Goal: Transaction & Acquisition: Purchase product/service

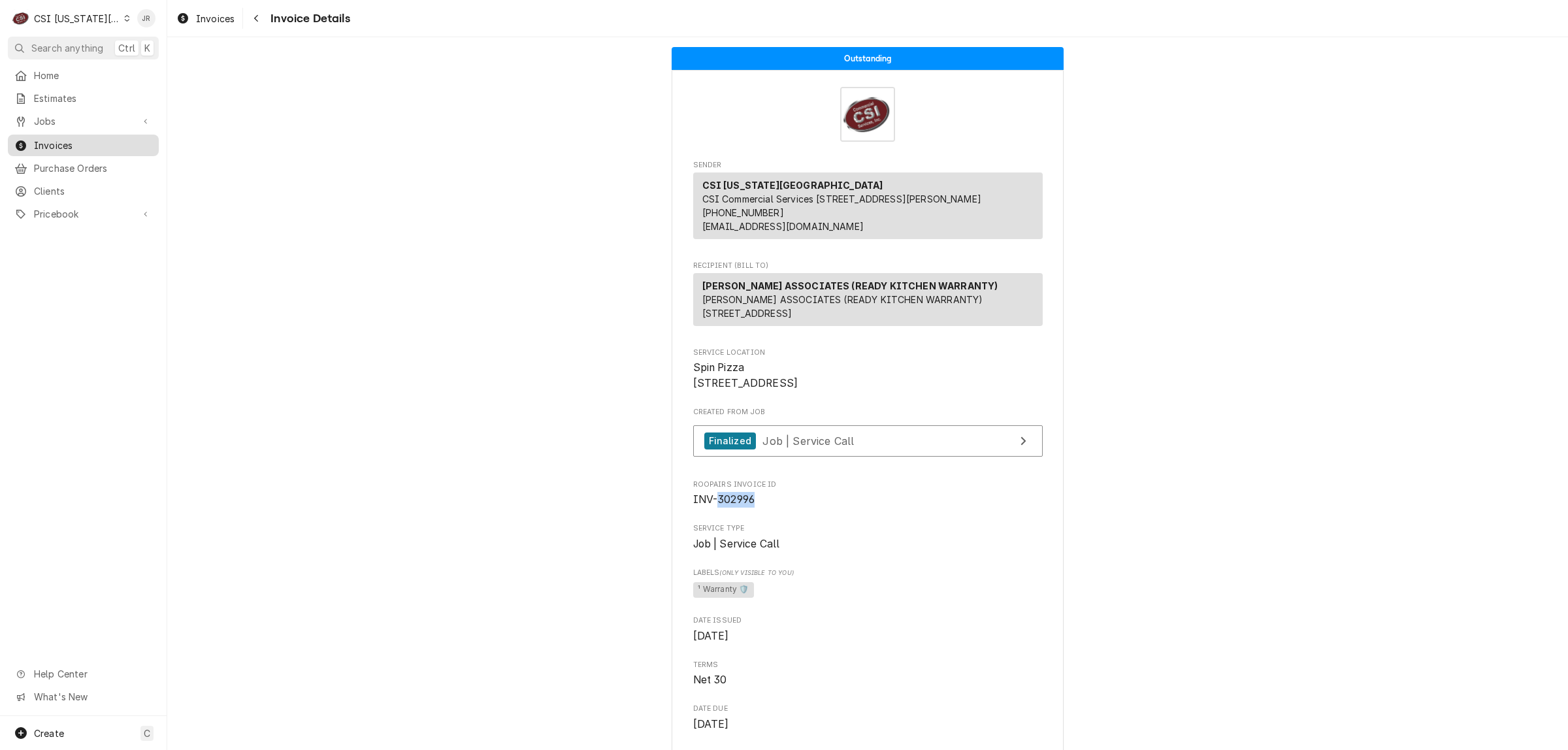
click at [52, 139] on span "Invoices" at bounding box center [93, 145] width 119 height 14
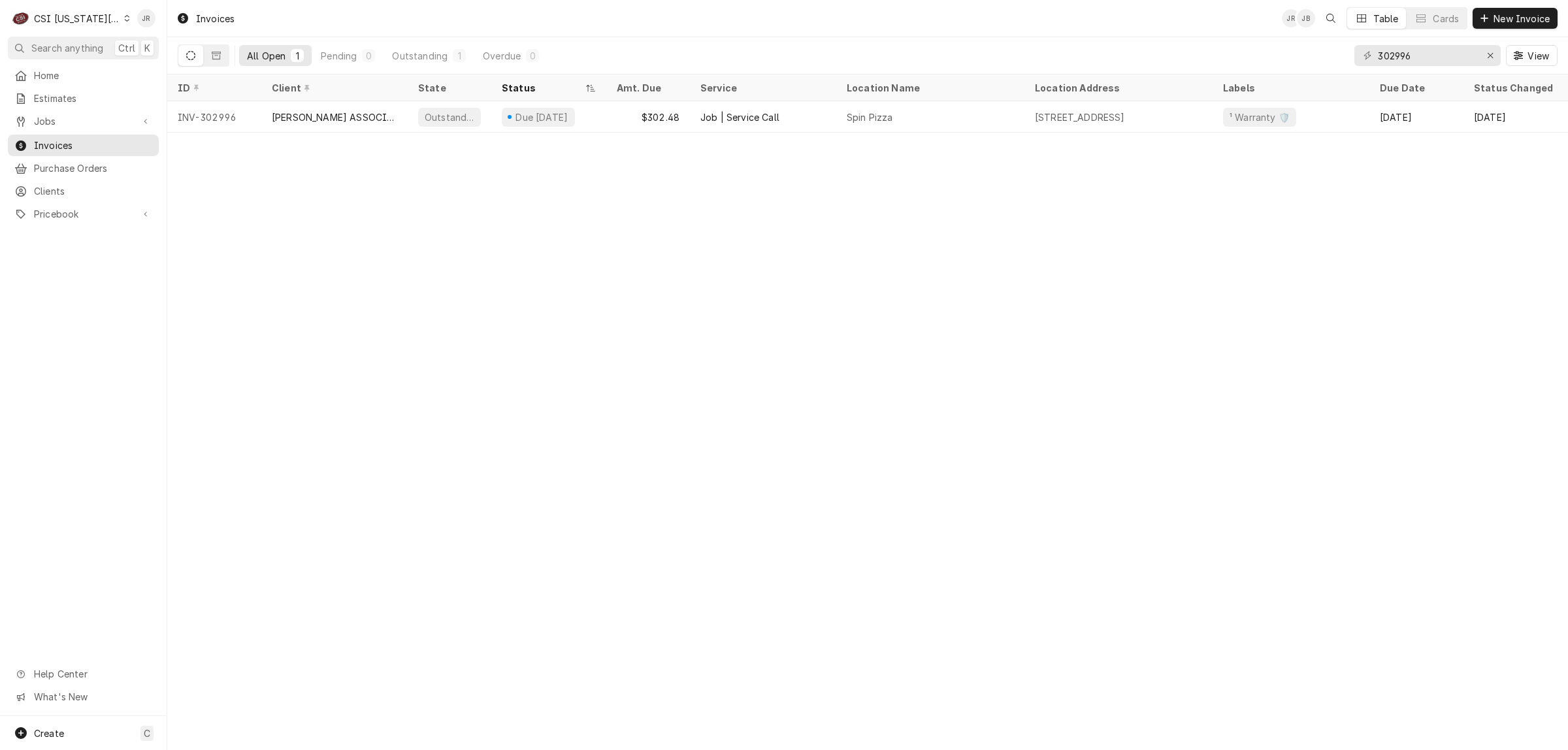
drag, startPoint x: 44, startPoint y: 128, endPoint x: 269, endPoint y: 242, distance: 252.2
click at [269, 242] on div "C CSI Kansas City JR Search anything Ctrl K Home Estimates Jobs Jobs Job Series…" at bounding box center [784, 375] width 1568 height 750
click at [68, 139] on span "Invoices" at bounding box center [93, 145] width 119 height 14
click at [1432, 52] on input "302996" at bounding box center [1427, 55] width 98 height 21
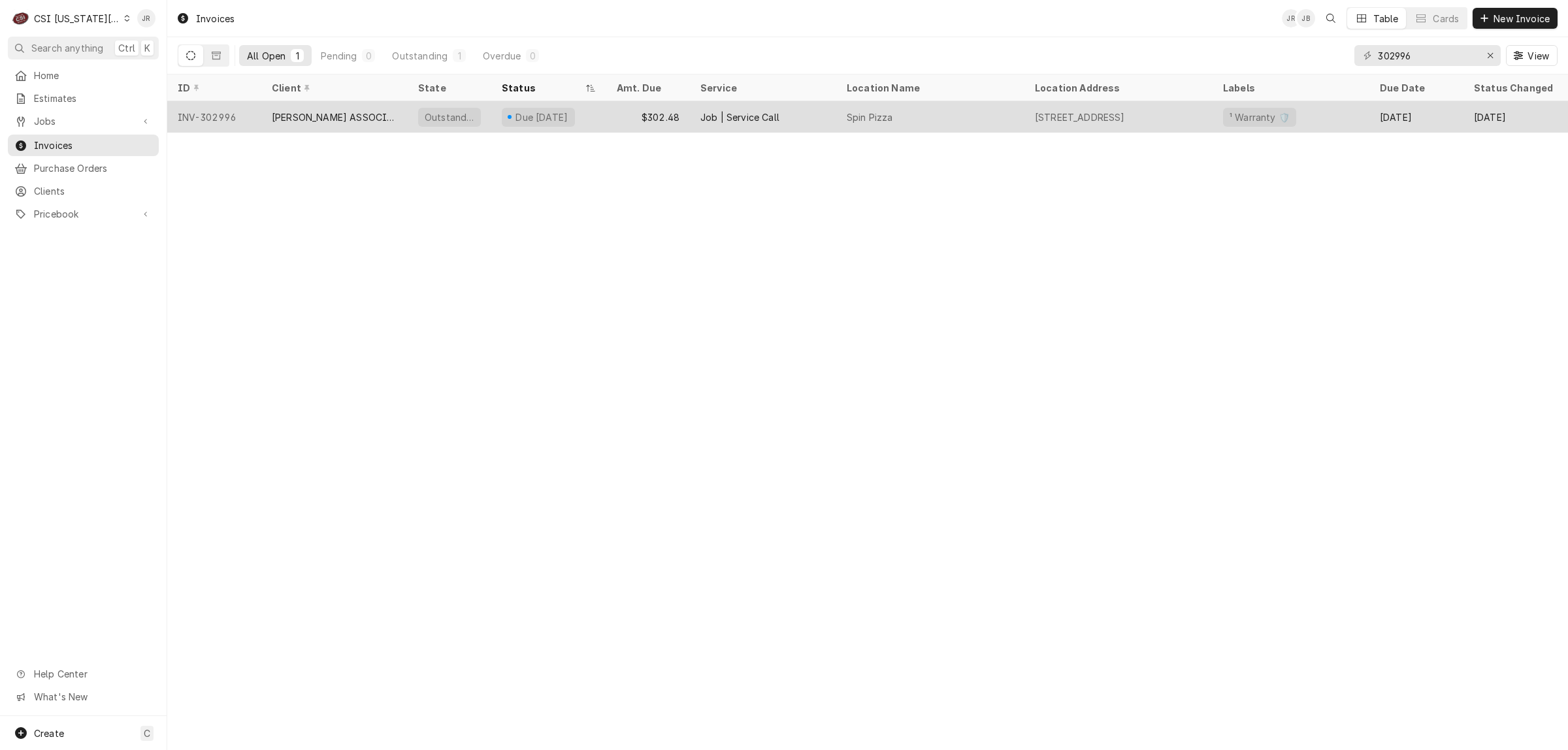
click at [556, 108] on div "Due in 25 days" at bounding box center [539, 116] width 73 height 19
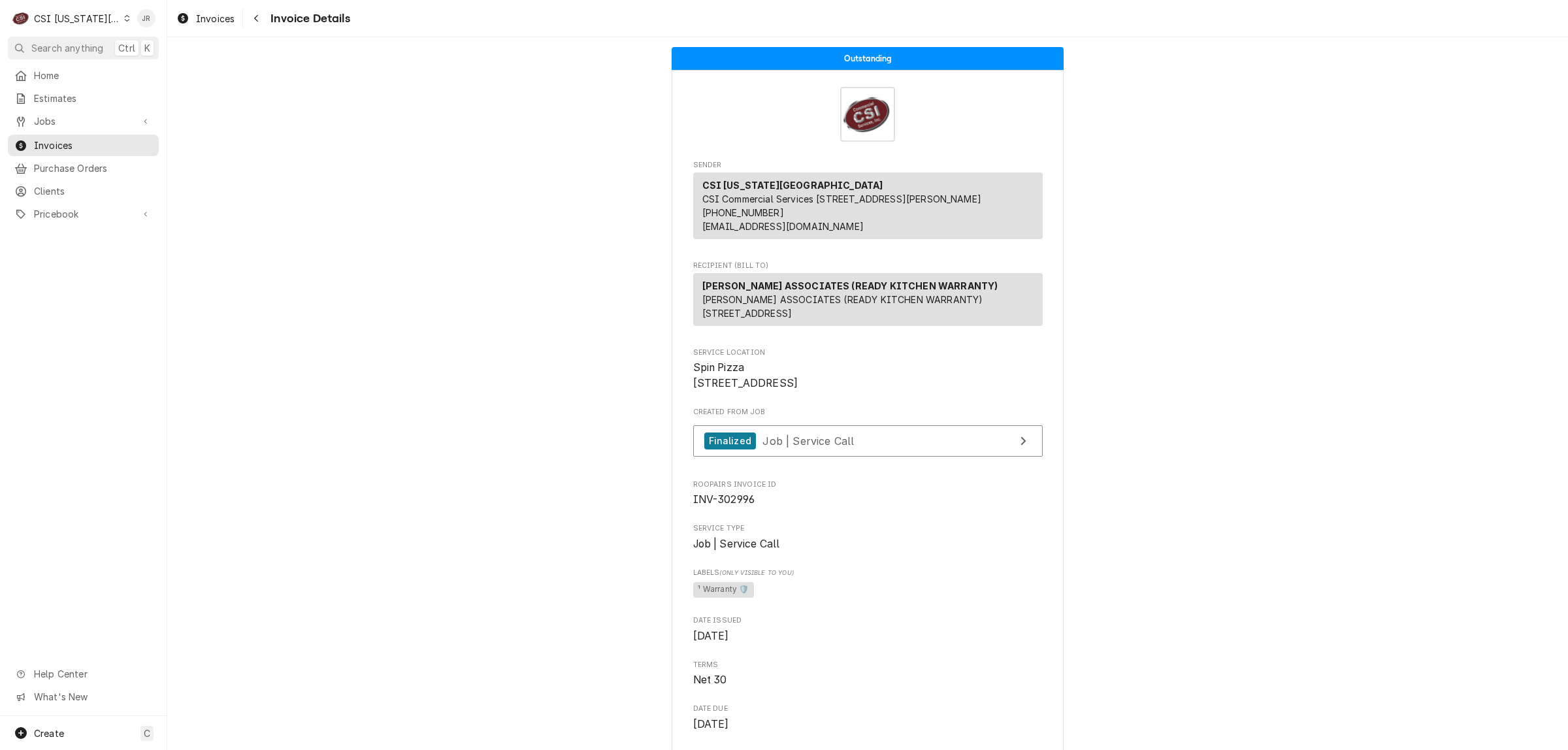
click at [952, 464] on div "Finalized Job | Service Call" at bounding box center [868, 445] width 350 height 39
click at [947, 457] on link "Finalized Job | Service Call" at bounding box center [868, 441] width 350 height 32
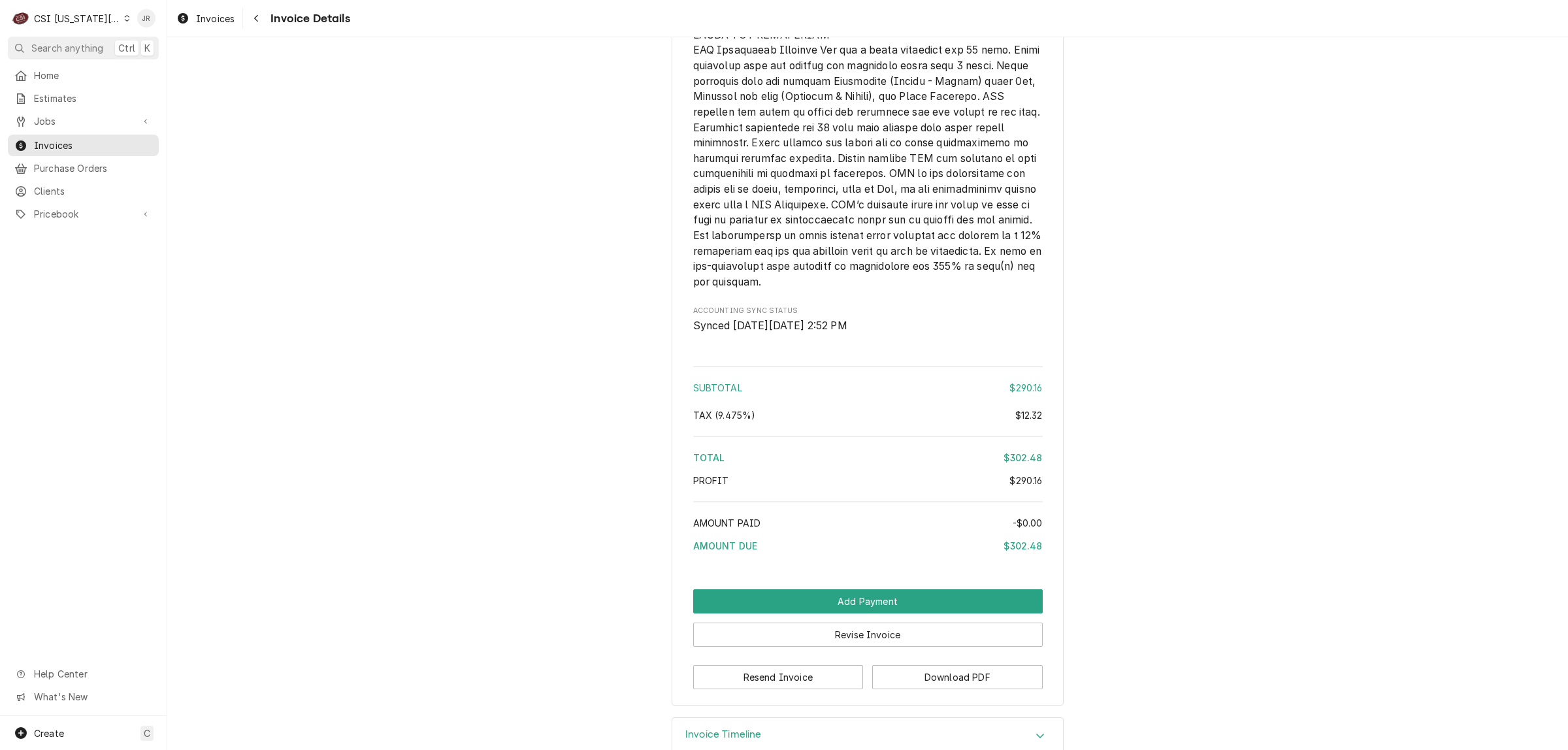
scroll to position [2111, 0]
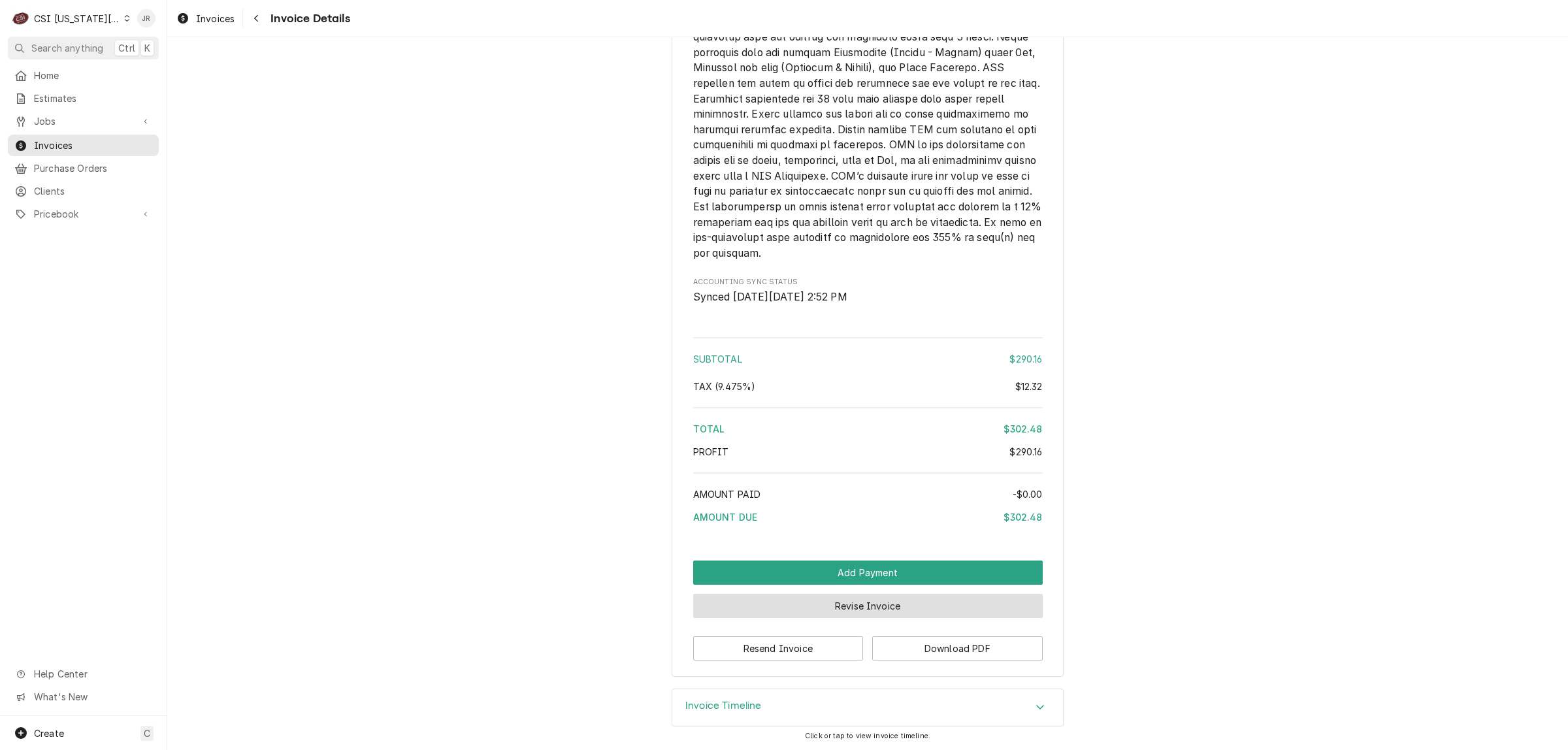
click at [918, 611] on button "Revise Invoice" at bounding box center [868, 605] width 350 height 24
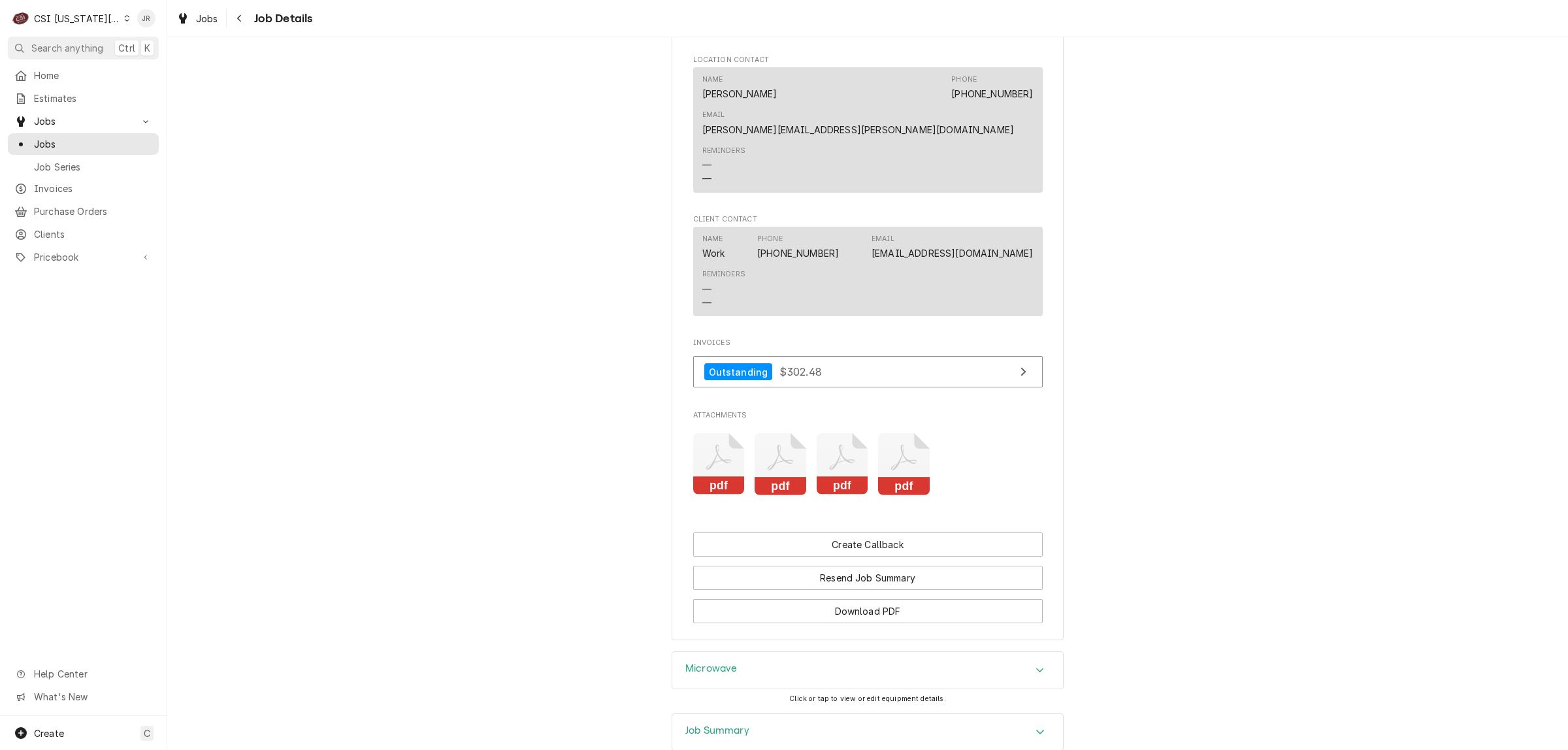
scroll to position [1633, 0]
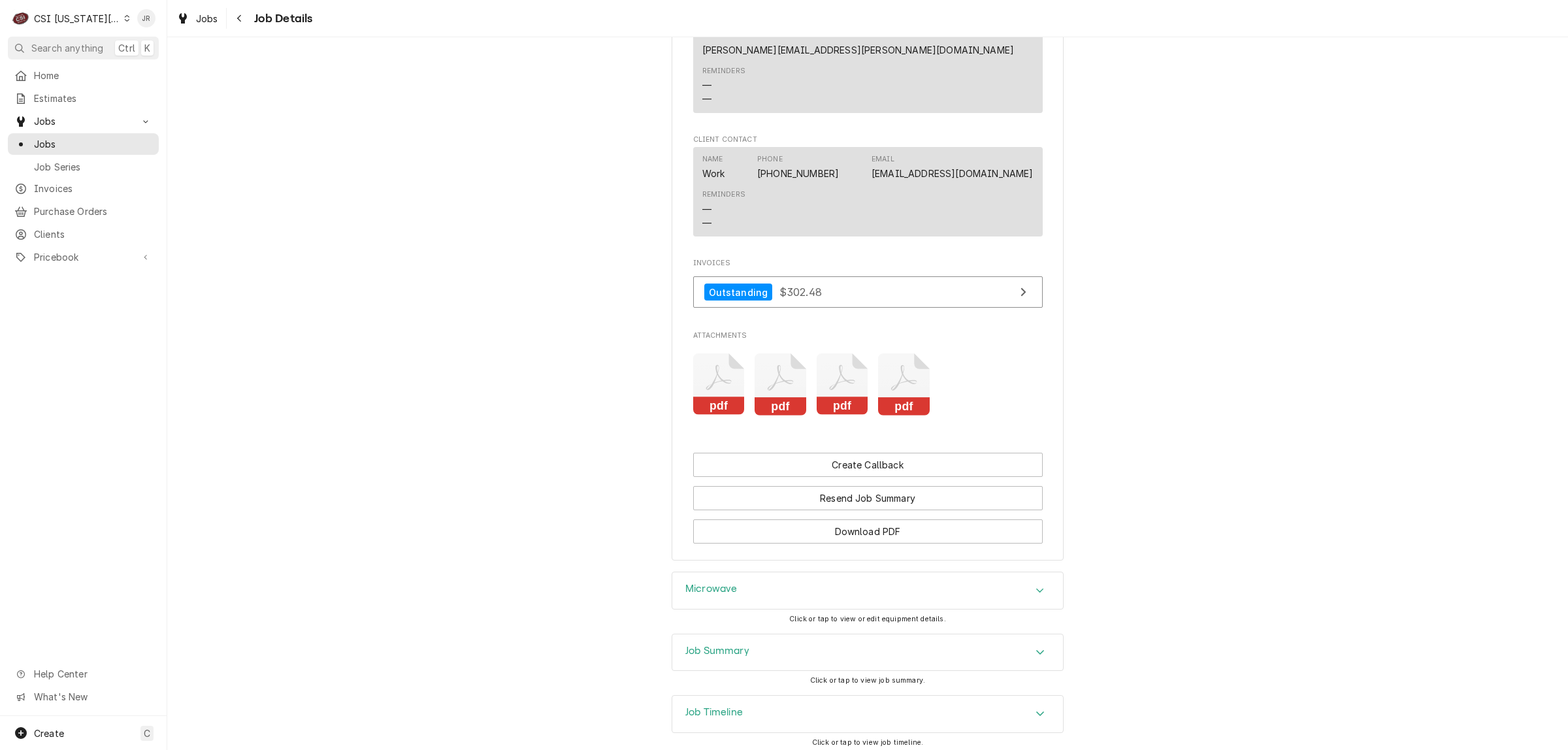
click at [766, 634] on div "Job Summary" at bounding box center [867, 652] width 391 height 37
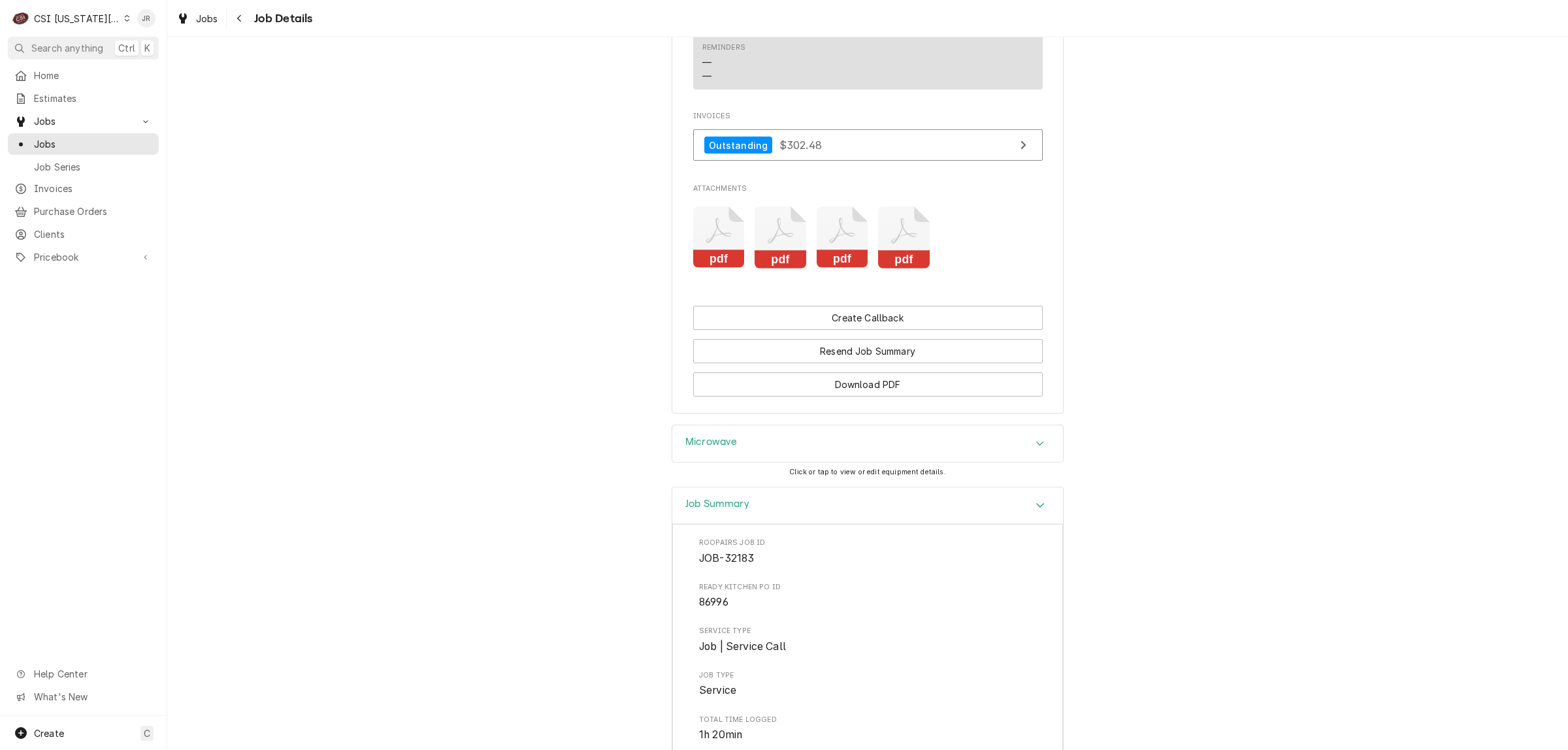
scroll to position [1878, 0]
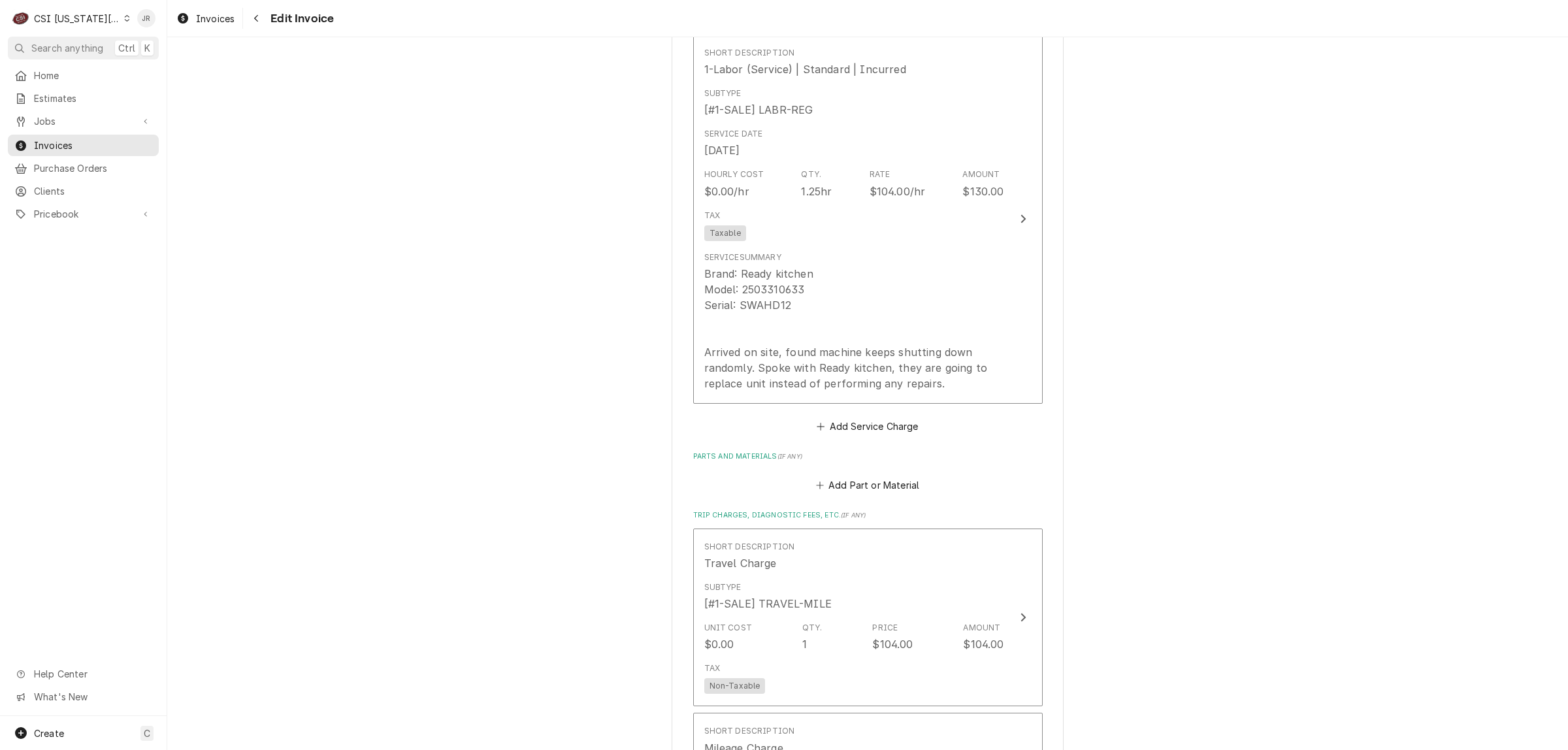
scroll to position [1388, 0]
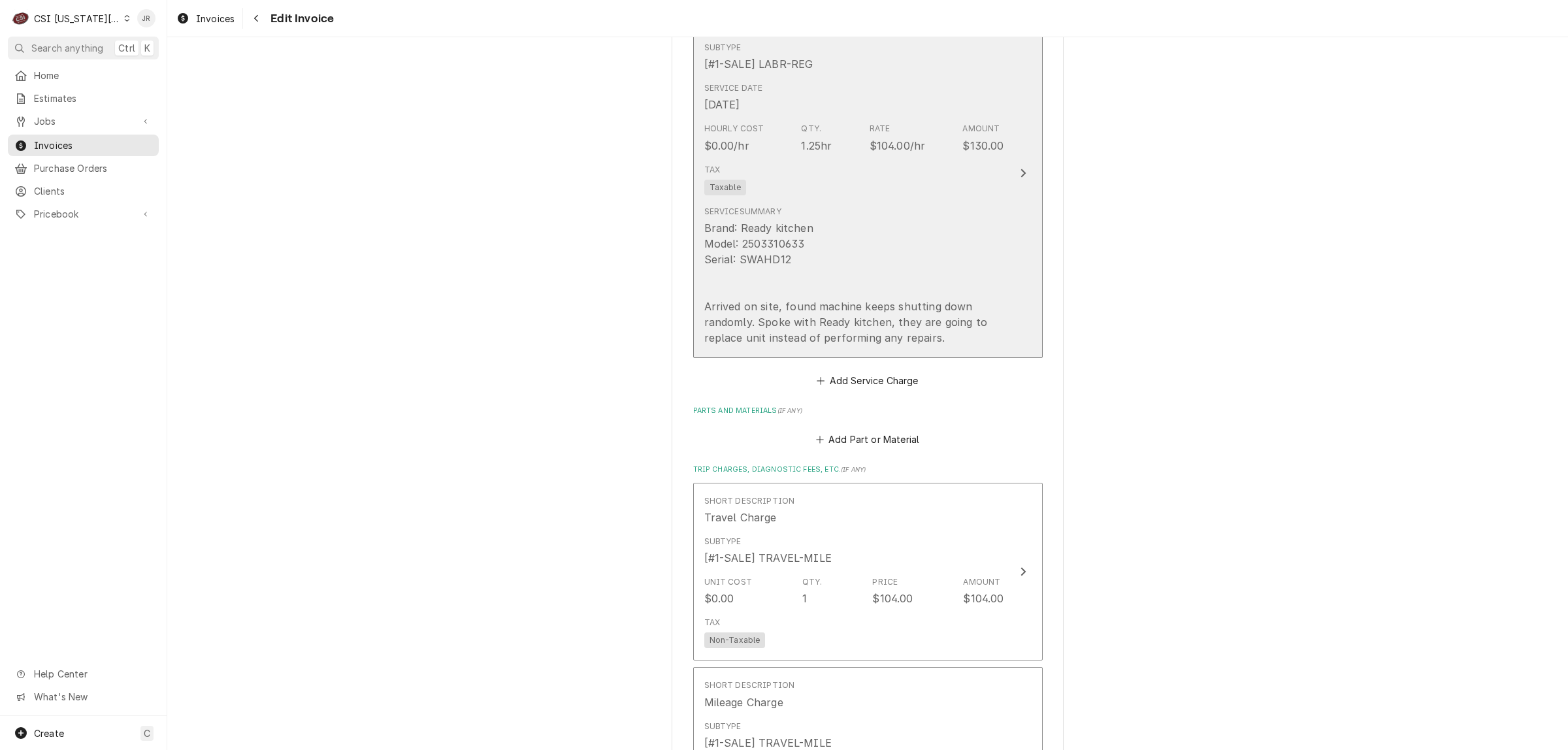
click at [934, 169] on div "Tax Taxable" at bounding box center [854, 179] width 300 height 42
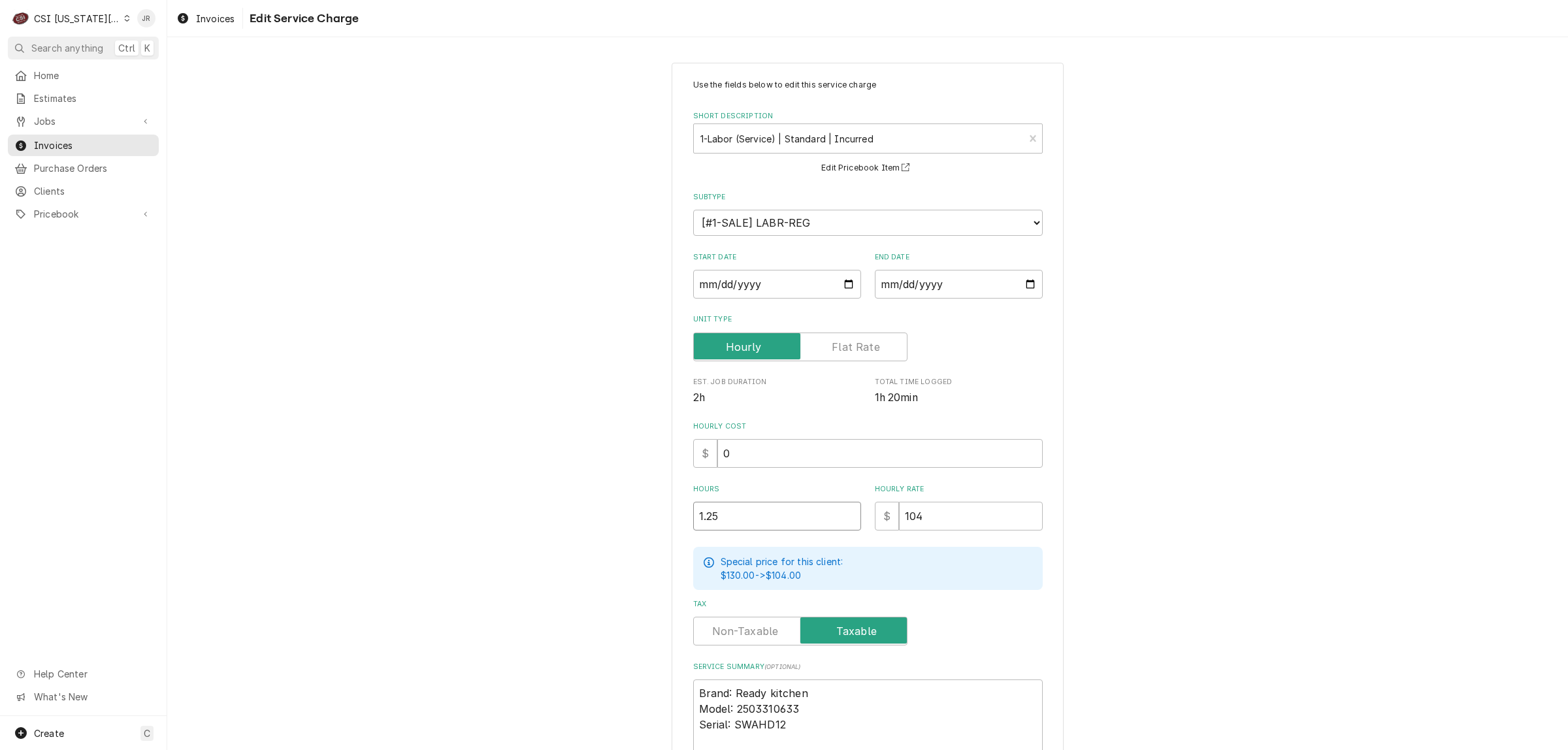
drag, startPoint x: 730, startPoint y: 525, endPoint x: 635, endPoint y: 472, distance: 108.8
click at [635, 472] on div "Use the fields below to edit this service charge Short Description 1-Labor (Ser…" at bounding box center [868, 491] width 1401 height 880
type textarea "x"
type input "0"
type textarea "x"
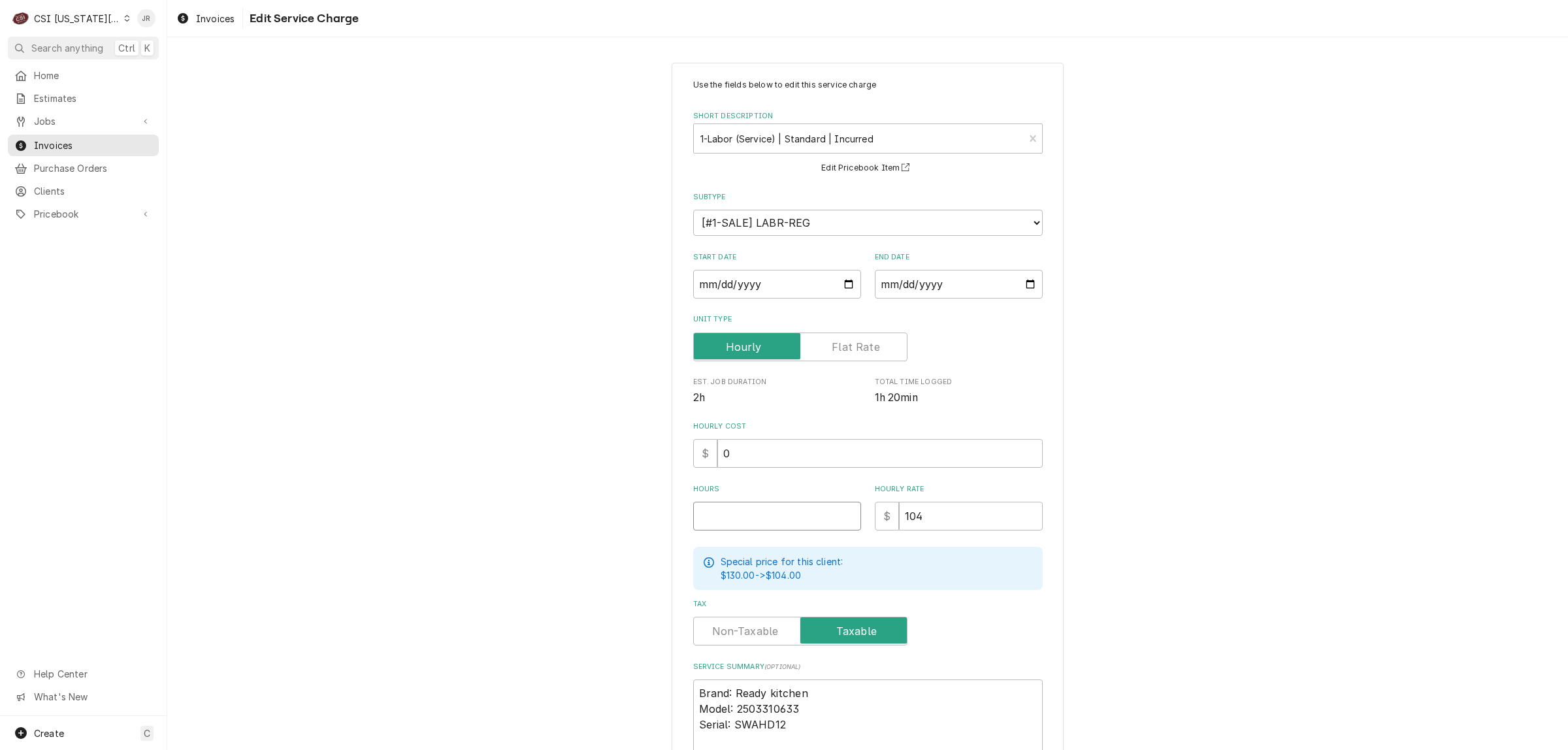
type textarea "x"
type input "1"
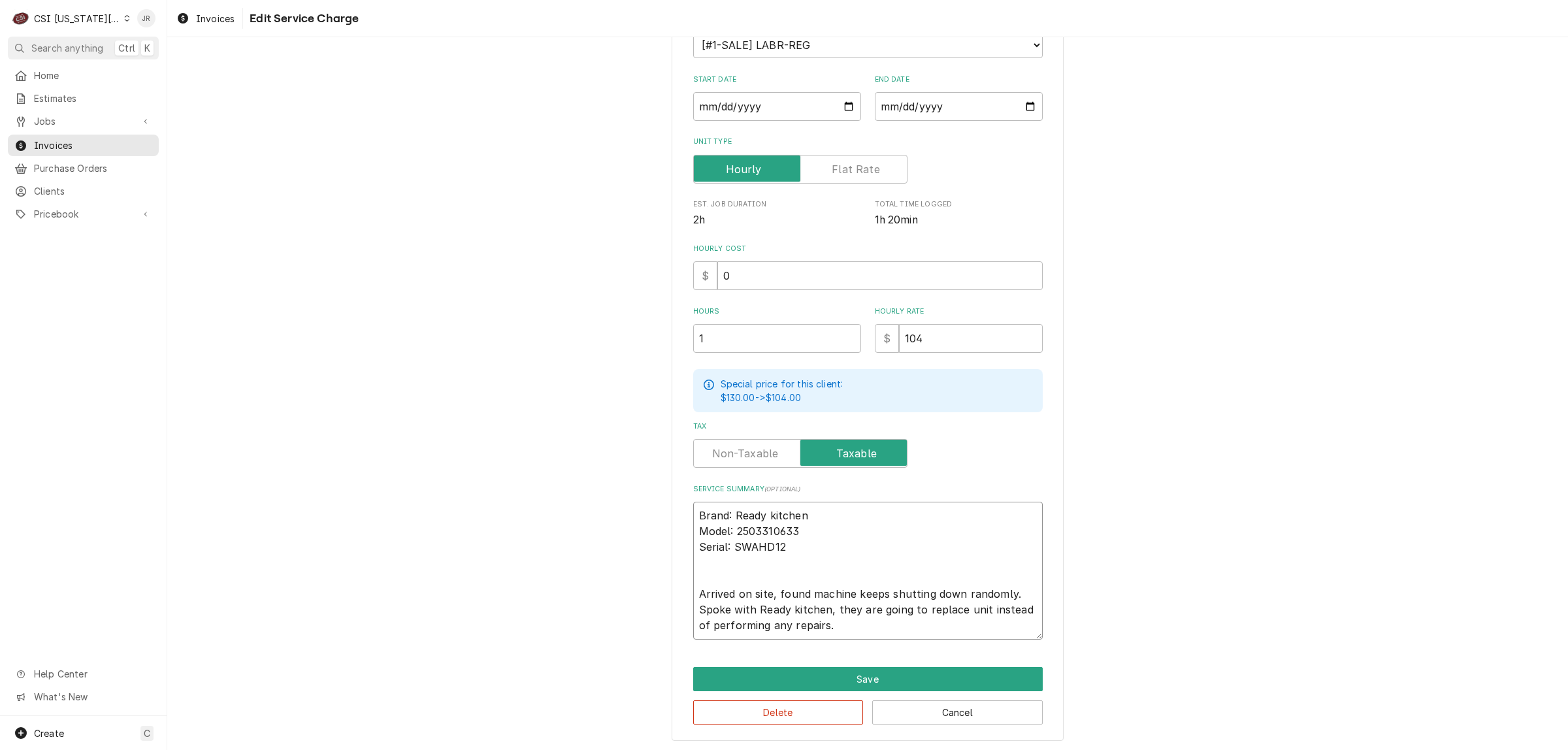
click at [899, 618] on textarea "Brand: Ready kitchen Model: 2503310633 Serial: SWAHD12 Arrived on site, found m…" at bounding box center [868, 571] width 350 height 138
type textarea "x"
type textarea "Brand: Ready kitchen Model: 2503310633 Serial: SWAHD12 Arrived on site, found m…"
type textarea "x"
type textarea "Brand: Ready kitchen Model: 2503310633 Serial: SWAHD12 Arrived on site, found m…"
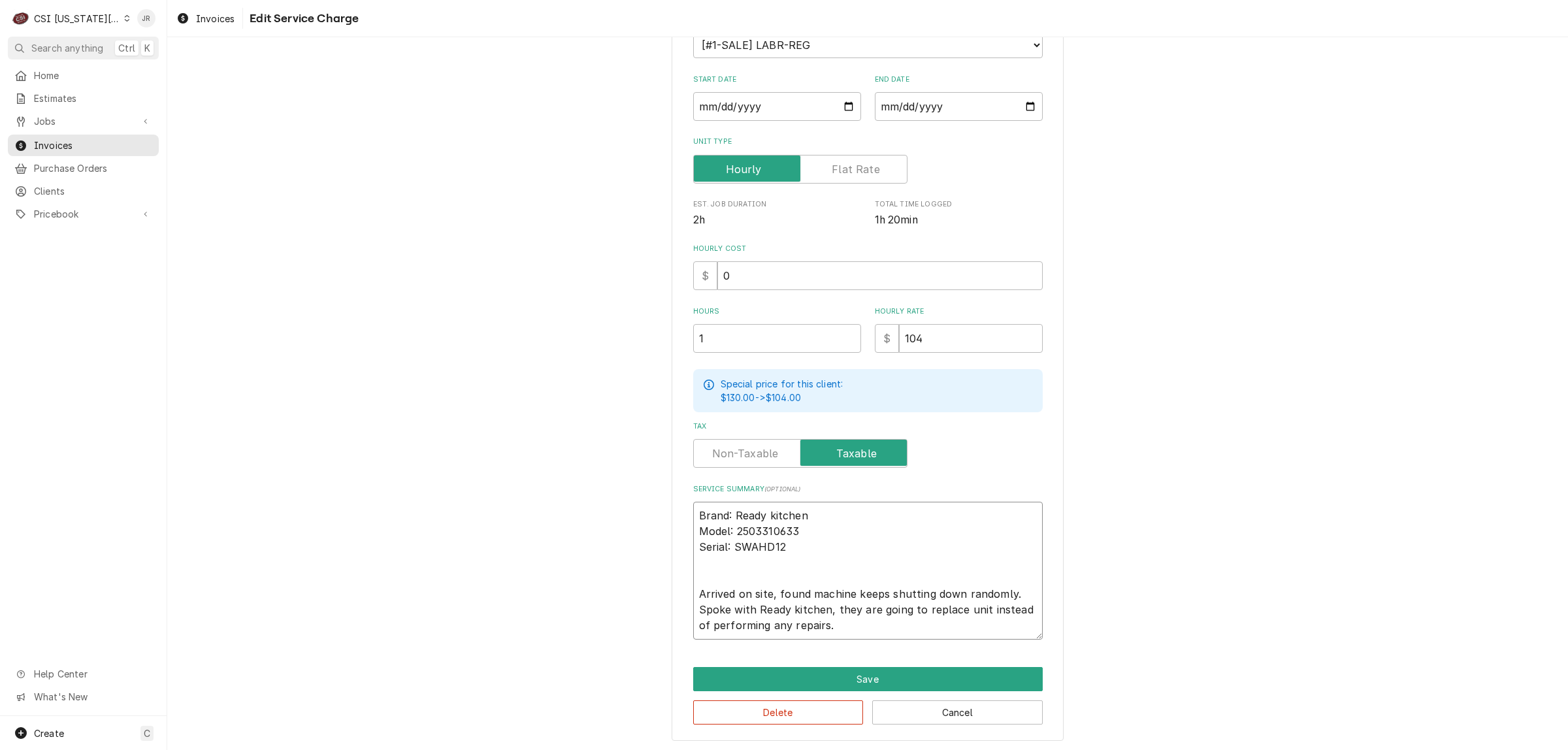
type textarea "x"
type textarea "Brand: Ready kitchen Model: 2503310633 Serial: SWAHD12 Arrived on site, found m…"
type textarea "x"
type textarea "Brand: Ready kitchen Model: 2503310633 Serial: SWAHD12 Arrived on site, found m…"
type textarea "x"
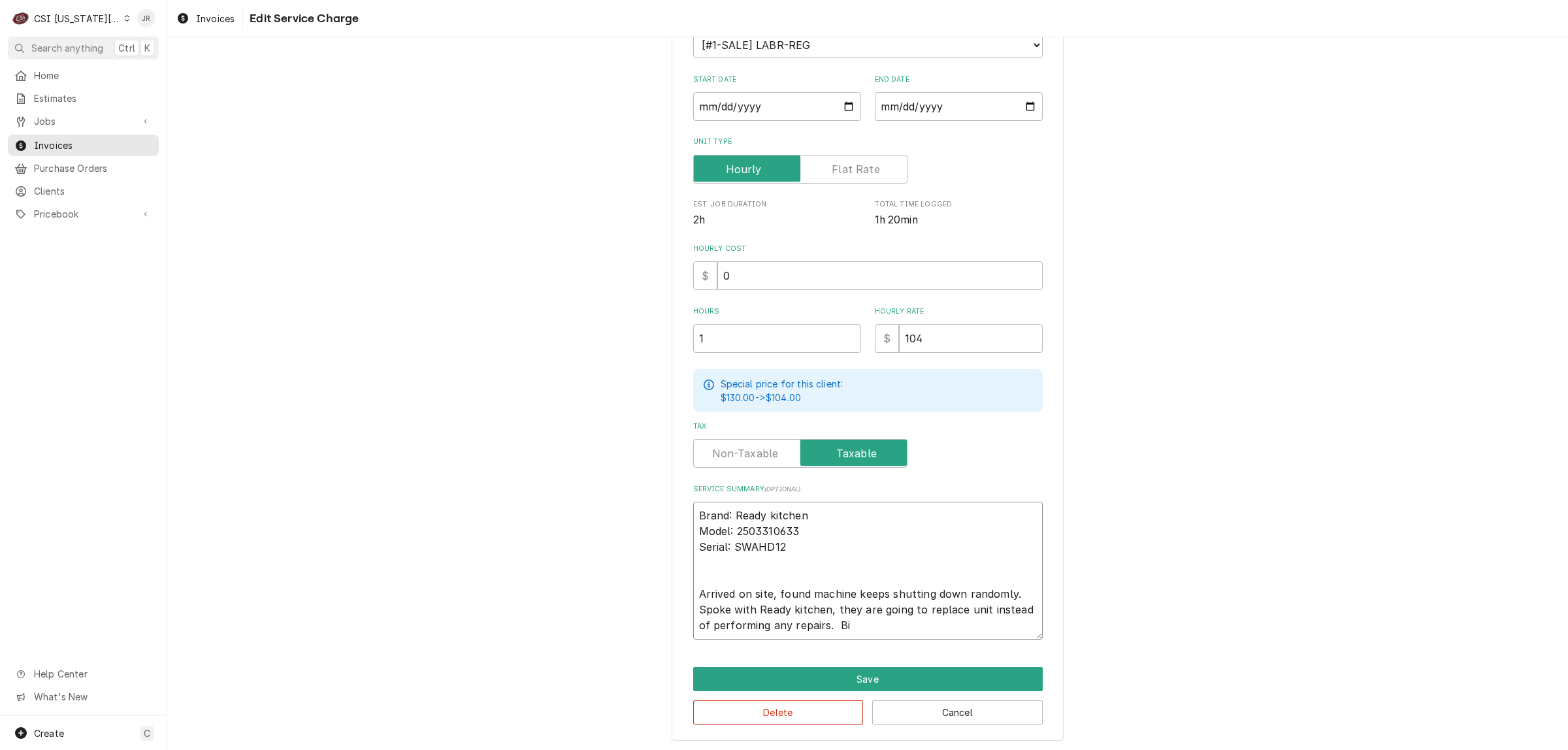
type textarea "Brand: Ready kitchen Model: 2503310633 Serial: SWAHD12 Arrived on site, found m…"
type textarea "x"
type textarea "Brand: Ready kitchen Model: 2503310633 Serial: SWAHD12 Arrived on site, found m…"
type textarea "x"
type textarea "Brand: Ready kitchen Model: 2503310633 Serial: SWAHD12 Arrived on site, found m…"
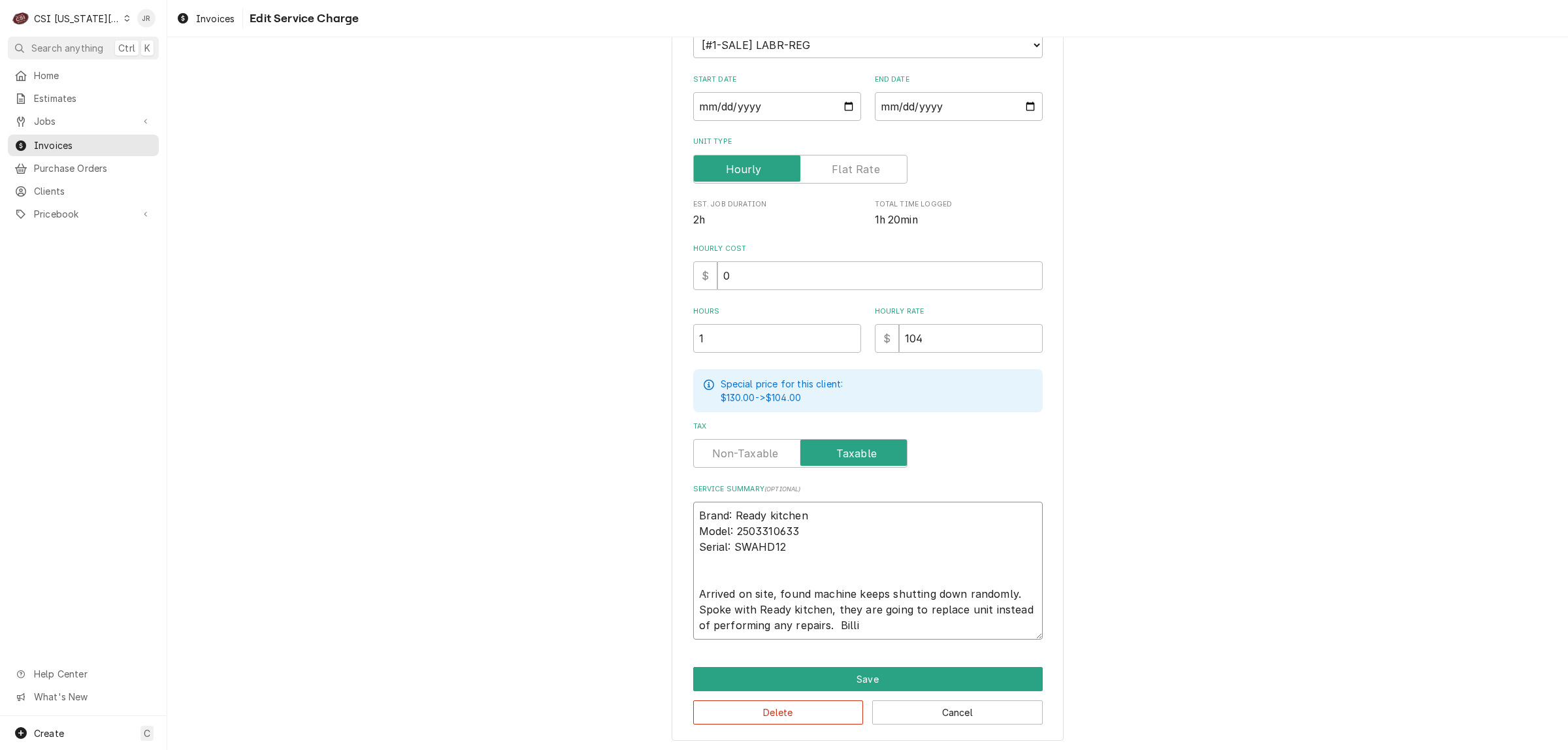
type textarea "x"
type textarea "Brand: Ready kitchen Model: 2503310633 Serial: SWAHD12 Arrived on site, found m…"
type textarea "x"
type textarea "Brand: Ready kitchen Model: 2503310633 Serial: SWAHD12 Arrived on site, found m…"
type textarea "x"
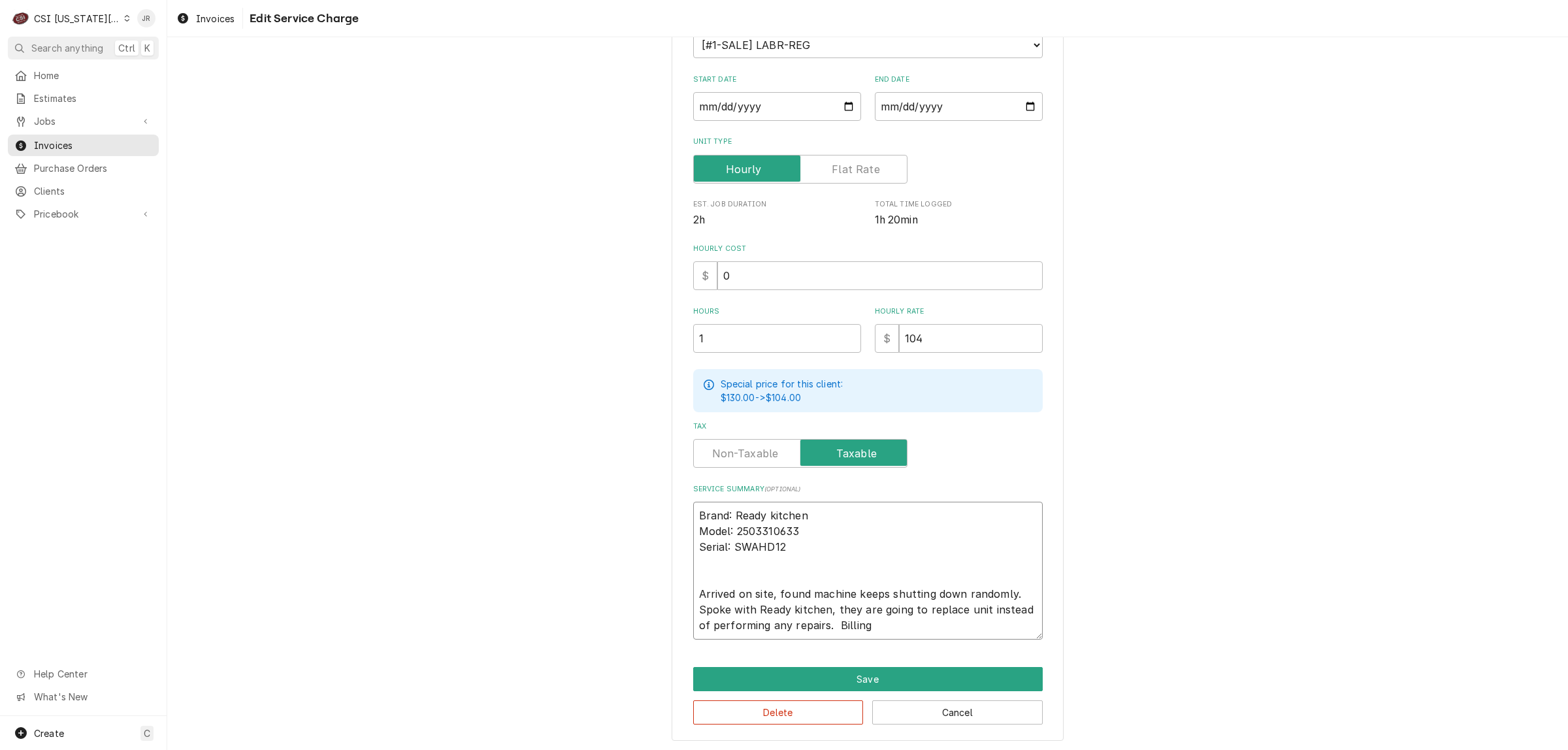
type textarea "Brand: Ready kitchen Model: 2503310633 Serial: SWAHD12 Arrived on site, found m…"
type textarea "x"
type textarea "Brand: Ready kitchen Model: 2503310633 Serial: SWAHD12 Arrived on site, found m…"
type textarea "x"
type textarea "Brand: Ready kitchen Model: 2503310633 Serial: SWAHD12 Arrived on site, found m…"
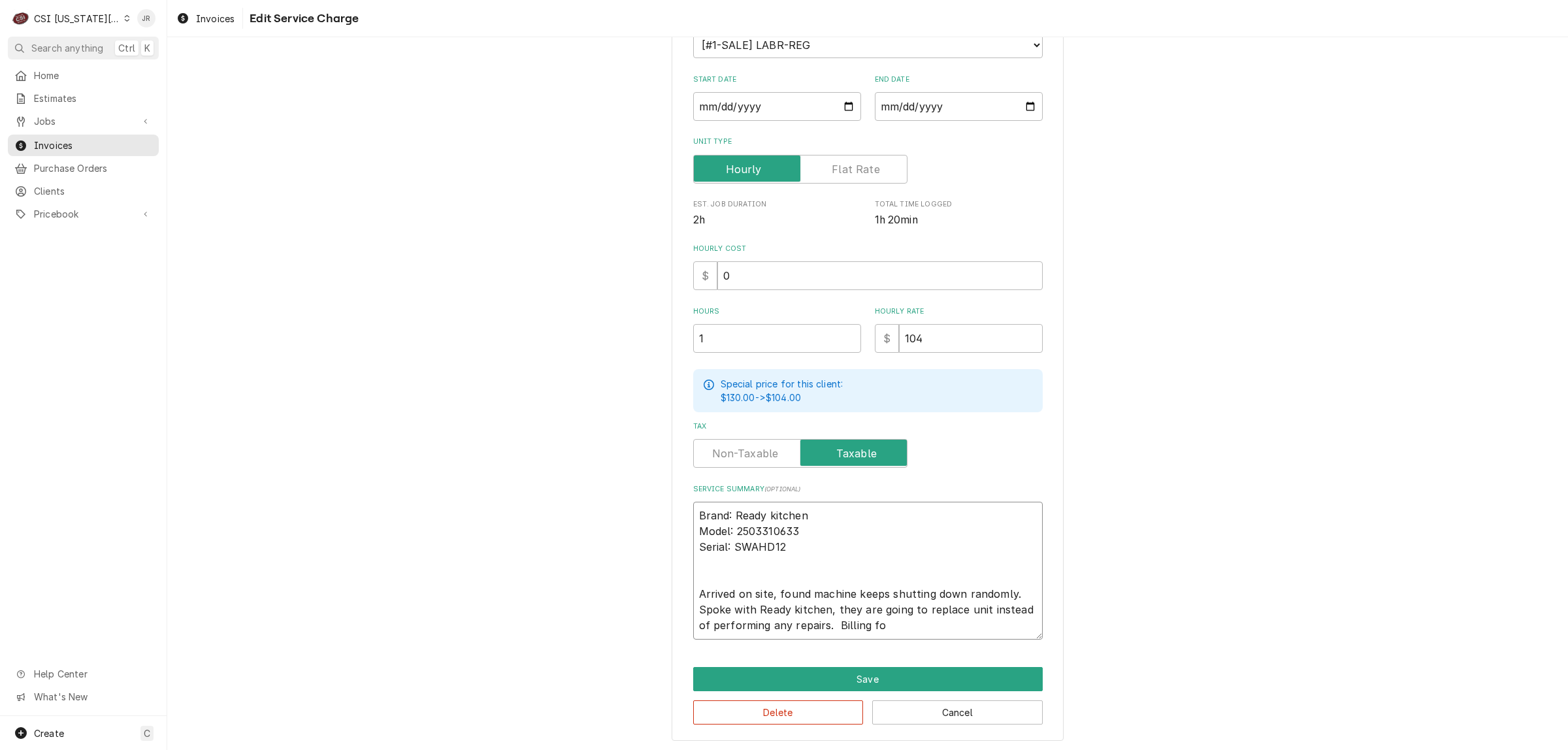
type textarea "x"
type textarea "Brand: Ready kitchen Model: 2503310633 Serial: SWAHD12 Arrived on site, found m…"
type textarea "x"
type textarea "Brand: Ready kitchen Model: 2503310633 Serial: SWAHD12 Arrived on site, found m…"
type textarea "x"
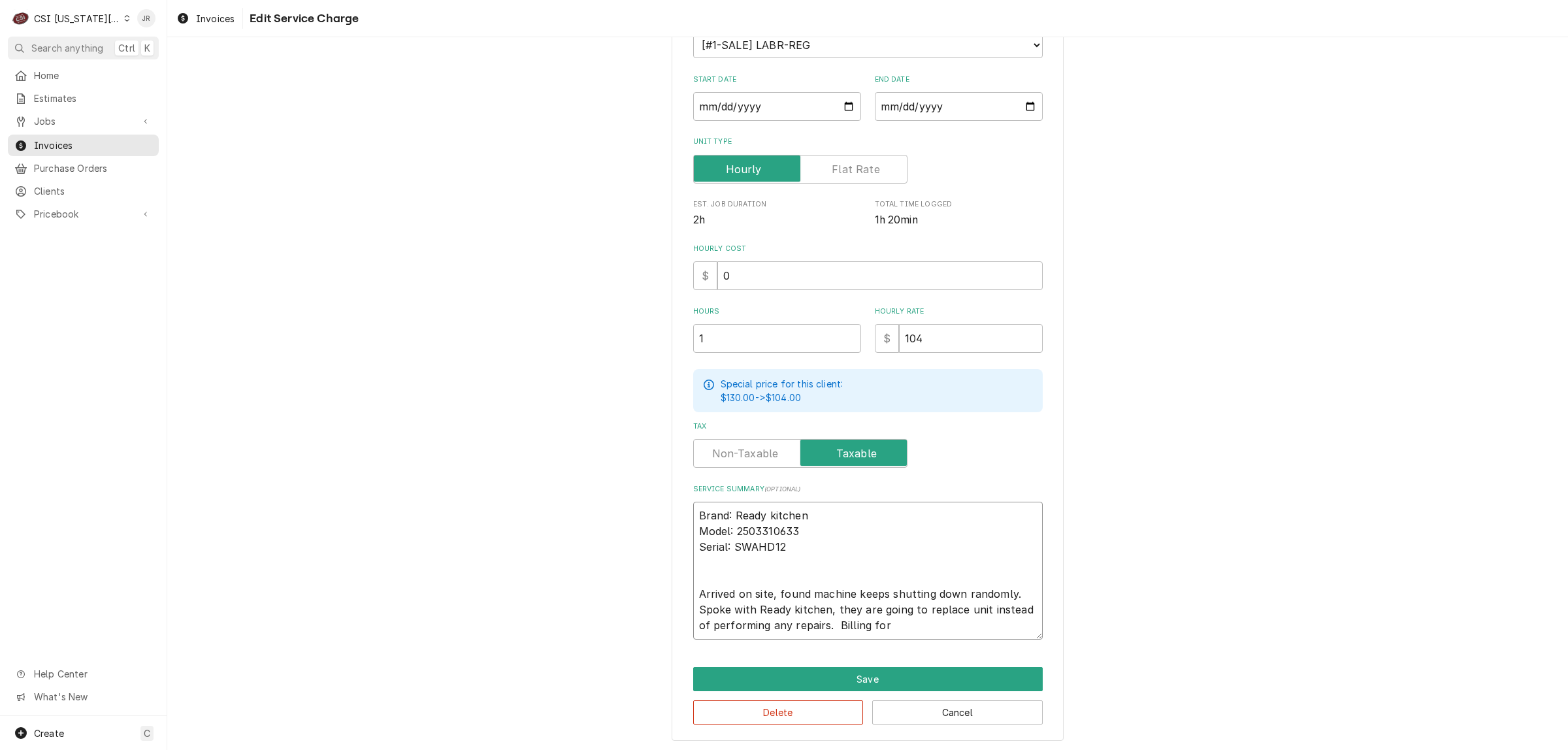
type textarea "Brand: Ready kitchen Model: 2503310633 Serial: SWAHD12 Arrived on site, found m…"
type textarea "x"
type textarea "Brand: Ready kitchen Model: 2503310633 Serial: SWAHD12 Arrived on site, found m…"
type textarea "x"
type textarea "Brand: Ready kitchen Model: 2503310633 Serial: SWAHD12 Arrived on site, found m…"
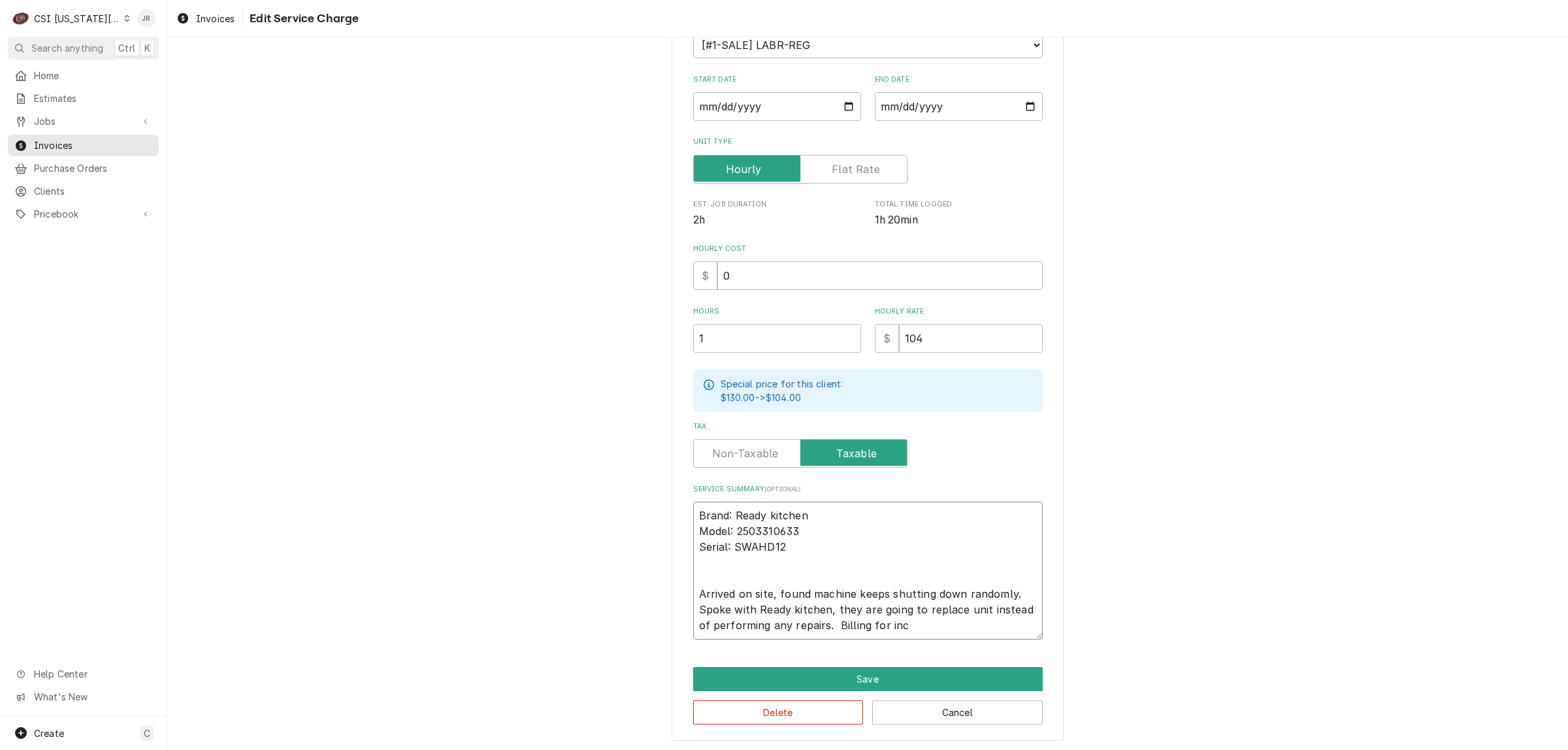
type textarea "x"
type textarea "Brand: Ready kitchen Model: 2503310633 Serial: SWAHD12 Arrived on site, found m…"
type textarea "x"
type textarea "Brand: Ready kitchen Model: 2503310633 Serial: SWAHD12 Arrived on site, found m…"
type textarea "x"
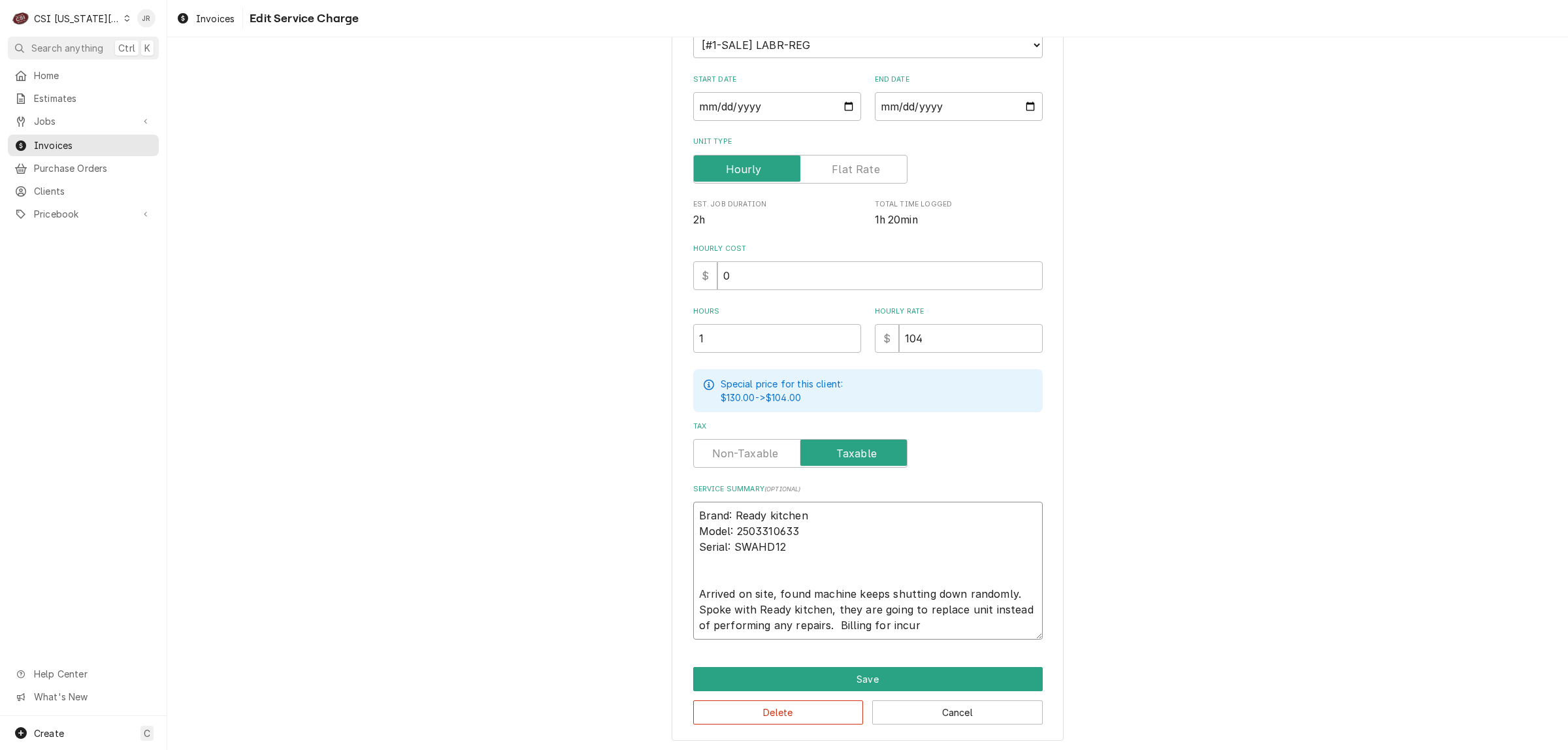
type textarea "Brand: Ready kitchen Model: 2503310633 Serial: SWAHD12 Arrived on site, found m…"
type textarea "x"
type textarea "Brand: Ready kitchen Model: 2503310633 Serial: SWAHD12 Arrived on site, found m…"
type textarea "x"
type textarea "Brand: Ready kitchen Model: 2503310633 Serial: SWAHD12 Arrived on site, found m…"
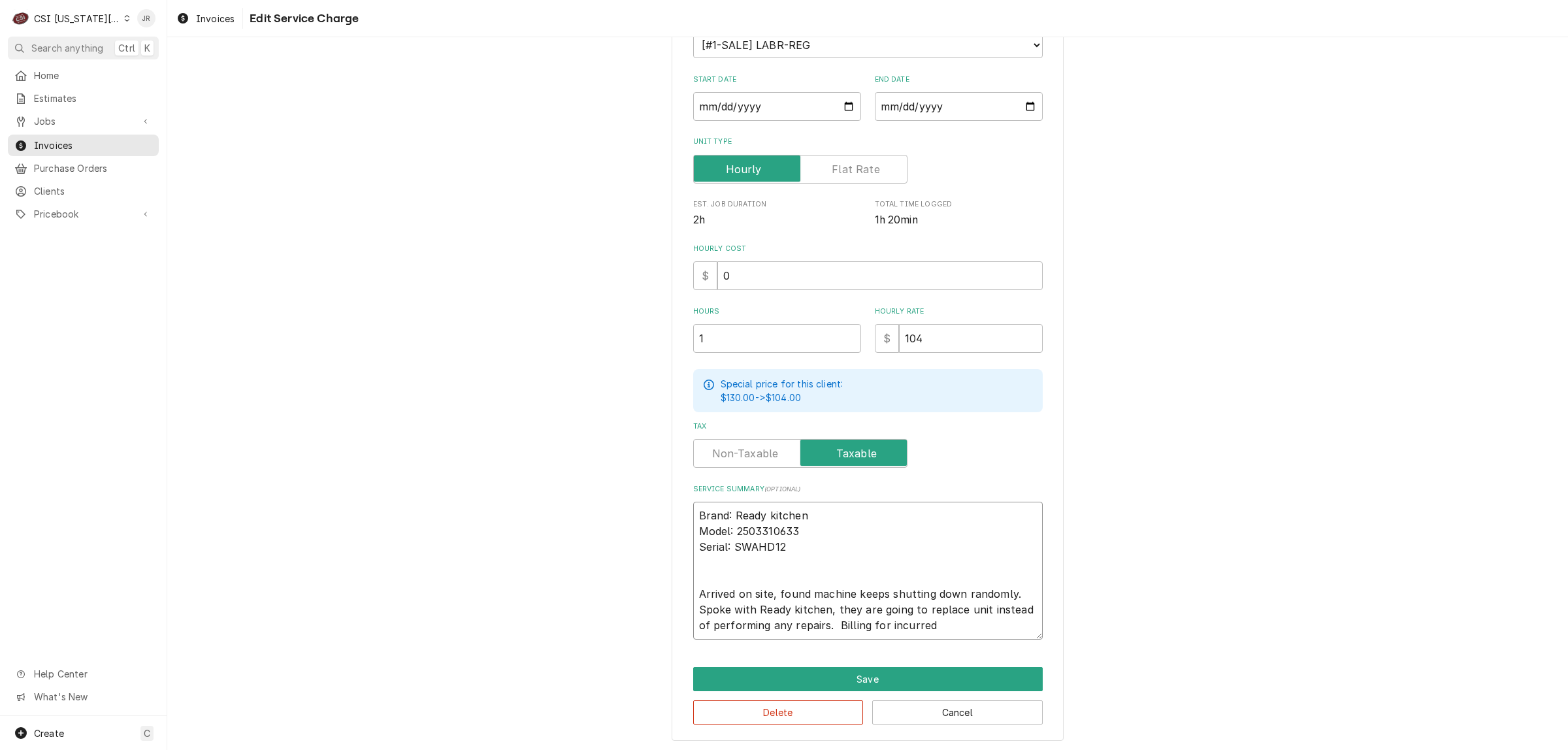
type textarea "x"
type textarea "Brand: Ready kitchen Model: 2503310633 Serial: SWAHD12 Arrived on site, found m…"
type textarea "x"
type textarea "Brand: Ready kitchen Model: 2503310633 Serial: SWAHD12 Arrived on site, found m…"
type textarea "x"
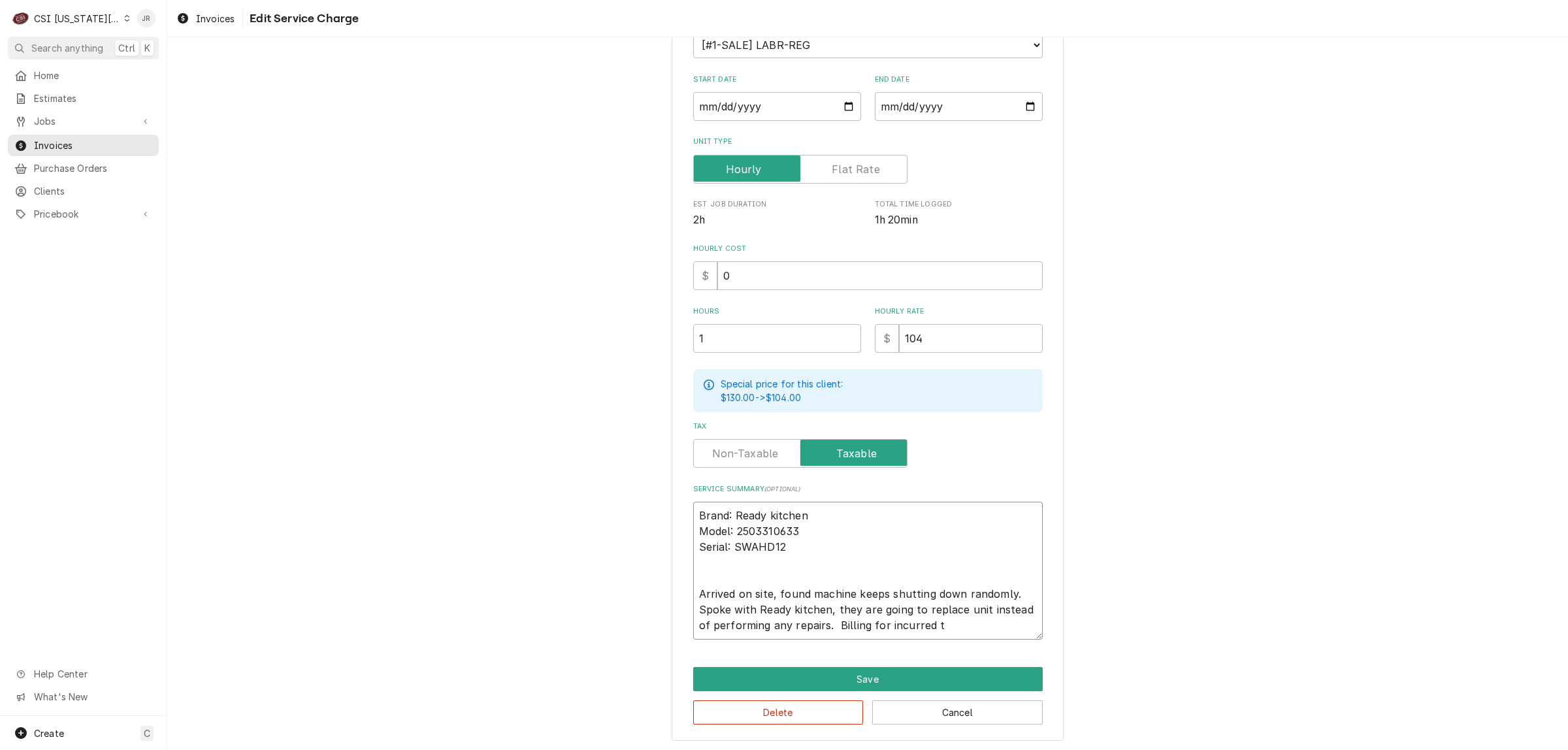
type textarea "Brand: Ready kitchen Model: 2503310633 Serial: SWAHD12 Arrived on site, found m…"
type textarea "x"
type textarea "Brand: Ready kitchen Model: 2503310633 Serial: SWAHD12 Arrived on site, found m…"
type textarea "x"
type textarea "Brand: Ready kitchen Model: 2503310633 Serial: SWAHD12 Arrived on site, found m…"
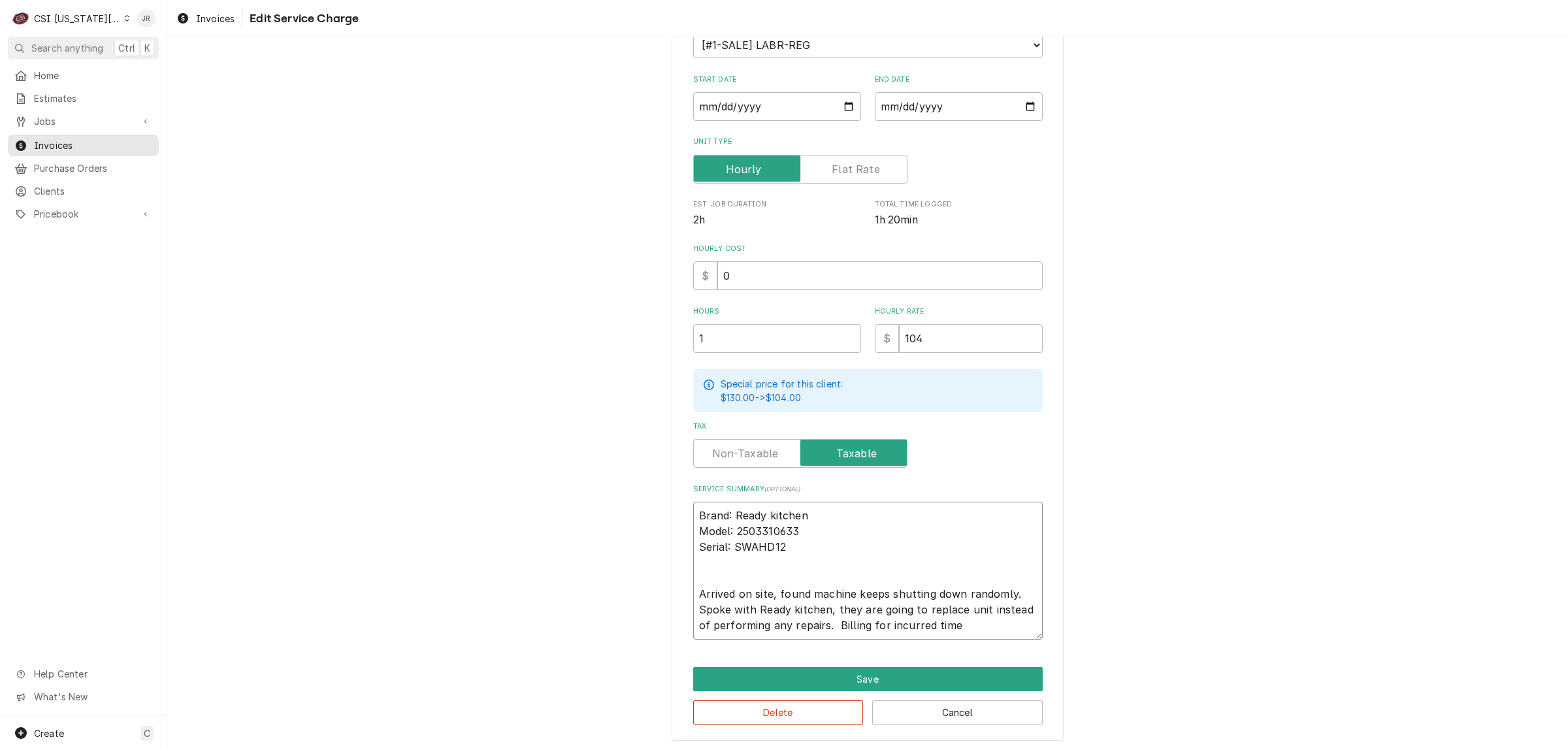
type textarea "x"
type textarea "Brand: Ready kitchen Model: 2503310633 Serial: SWAHD12 Arrived on site, found m…"
click at [940, 673] on button "Save" at bounding box center [868, 679] width 350 height 24
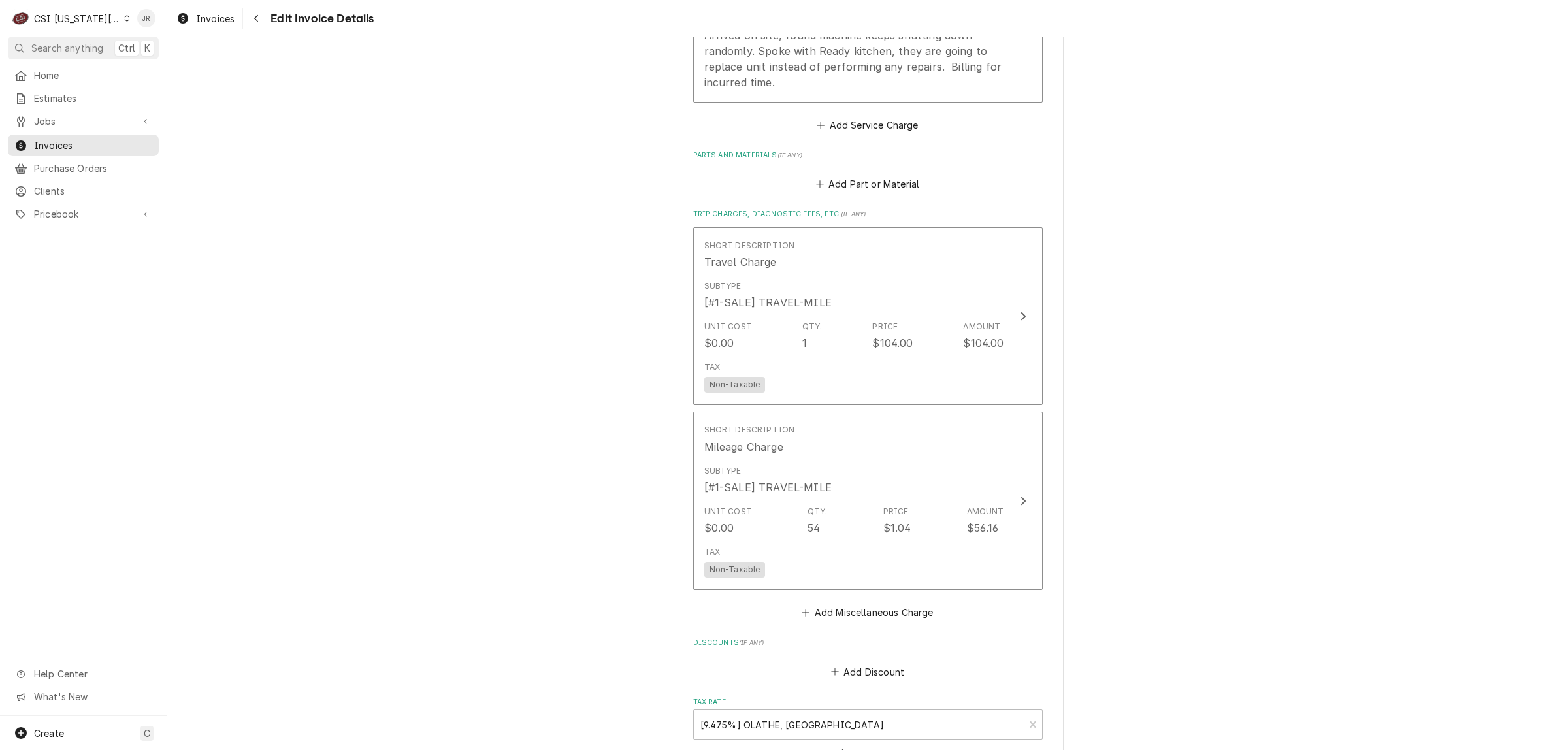
scroll to position [2111, 0]
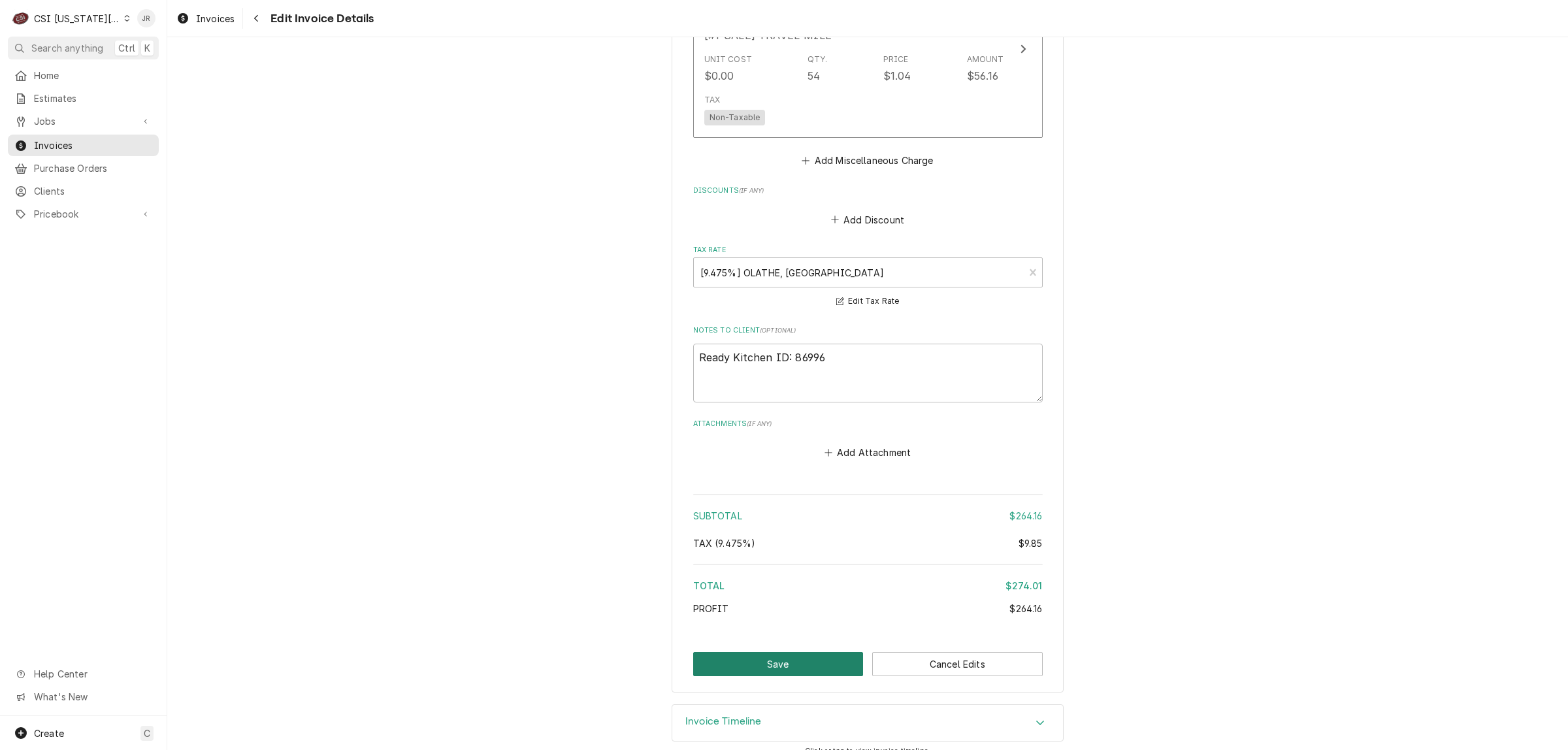
drag, startPoint x: 787, startPoint y: 663, endPoint x: 785, endPoint y: 655, distance: 8.2
click at [814, 657] on button "Save" at bounding box center [778, 664] width 170 height 24
type textarea "x"
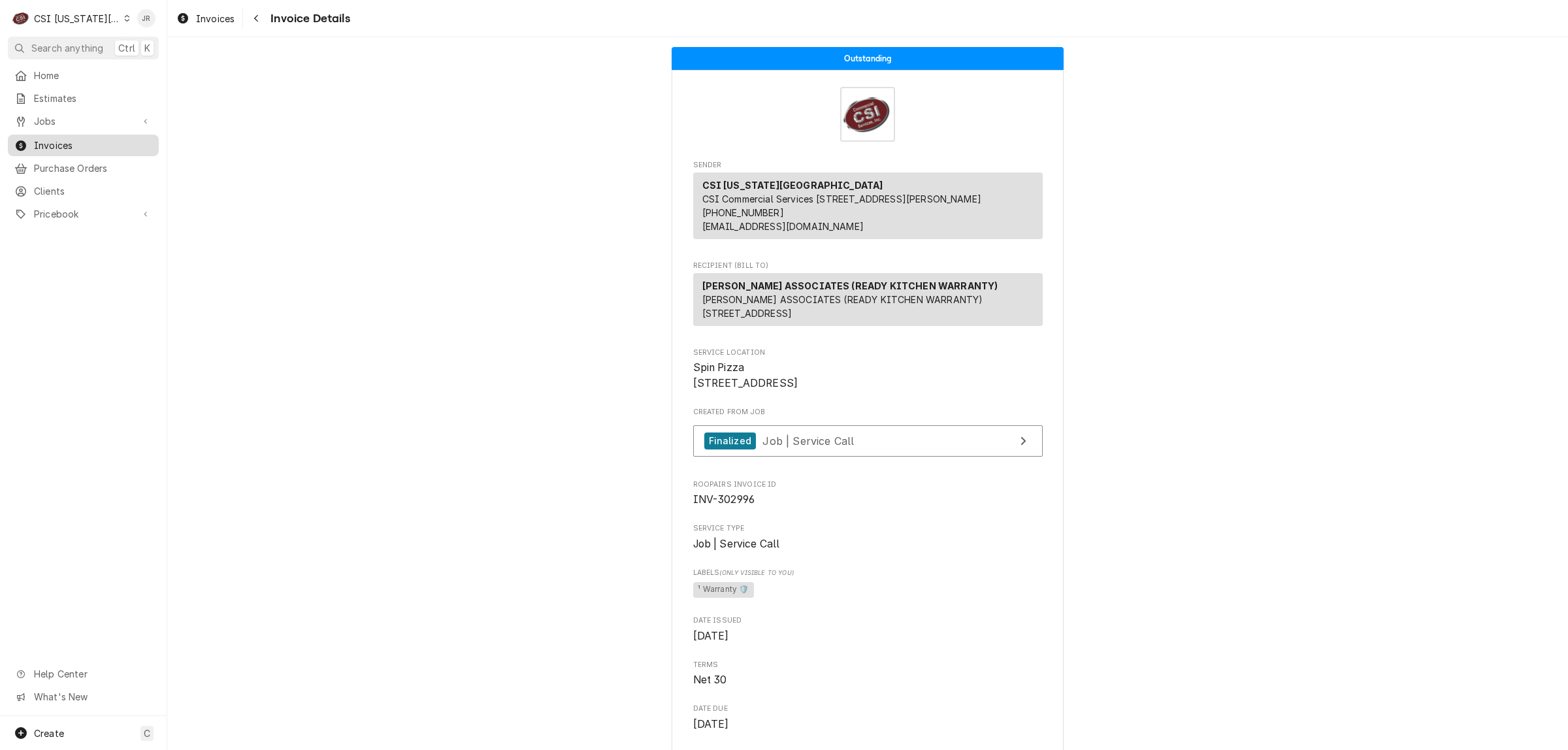
click at [62, 144] on span "Invoices" at bounding box center [93, 145] width 119 height 14
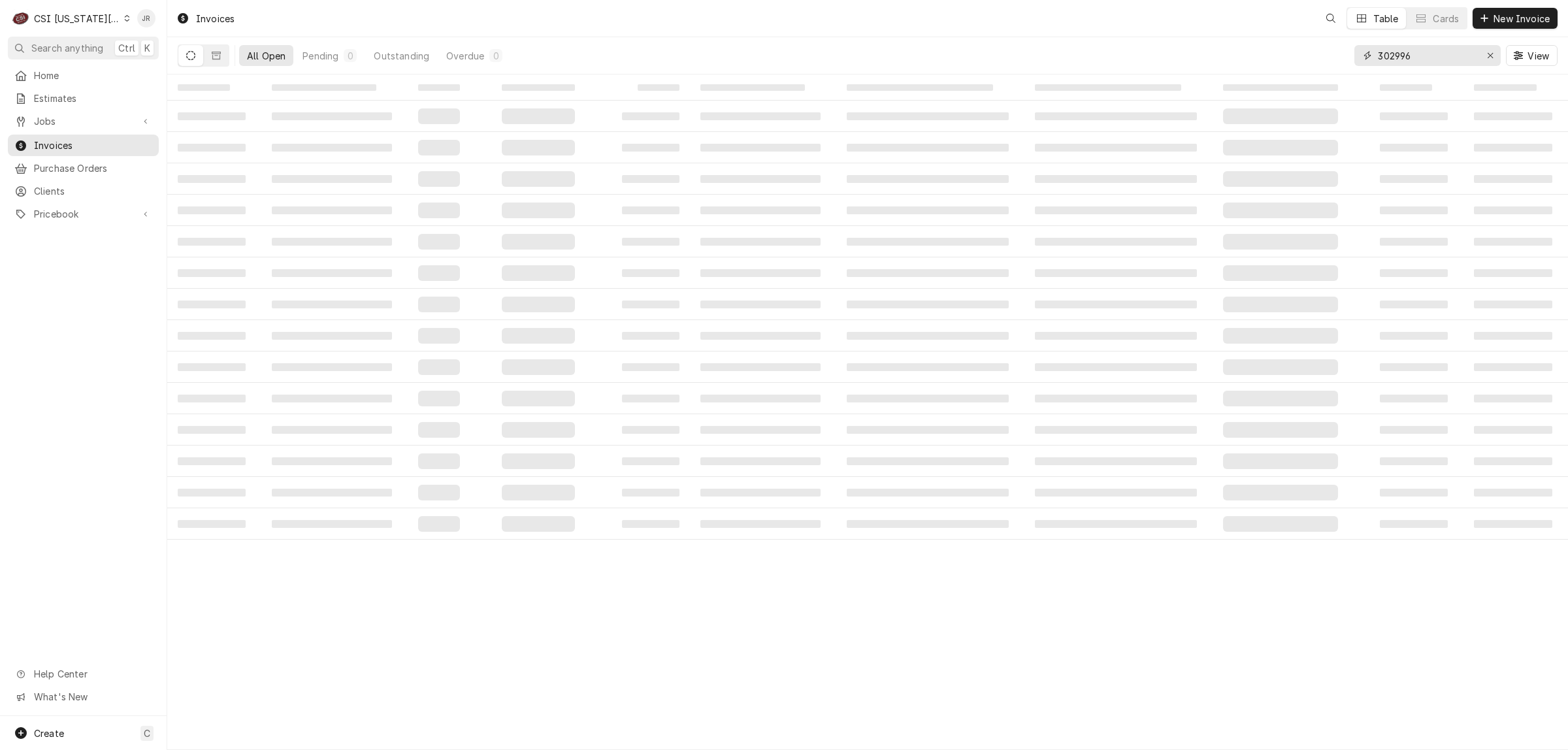
click at [1392, 51] on input "302996" at bounding box center [1427, 55] width 98 height 21
click at [1393, 51] on input "302996" at bounding box center [1427, 55] width 98 height 21
type input "302779"
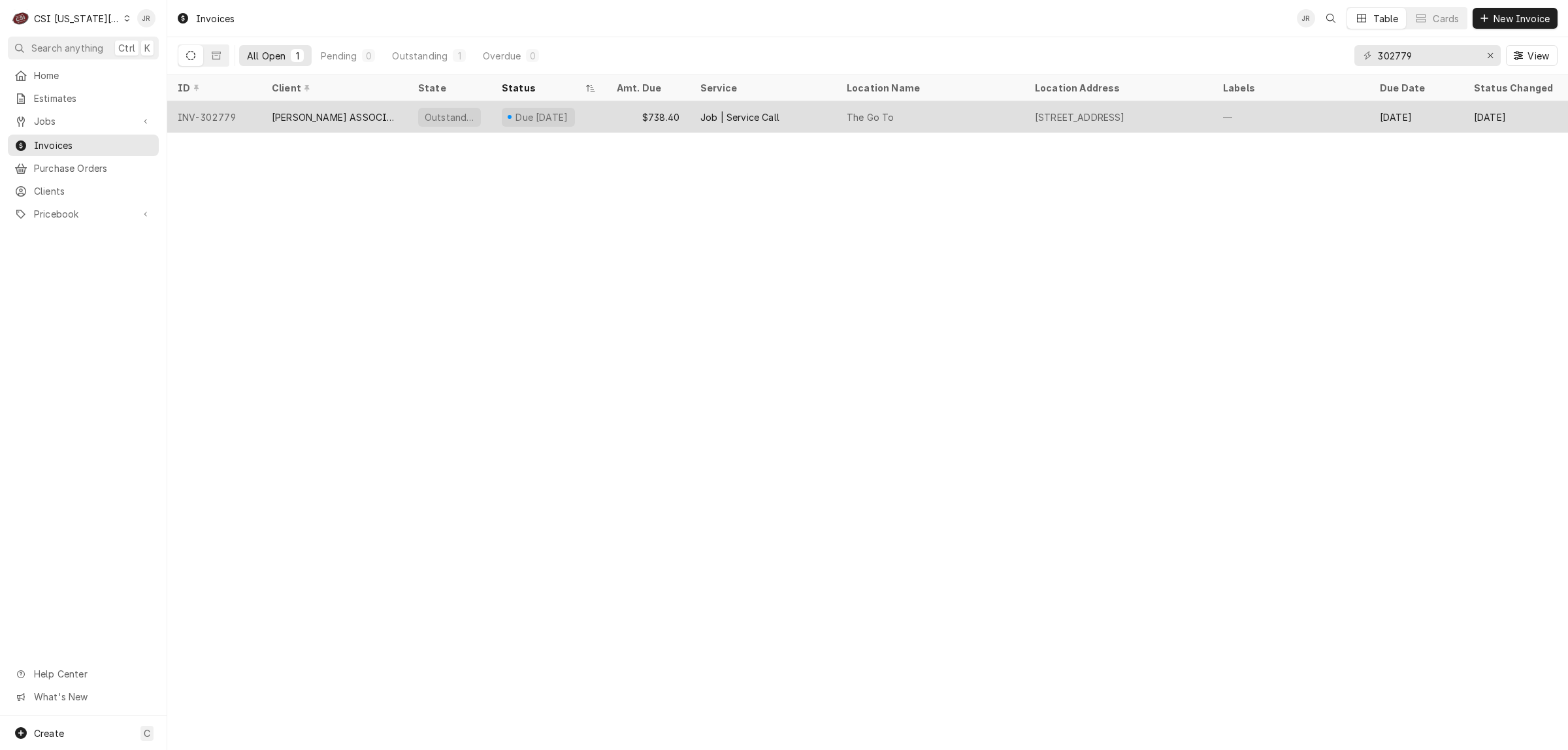
drag, startPoint x: 716, startPoint y: 108, endPoint x: 719, endPoint y: 114, distance: 6.7
click at [716, 110] on div "Job | Service Call" at bounding box center [740, 117] width 79 height 14
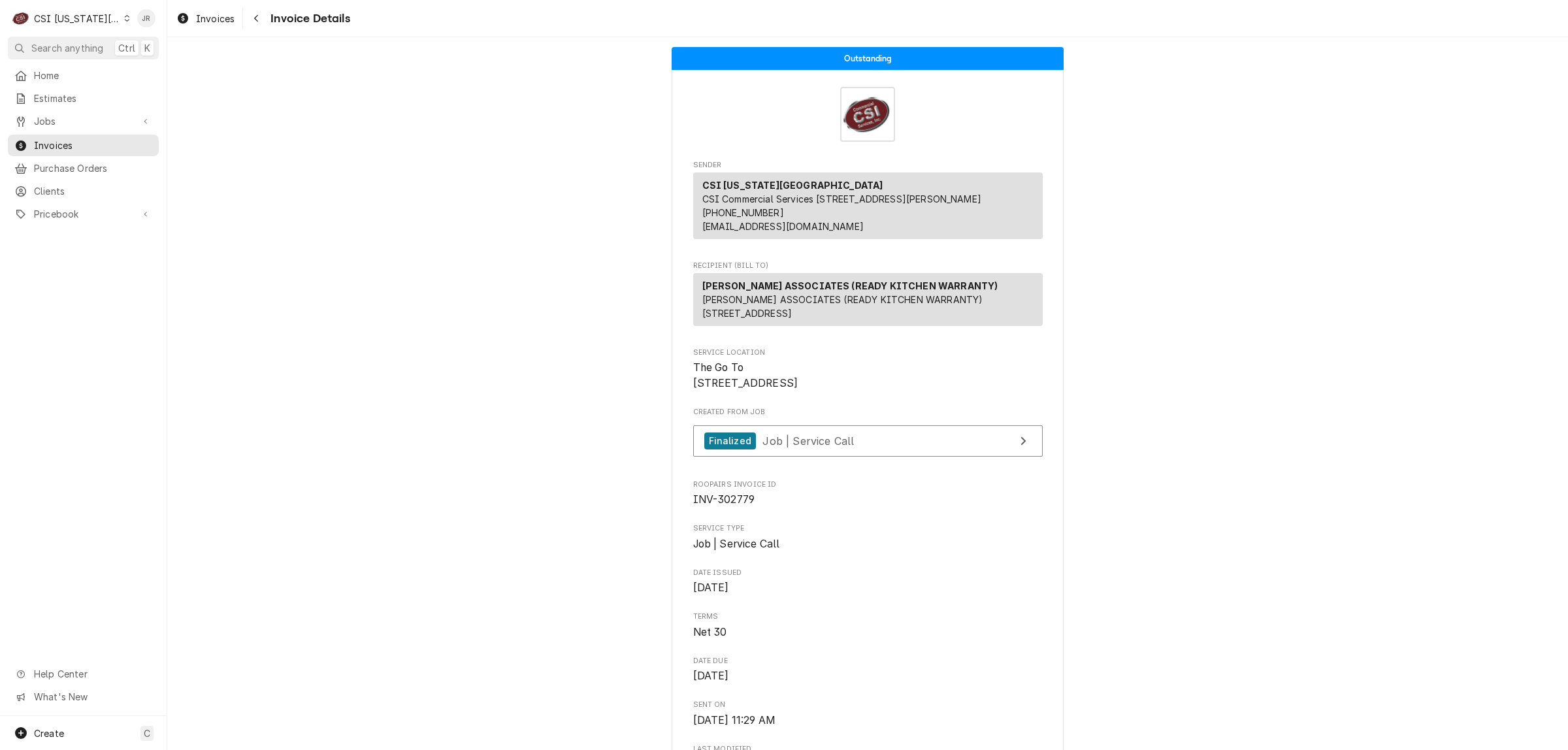
click at [730, 506] on span "INV-302779" at bounding box center [725, 500] width 62 height 12
copy span "302779"
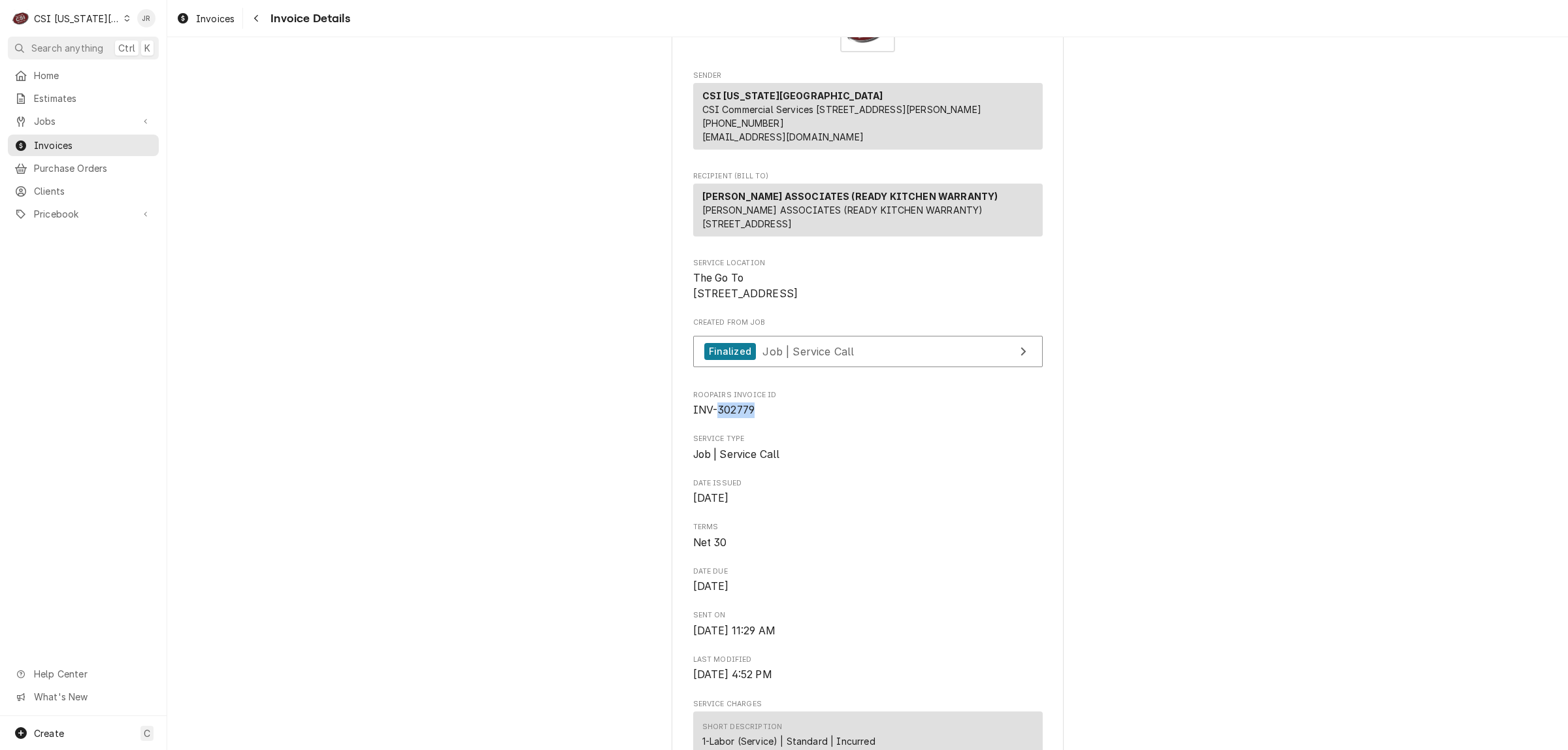
scroll to position [163, 0]
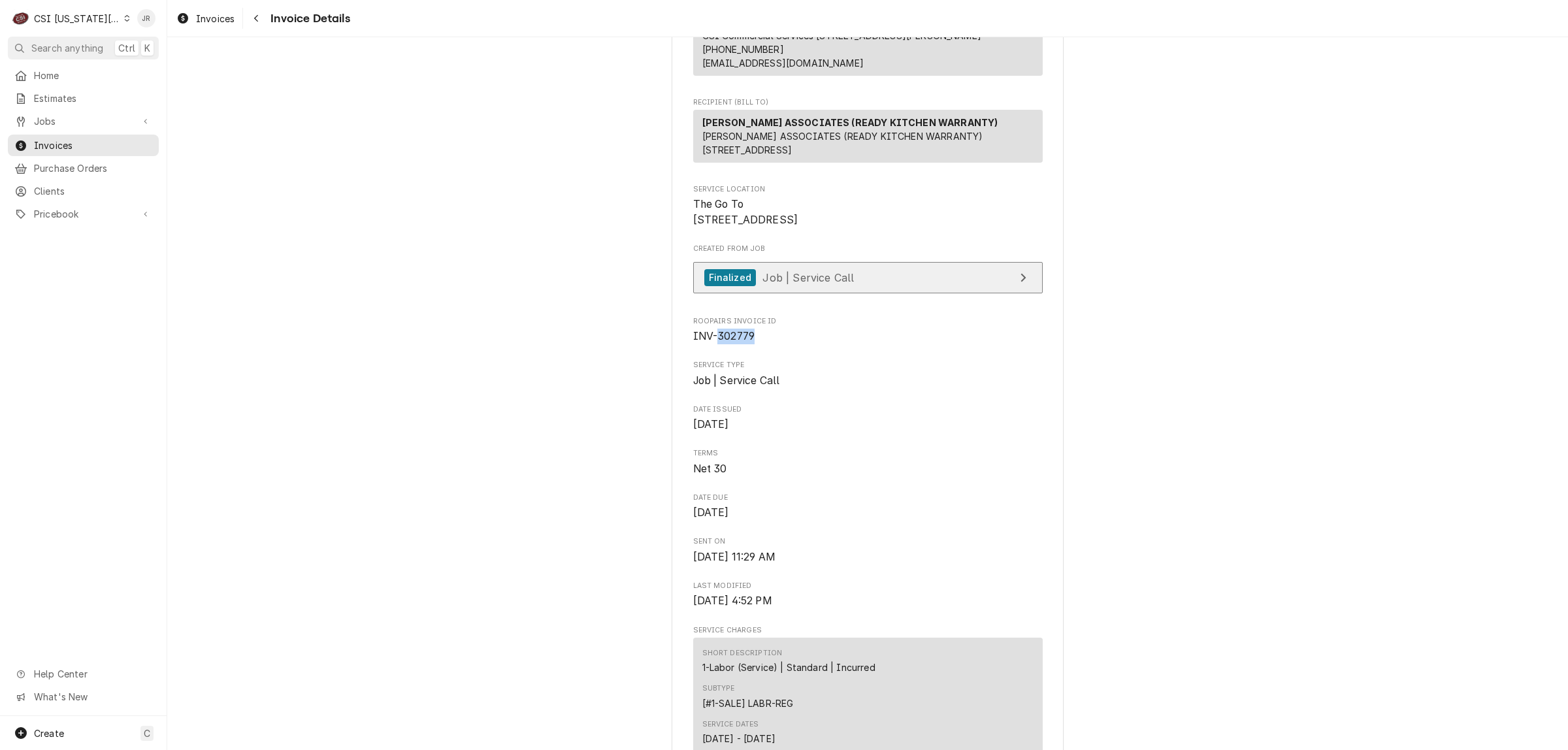
click at [772, 287] on div "Finalized Job | Service Call" at bounding box center [780, 278] width 150 height 18
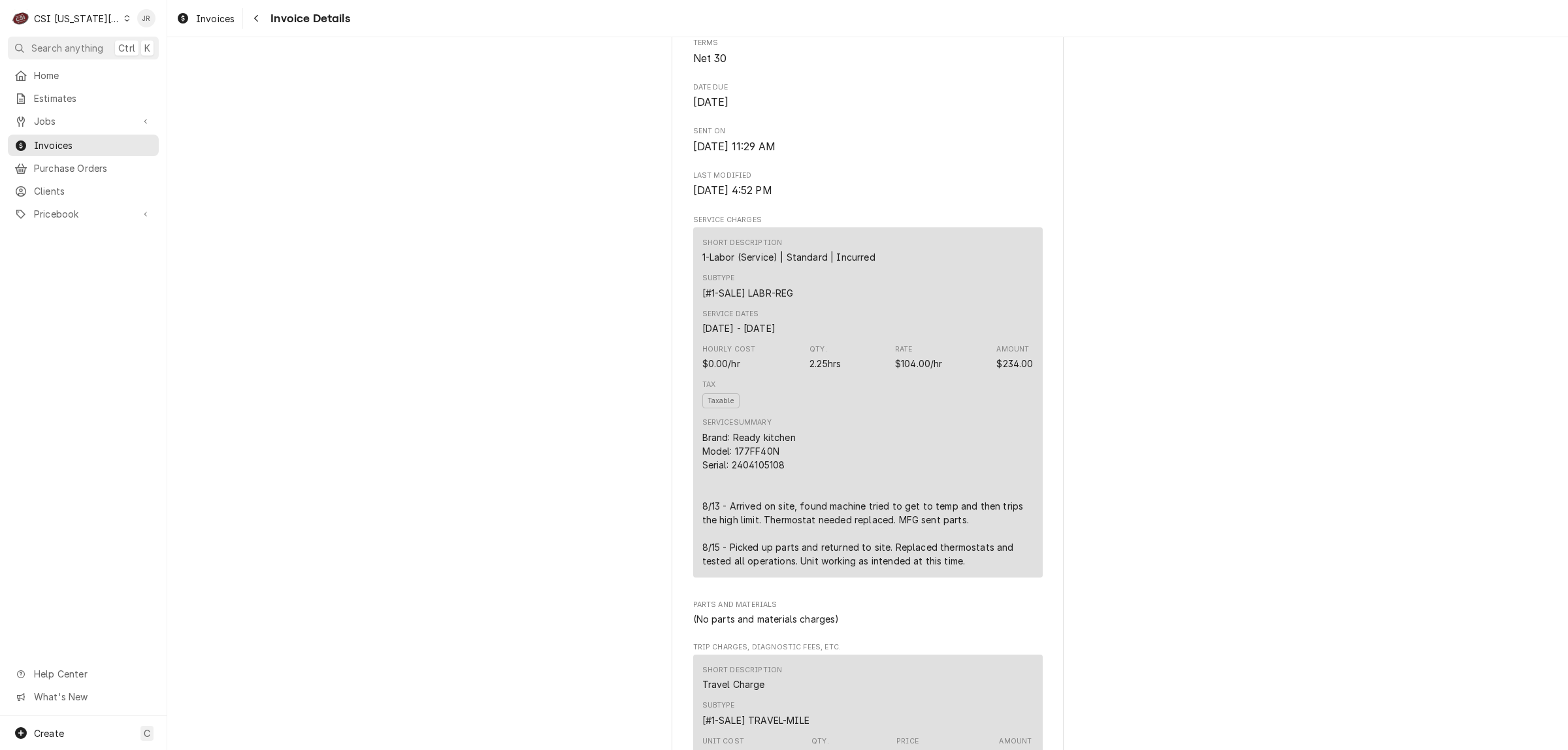
scroll to position [0, 0]
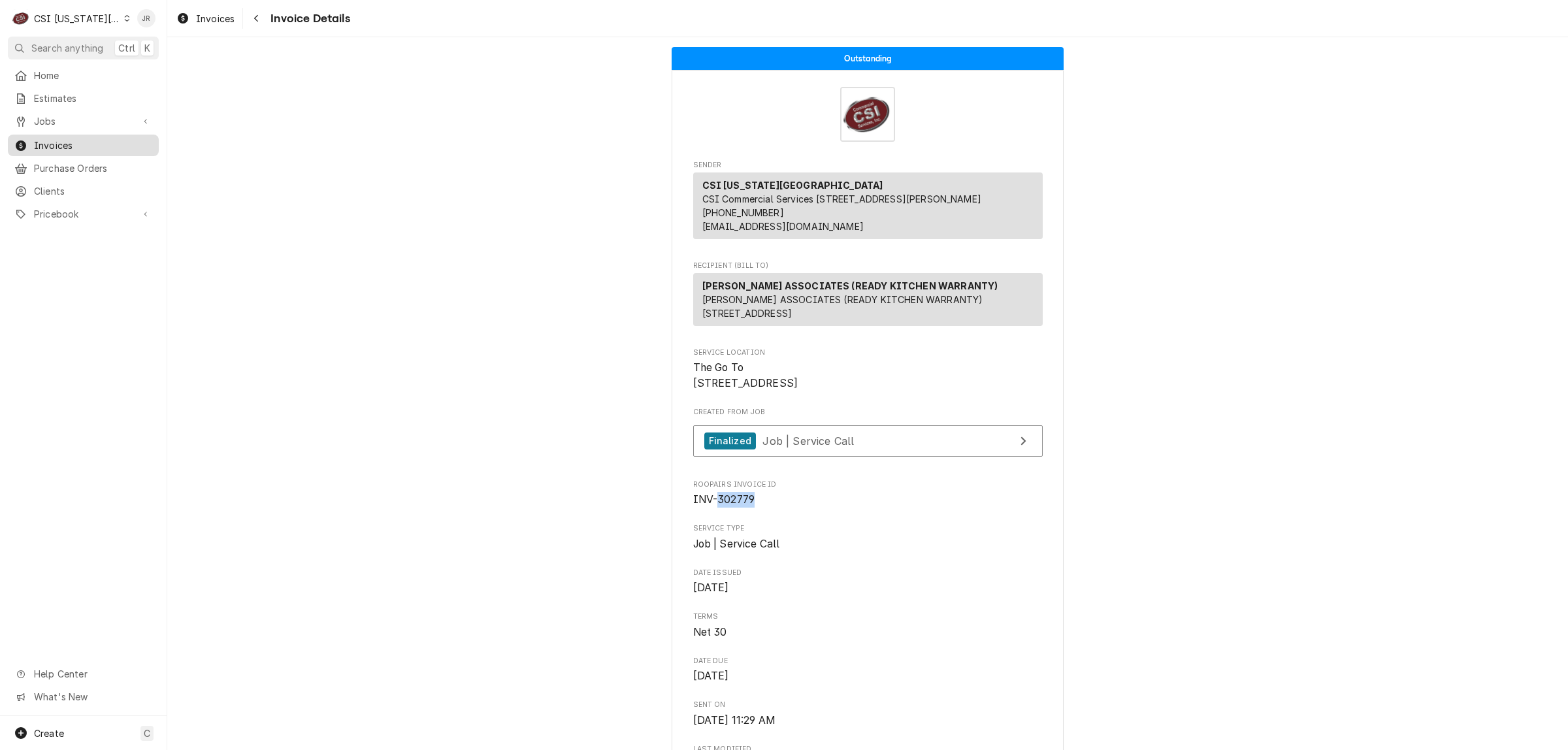
click at [72, 144] on span "Invoices" at bounding box center [93, 145] width 119 height 14
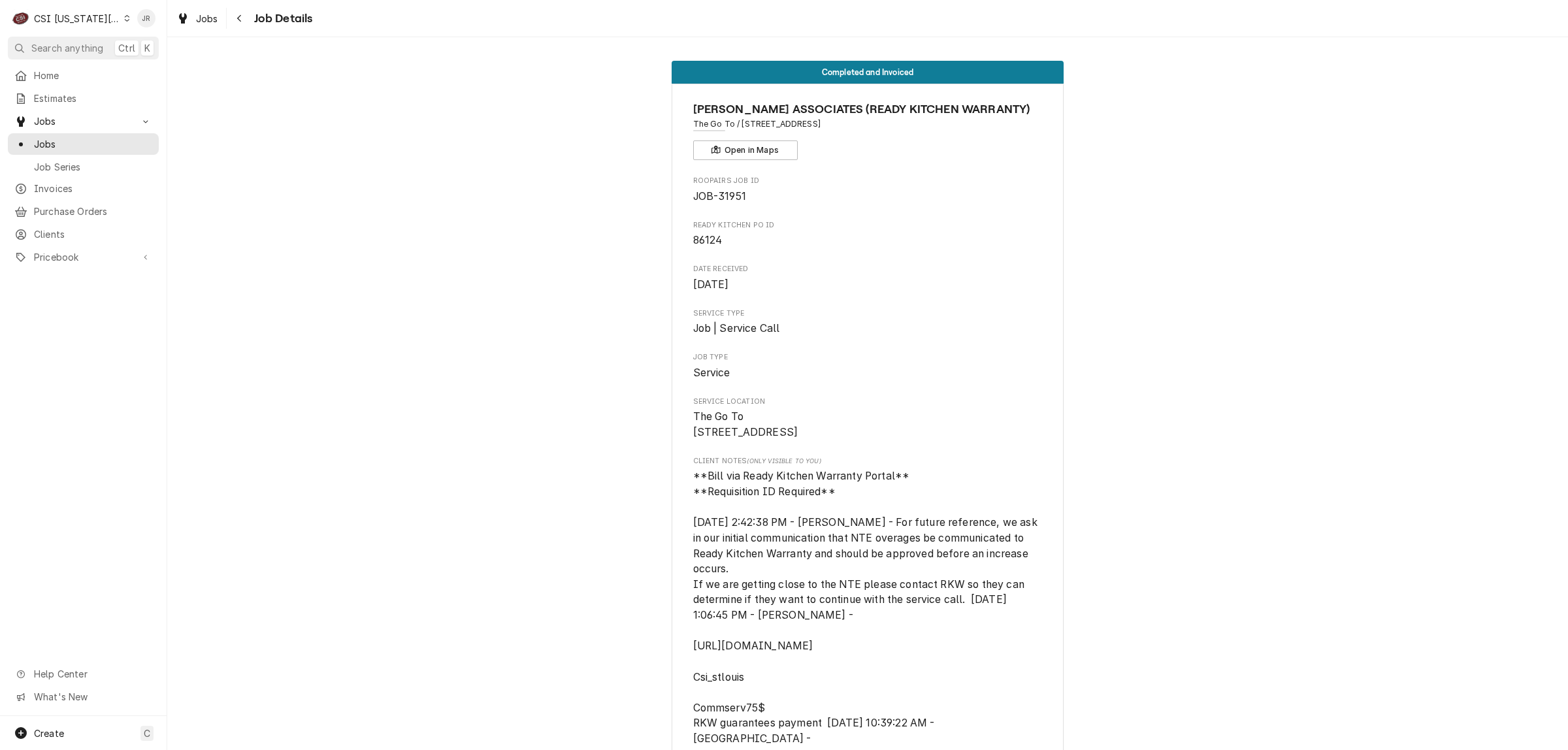
click at [706, 245] on span "86124" at bounding box center [708, 240] width 30 height 12
copy span "86124"
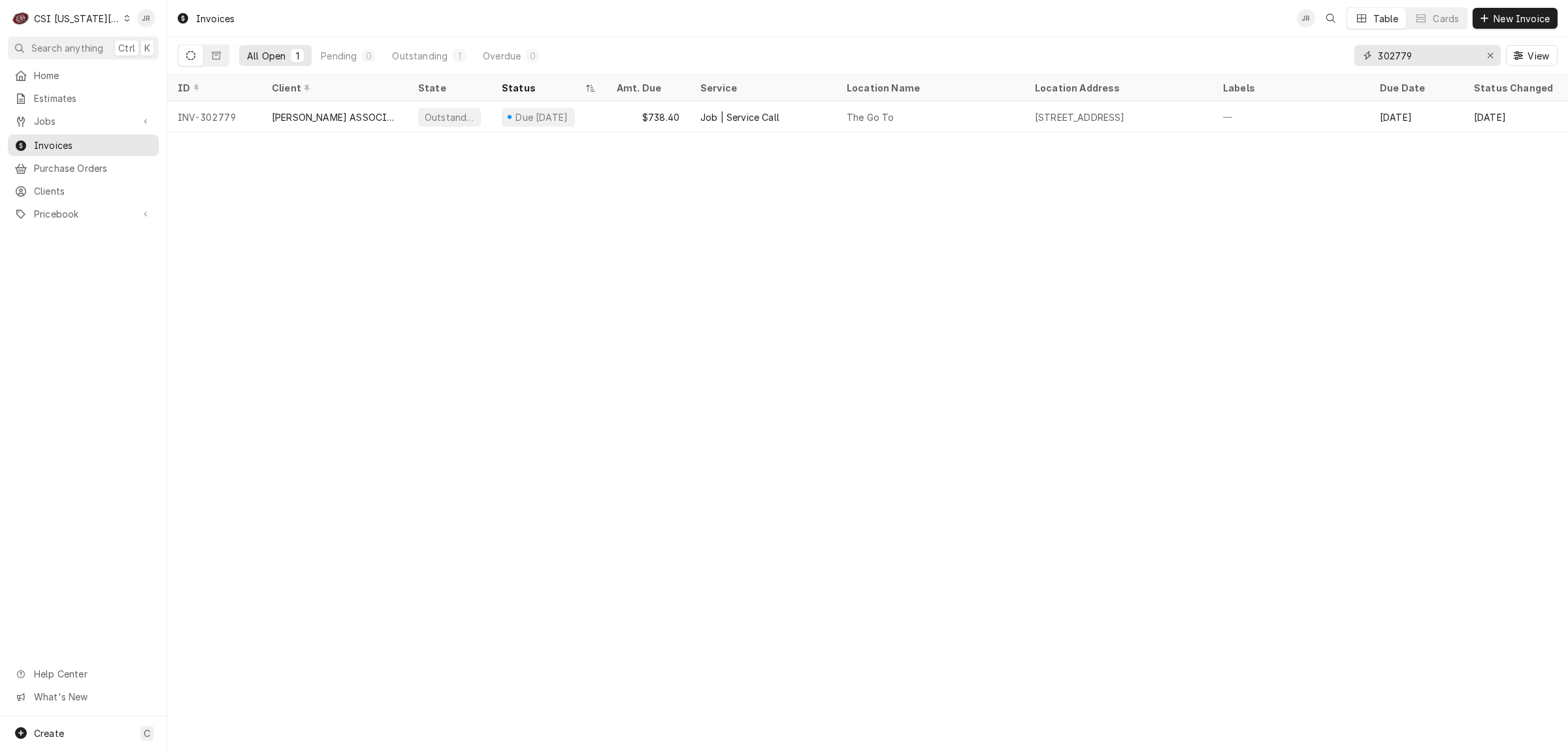
click at [1393, 47] on input "302779" at bounding box center [1427, 55] width 98 height 21
paste input "1871"
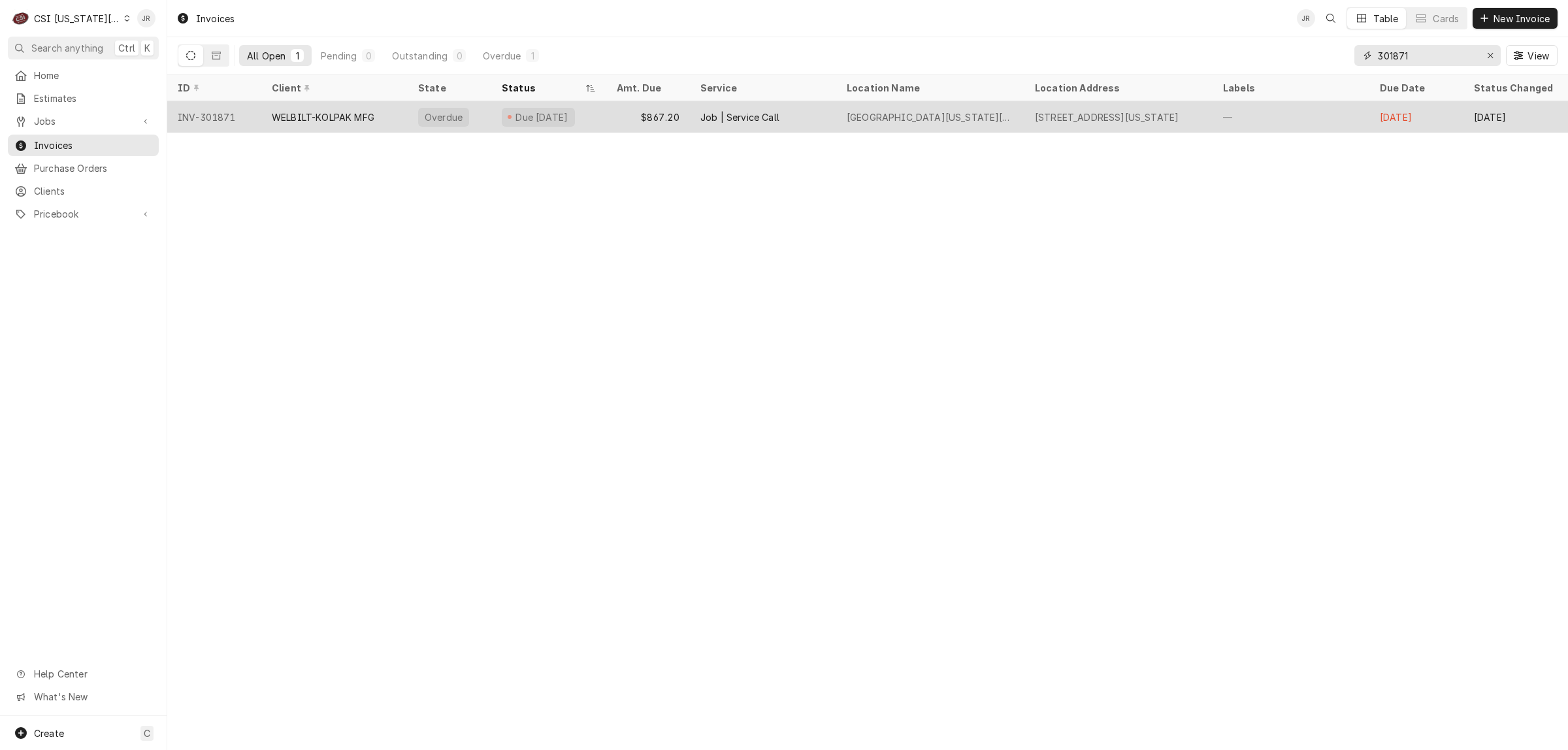
type input "301871"
click at [376, 105] on div "WELBILT-KOLPAK MFG" at bounding box center [334, 116] width 146 height 31
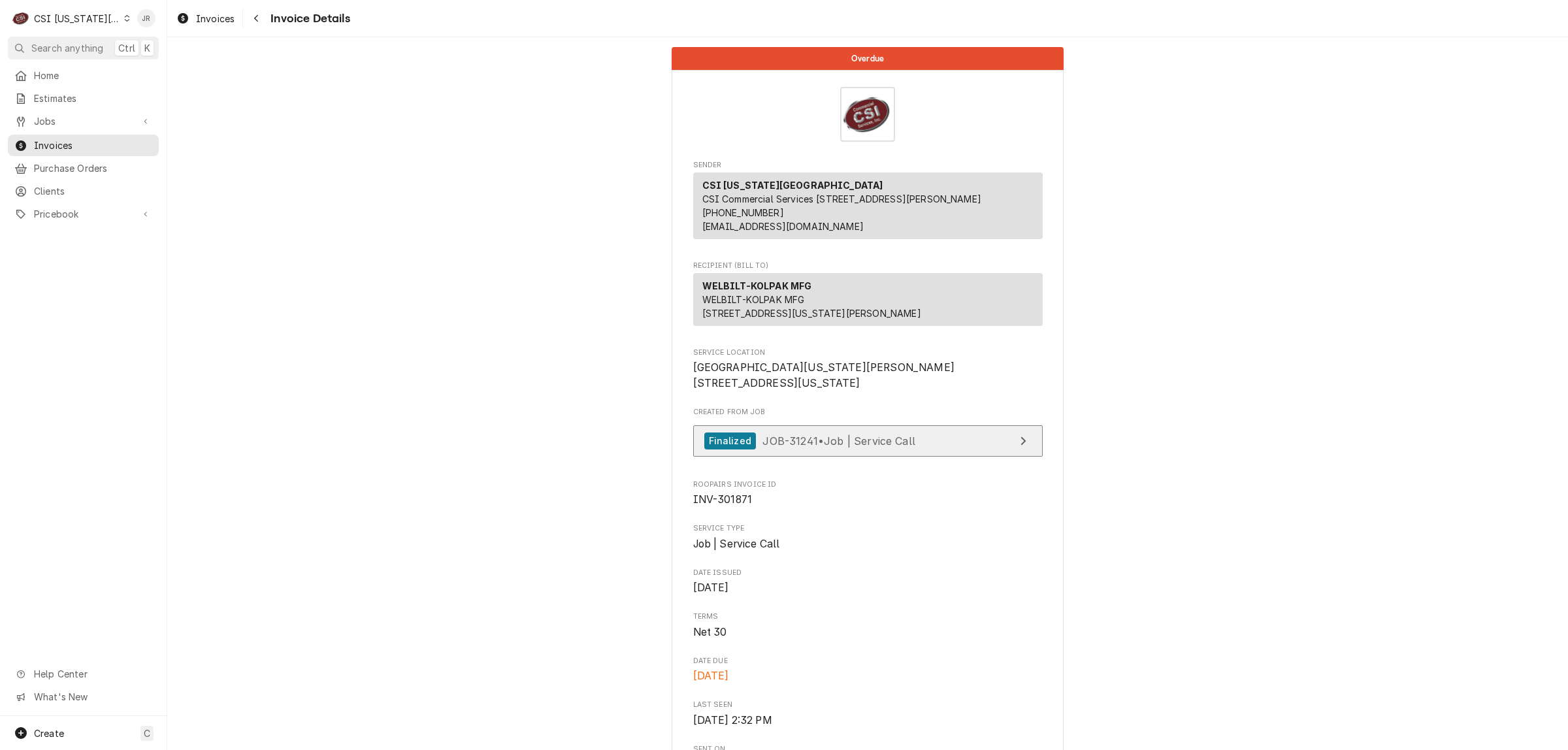
click at [954, 457] on link "Finalized JOB-31241 • Job | Service Call" at bounding box center [868, 441] width 350 height 32
click at [54, 114] on span "Jobs" at bounding box center [83, 121] width 99 height 14
click at [50, 143] on span "Jobs" at bounding box center [93, 144] width 119 height 14
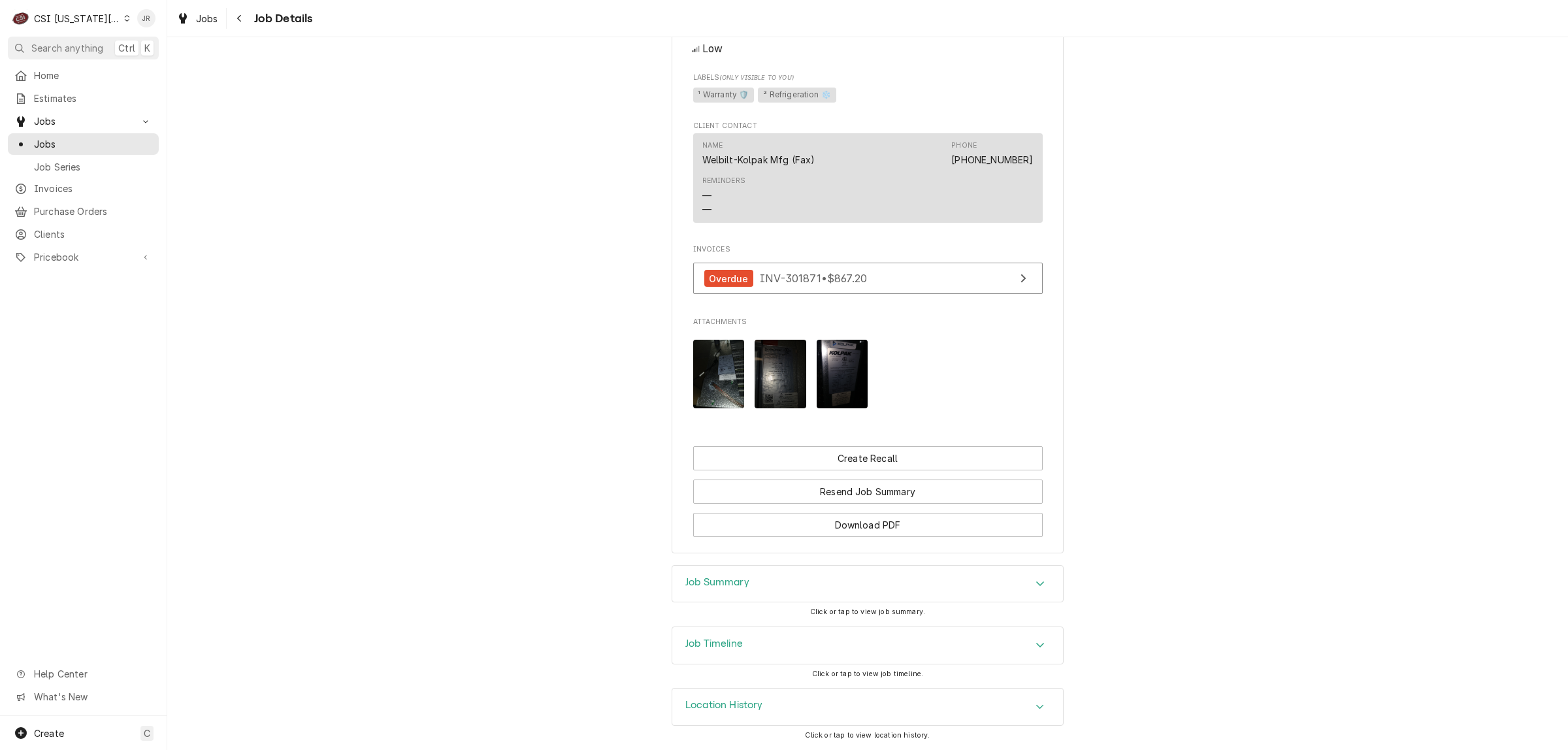
scroll to position [1290, 0]
click at [718, 380] on img "Attachments" at bounding box center [719, 374] width 52 height 69
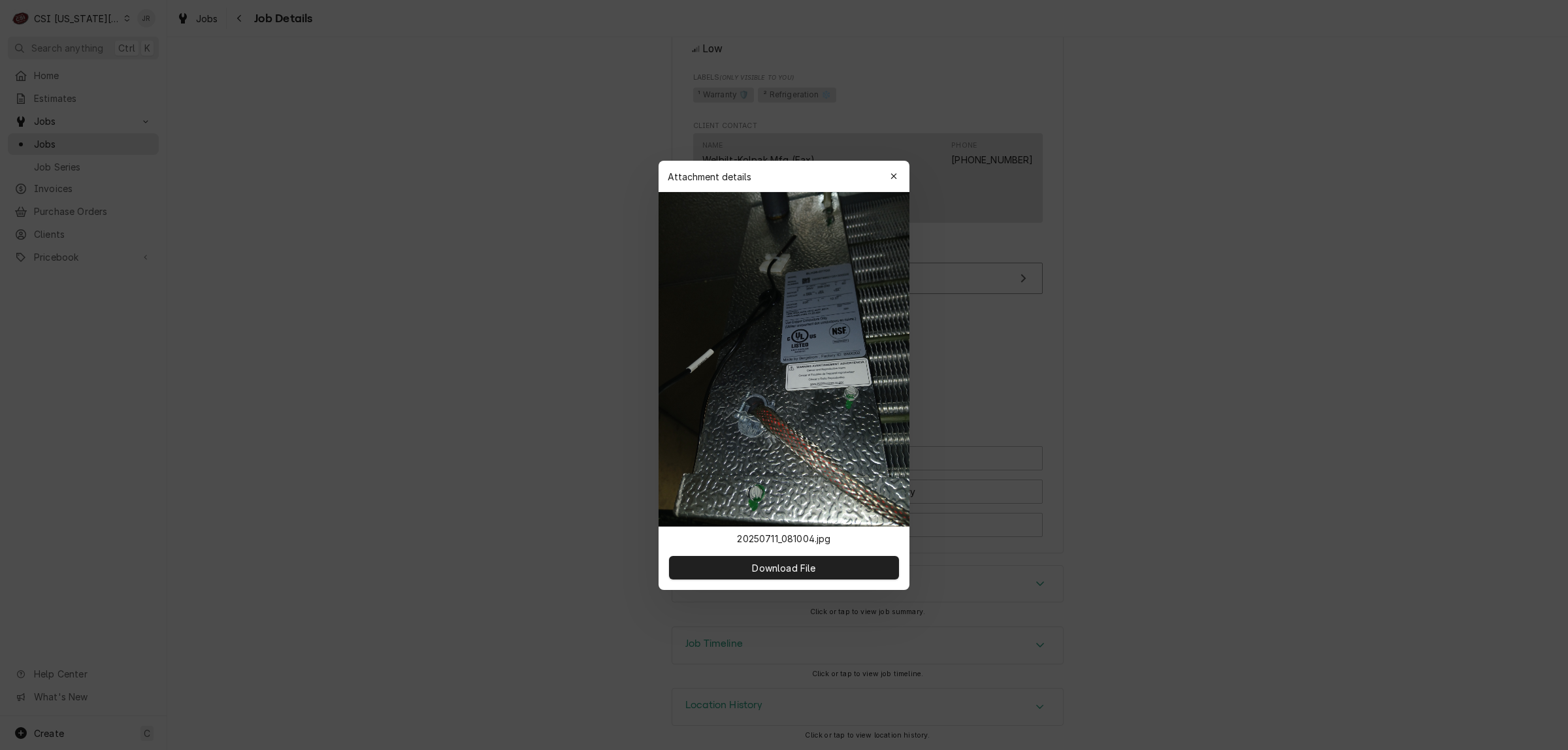
click at [891, 178] on icon "button" at bounding box center [894, 176] width 7 height 9
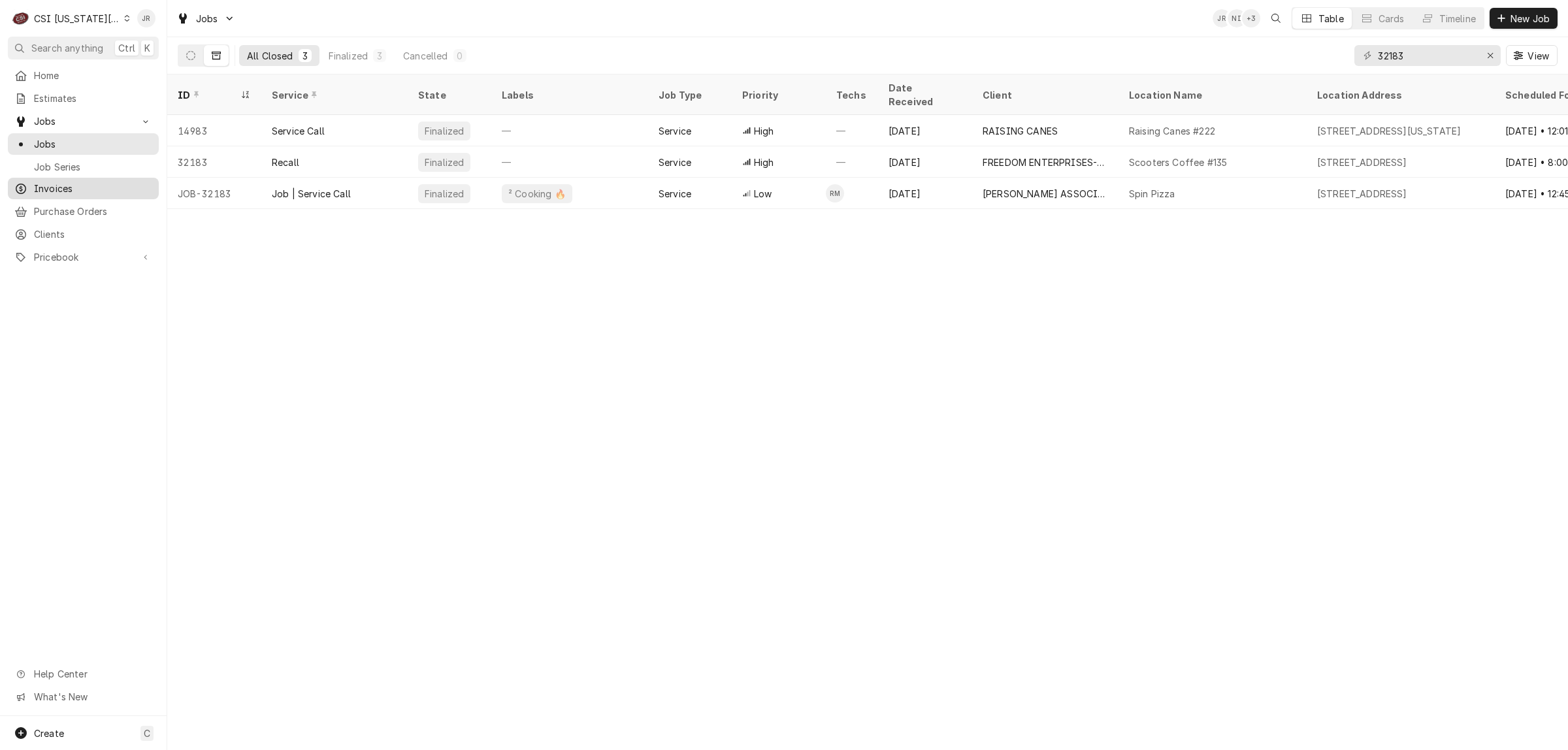
click at [60, 183] on span "Invoices" at bounding box center [93, 188] width 119 height 14
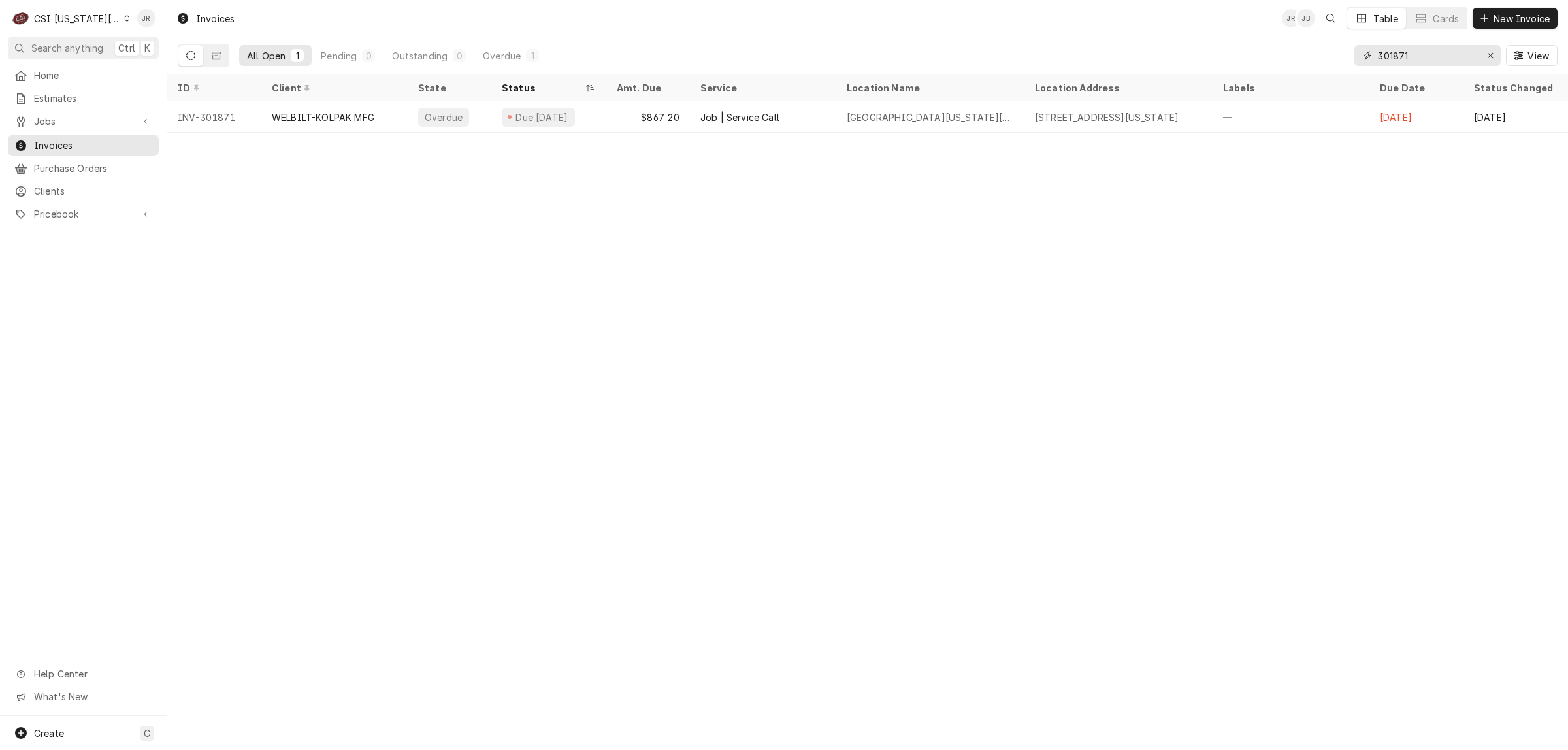
click at [1409, 50] on input "301871" at bounding box center [1427, 55] width 98 height 21
type input "303045"
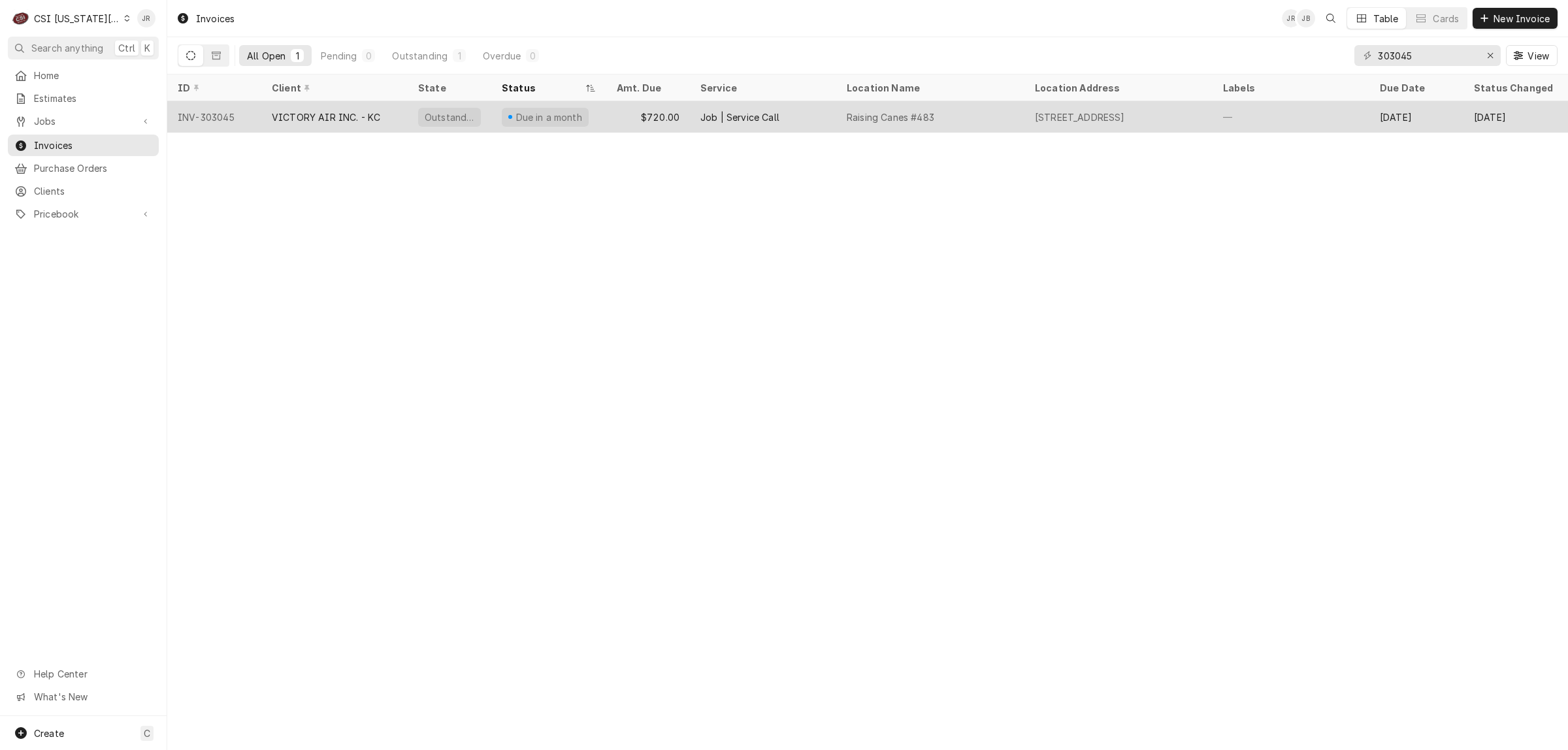
click at [394, 102] on div "VICTORY AIR INC. - KC" at bounding box center [334, 116] width 146 height 31
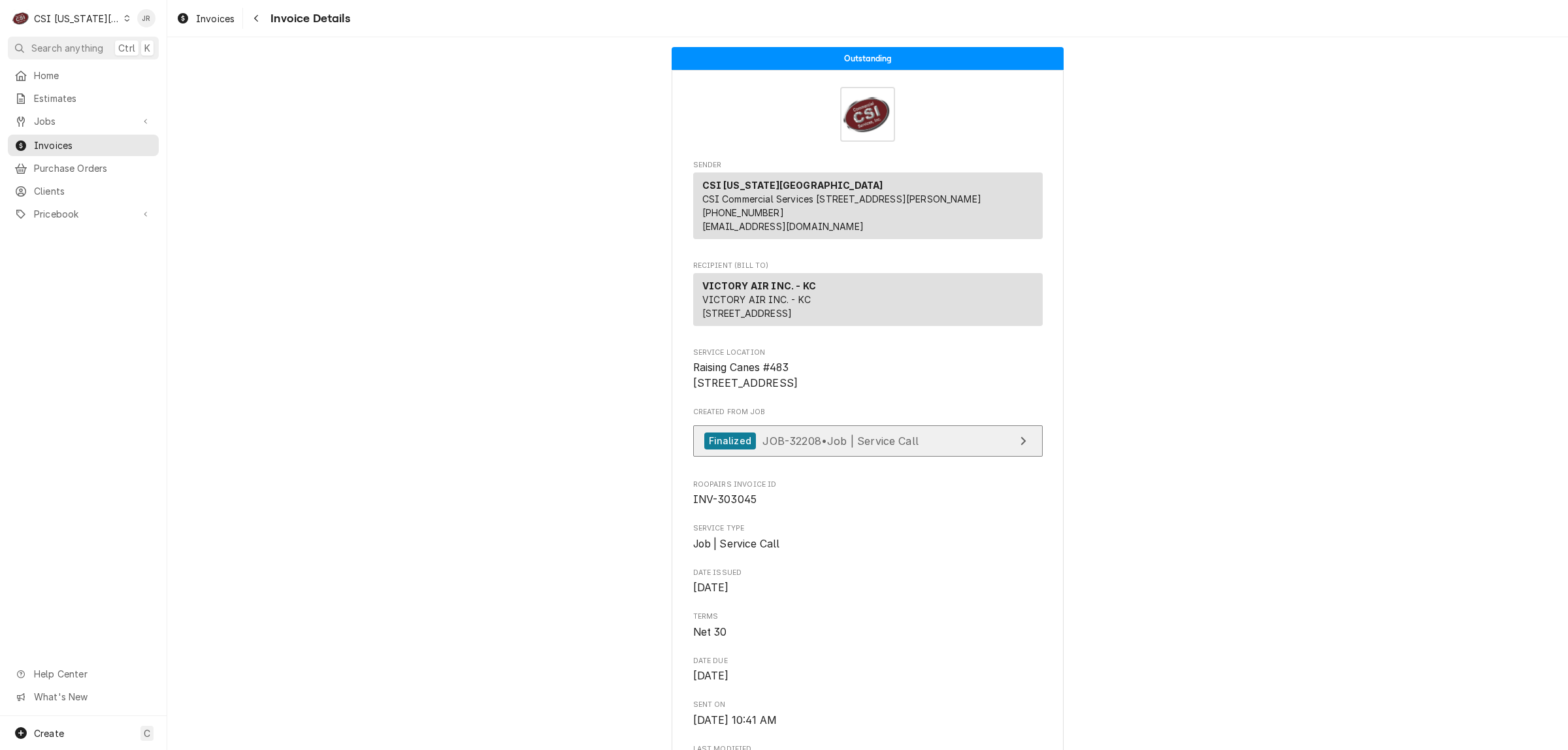
click at [932, 457] on link "Finalized JOB-32208 • Job | Service Call" at bounding box center [868, 441] width 350 height 32
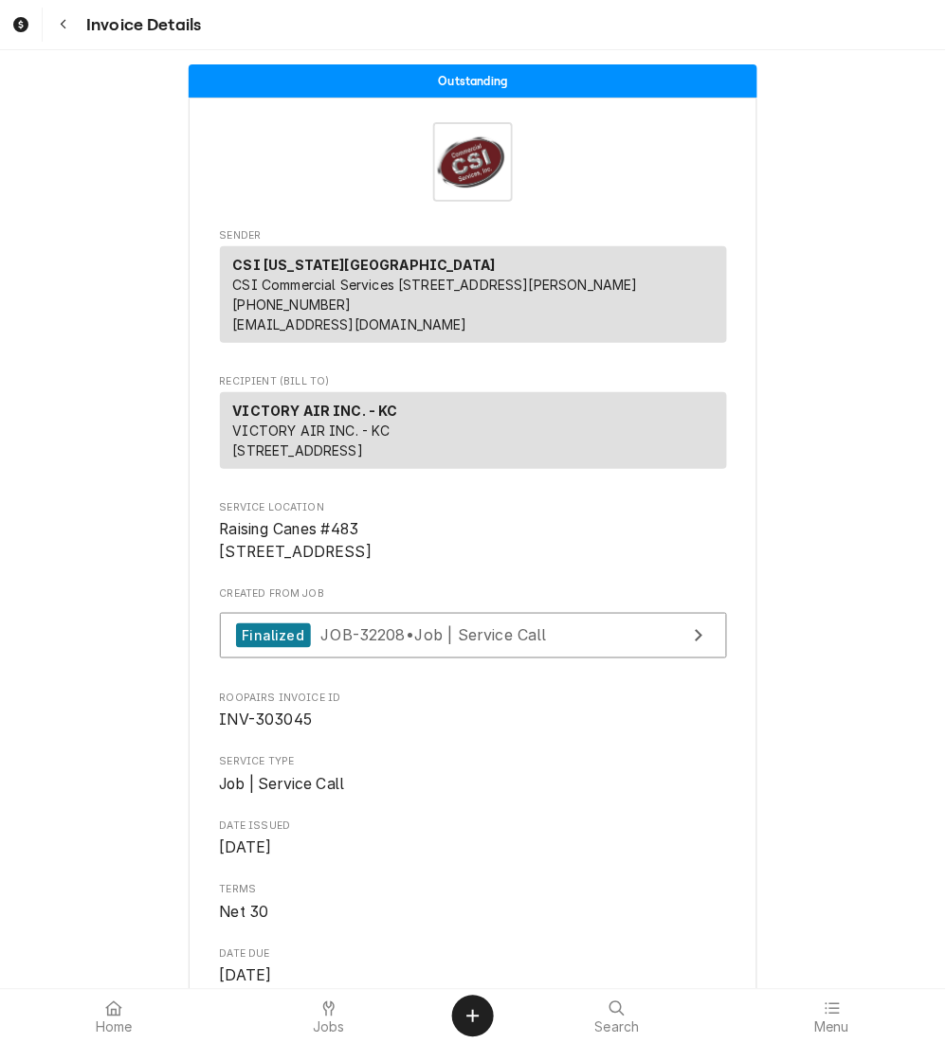
click at [284, 730] on span "INV-303045" at bounding box center [266, 721] width 93 height 18
copy span "303045"
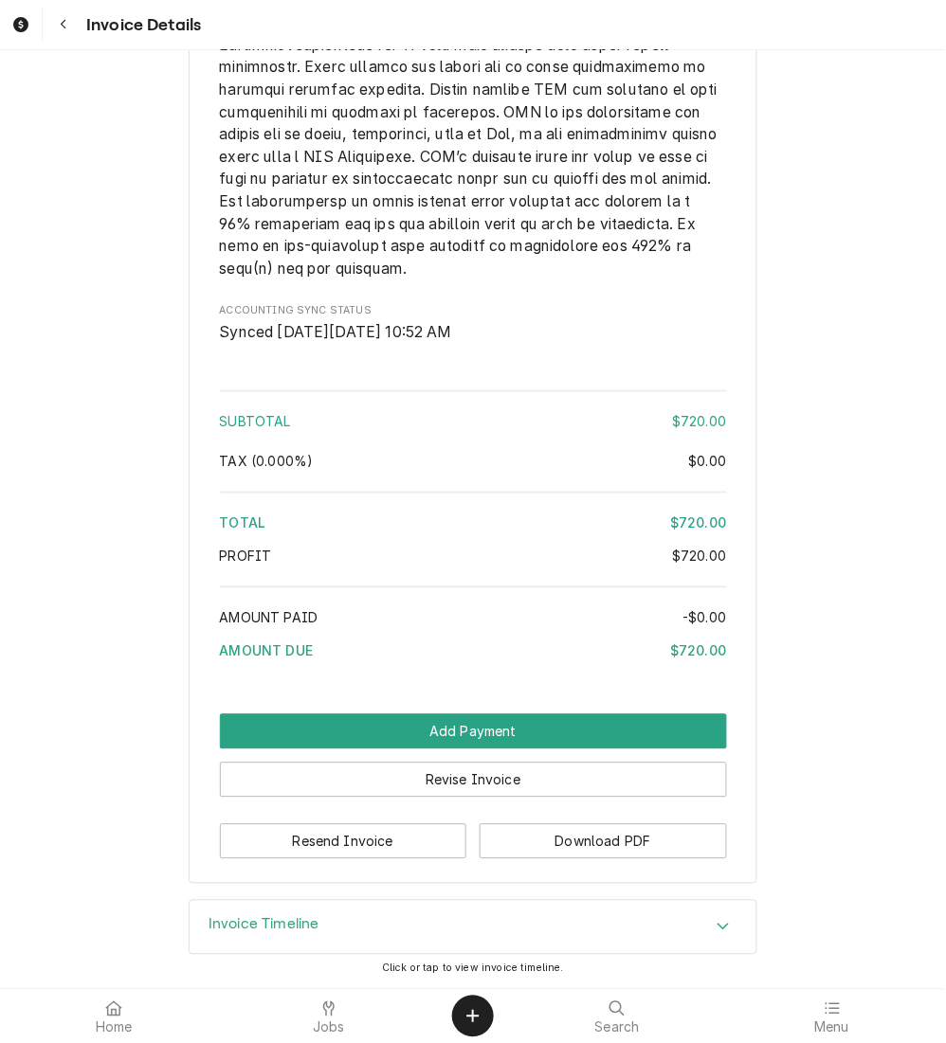
scroll to position [2921, 0]
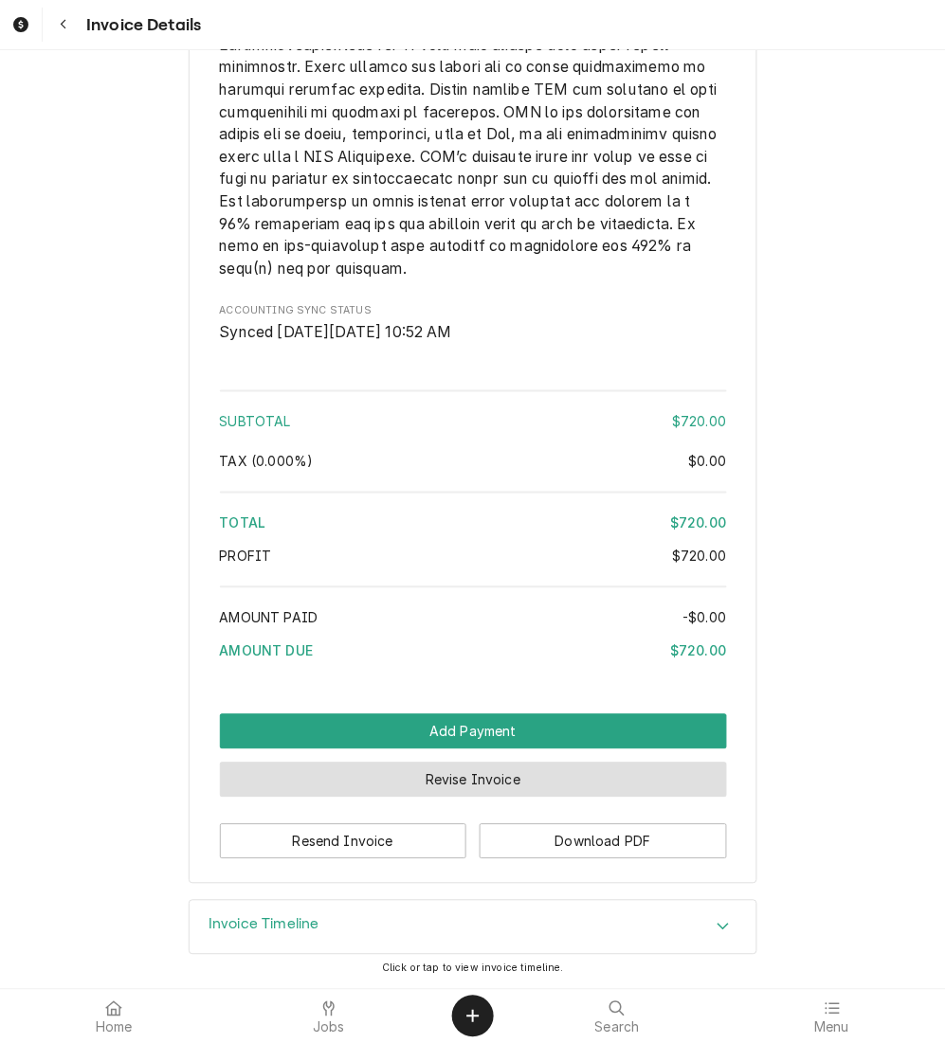
click at [570, 787] on button "Revise Invoice" at bounding box center [473, 780] width 507 height 35
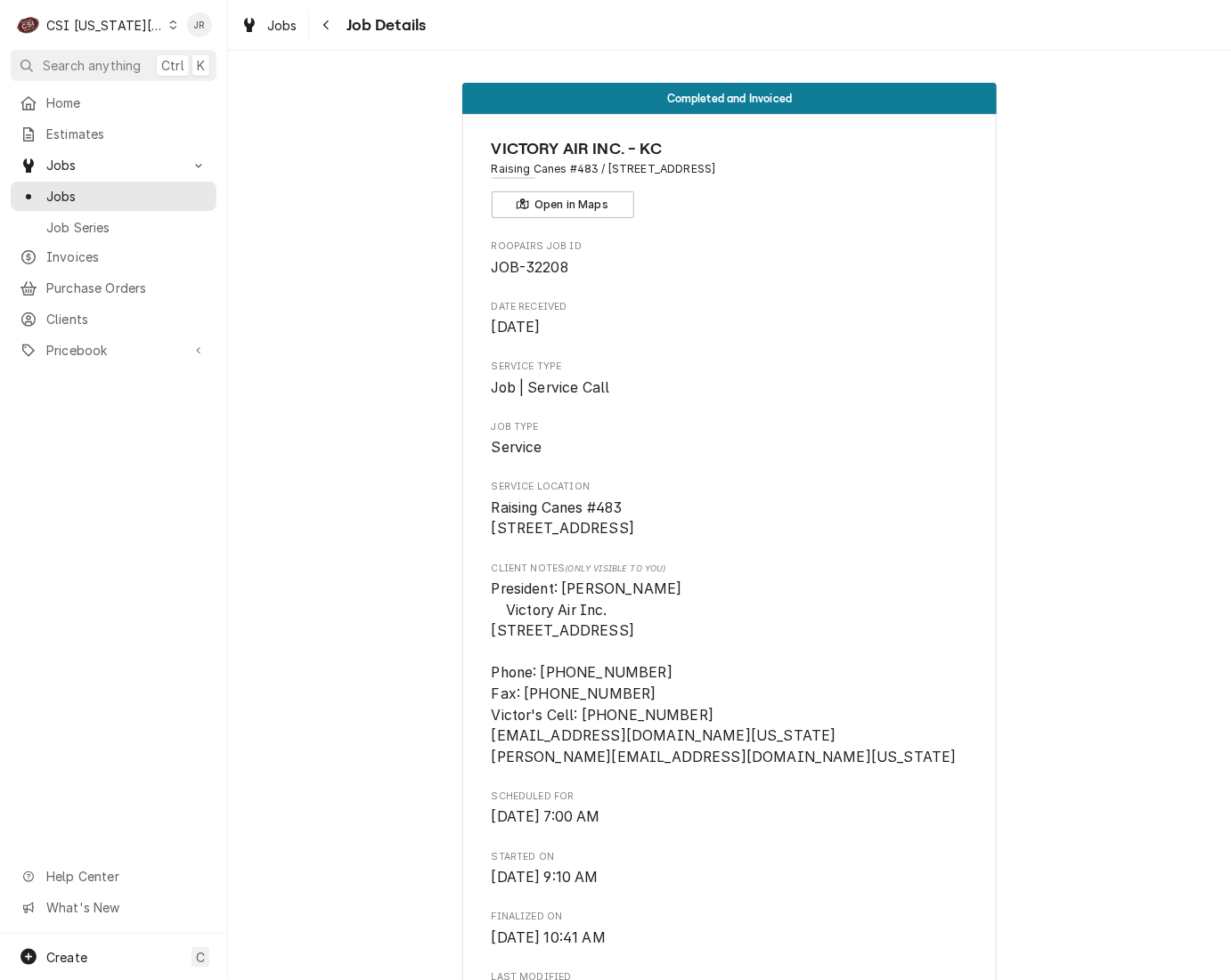
click at [540, 264] on span "JOB-32208" at bounding box center [530, 268] width 77 height 17
copy span "32208"
click at [598, 537] on span "Raising Canes #483 [STREET_ADDRESS]" at bounding box center [563, 519] width 144 height 39
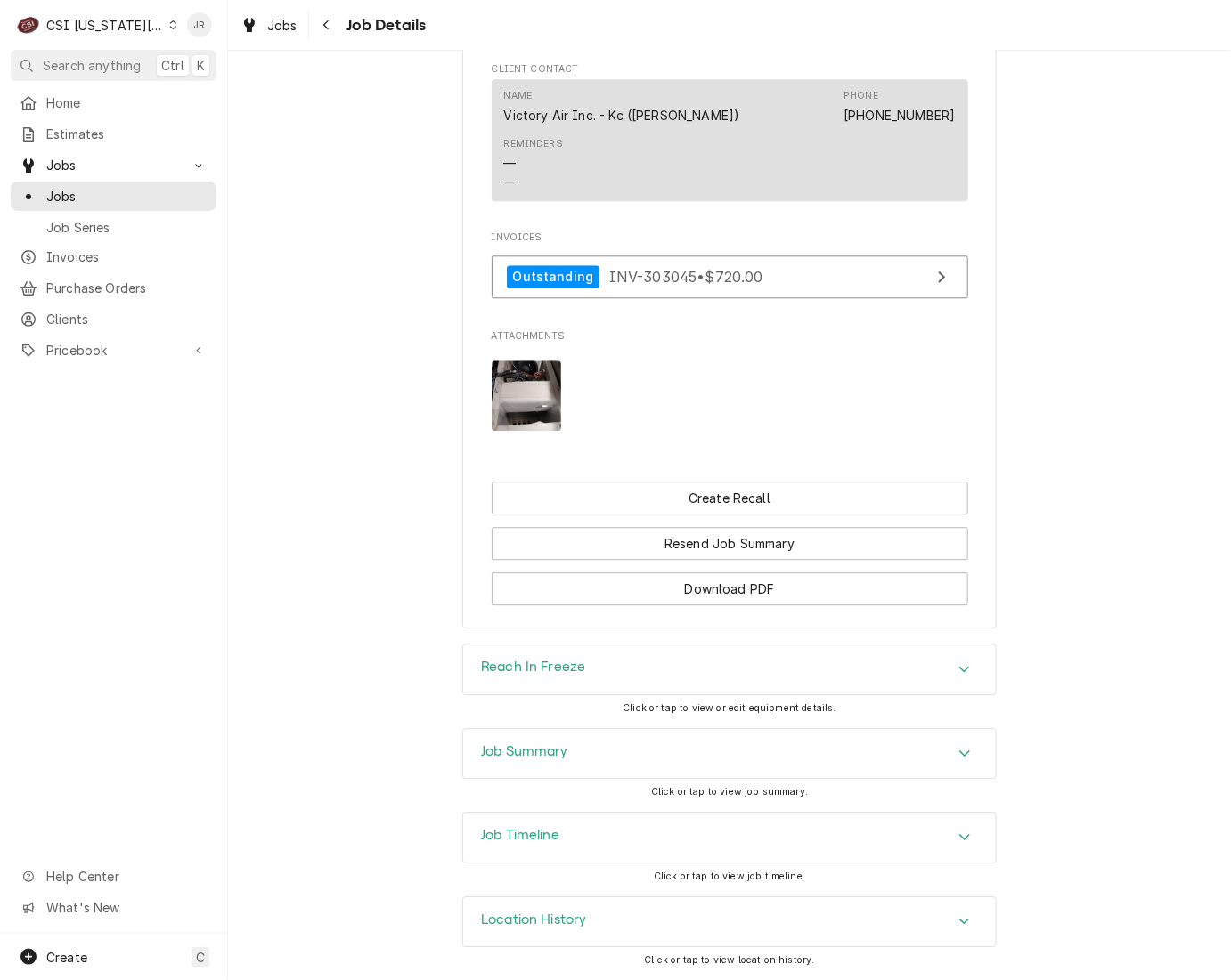
scroll to position [1569, 0]
click at [537, 746] on h3 "Job Summary" at bounding box center [524, 752] width 87 height 17
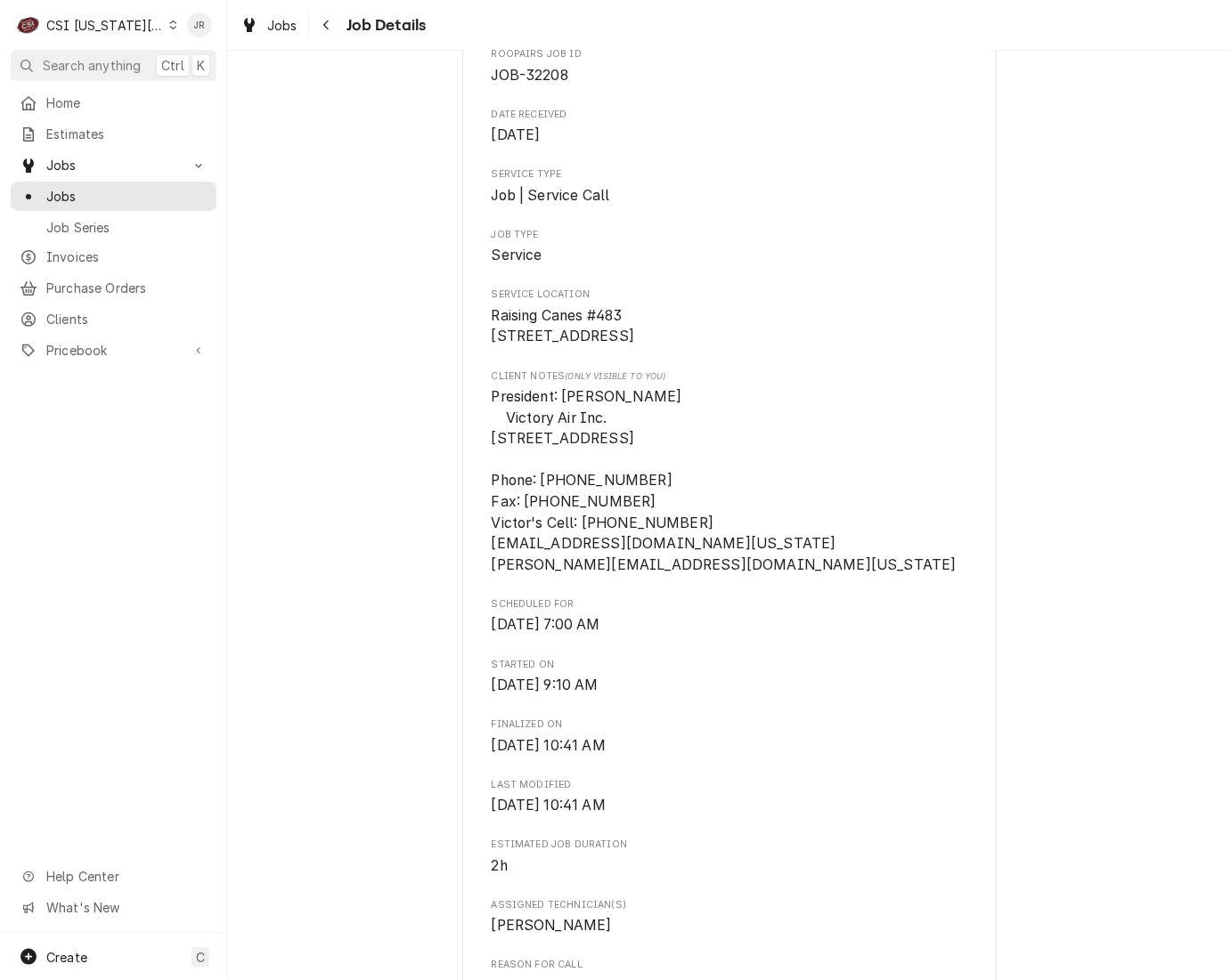
scroll to position [0, 0]
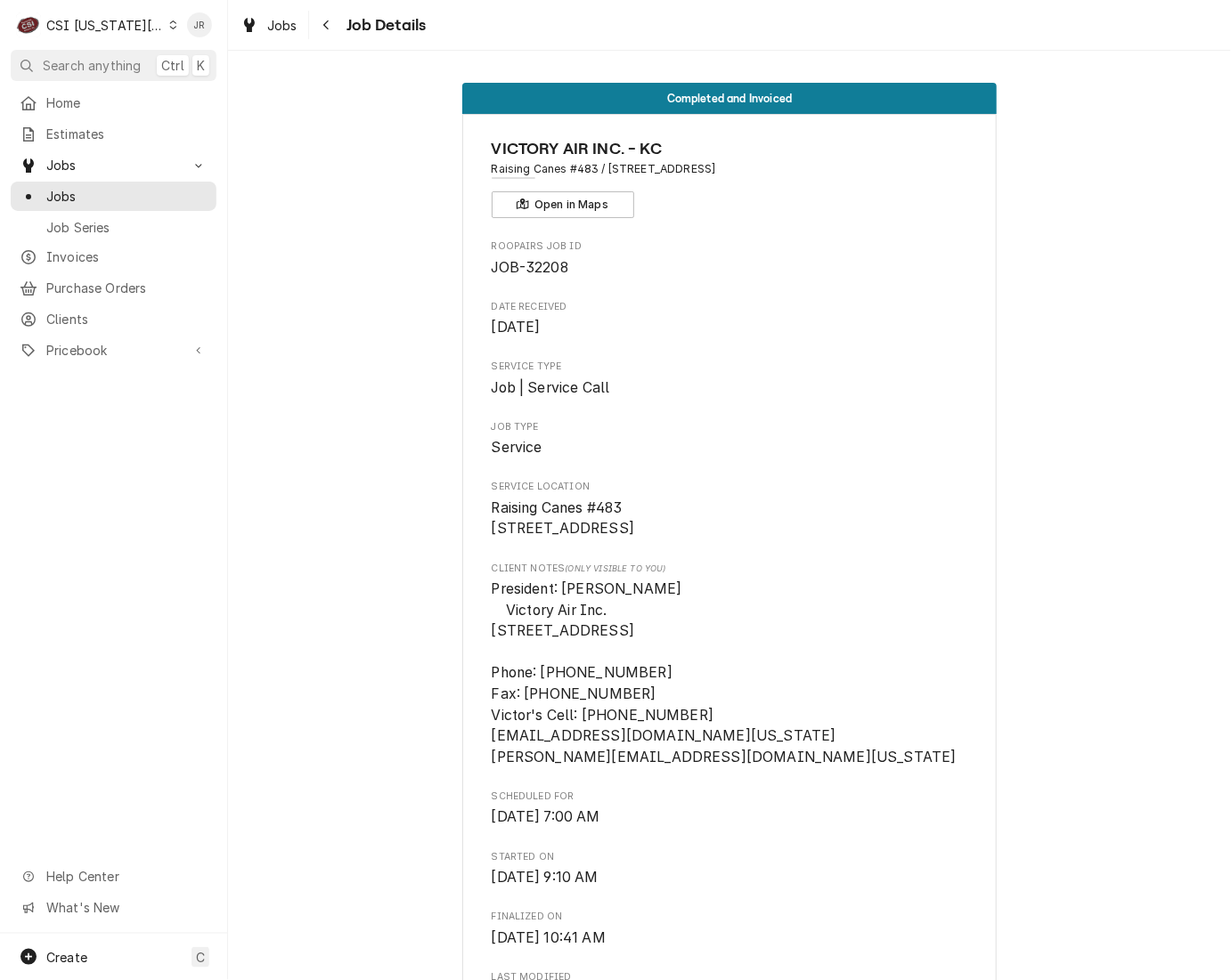
drag, startPoint x: 787, startPoint y: 164, endPoint x: 601, endPoint y: 175, distance: 186.3
click at [601, 175] on span "Raising Canes #483 / 1599 E North Ave, Belton, MO 64012" at bounding box center [729, 169] width 476 height 16
copy span "1599 E North Ave, Belton, MO 64012"
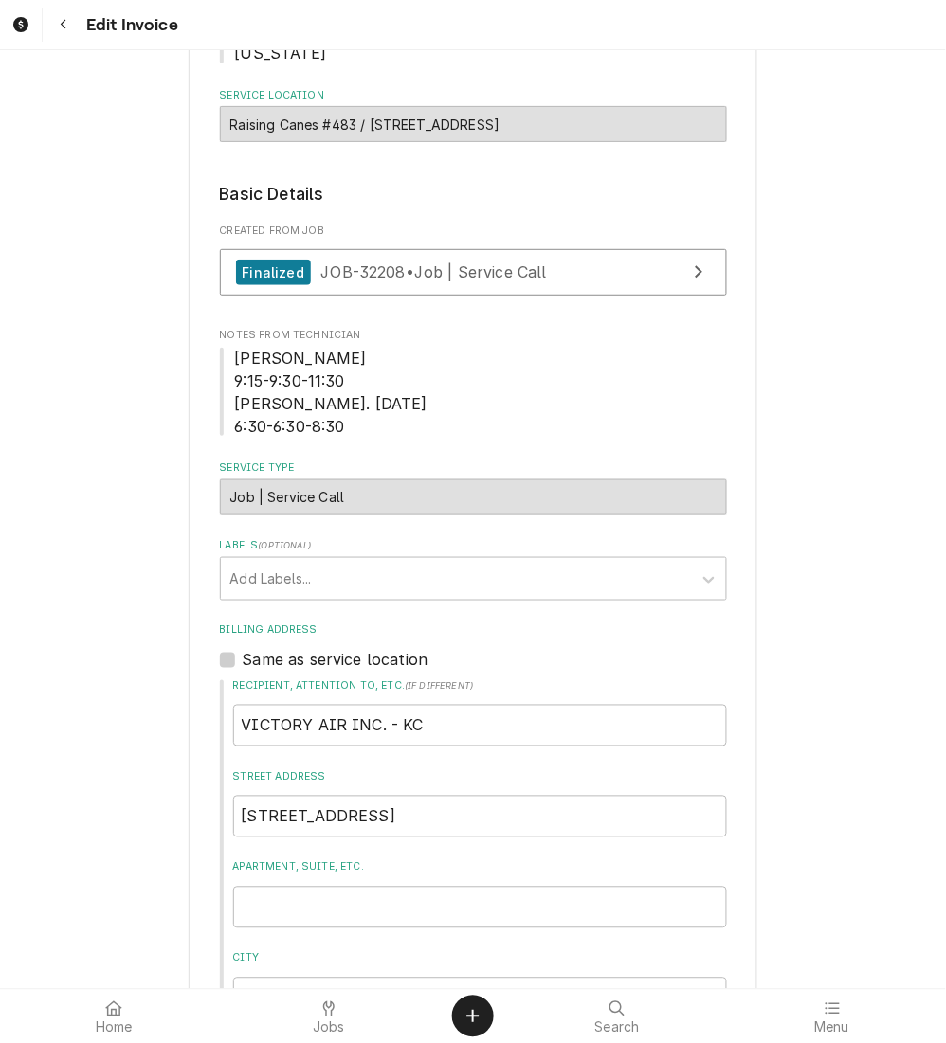
scroll to position [829, 0]
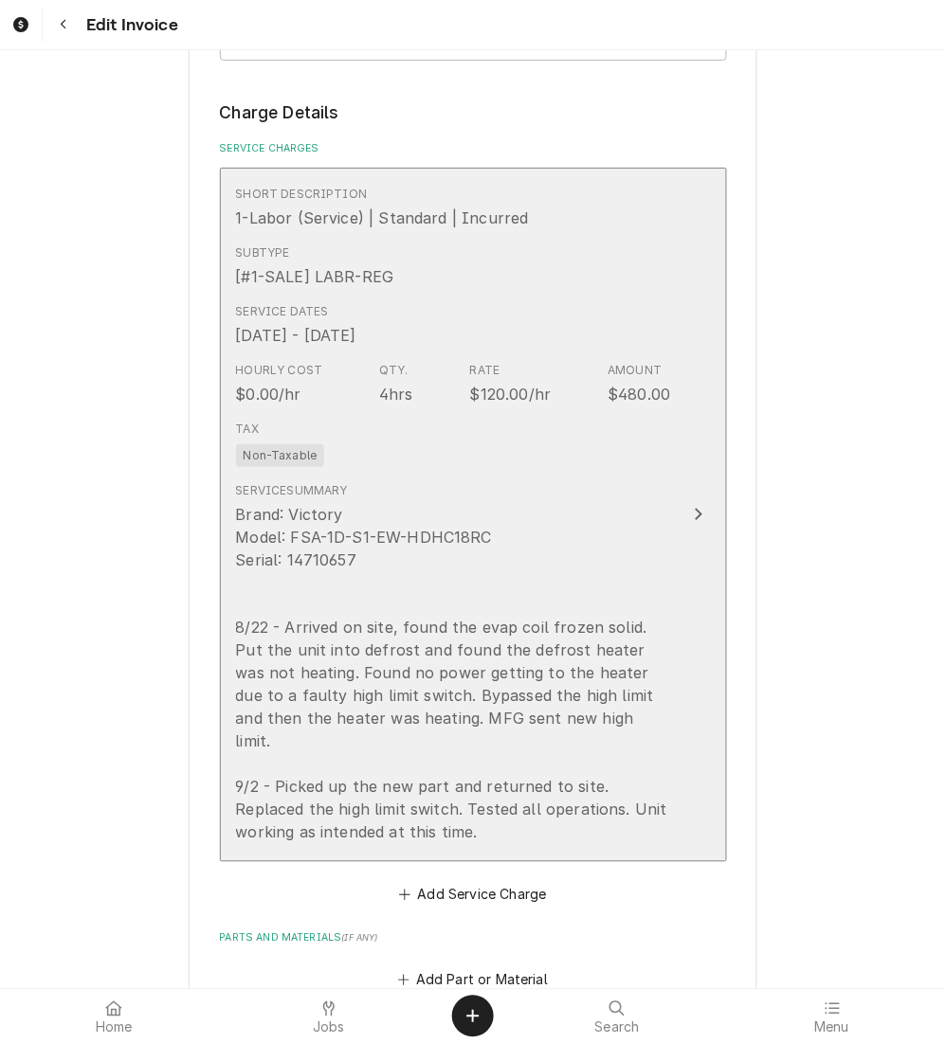
click at [599, 523] on div "Brand: Victory Model: FSA-1D-S1-EW-HDHC18RC Serial: 14710657 8/22 - Arrived on …" at bounding box center [453, 673] width 435 height 341
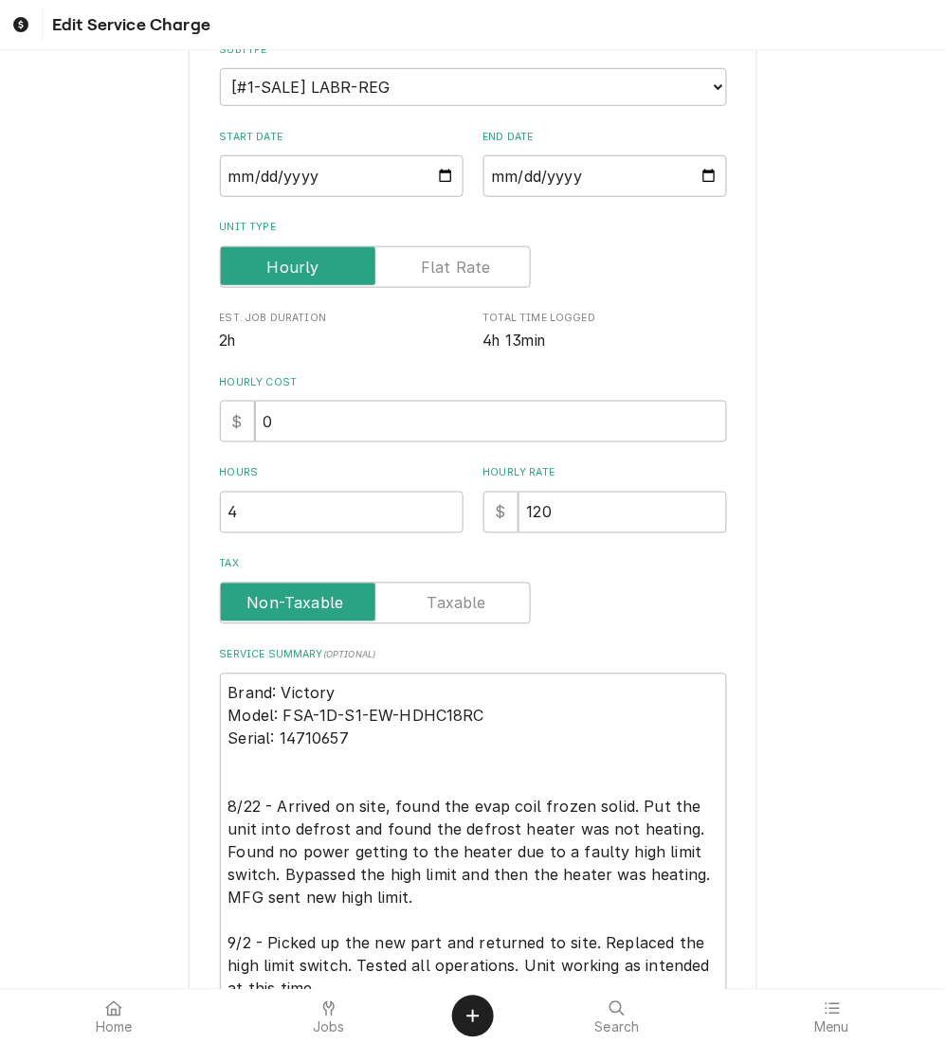
scroll to position [415, 0]
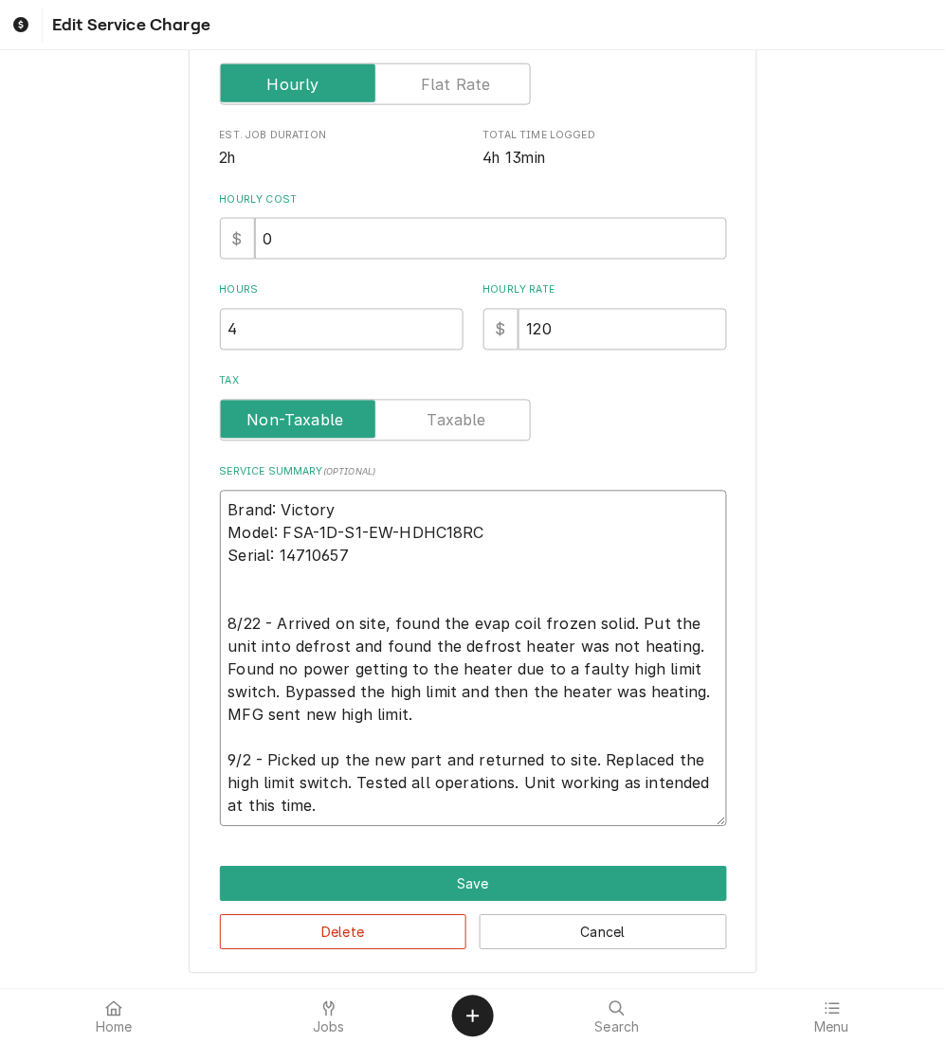
drag, startPoint x: 472, startPoint y: 750, endPoint x: 275, endPoint y: 740, distance: 197.3
click at [270, 751] on textarea "Brand: Victory Model: FSA-1D-S1-EW-HDHC18RC Serial: 14710657 8/22 - Arrived on …" at bounding box center [473, 659] width 507 height 336
type textarea "x"
type textarea "Brand: Victory Model: FSA-1D-S1-EW-HDHC18RC Serial: 14710657 8/22 - Arrived on …"
type textarea "x"
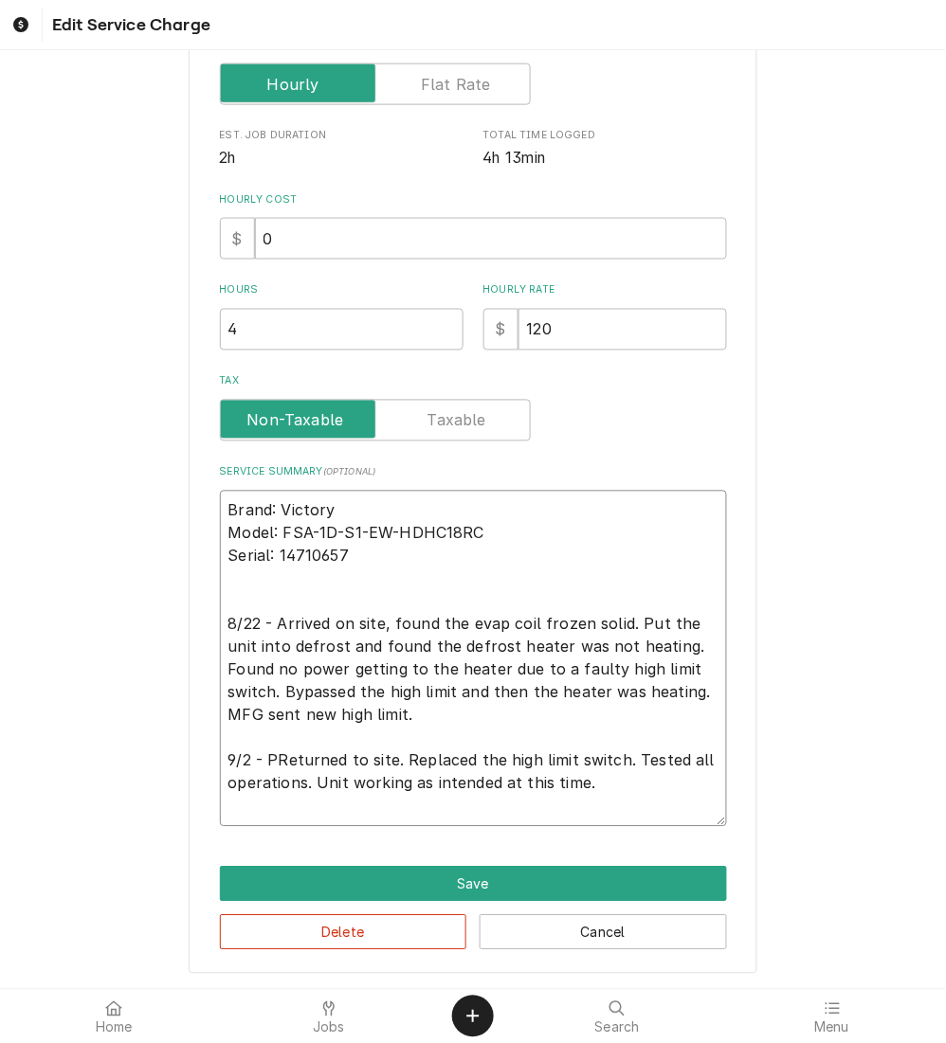
type textarea "Brand: Victory Model: FSA-1D-S1-EW-HDHC18RC Serial: 14710657 8/22 - Arrived on …"
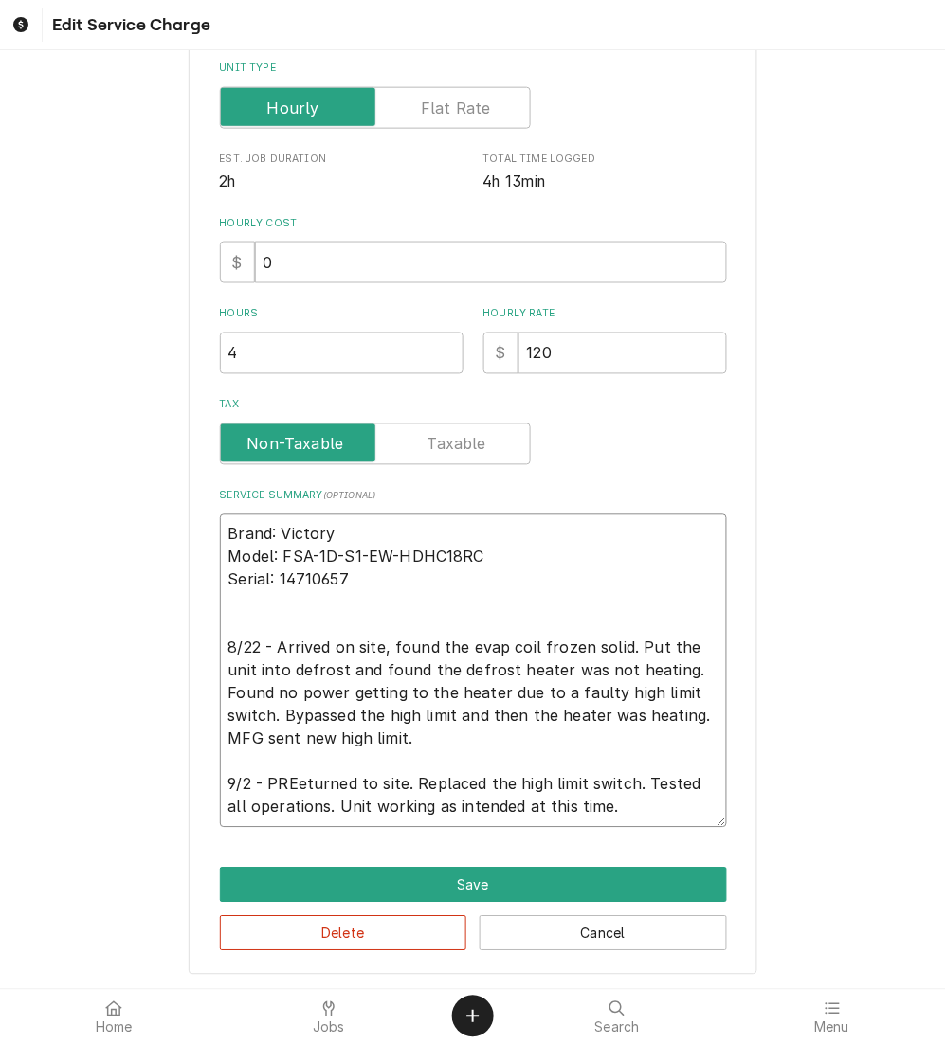
type textarea "x"
type textarea "Brand: Victory Model: FSA-1D-S1-EW-HDHC18RC Serial: 14710657 8/22 - Arrived on …"
type textarea "x"
type textarea "Brand: Victory Model: FSA-1D-S1-EW-HDHC18RC Serial: 14710657 8/22 - Arrived on …"
type textarea "x"
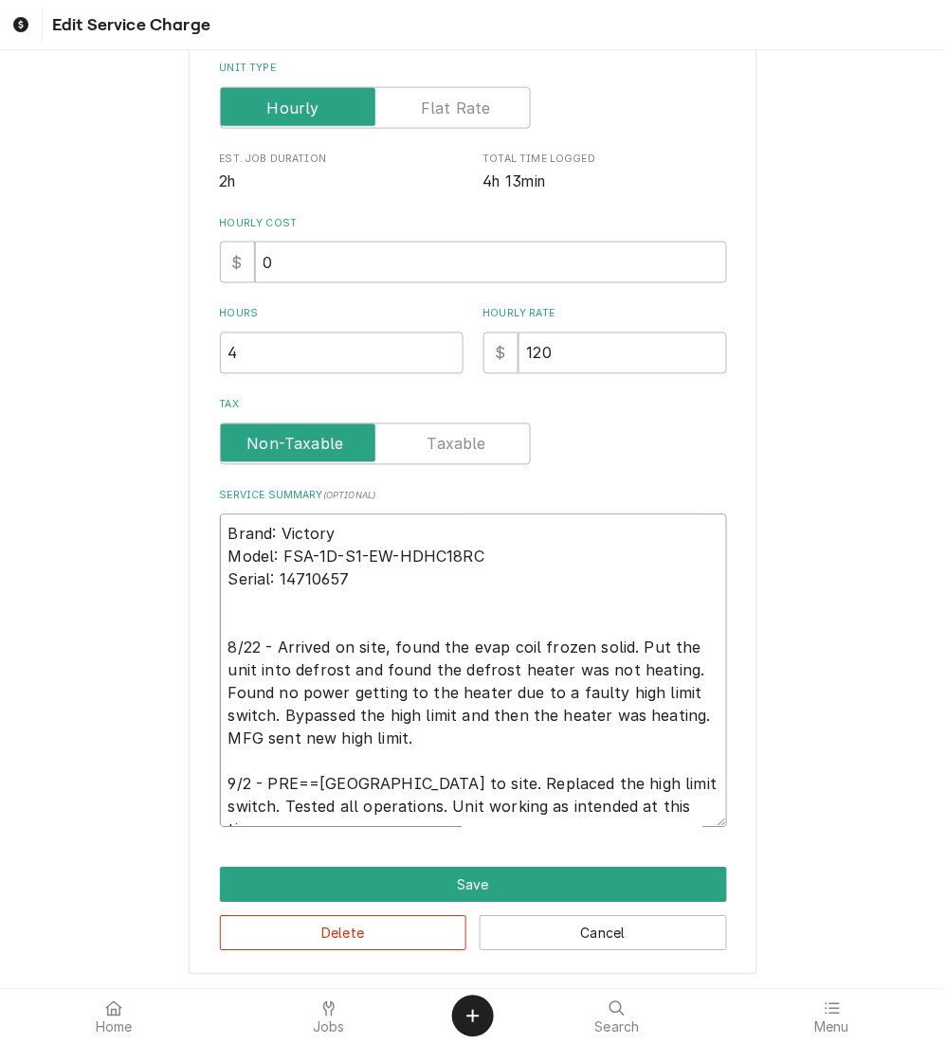
type textarea "Brand: Victory Model: FSA-1D-S1-EW-HDHC18RC Serial: 14710657 8/22 - Arrived on …"
type textarea "x"
type textarea "Brand: Victory Model: FSA-1D-S1-EW-HDHC18RC Serial: 14710657 8/22 - Arrived on …"
type textarea "x"
type textarea "Brand: Victory Model: FSA-1D-S1-EW-HDHC18RC Serial: 14710657 8/22 - Arrived on …"
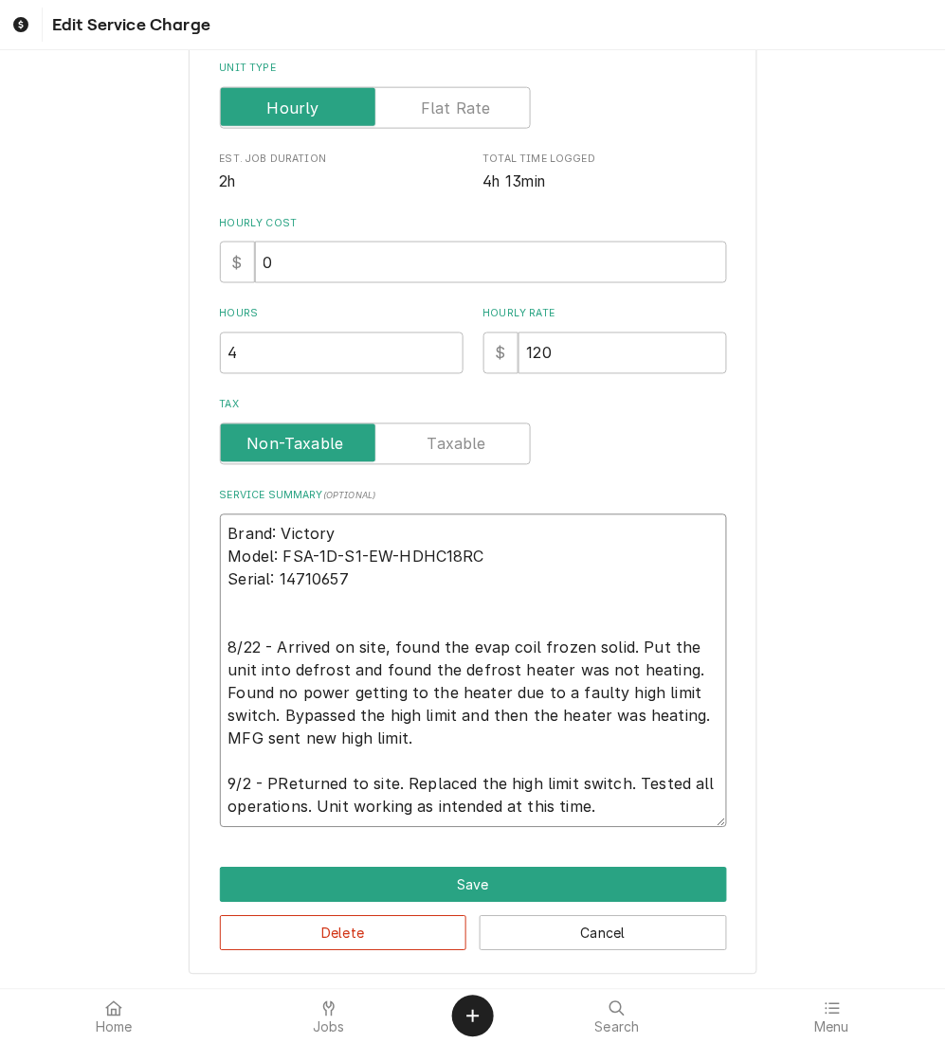
type textarea "x"
type textarea "Brand: Victory Model: FSA-1D-S1-EW-HDHC18RC Serial: 14710657 8/22 - Arrived on …"
type textarea "x"
type textarea "Brand: Victory Model: FSA-1D-S1-EW-HDHC18RC Serial: 14710657 8/22 - Arrived on …"
type textarea "x"
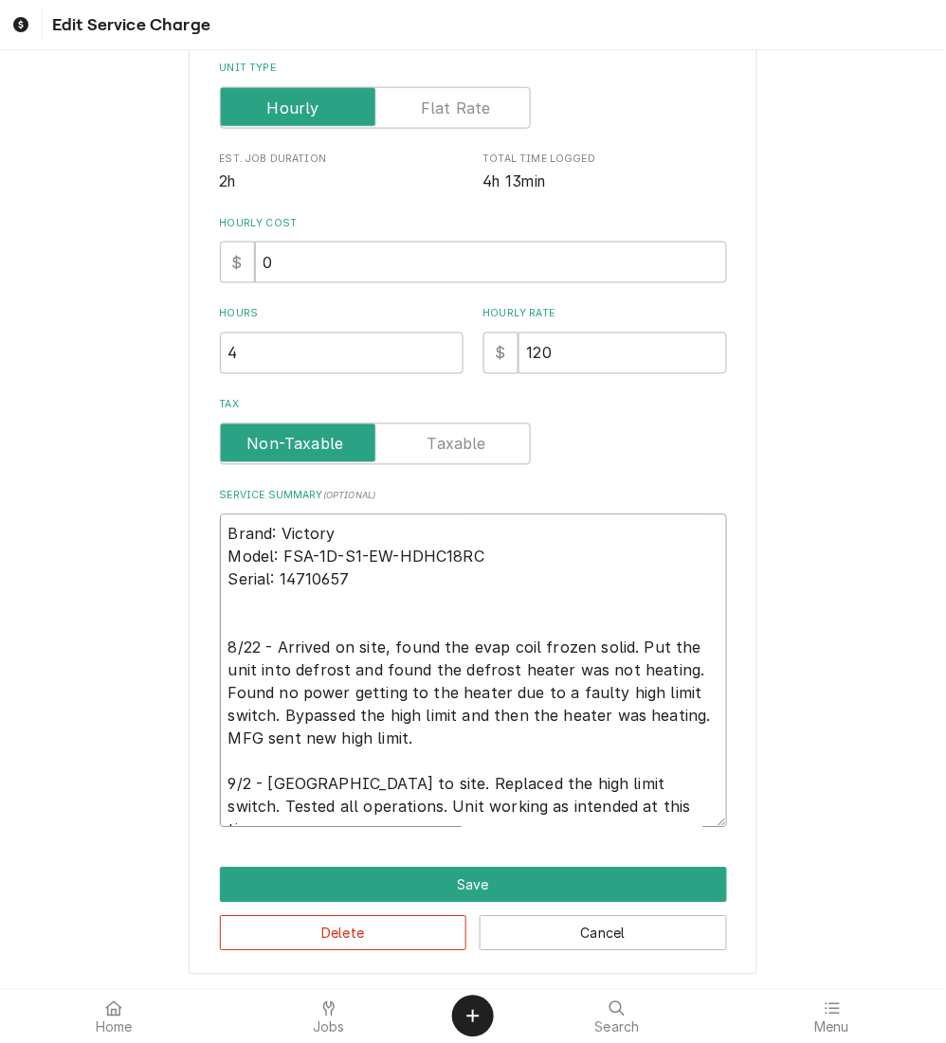
type textarea "Brand: Victory Model: FSA-1D-S1-EW-HDHC18RC Serial: 14710657 8/22 - Arrived on …"
type textarea "x"
type textarea "Brand: Victory Model: FSA-1D-S1-EW-HDHC18RC Serial: 14710657 8/22 - Arrived on …"
type textarea "x"
type textarea "Brand: Victory Model: FSA-1D-S1-EW-HDHC18RC Serial: 14710657 8/22 - Arrived on …"
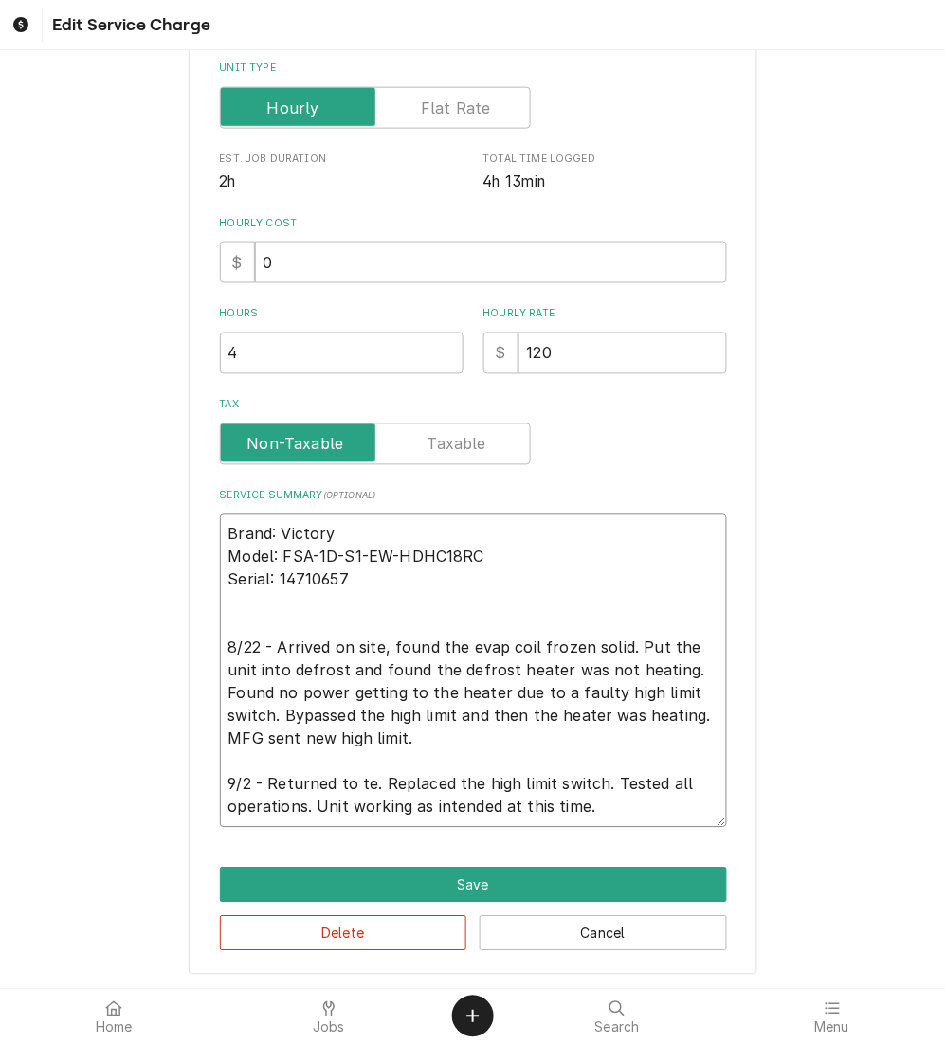
type textarea "x"
type textarea "Brand: Victory Model: FSA-1D-S1-EW-HDHC18RC Serial: 14710657 8/22 - Arrived on …"
type textarea "x"
type textarea "Brand: Victory Model: FSA-1D-S1-EW-HDHC18RC Serial: 14710657 8/22 - Arrived on …"
type textarea "x"
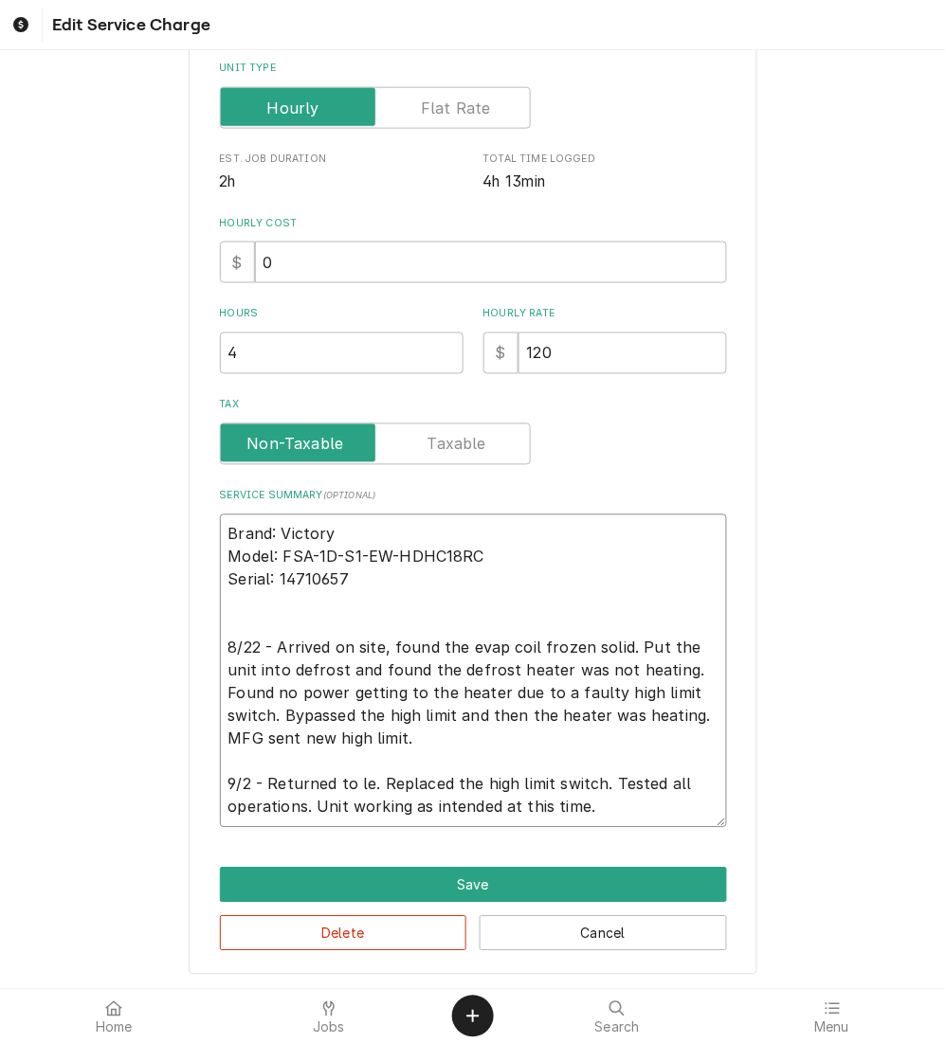
type textarea "Brand: Victory Model: FSA-1D-S1-EW-HDHC18RC Serial: 14710657 8/22 - Arrived on …"
type textarea "x"
type textarea "Brand: Victory Model: FSA-1D-S1-EW-HDHC18RC Serial: 14710657 8/22 - Arrived on …"
type textarea "x"
type textarea "Brand: Victory Model: FSA-1D-S1-EW-HDHC18RC Serial: 14710657 8/22 - Arrived on …"
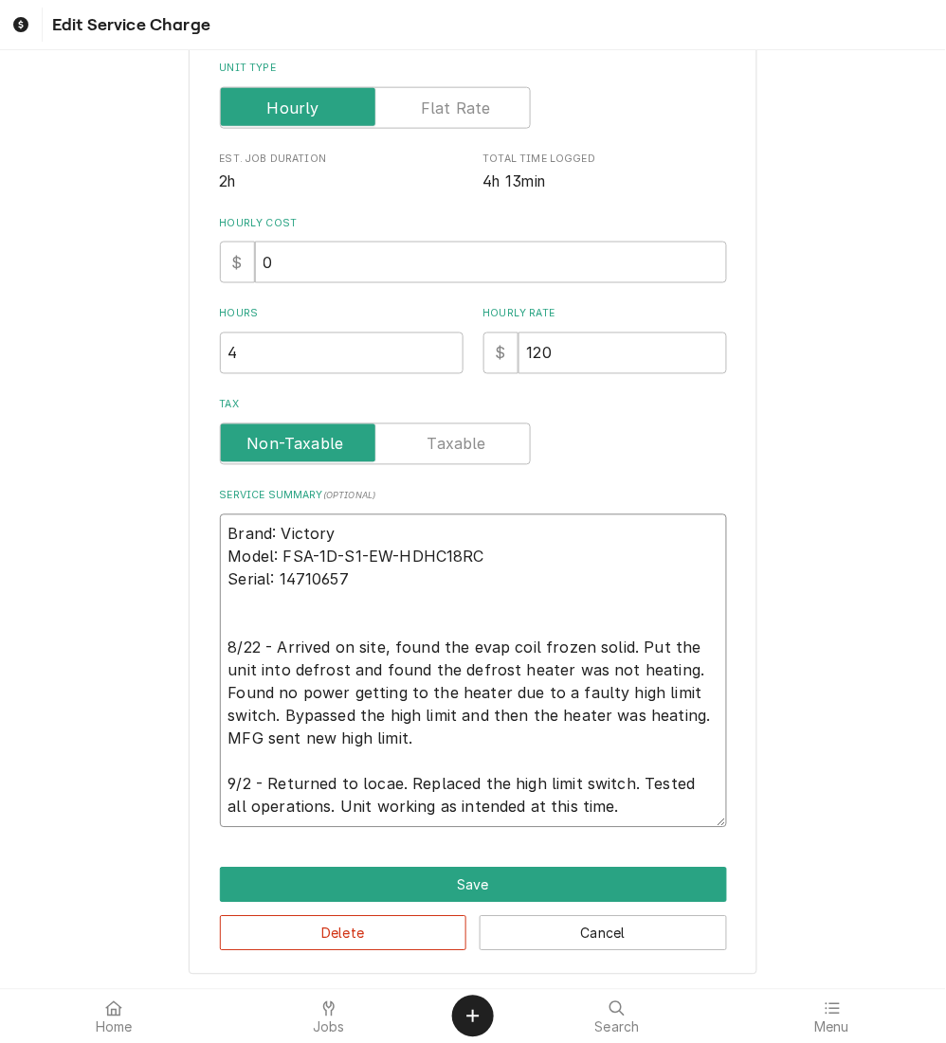
type textarea "x"
type textarea "Brand: Victory Model: FSA-1D-S1-EW-HDHC18RC Serial: 14710657 8/22 - Arrived on …"
type textarea "x"
type textarea "Brand: Victory Model: FSA-1D-S1-EW-HDHC18RC Serial: 14710657 8/22 - Arrived on …"
type textarea "x"
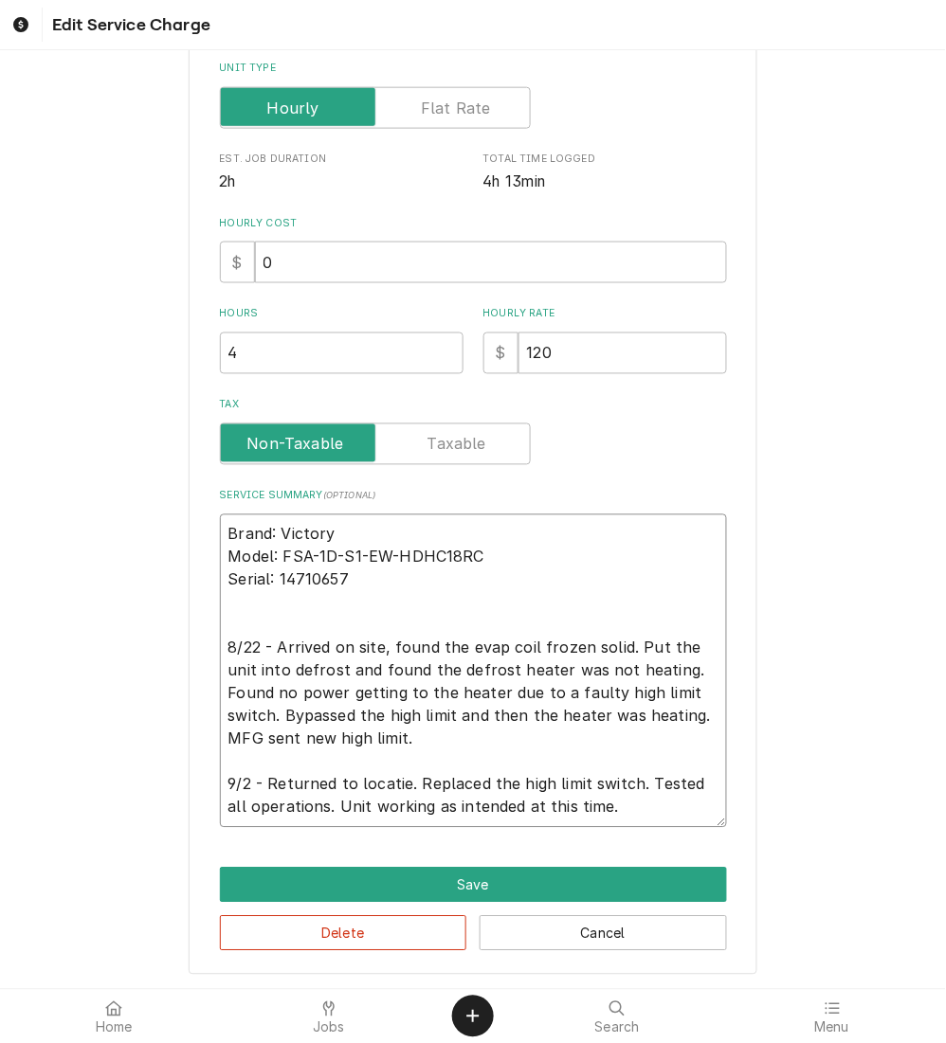
type textarea "Brand: Victory Model: FSA-1D-S1-EW-HDHC18RC Serial: 14710657 8/22 - Arrived on …"
type textarea "x"
type textarea "Brand: Victory Model: FSA-1D-S1-EW-HDHC18RC Serial: 14710657 8/22 - Arrived on …"
type textarea "x"
type textarea "Brand: Victory Model: FSA-1D-S1-EW-HDHC18RC Serial: 14710657 8/22 - Arrived on …"
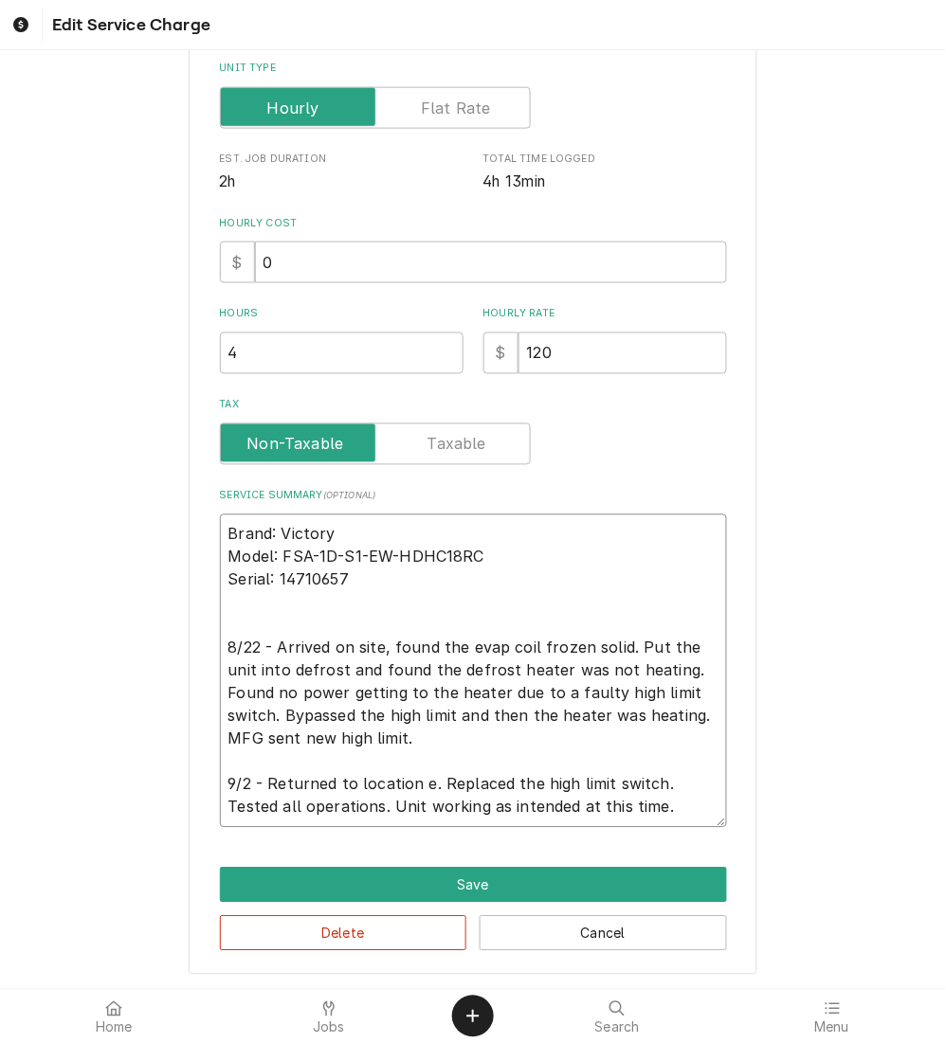
type textarea "x"
type textarea "Brand: Victory Model: FSA-1D-S1-EW-HDHC18RC Serial: 14710657 8/22 - Arrived on …"
type textarea "x"
type textarea "Brand: Victory Model: FSA-1D-S1-EW-HDHC18RC Serial: 14710657 8/22 - Arrived on …"
type textarea "x"
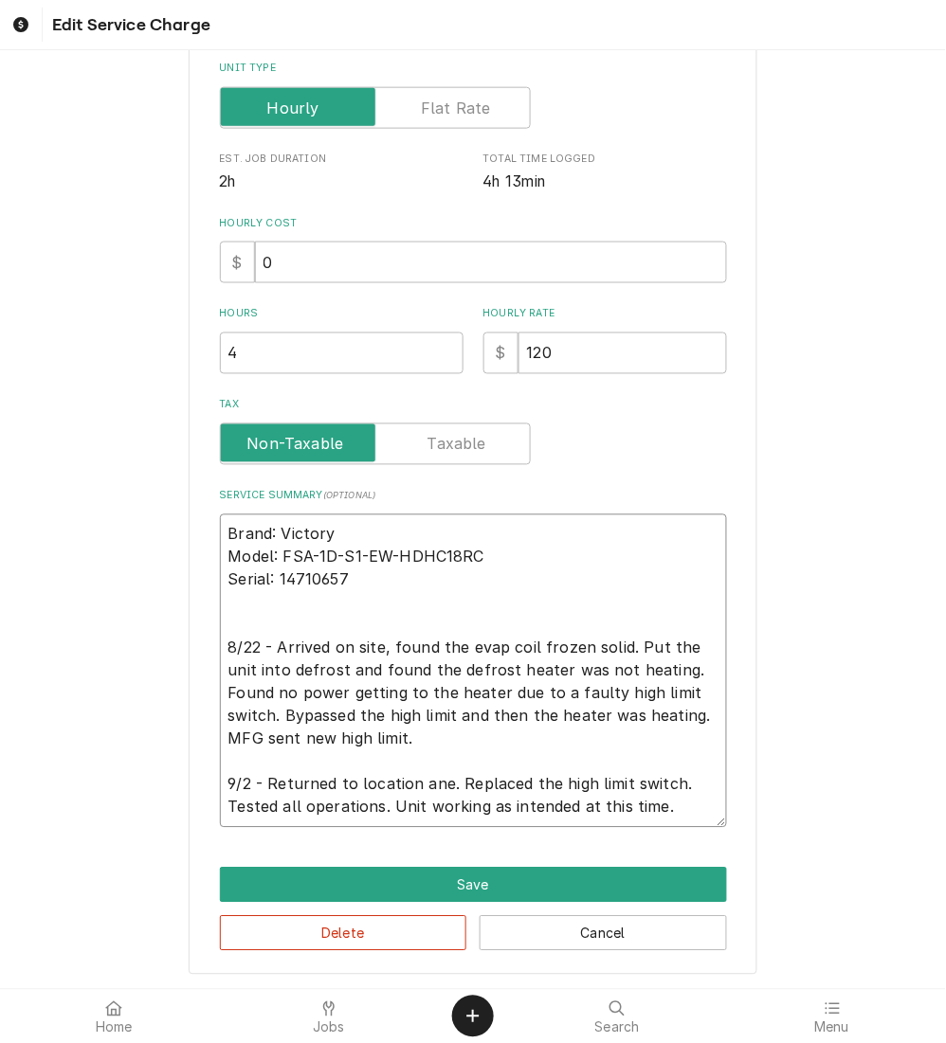
type textarea "Brand: Victory Model: FSA-1D-S1-EW-HDHC18RC Serial: 14710657 8/22 - Arrived on …"
type textarea "x"
type textarea "Brand: Victory Model: FSA-1D-S1-EW-HDHC18RC Serial: 14710657 8/22 - Arrived on …"
type textarea "x"
type textarea "Brand: Victory Model: FSA-1D-S1-EW-HDHC18RC Serial: 14710657 8/22 - Arrived on …"
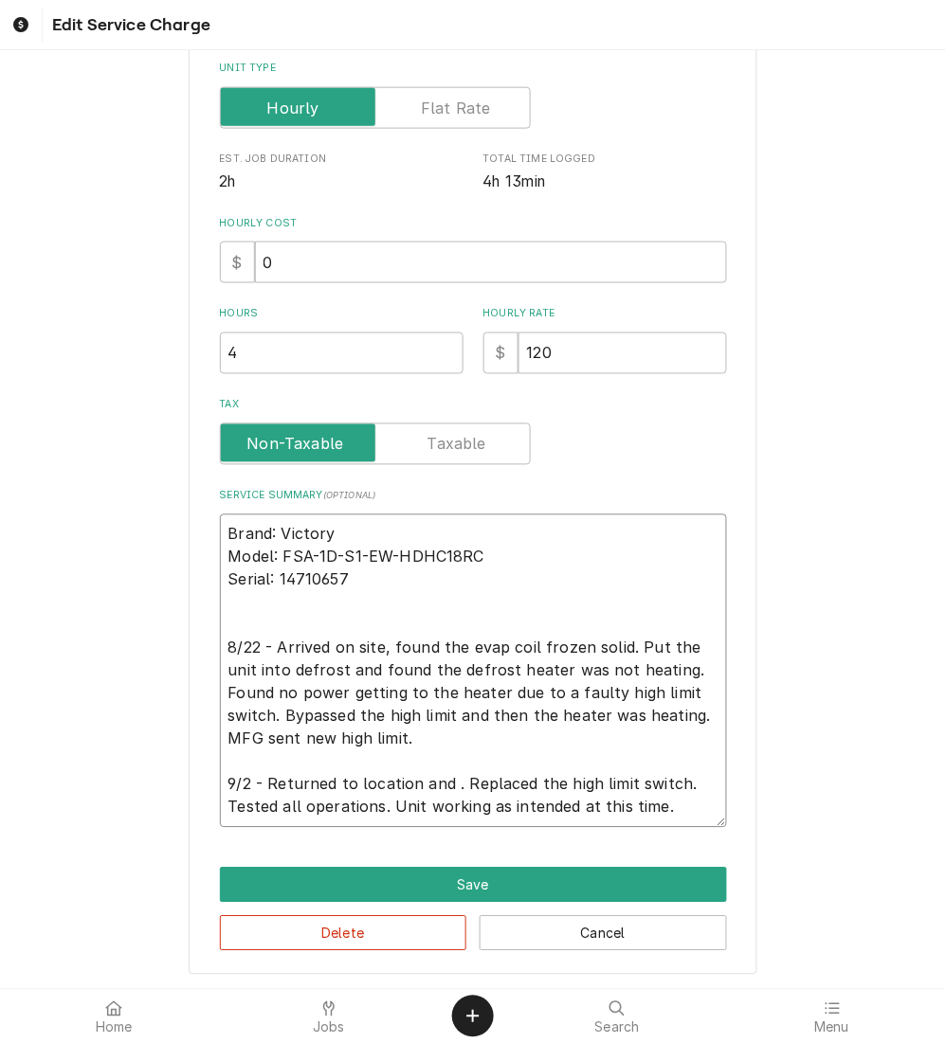
type textarea "x"
type textarea "Brand: Victory Model: FSA-1D-S1-EW-HDHC18RC Serial: 14710657 8/22 - Arrived on …"
type textarea "x"
type textarea "Brand: Victory Model: FSA-1D-S1-EW-HDHC18RC Serial: 14710657 8/22 - Arrived on …"
type textarea "x"
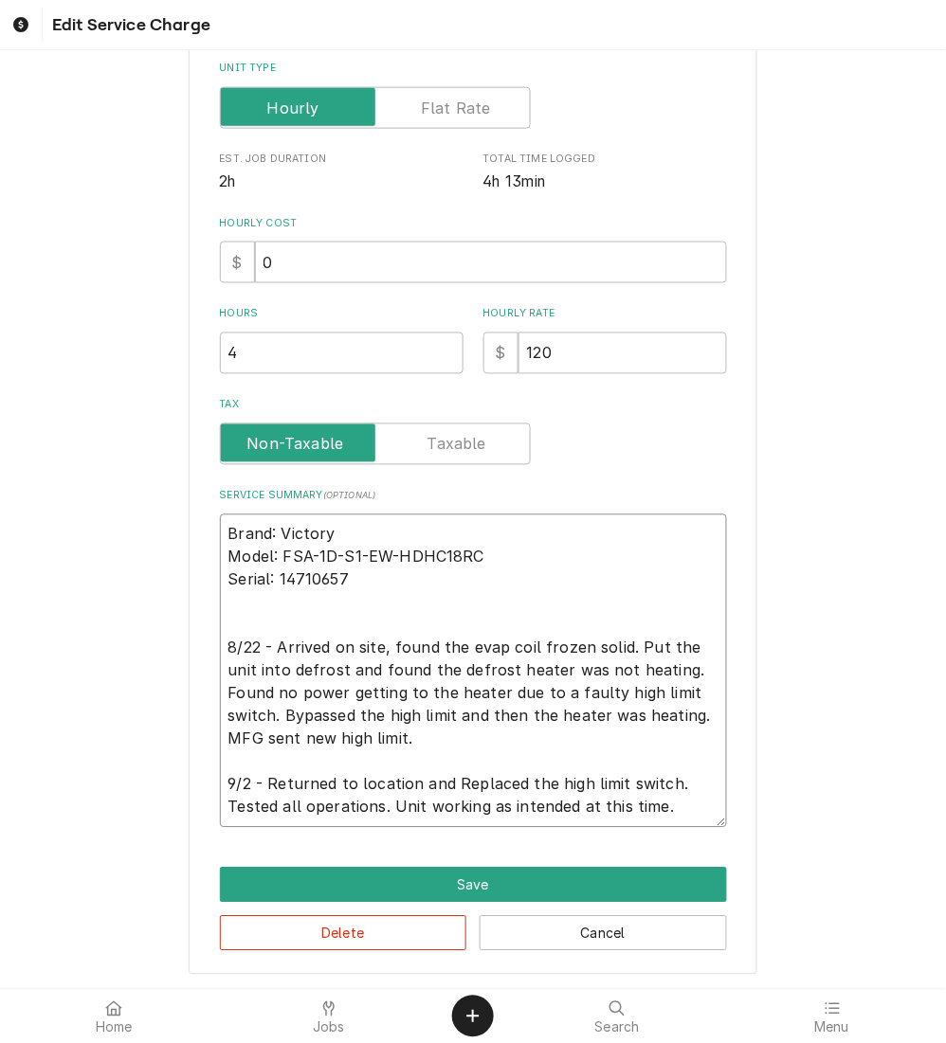
type textarea "Brand: Victory Model: FSA-1D-S1-EW-HDHC18RC Serial: 14710657 8/22 - Arrived on …"
type textarea "x"
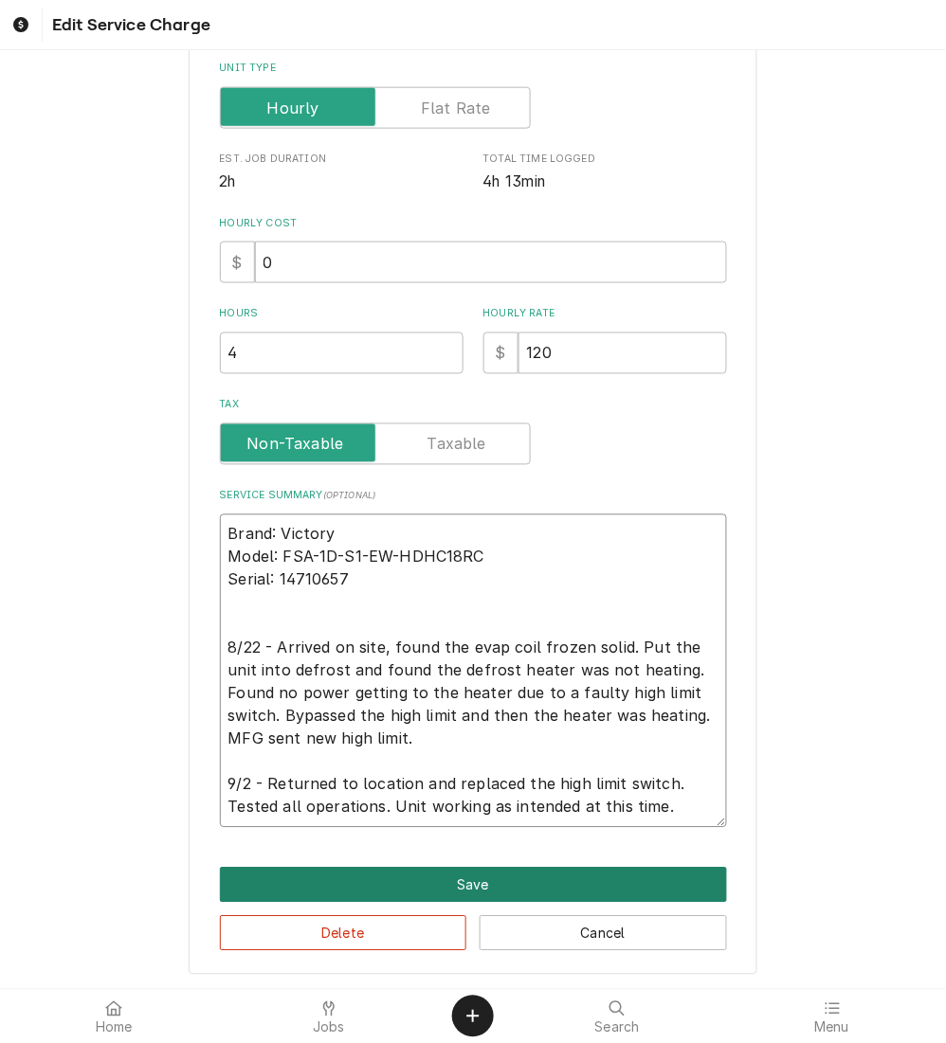
type textarea "Brand: Victory Model: FSA-1D-S1-EW-HDHC18RC Serial: 14710657 8/22 - Arrived on …"
click at [423, 874] on button "Save" at bounding box center [473, 885] width 507 height 35
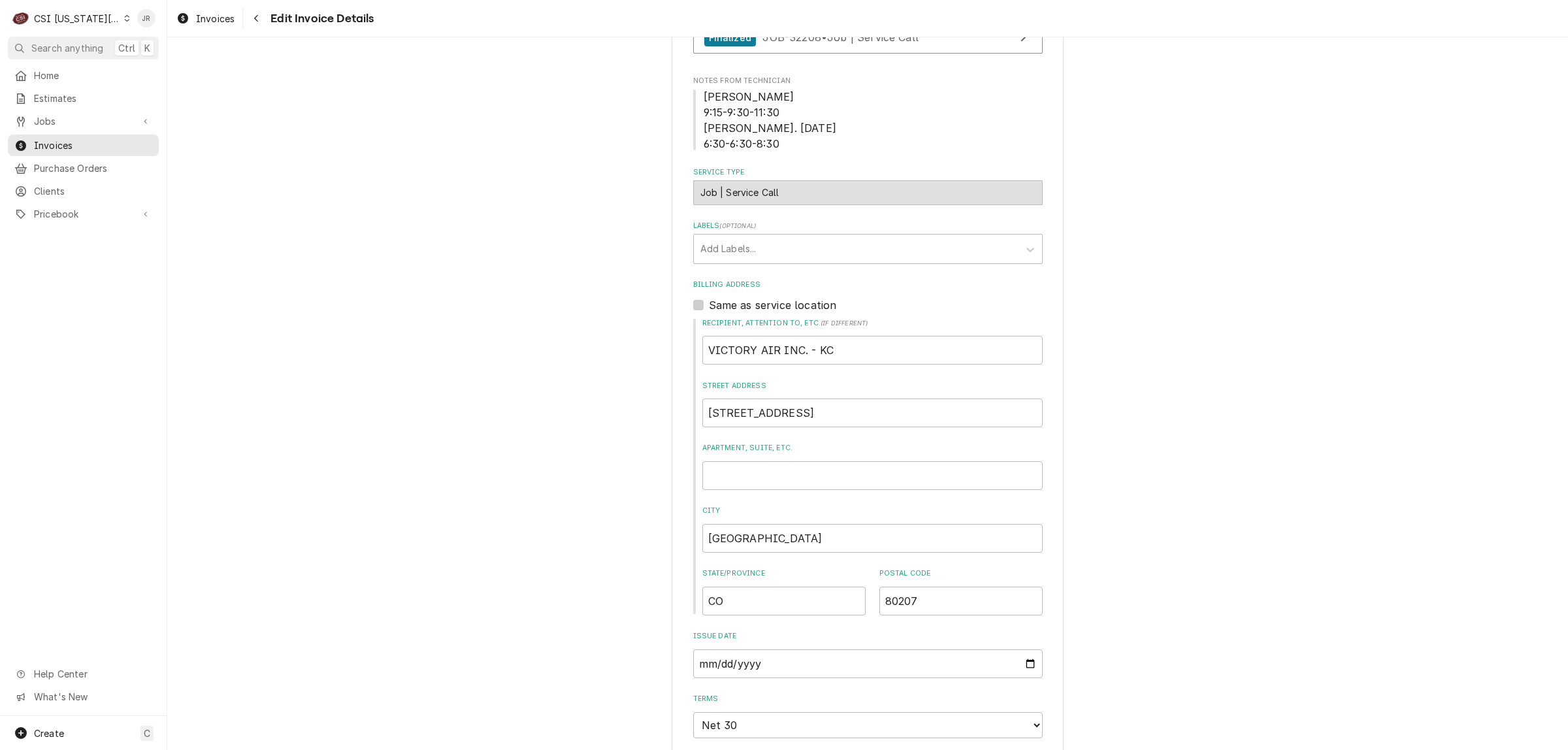
scroll to position [490, 0]
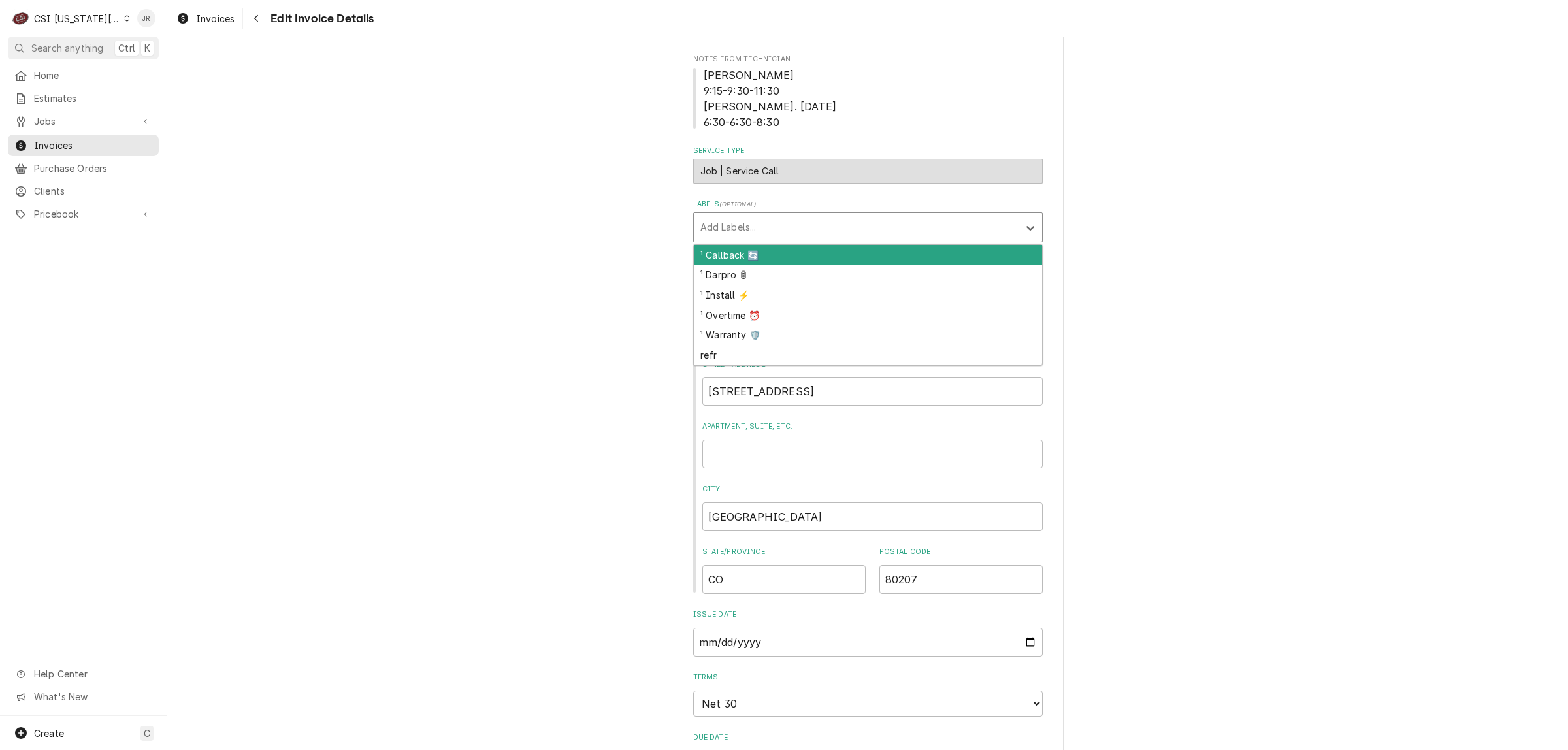
click at [652, 233] on div "Labels" at bounding box center [856, 227] width 312 height 23
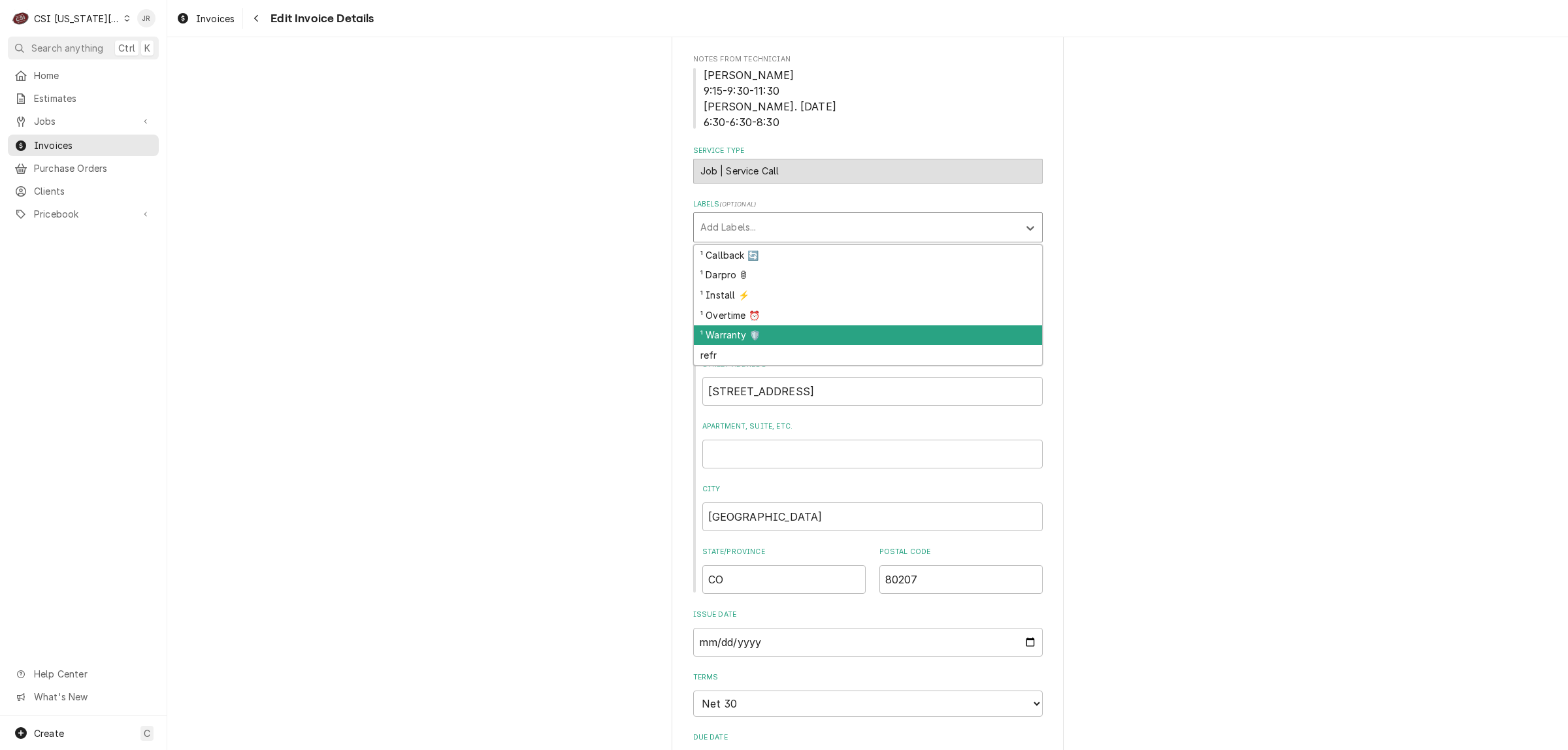
click at [652, 331] on div "¹ Warranty 🛡️" at bounding box center [867, 335] width 348 height 20
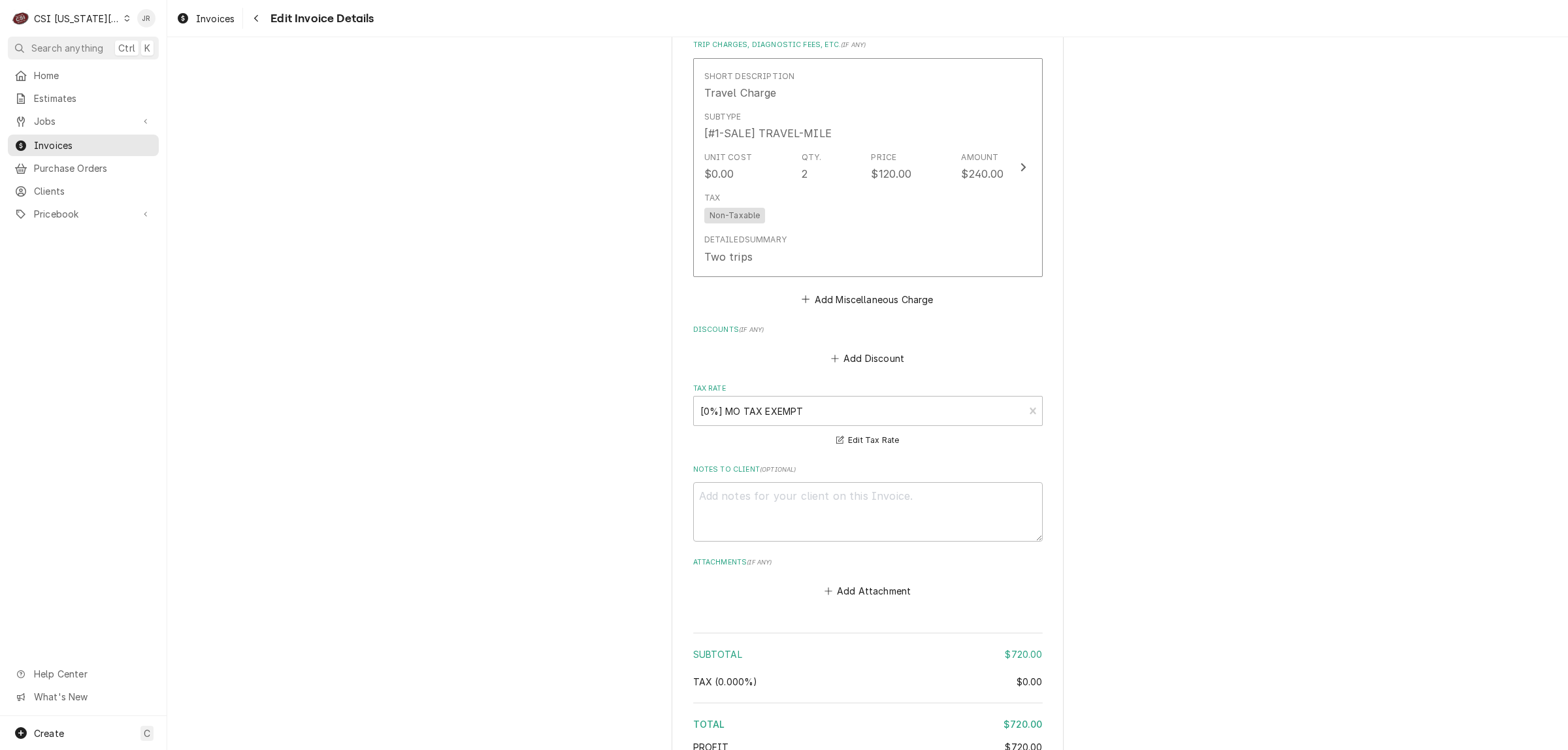
scroll to position [1960, 0]
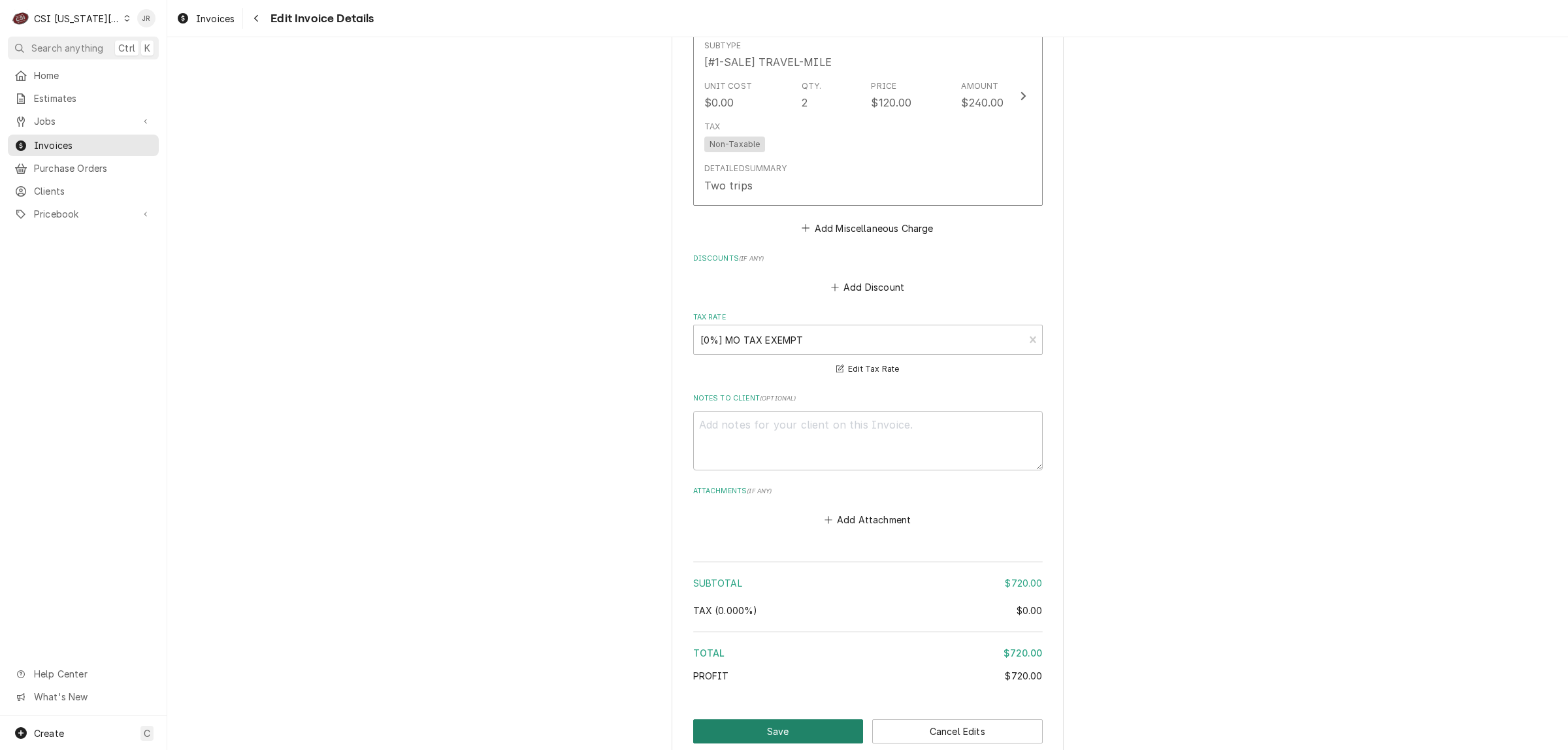
click at [652, 718] on button "Save" at bounding box center [778, 731] width 170 height 24
type textarea "x"
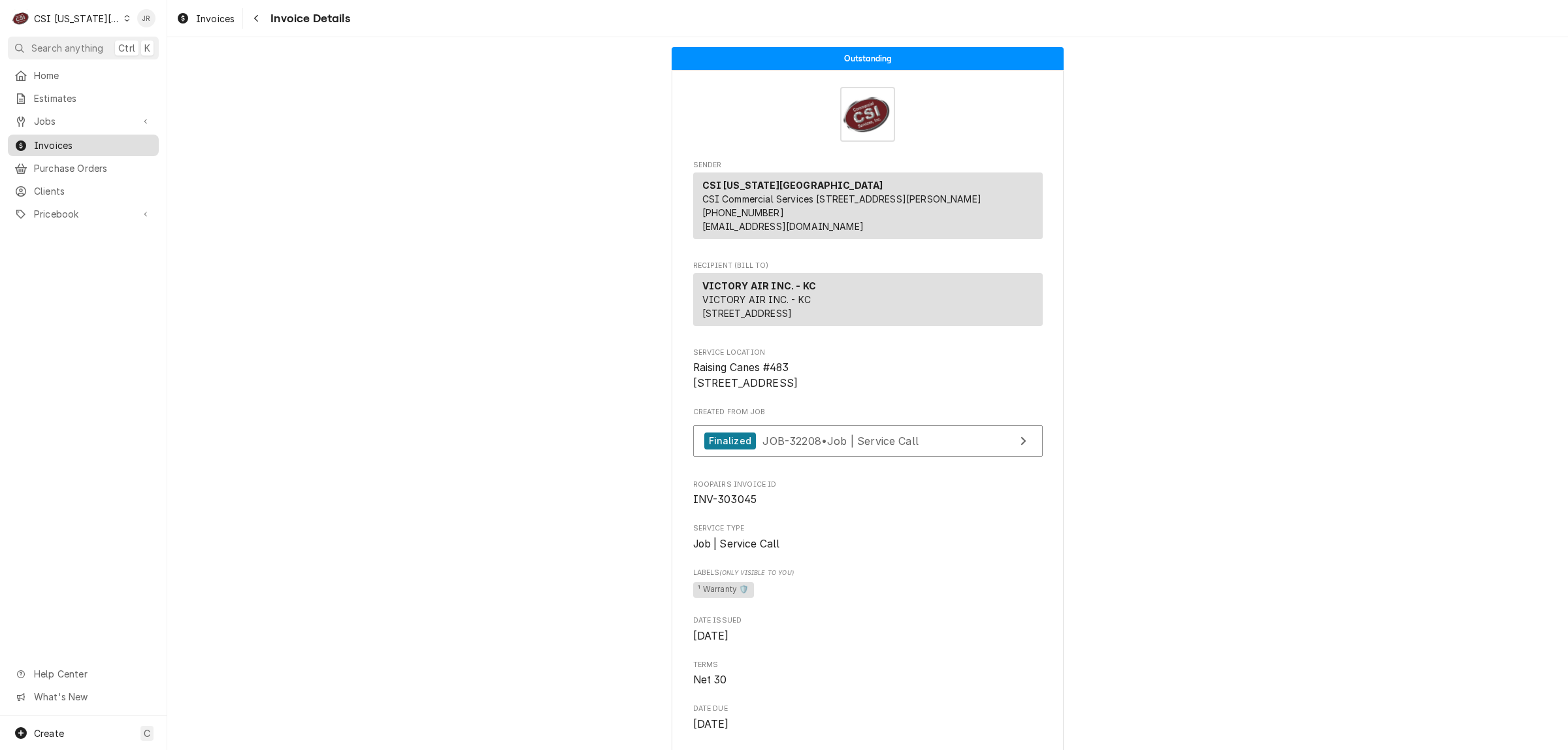
click at [59, 141] on span "Invoices" at bounding box center [93, 145] width 119 height 14
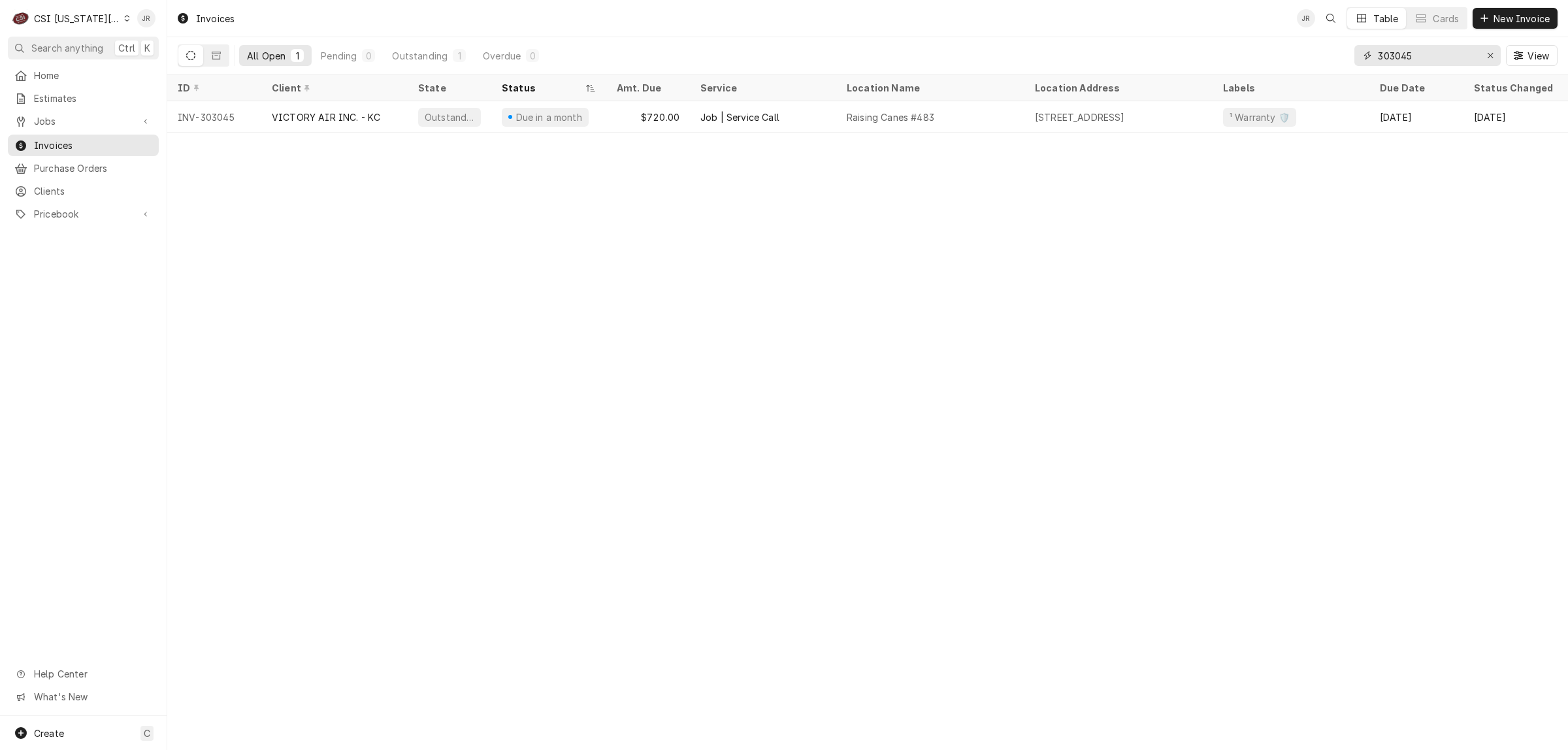
click at [1411, 54] on input "303045" at bounding box center [1427, 55] width 98 height 21
type input "302762"
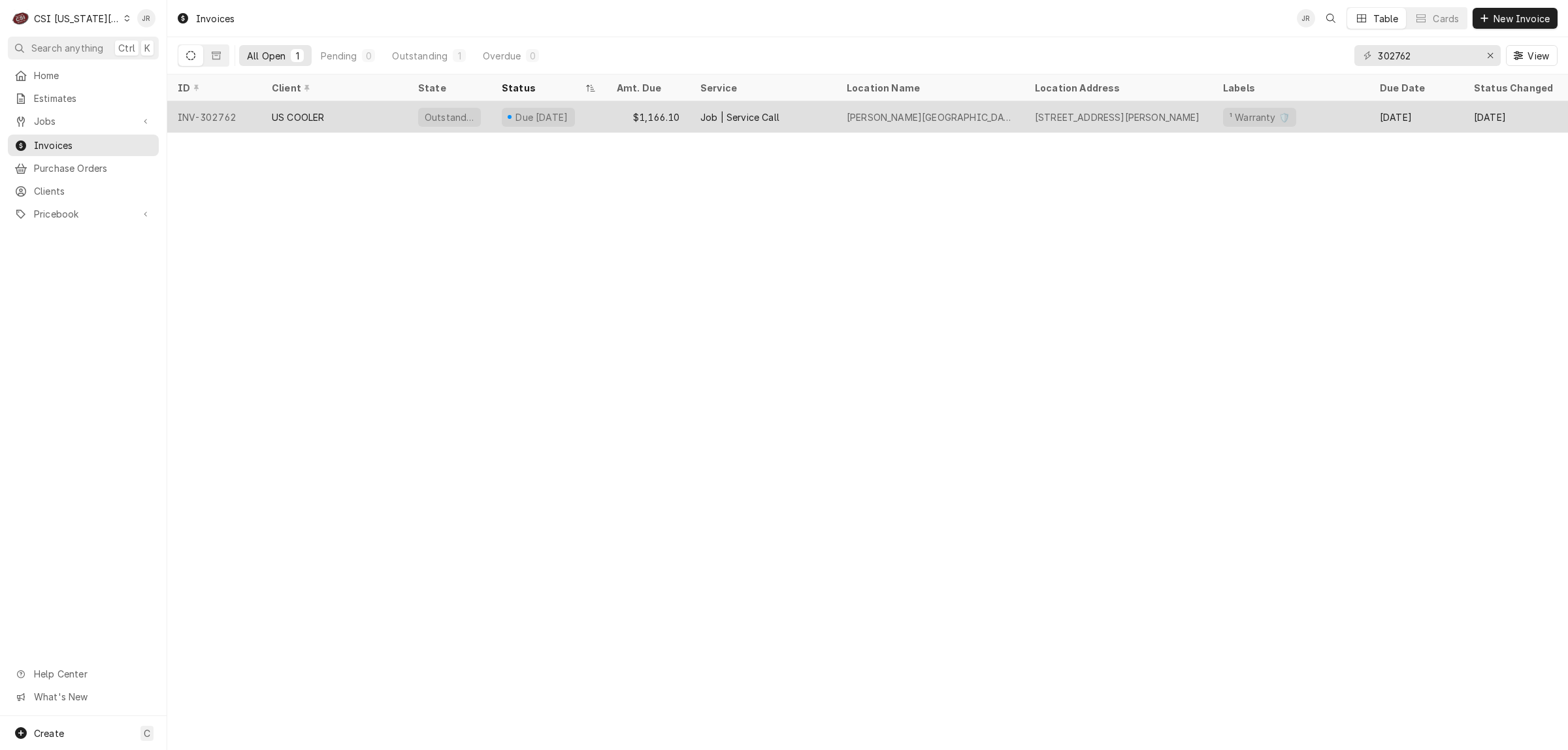
click at [459, 115] on div "Outstanding" at bounding box center [450, 117] width 52 height 14
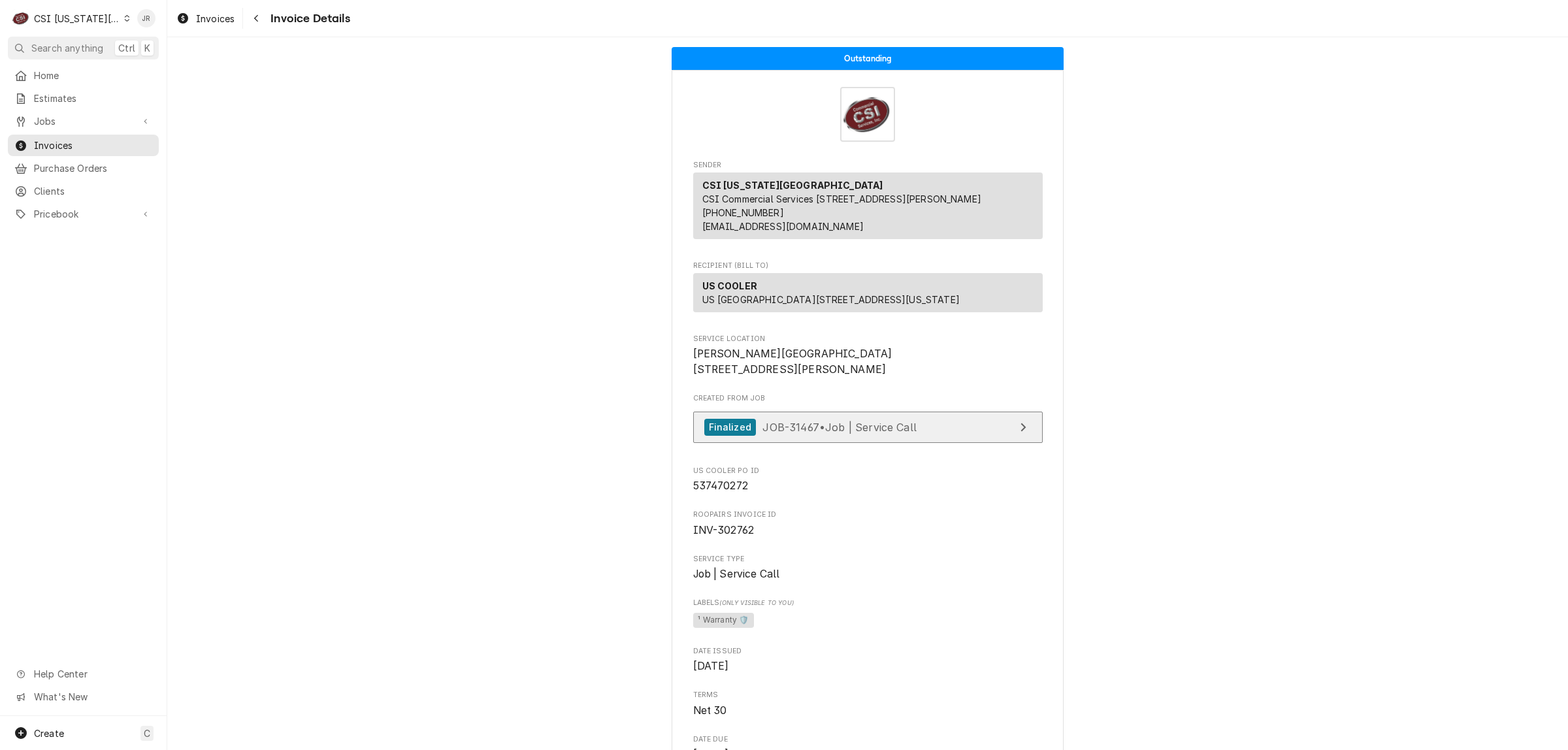
click at [916, 443] on link "Finalized JOB-31467 • Job | Service Call" at bounding box center [868, 427] width 350 height 32
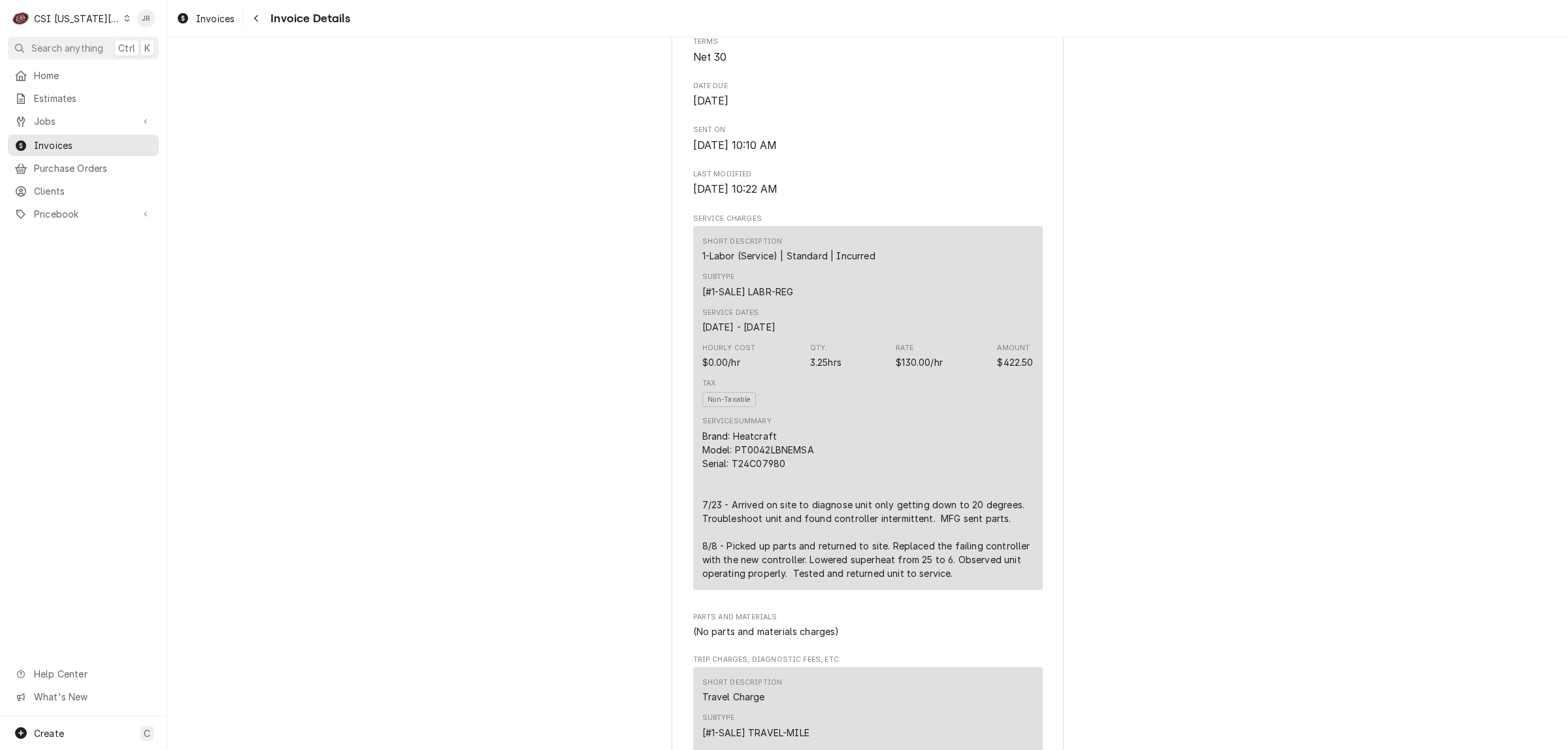
scroll to position [81, 0]
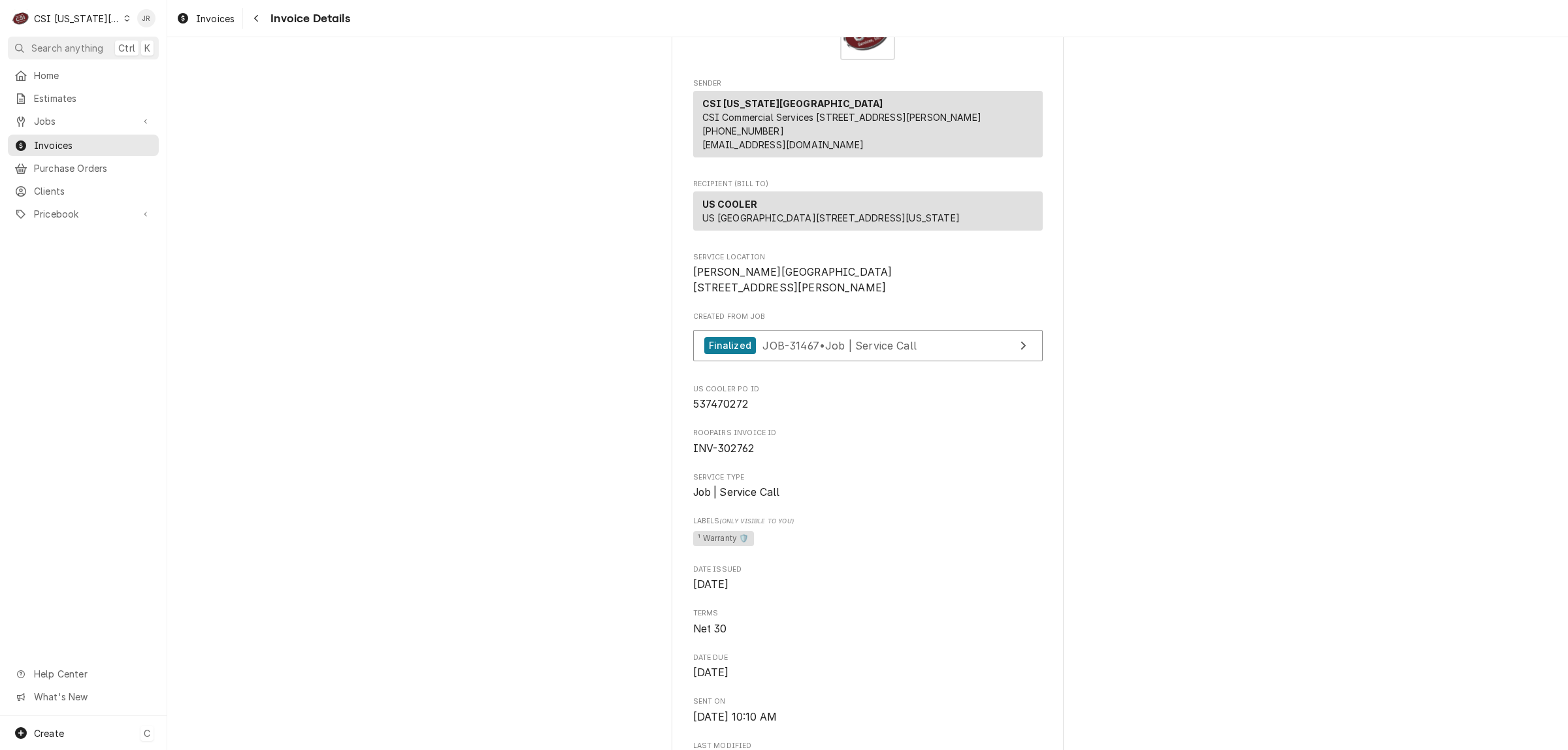
click at [56, 730] on span "Create" at bounding box center [49, 733] width 30 height 11
click at [214, 682] on div "Invoice" at bounding box center [244, 688] width 88 height 14
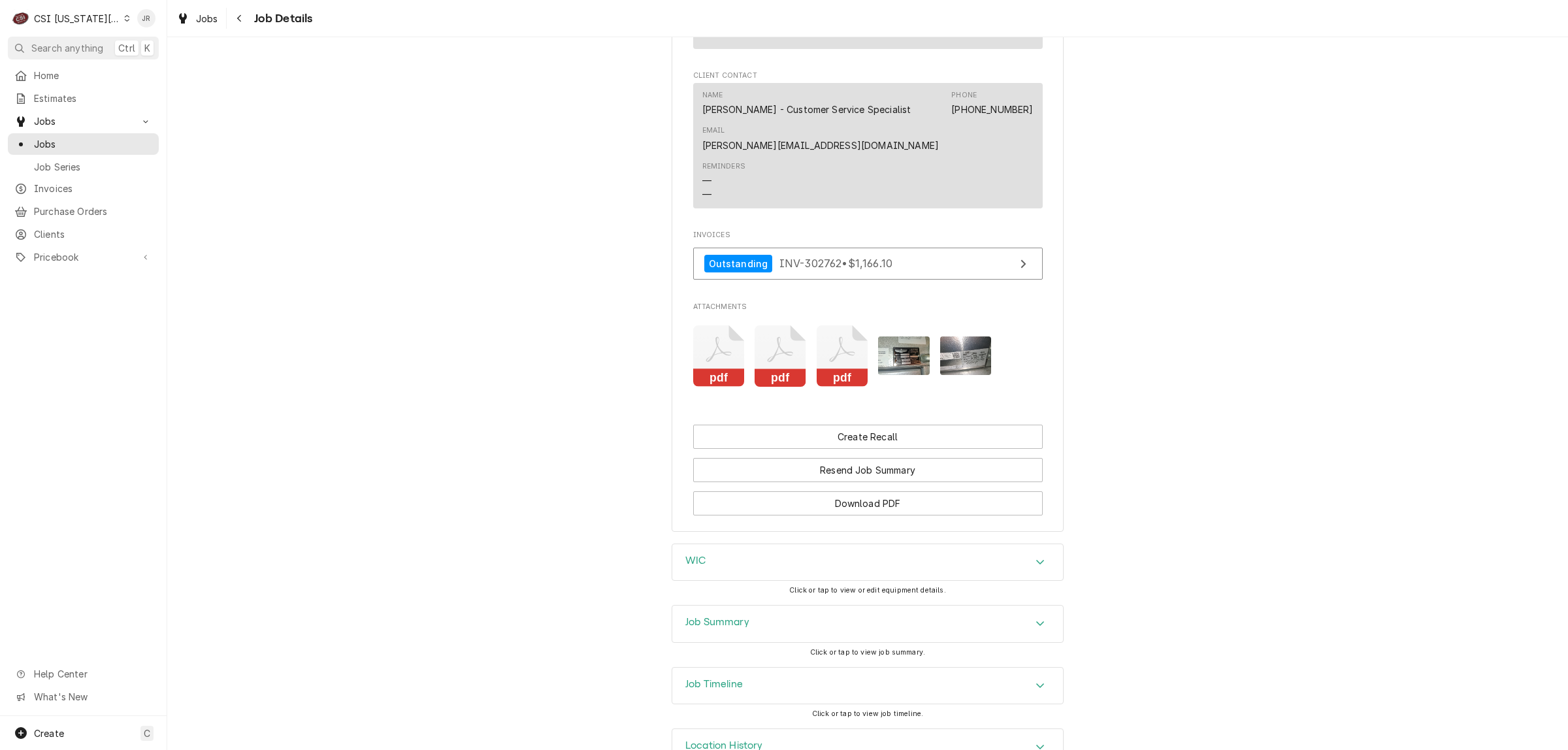
scroll to position [2610, 0]
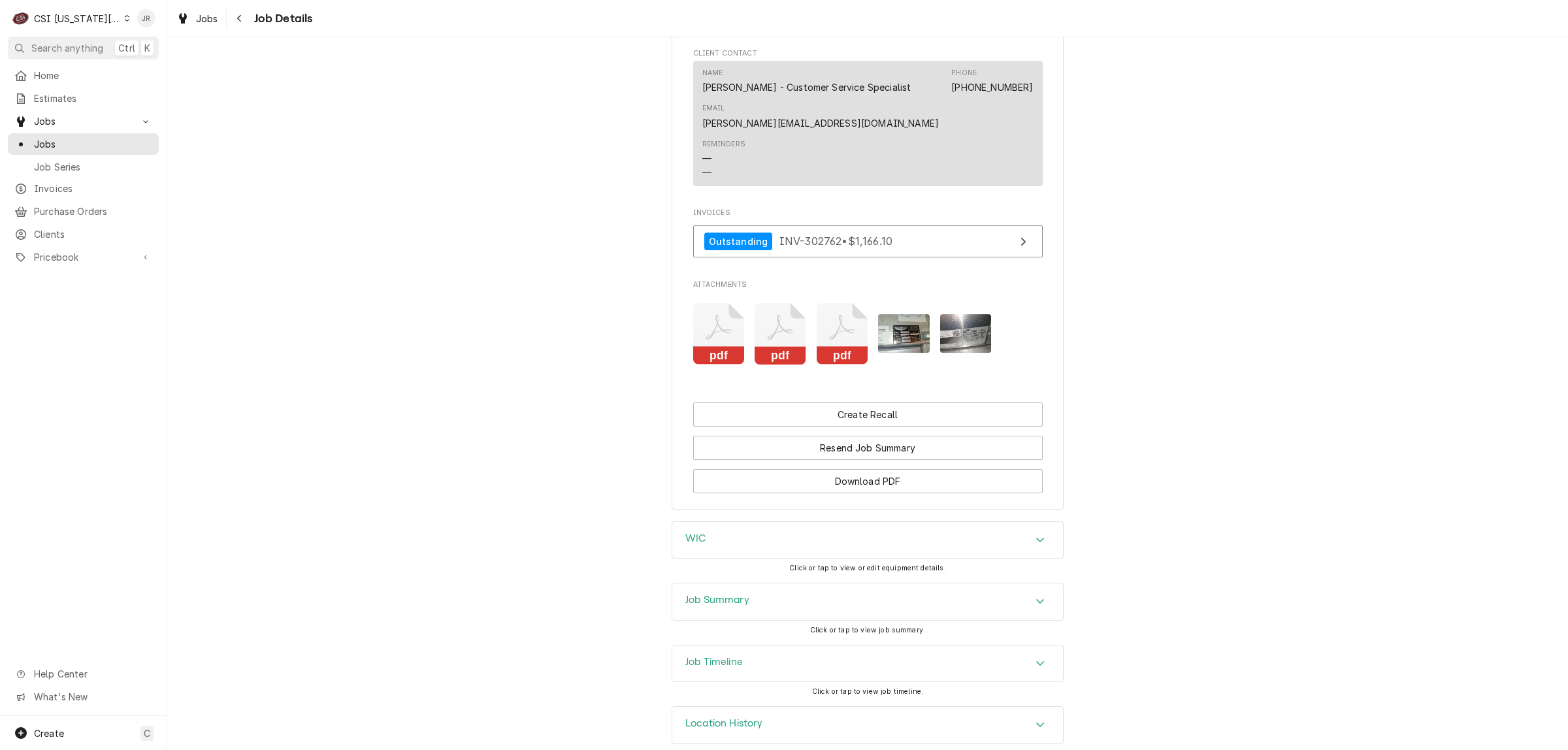
click at [772, 583] on div "Job Summary" at bounding box center [867, 601] width 391 height 37
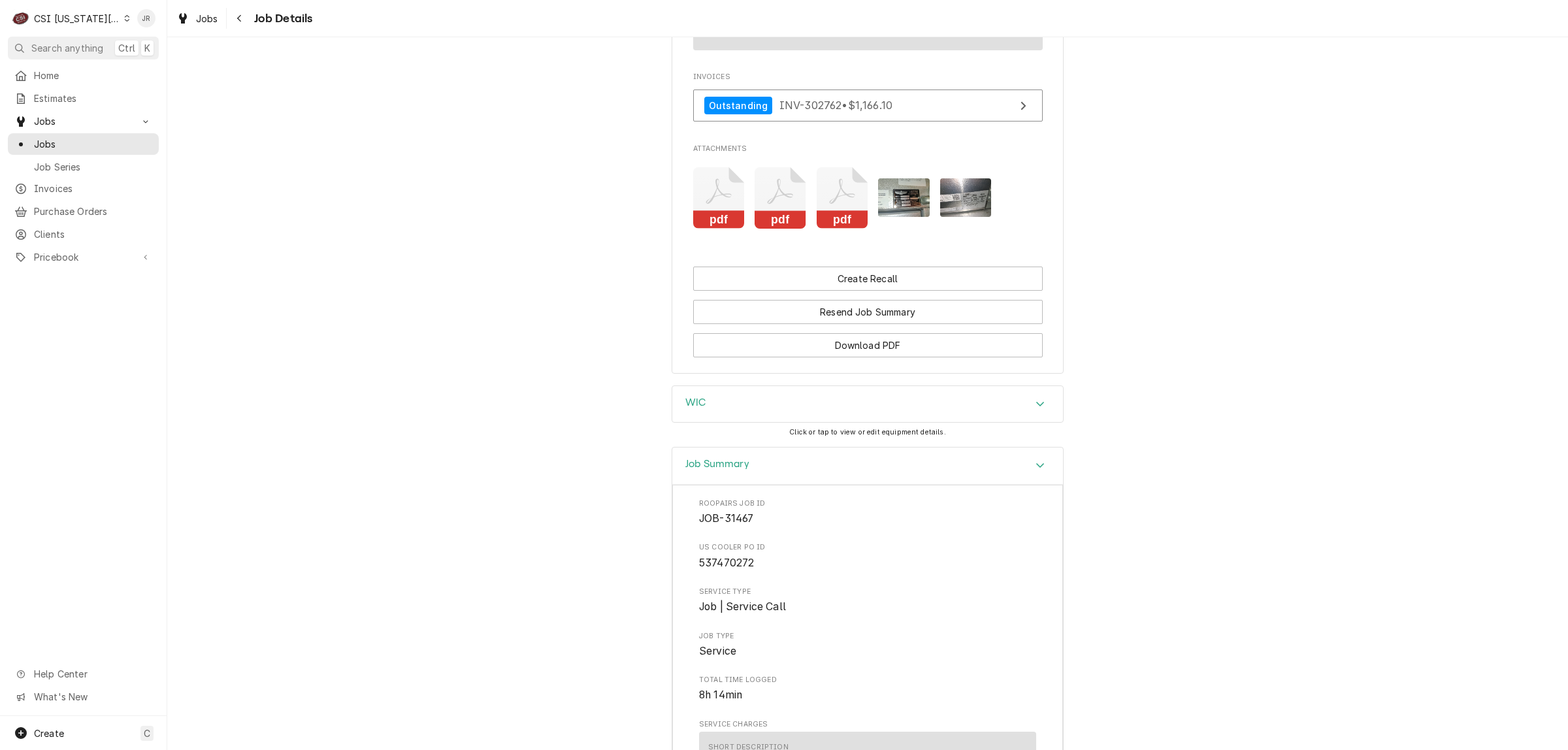
scroll to position [2692, 0]
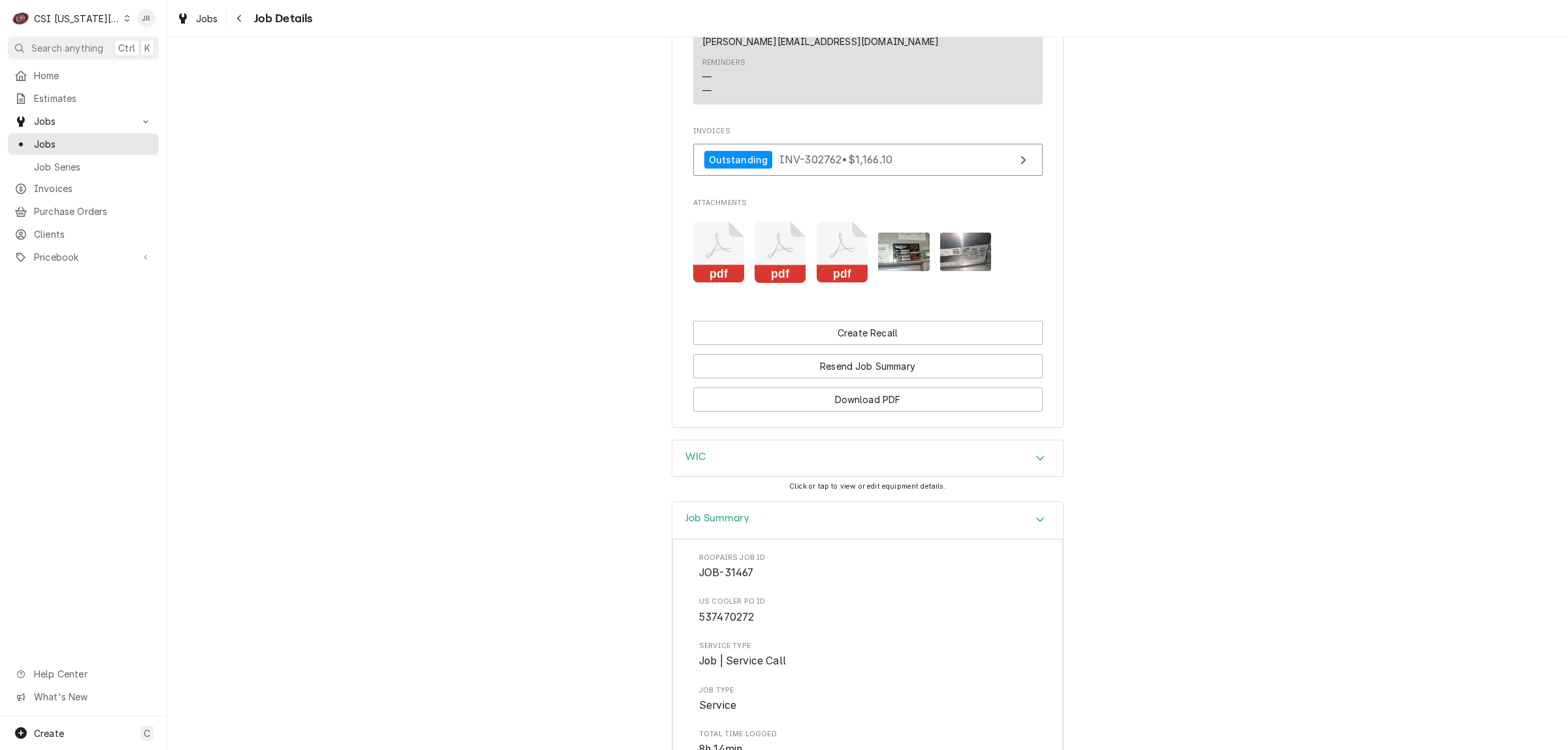
click at [714, 243] on icon "Attachments" at bounding box center [719, 252] width 52 height 62
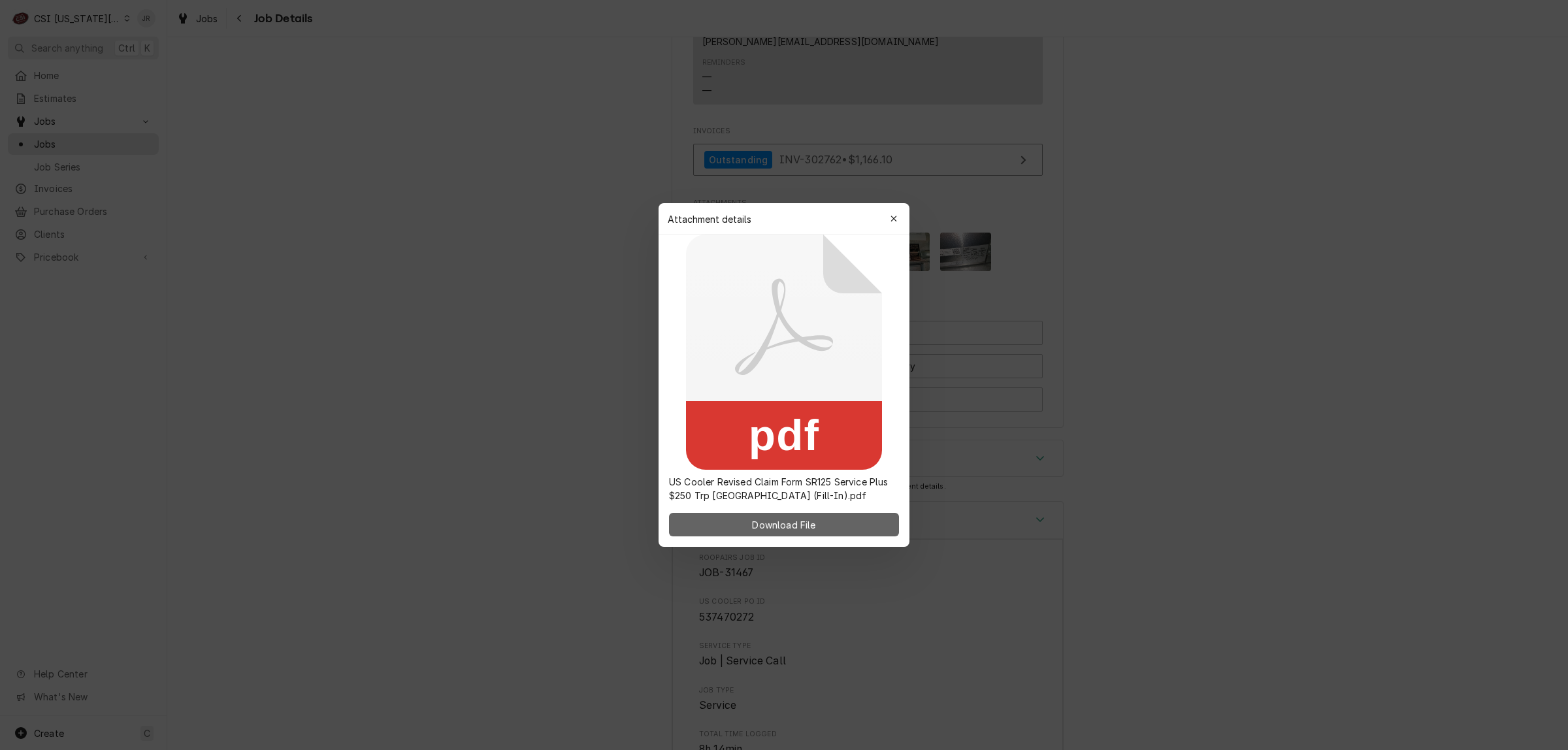
click at [821, 520] on button "Download File" at bounding box center [784, 525] width 230 height 23
click at [891, 220] on icon "button" at bounding box center [894, 219] width 7 height 9
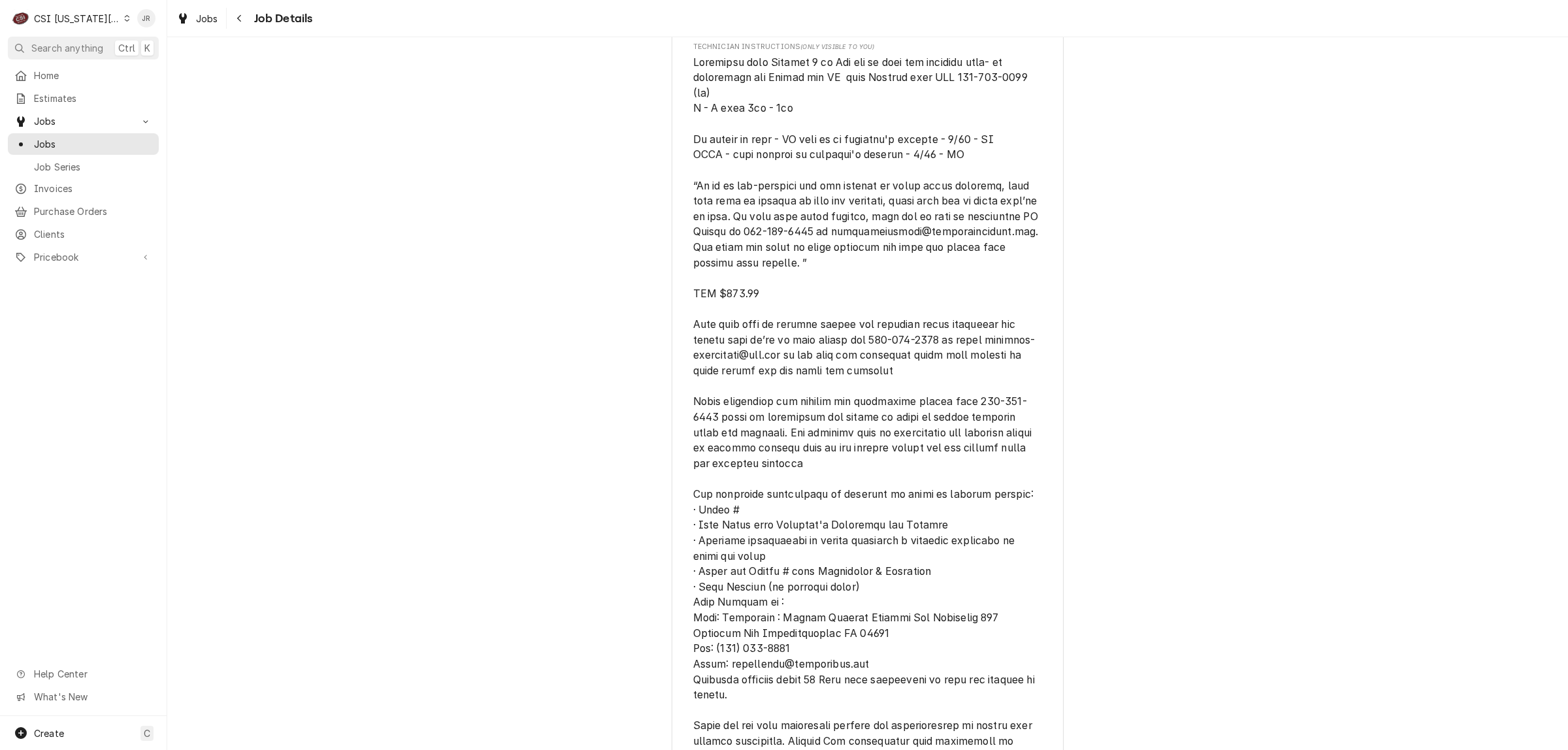
scroll to position [1304, 0]
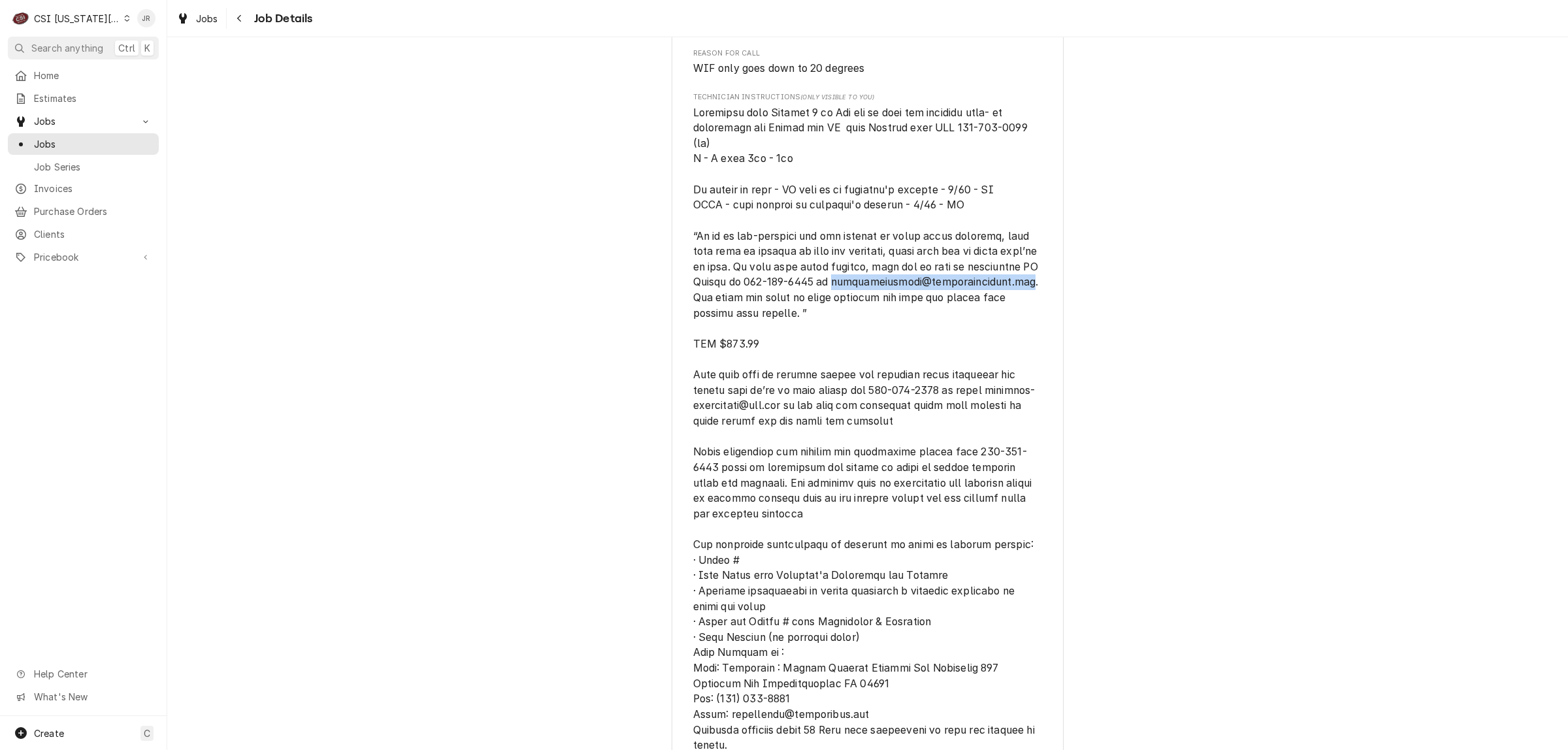
drag, startPoint x: 879, startPoint y: 309, endPoint x: 683, endPoint y: 318, distance: 196.2
click at [681, 318] on div "US COOLER Hardin Central School District / 500 NE 1st St, Hardin, MO 64035 Open…" at bounding box center [867, 298] width 392 height 3036
copy span "customerservice@craigindustries.com"
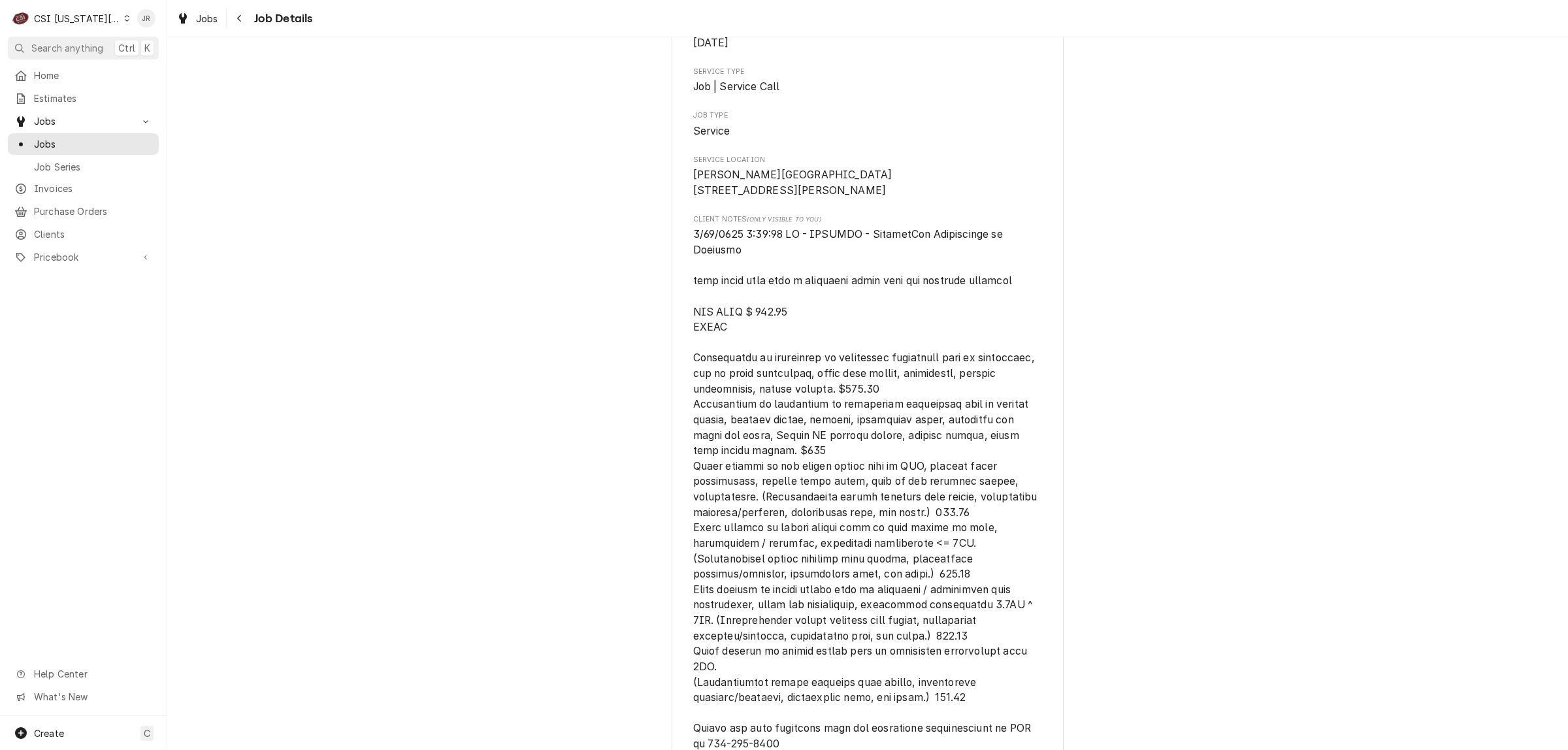
scroll to position [0, 0]
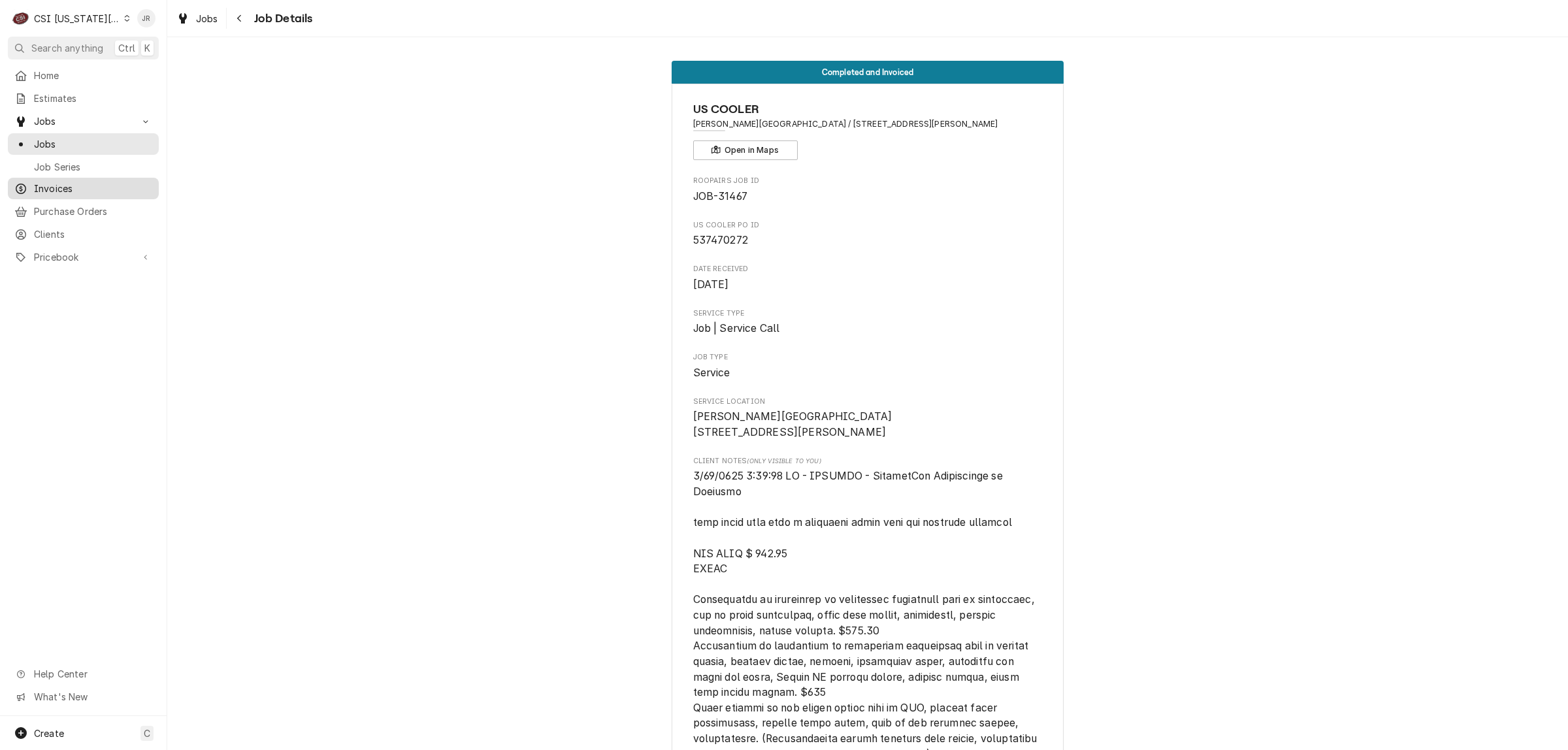
click at [59, 183] on span "Invoices" at bounding box center [93, 188] width 119 height 14
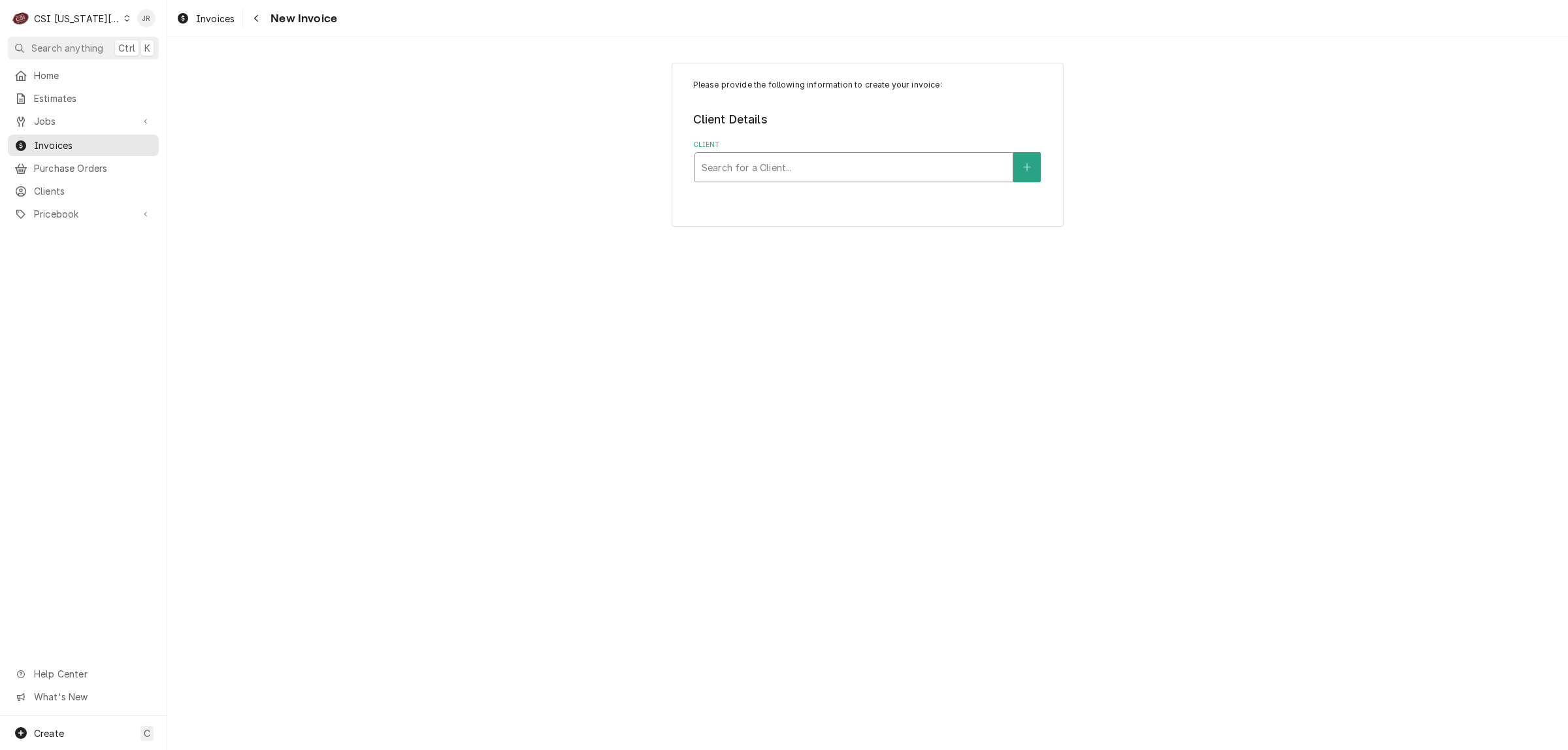
click at [778, 170] on div "Client" at bounding box center [854, 168] width 305 height 23
type input "vulcan"
click at [783, 187] on div "VULCAN [PERSON_NAME]" at bounding box center [854, 195] width 318 height 20
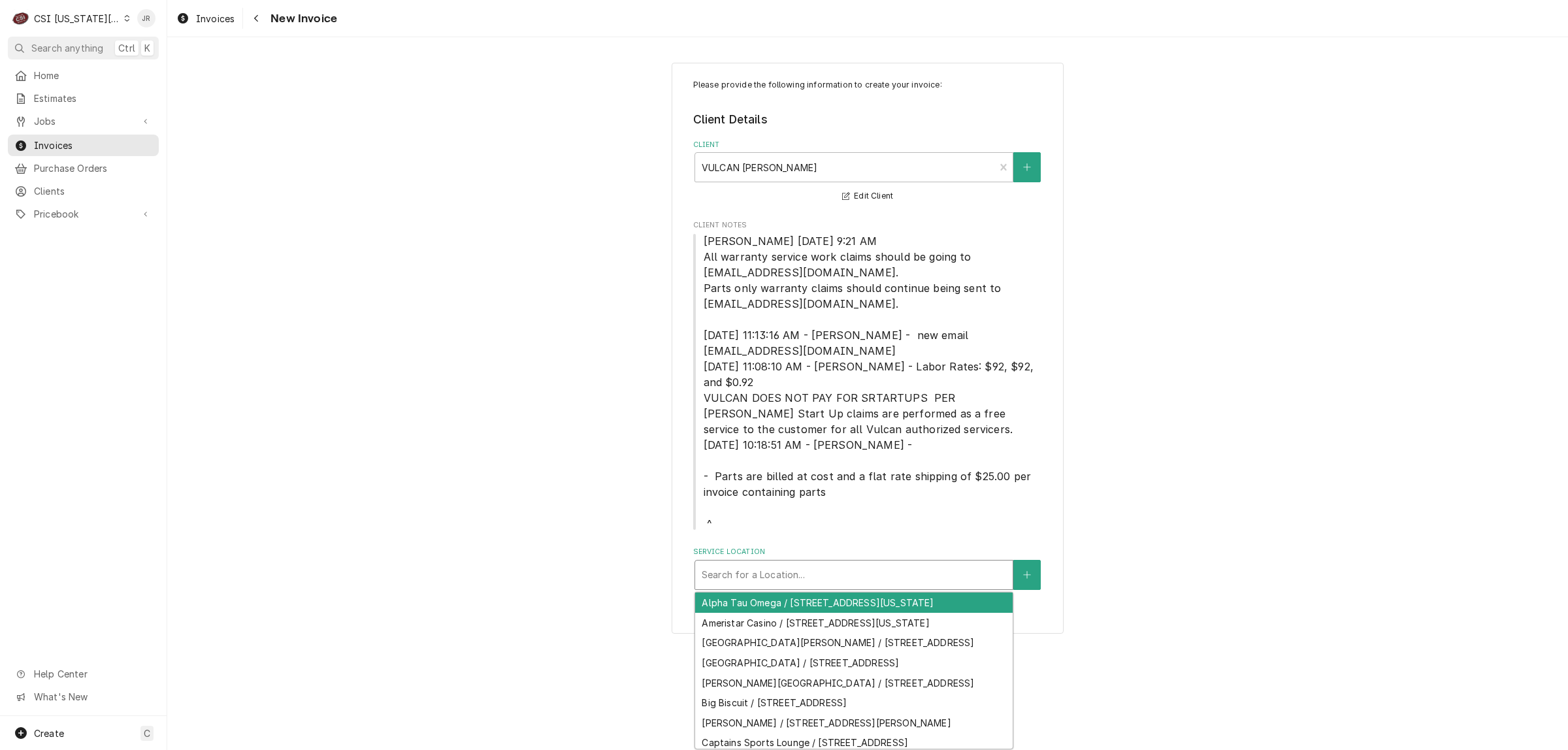
drag, startPoint x: 784, startPoint y: 580, endPoint x: 792, endPoint y: 580, distance: 8.0
click at [785, 580] on div "Service Location" at bounding box center [854, 575] width 305 height 23
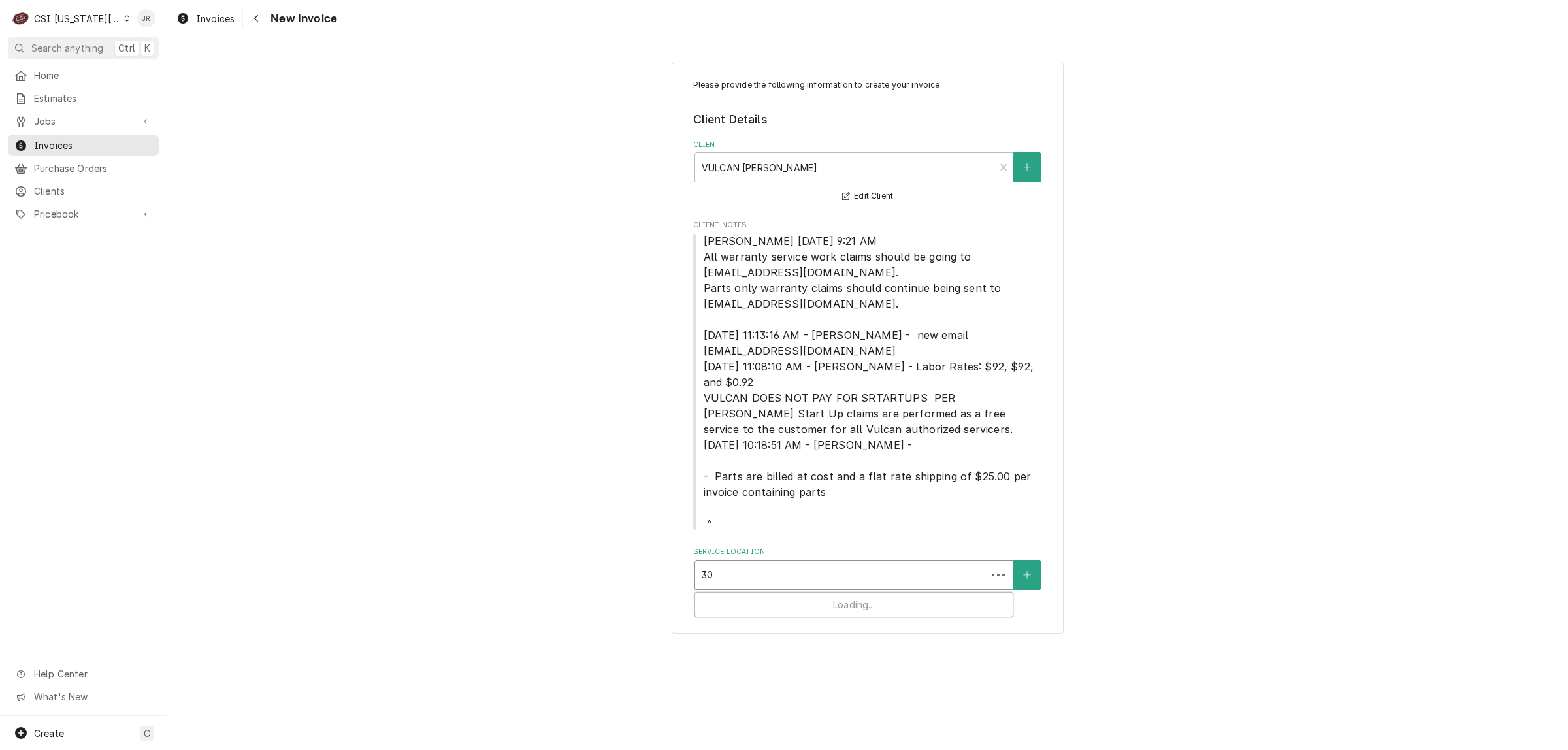
type input "3"
type input "13100"
click at [1018, 571] on button "Service Location" at bounding box center [1027, 575] width 28 height 30
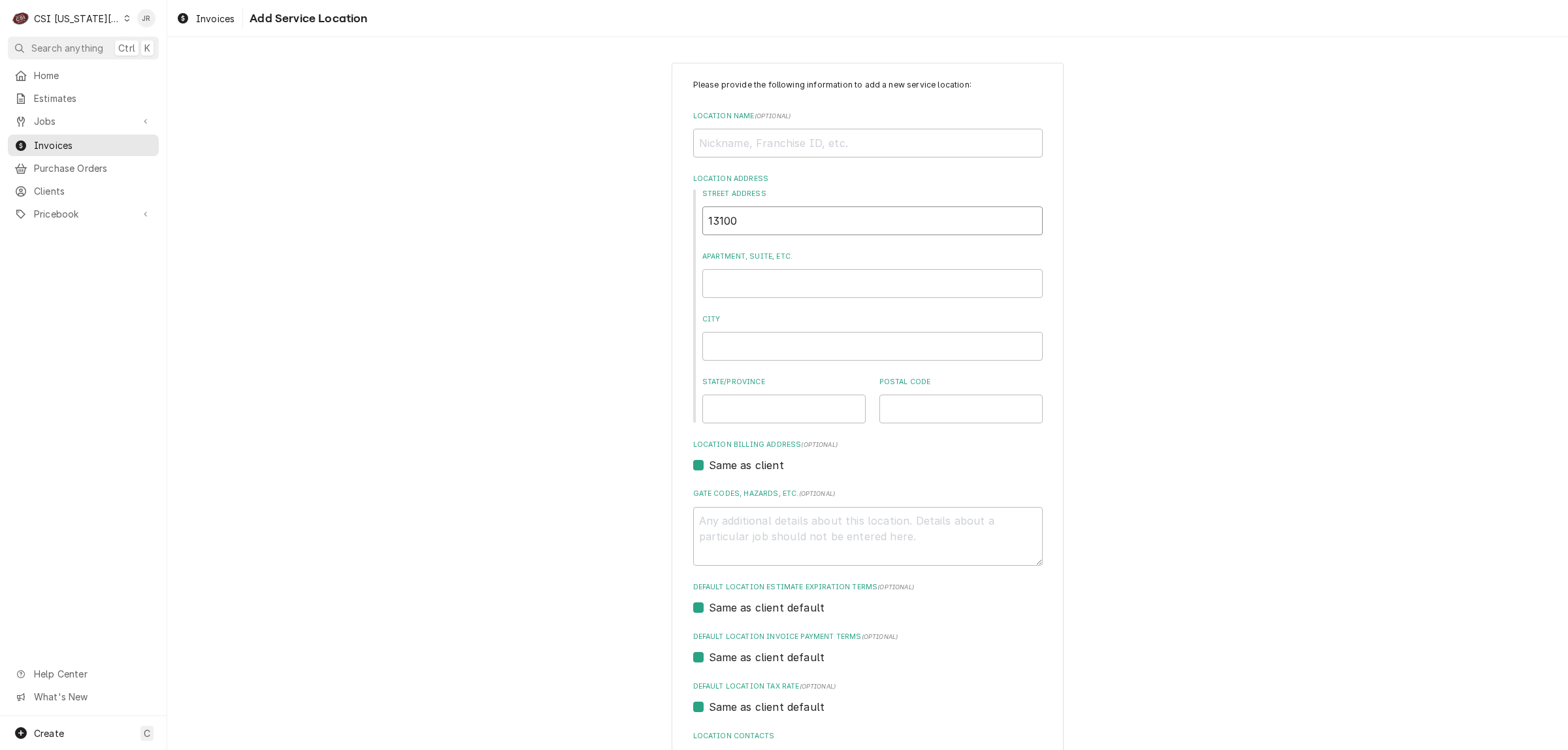
drag, startPoint x: 785, startPoint y: 220, endPoint x: 495, endPoint y: 204, distance: 290.4
click at [494, 204] on div "Please provide the following information to add a new service location: Locatio…" at bounding box center [868, 452] width 1401 height 803
type textarea "x"
type input "1"
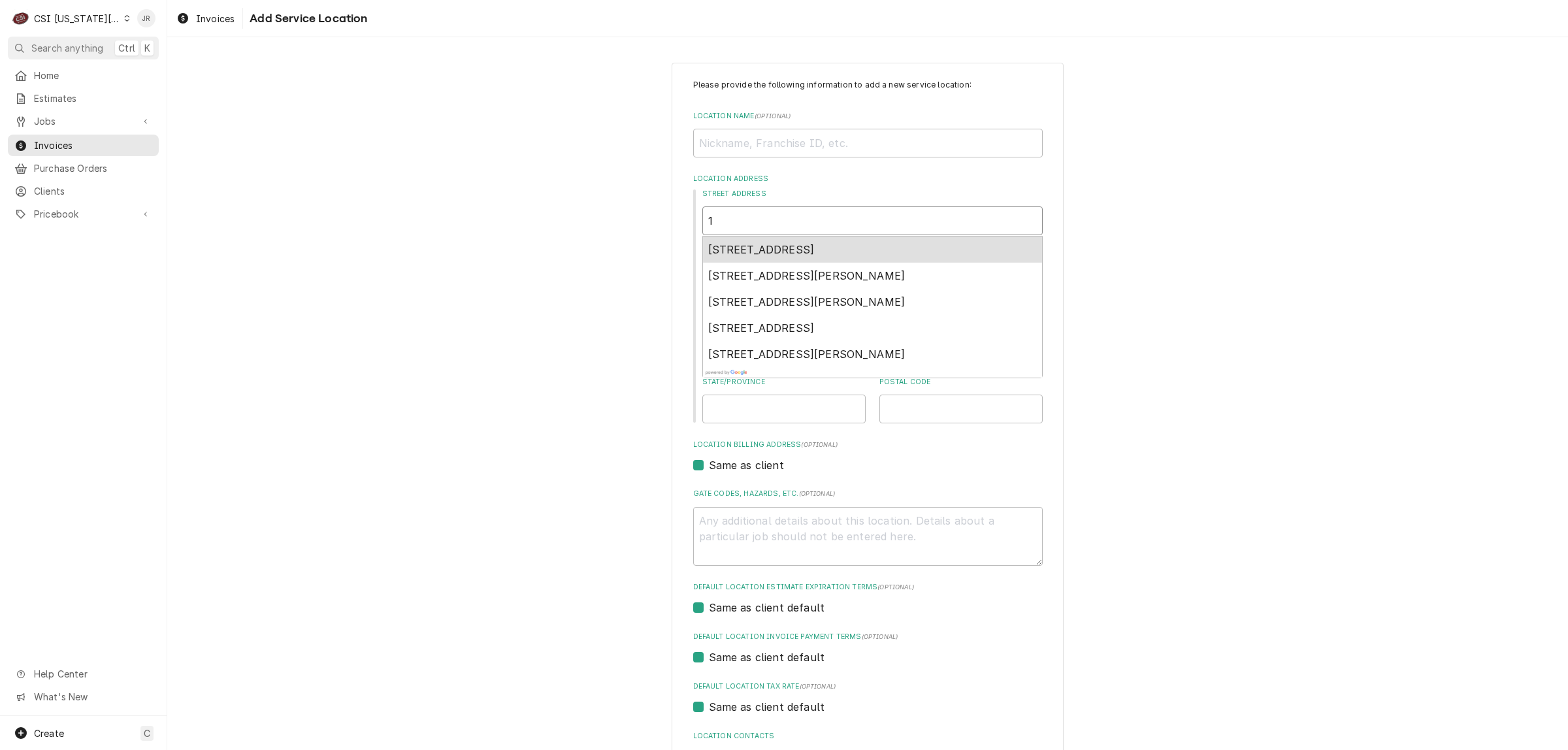
type textarea "x"
type input "13"
type textarea "x"
type input "131"
type textarea "x"
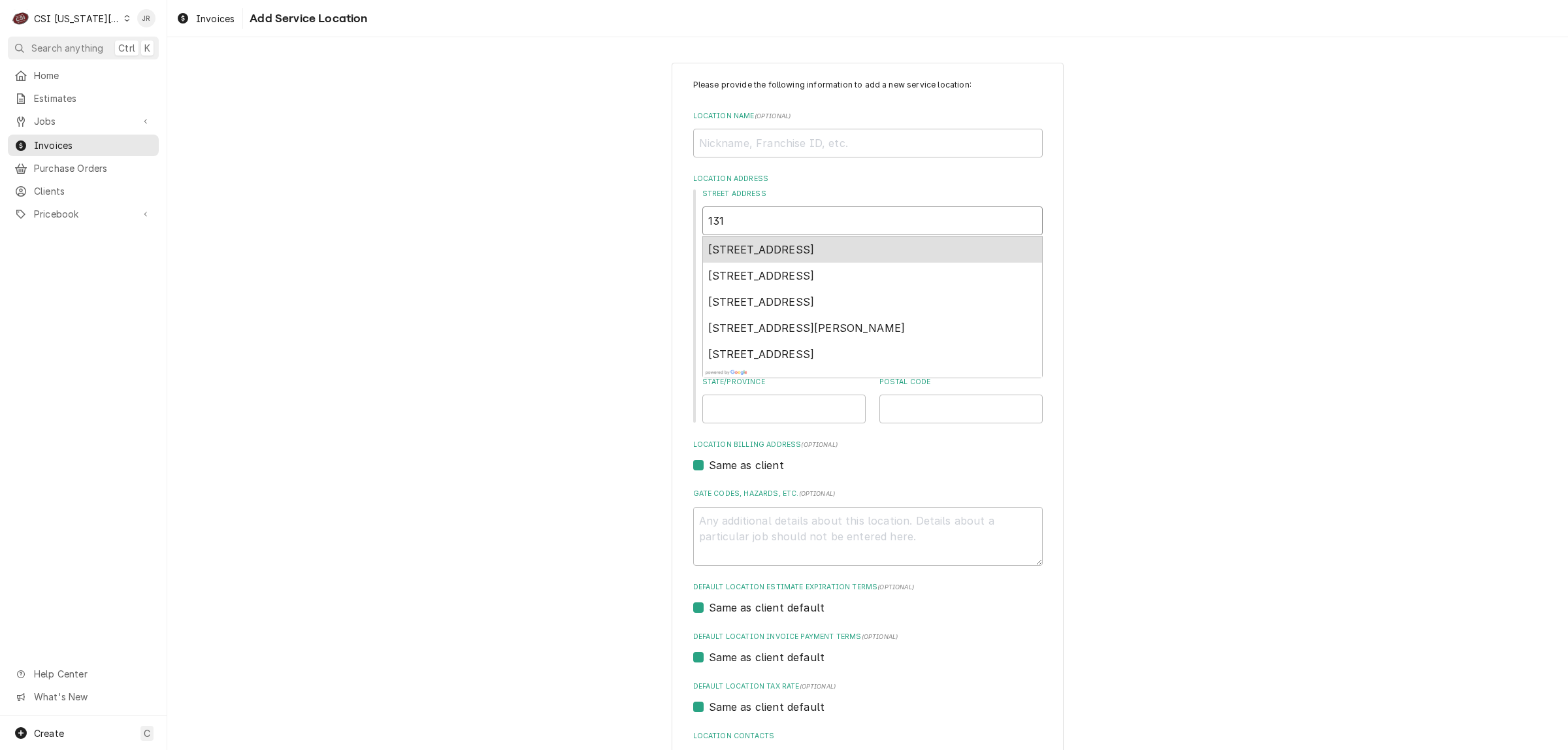
type input "1310"
type textarea "x"
type input "13100"
type textarea "x"
type input "13100"
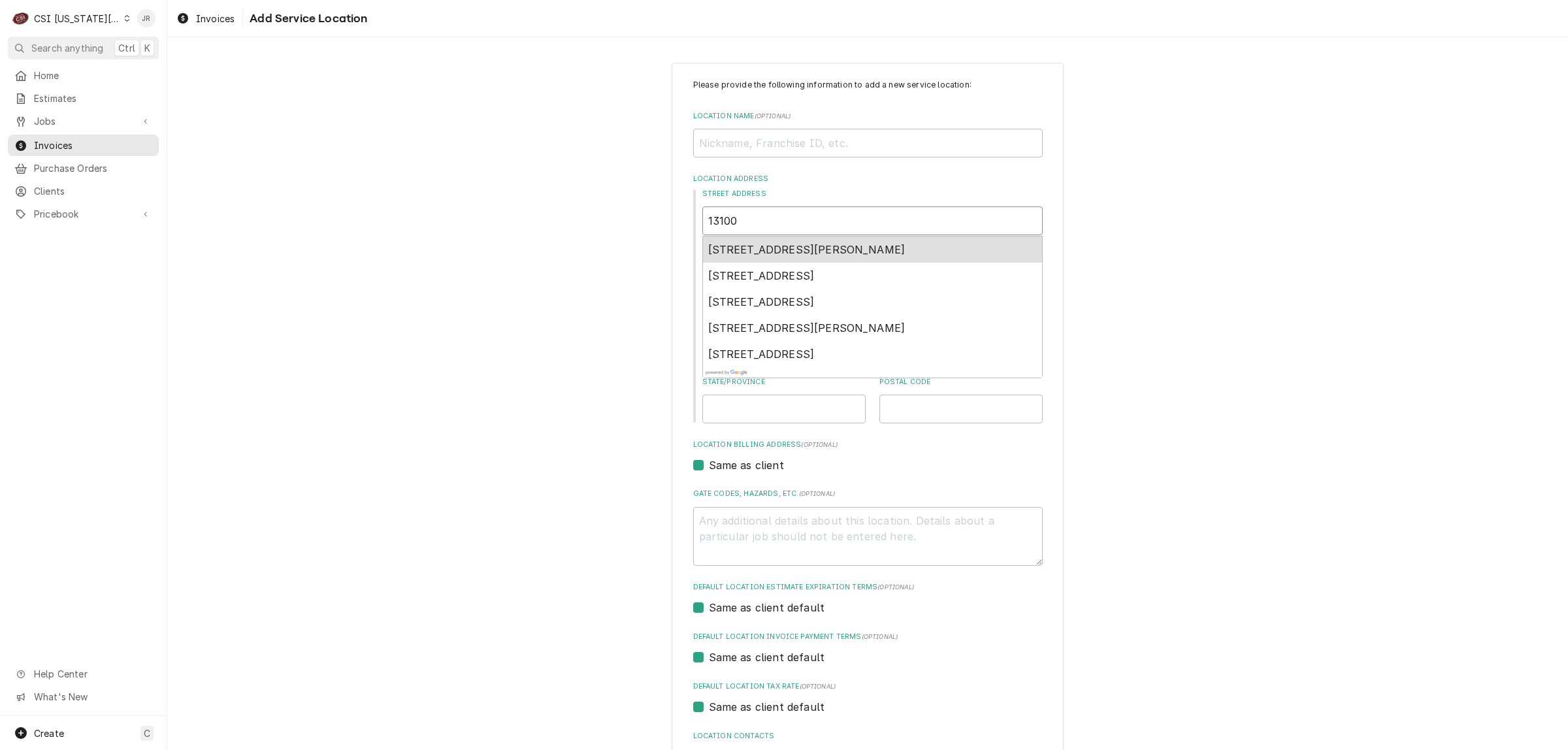
type textarea "x"
type input "13100 E"
type textarea "x"
type input "13100 E"
type textarea "x"
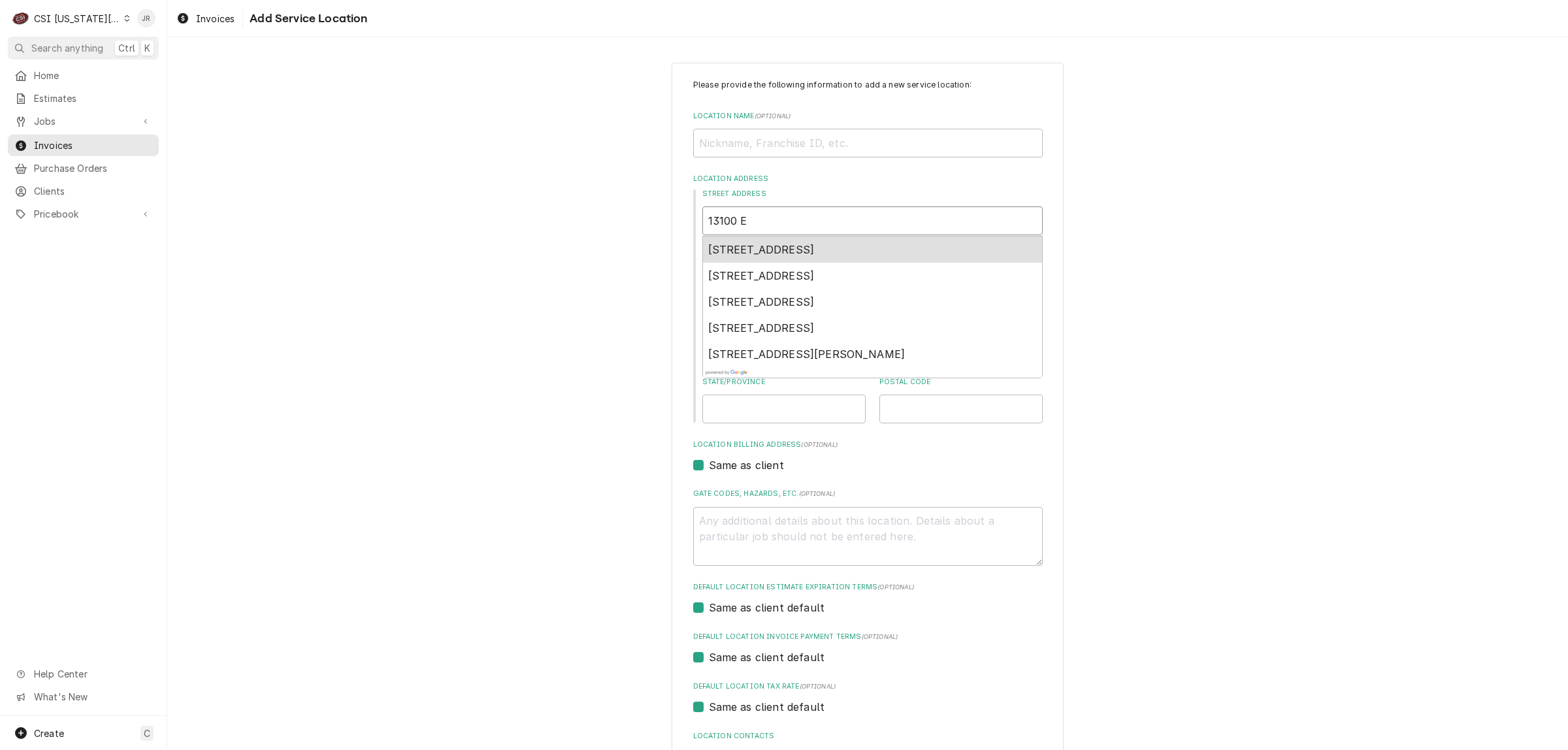
type input "13100 E 1"
type textarea "x"
type input "13100 E 14"
type textarea "x"
type input "13100 E 147"
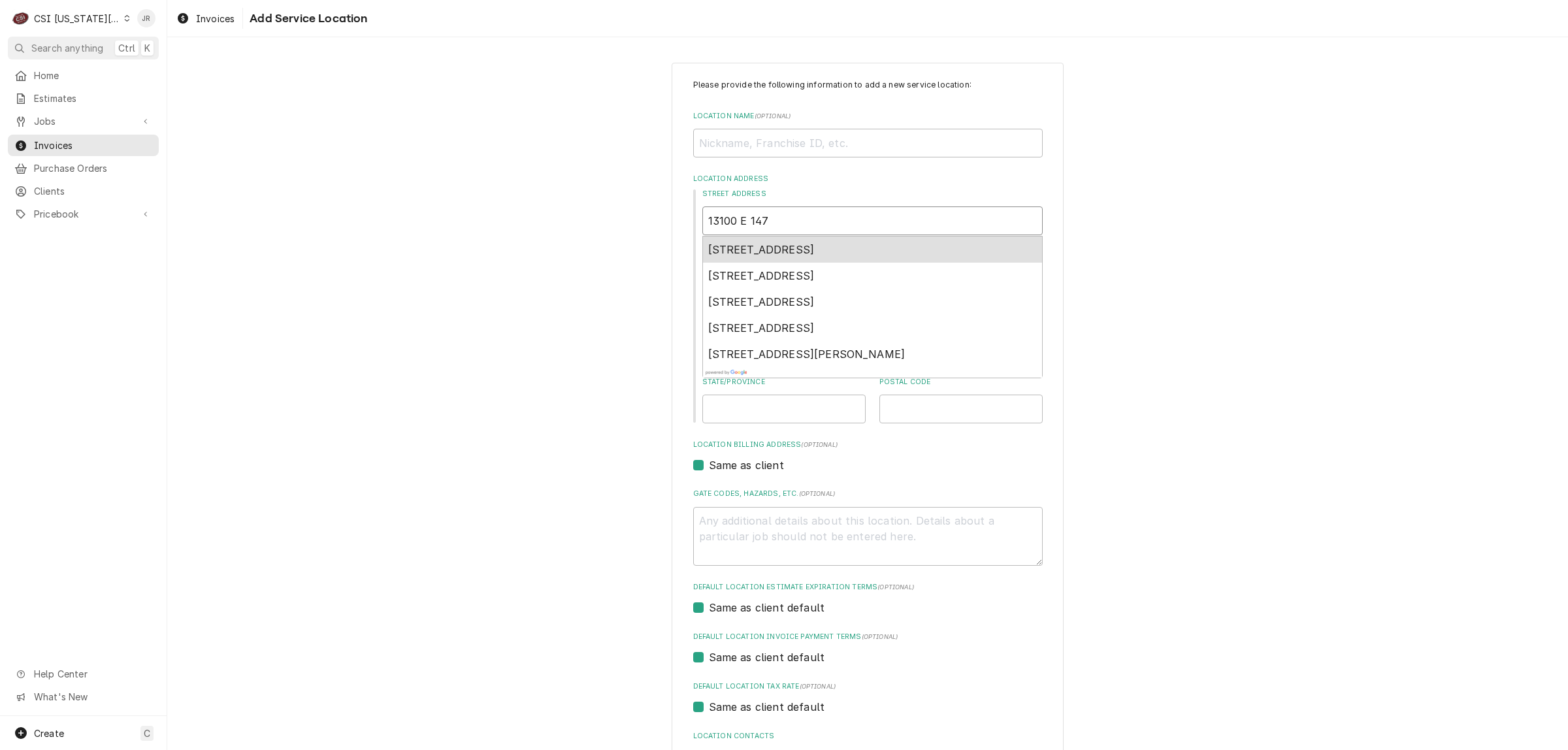
type textarea "x"
type input "13100 E 147t"
type textarea "x"
type input "13100 E 147th"
type textarea "x"
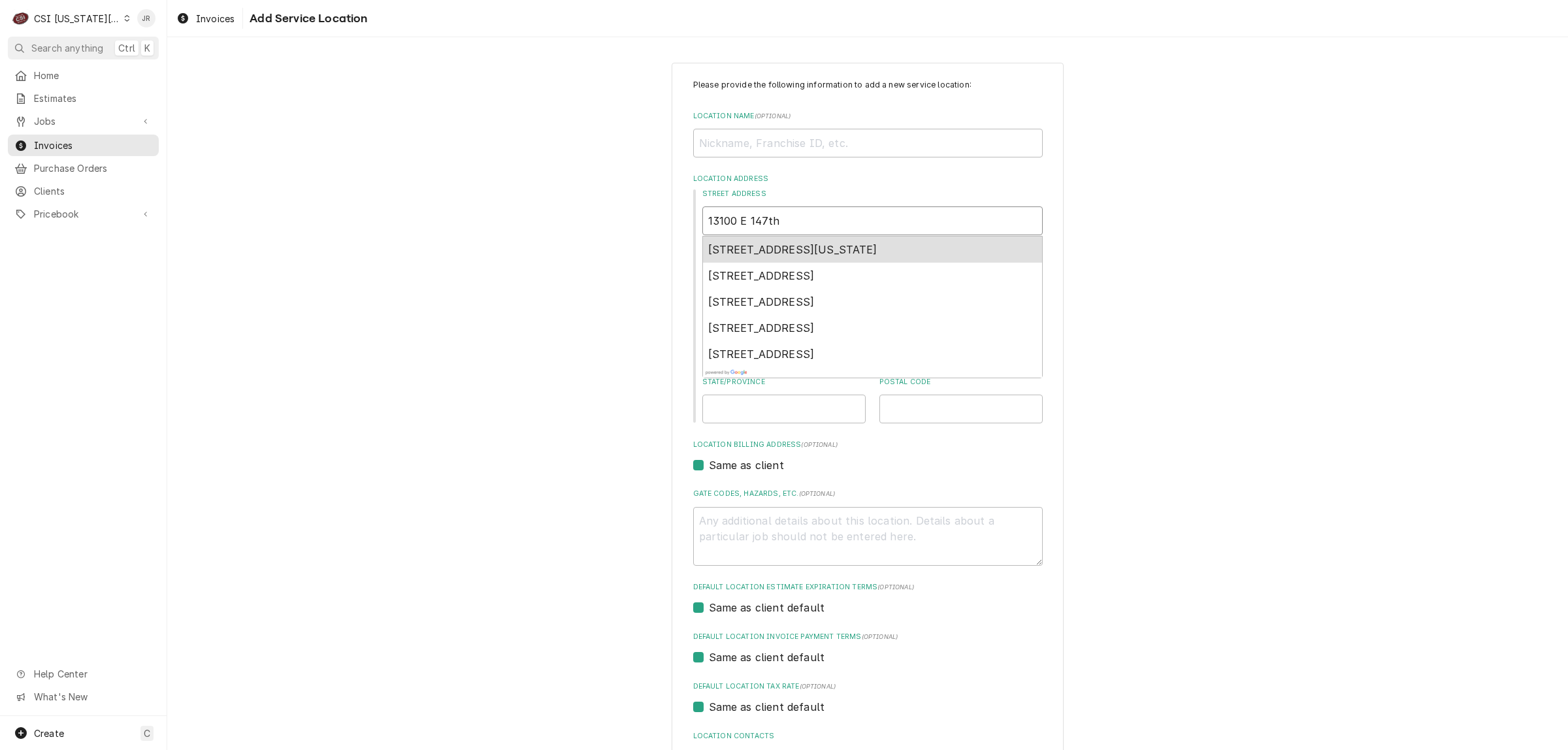
type input "13100 E 147th"
type textarea "x"
type input "13100 E 147th s"
type textarea "x"
type input "13100 E 147th st"
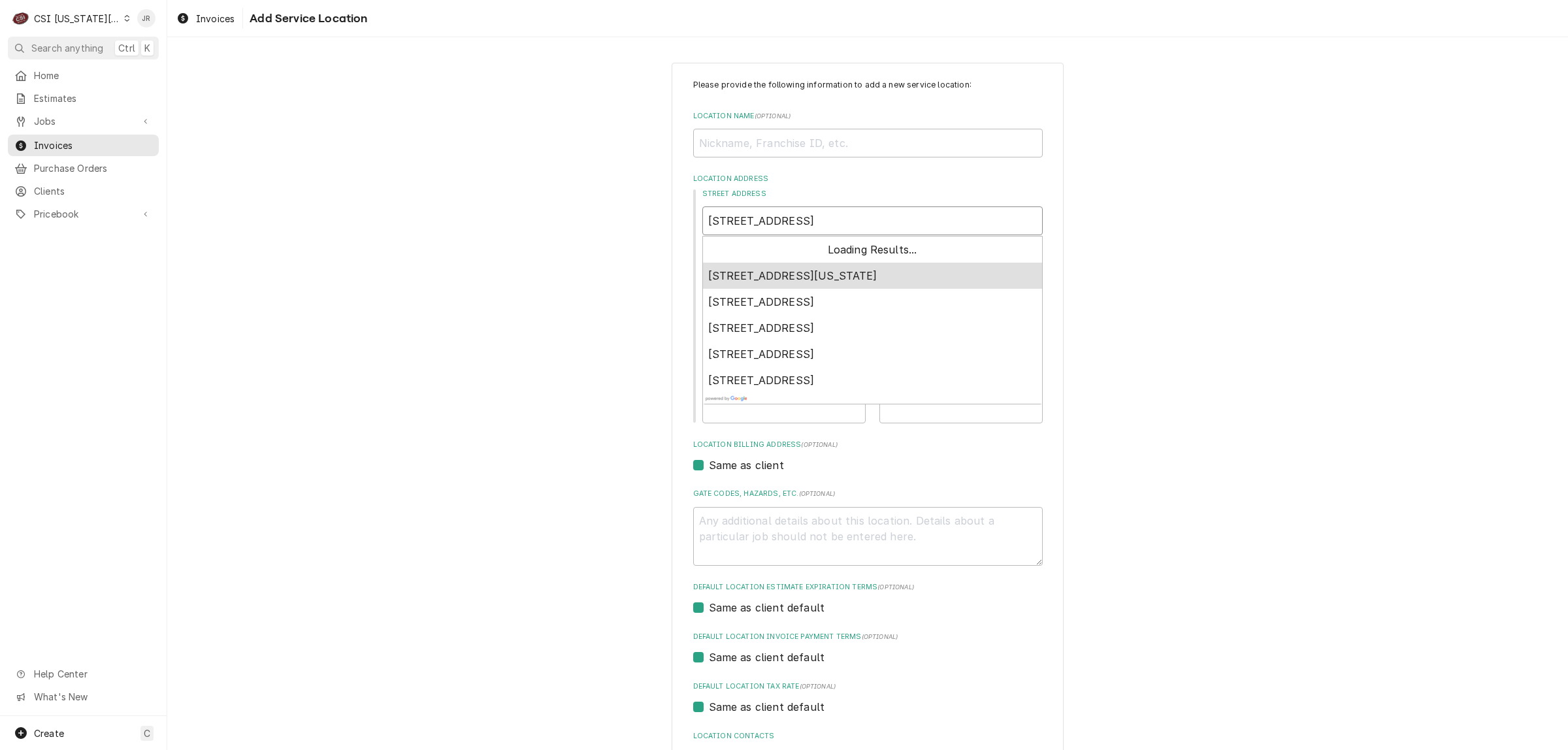
type textarea "x"
type input "13100 E 147th str"
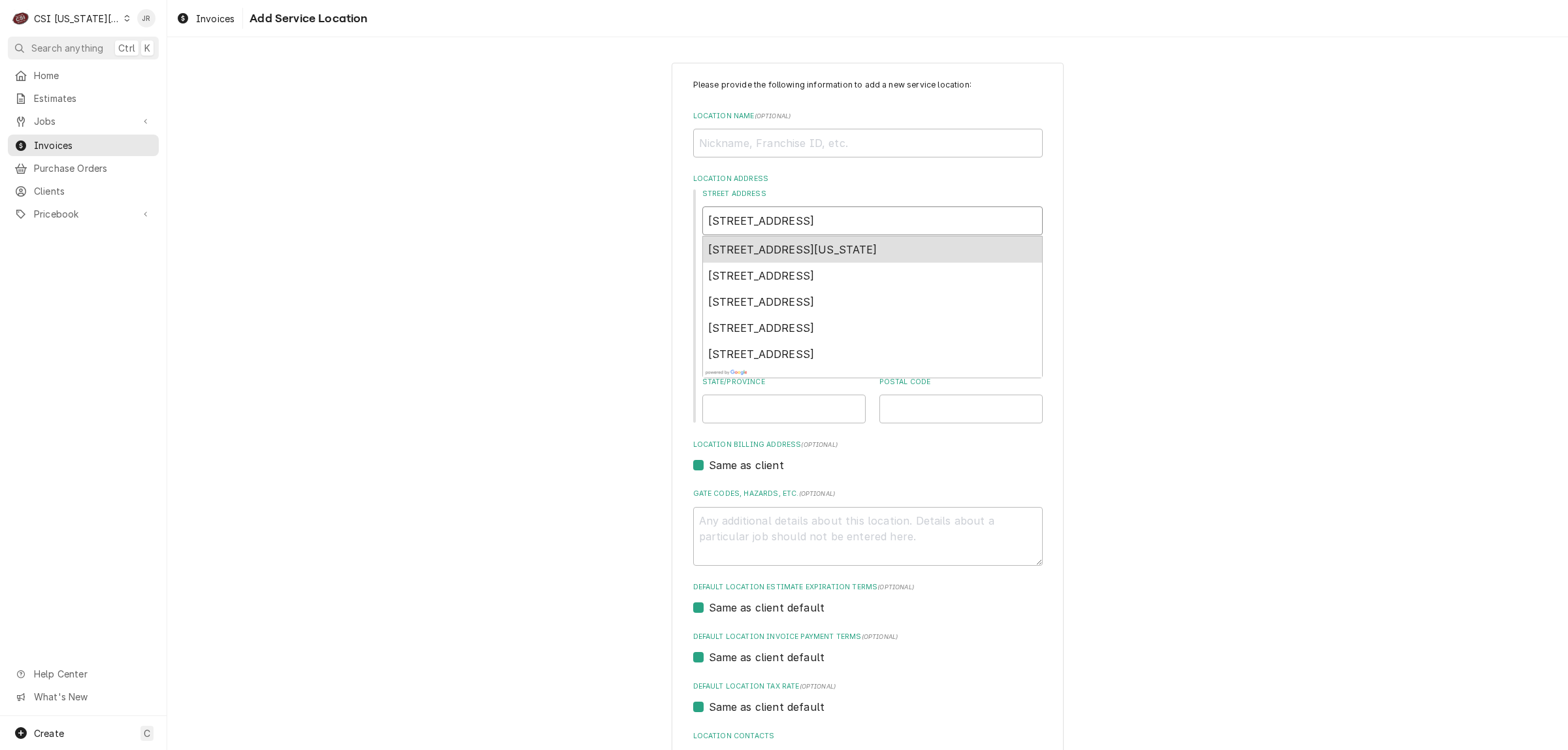
type textarea "x"
type input "13100 E 147th strr"
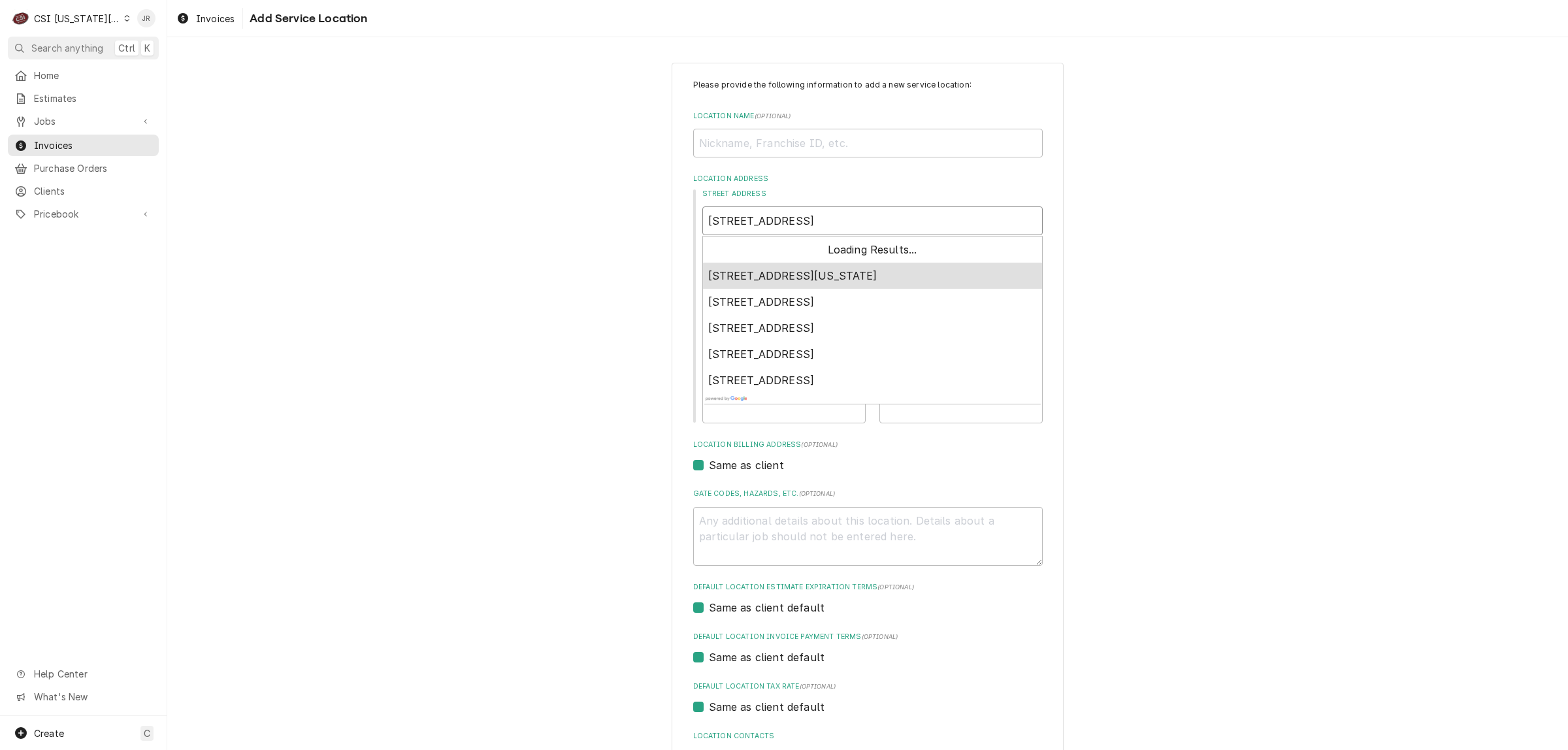
type textarea "x"
type input "13100 E 147th str"
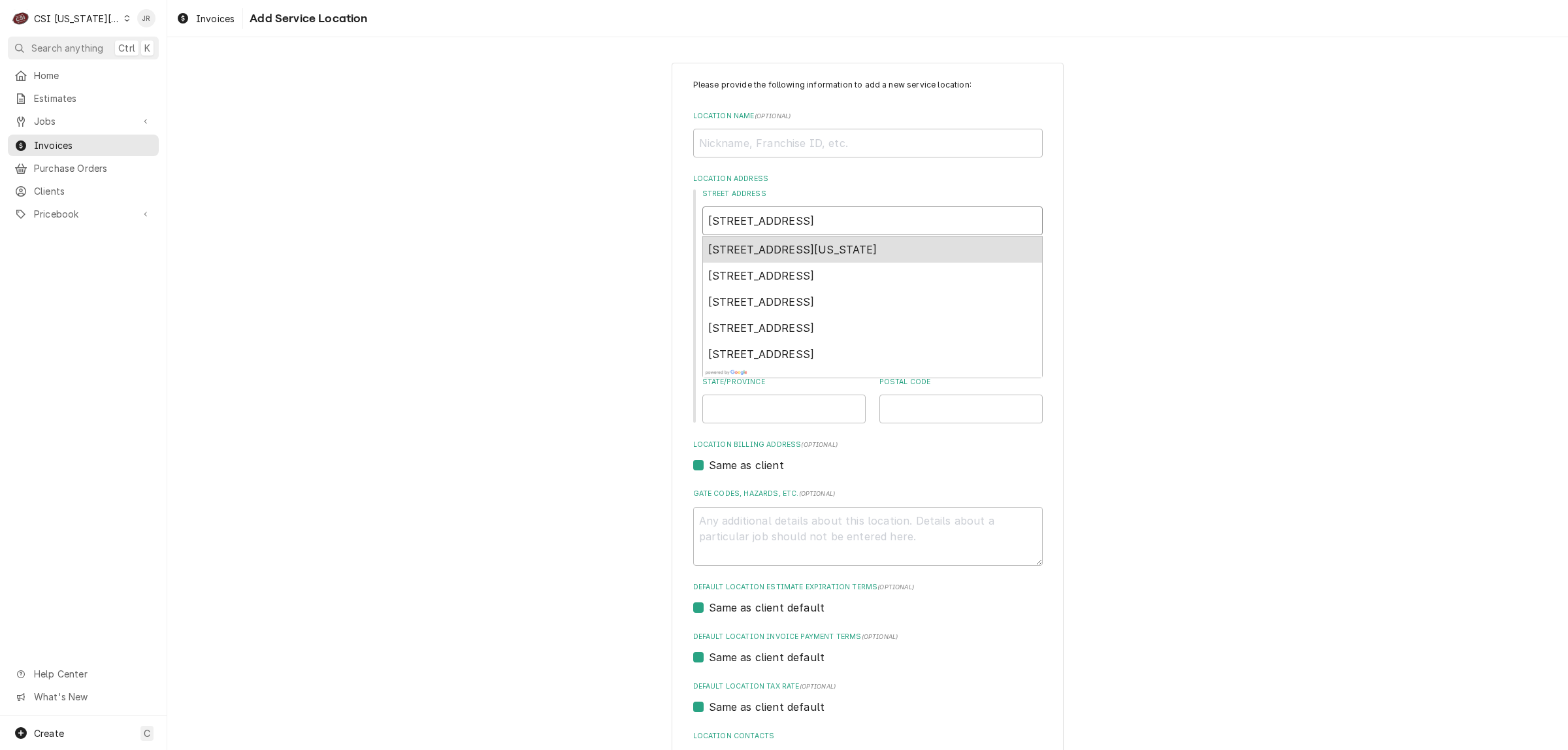
type textarea "x"
type input "13100 E 147th stre"
type textarea "x"
type input "13100 E 147th stree"
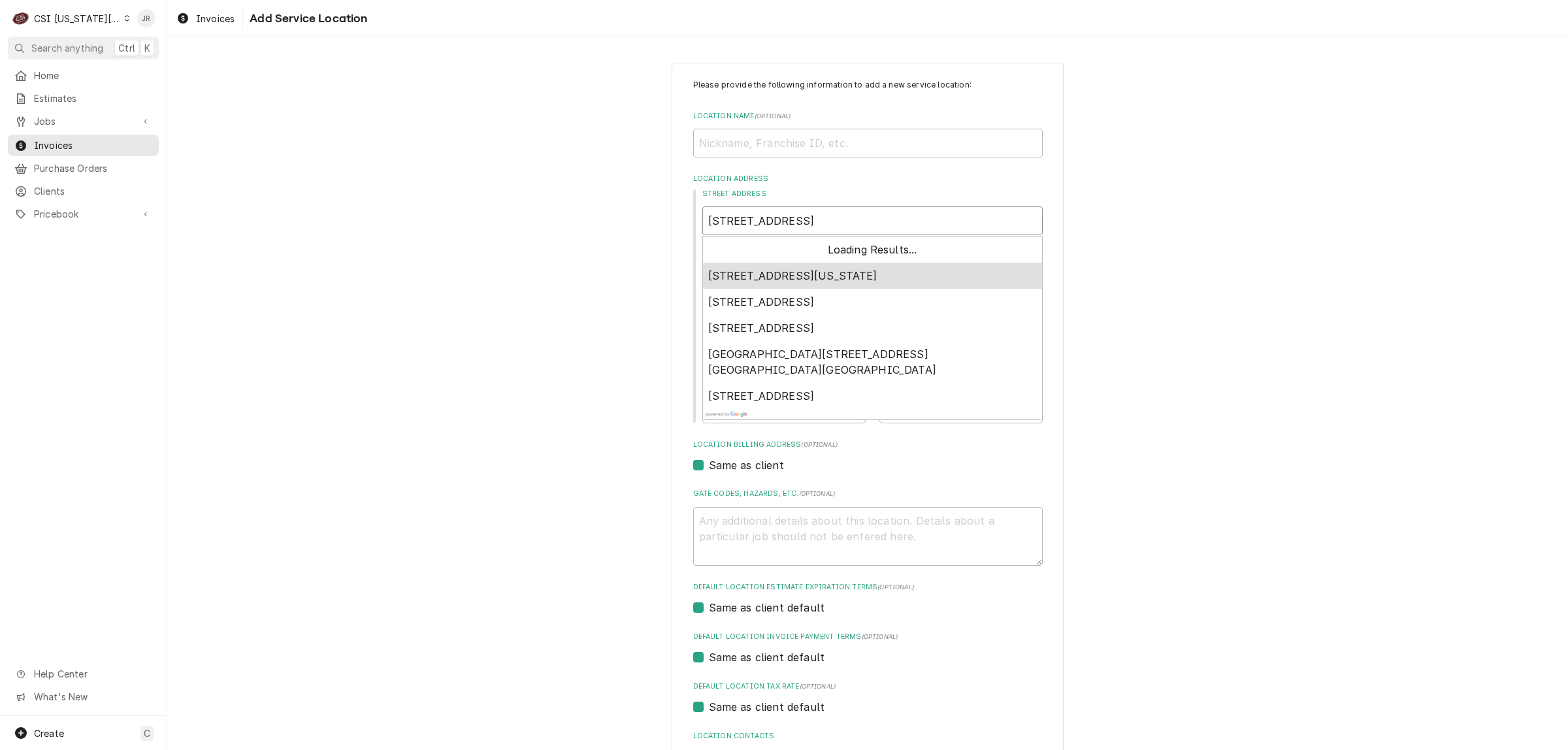
type textarea "x"
type input "13100 E 147th street"
type textarea "x"
type input "13100 E 147th street"
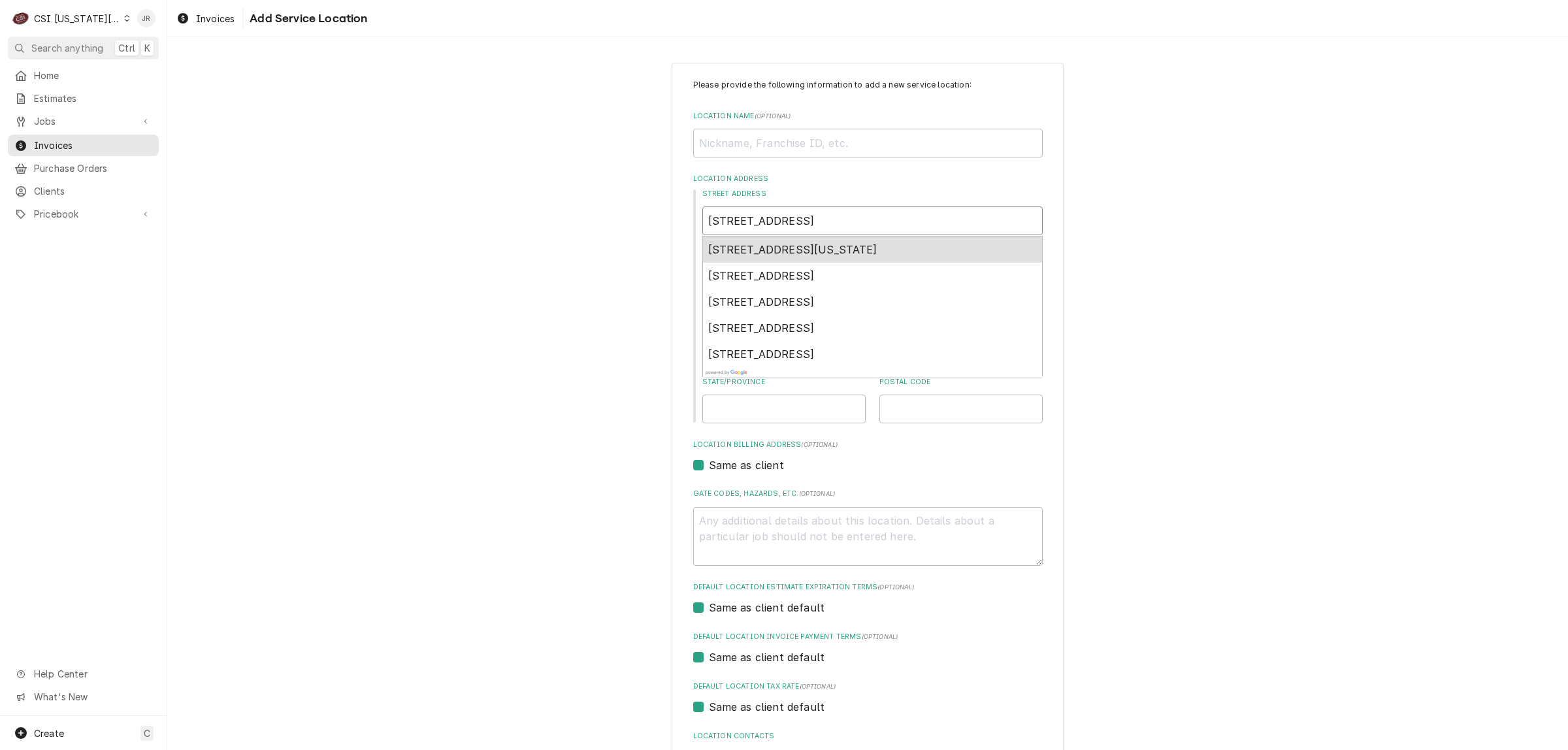
type textarea "x"
type input "13100 E 147th street K"
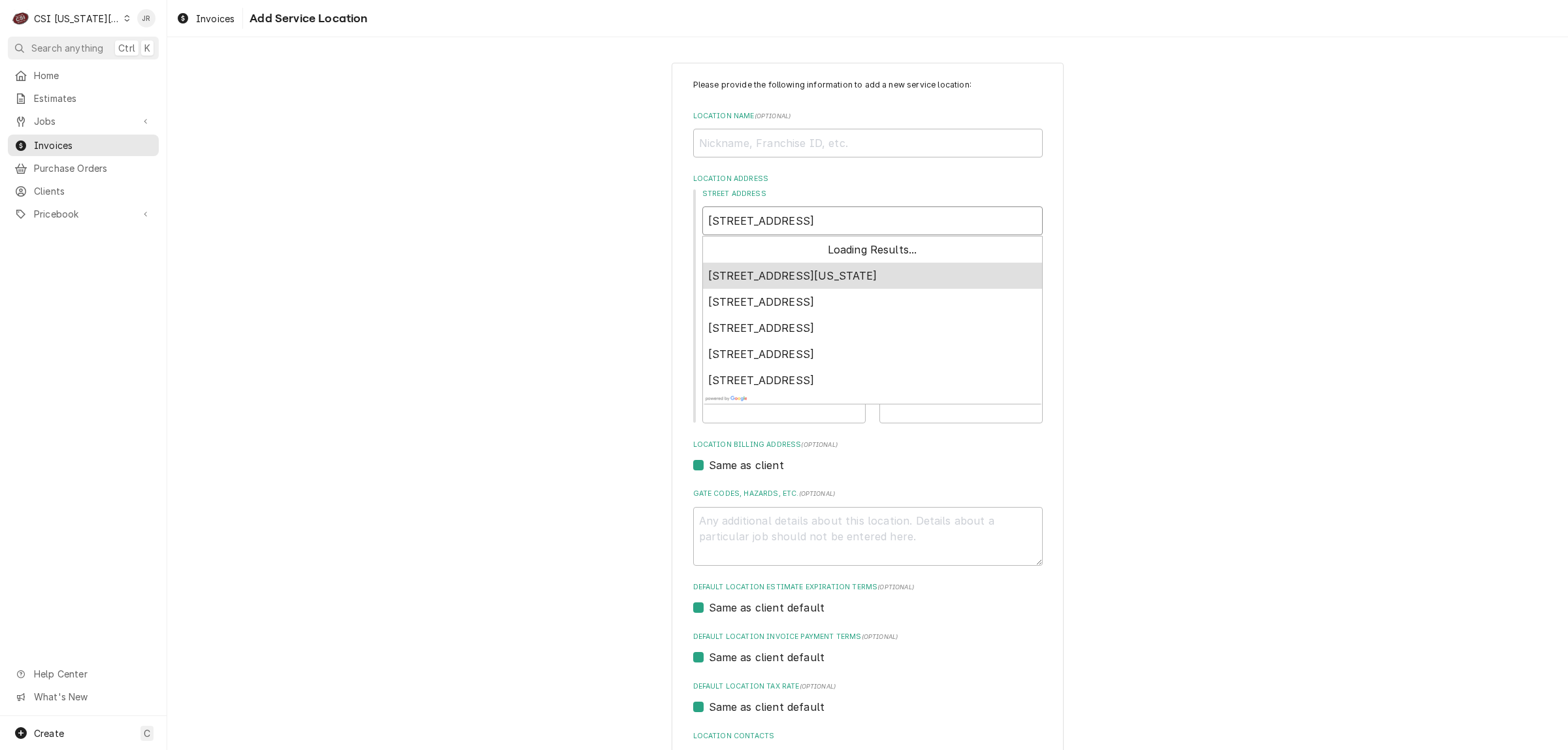
type textarea "x"
type input "13100 E 147th street Ka"
type textarea "x"
type input "13100 E 147th street Kan"
type textarea "x"
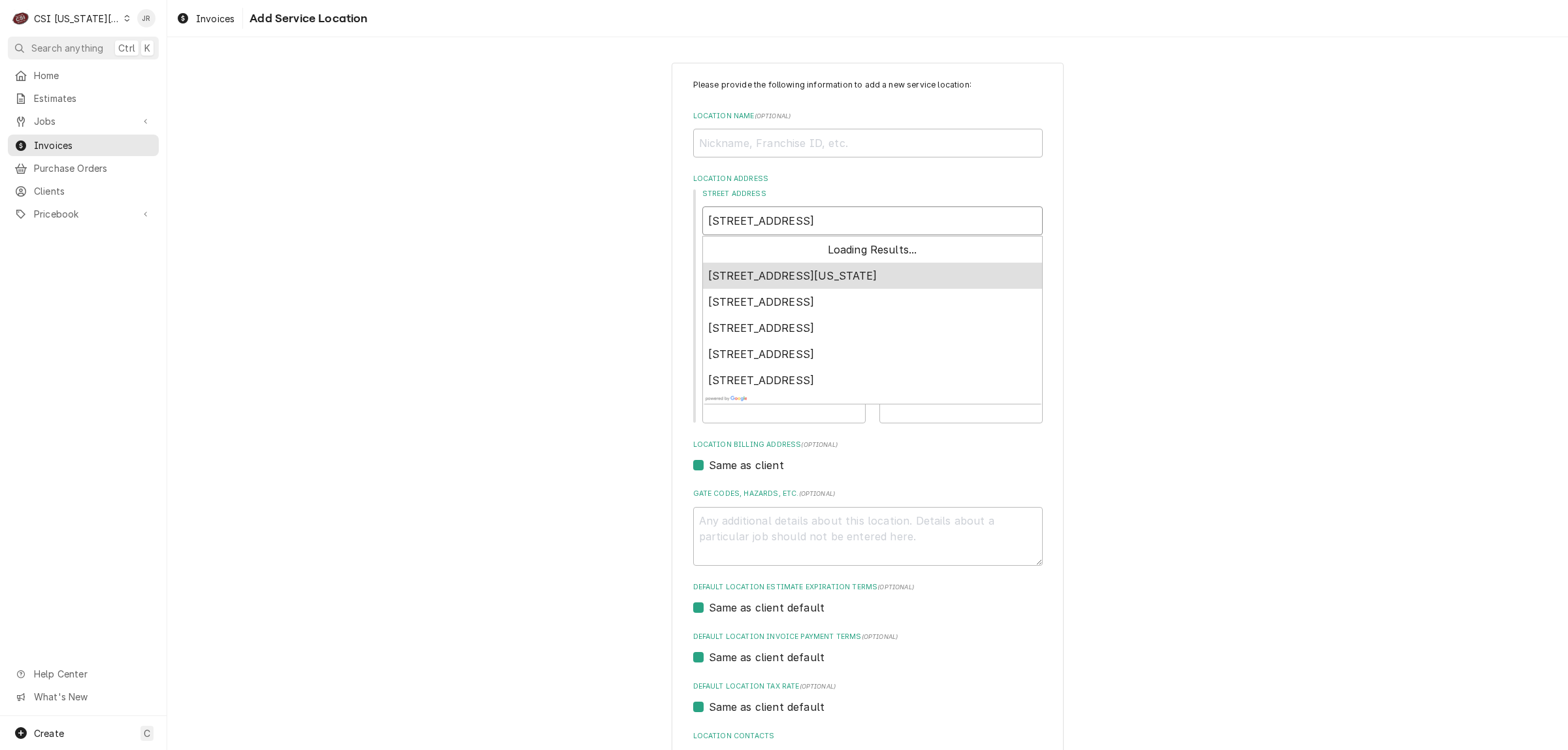
type input "13100 E 147th street Kans"
type textarea "x"
type input "13100 E 147th street Kansa"
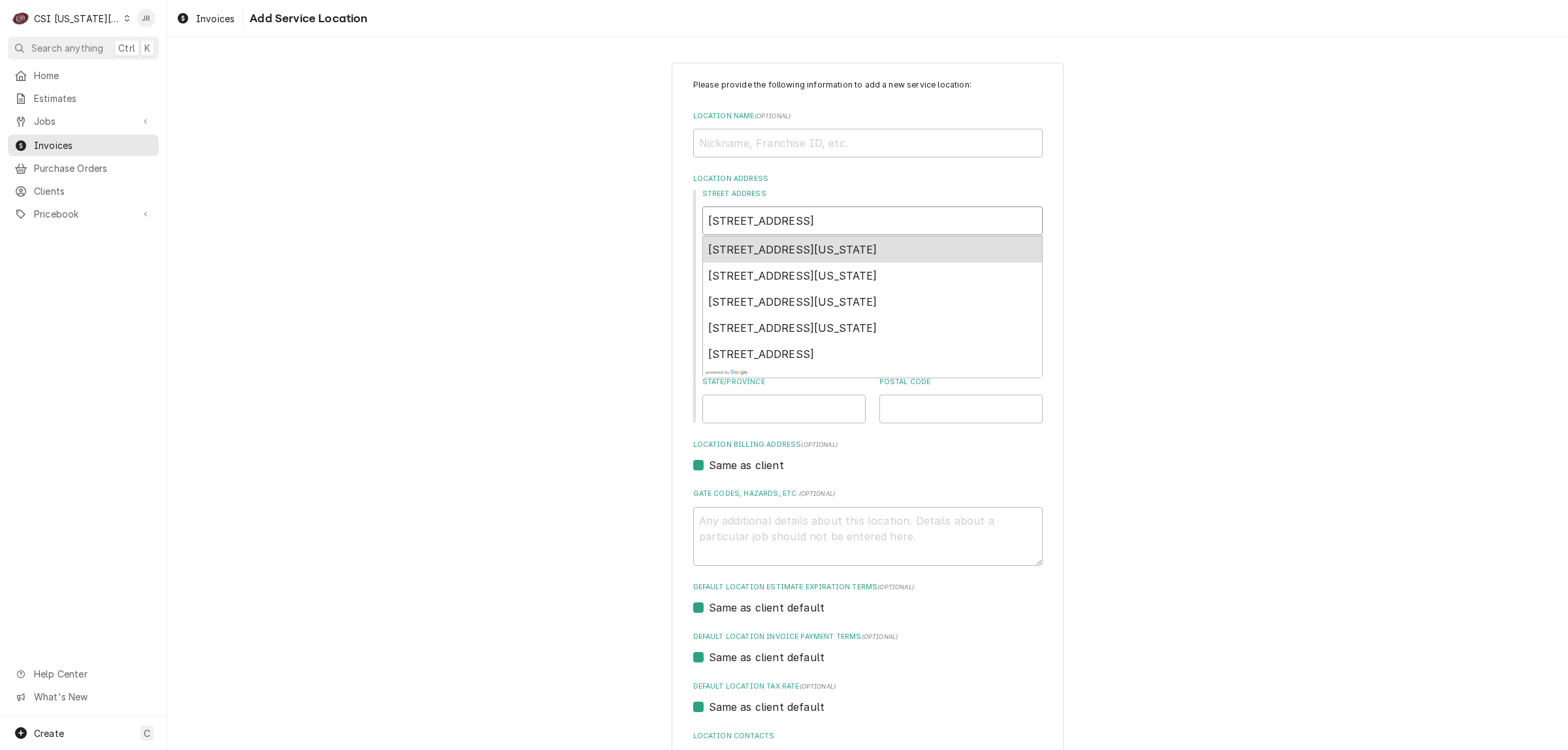
type textarea "x"
type input "13100 E 147th street Kansas"
type textarea "x"
type input "13100 E 147th street Kansas"
type textarea "x"
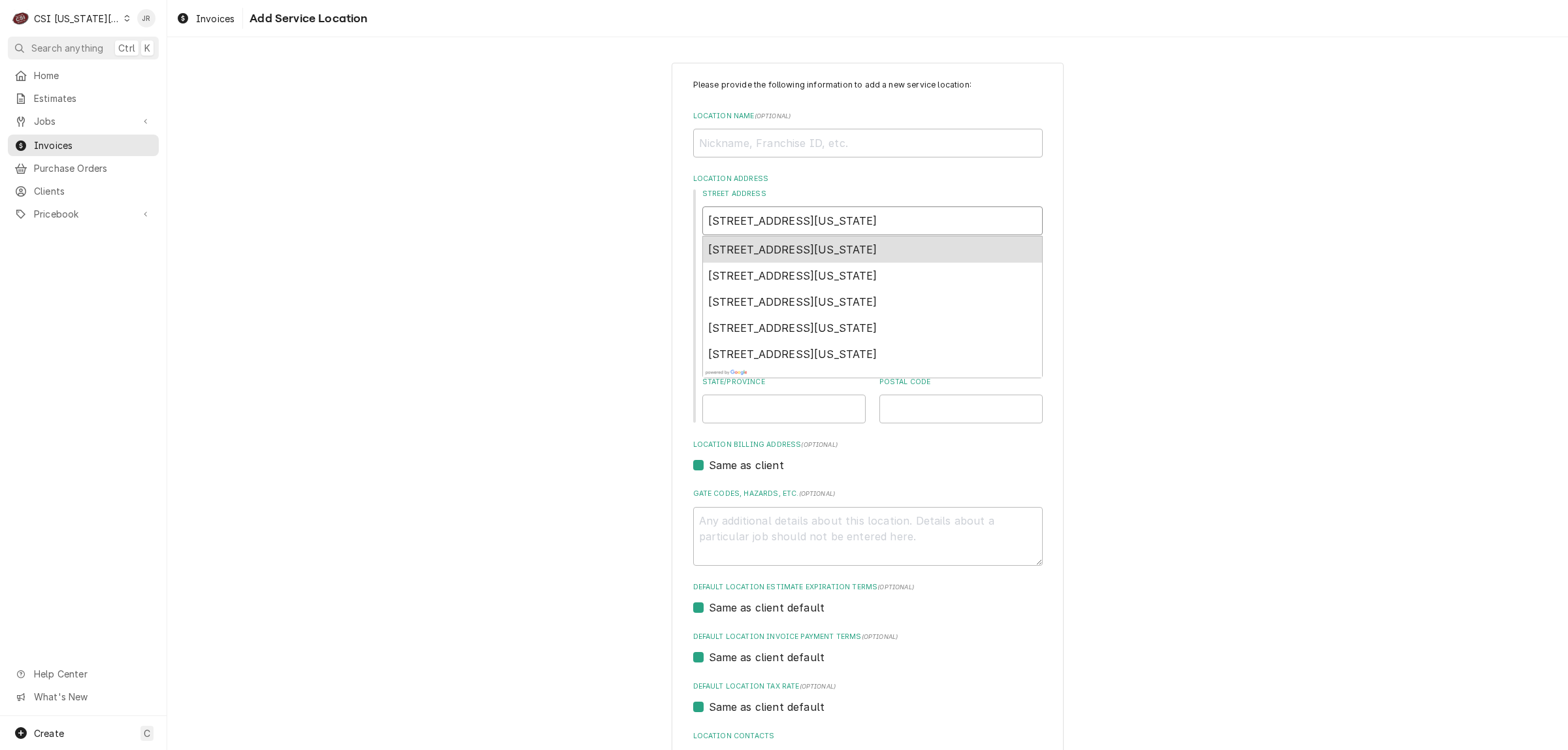
type input "13100 E 147th street Kansas C"
click at [878, 252] on span "13100 East 147th Street, Kansas City, MO, USA" at bounding box center [792, 250] width 169 height 13
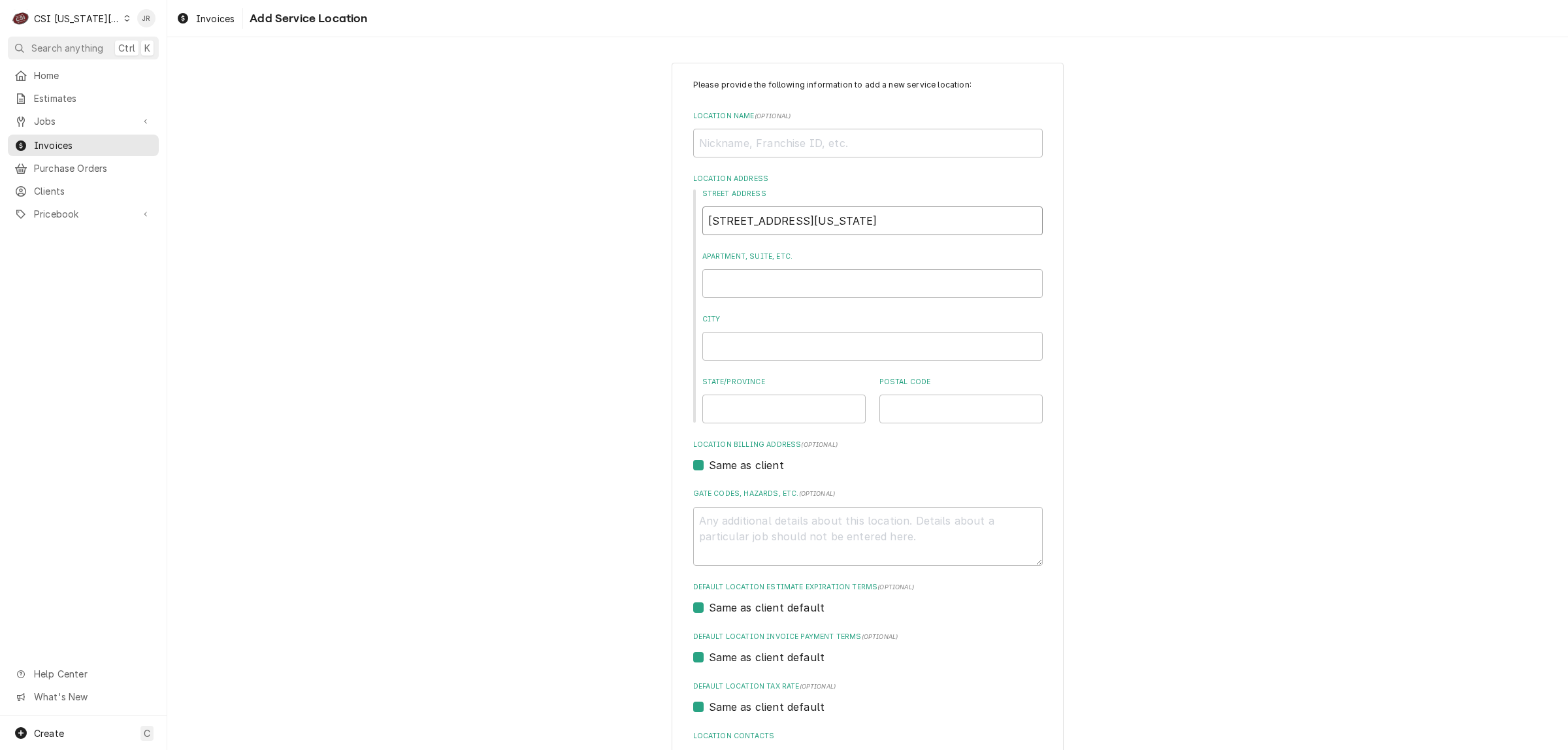
type textarea "x"
type input "13100 E 147th St"
drag, startPoint x: 778, startPoint y: 112, endPoint x: 850, endPoint y: 147, distance: 80.1
click at [807, 131] on div "Location Name ( optional )" at bounding box center [868, 134] width 350 height 46
click at [853, 147] on input "Location Name ( optional )" at bounding box center [868, 143] width 350 height 29
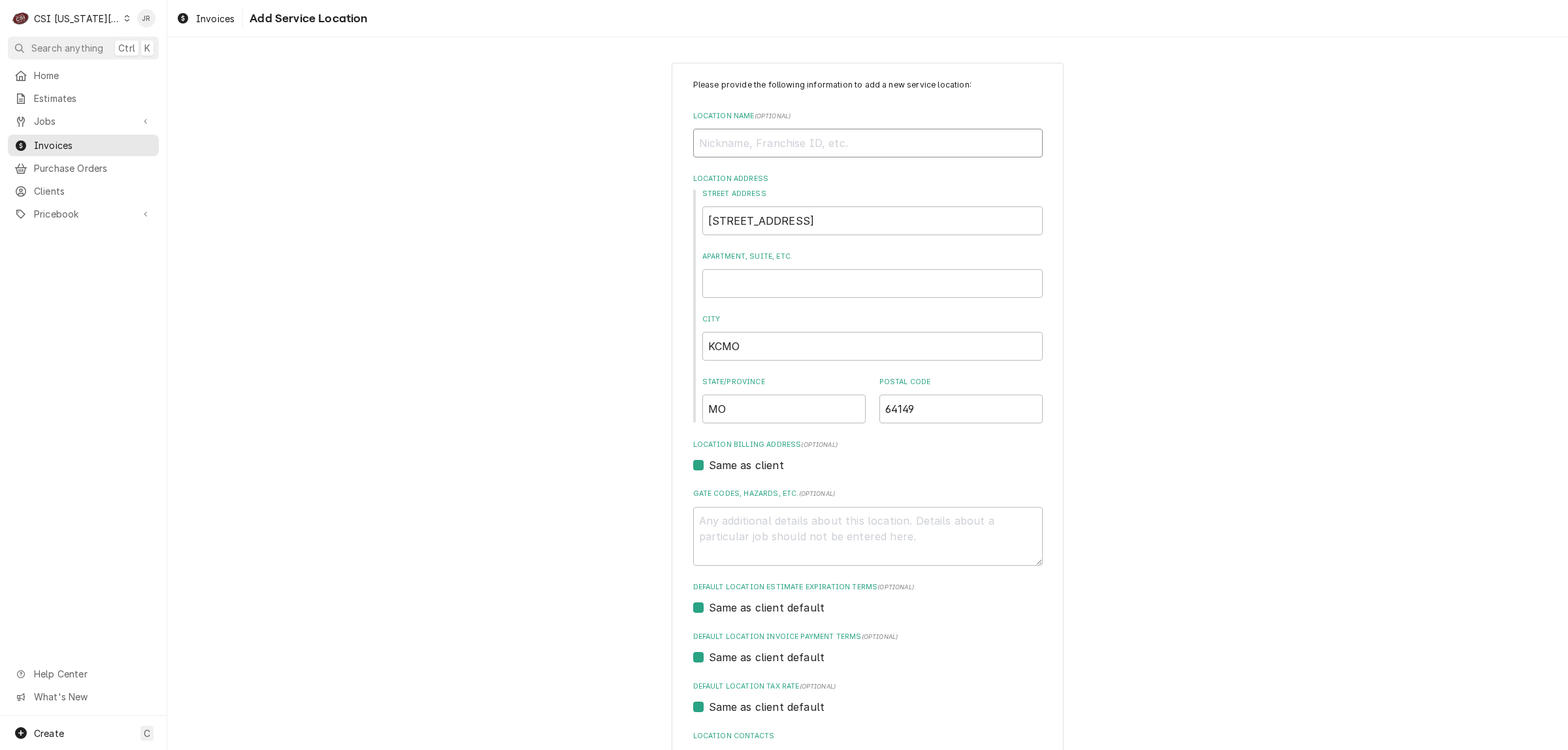
paste input "Summit Pointe Elementary"
type textarea "x"
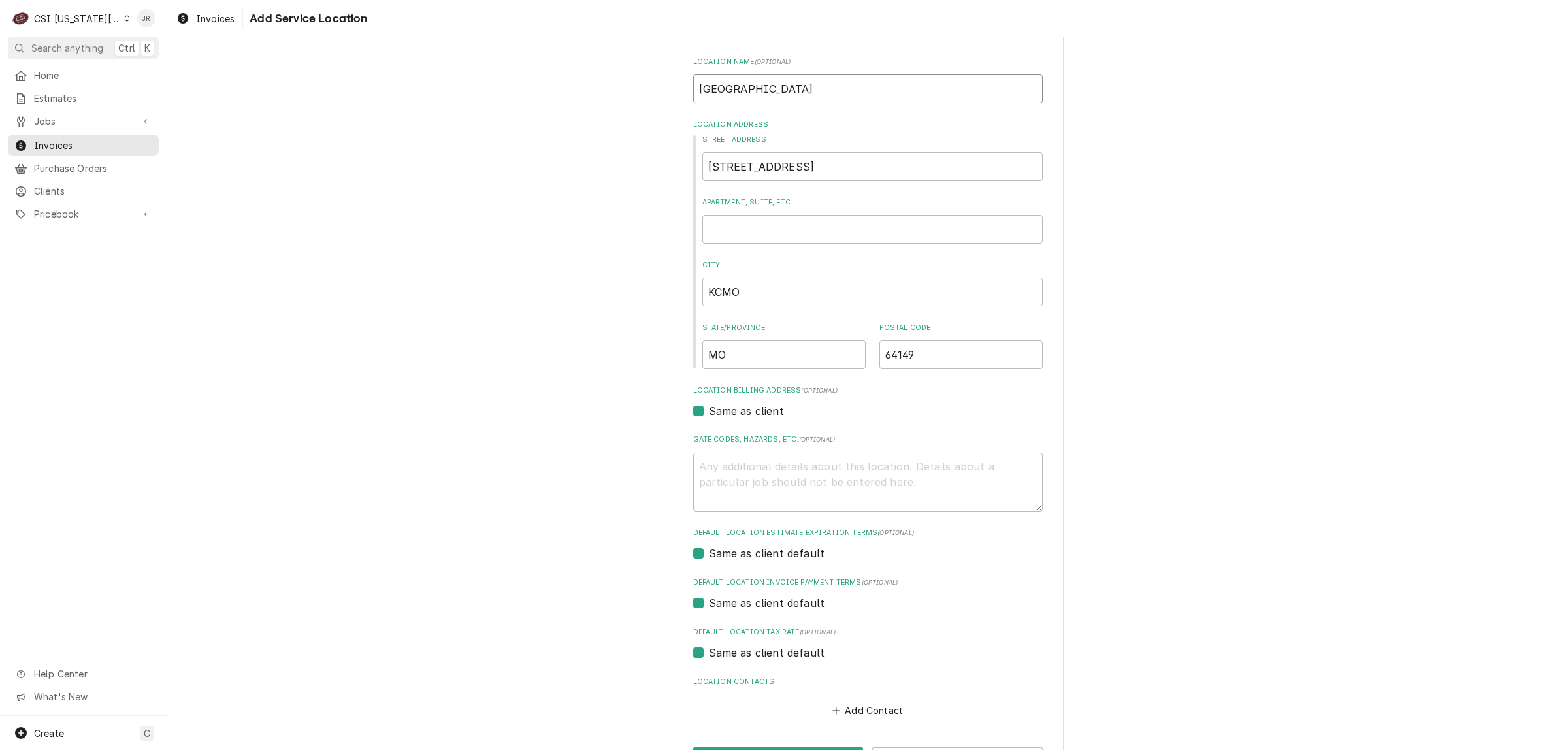
scroll to position [103, 0]
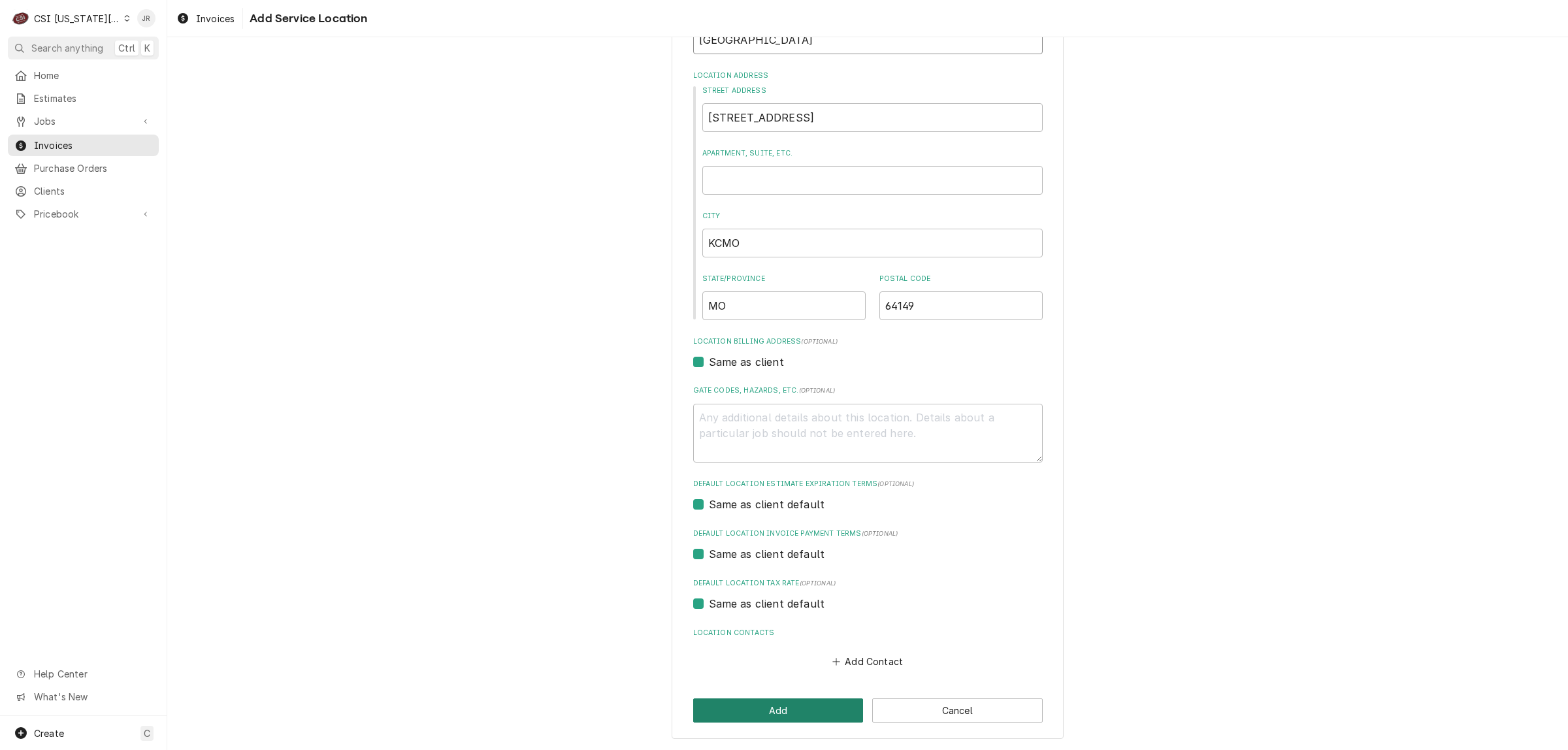
type input "Summit Pointe Elementary"
click at [784, 702] on button "Add" at bounding box center [778, 710] width 170 height 24
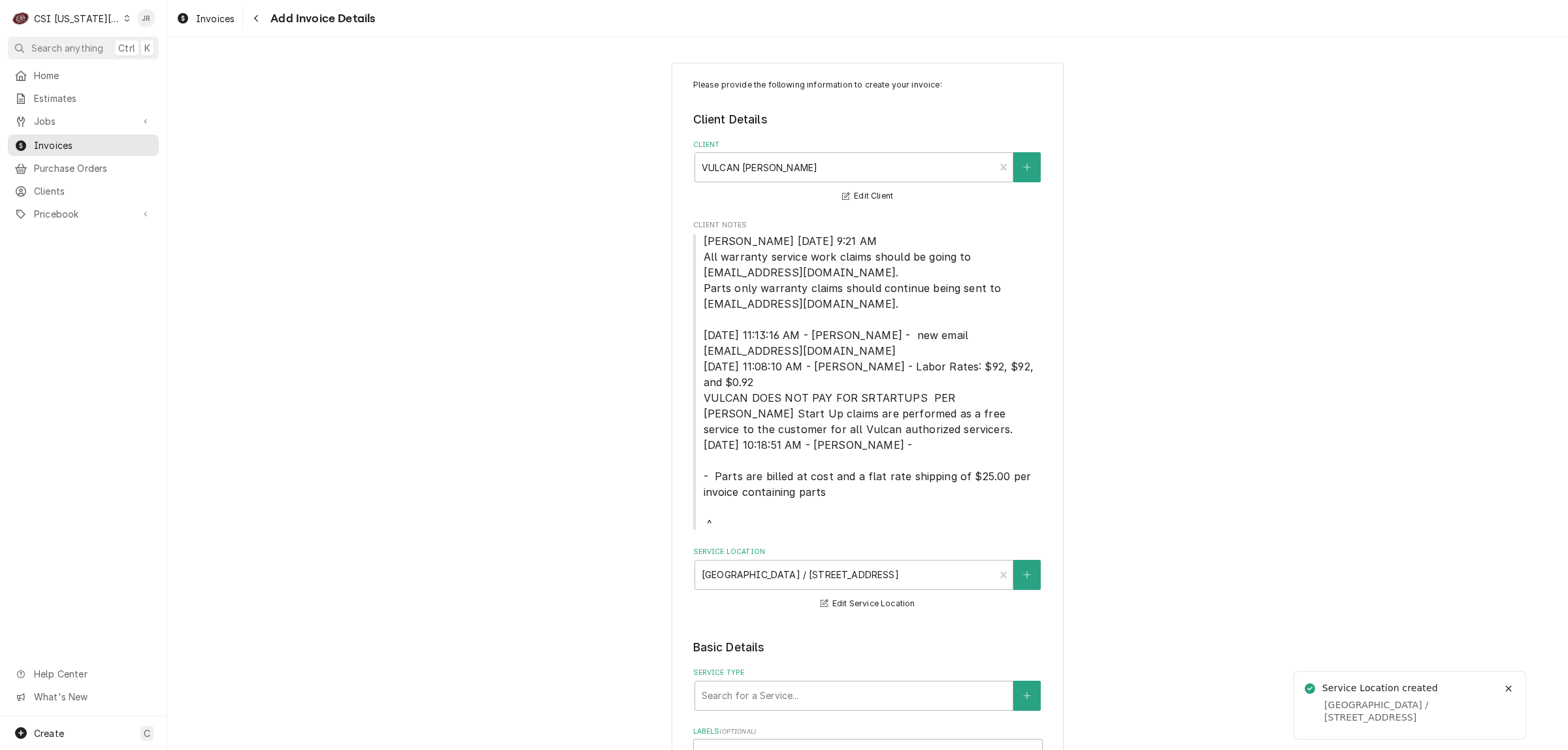
scroll to position [408, 0]
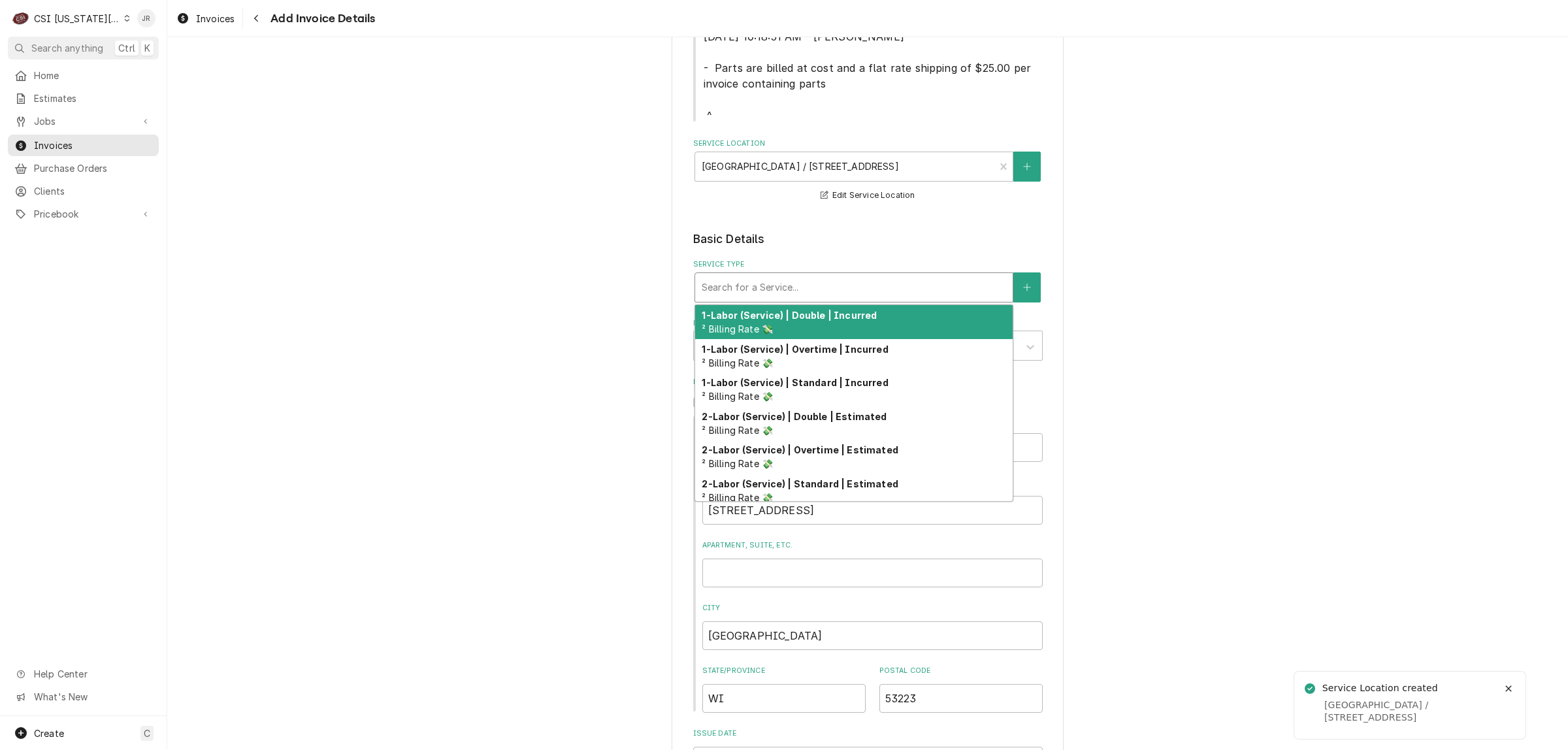
click at [725, 288] on div "Service Type" at bounding box center [854, 287] width 305 height 23
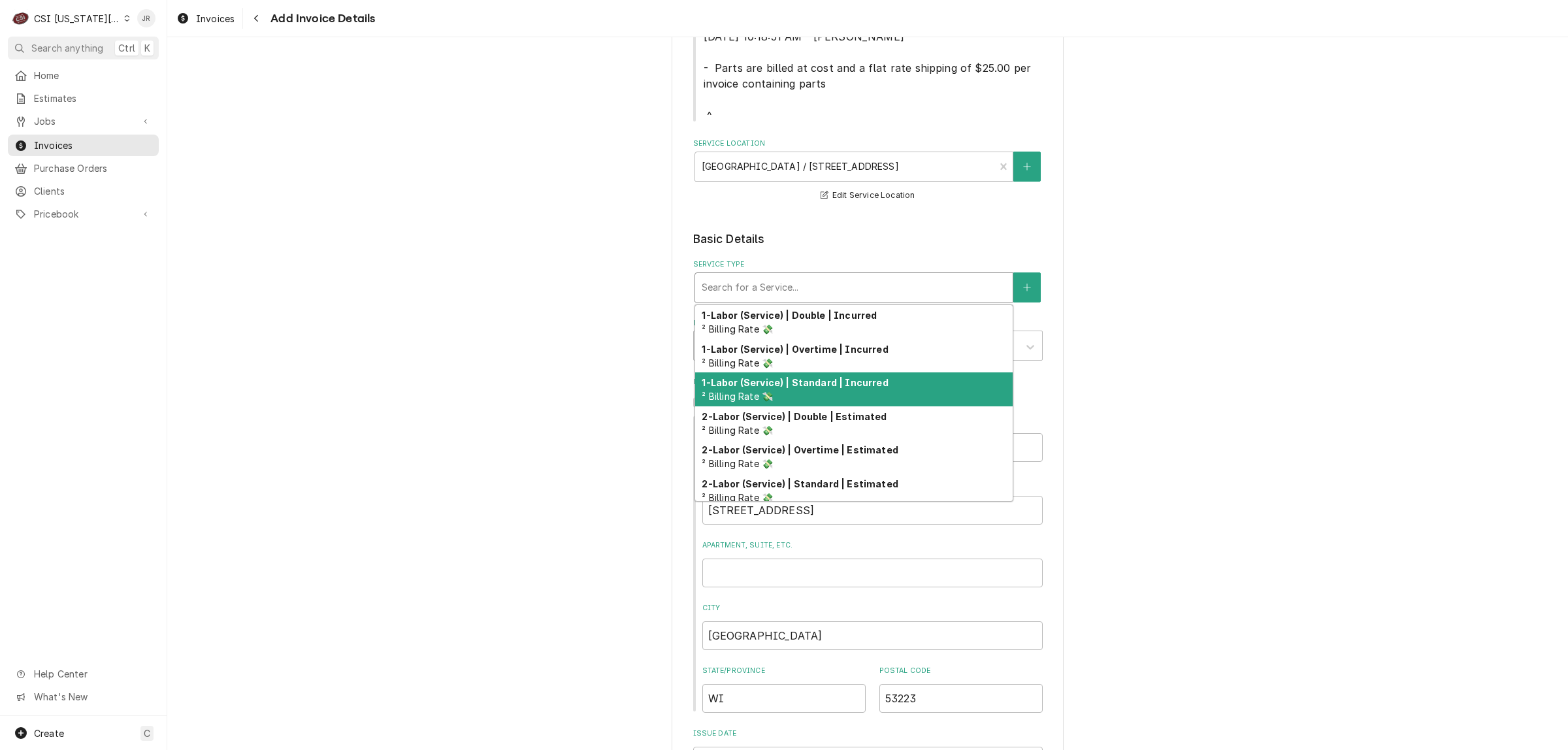
click at [796, 393] on div "1-Labor (Service) | Standard | Incurred ² Billing Rate 💸" at bounding box center [854, 389] width 318 height 34
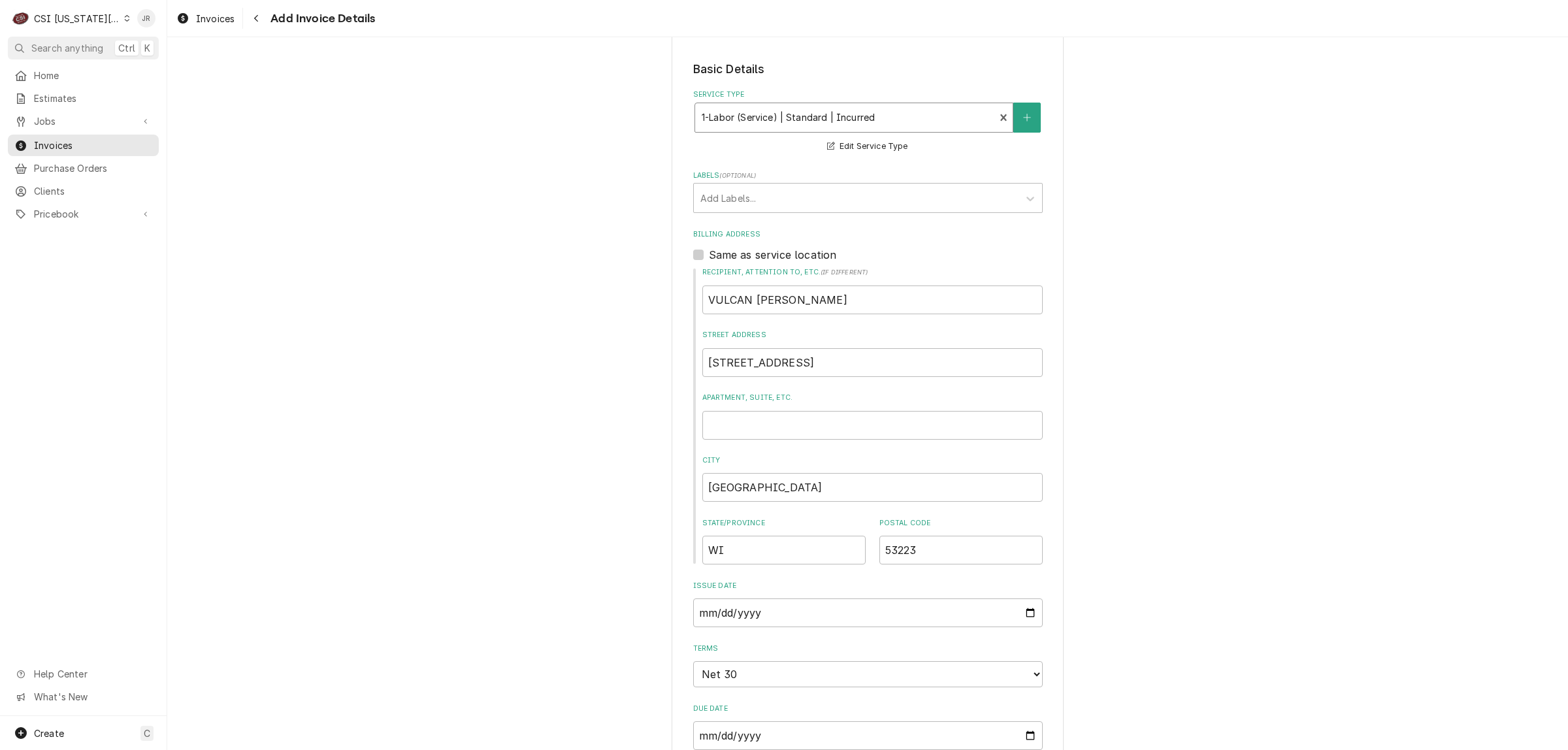
scroll to position [571, 0]
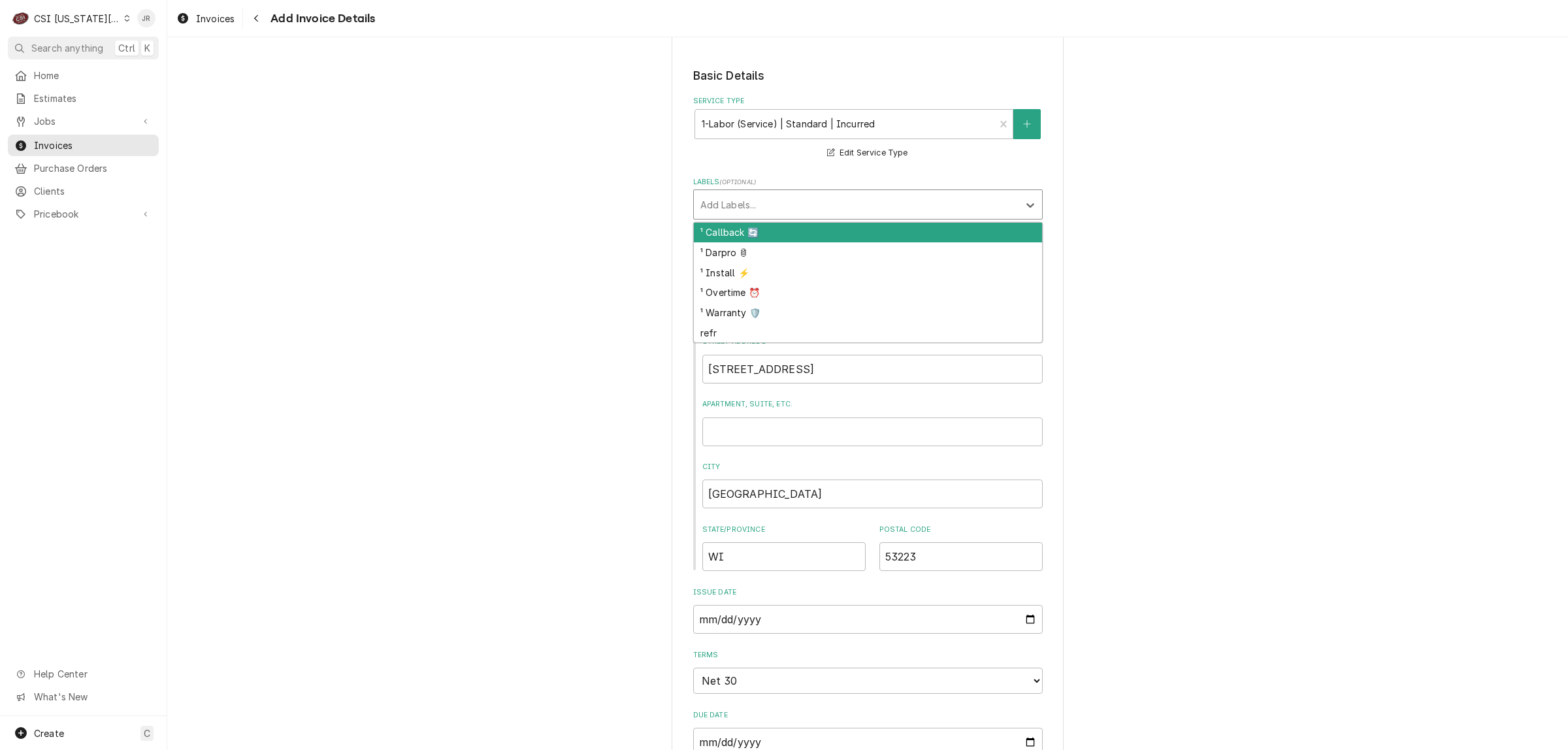
click at [753, 218] on div "Add Labels..." at bounding box center [856, 205] width 325 height 29
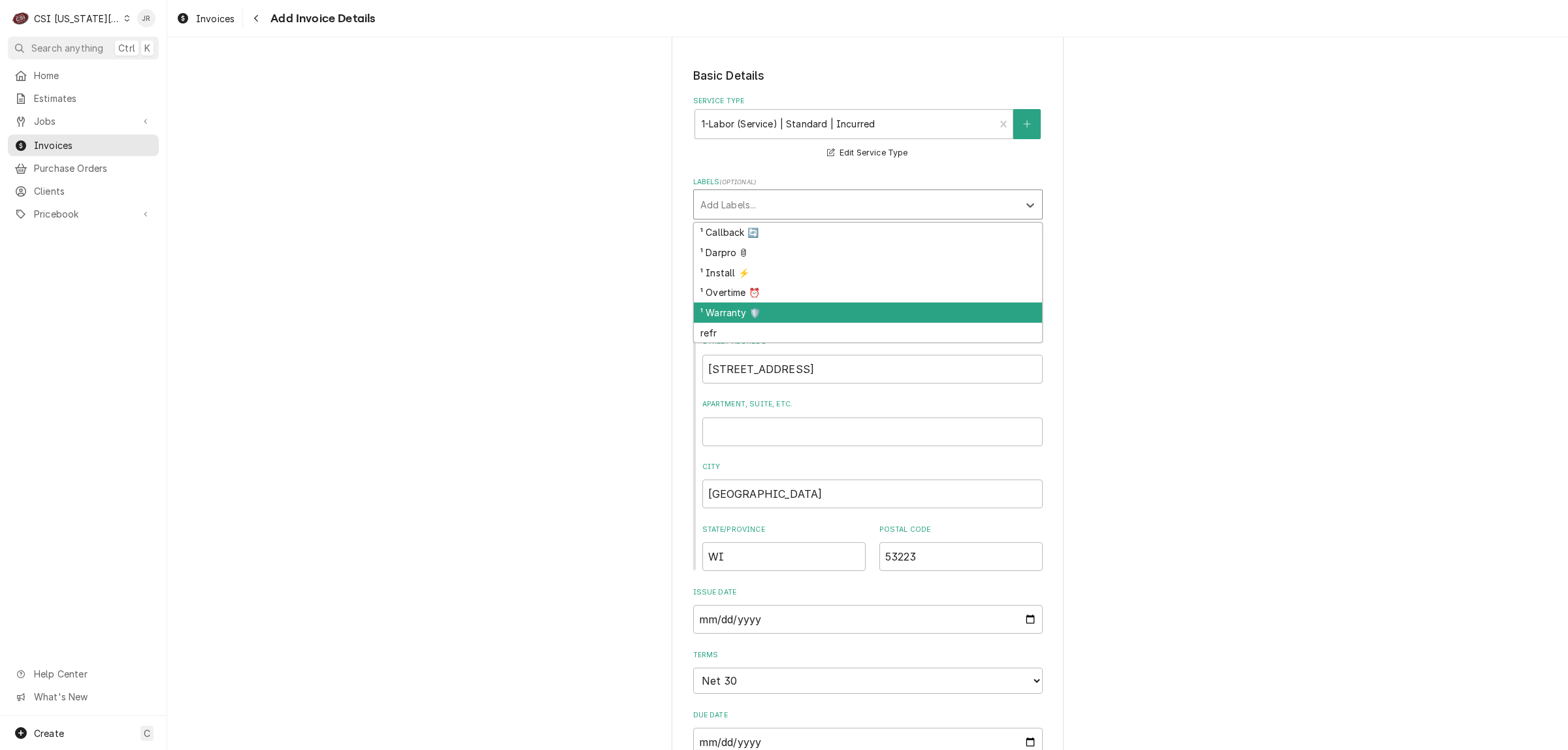
click at [724, 316] on div "¹ Warranty 🛡️" at bounding box center [867, 312] width 348 height 20
type textarea "x"
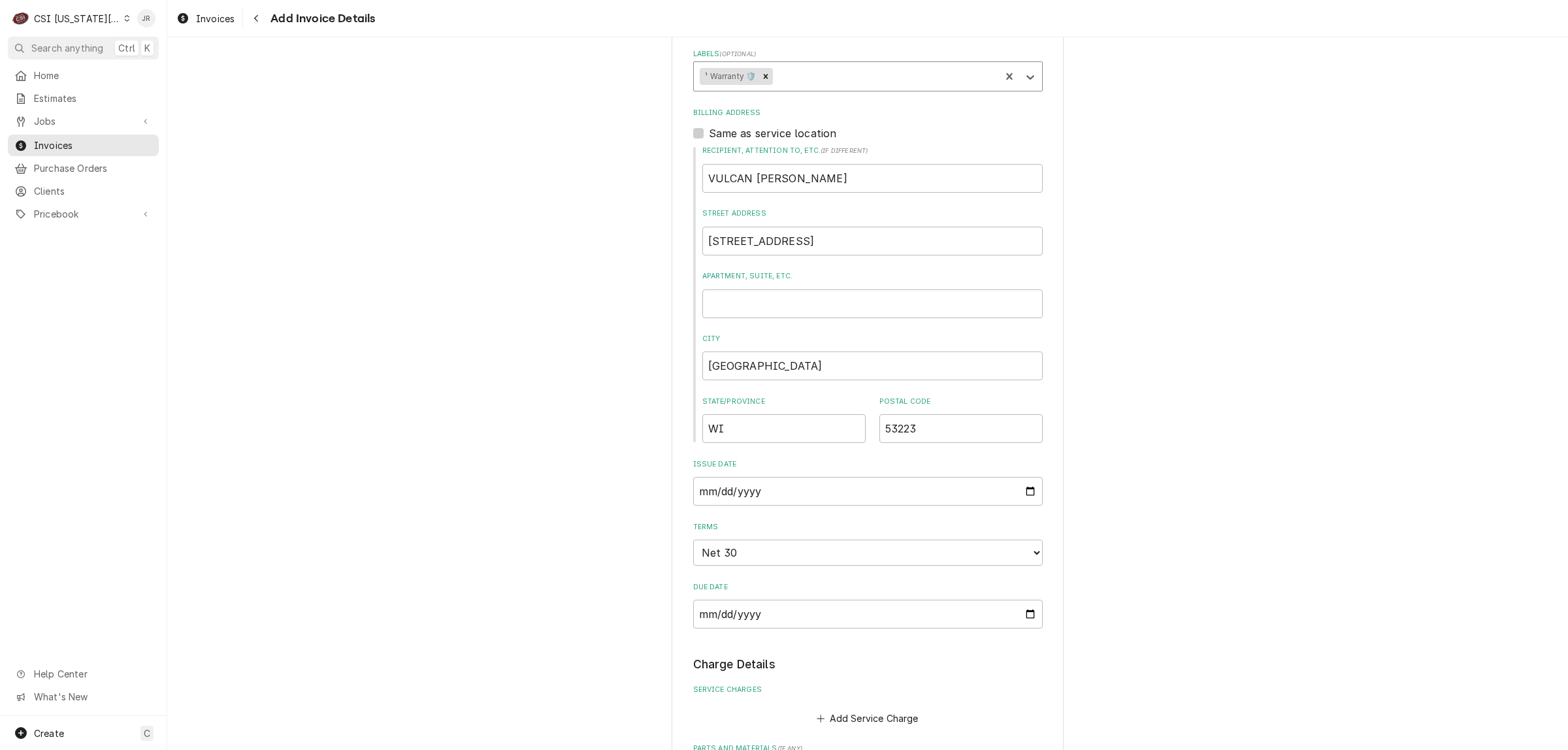
scroll to position [898, 0]
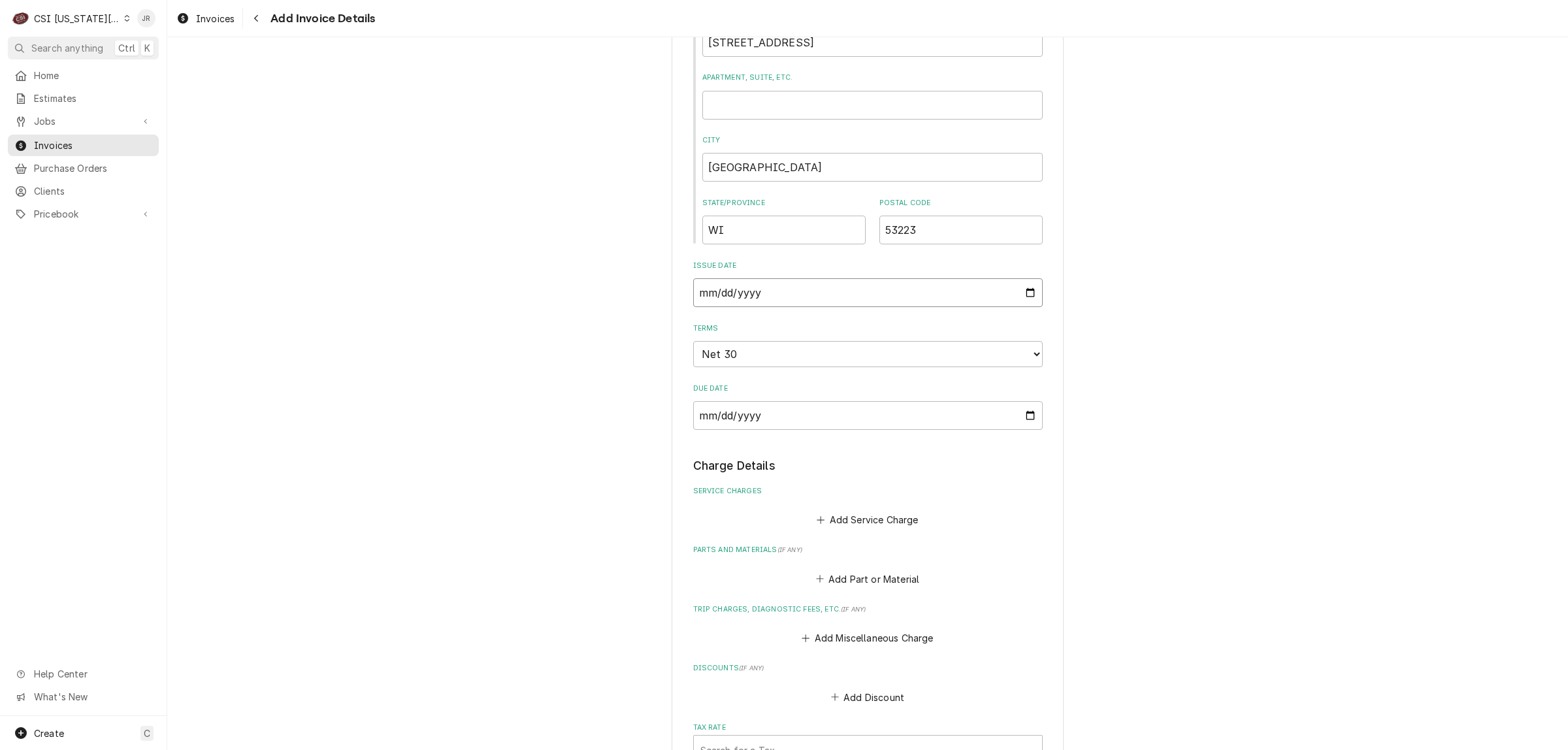
click at [705, 294] on input "2025-09-04" at bounding box center [868, 293] width 350 height 29
click at [694, 292] on input "2025-09-04" at bounding box center [868, 293] width 350 height 29
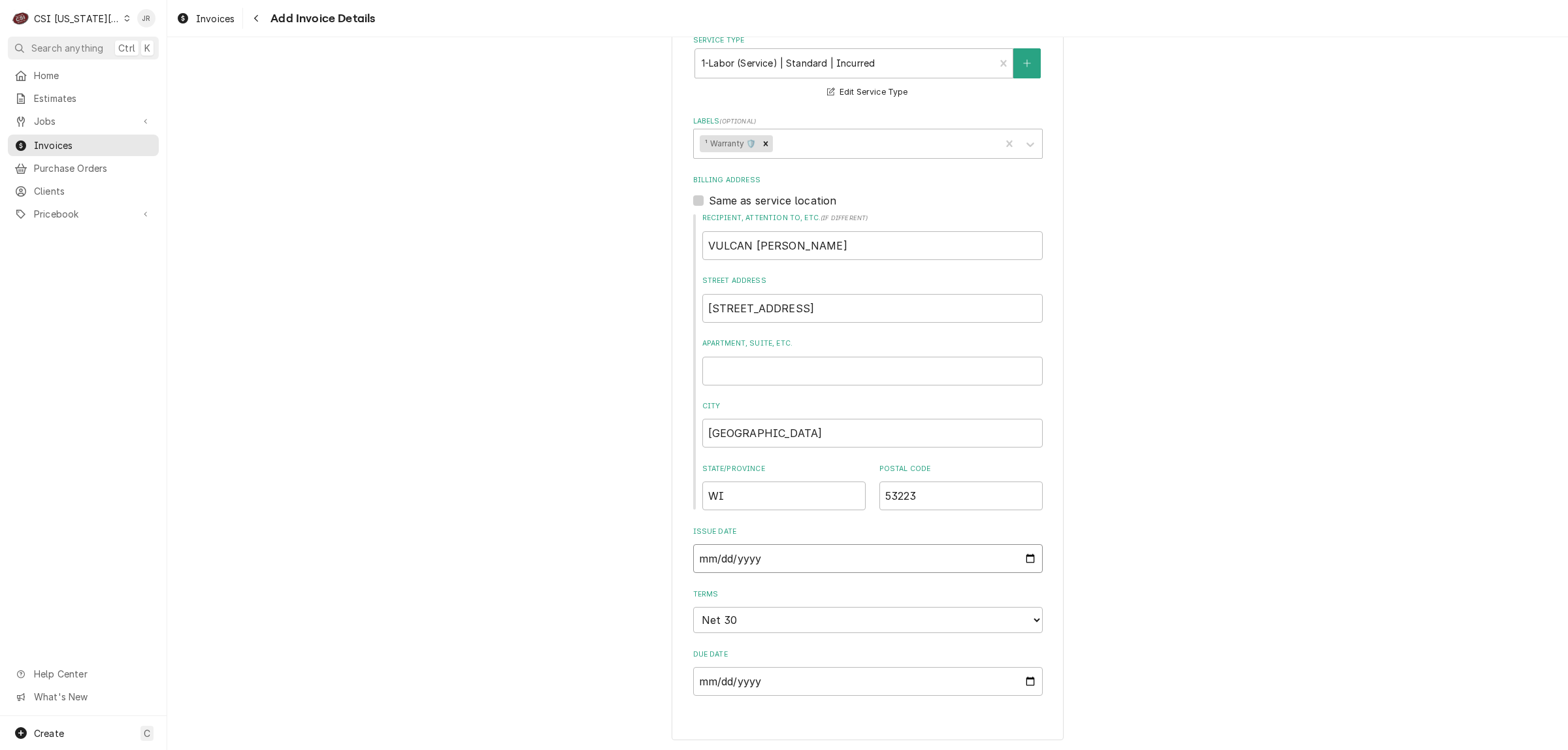
type input "2025-08-04"
type textarea "x"
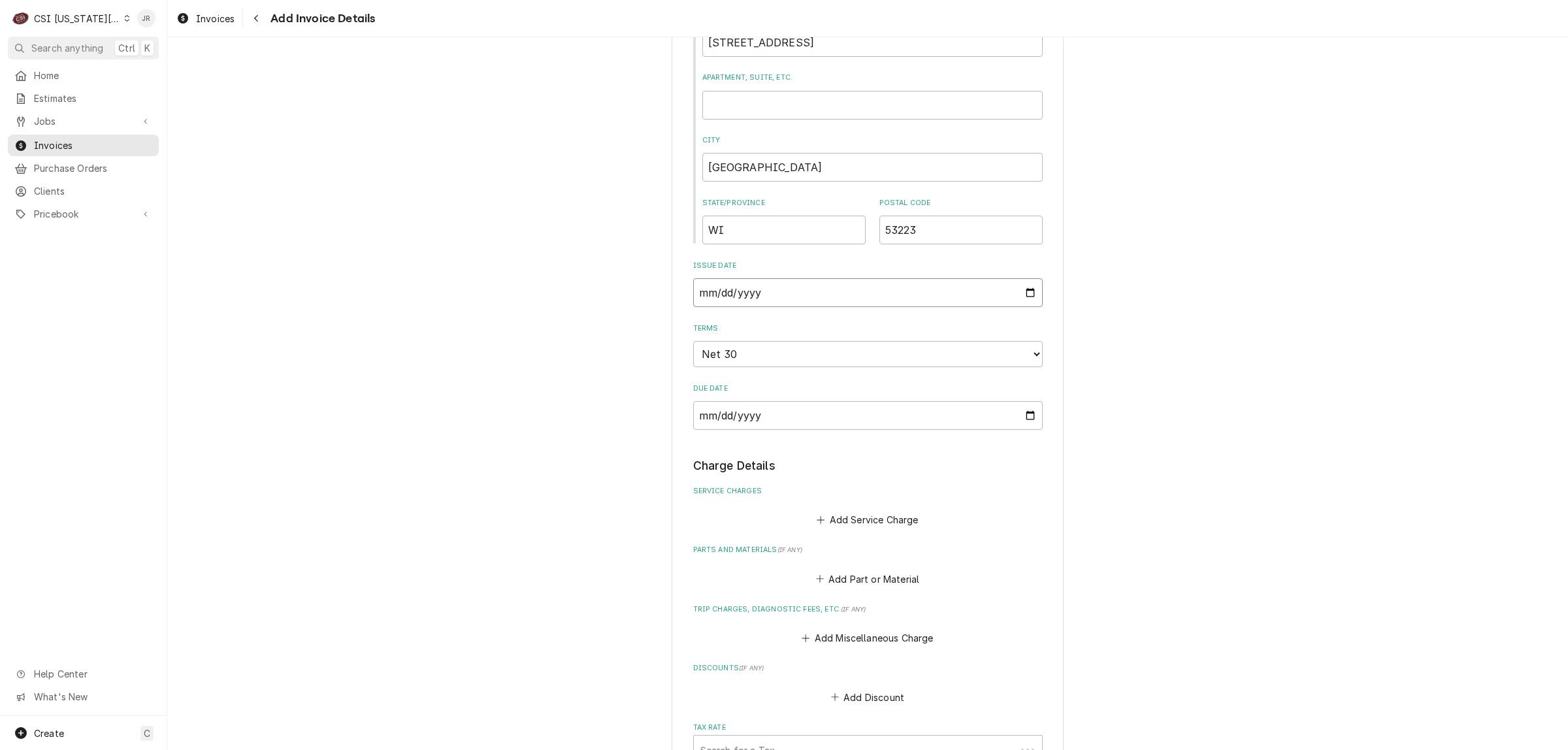
type input "2025-08-03"
type textarea "x"
type input "2025-08-31"
type textarea "x"
type input "0002-08-31"
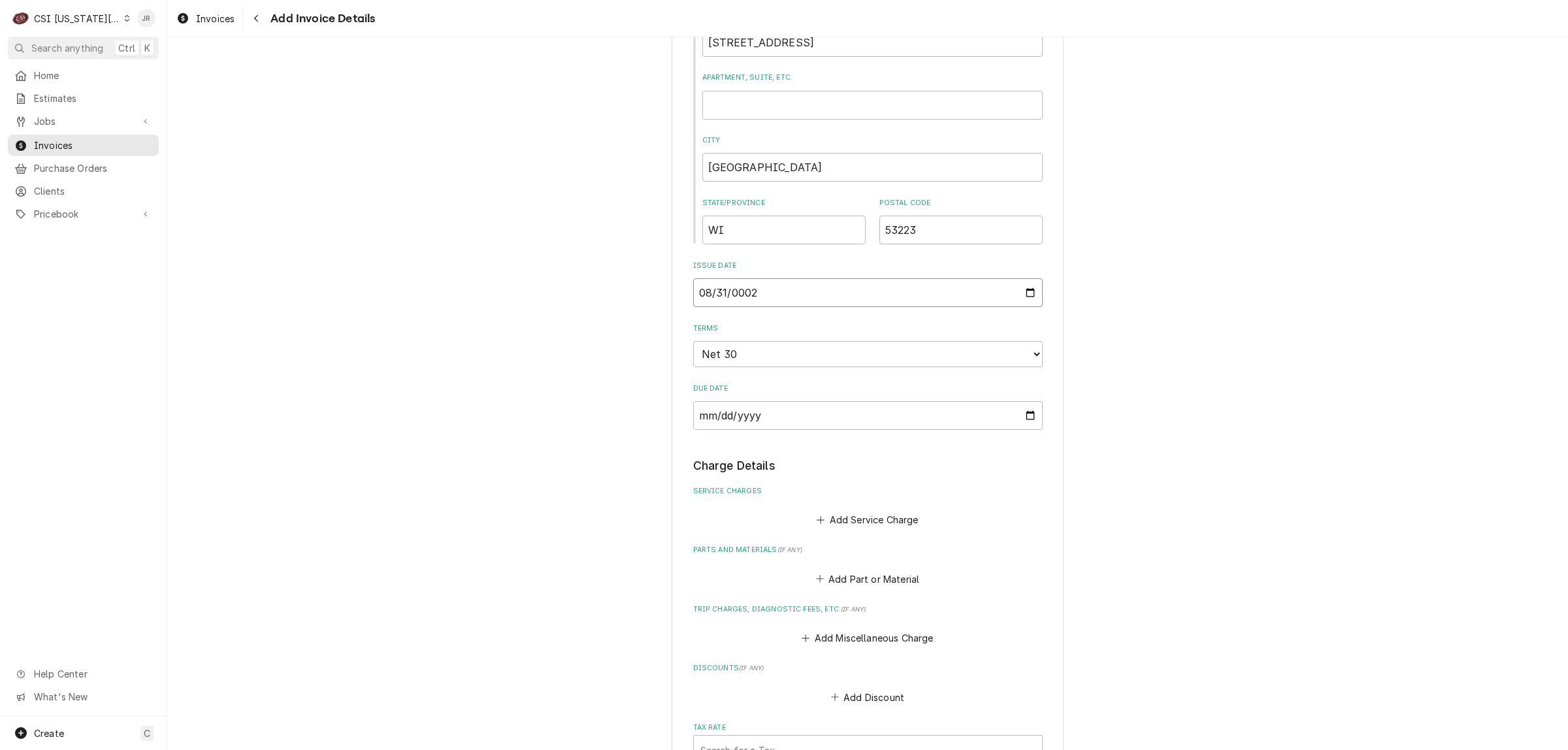
type textarea "x"
type input "0020-08-31"
type textarea "x"
type input "0202-08-31"
type textarea "x"
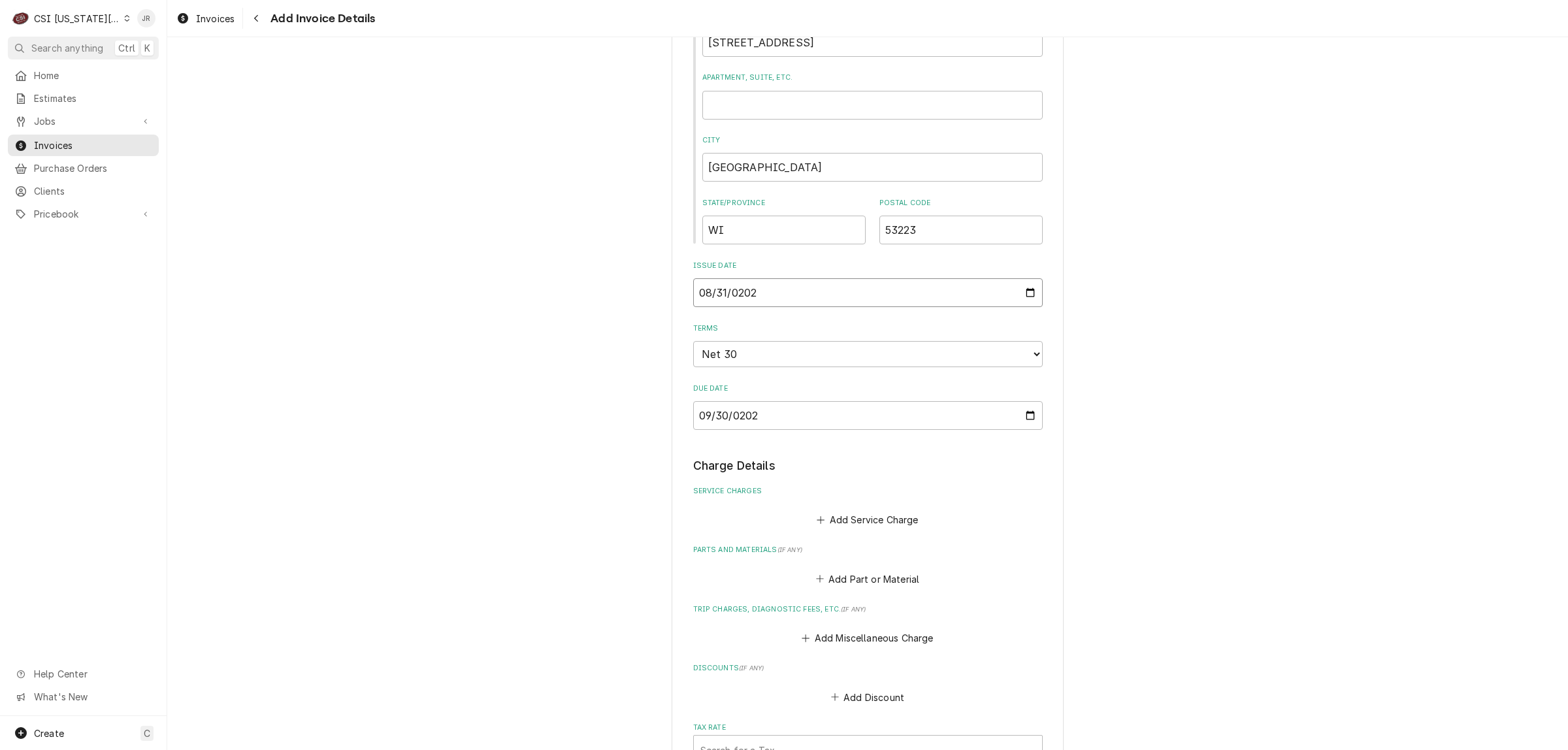
type input "2025-08-31"
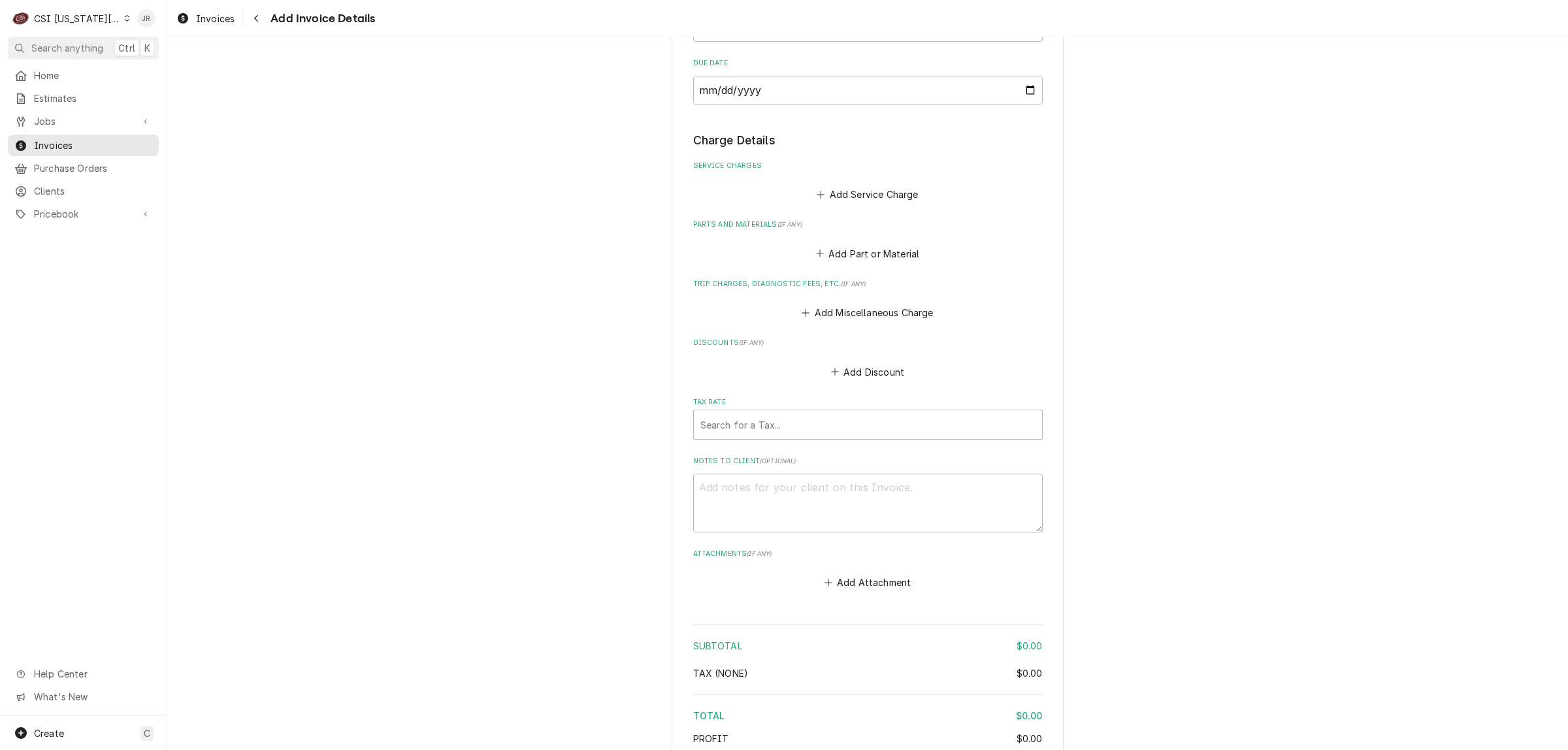
scroll to position [1225, 0]
click at [854, 181] on div "Add Service Charge" at bounding box center [868, 190] width 350 height 26
click at [861, 188] on button "Add Service Charge" at bounding box center [868, 193] width 106 height 19
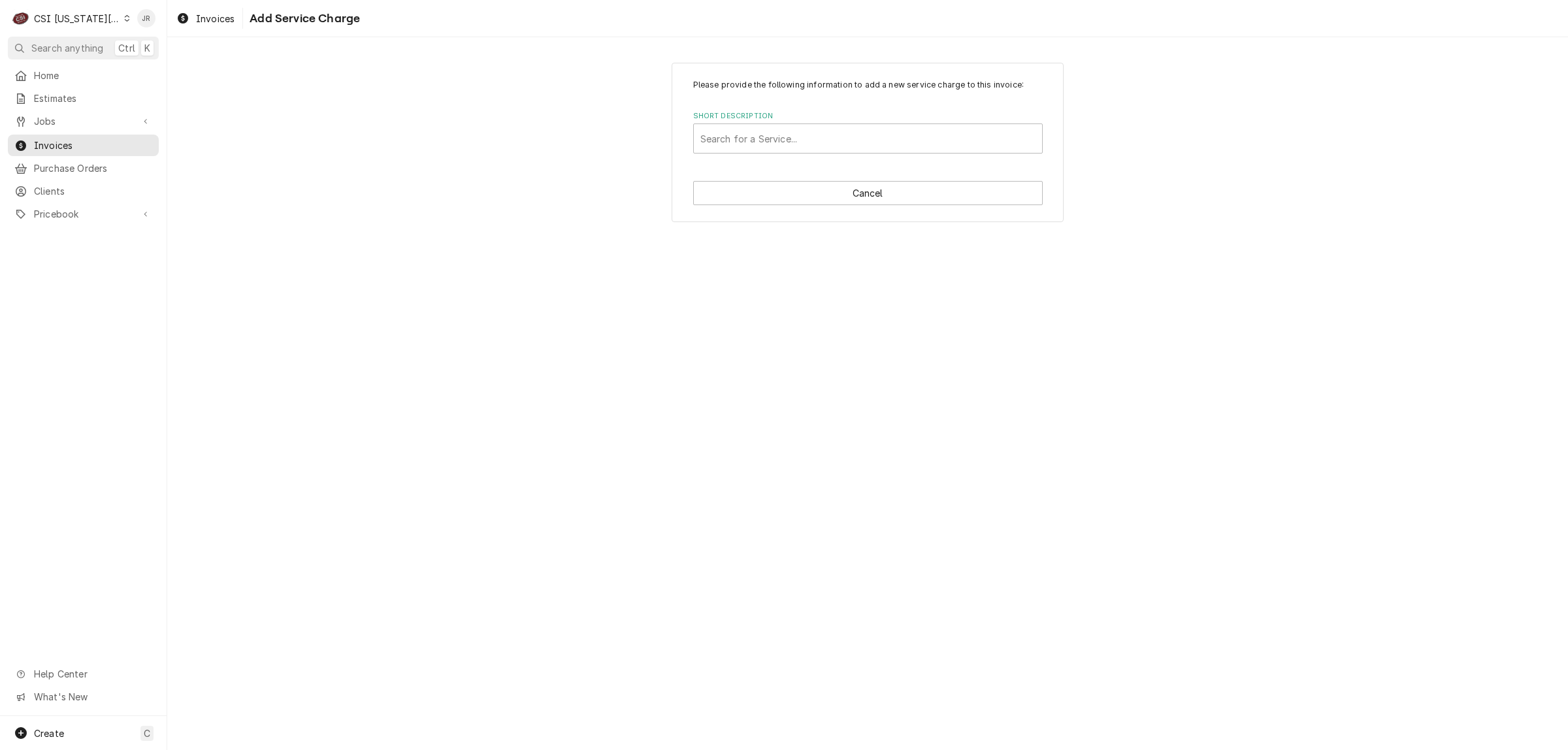
drag, startPoint x: 756, startPoint y: 99, endPoint x: 780, endPoint y: 121, distance: 32.6
click at [765, 111] on div "Please provide the following information to add a new service charge to this in…" at bounding box center [868, 116] width 350 height 74
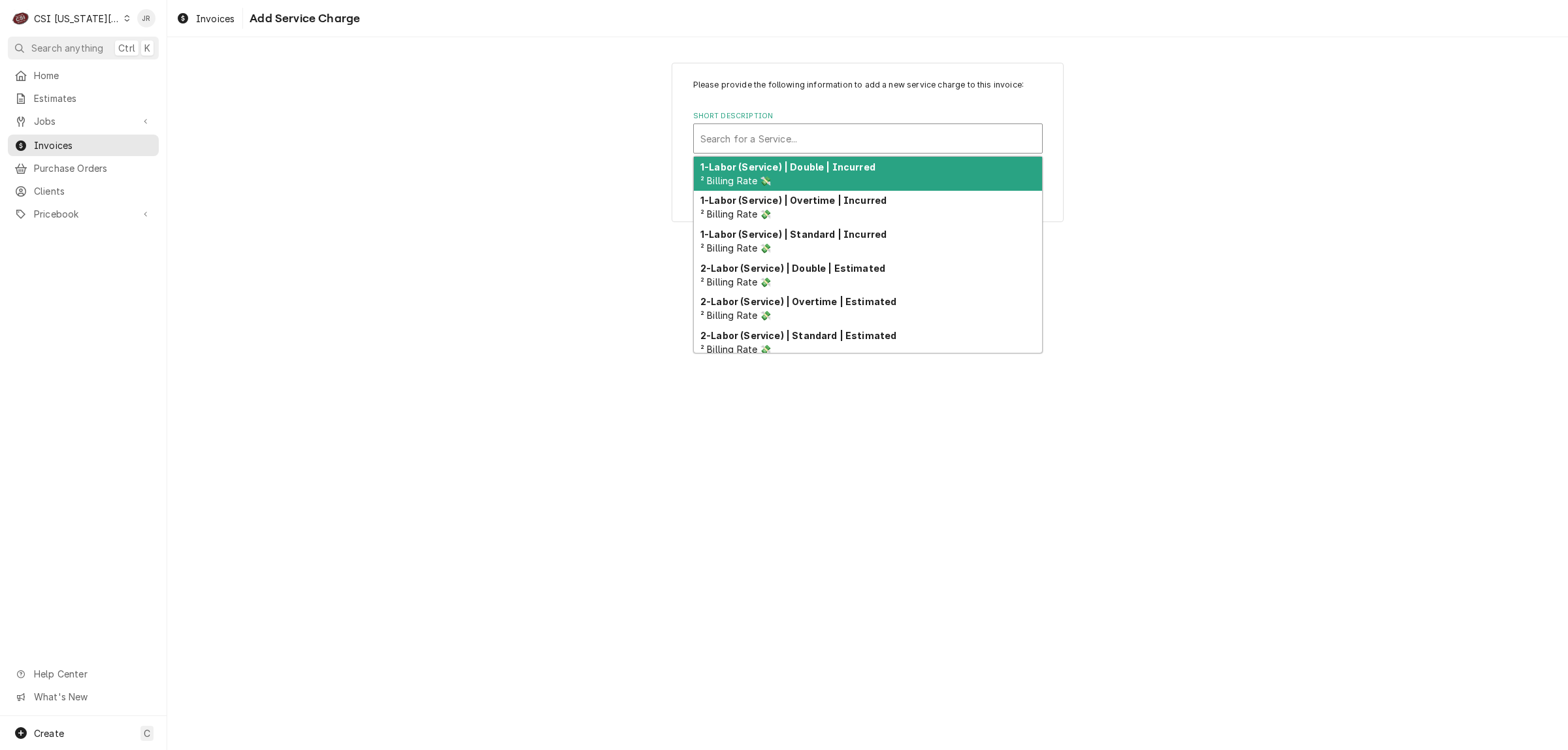
click at [793, 128] on div "Short Description" at bounding box center [868, 139] width 335 height 23
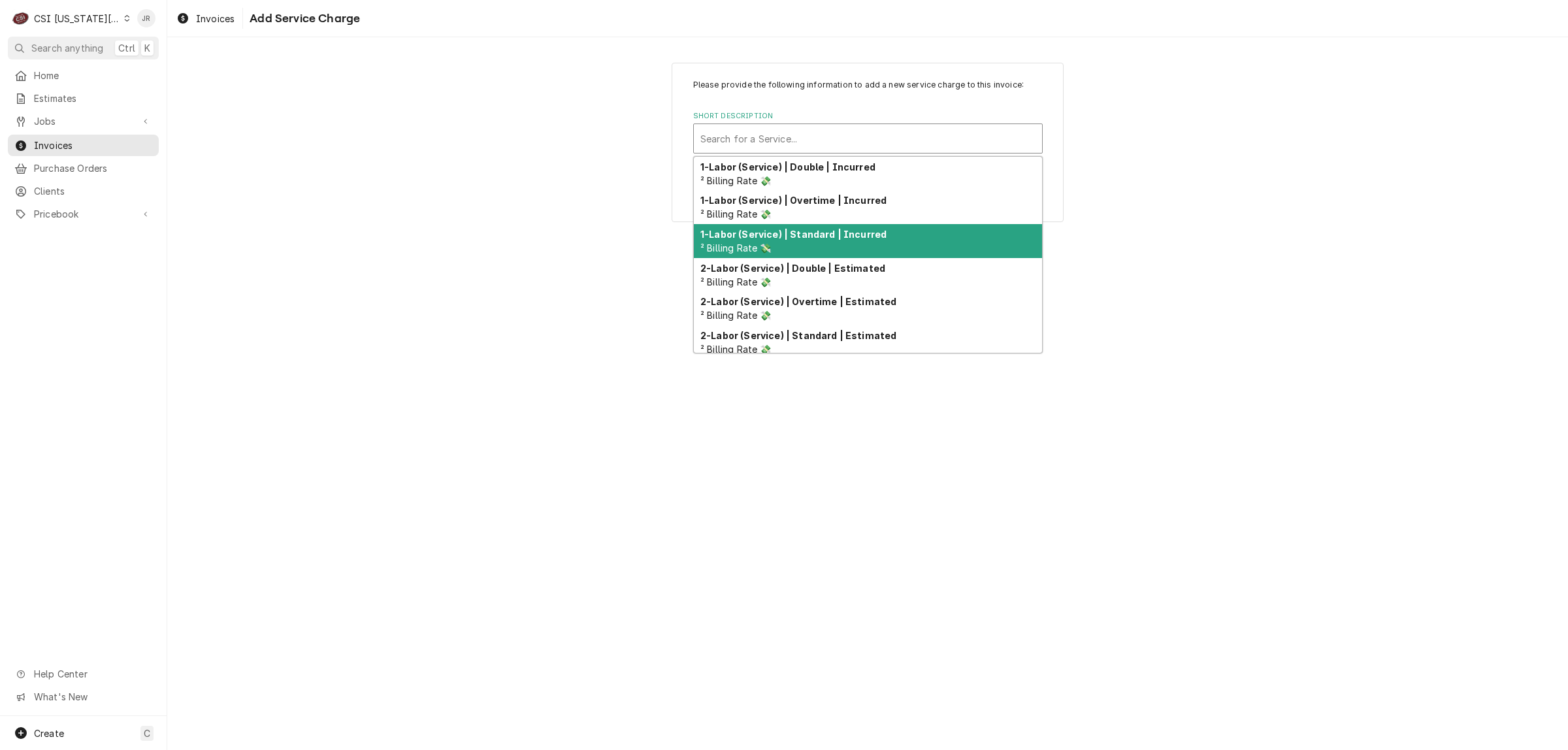
click at [872, 243] on div "1-Labor (Service) | Standard | Incurred ² Billing Rate 💸" at bounding box center [867, 241] width 348 height 34
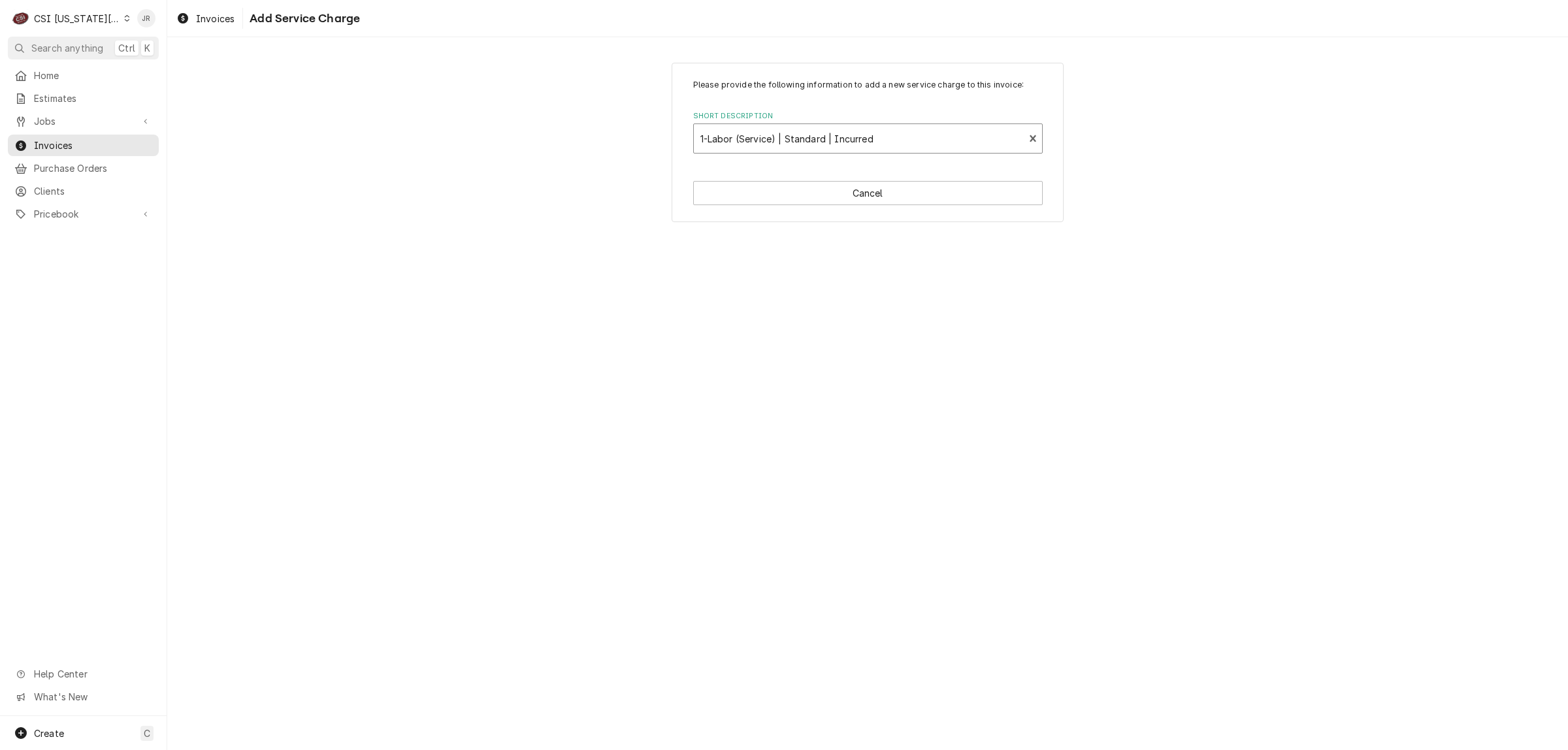
type textarea "x"
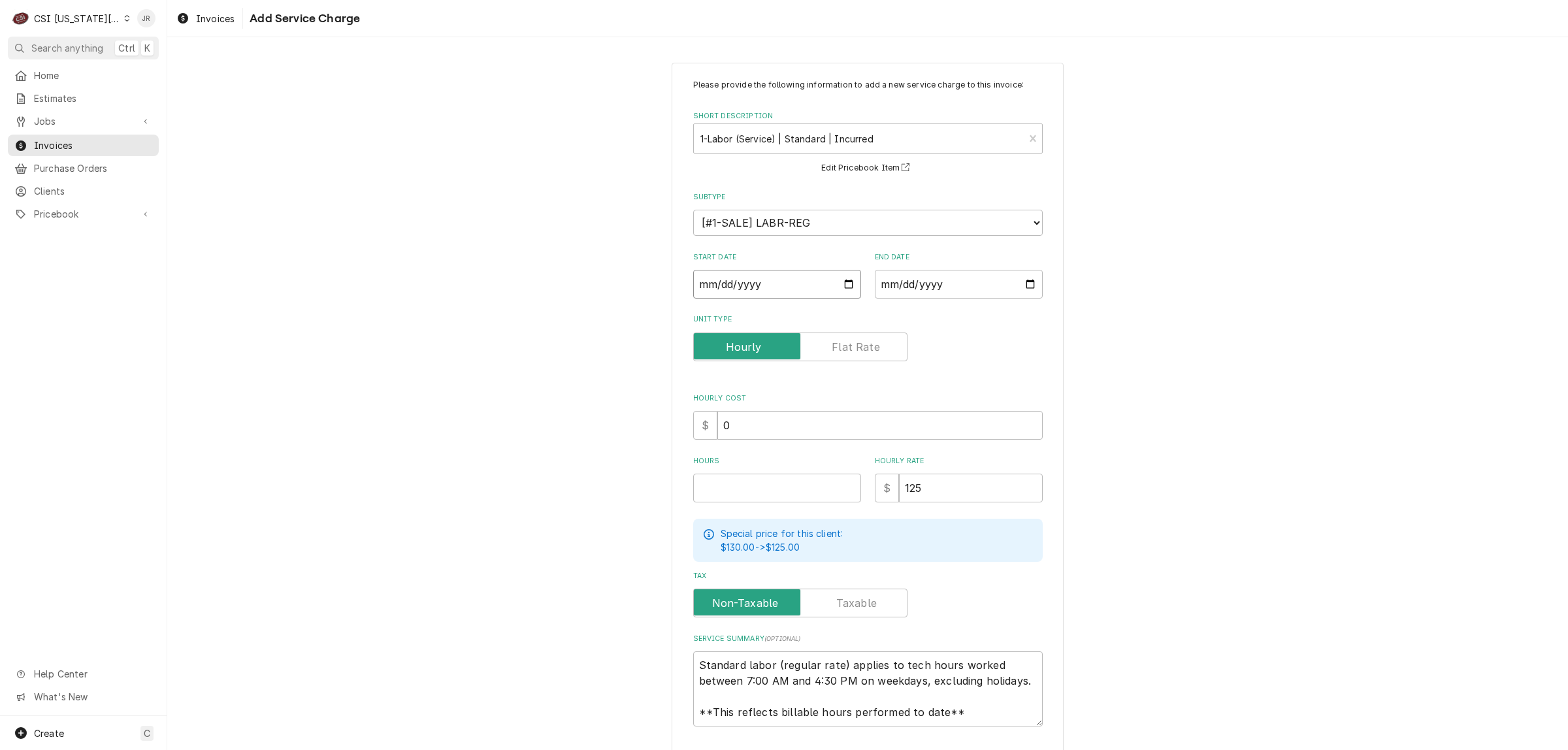
click at [706, 282] on input "Start Date" at bounding box center [778, 284] width 168 height 29
type input "0002-04-23"
type textarea "x"
type input "0020-04-23"
type textarea "x"
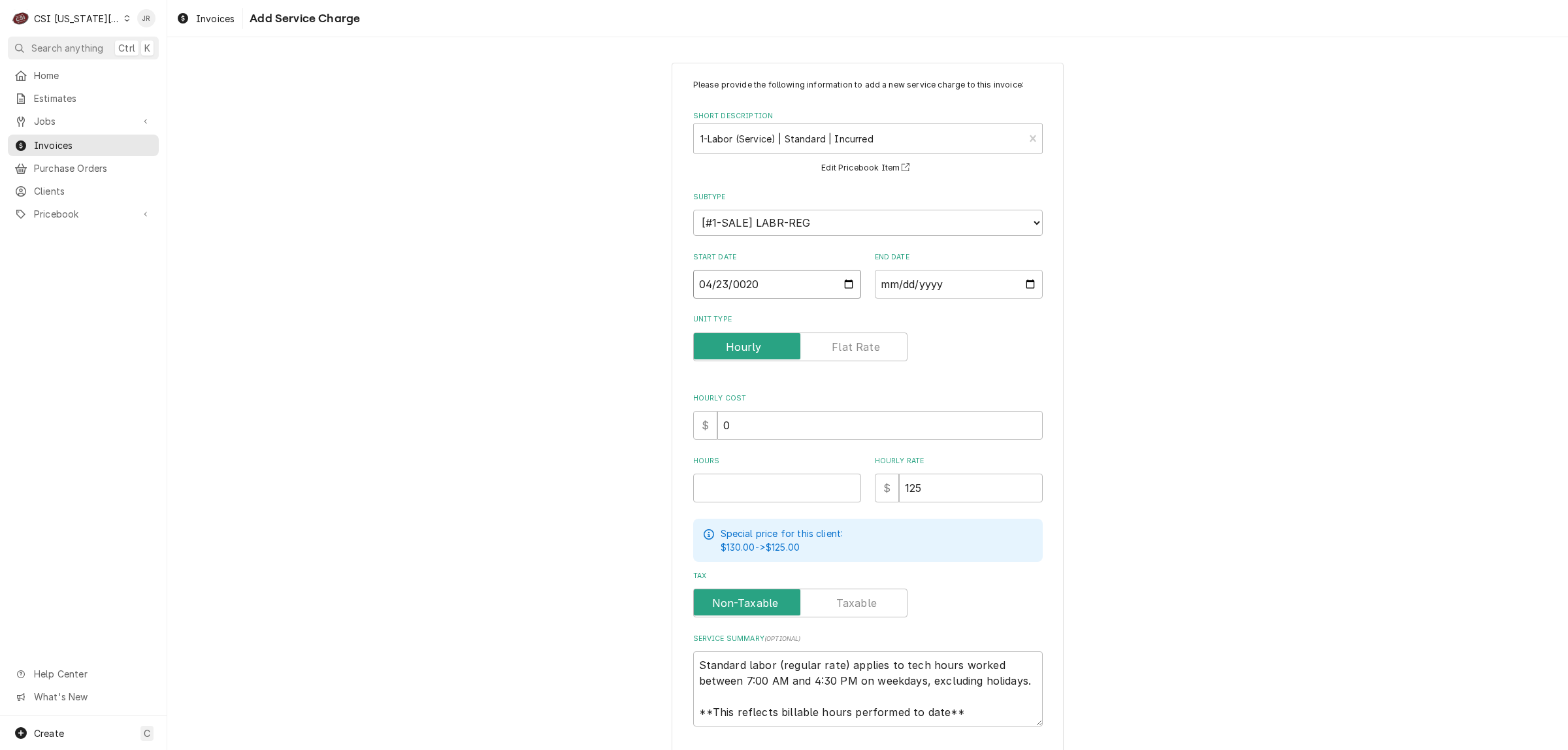
type input "0202-04-23"
type textarea "x"
type input "2025-04-23"
type textarea "x"
type input "0002-05-15"
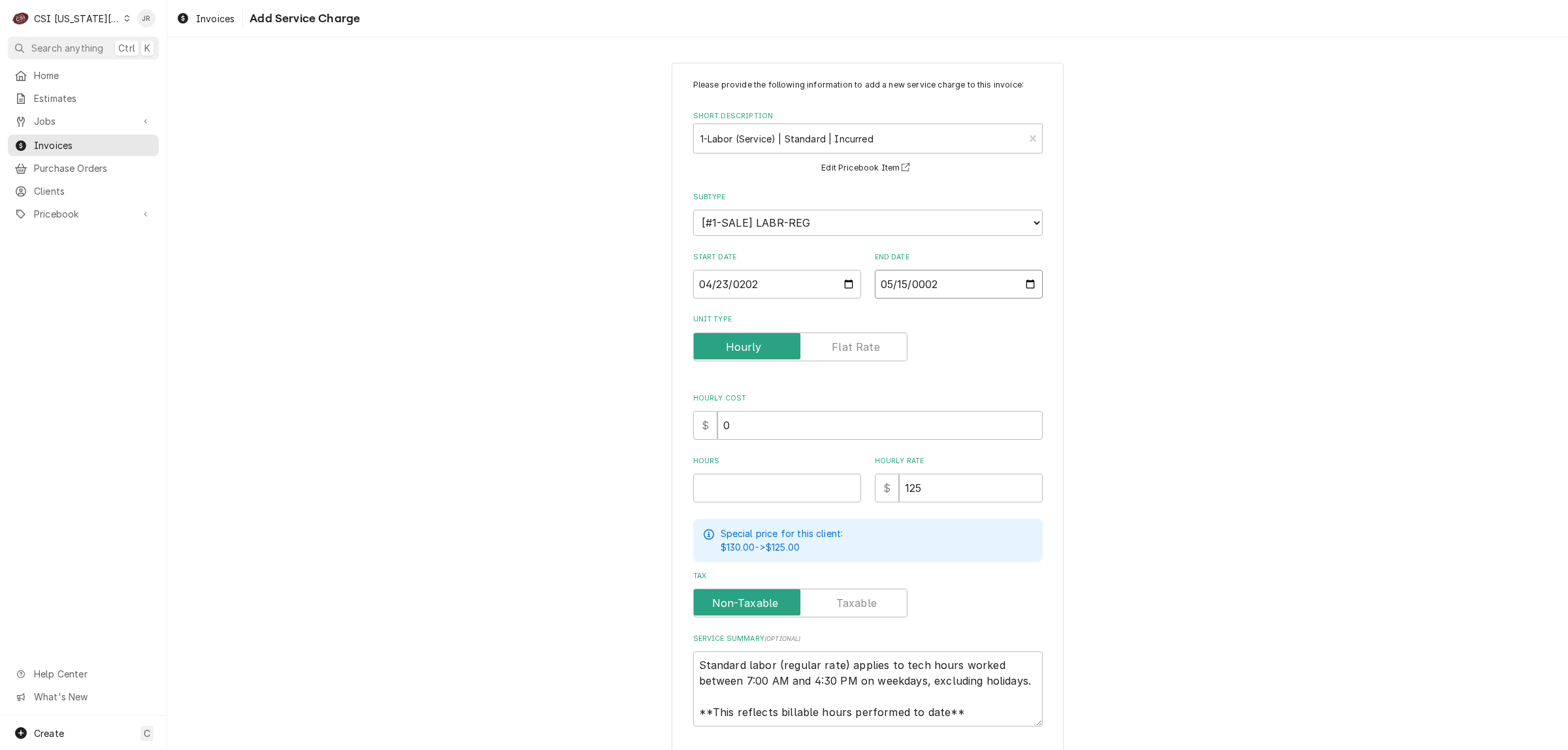
type textarea "x"
type input "0020-05-15"
type textarea "x"
type input "0202-05-15"
type textarea "x"
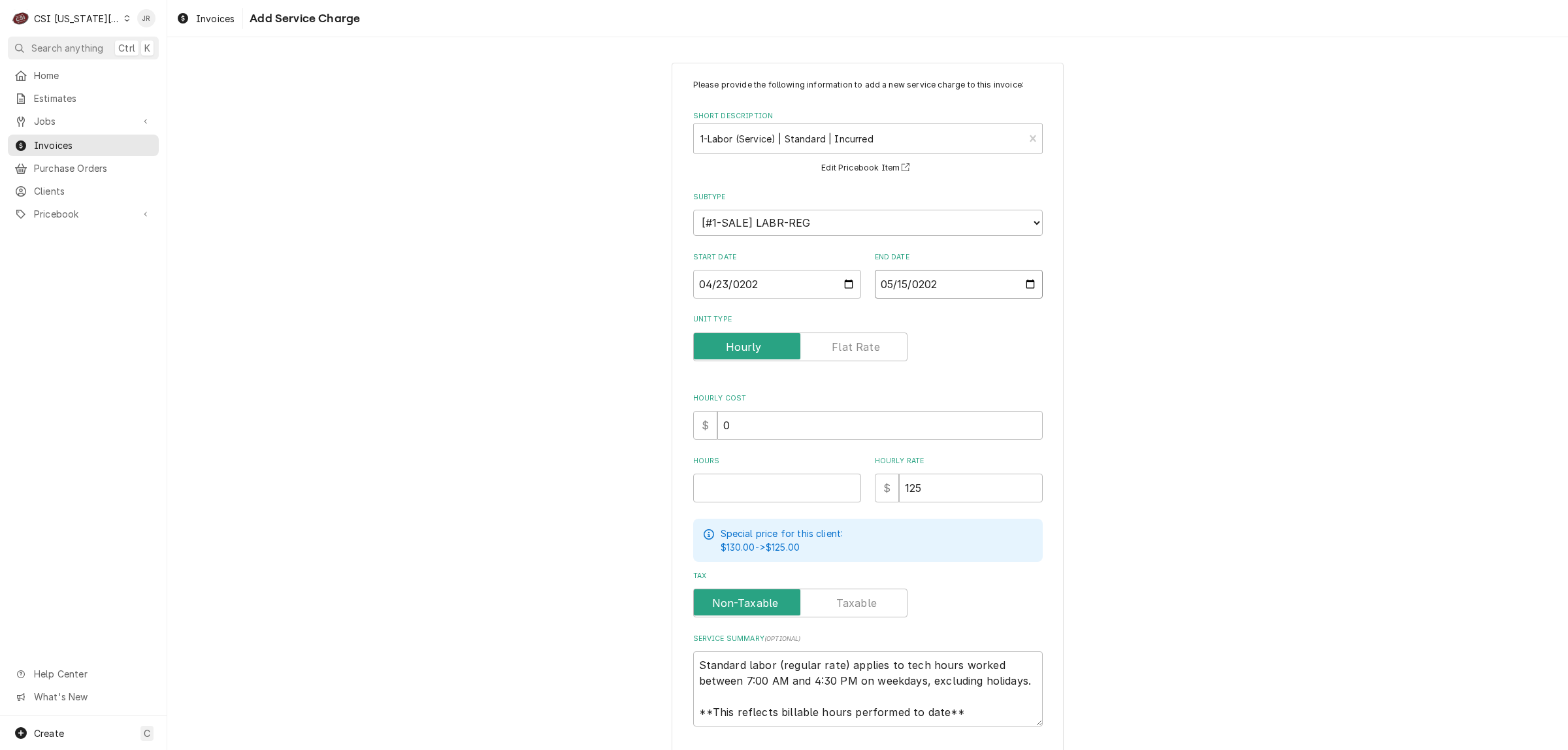
type input "2025-05-15"
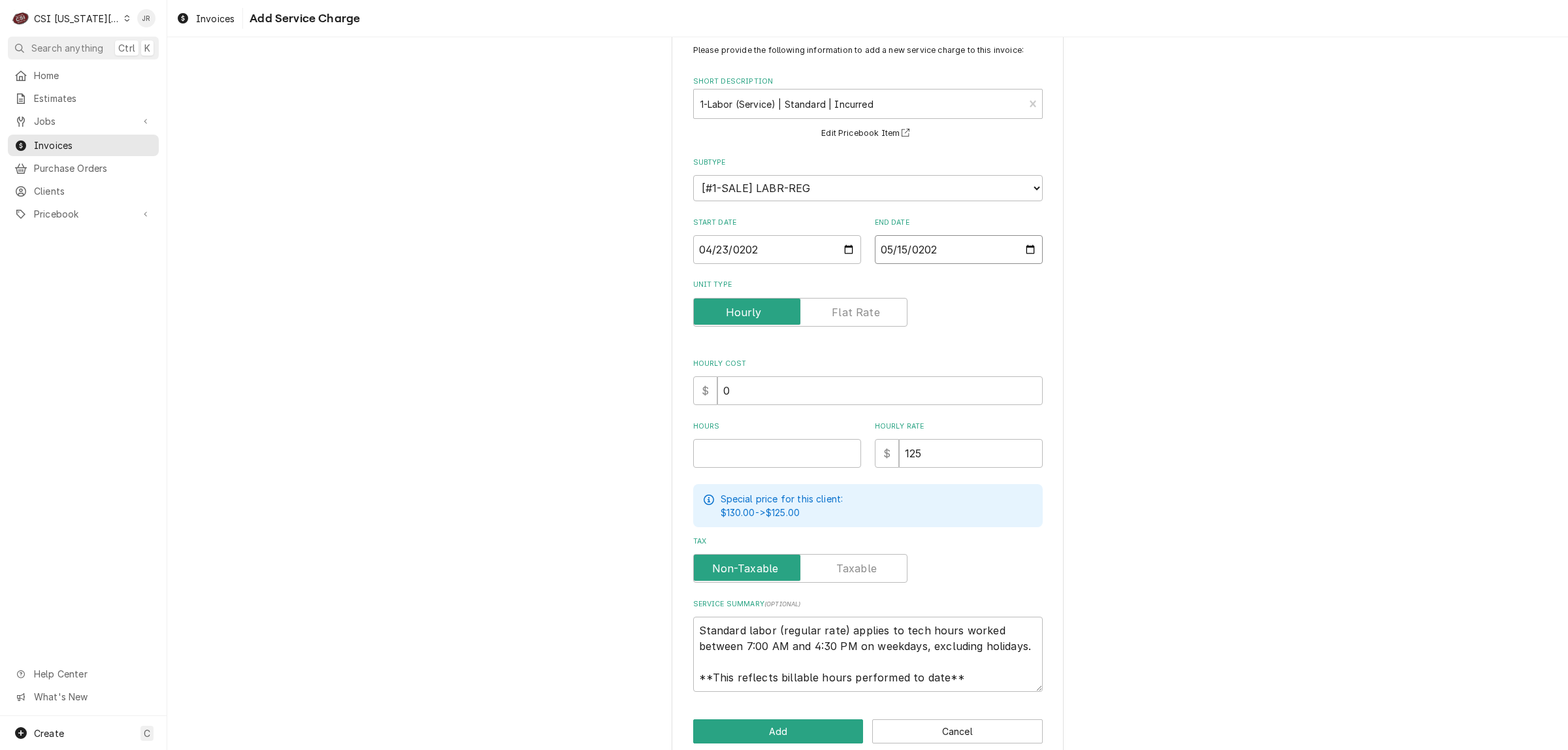
scroll to position [53, 0]
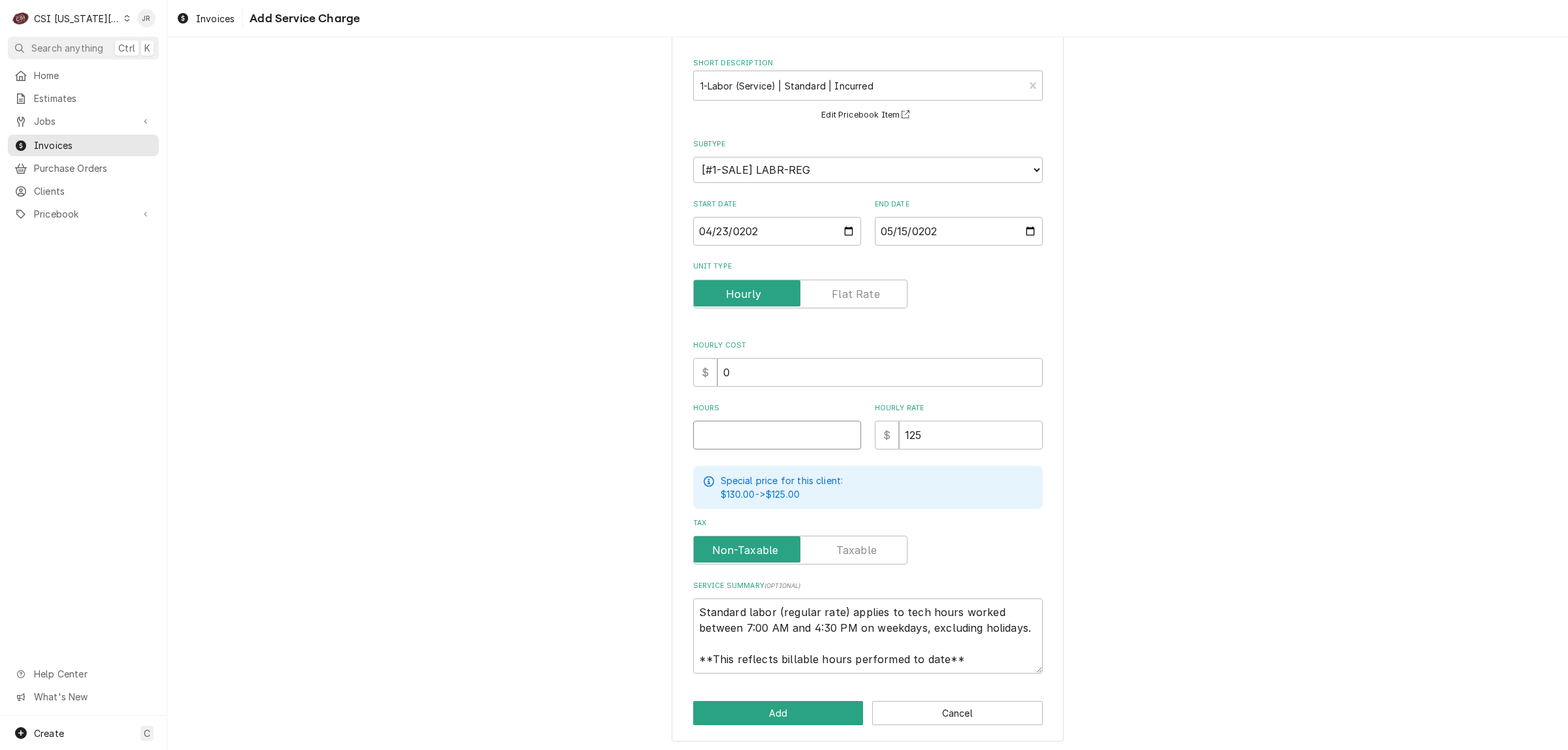
click at [789, 425] on input "Hours" at bounding box center [778, 435] width 168 height 29
type textarea "x"
type input "6"
click at [718, 609] on textarea "Standard labor (regular rate) applies to tech hours worked between 7:00 AM and …" at bounding box center [868, 636] width 350 height 75
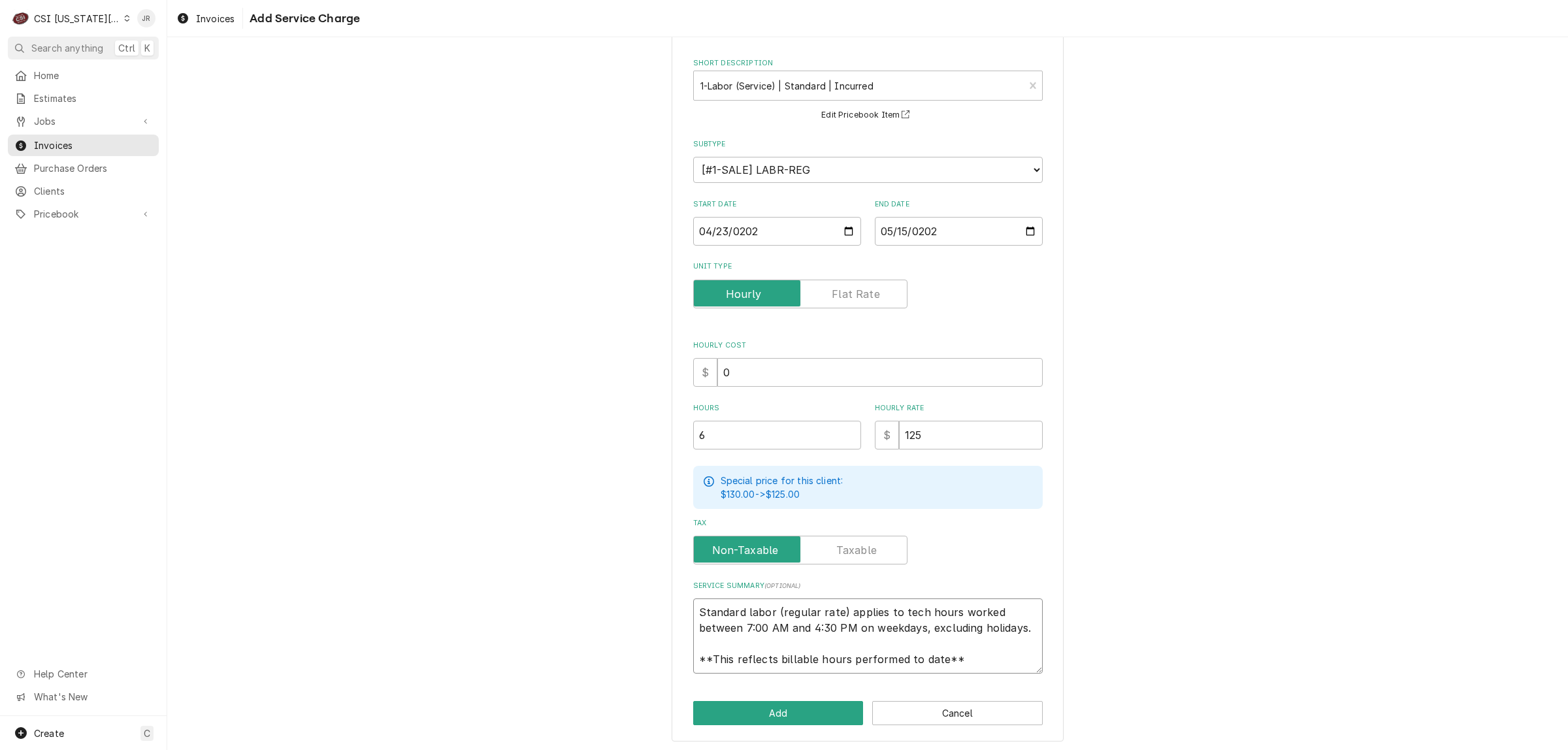
type textarea "x"
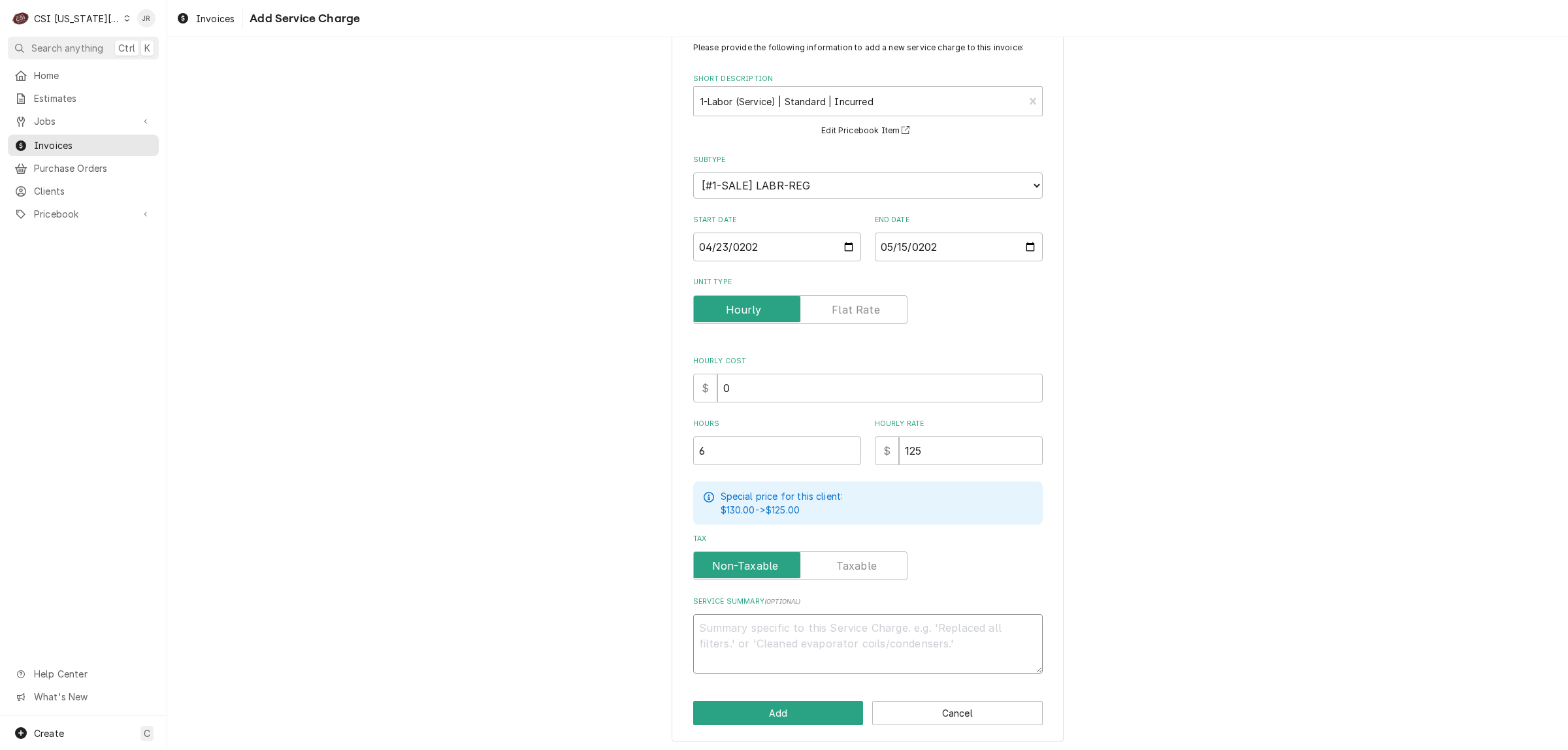
paste textarea "4/23 - Arrived on site for Vulcan combi oven not working. Customer stated unit …"
type textarea "x"
type textarea "4/23 - Arrived on site for Vulcan combi oven not working. Customer stated unit …"
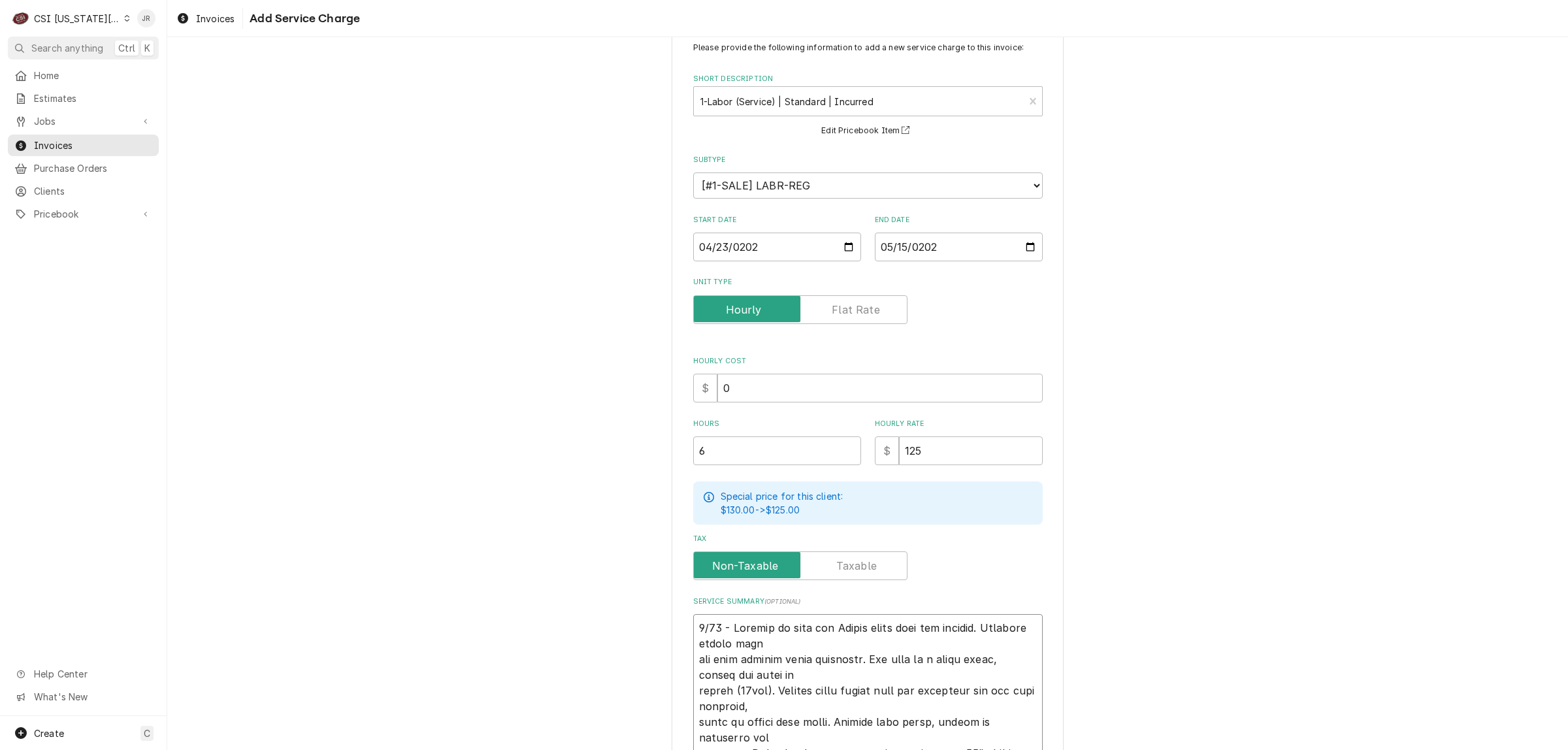
scroll to position [341, 0]
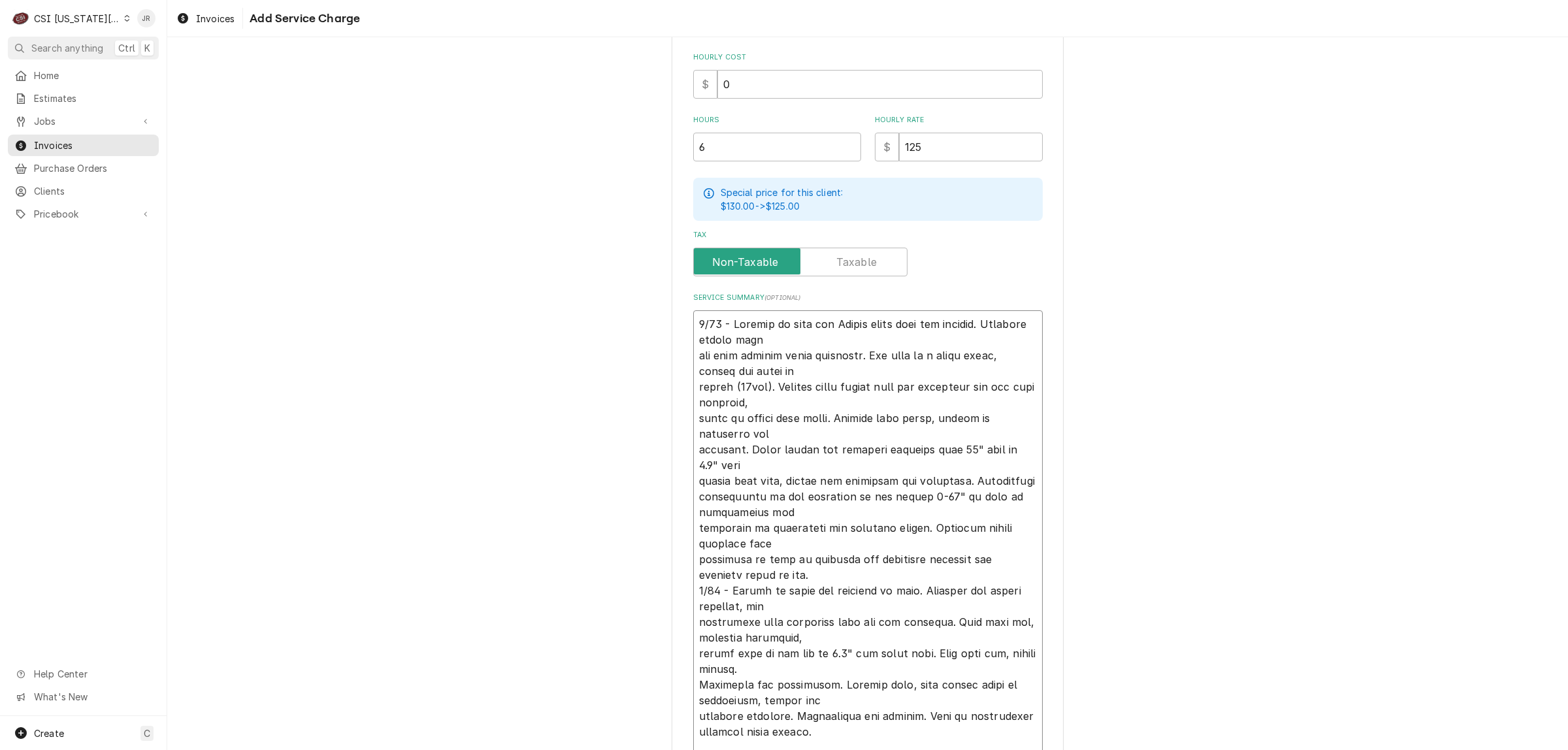
click at [923, 331] on textarea "Service Summary ( optional )" at bounding box center [868, 536] width 350 height 452
type textarea "x"
type textarea "4/23 - Arrived on site for Vulcan combi oven not working. Customer stated unit …"
type textarea "x"
type textarea "4/23 - Arrived on site for Vulcan combi oven not working. Customer stated unit …"
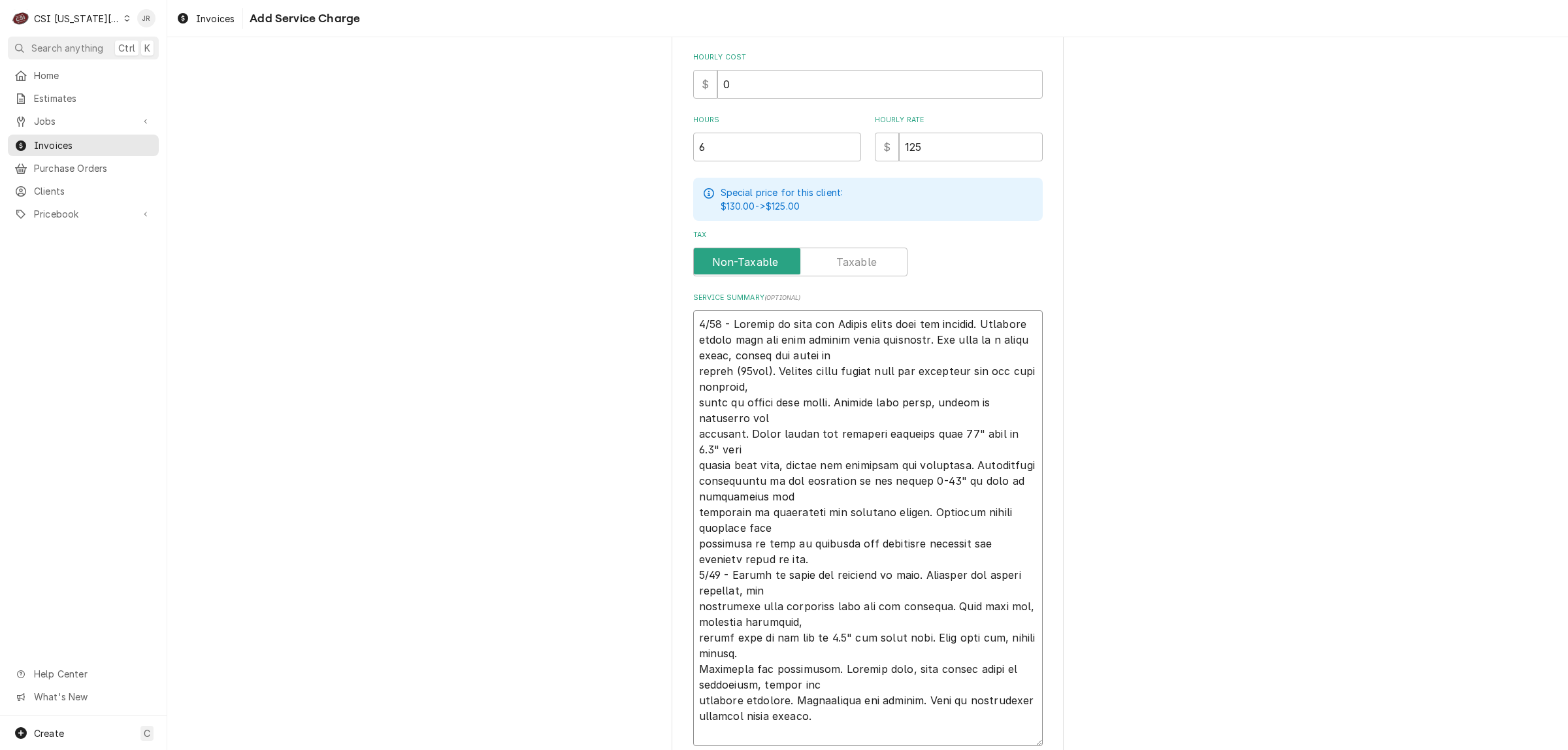
click at [965, 354] on textarea "Service Summary ( optional )" at bounding box center [868, 528] width 350 height 436
type textarea "x"
type textarea "4/23 - Arrived on site for Vulcan combi oven not working. Customer stated unit …"
type textarea "x"
type textarea "4/23 - Arrived on site for Vulcan combi oven not working. Customer stated unit …"
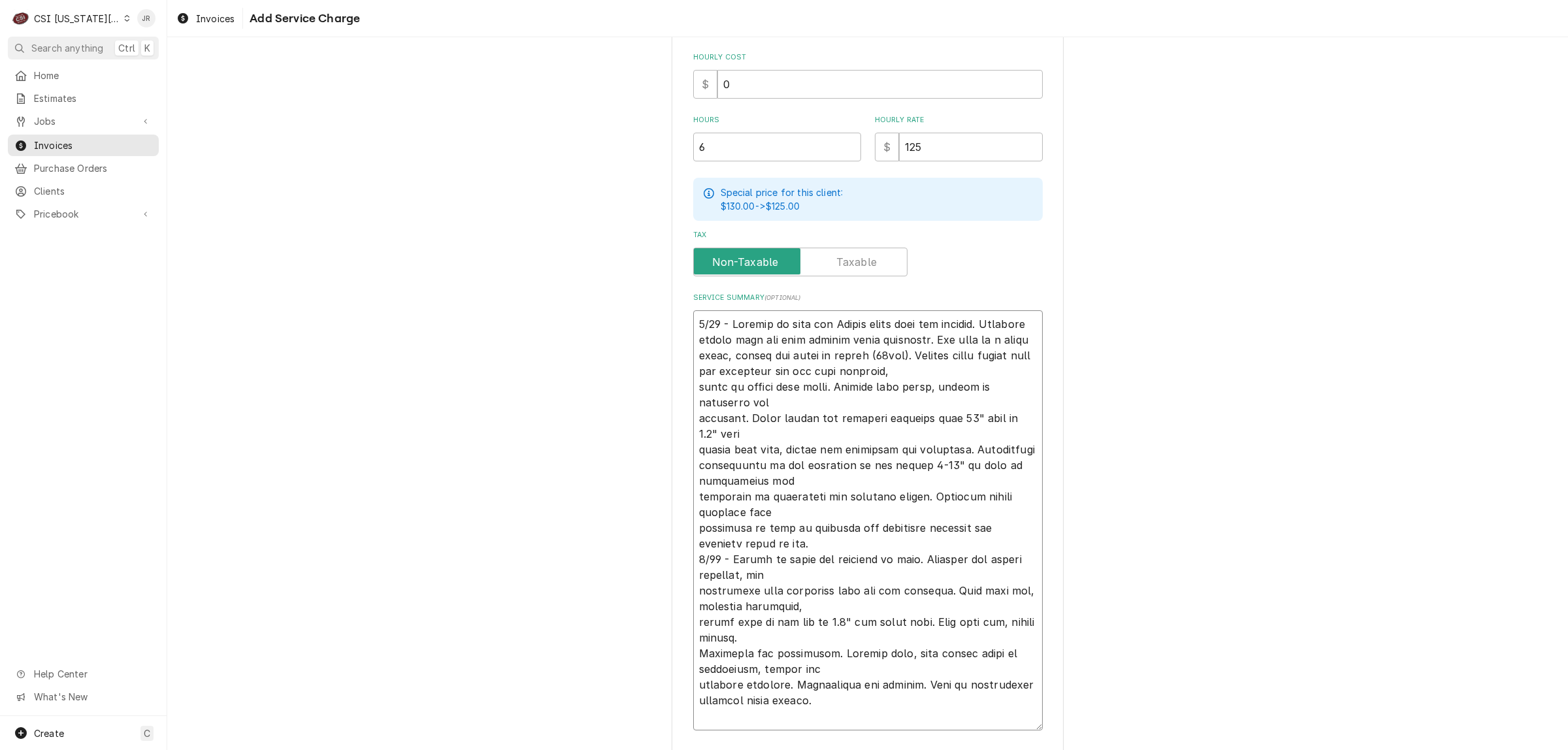
type textarea "x"
type textarea "4/23 - Arrived on site for Vulcan combi oven not working. Customer stated unit …"
type textarea "x"
type textarea "4/23 - Arrived on site for Vulcan combi oven not working. Customer stated unit …"
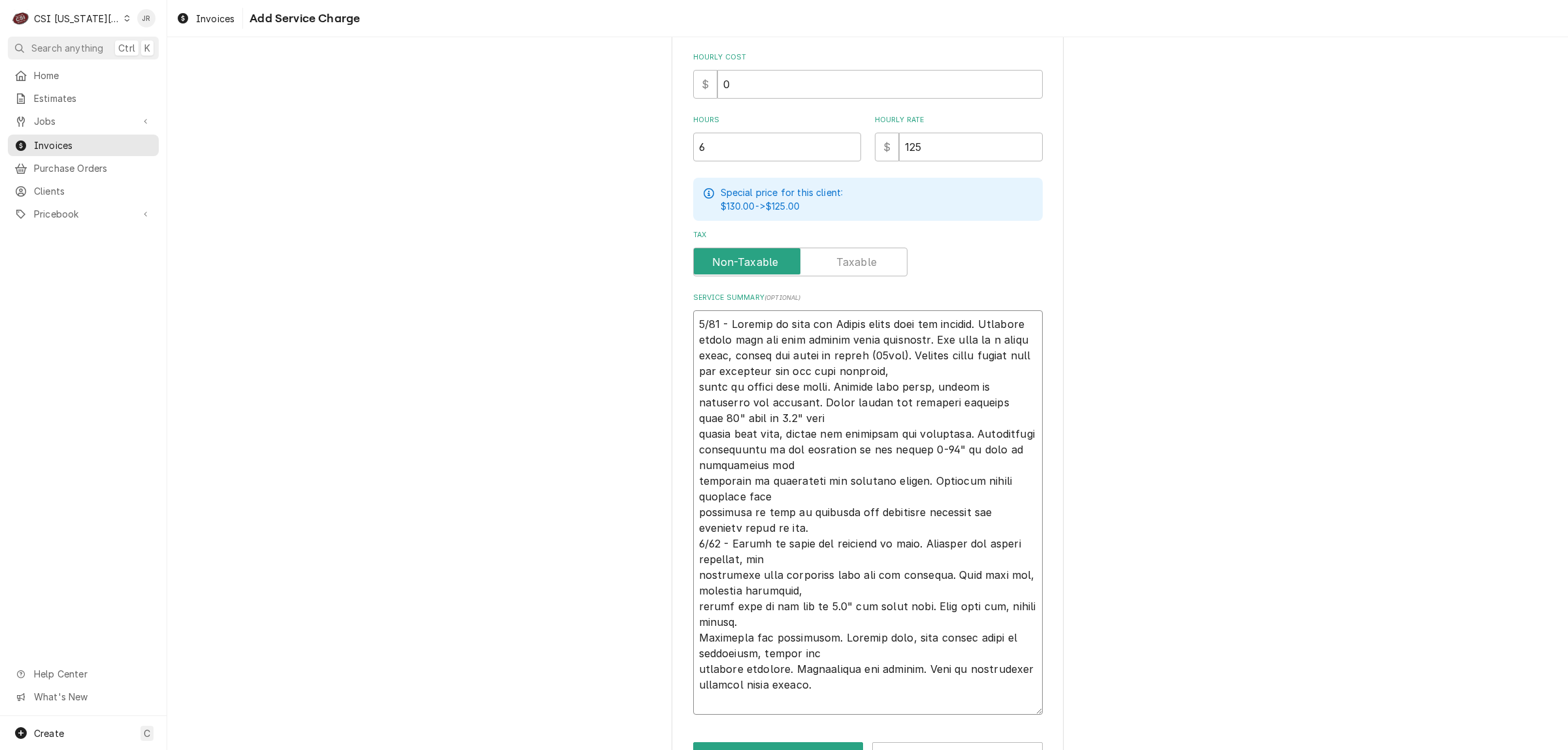
type textarea "x"
type textarea "4/23 - Arrived on site for Vulcan combi oven not working. Customer stated unit …"
type textarea "x"
type textarea "4/23 - Arrived on site for Vulcan combi oven not working. Customer stated unit …"
type textarea "x"
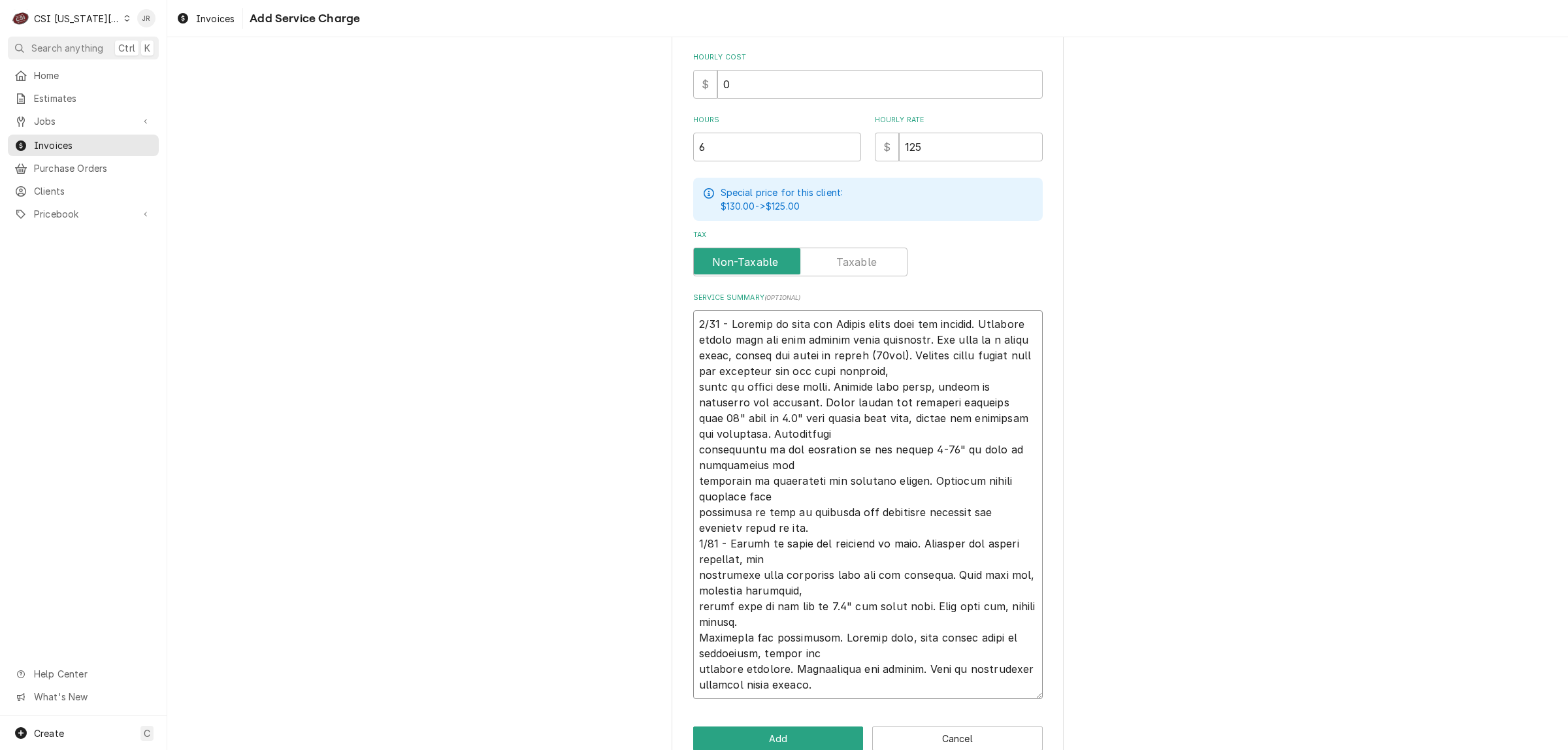
type textarea "4/23 - Arrived on site for Vulcan combi oven not working. Customer stated unit …"
type textarea "x"
type textarea "4/23 - Arrived on site for Vulcan combi oven not working. Customer stated unit …"
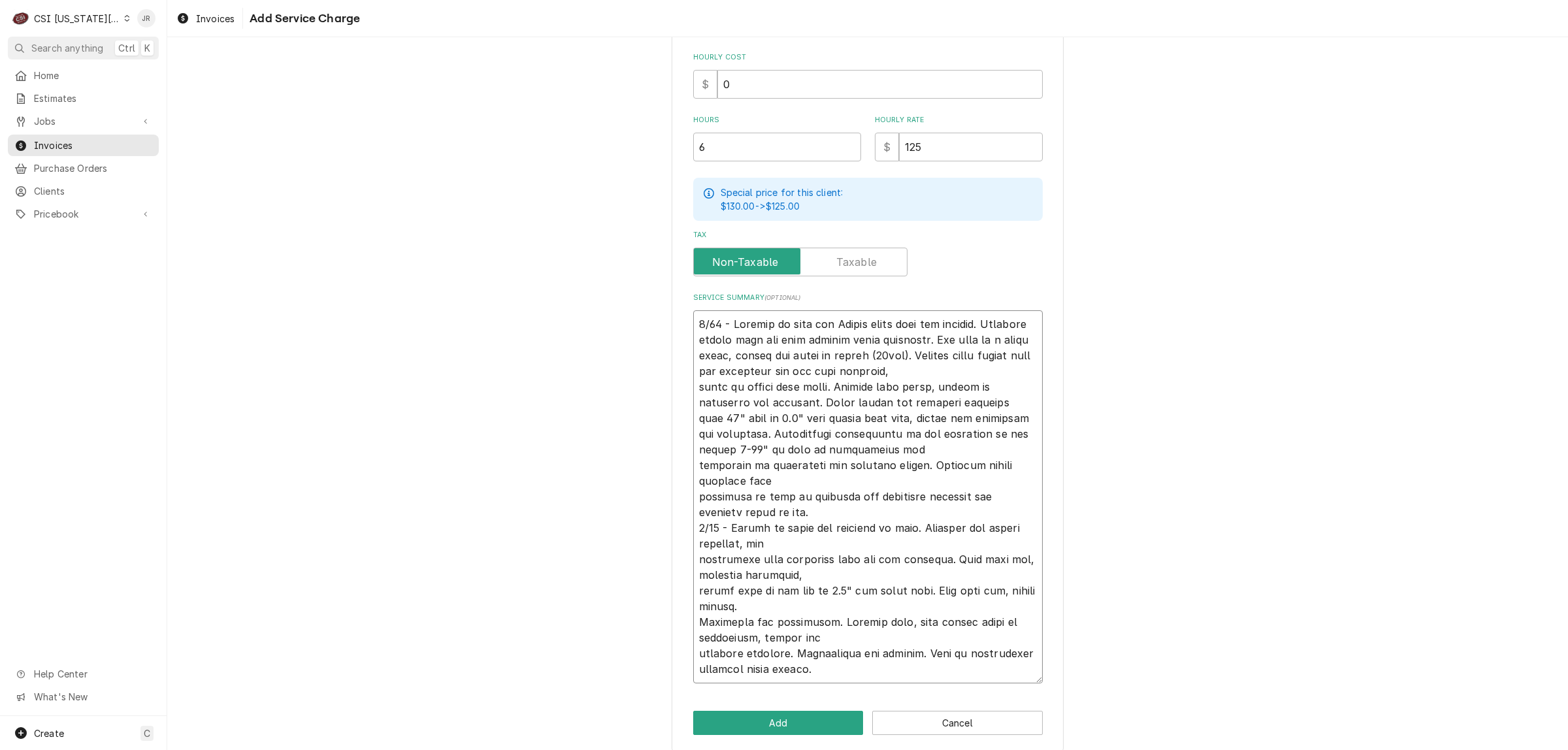
type textarea "x"
type textarea "4/23 - Arrived on site for Vulcan combi oven not working. Customer stated unit …"
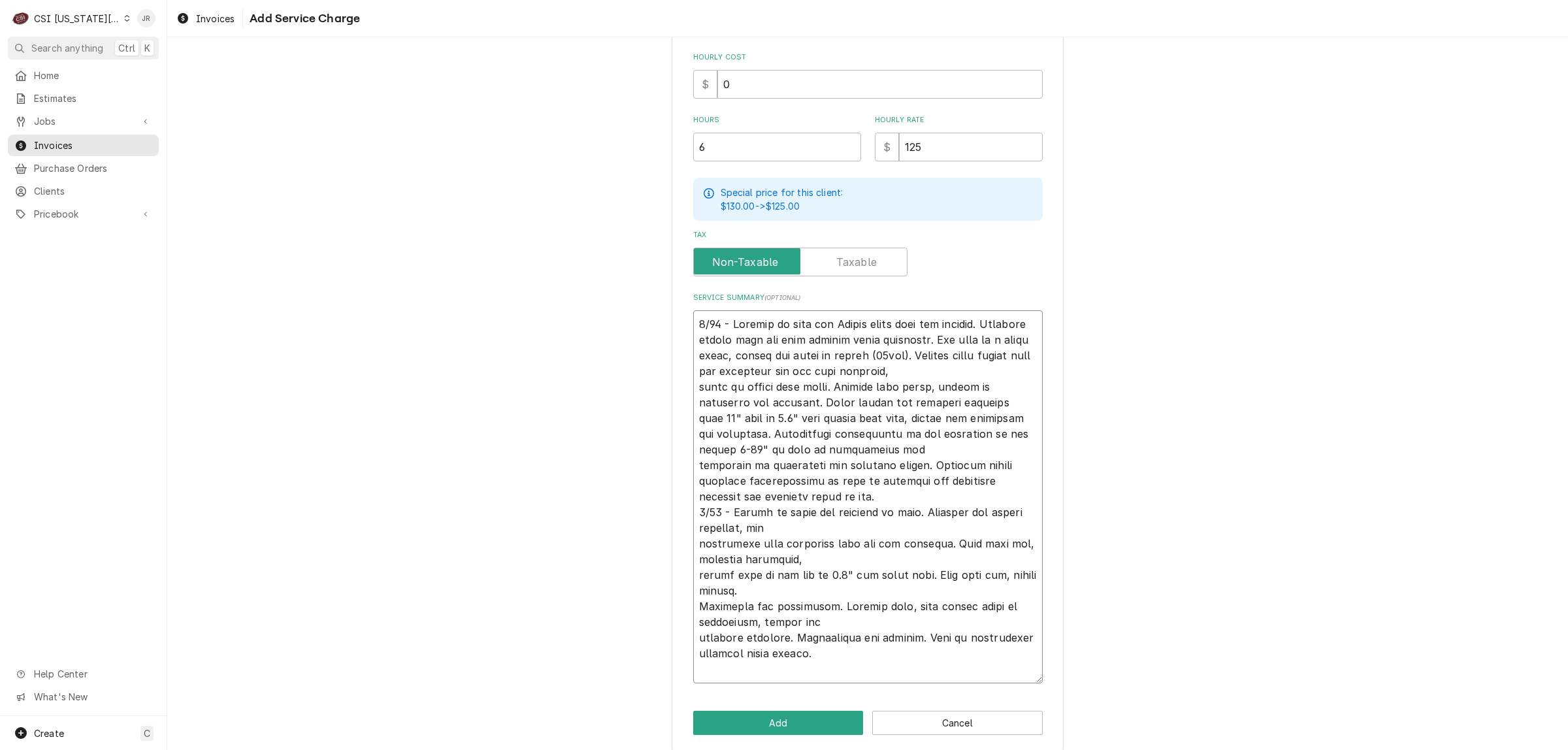
scroll to position [335, 0]
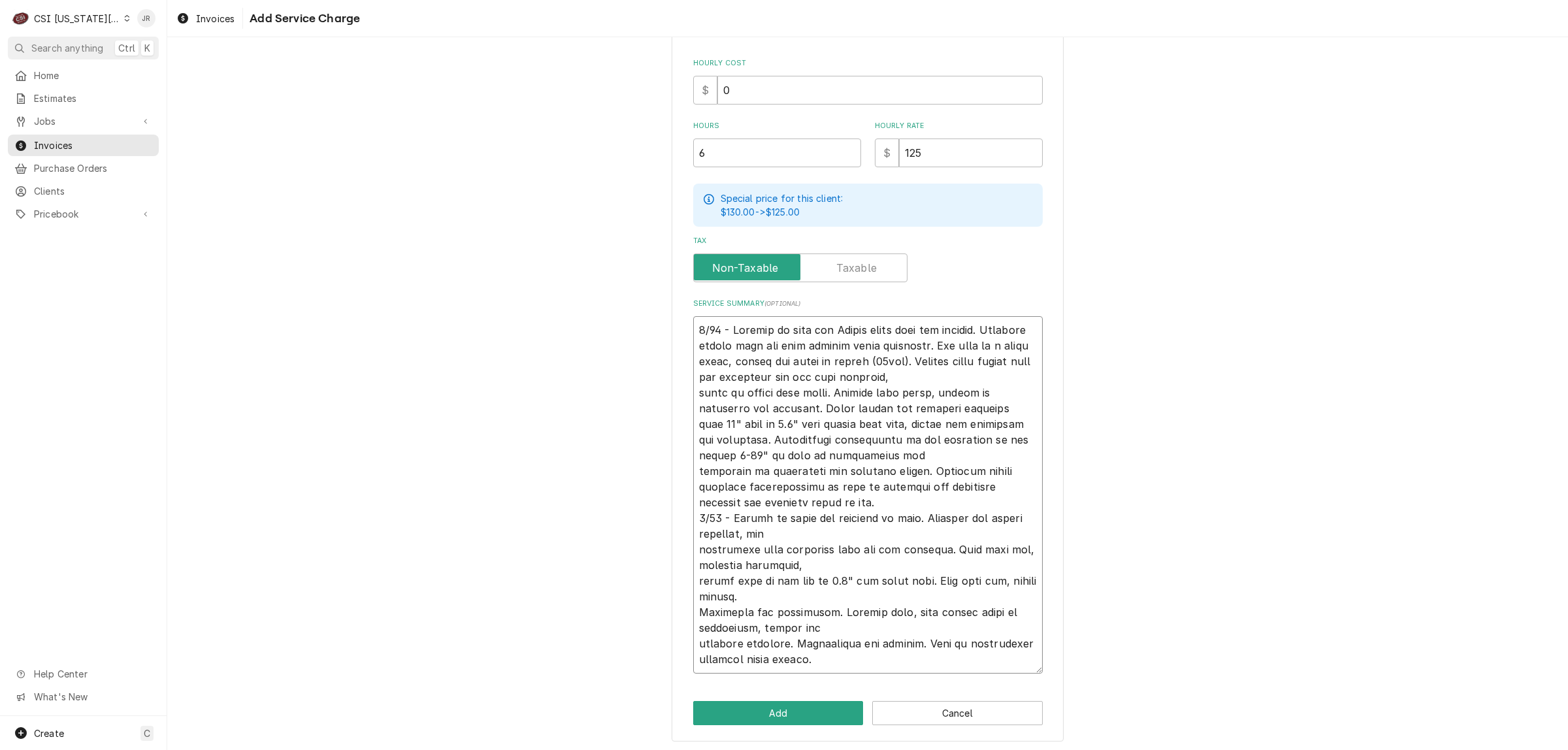
type textarea "x"
type textarea "4/23 - Arrived on site for Vulcan combi oven not working. Customer stated unit …"
type textarea "x"
type textarea "4/23 - Arrived on site for Vulcan combi oven not working. Customer stated unit …"
type textarea "x"
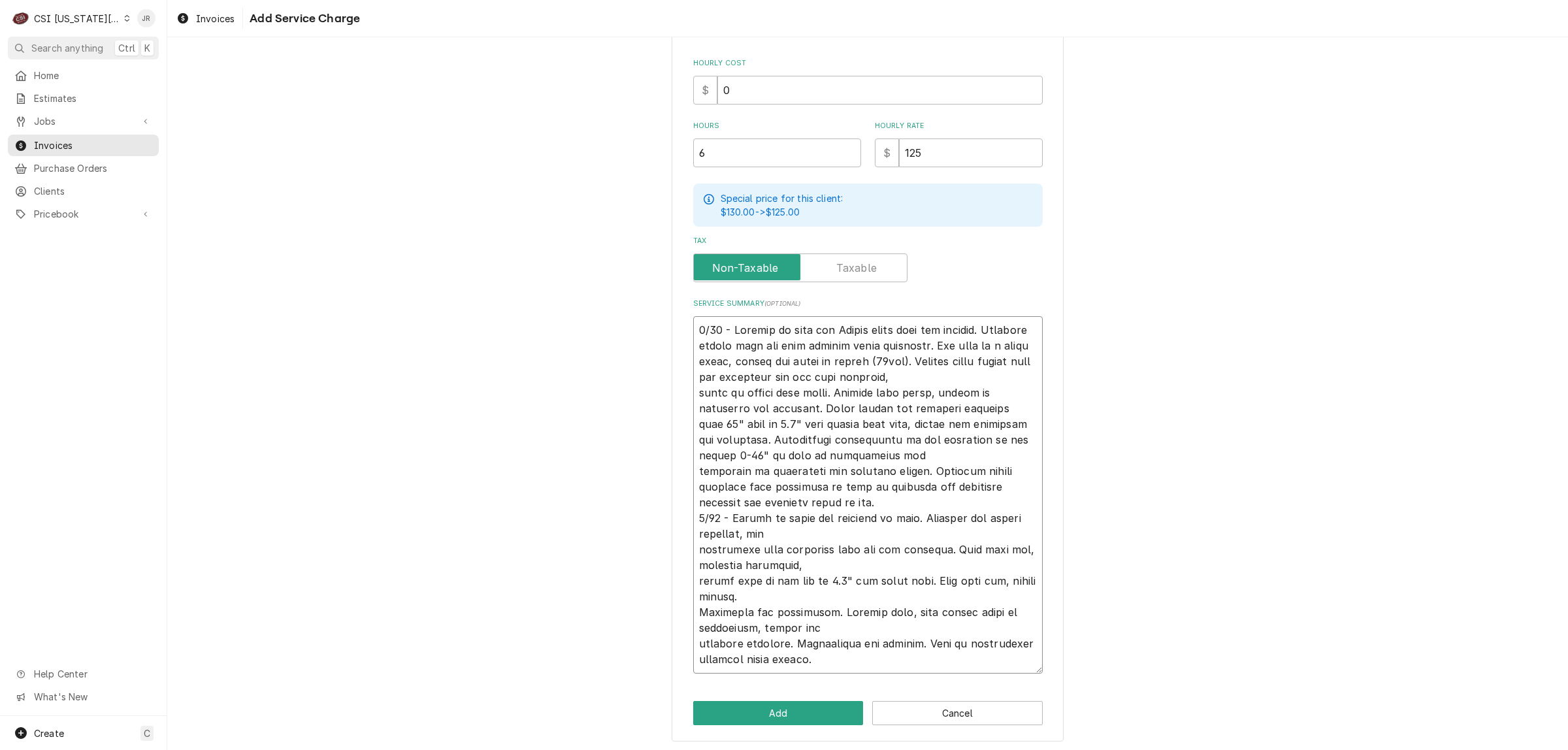
type textarea "4/23 - Arrived on site for Vulcan combi oven not working. Customer stated unit …"
type textarea "x"
type textarea "4/23 - Arrived on site for Vulcan combi oven not working. Customer stated unit …"
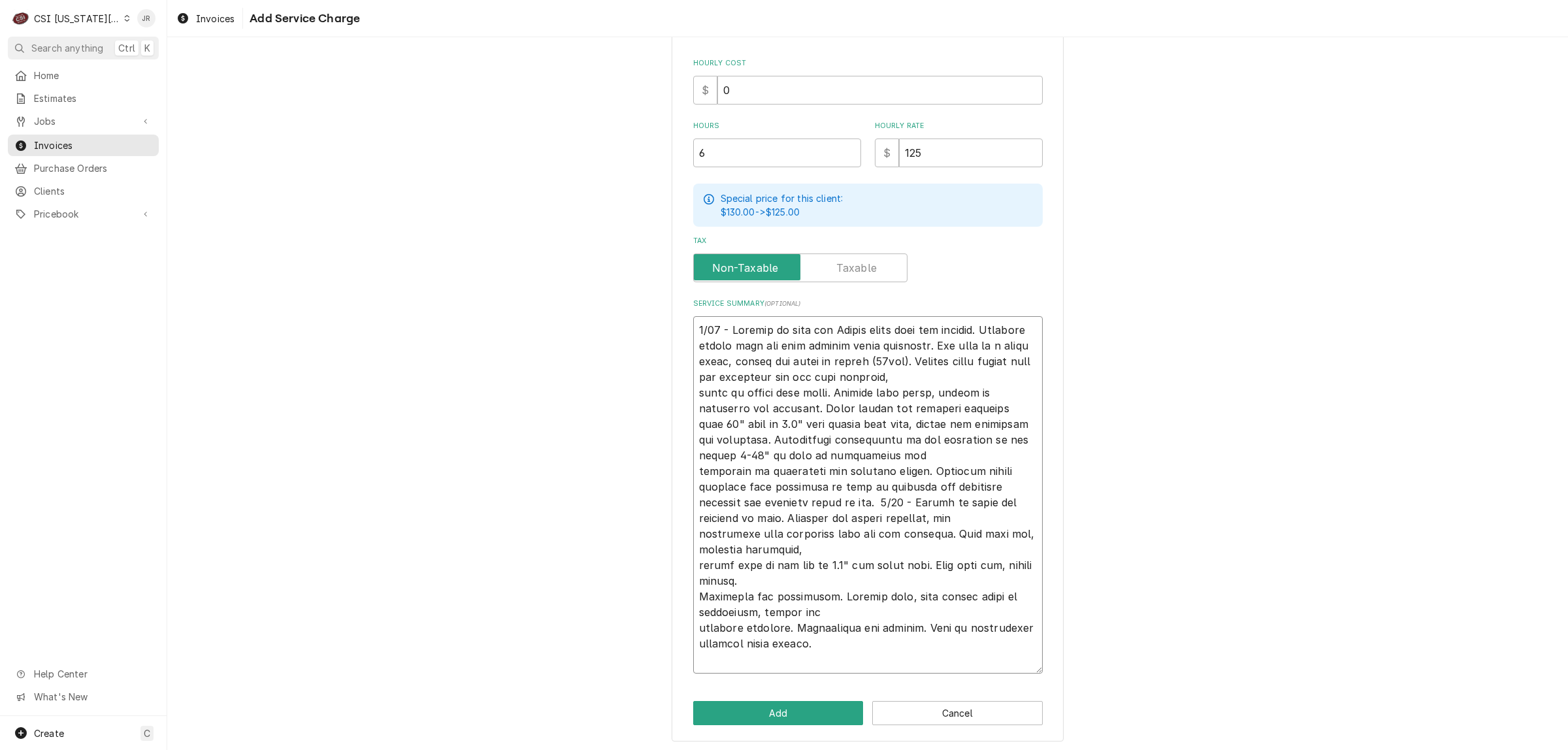
scroll to position [320, 0]
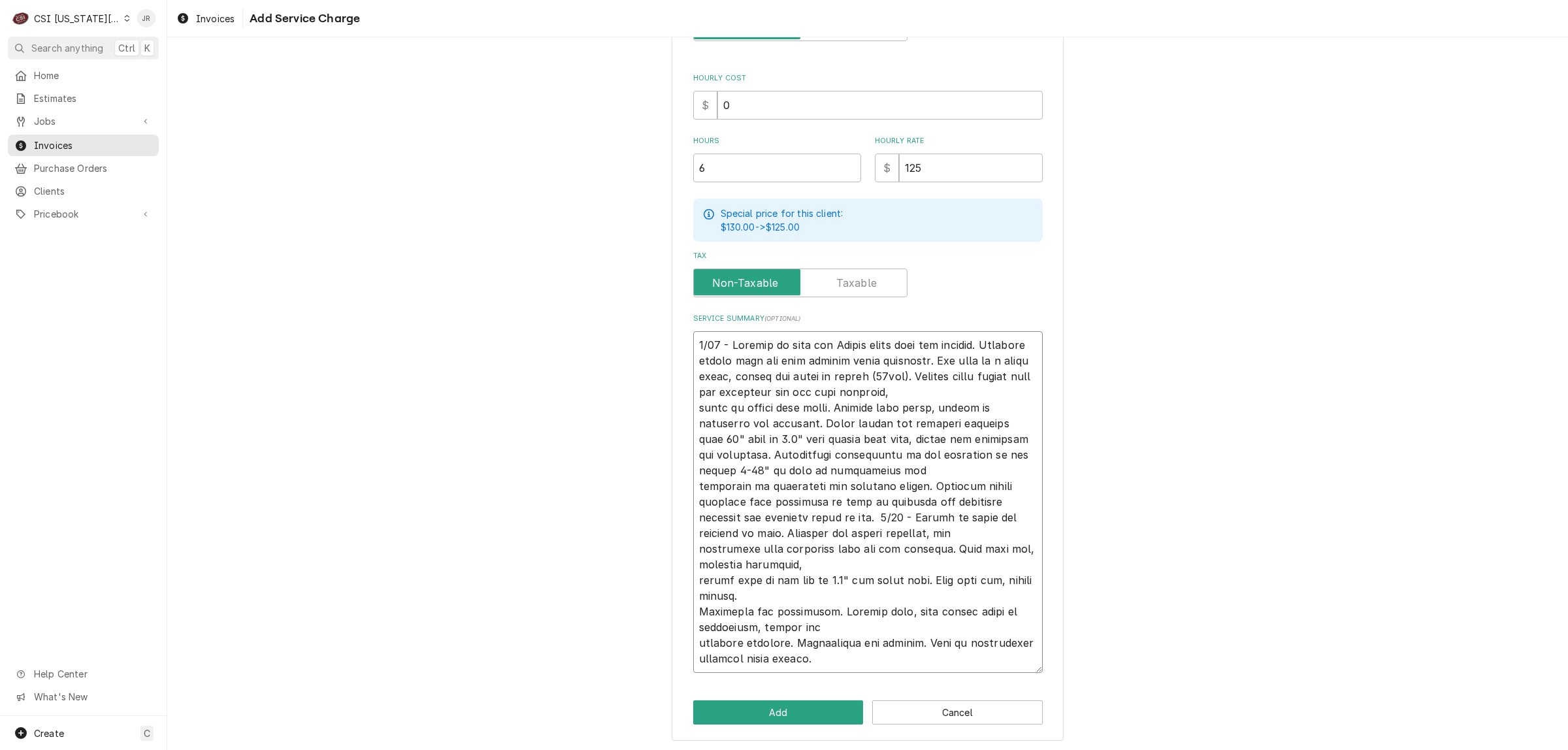
type textarea "x"
type textarea "4/23 - Arrived on site for Vulcan combi oven not working. Customer stated unit …"
type textarea "x"
type textarea "4/23 - Arrived on site for Vulcan combi oven not working. Customer stated unit …"
type textarea "x"
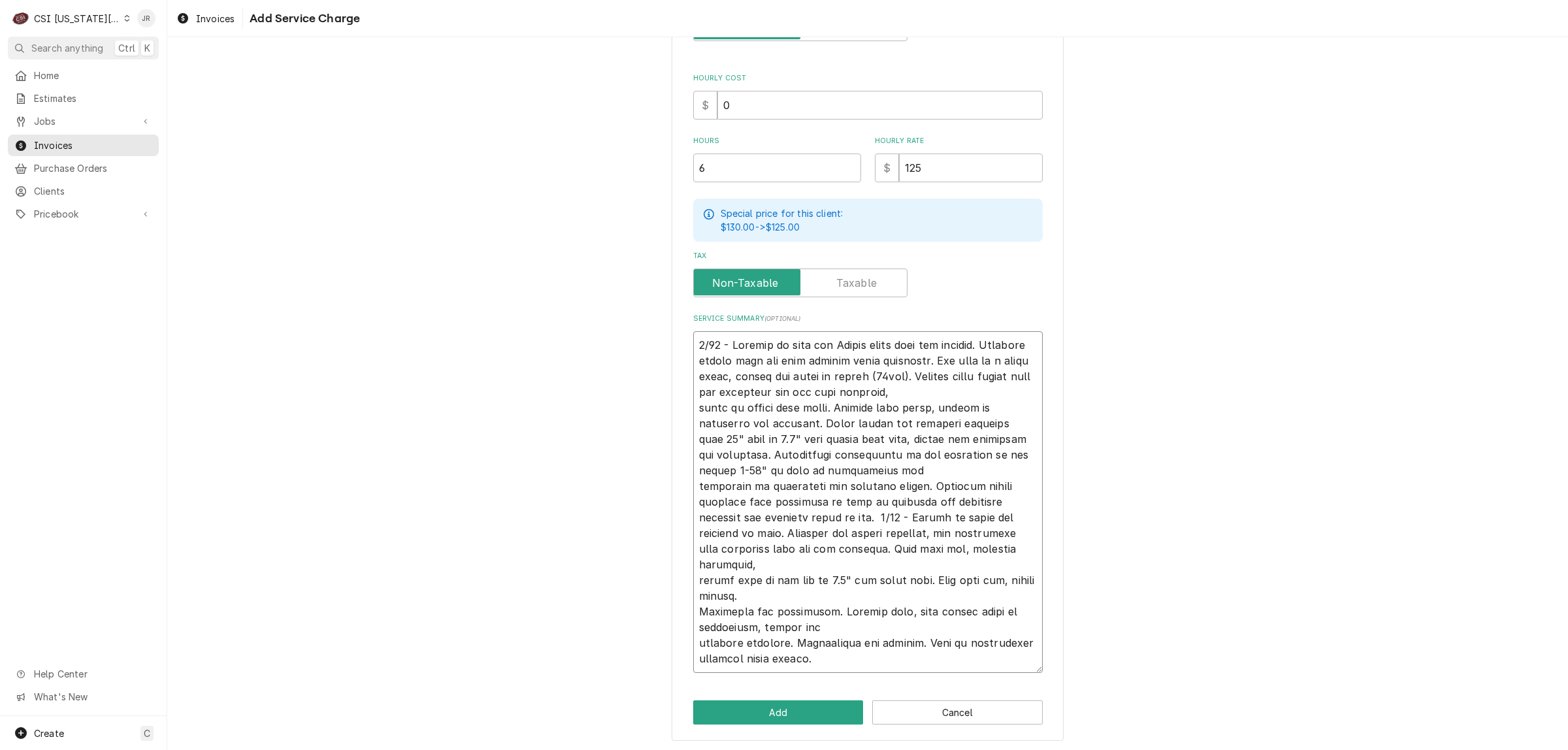
type textarea "4/23 - Arrived on site for Vulcan combi oven not working. Customer stated unit …"
type textarea "x"
type textarea "4/23 - Arrived on site for Vulcan combi oven not working. Customer stated unit …"
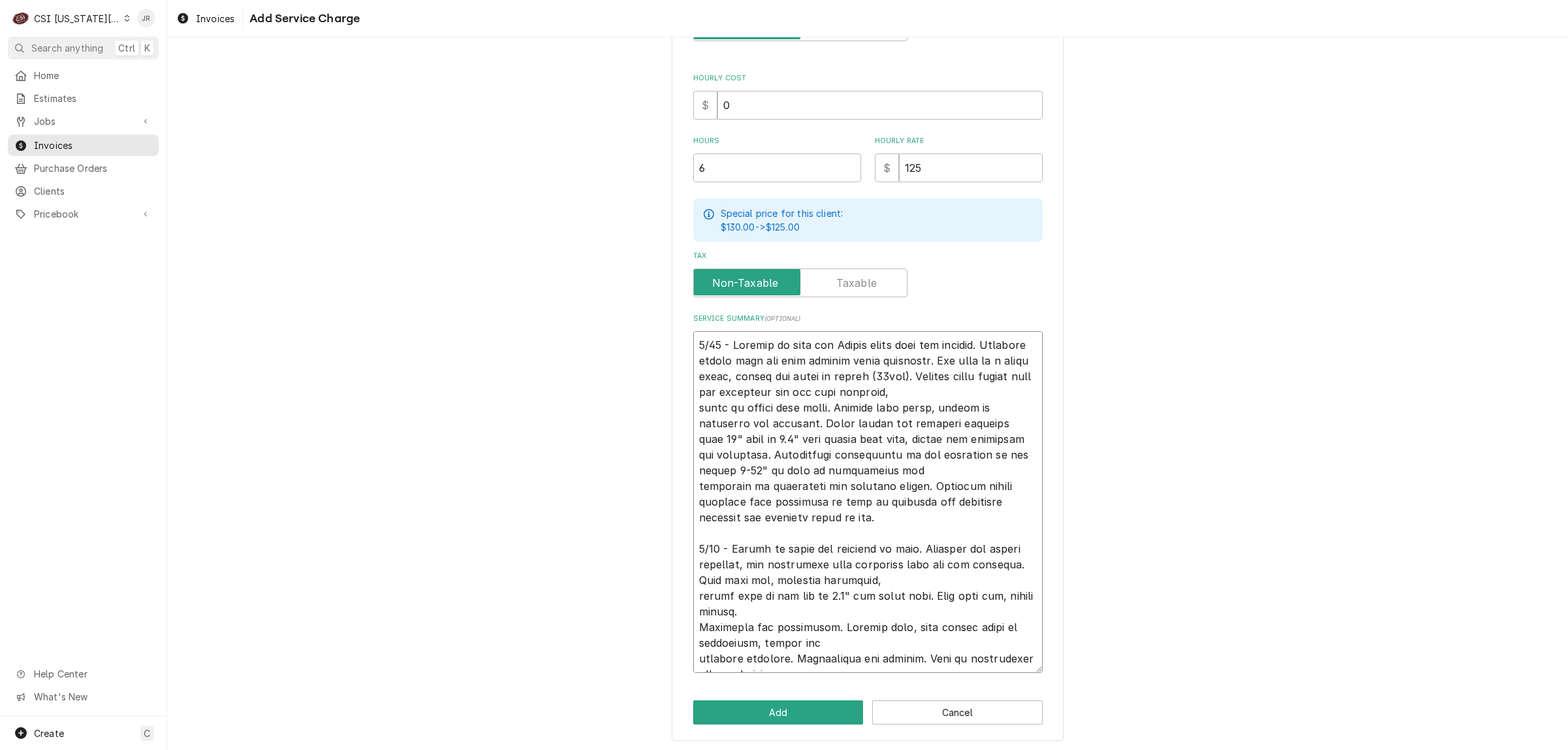
scroll to position [335, 0]
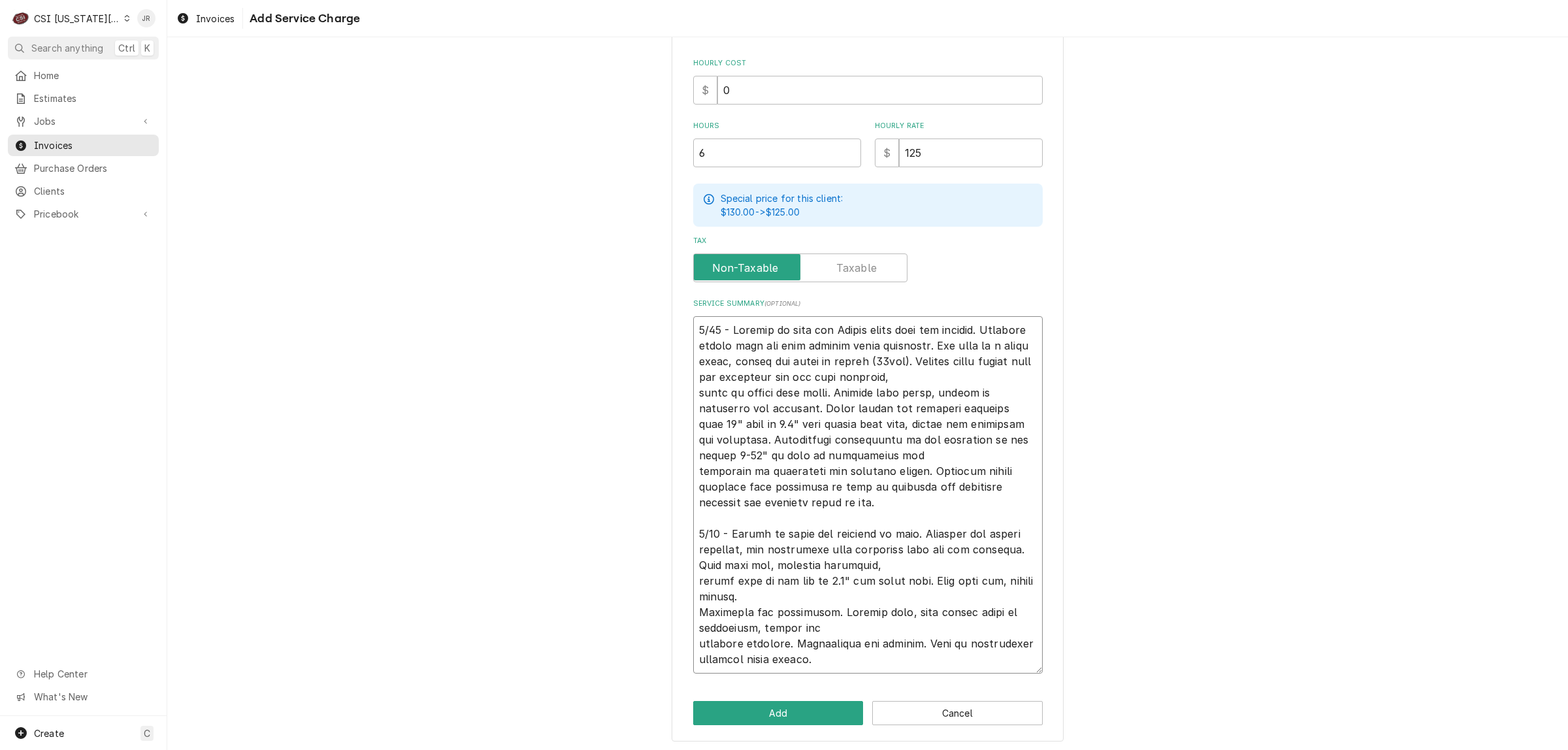
type textarea "x"
type textarea "4/23 - Arrived on site for Vulcan combi oven not working. Customer stated unit …"
type textarea "x"
type textarea "4/23 - Arrived on site for Vulcan combi oven not working. Customer stated unit …"
type textarea "x"
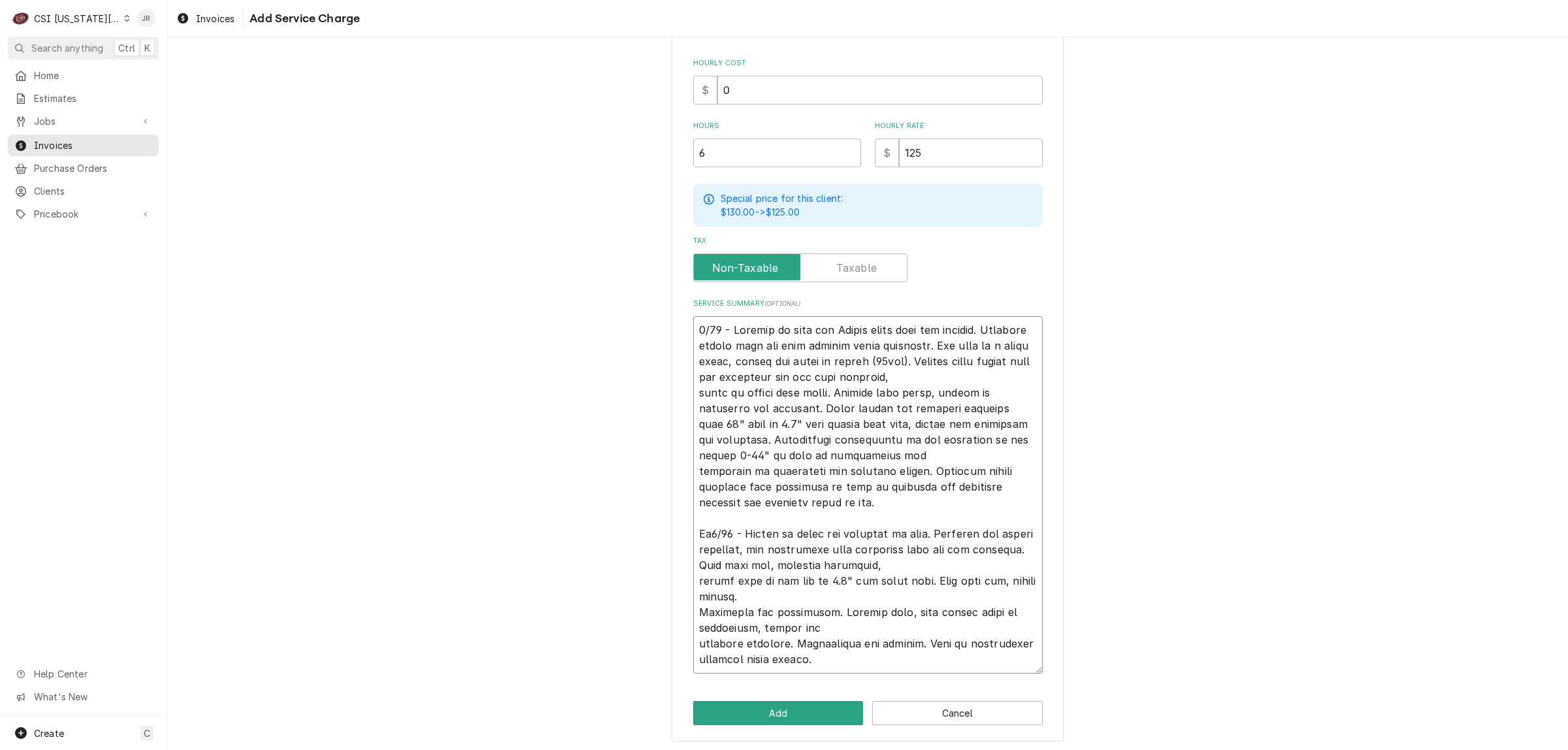
type textarea "4/23 - Arrived on site for Vulcan combi oven not working. Customer stated unit …"
type textarea "x"
type textarea "4/23 - Arrived on site for Vulcan combi oven not working. Customer stated unit …"
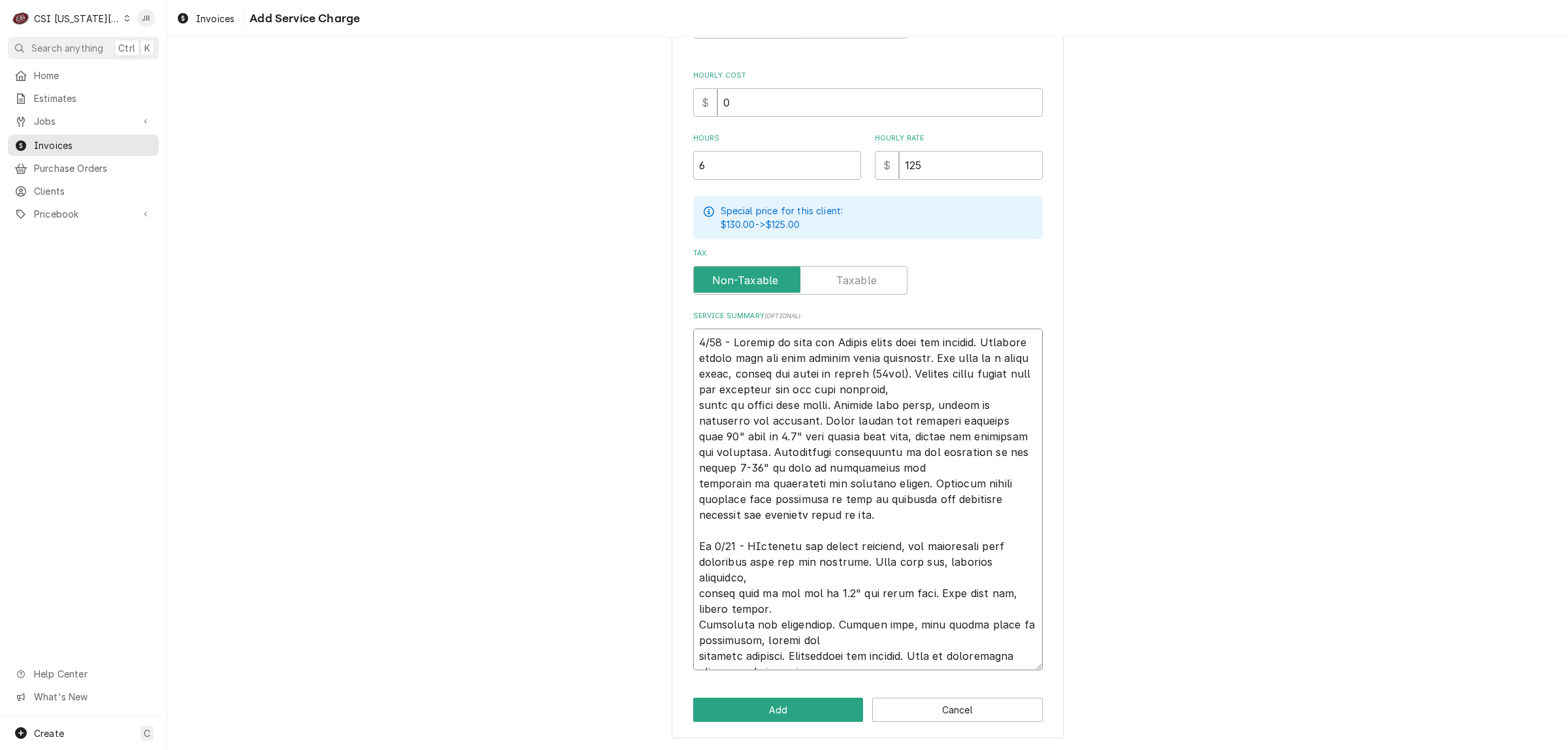
scroll to position [320, 0]
type textarea "x"
type textarea "4/23 - Arrived on site for Vulcan combi oven not working. Customer stated unit …"
type textarea "x"
type textarea "4/23 - Arrived on site for Vulcan combi oven not working. Customer stated unit …"
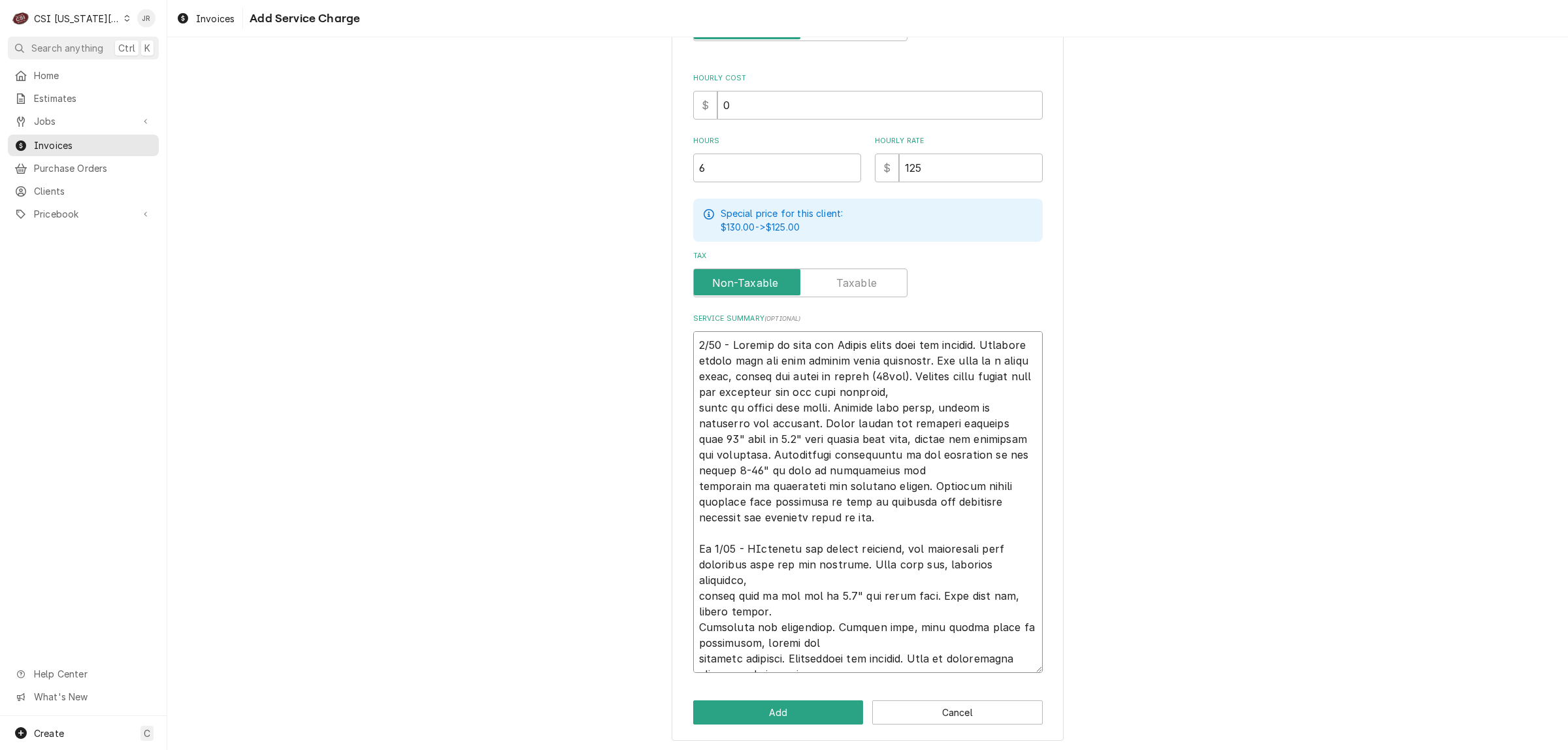
type textarea "x"
type textarea "4/23 - Arrived on site for Vulcan combi oven not working. Customer stated unit …"
type textarea "x"
type textarea "4/23 - Arrived on site for Vulcan combi oven not working. Customer stated unit …"
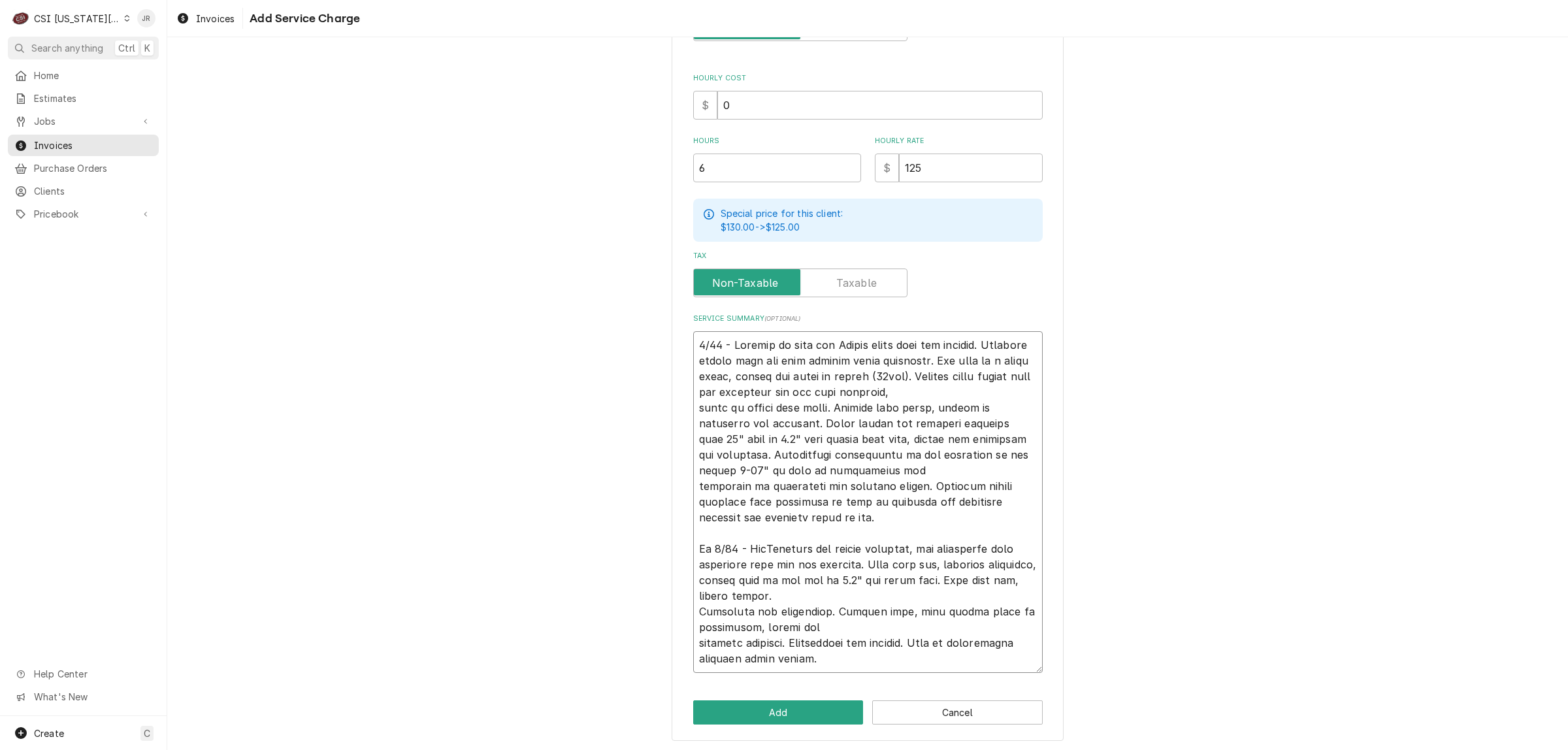
type textarea "x"
type textarea "4/23 - Arrived on site for Vulcan combi oven not working. Customer stated unit …"
type textarea "x"
type textarea "4/23 - Arrived on site for Vulcan combi oven not working. Customer stated unit …"
type textarea "x"
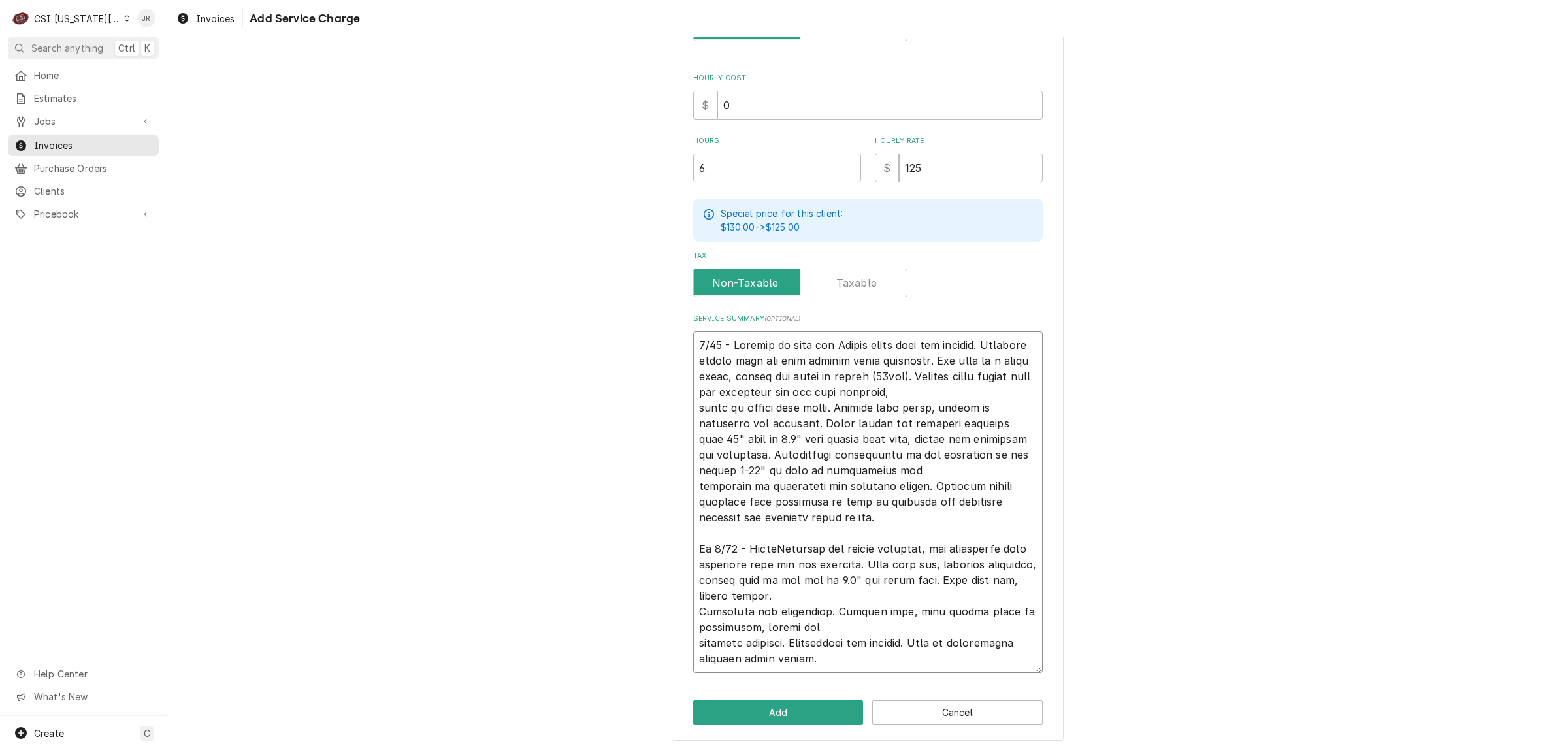
type textarea "4/23 - Arrived on site for Vulcan combi oven not working. Customer stated unit …"
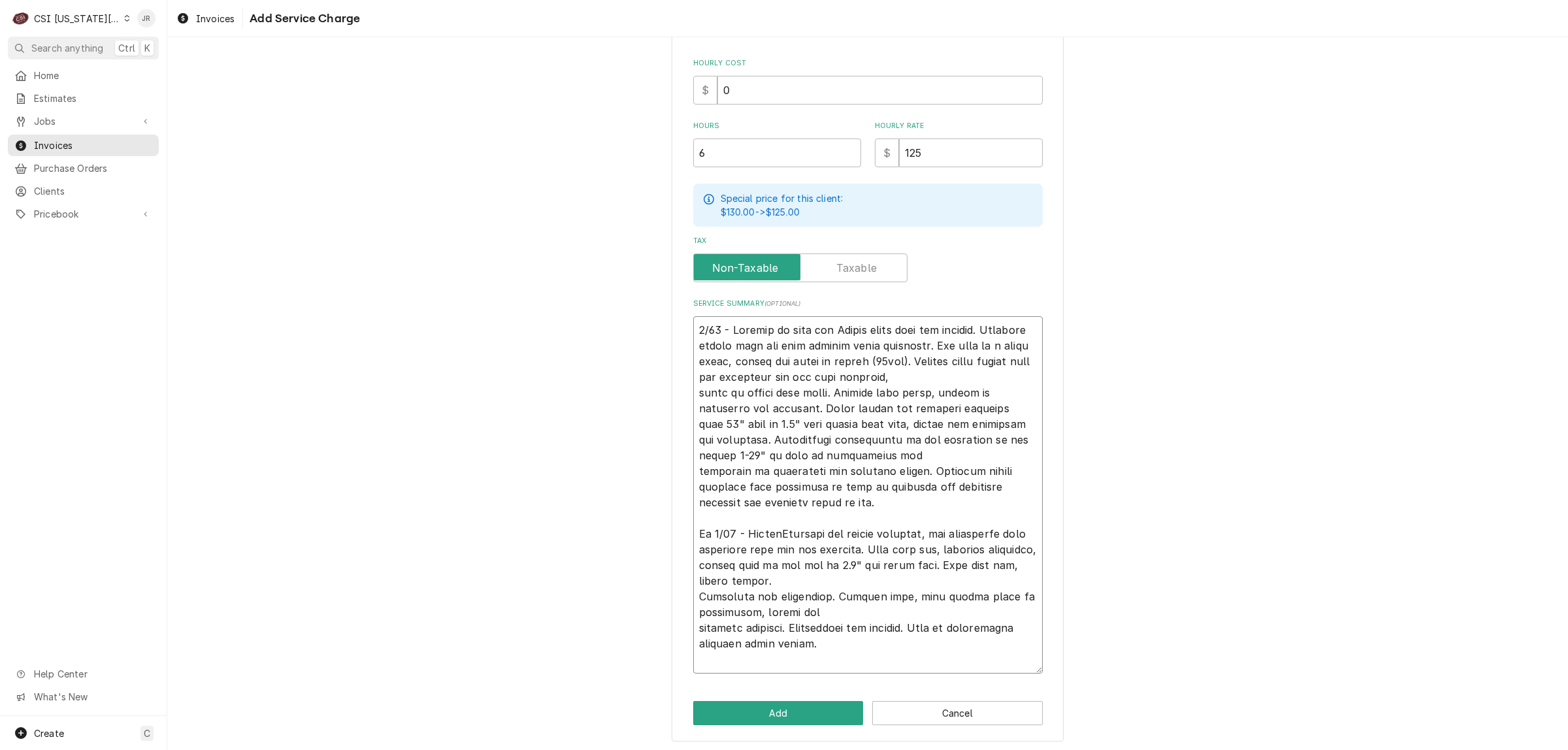
type textarea "x"
type textarea "4/23 - Arrived on site for Vulcan combi oven not working. Customer stated unit …"
type textarea "x"
type textarea "4/23 - Arrived on site for Vulcan combi oven not working. Customer stated unit …"
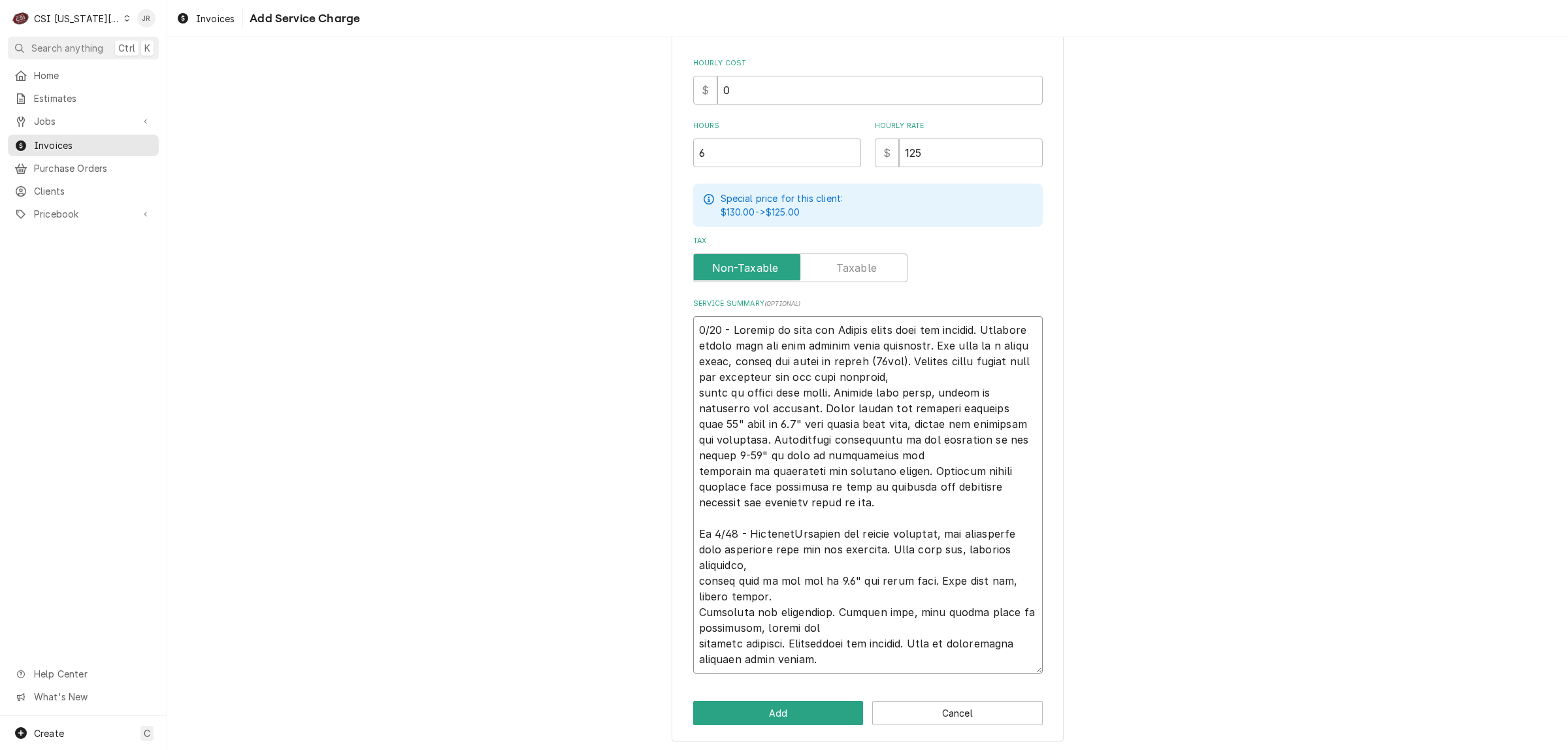
type textarea "x"
type textarea "4/23 - Arrived on site for Vulcan combi oven not working. Customer stated unit …"
type textarea "x"
type textarea "4/23 - Arrived on site for Vulcan combi oven not working. Customer stated unit …"
type textarea "x"
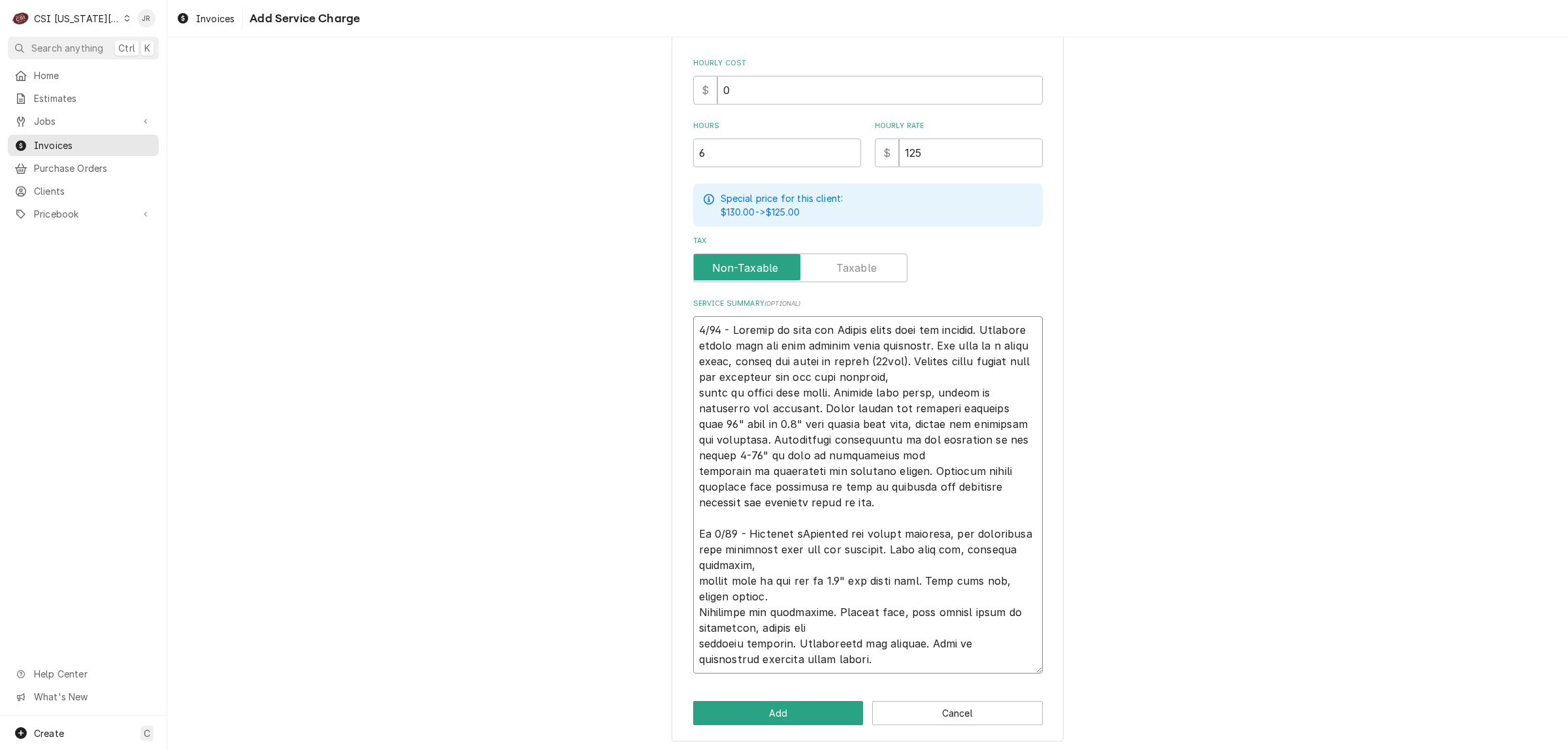
type textarea "4/23 - Arrived on site for Vulcan combi oven not working. Customer stated unit …"
type textarea "x"
type textarea "4/23 - Arrived on site for Vulcan combi oven not working. Customer stated unit …"
type textarea "x"
type textarea "4/23 - Arrived on site for Vulcan combi oven not working. Customer stated unit …"
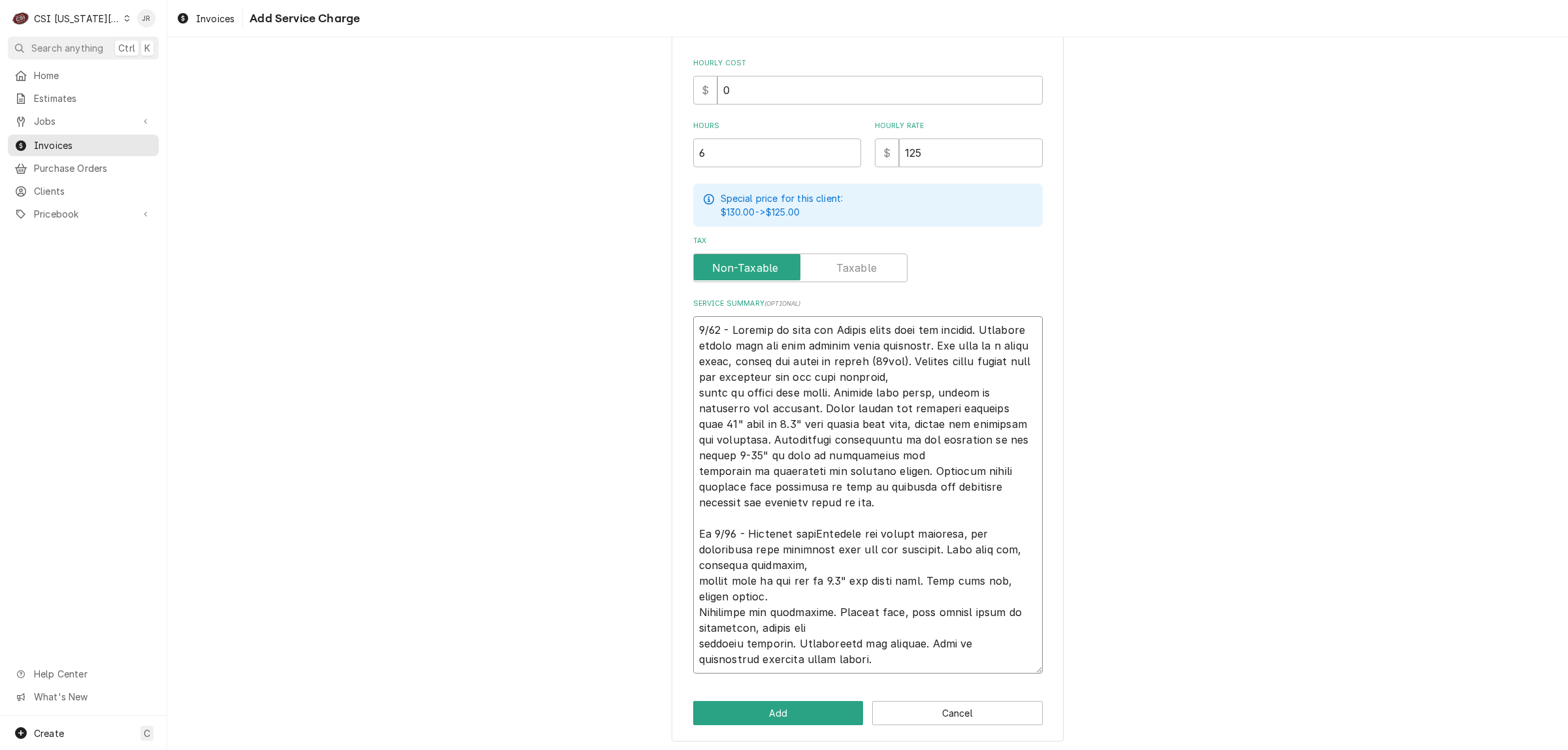
type textarea "x"
type textarea "4/23 - Arrived on site for Vulcan combi oven not working. Customer stated unit …"
type textarea "x"
type textarea "4/23 - Arrived on site for Vulcan combi oven not working. Customer stated unit …"
type textarea "x"
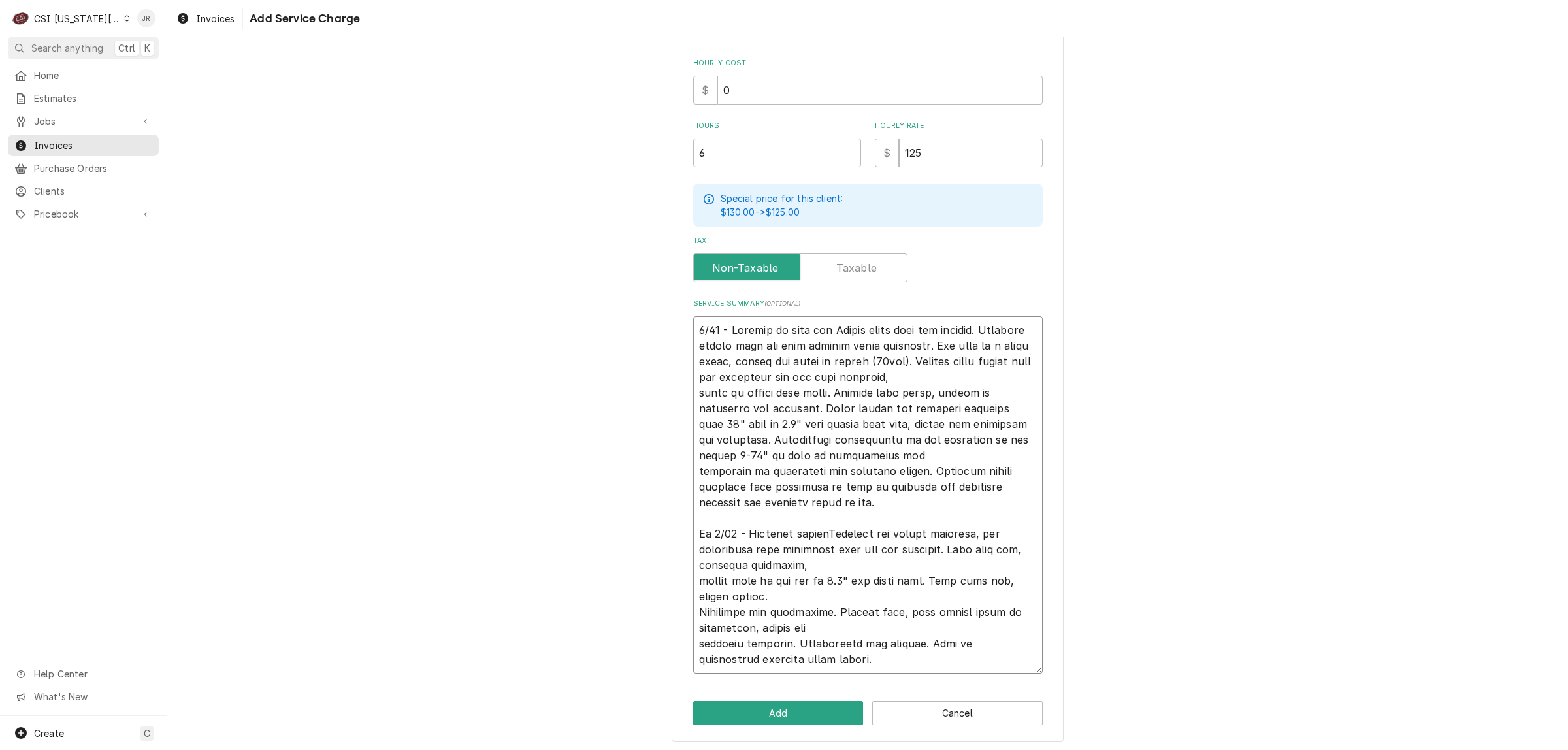
type textarea "4/23 - Arrived on site for Vulcan combi oven not working. Customer stated unit …"
type textarea "x"
type textarea "4/23 - Arrived on site for Vulcan combi oven not working. Customer stated unit …"
type textarea "x"
type textarea "4/23 - Arrived on site for Vulcan combi oven not working. Customer stated unit …"
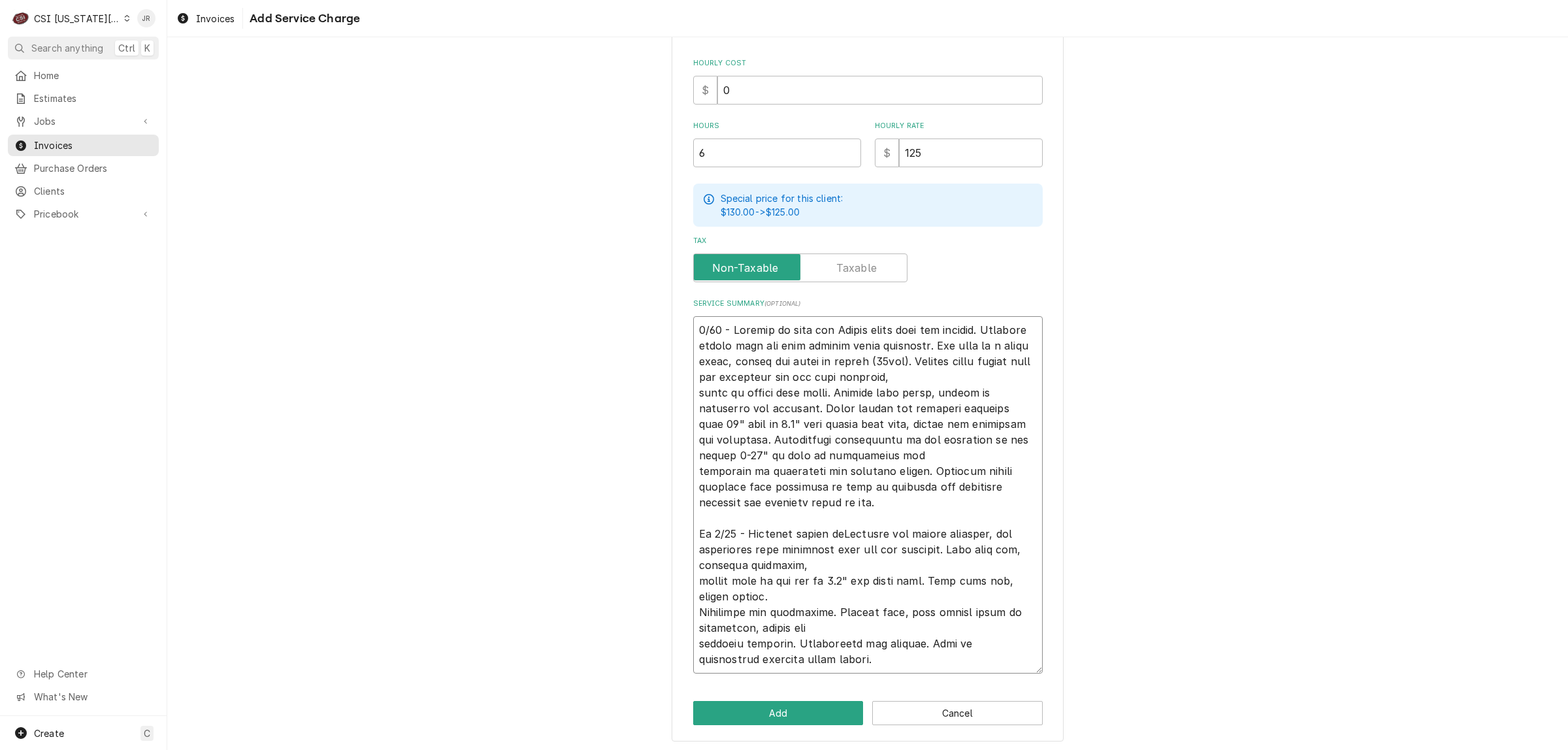
type textarea "x"
type textarea "4/23 - Arrived on site for Vulcan combi oven not working. Customer stated unit …"
type textarea "x"
type textarea "4/23 - Arrived on site for Vulcan combi oven not working. Customer stated unit …"
type textarea "x"
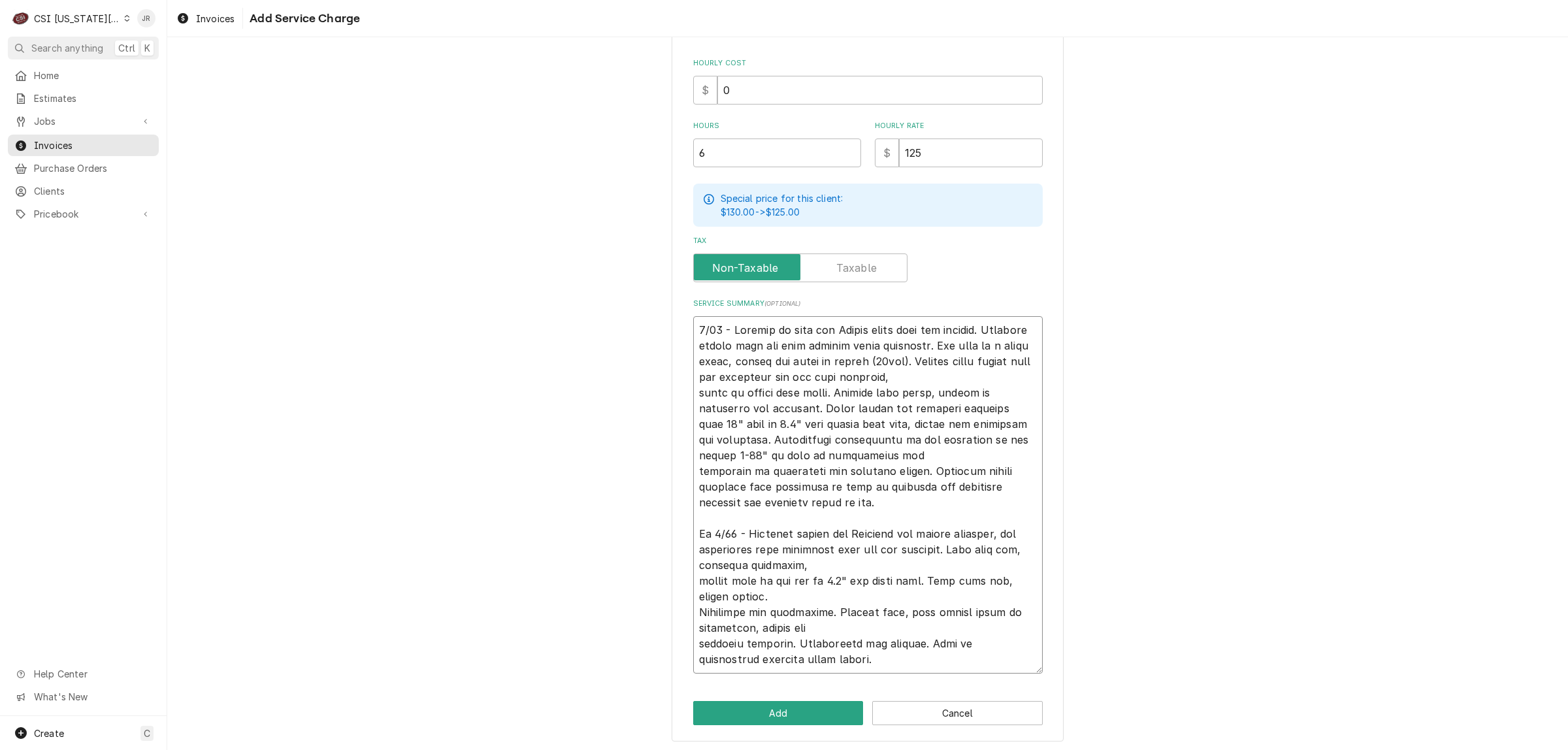
type textarea "4/23 - Arrived on site for Vulcan combi oven not working. Customer stated unit …"
type textarea "x"
type textarea "4/23 - Arrived on site for Vulcan combi oven not working. Customer stated unit …"
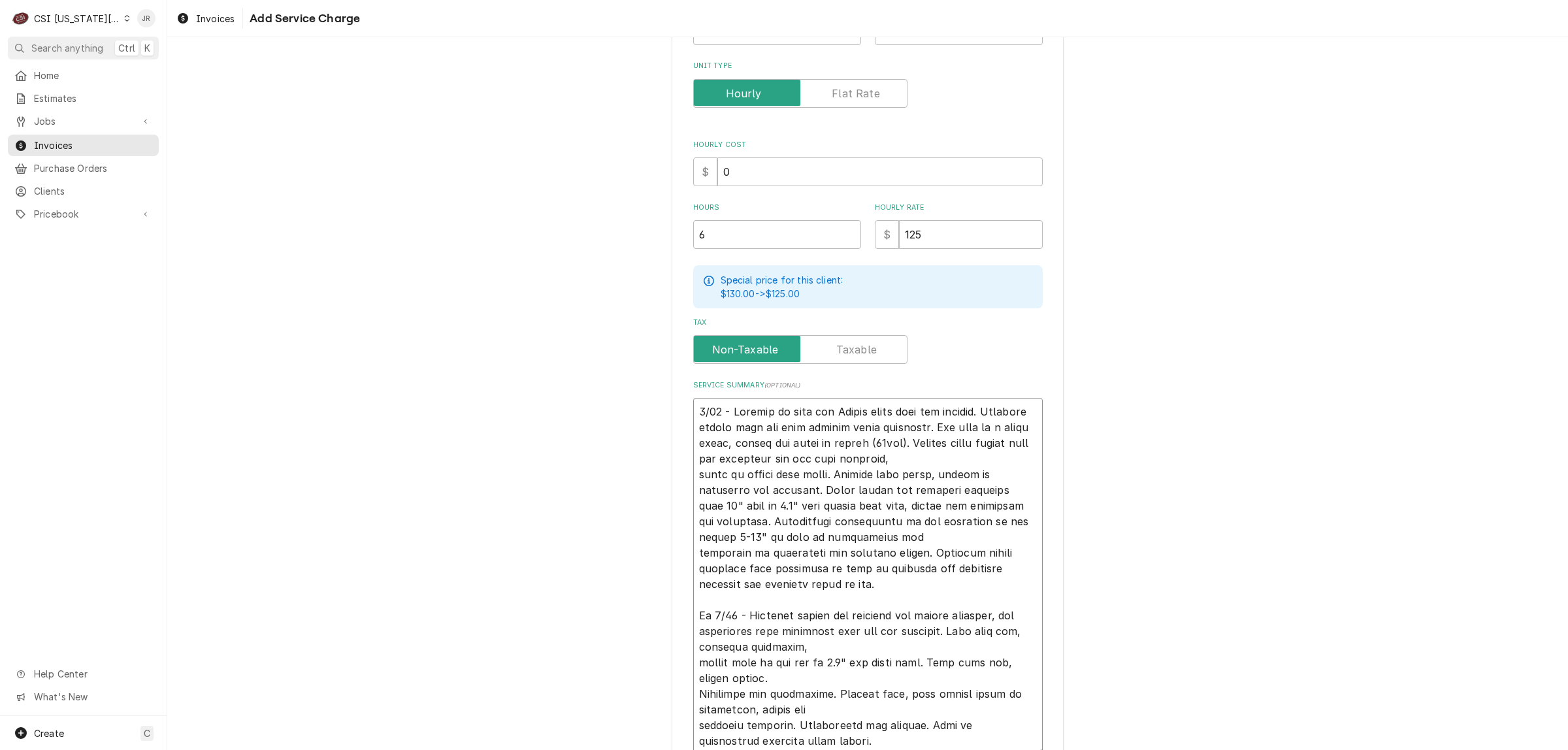
scroll to position [14, 0]
click at [870, 649] on textarea "Service Summary ( optional )" at bounding box center [868, 576] width 350 height 357
type textarea "x"
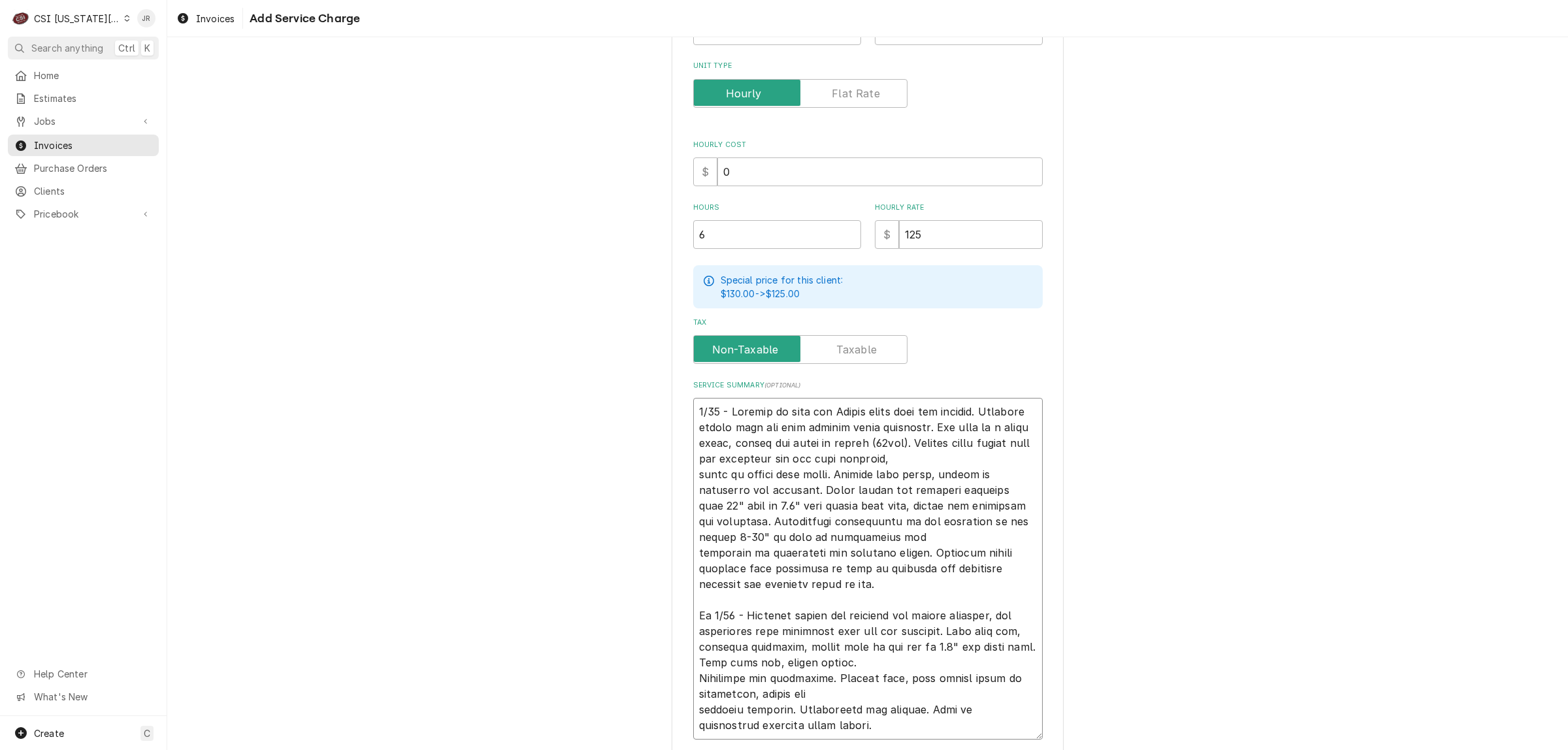
scroll to position [0, 0]
click at [1031, 693] on textarea "Service Summary ( optional )" at bounding box center [868, 553] width 350 height 310
click at [1017, 689] on textarea "Service Summary ( optional )" at bounding box center [868, 553] width 350 height 310
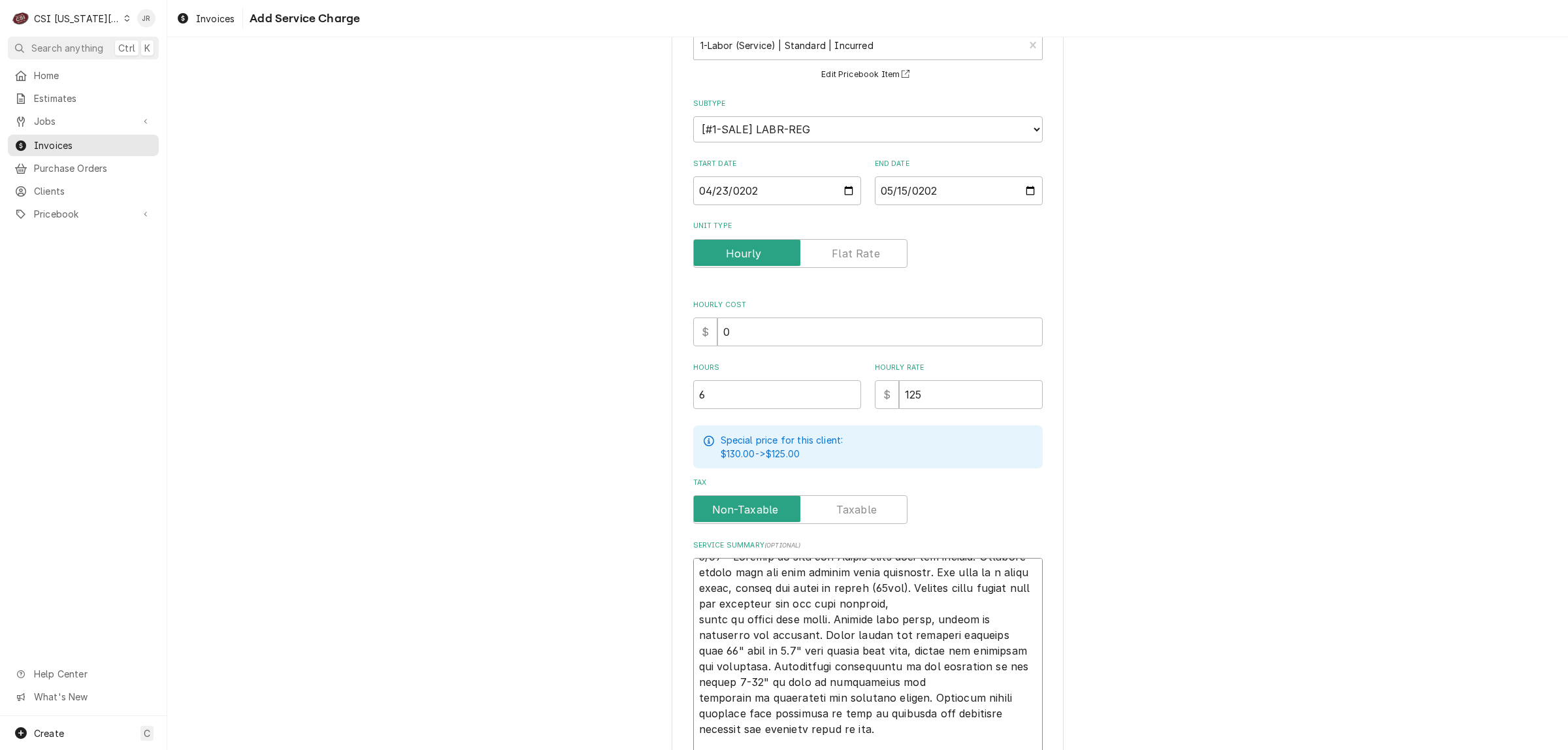
scroll to position [163, 0]
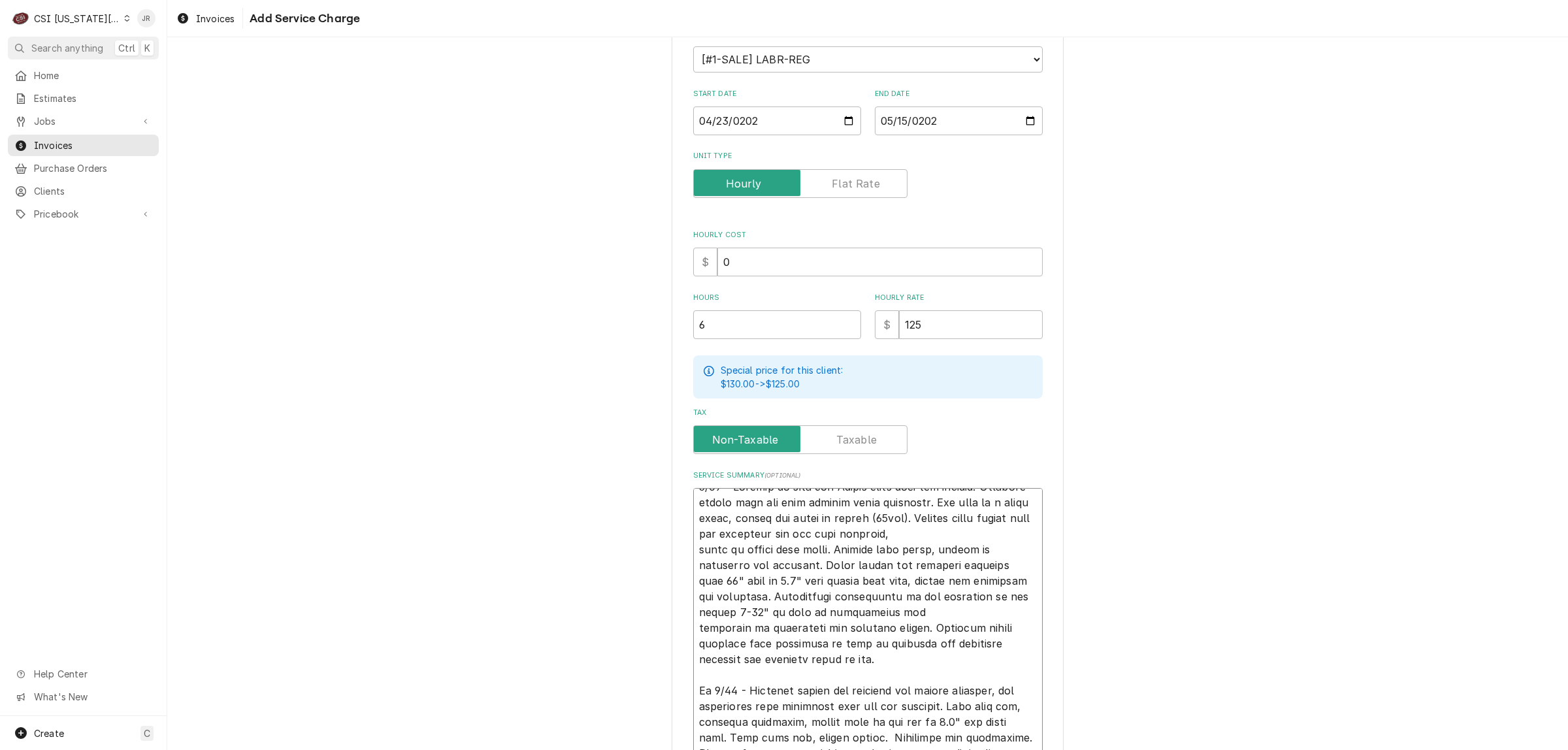
click at [803, 528] on textarea "Service Summary ( optional )" at bounding box center [868, 659] width 350 height 342
click at [896, 609] on textarea "Service Summary ( optional )" at bounding box center [868, 659] width 350 height 342
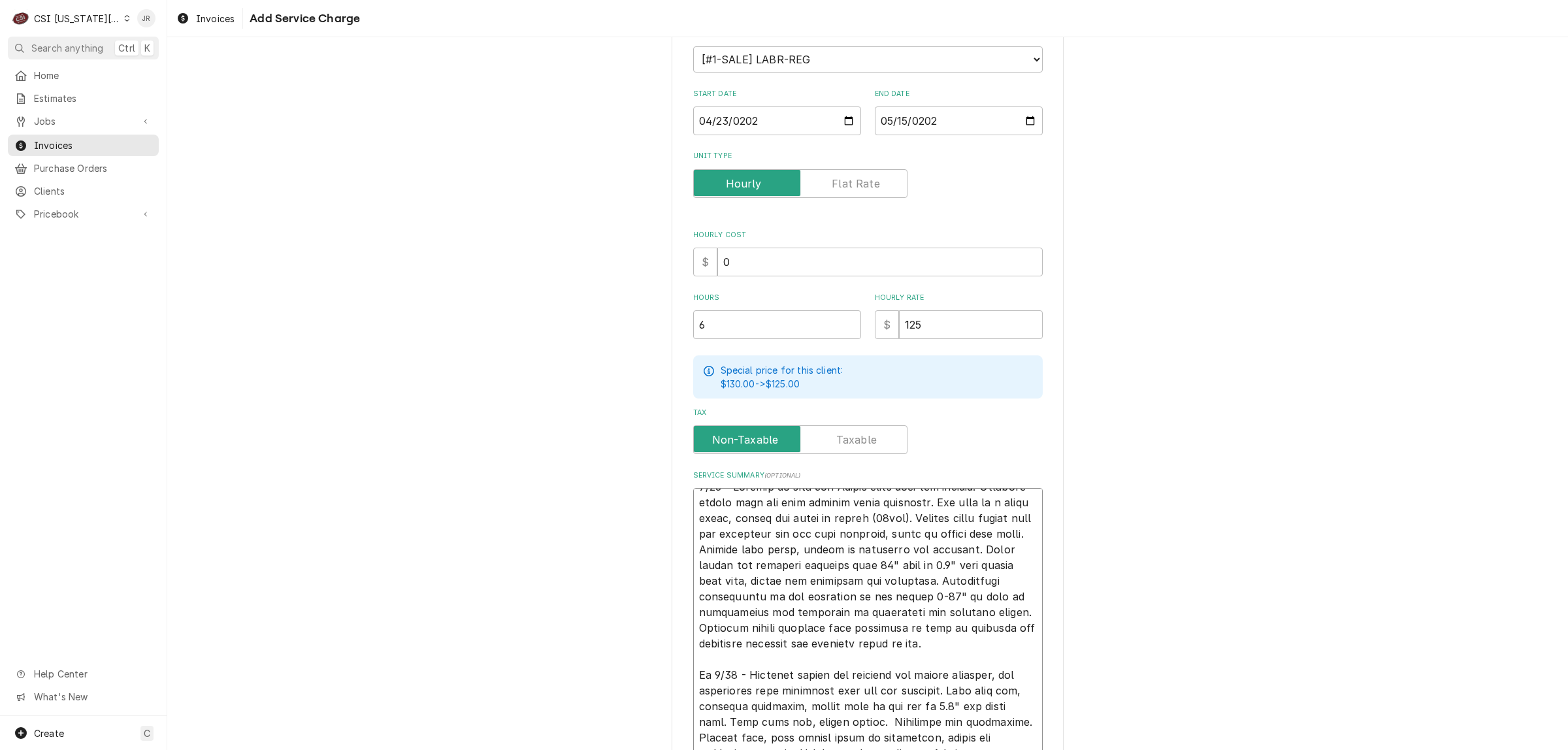
scroll to position [0, 0]
click at [873, 497] on textarea "Service Summary ( optional )" at bounding box center [868, 651] width 350 height 326
click at [958, 498] on textarea "Service Summary ( optional )" at bounding box center [868, 667] width 350 height 357
paste textarea "Vulcan Model: TCM-102G Serial: P27534598J"
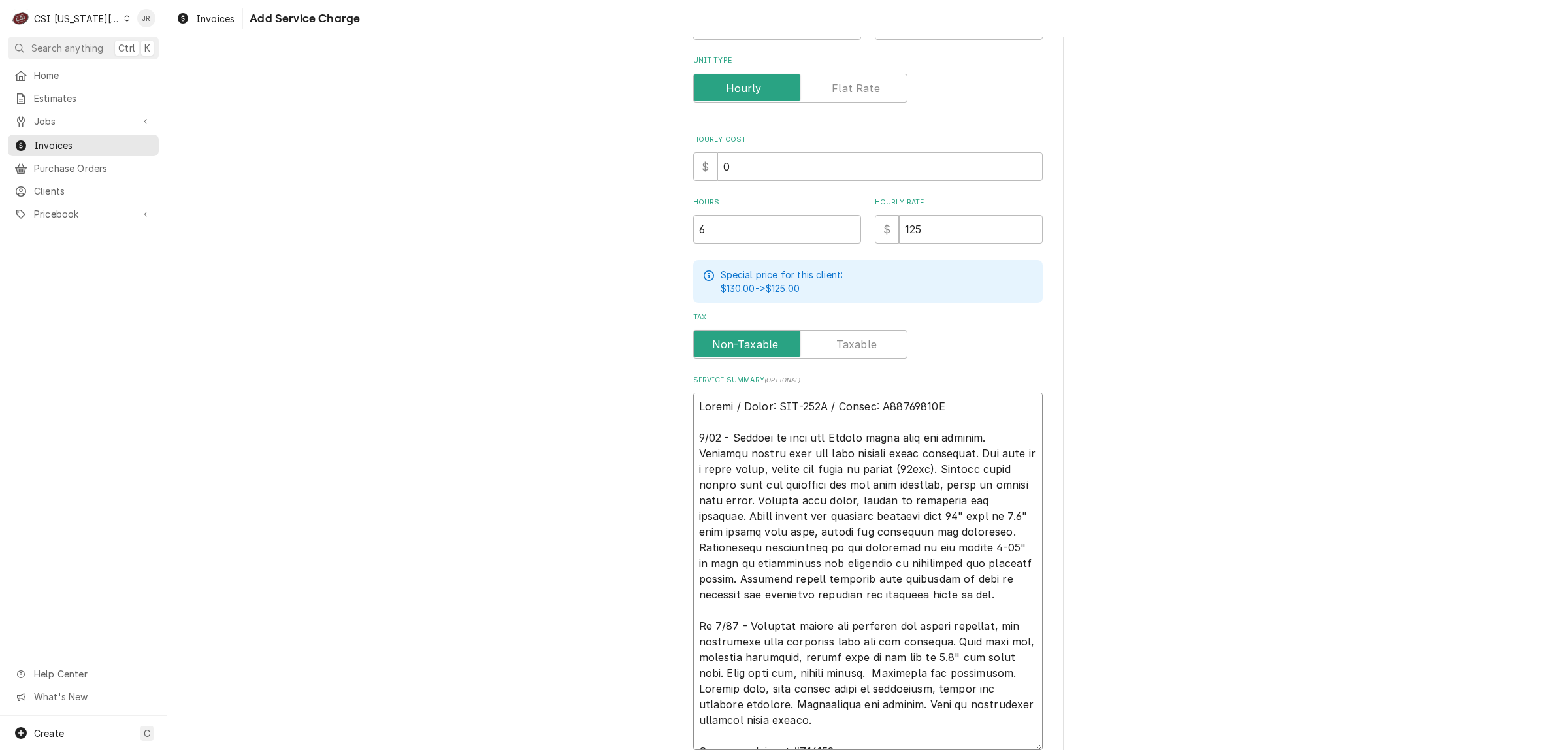
scroll to position [335, 0]
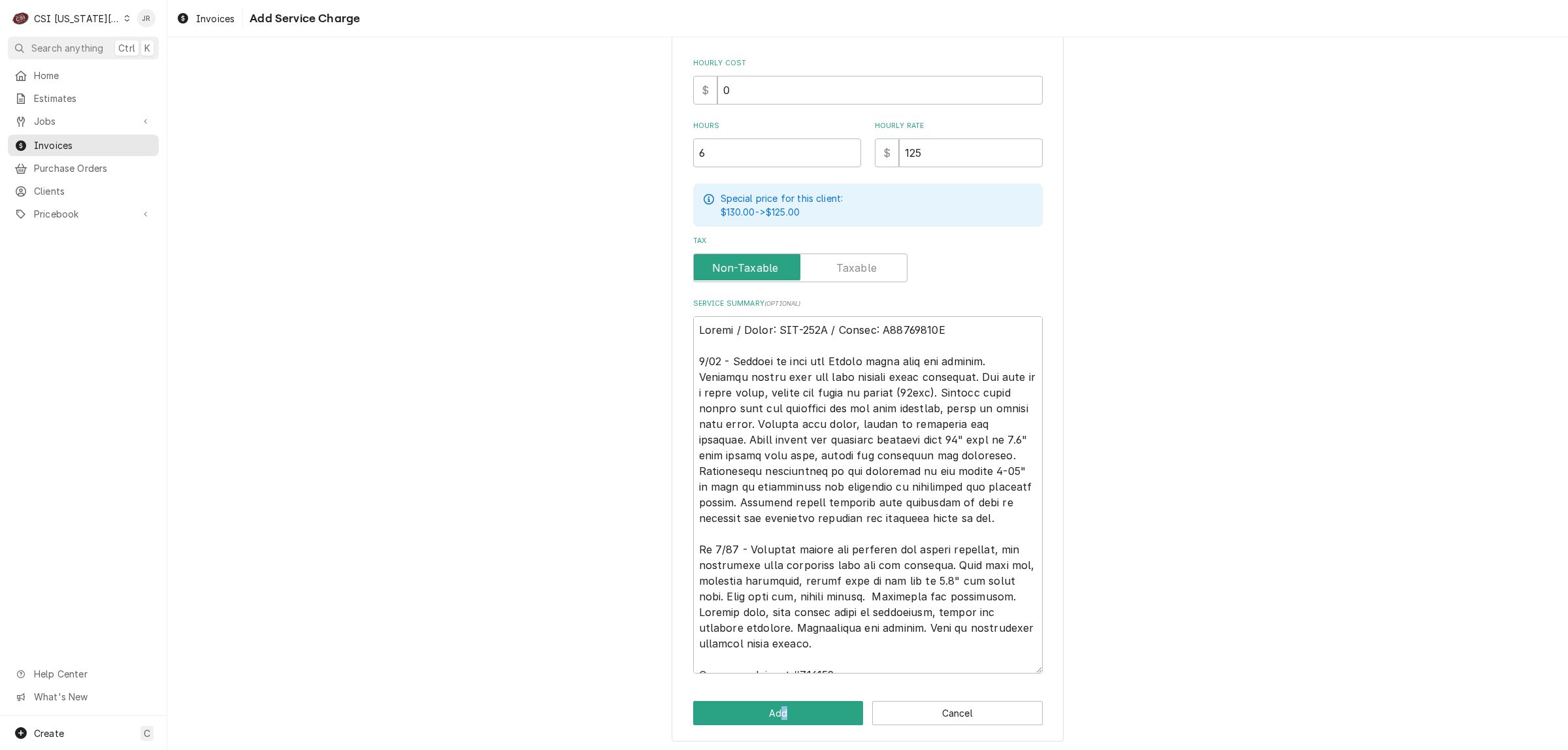
drag, startPoint x: 778, startPoint y: 737, endPoint x: 778, endPoint y: 725, distance: 12.0
click at [778, 727] on div "Please provide the following information to add a new service charge to this in…" at bounding box center [867, 235] width 392 height 1015
click at [778, 716] on button "Add" at bounding box center [778, 713] width 170 height 24
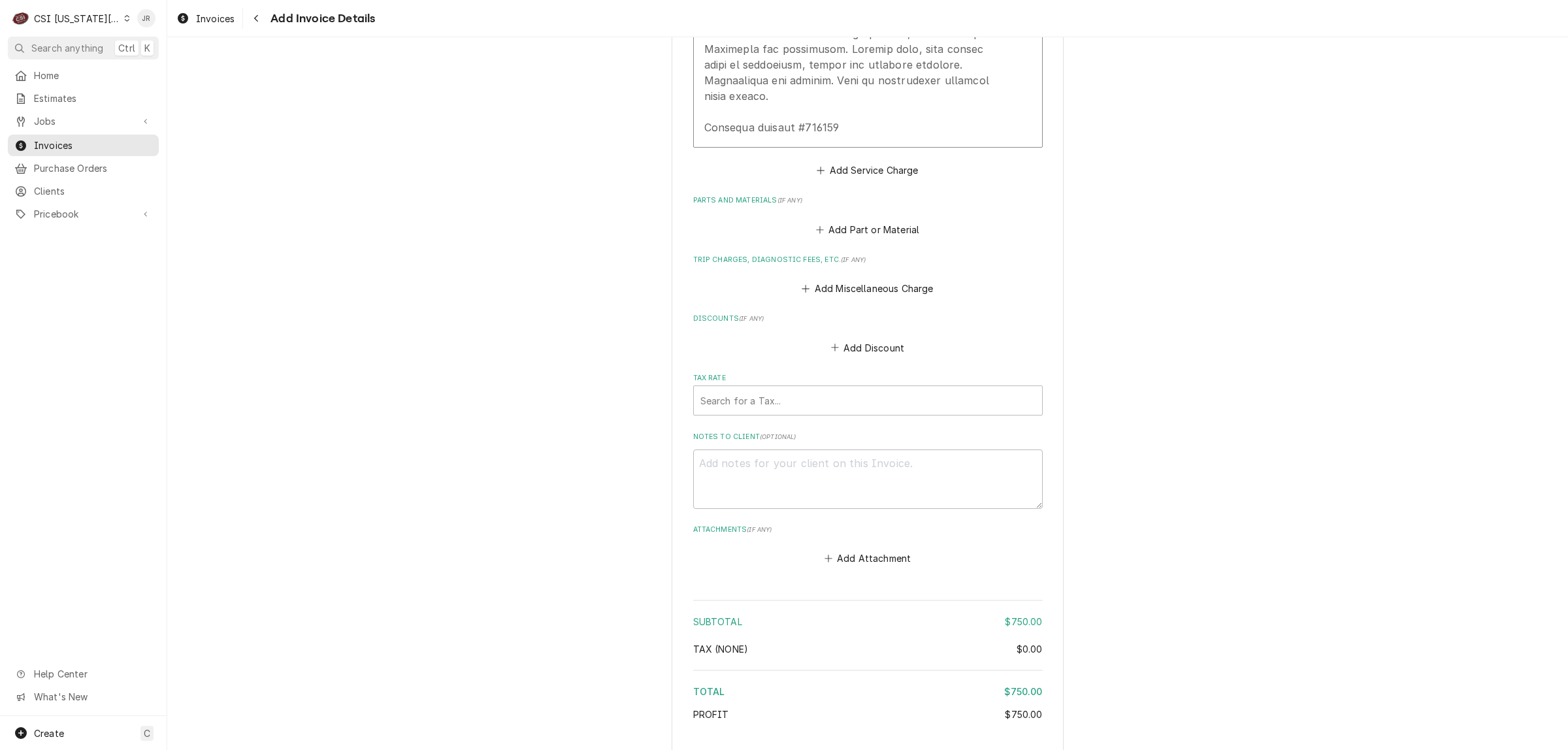
scroll to position [1944, 0]
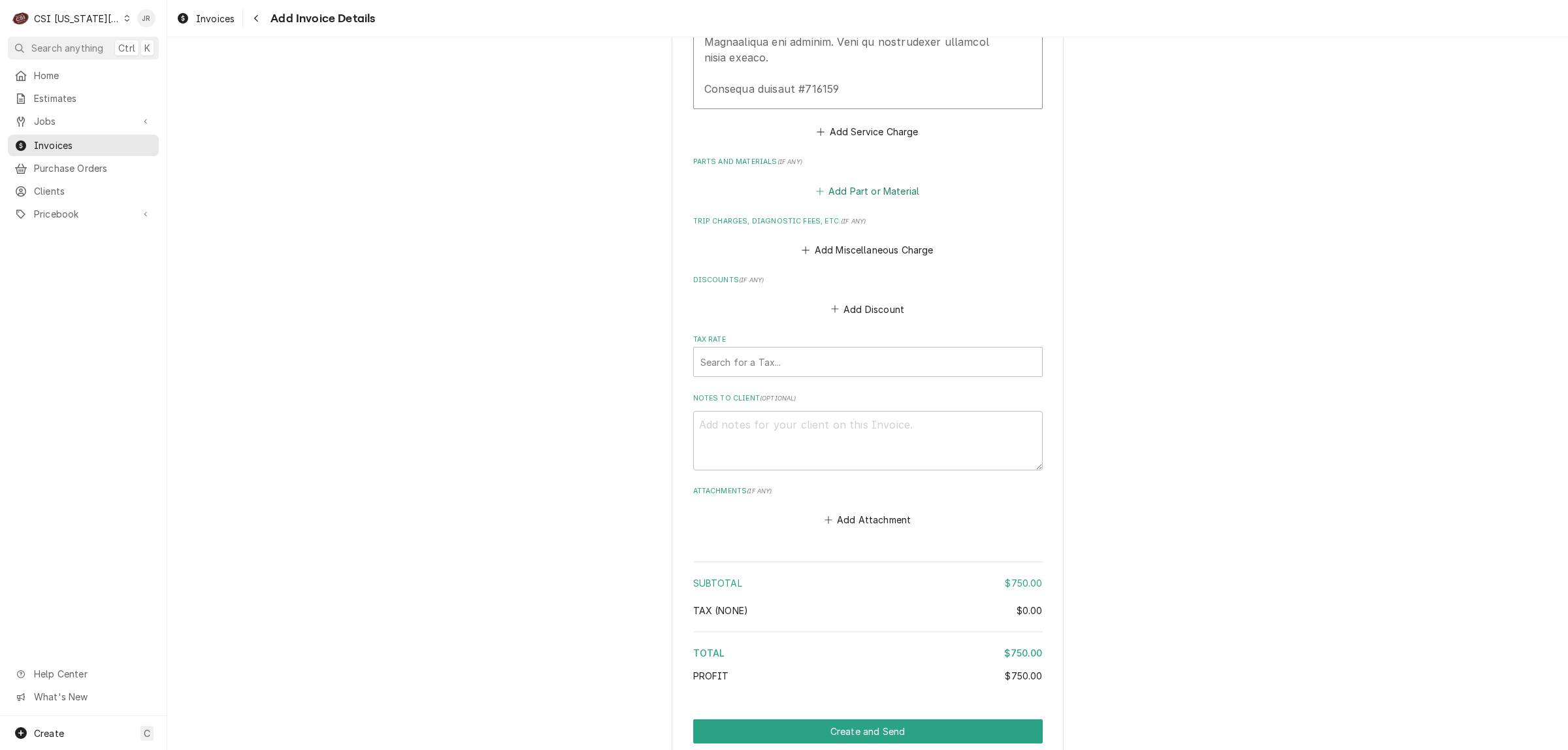
click at [884, 181] on button "Add Part or Material" at bounding box center [867, 190] width 108 height 19
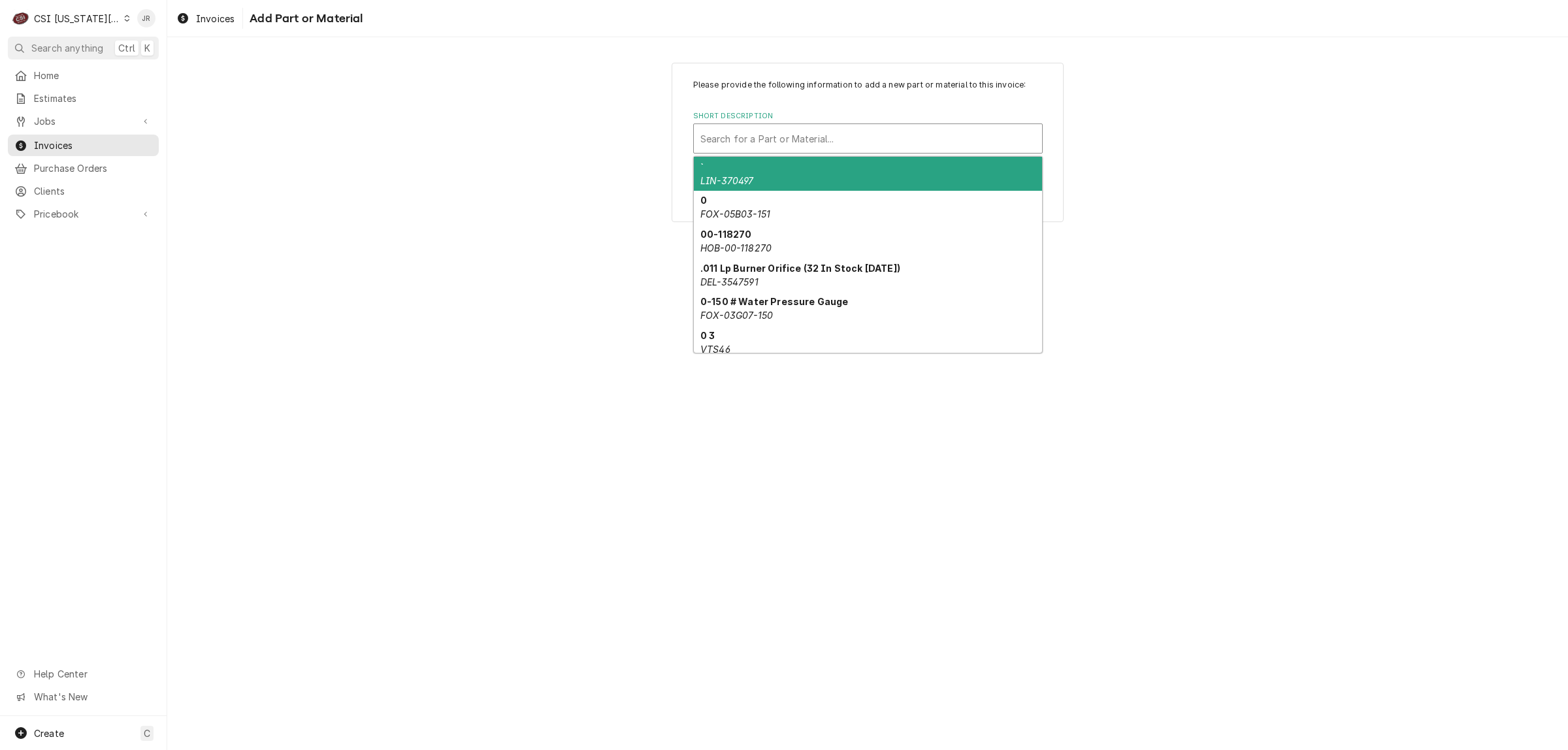
click at [758, 152] on div "Search for a Part or Material..." at bounding box center [867, 139] width 348 height 29
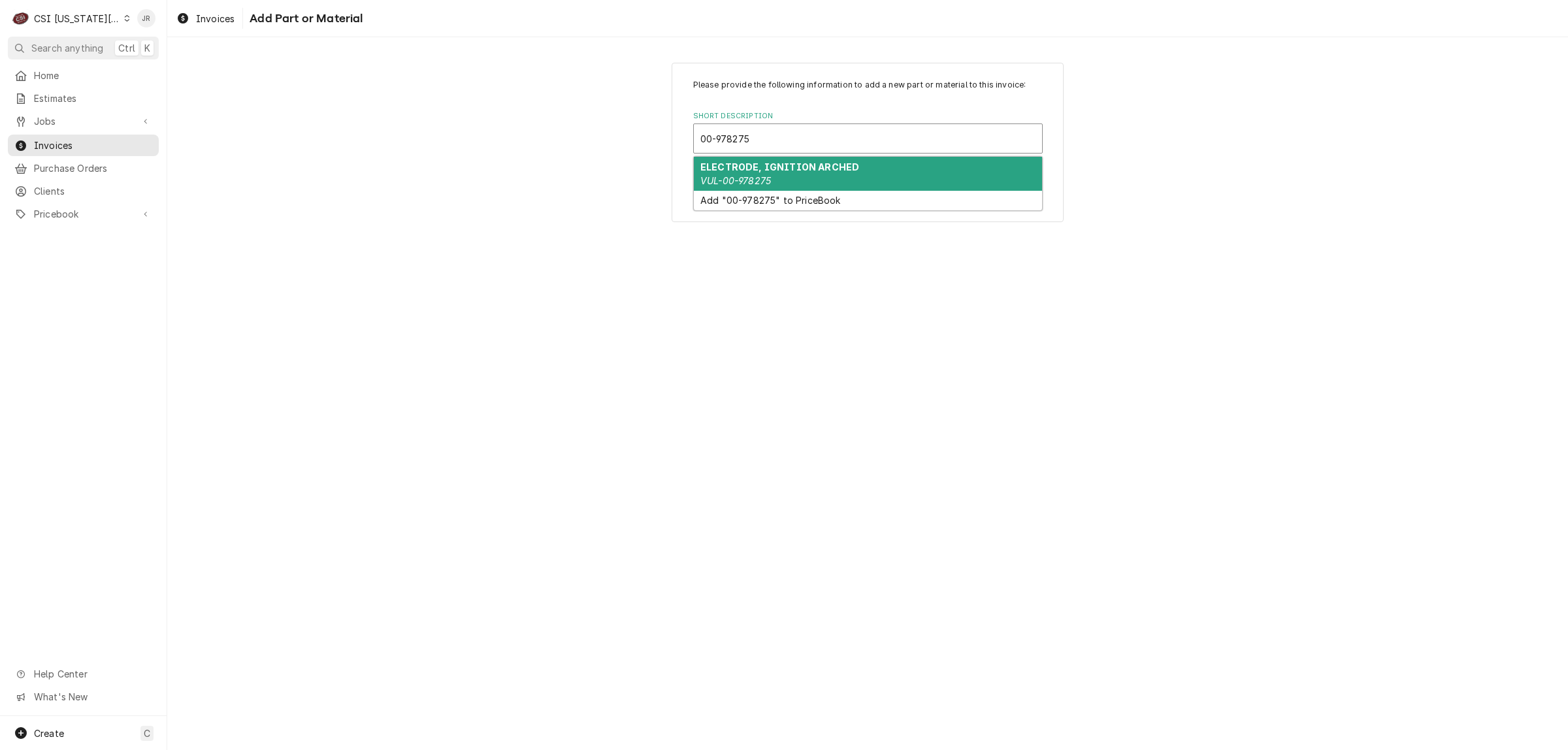
click at [784, 177] on div "ELECTRODE, IGNITION ARCHED VUL-00-978275" at bounding box center [867, 173] width 348 height 34
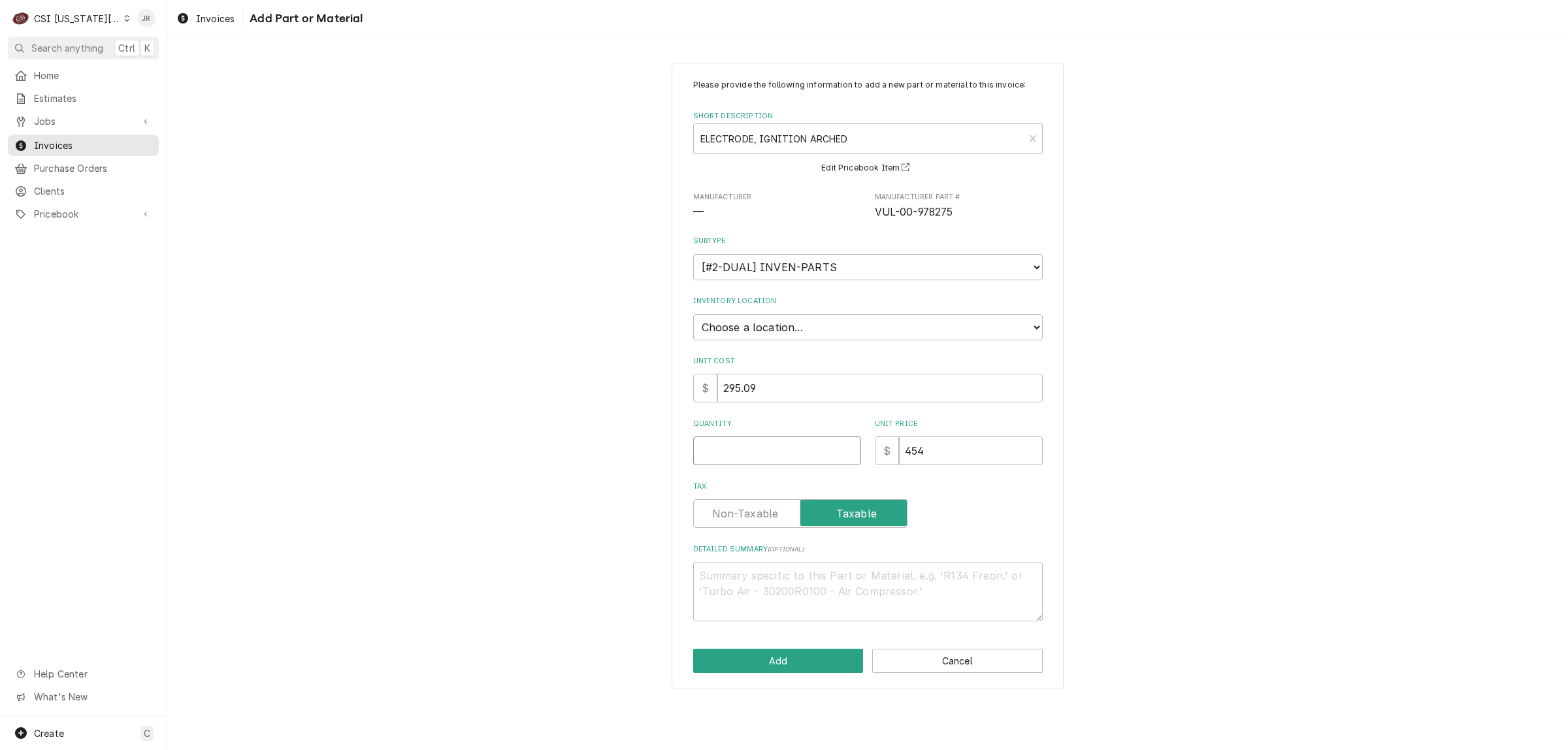
drag, startPoint x: 752, startPoint y: 446, endPoint x: 794, endPoint y: 448, distance: 42.0
click at [794, 448] on input "Quantity" at bounding box center [778, 451] width 168 height 29
click at [716, 508] on label "Tax" at bounding box center [801, 514] width 214 height 29
click at [716, 508] on input "Tax" at bounding box center [801, 514] width 203 height 29
click at [756, 653] on button "Add" at bounding box center [778, 660] width 170 height 24
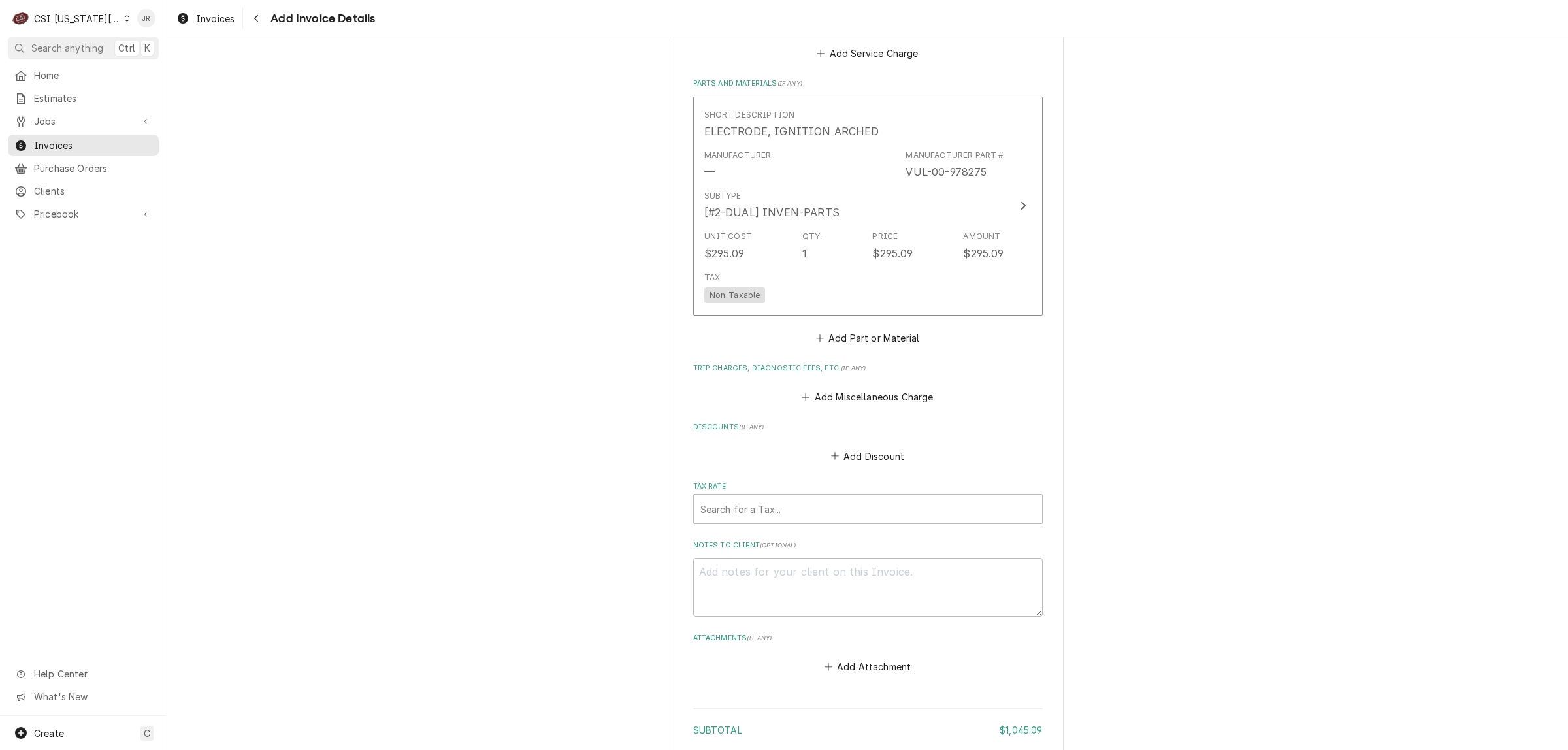
scroll to position [2051, 0]
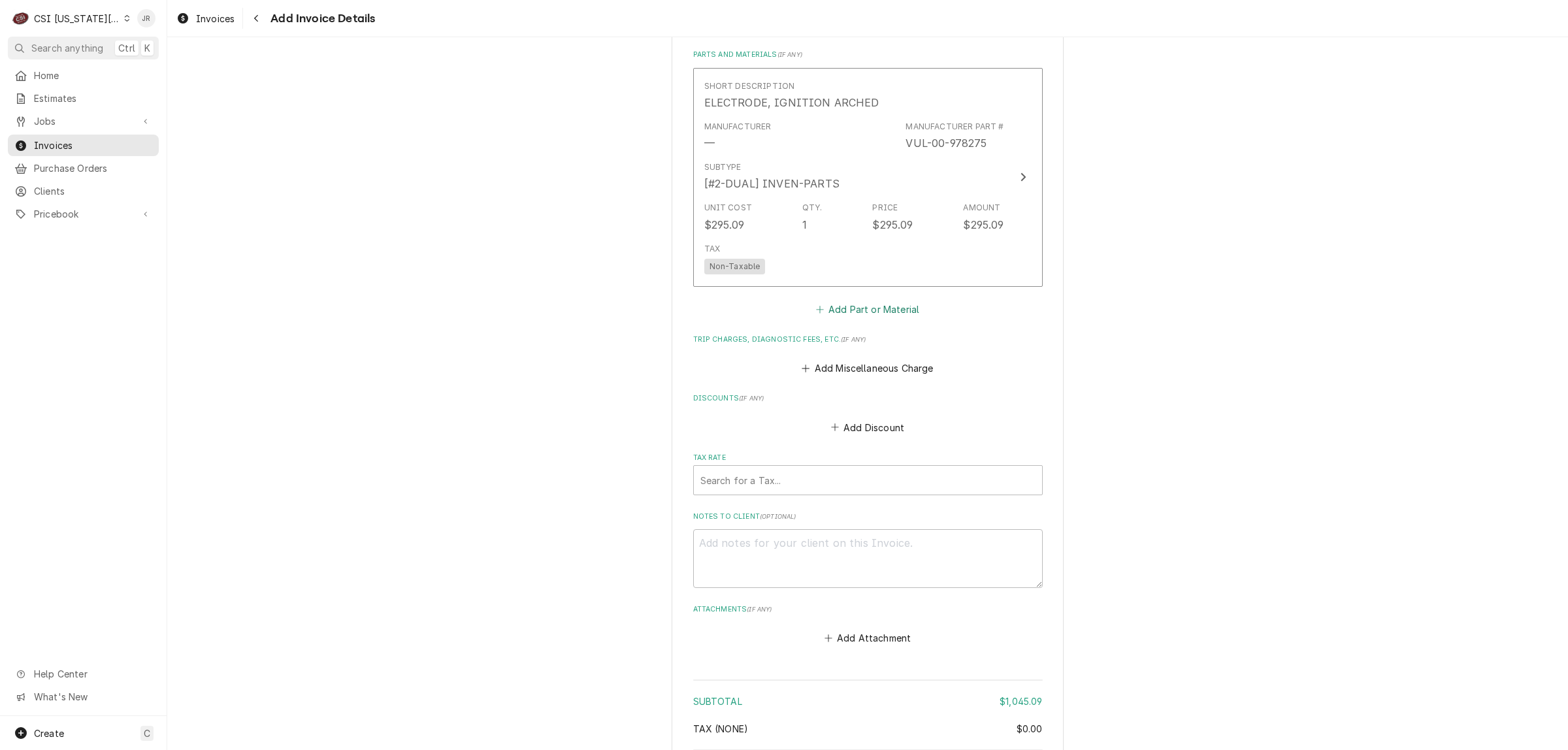
click at [841, 300] on button "Add Part or Material" at bounding box center [867, 309] width 108 height 19
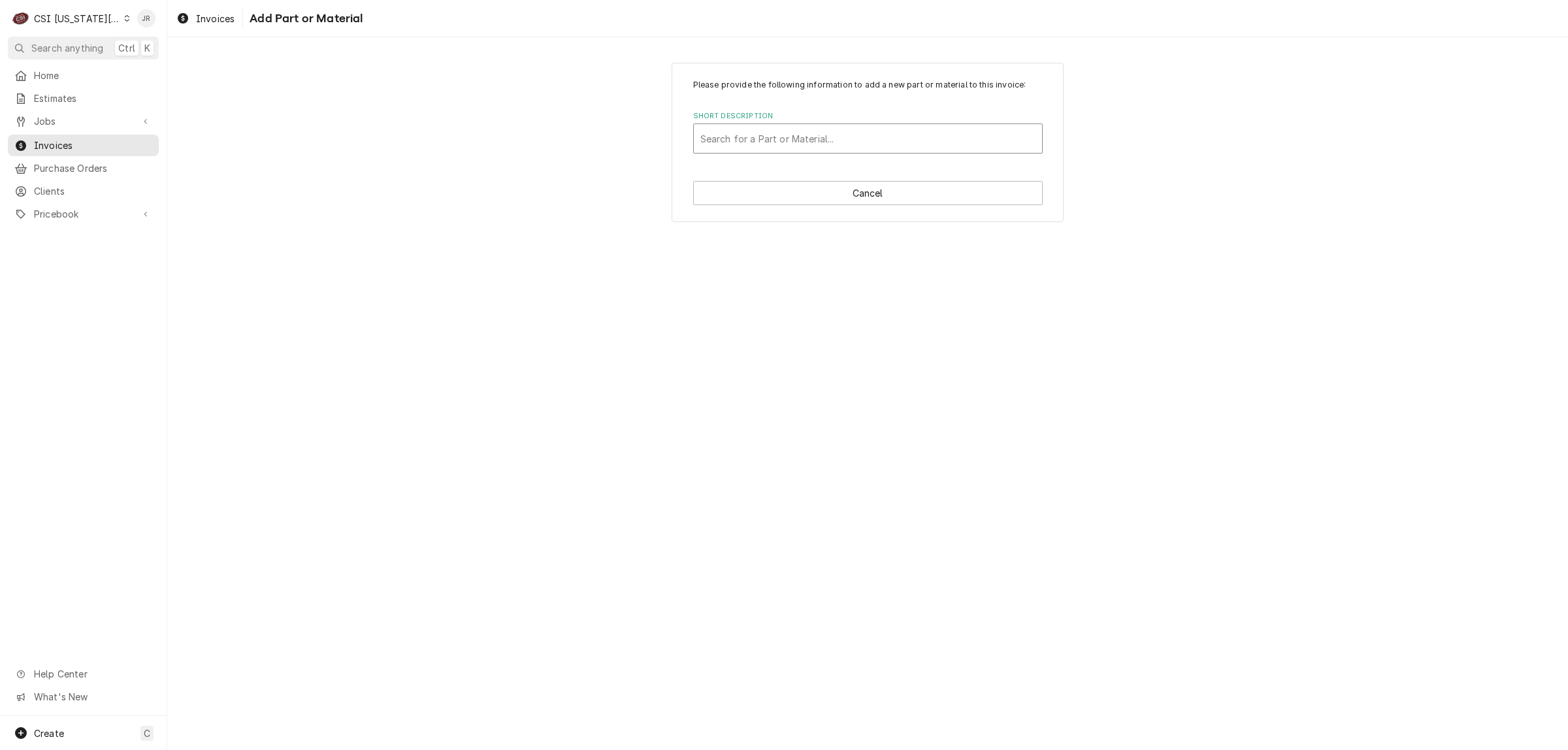
click at [794, 145] on div "Short Description" at bounding box center [868, 139] width 335 height 23
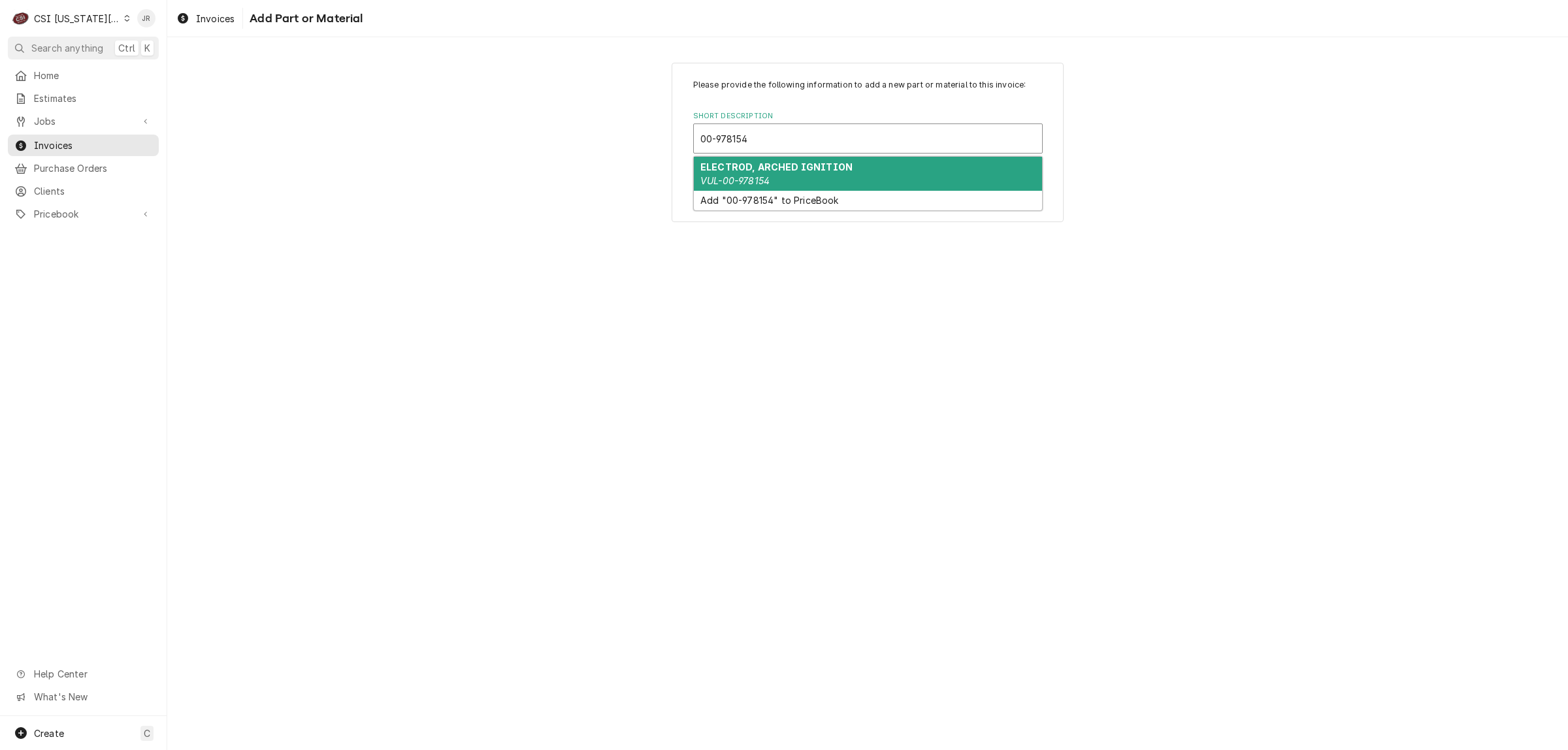
drag, startPoint x: 752, startPoint y: 165, endPoint x: 763, endPoint y: 175, distance: 14.9
click at [763, 175] on div "ELECTROD, ARCHED IGNITION VUL-00-978154" at bounding box center [867, 173] width 348 height 34
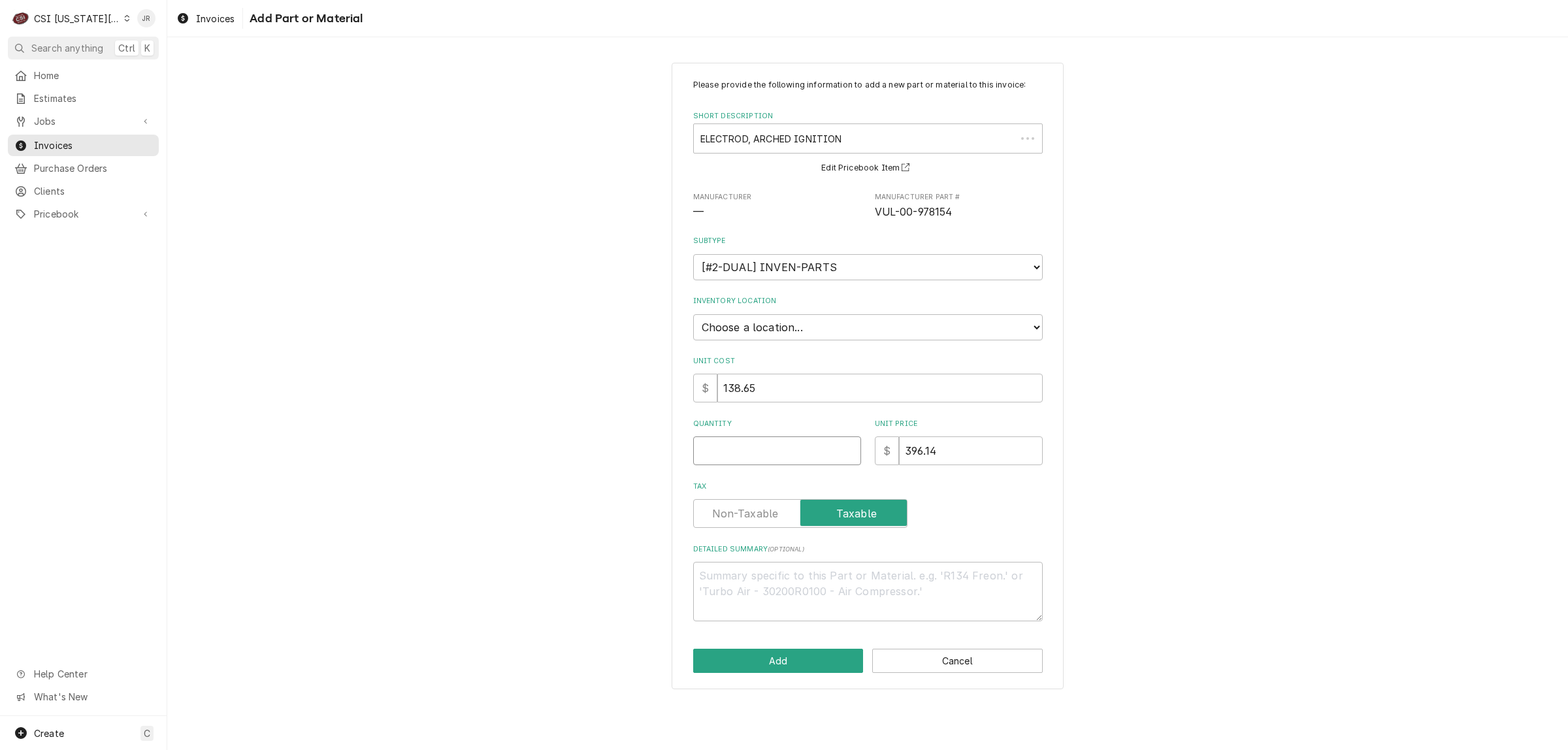
click at [766, 449] on input "Quantity" at bounding box center [778, 451] width 168 height 29
drag, startPoint x: 758, startPoint y: 504, endPoint x: 750, endPoint y: 526, distance: 23.4
click at [758, 505] on label "Tax" at bounding box center [801, 514] width 214 height 29
click at [758, 505] on input "Tax" at bounding box center [801, 514] width 203 height 29
click at [747, 514] on label "Tax" at bounding box center [801, 514] width 214 height 29
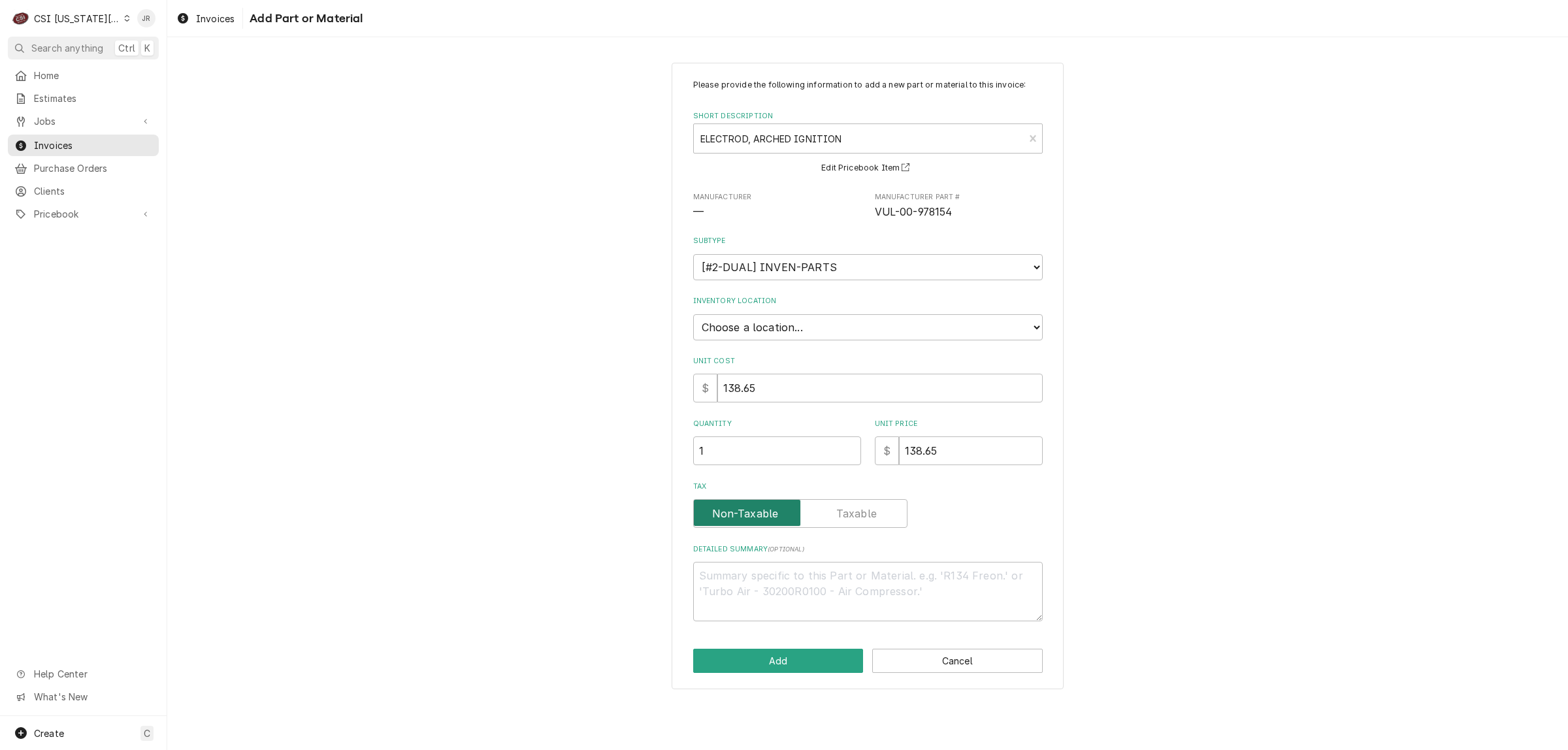
click at [747, 514] on input "Tax" at bounding box center [801, 514] width 203 height 29
click at [743, 507] on label "Tax" at bounding box center [801, 514] width 214 height 29
click at [743, 507] on input "Tax" at bounding box center [801, 514] width 203 height 29
click at [795, 650] on button "Add" at bounding box center [778, 660] width 170 height 24
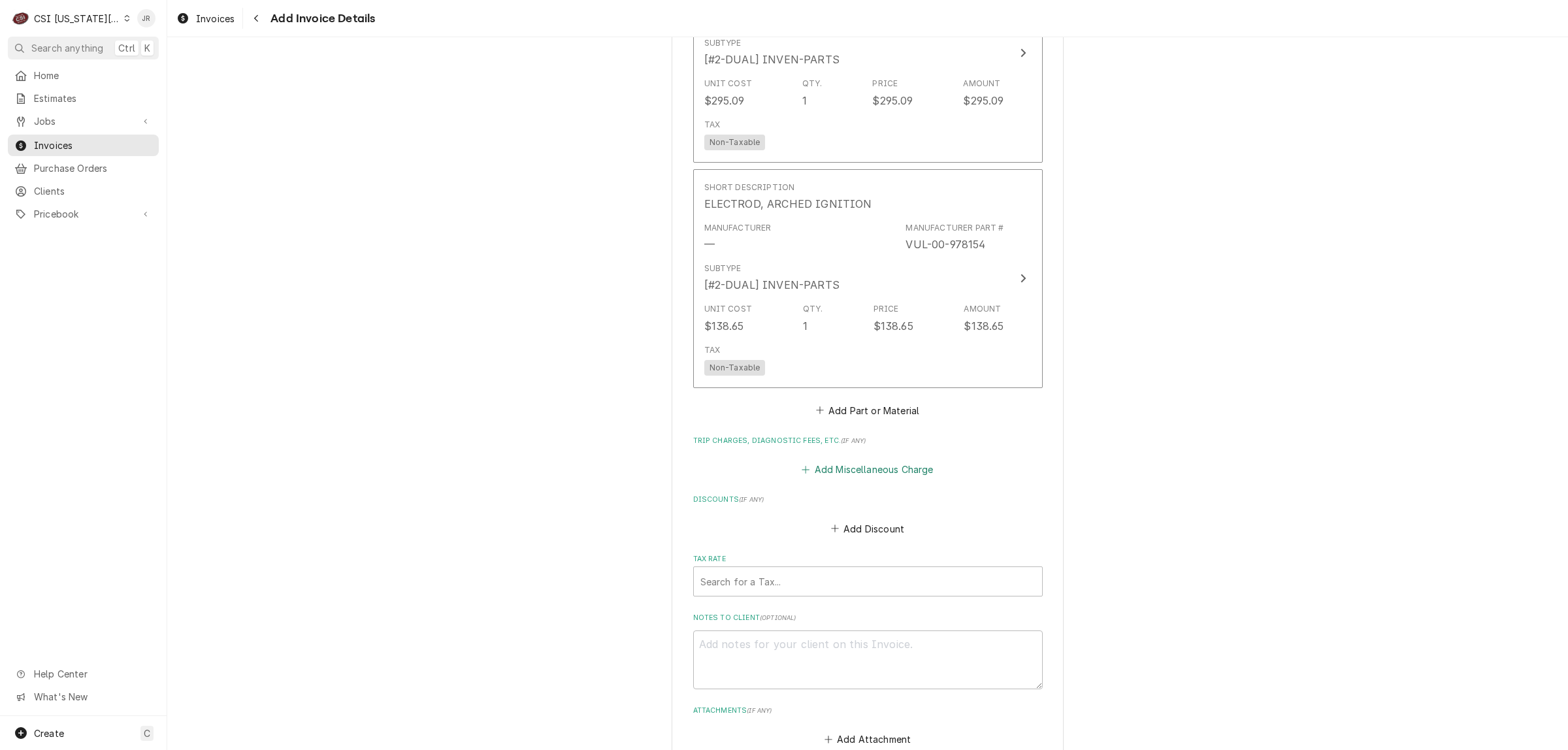
scroll to position [2173, 0]
click at [853, 403] on button "Add Part or Material" at bounding box center [867, 412] width 108 height 19
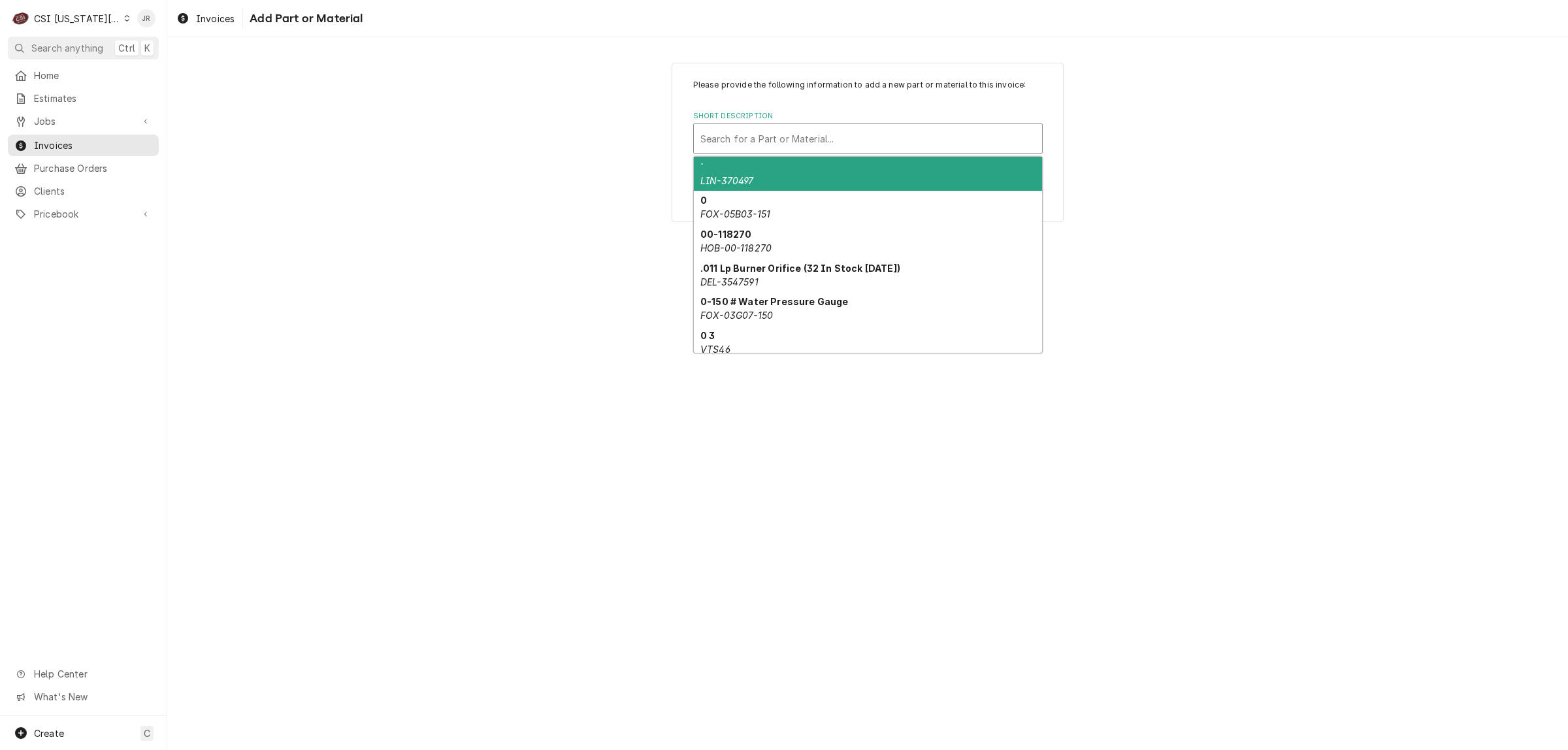
click at [857, 138] on div "Short Description" at bounding box center [868, 139] width 335 height 23
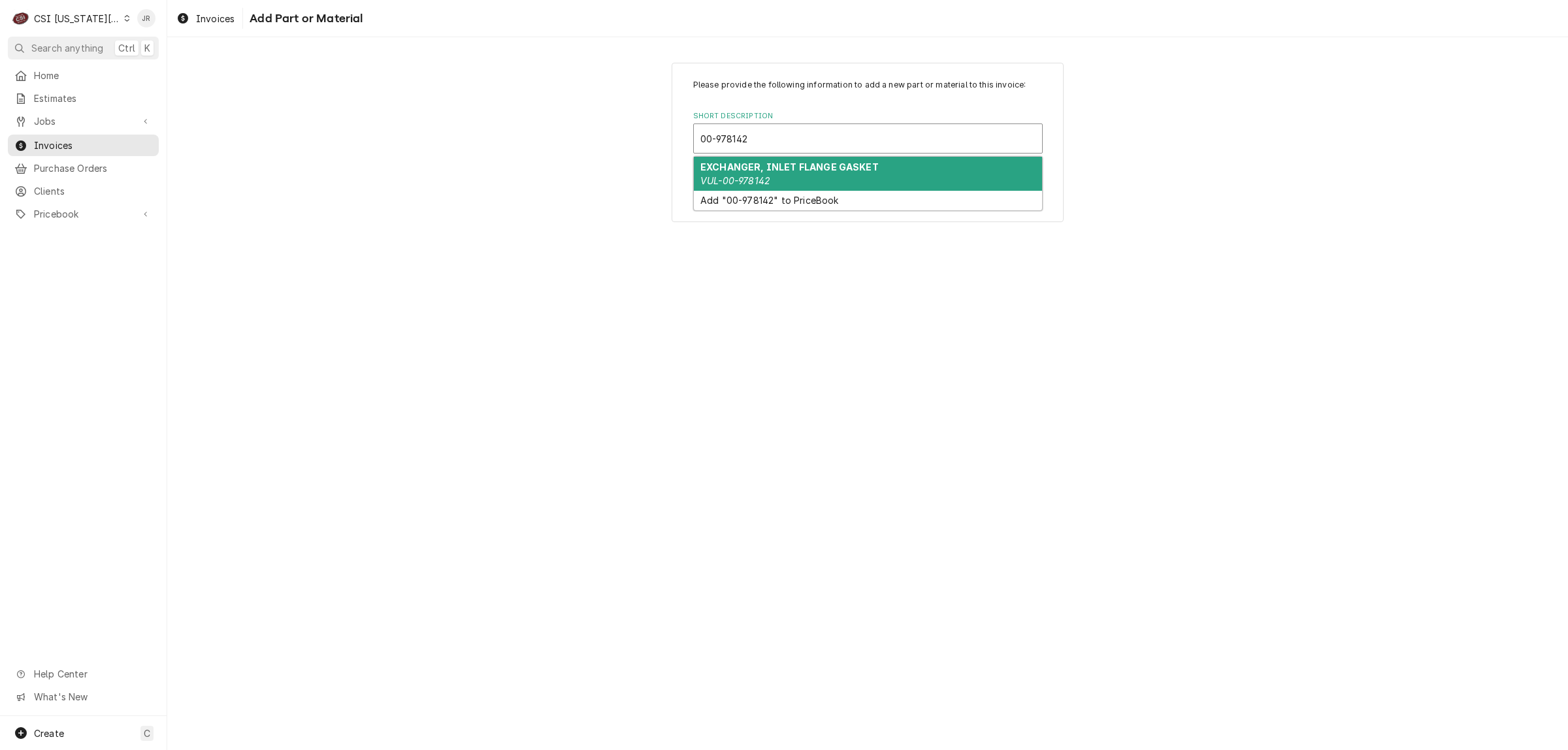
click at [821, 177] on div "EXCHANGER, INLET FLANGE GASKET VUL-00-978142" at bounding box center [867, 173] width 348 height 34
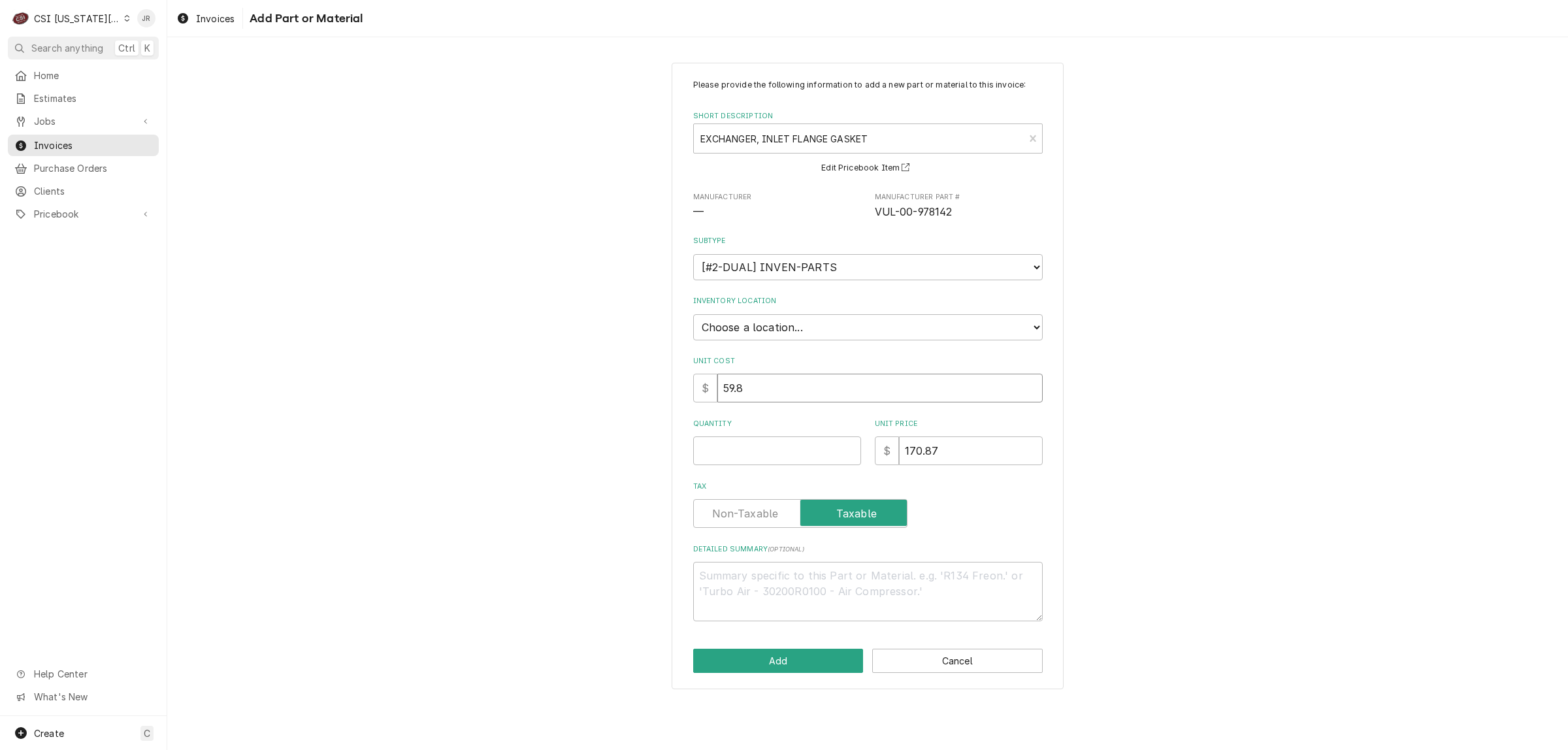
click at [769, 397] on input "59.8" at bounding box center [881, 388] width 325 height 29
drag, startPoint x: 747, startPoint y: 383, endPoint x: 603, endPoint y: 331, distance: 153.1
click at [590, 338] on div "Please provide the following information to add a new part or material to this …" at bounding box center [868, 376] width 1401 height 650
click at [776, 454] on input "Quantity" at bounding box center [778, 451] width 168 height 29
paste input "59.8"
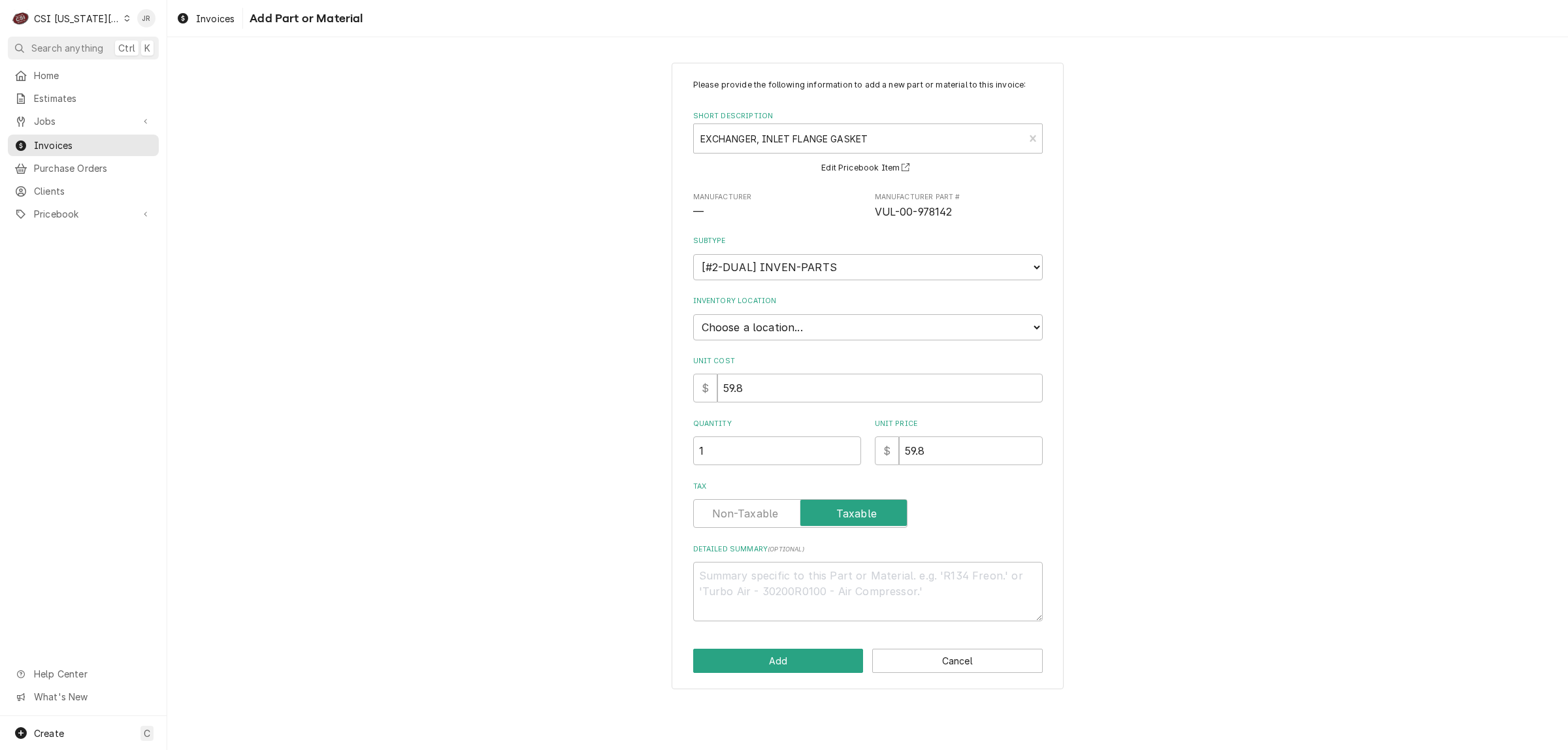
click at [748, 507] on label "Tax" at bounding box center [801, 514] width 214 height 29
click at [748, 507] on input "Tax" at bounding box center [801, 514] width 203 height 29
drag, startPoint x: 807, startPoint y: 648, endPoint x: 752, endPoint y: 321, distance: 331.6
click at [878, 287] on div "Please provide the following information to add a new part or material to this …" at bounding box center [867, 376] width 392 height 627
click at [763, 324] on select "Choose a location... 00 | KC WAREHOUSE 00 | MAIN WAREHOUSE 01 | BRIAN BREAZIER …" at bounding box center [868, 327] width 350 height 26
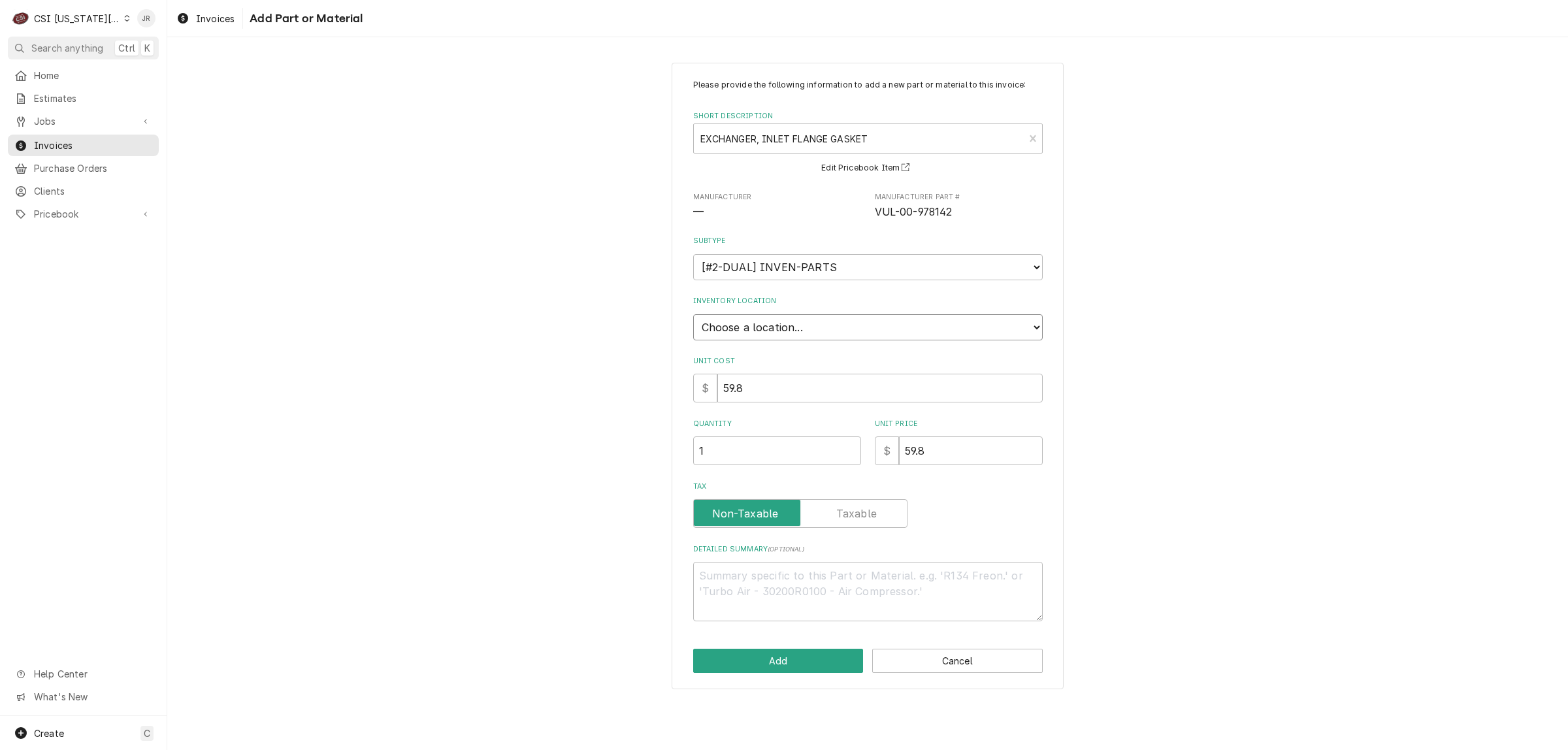
click at [768, 327] on select "Choose a location... 00 | KC WAREHOUSE 00 | MAIN WAREHOUSE 01 | BRIAN BREAZIER …" at bounding box center [868, 327] width 350 height 26
click at [774, 331] on select "Choose a location... 00 | KC WAREHOUSE 00 | MAIN WAREHOUSE 01 | BRIAN BREAZIER …" at bounding box center [868, 327] width 350 height 26
click at [789, 658] on button "Add" at bounding box center [778, 660] width 170 height 24
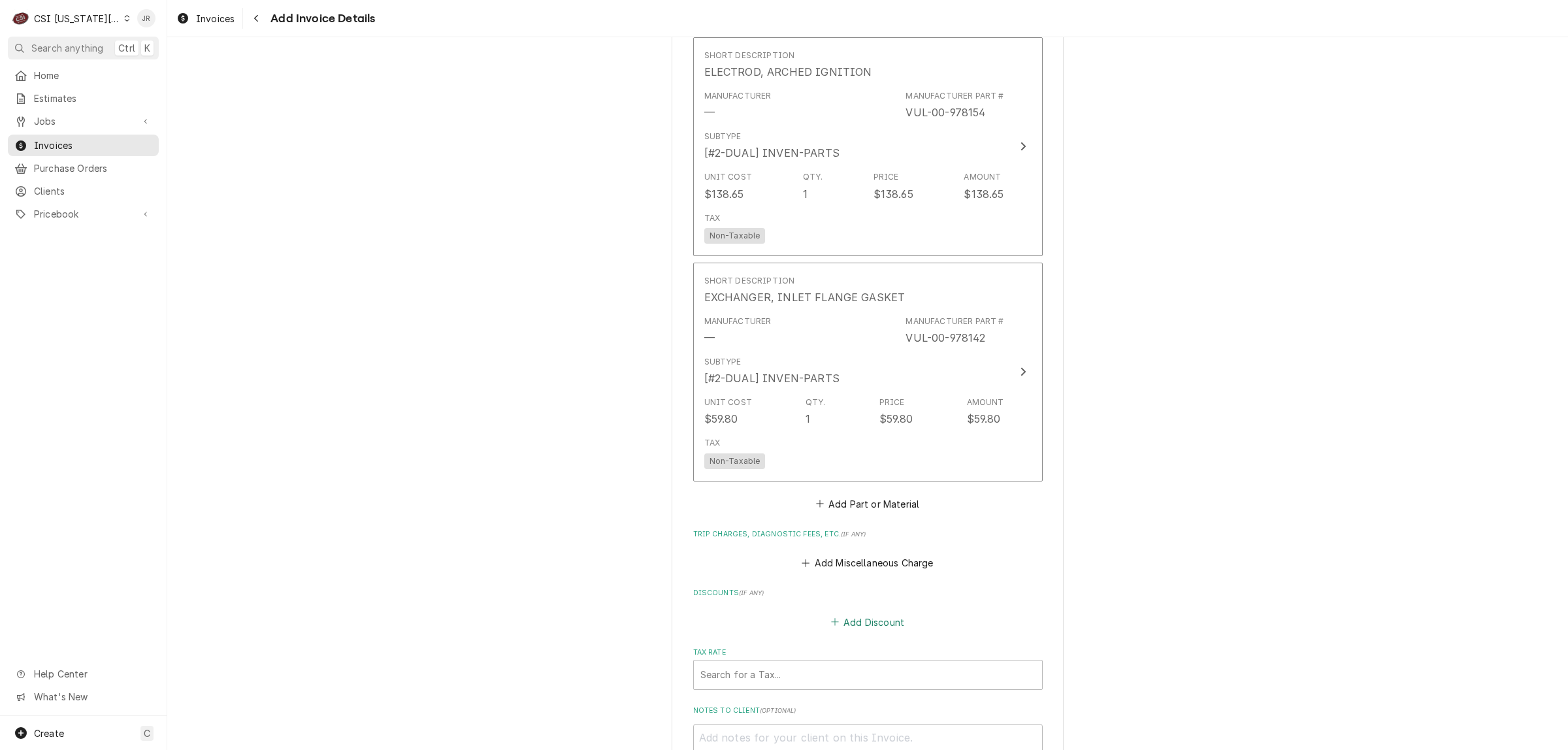
scroll to position [2337, 0]
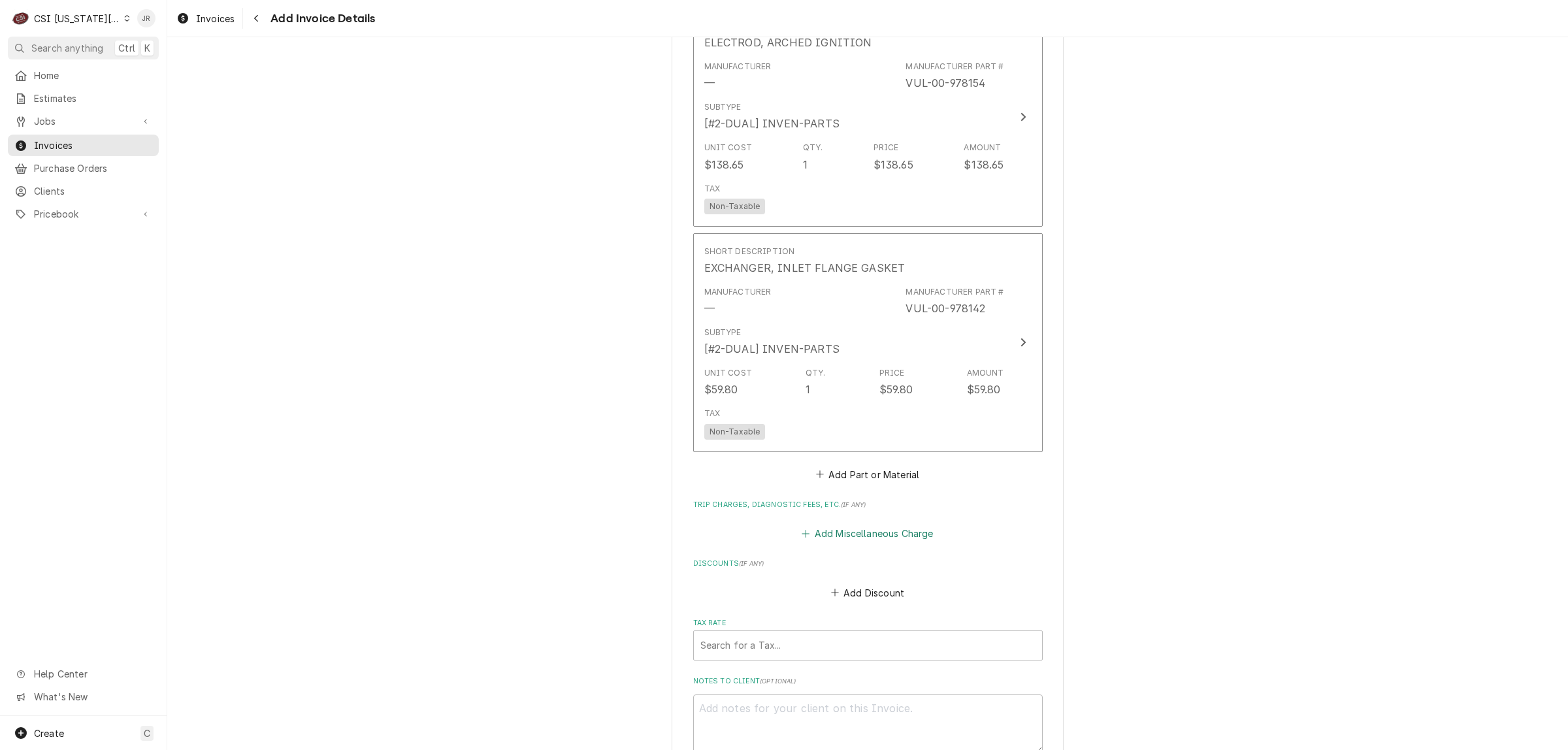
click at [876, 525] on button "Add Miscellaneous Charge" at bounding box center [867, 534] width 136 height 19
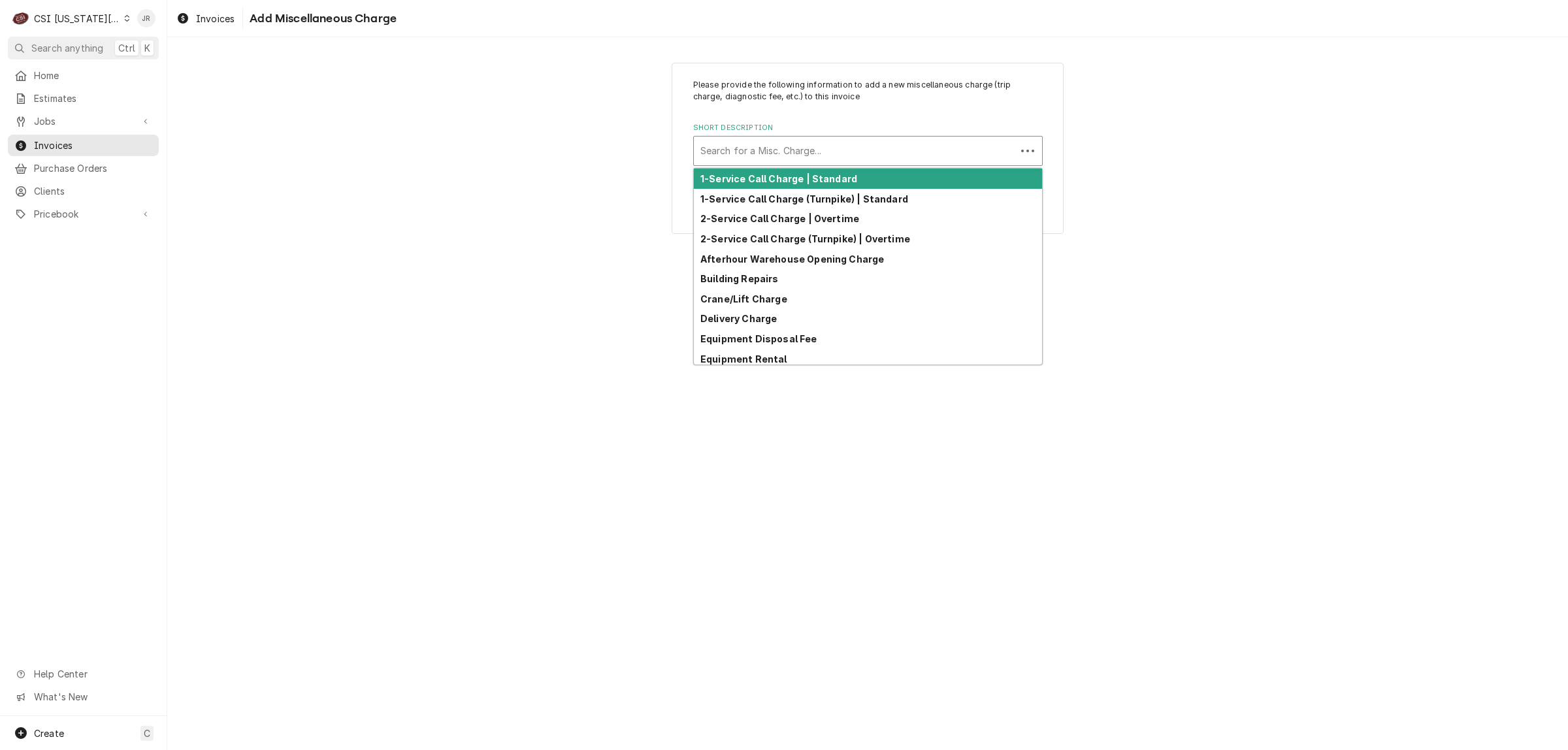
click at [765, 151] on div "Short Description" at bounding box center [855, 151] width 309 height 23
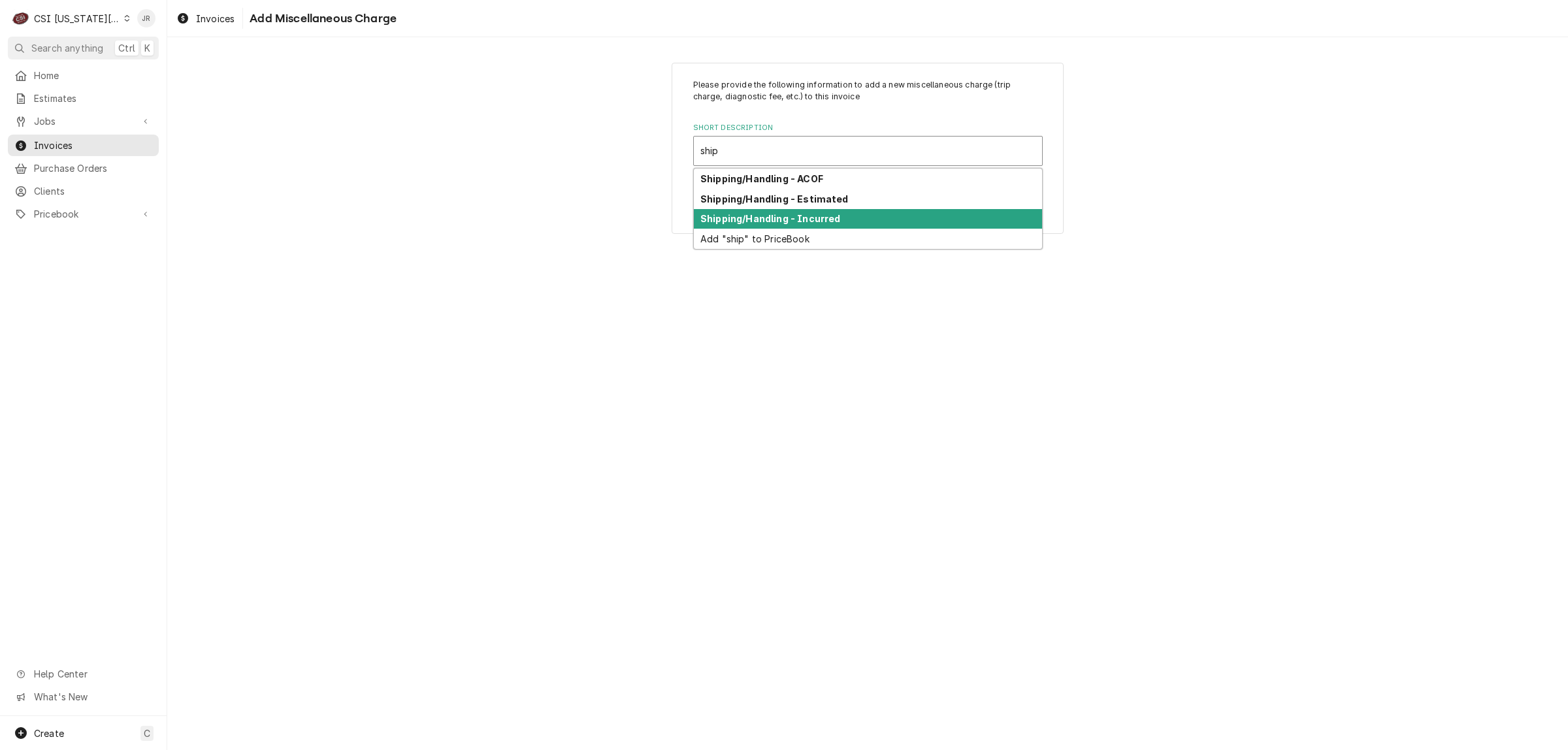
click at [798, 223] on strong "Shipping/Handling - Incurred" at bounding box center [770, 219] width 140 height 11
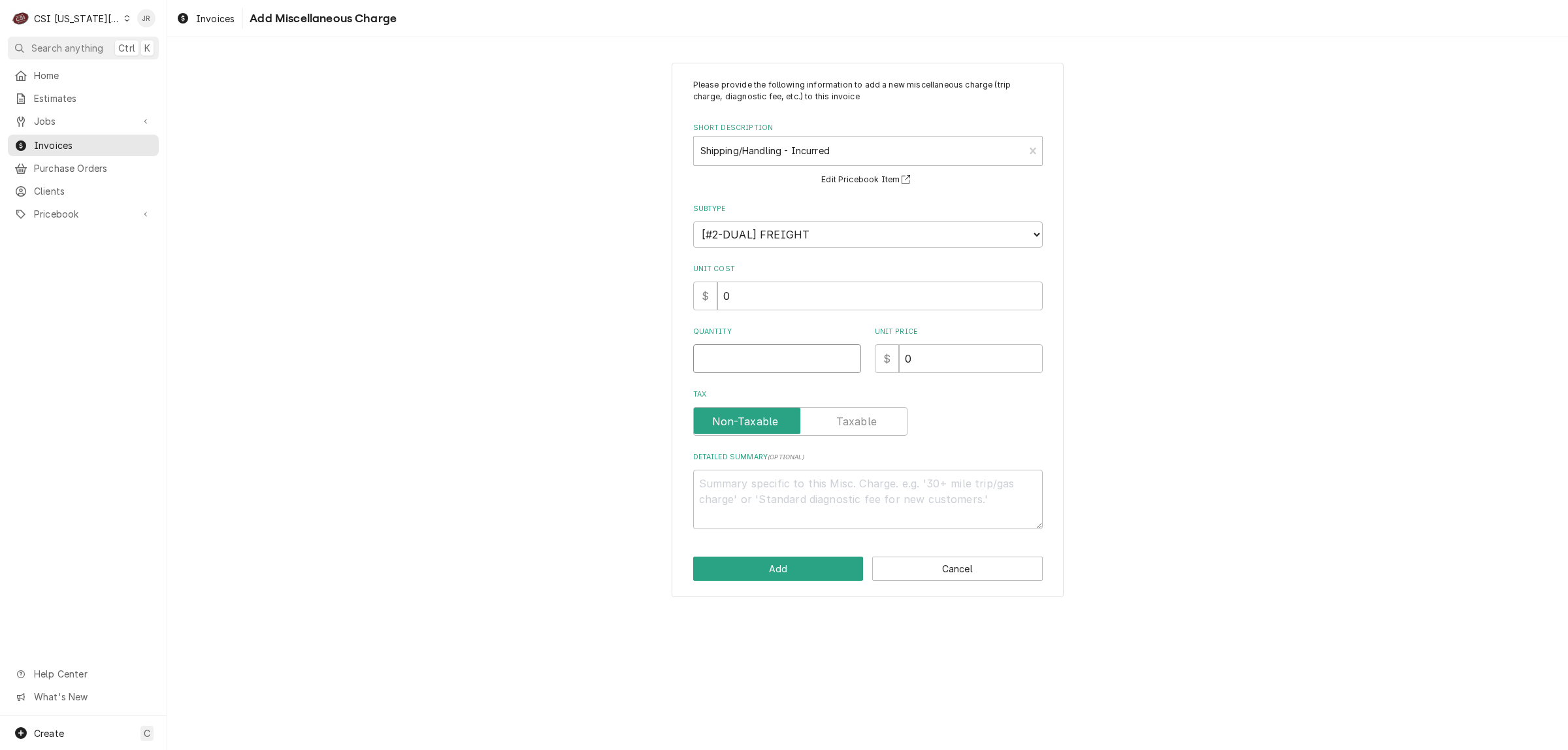
click at [774, 356] on input "Quantity" at bounding box center [778, 358] width 168 height 29
click at [821, 563] on button "Add" at bounding box center [778, 568] width 170 height 24
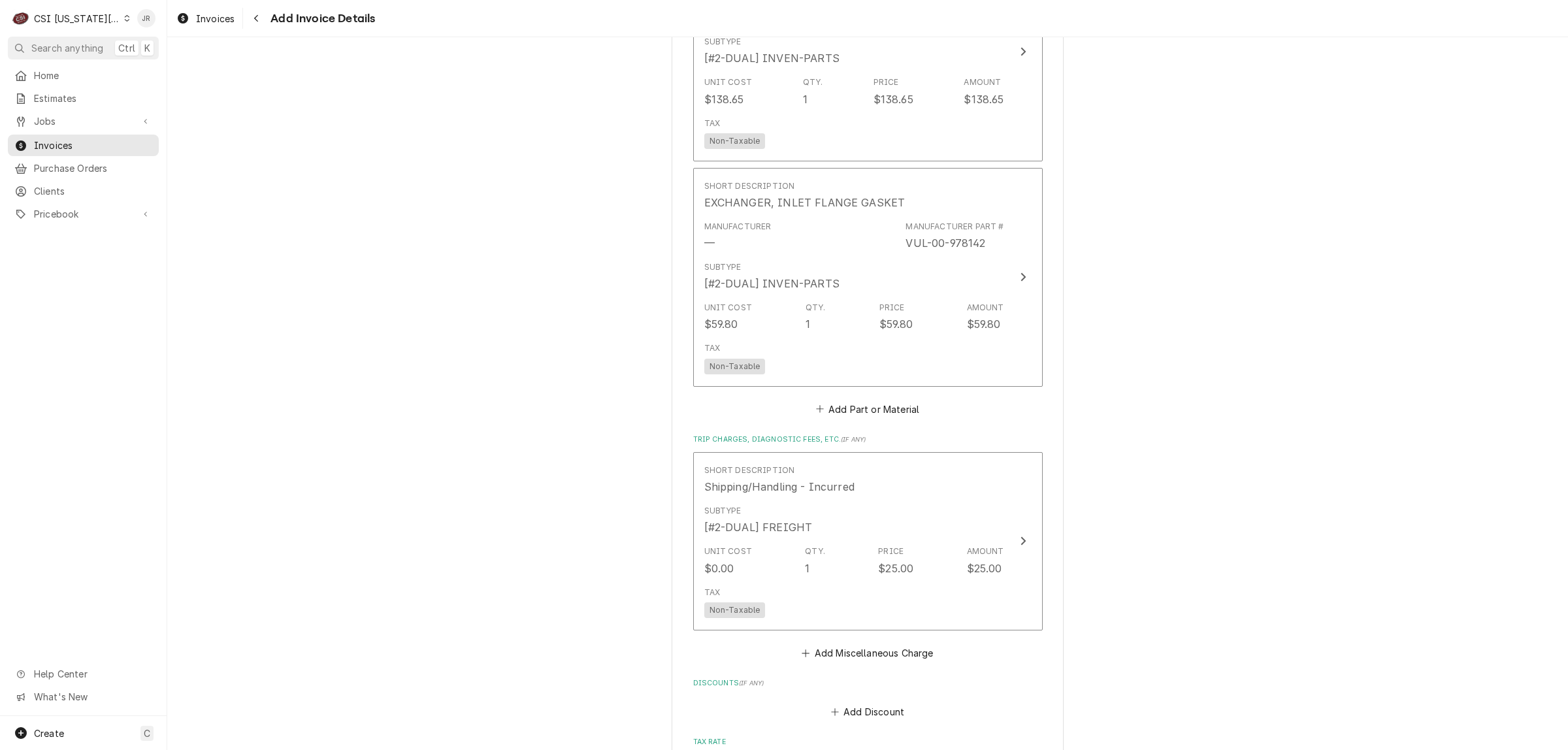
scroll to position [2622, 0]
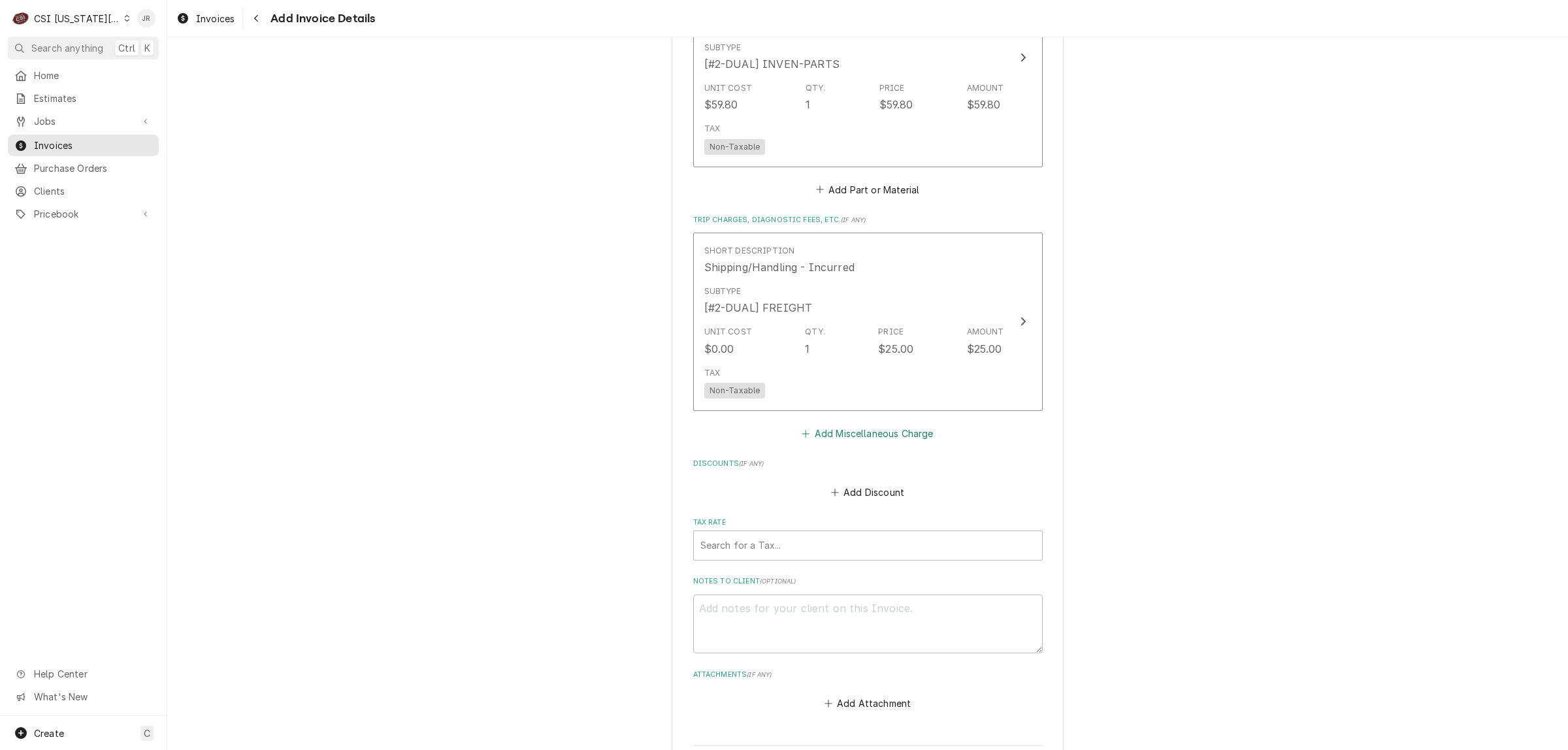
click at [887, 424] on button "Add Miscellaneous Charge" at bounding box center [867, 433] width 136 height 19
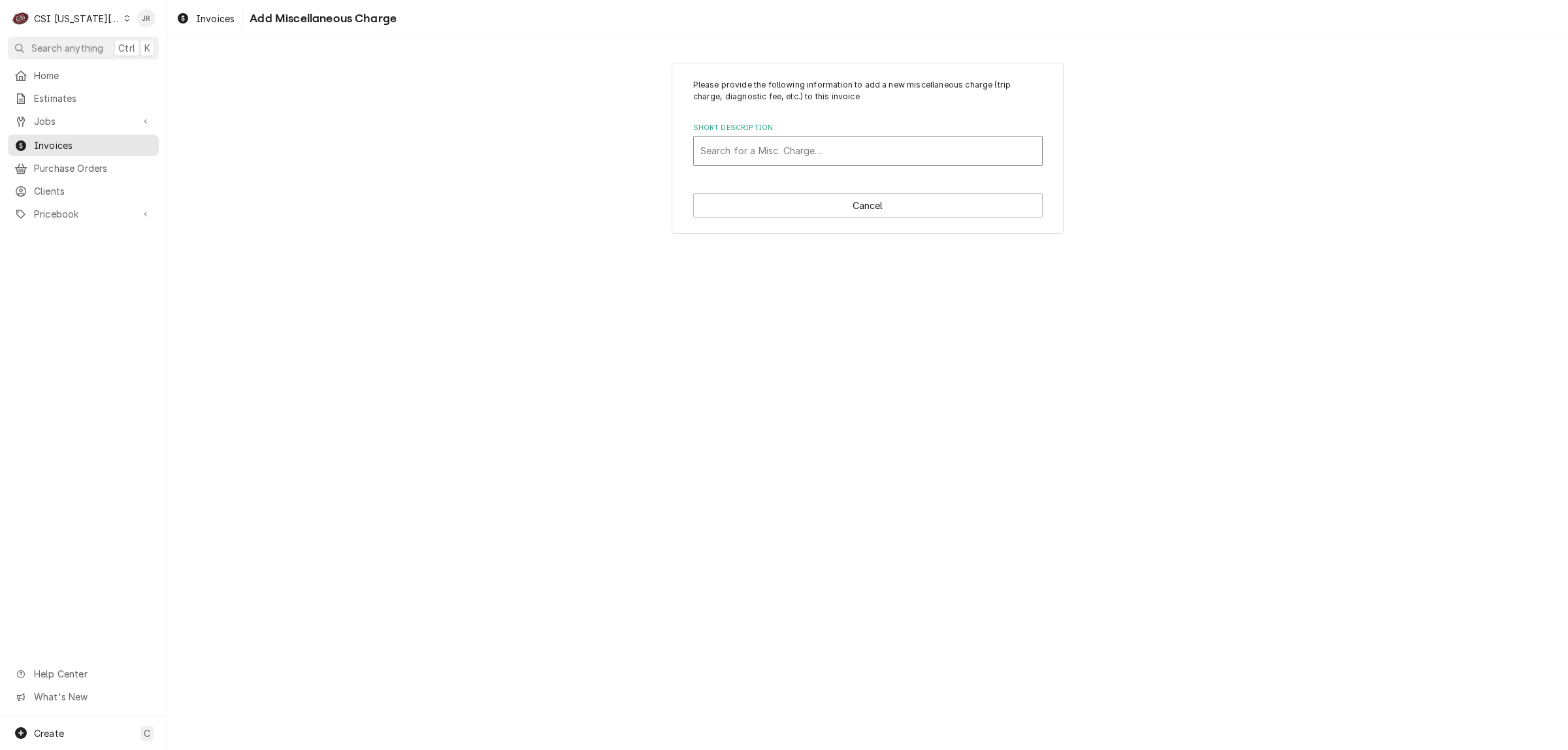
click at [721, 152] on div "Short Description" at bounding box center [868, 151] width 335 height 23
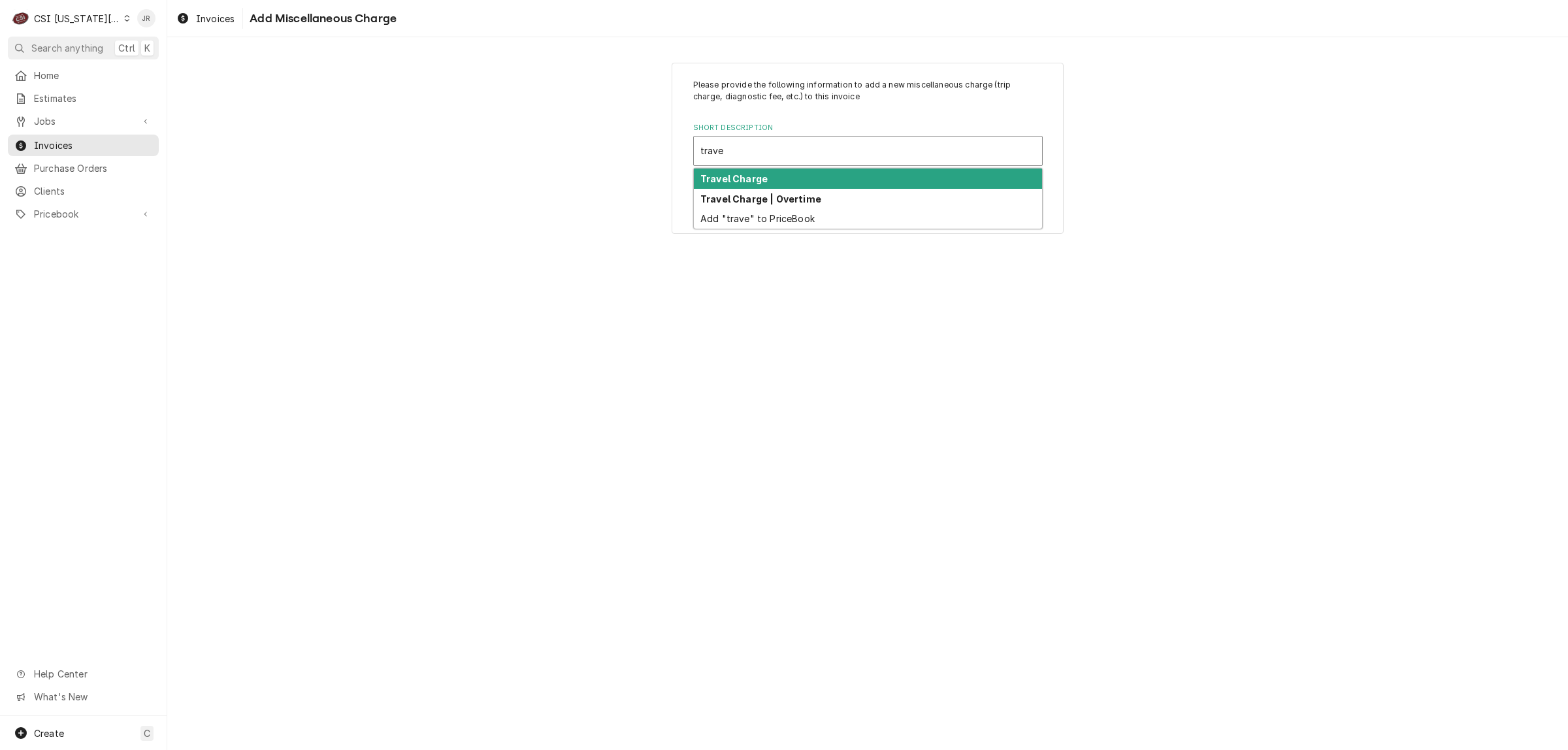
click at [727, 181] on strong "Travel Charge" at bounding box center [734, 179] width 68 height 11
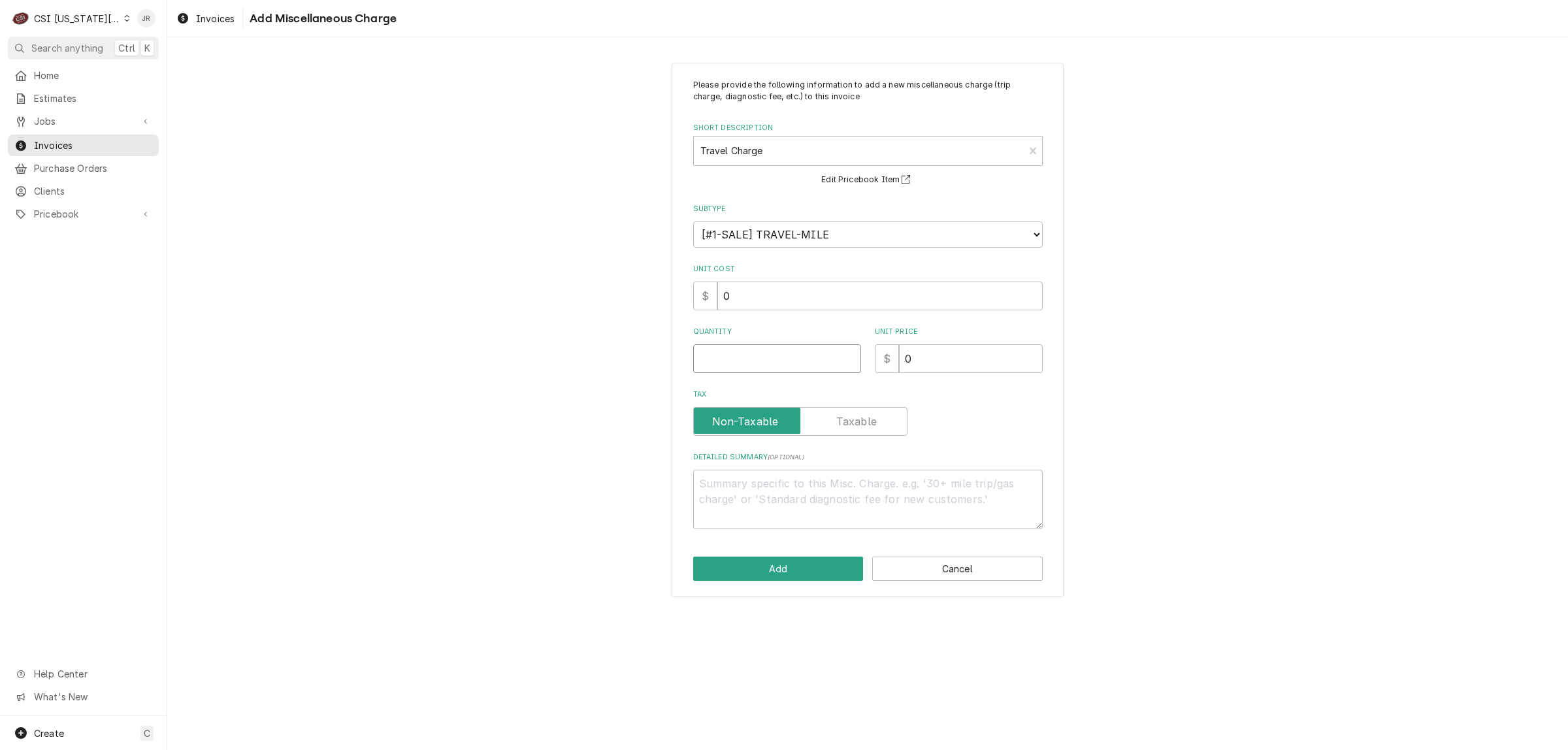
click at [742, 363] on input "Quantity" at bounding box center [778, 358] width 168 height 29
drag, startPoint x: 742, startPoint y: 363, endPoint x: 763, endPoint y: 367, distance: 21.4
click at [763, 367] on input "Quantity" at bounding box center [778, 358] width 168 height 29
drag, startPoint x: 917, startPoint y: 357, endPoint x: 581, endPoint y: 293, distance: 342.0
click at [581, 293] on div "Please provide the following information to add a new miscellaneous charge (tri…" at bounding box center [868, 330] width 1401 height 558
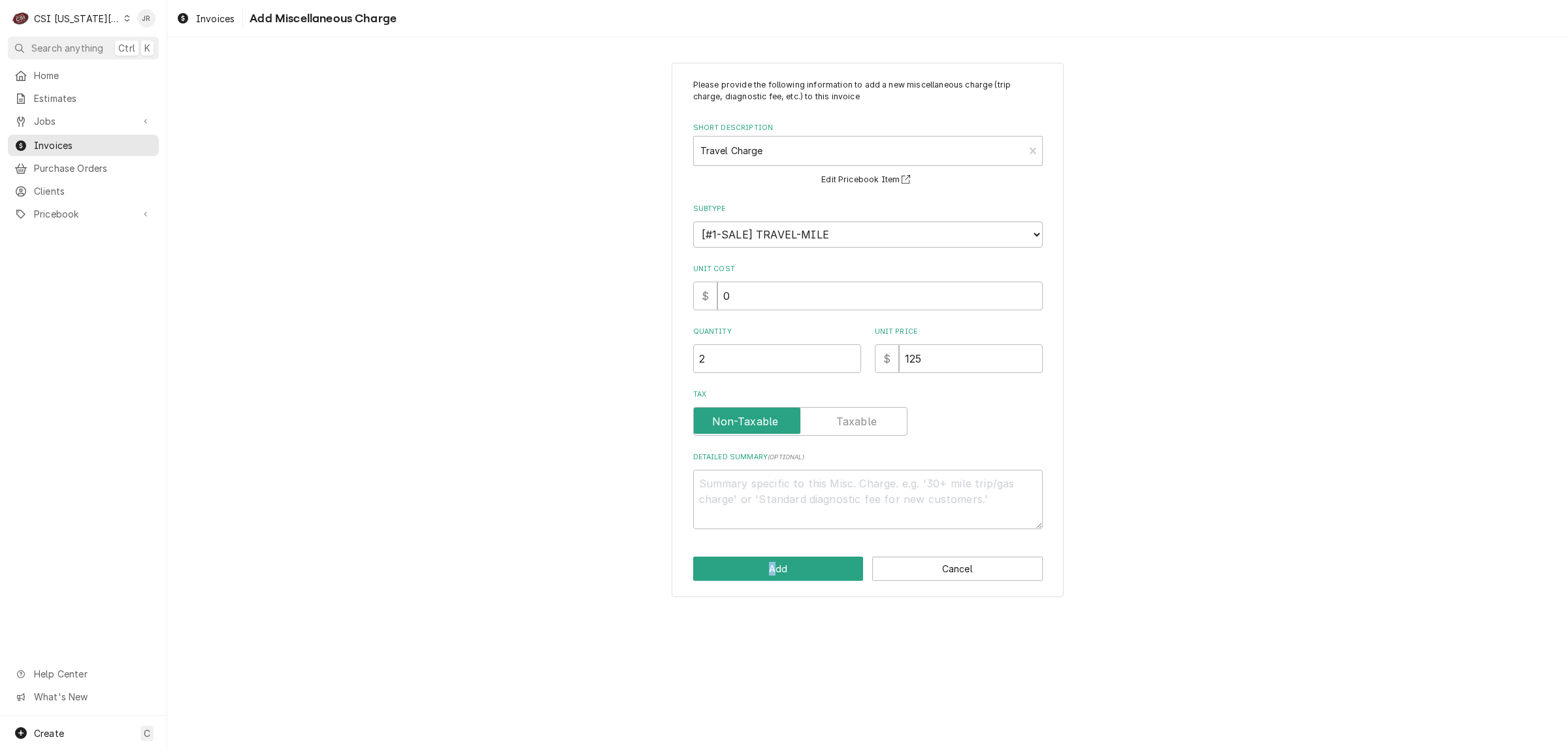
drag, startPoint x: 772, startPoint y: 588, endPoint x: 765, endPoint y: 580, distance: 10.6
click at [767, 582] on div "Please provide the following information to add a new miscellaneous charge (tri…" at bounding box center [867, 330] width 392 height 535
click at [758, 573] on button "Add" at bounding box center [778, 568] width 170 height 24
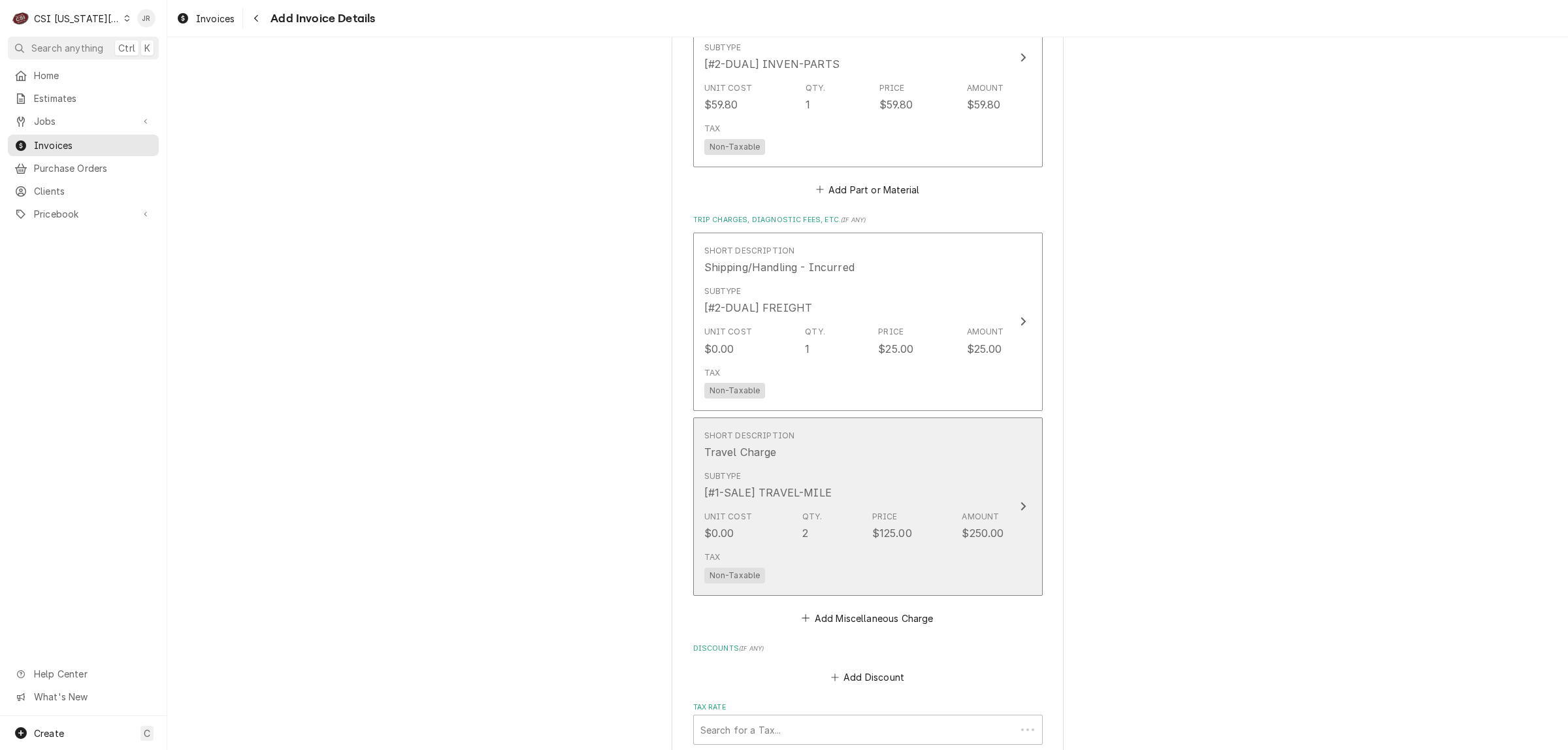
scroll to position [2784, 0]
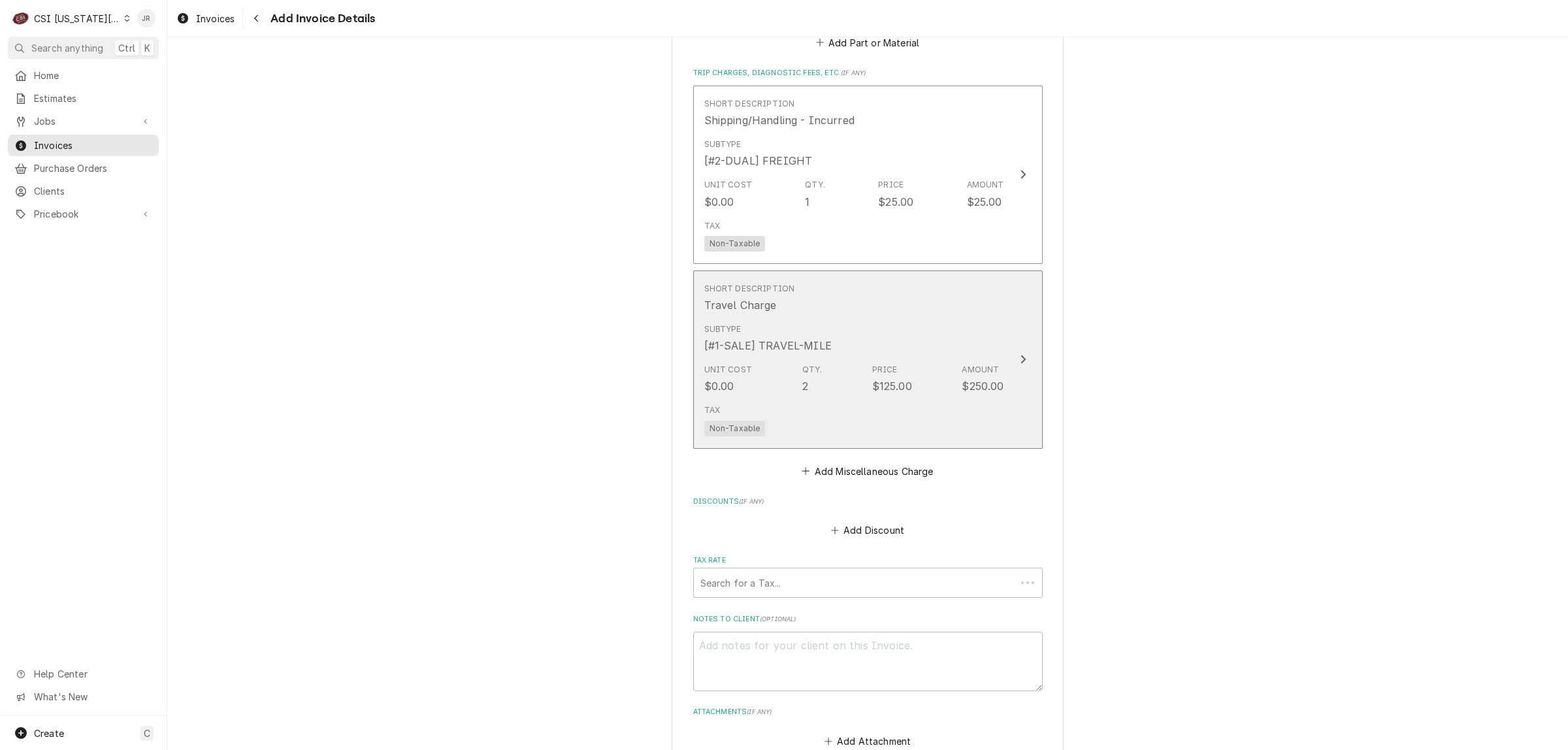
click at [807, 364] on div "Qty. 2" at bounding box center [812, 379] width 20 height 30
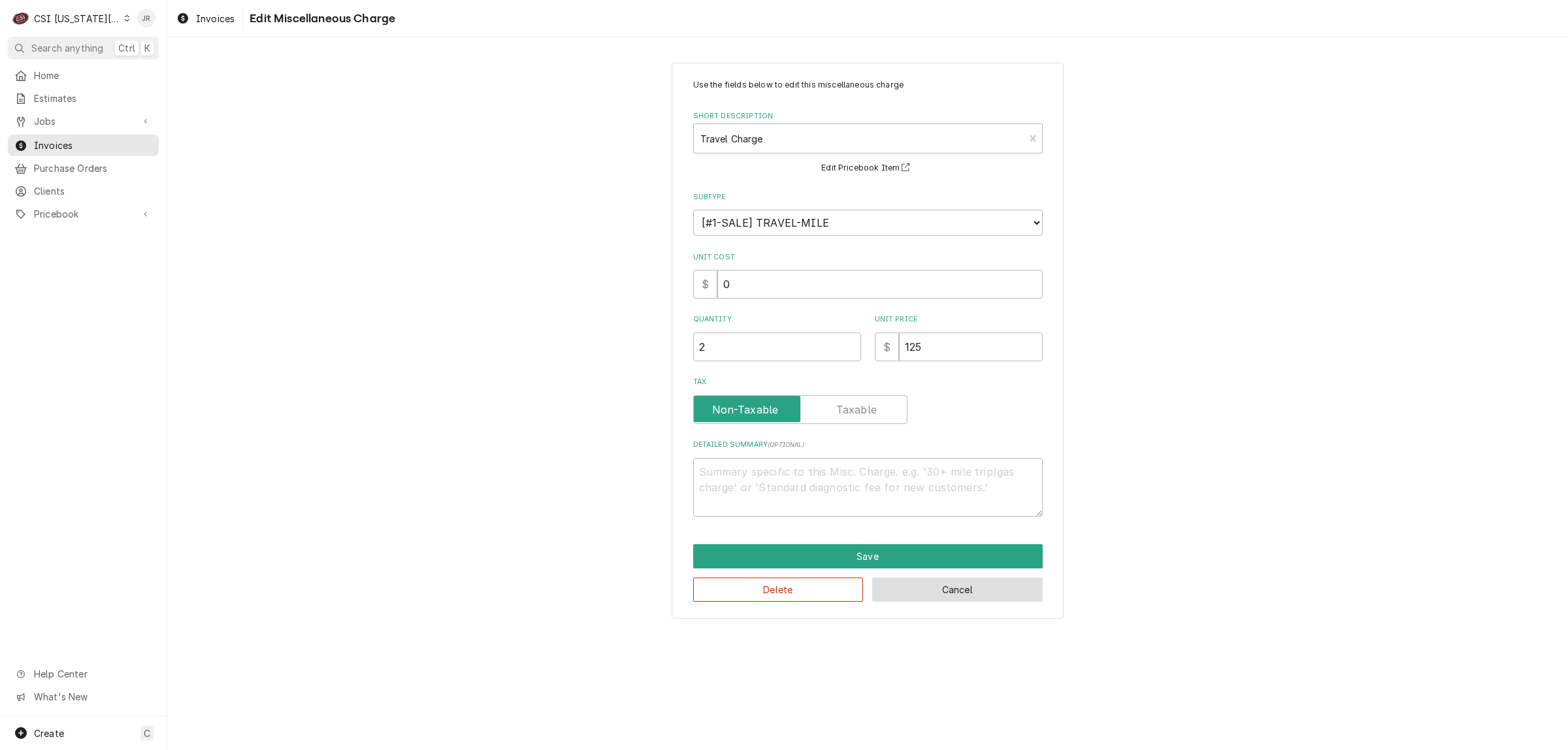
drag, startPoint x: 912, startPoint y: 580, endPoint x: 919, endPoint y: 585, distance: 8.6
click at [919, 585] on button "Cancel" at bounding box center [957, 589] width 170 height 24
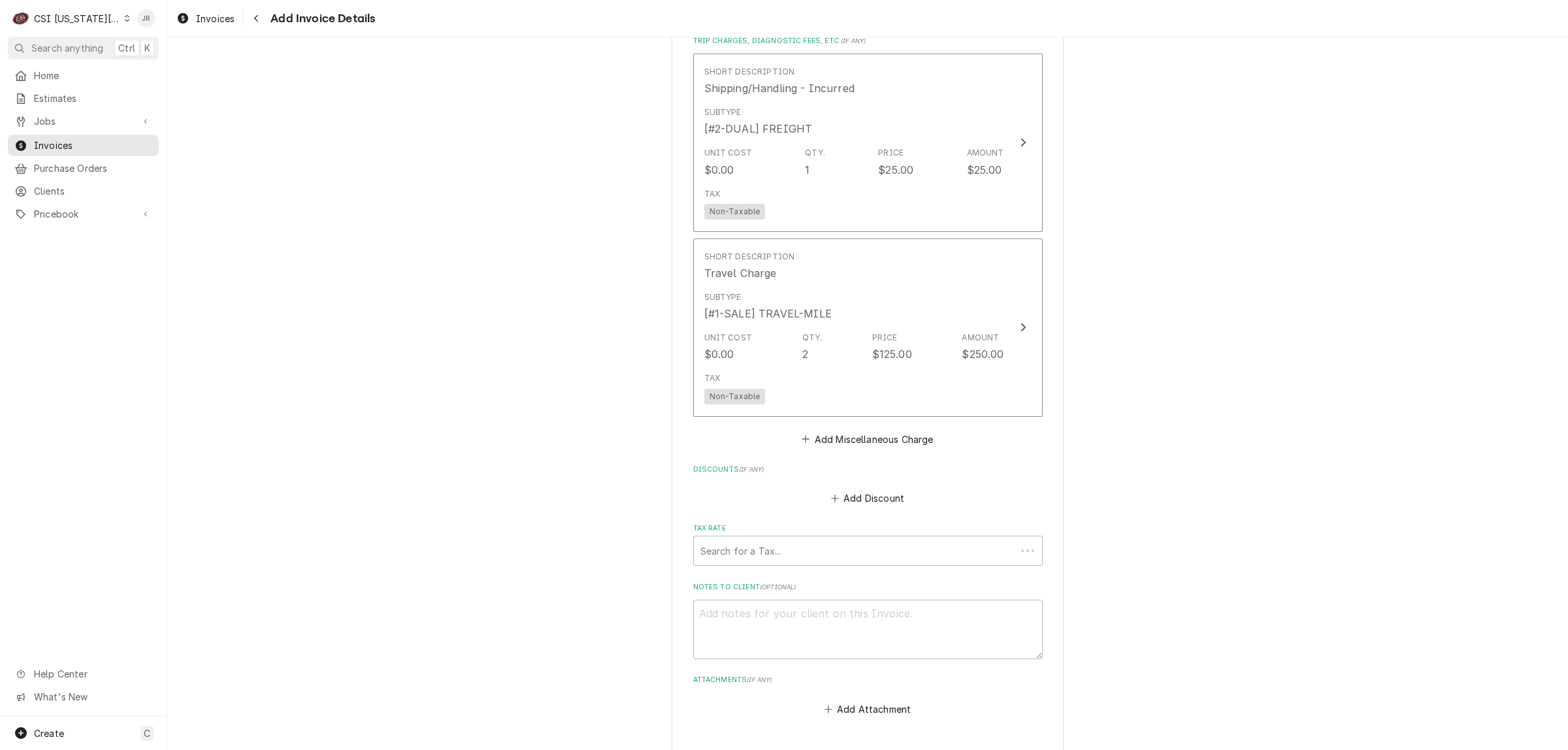
scroll to position [2988, 0]
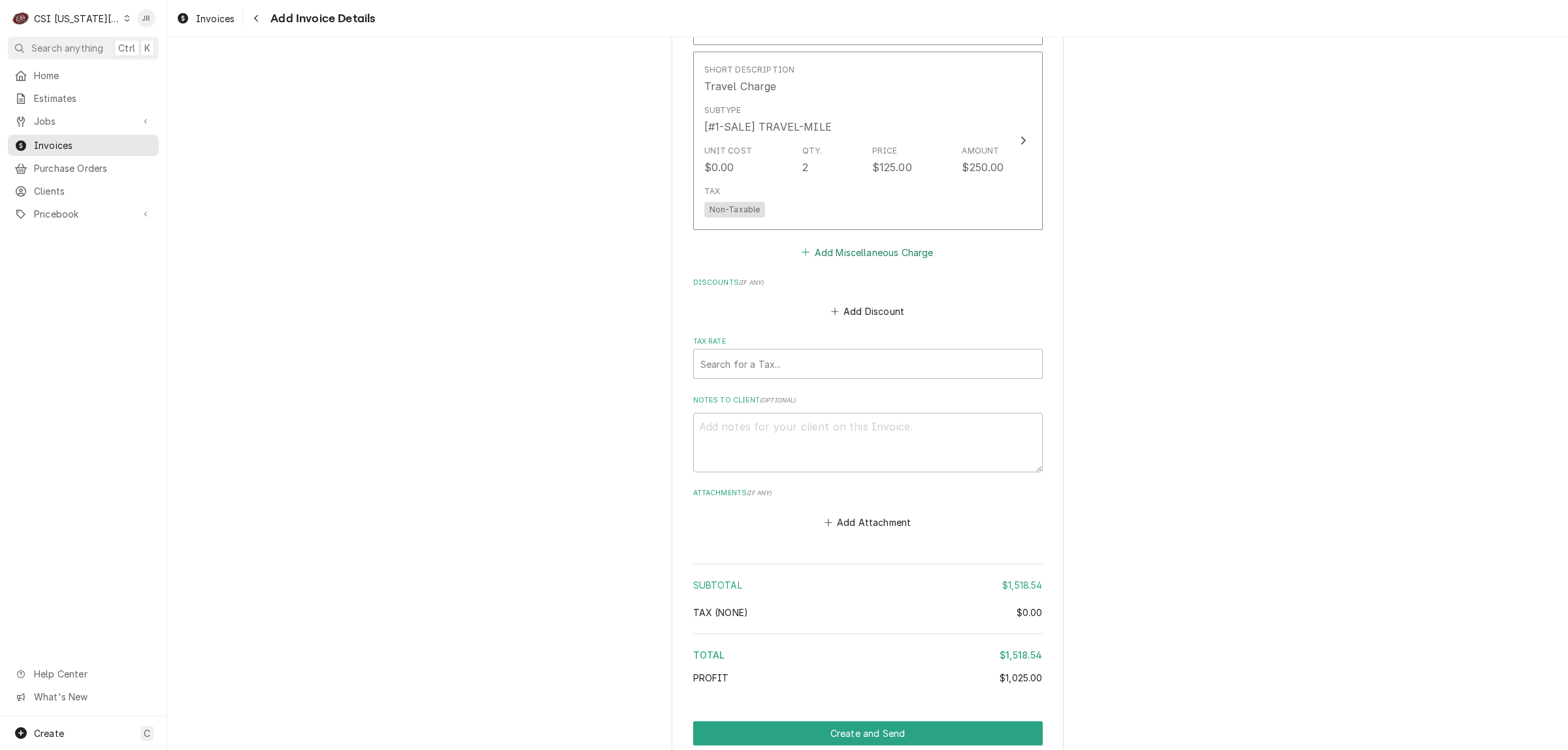
click at [843, 243] on button "Add Miscellaneous Charge" at bounding box center [867, 252] width 136 height 19
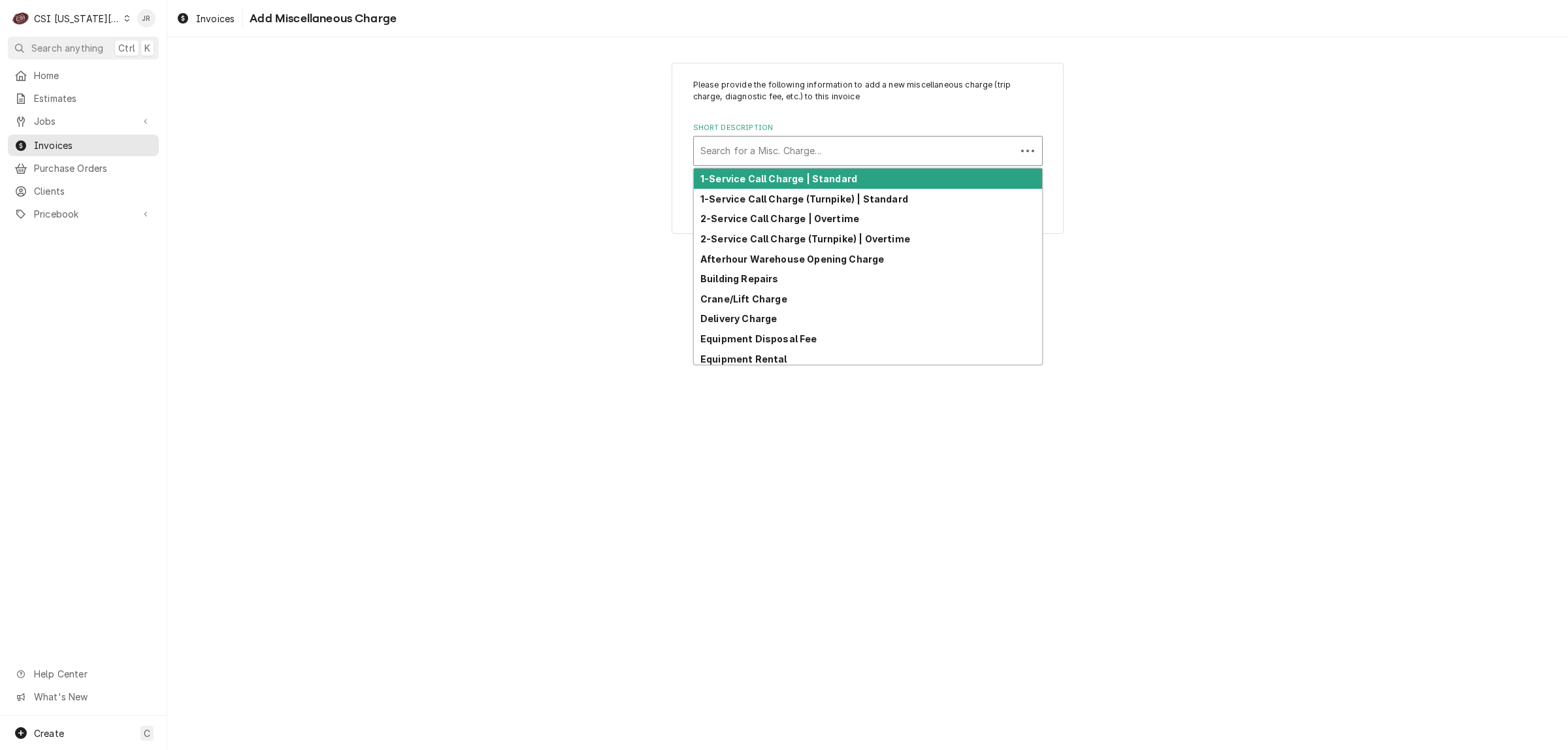
click at [805, 143] on div "Short Description" at bounding box center [855, 151] width 309 height 23
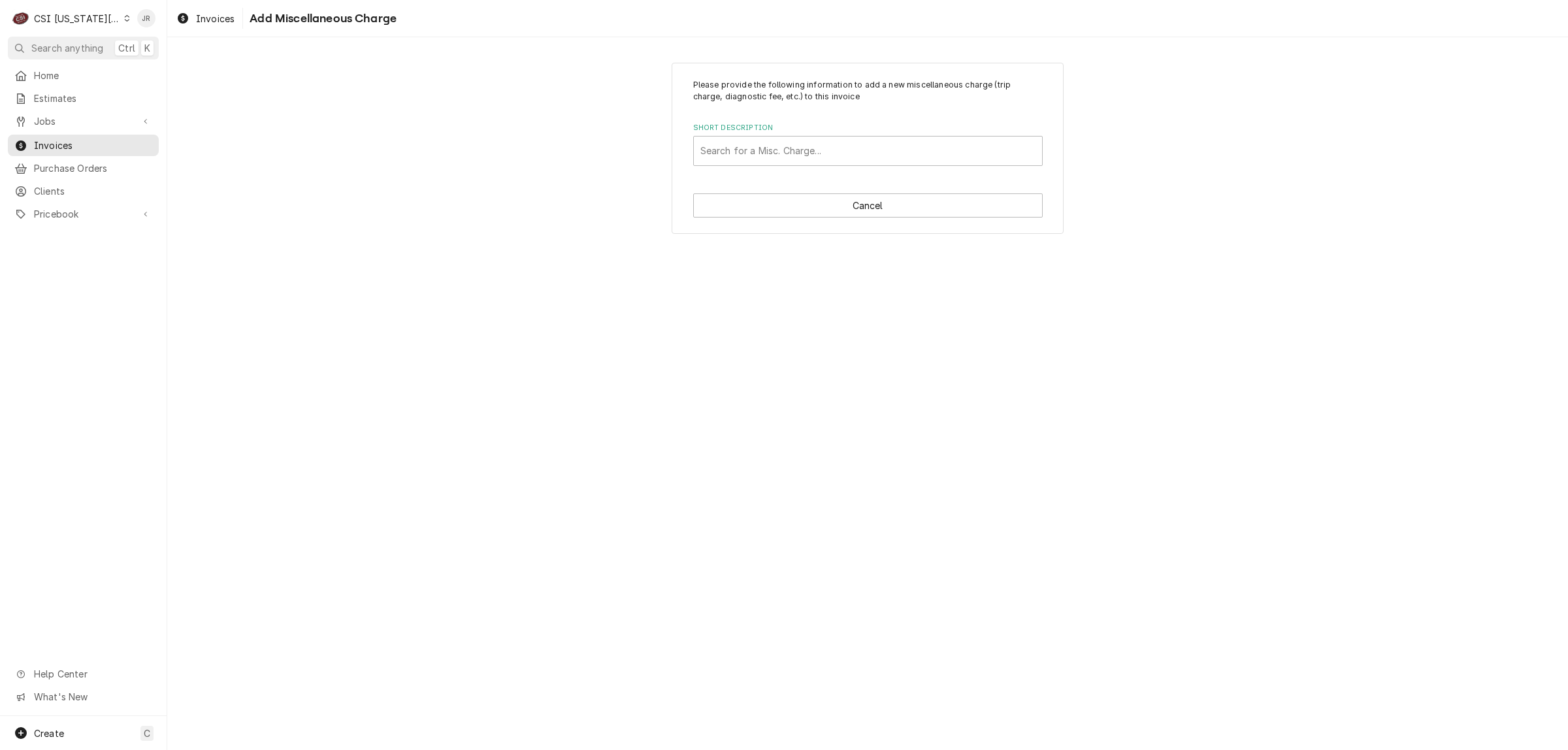
drag, startPoint x: 778, startPoint y: 168, endPoint x: 783, endPoint y: 180, distance: 13.0
click at [784, 181] on div "Please provide the following information to add a new miscellaneous charge (tri…" at bounding box center [867, 148] width 392 height 172
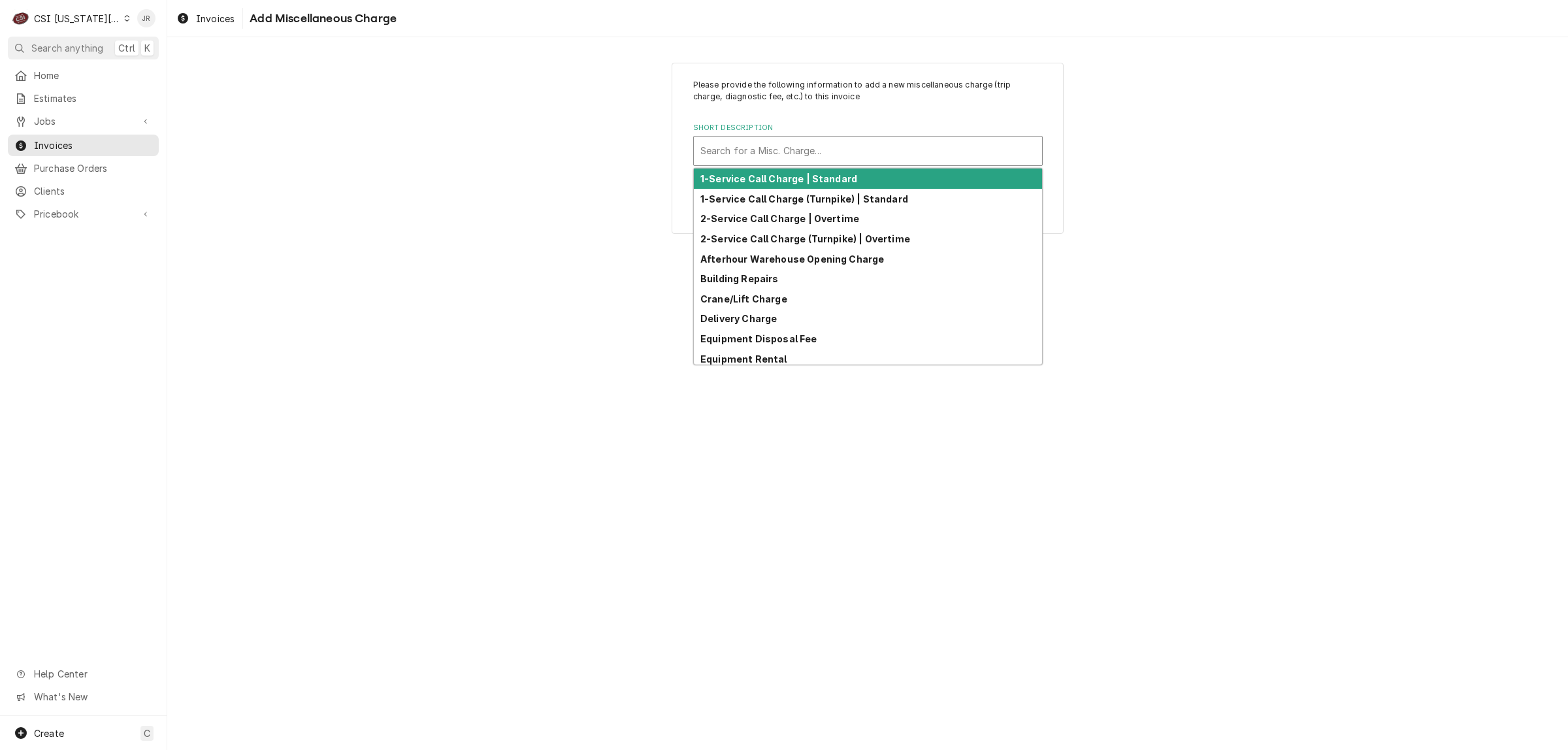
drag, startPoint x: 769, startPoint y: 151, endPoint x: 845, endPoint y: 196, distance: 88.3
click at [769, 152] on div "Short Description" at bounding box center [868, 151] width 335 height 23
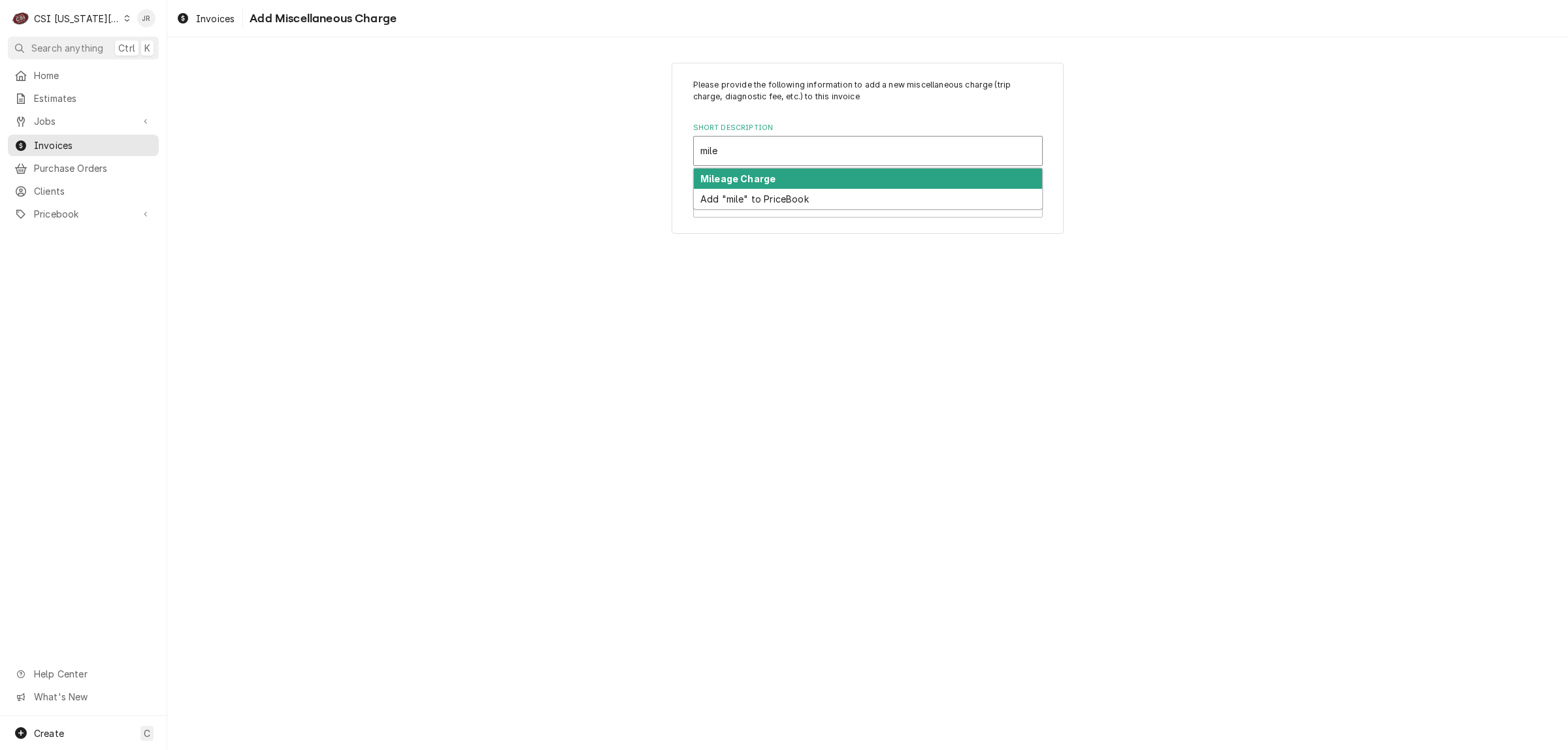
click at [831, 178] on div "Mileage Charge" at bounding box center [867, 179] width 348 height 20
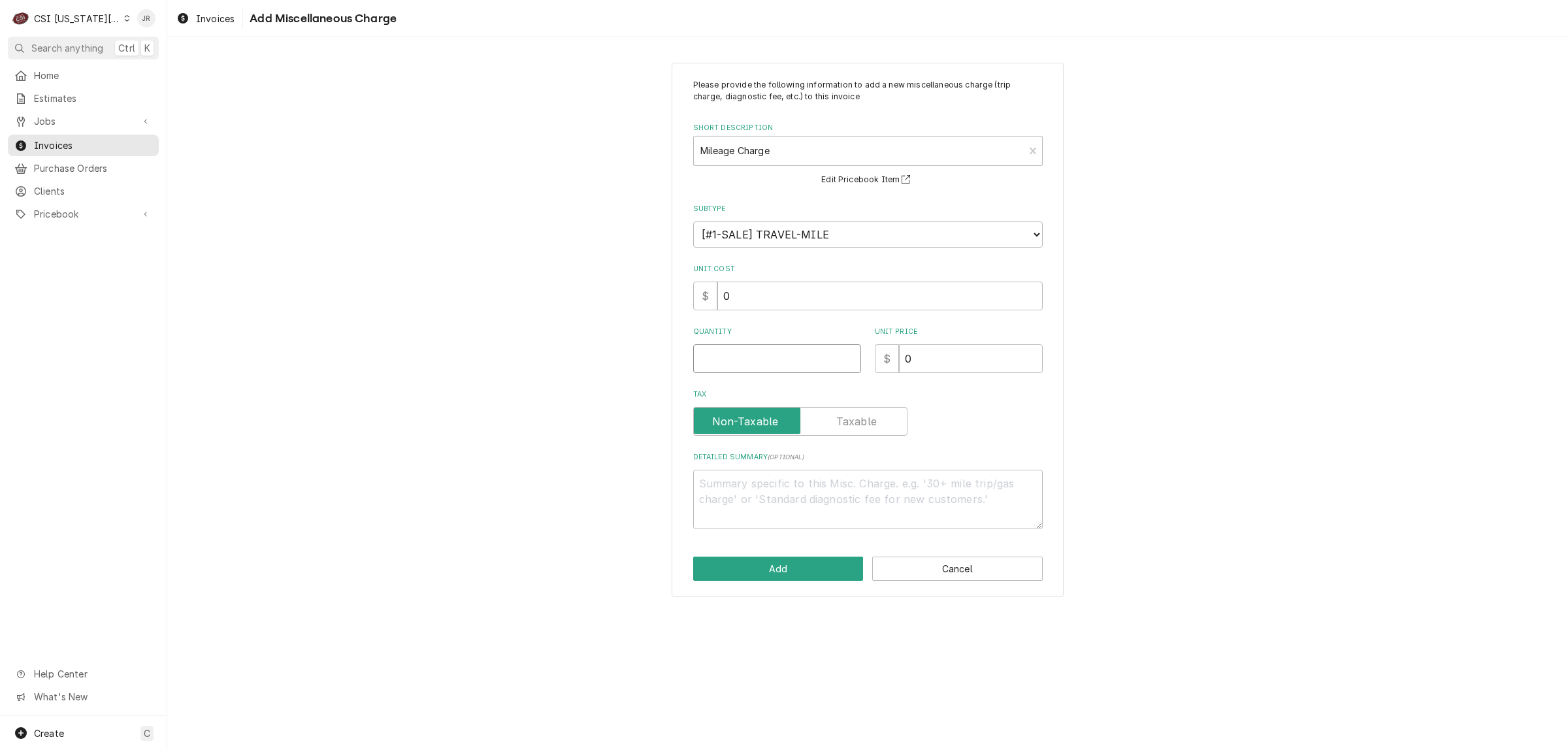
drag, startPoint x: 735, startPoint y: 347, endPoint x: 740, endPoint y: 354, distance: 8.6
click at [740, 352] on input "Quantity" at bounding box center [778, 358] width 168 height 29
click at [816, 568] on button "Add" at bounding box center [778, 568] width 170 height 24
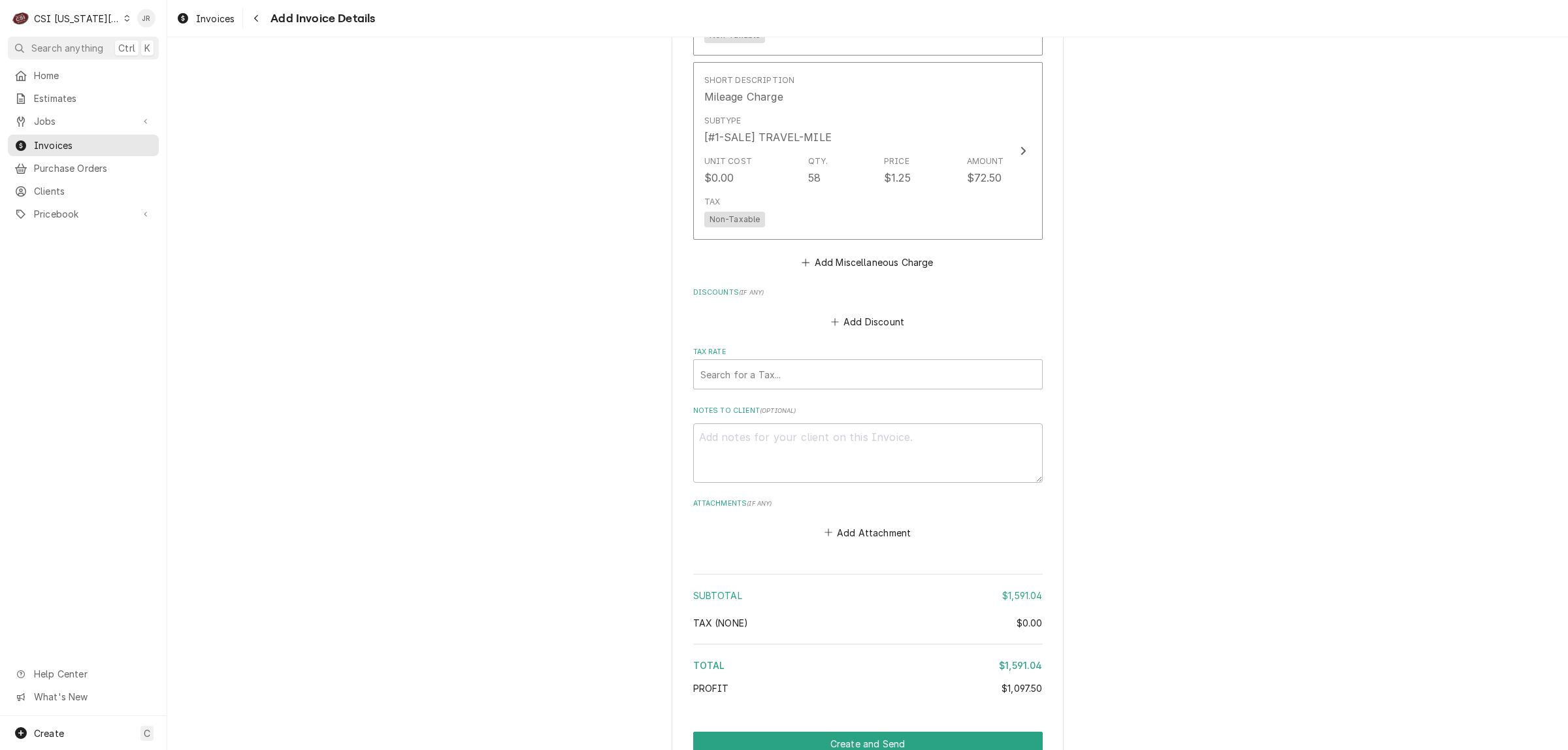
scroll to position [3214, 0]
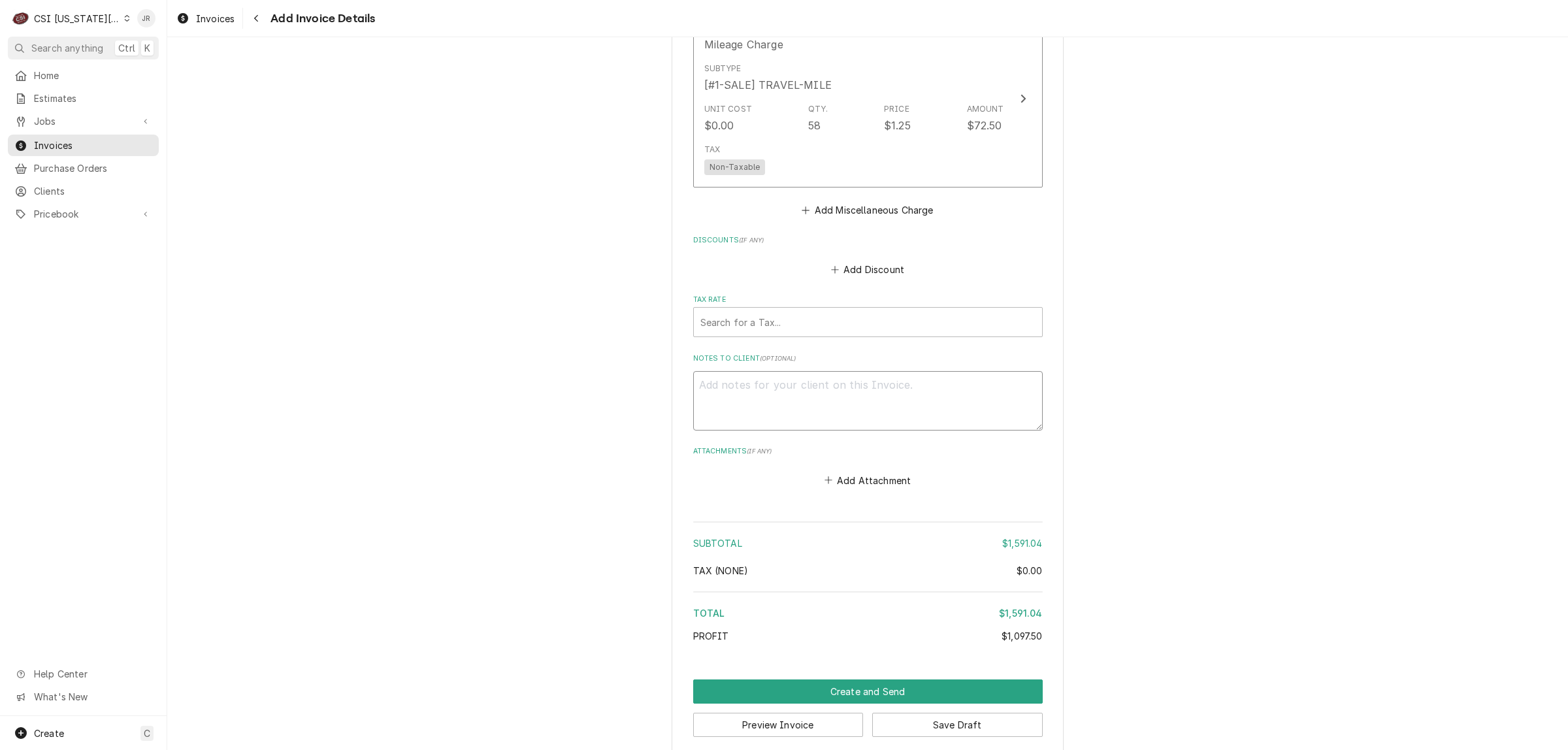
drag, startPoint x: 808, startPoint y: 361, endPoint x: 831, endPoint y: 369, distance: 24.4
click at [808, 371] on textarea "Notes to Client ( optional )" at bounding box center [868, 401] width 350 height 59
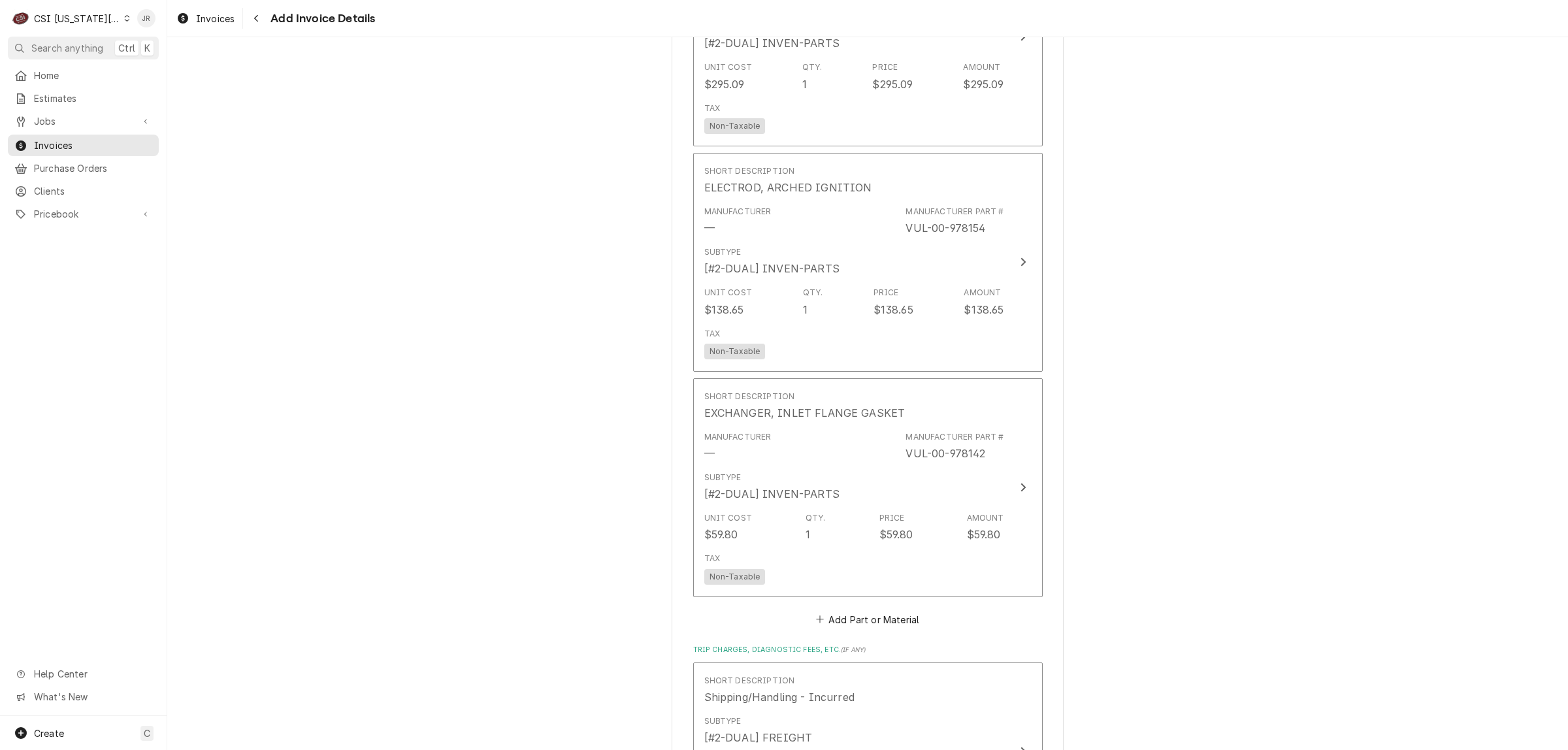
scroll to position [1907, 0]
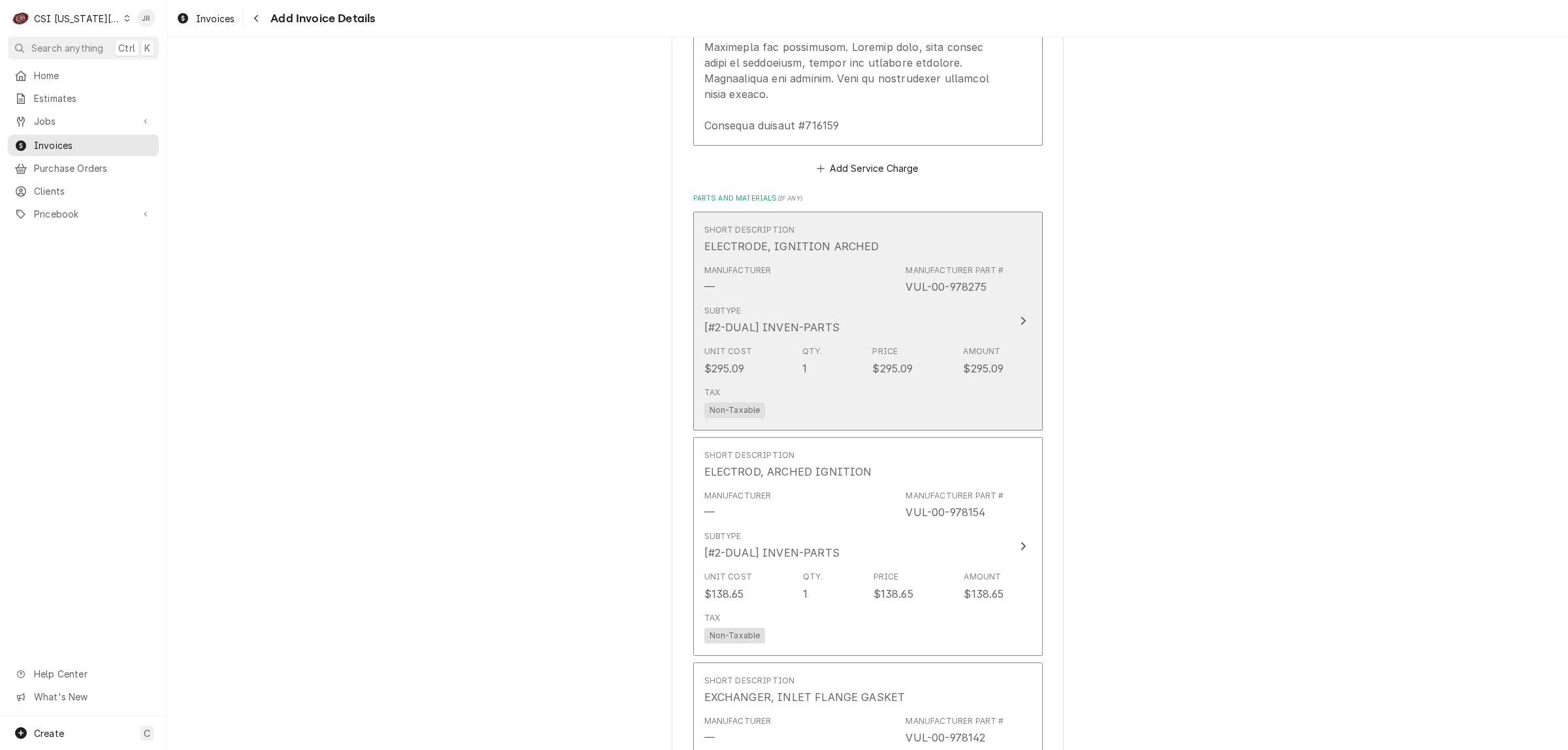
click at [983, 265] on div "Manufacturer Part # VUL-00-978275" at bounding box center [955, 280] width 98 height 30
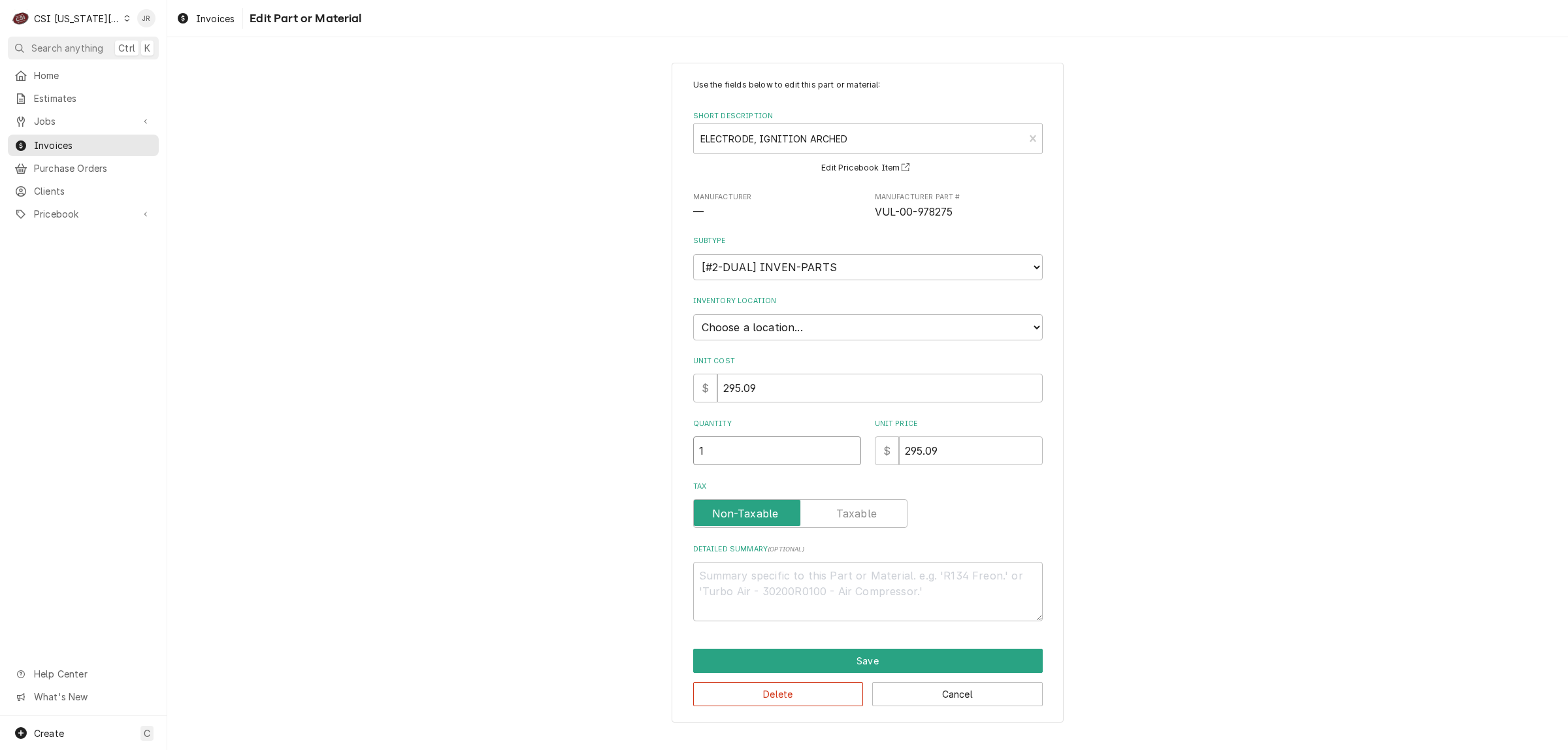
drag, startPoint x: 767, startPoint y: 468, endPoint x: 670, endPoint y: 447, distance: 99.2
click at [661, 452] on div "Use the fields below to edit this part or material: Short Description ELECTRODE…" at bounding box center [868, 392] width 1401 height 683
click at [916, 656] on button "Save" at bounding box center [868, 660] width 350 height 24
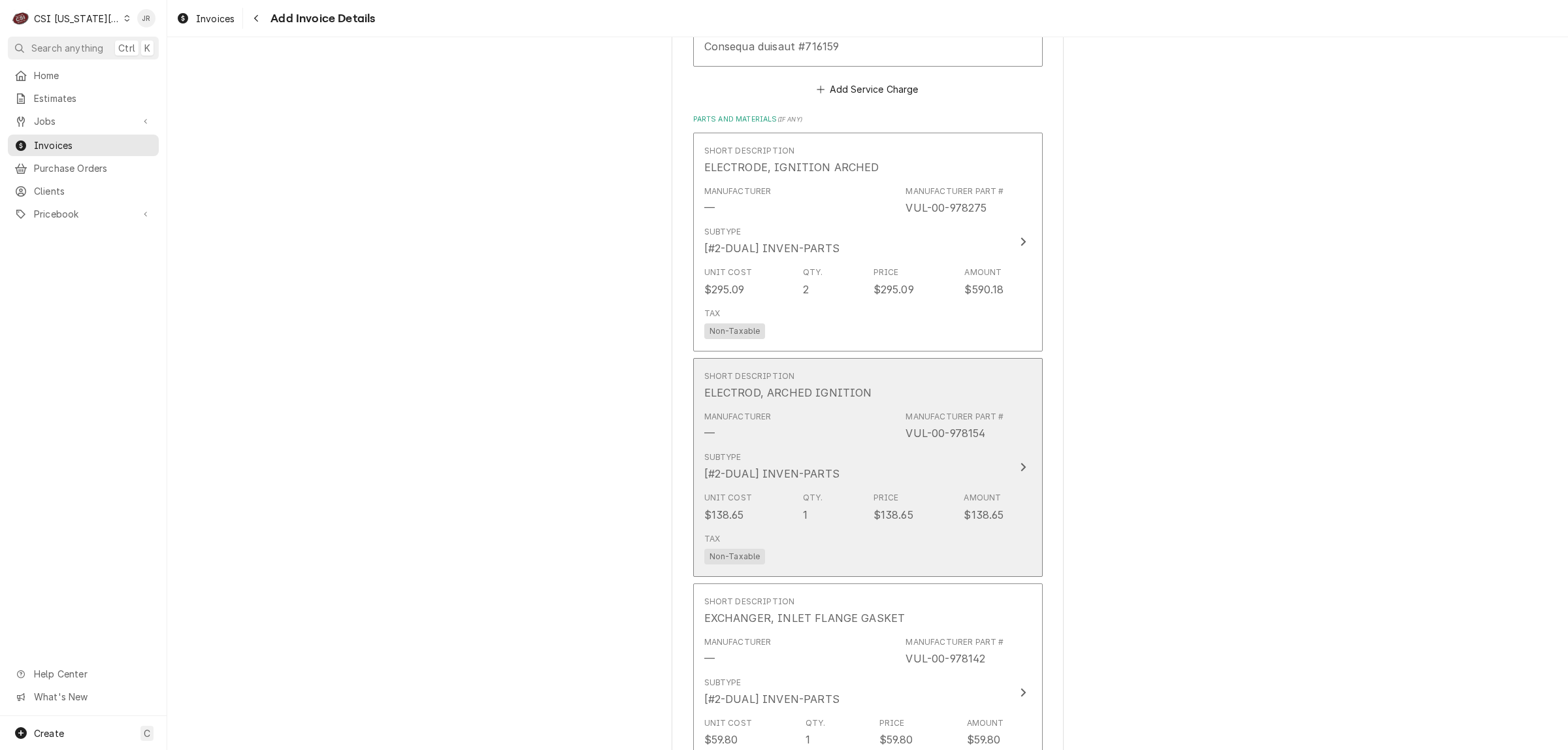
scroll to position [2014, 0]
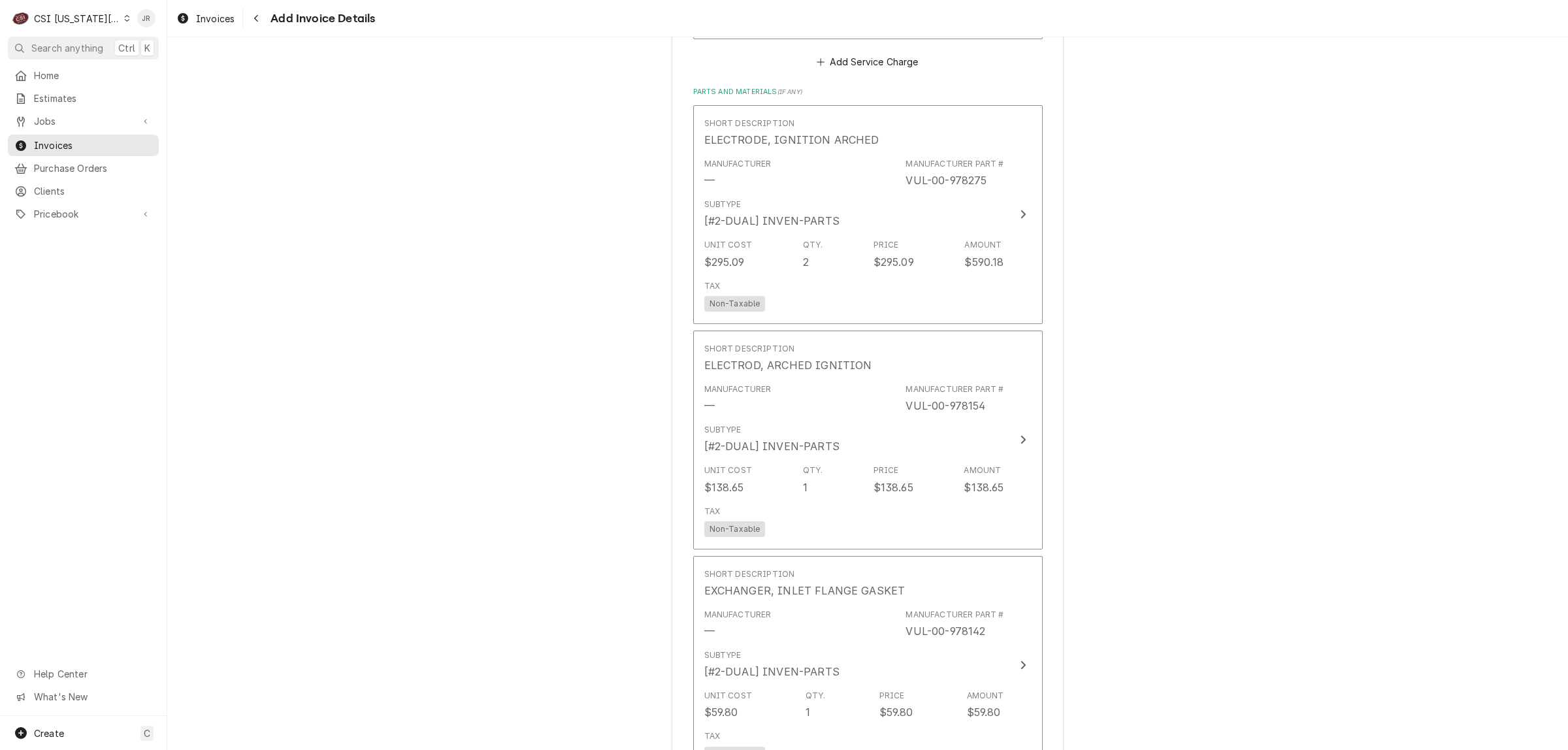
click at [1171, 213] on div "Please provide the following information to create your invoice: Client Details…" at bounding box center [868, 1] width 1401 height 3929
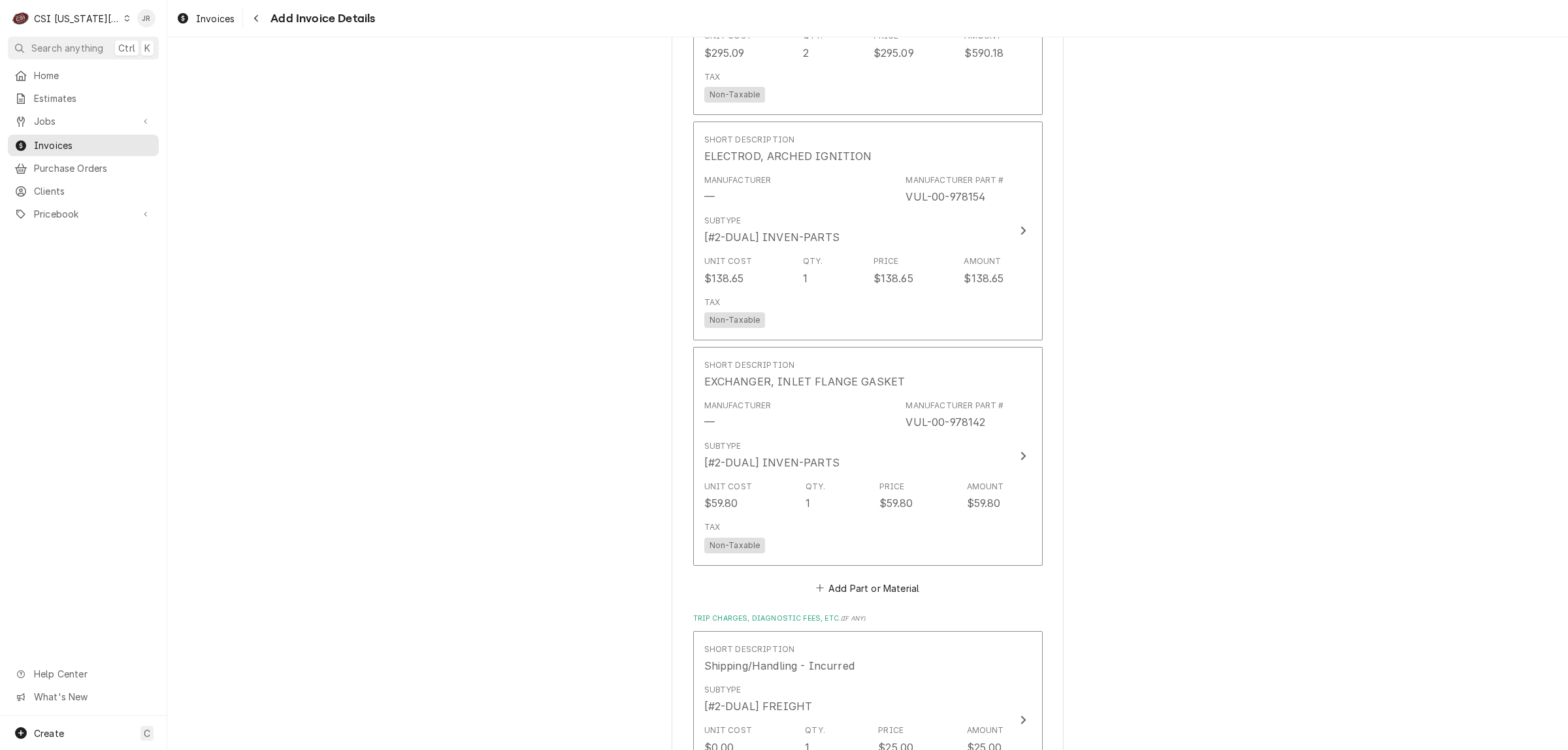
scroll to position [2259, 0]
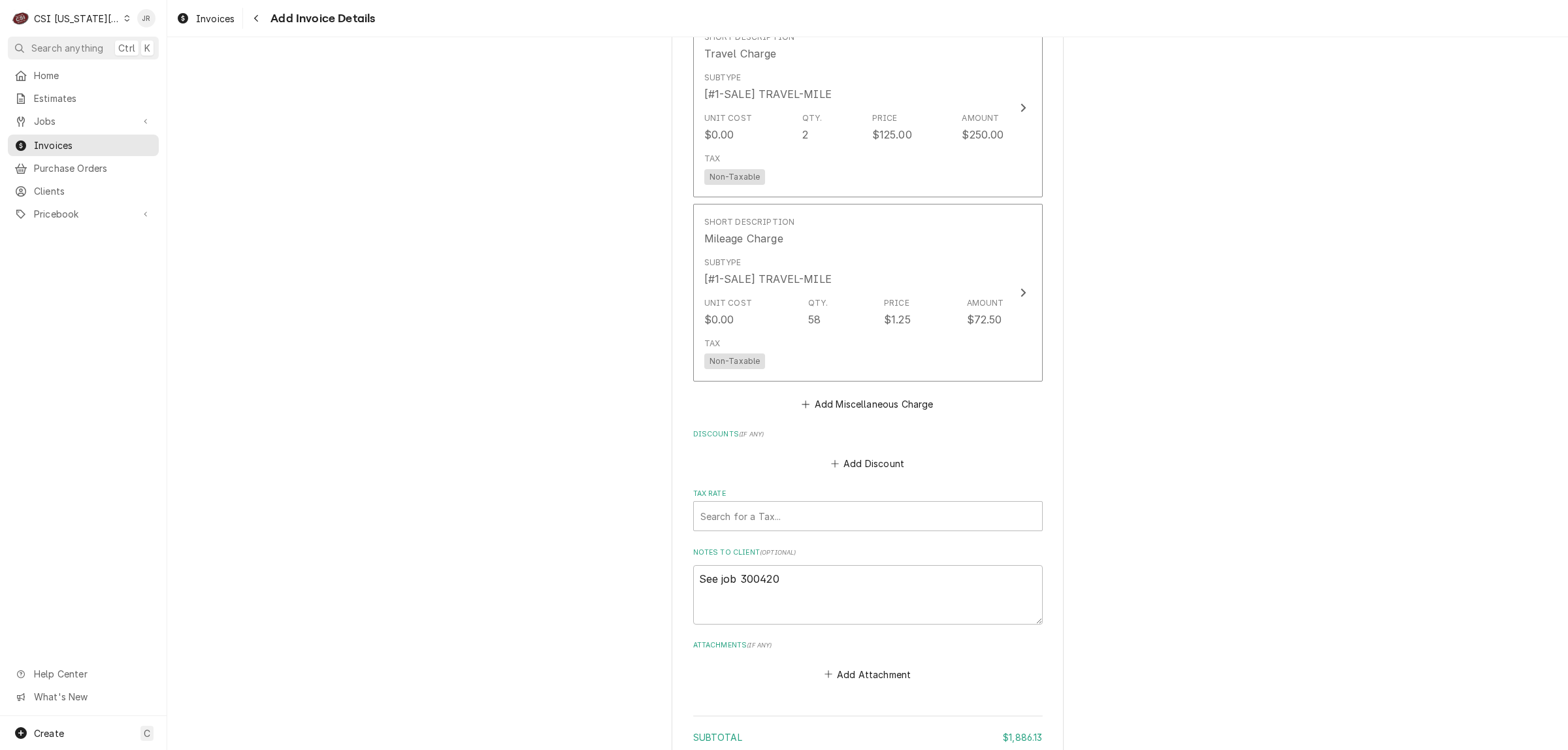
scroll to position [3214, 0]
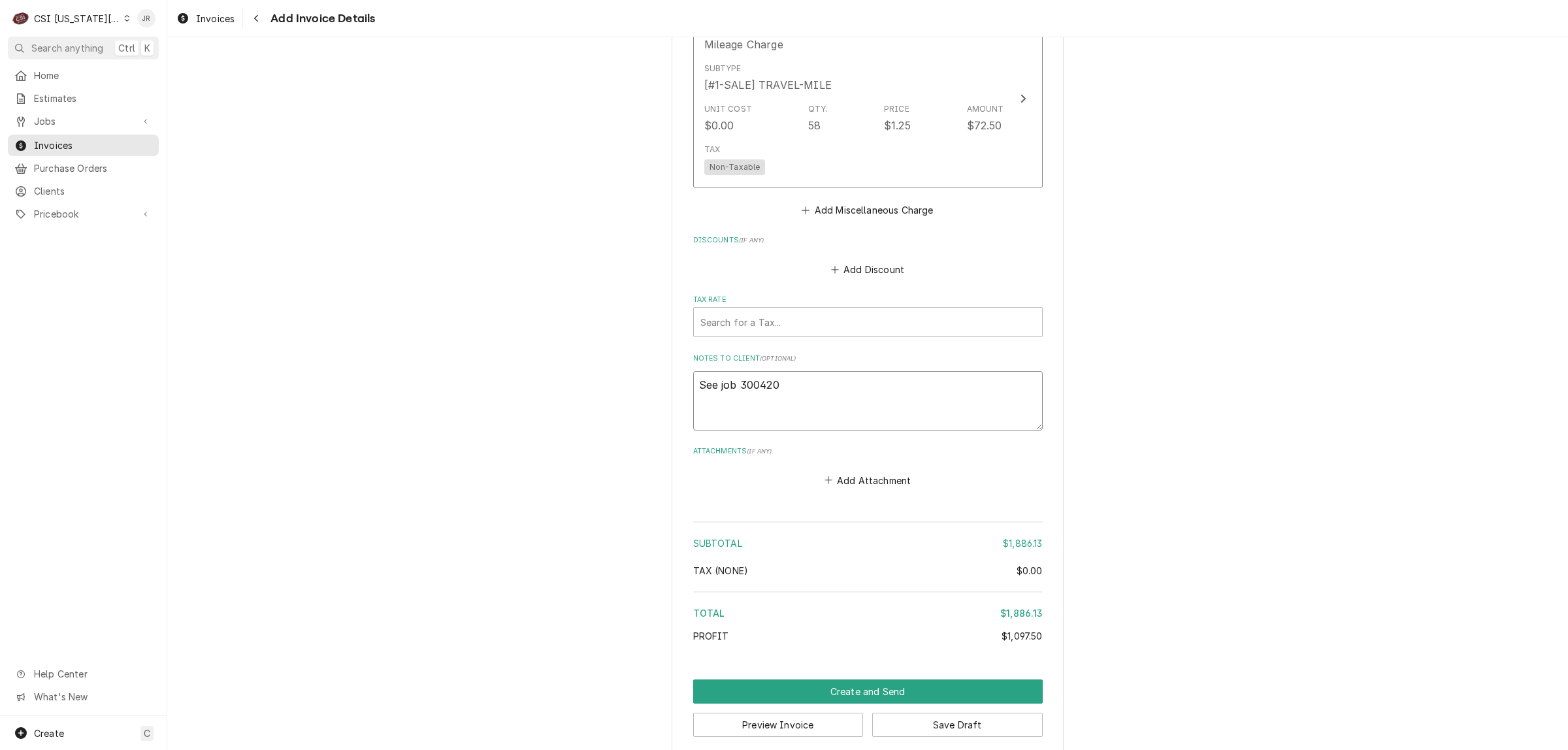
click at [853, 376] on textarea "See job 300420" at bounding box center [868, 401] width 350 height 59
click at [905, 713] on button "Save Draft" at bounding box center [957, 724] width 170 height 24
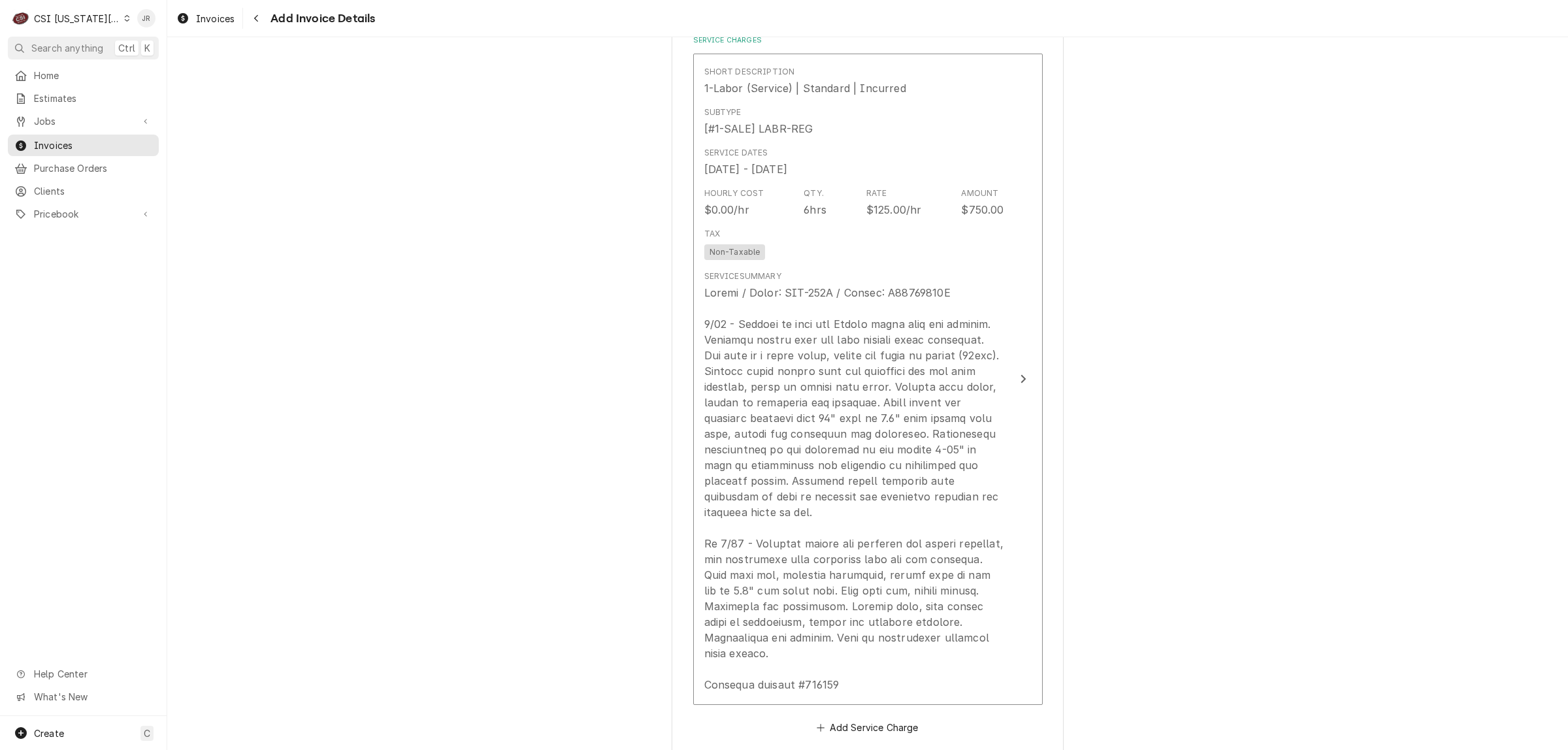
scroll to position [1736, 0]
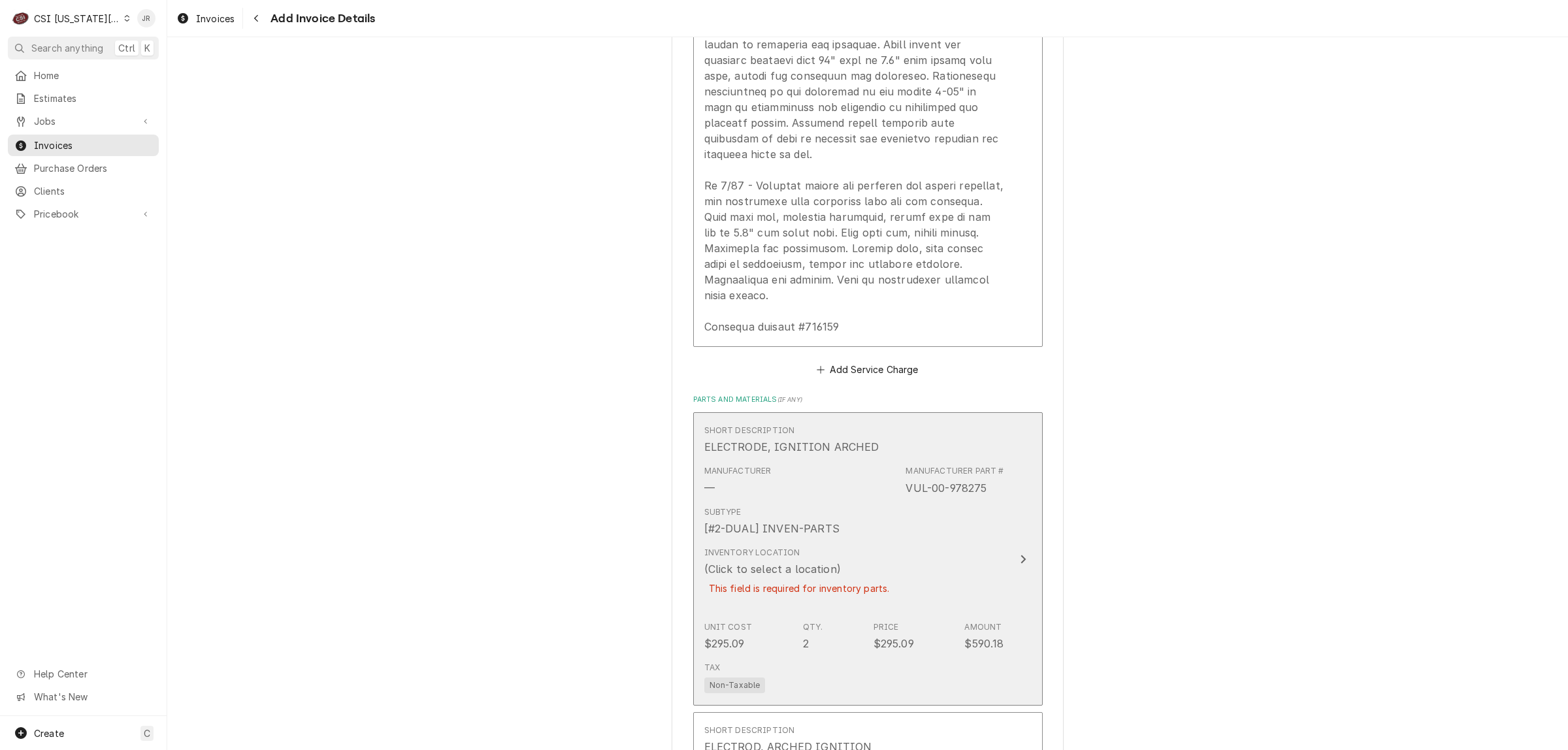
click at [838, 517] on div "Subtype [#2-DUAL] INVEN-PARTS" at bounding box center [854, 521] width 300 height 41
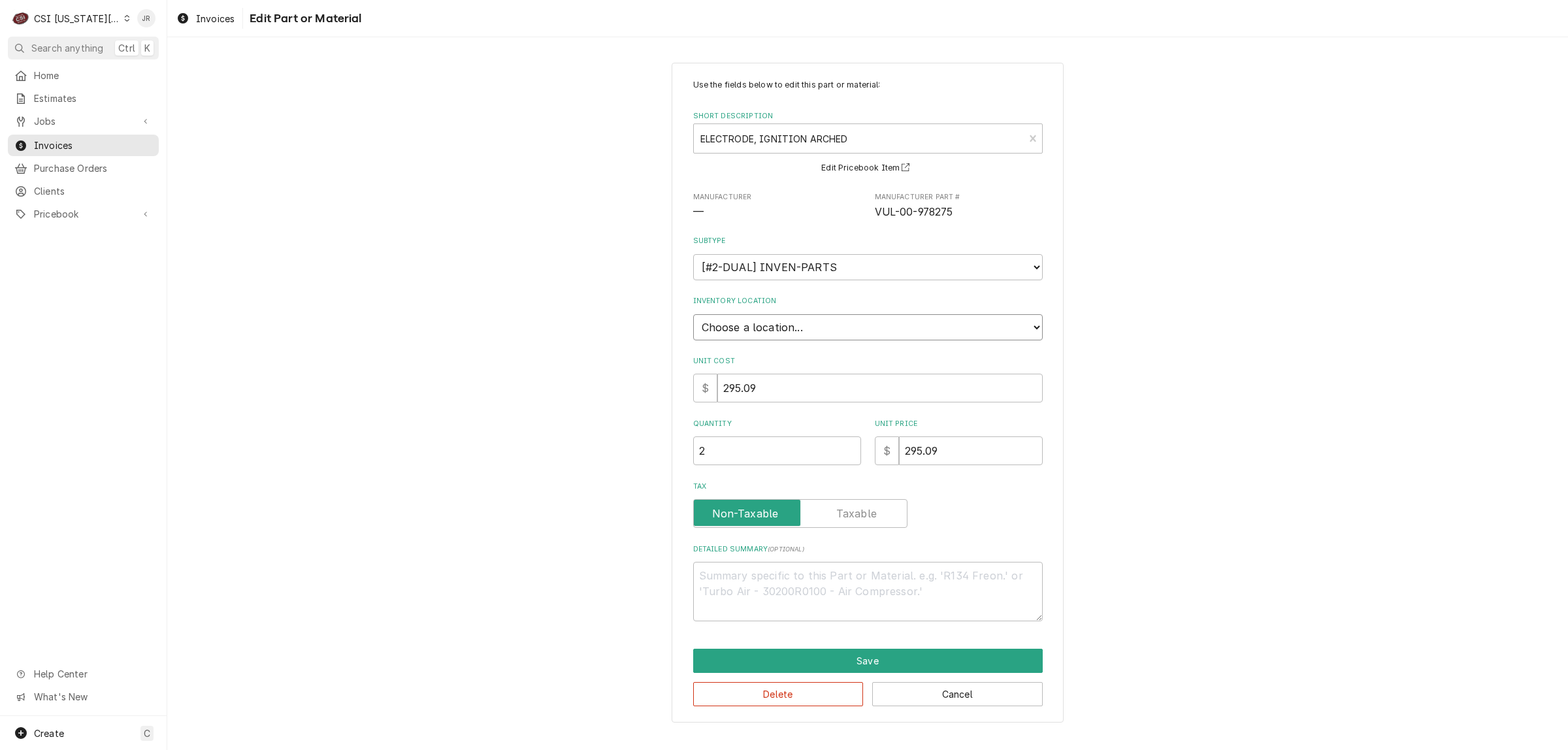
click at [736, 327] on select "Choose a location... 00 | KC WAREHOUSE 00 | MAIN WAREHOUSE 01 | BRIAN BREAZIER …" at bounding box center [868, 327] width 350 height 26
click at [859, 327] on select "Choose a location... 00 | KC WAREHOUSE 00 | MAIN WAREHOUSE 01 | BRIAN BREAZIER …" at bounding box center [868, 327] width 350 height 26
click at [694, 314] on select "Choose a location... 00 | KC WAREHOUSE 00 | MAIN WAREHOUSE 01 | BRIAN BREAZIER …" at bounding box center [868, 327] width 350 height 26
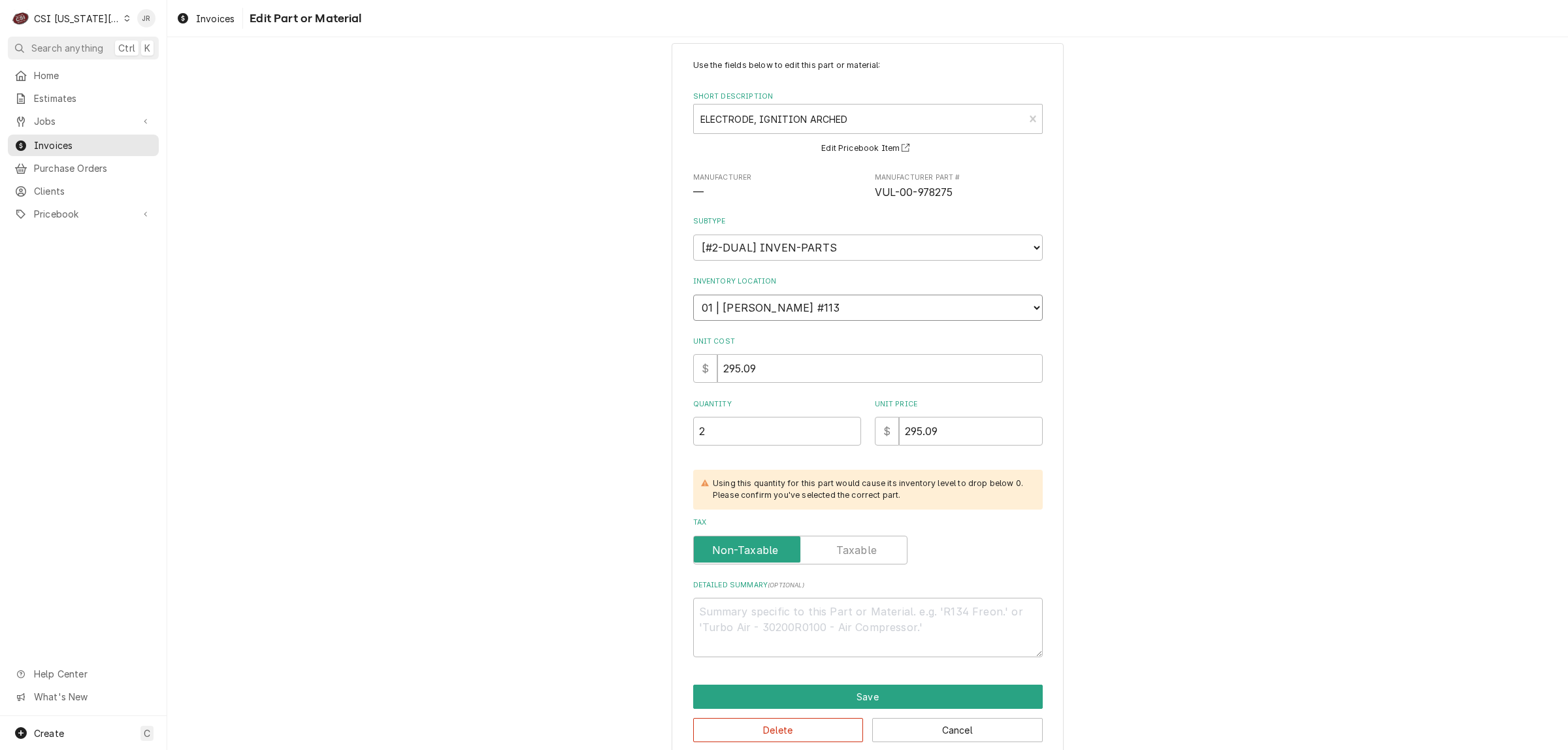
scroll to position [37, 0]
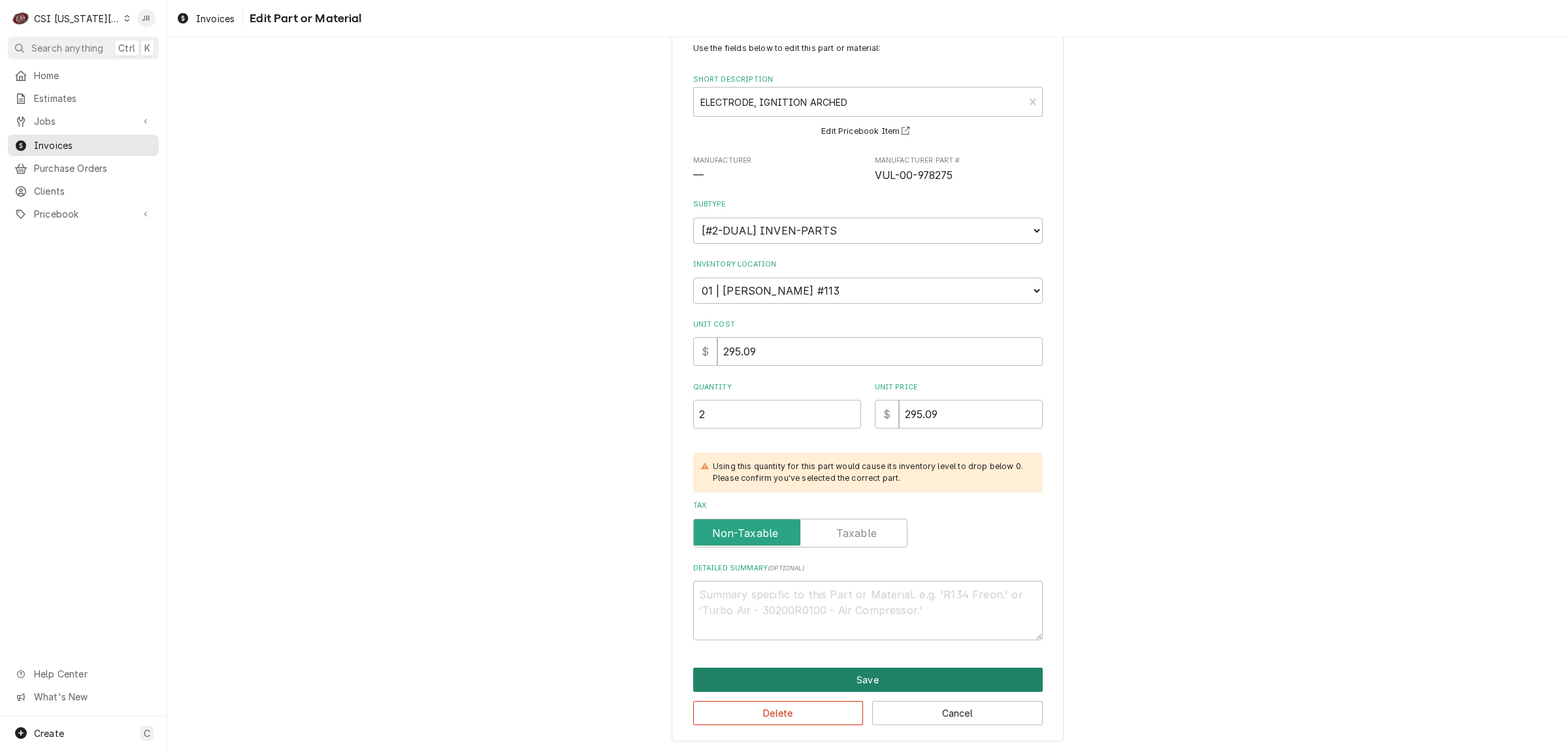
click at [828, 681] on button "Save" at bounding box center [868, 680] width 350 height 24
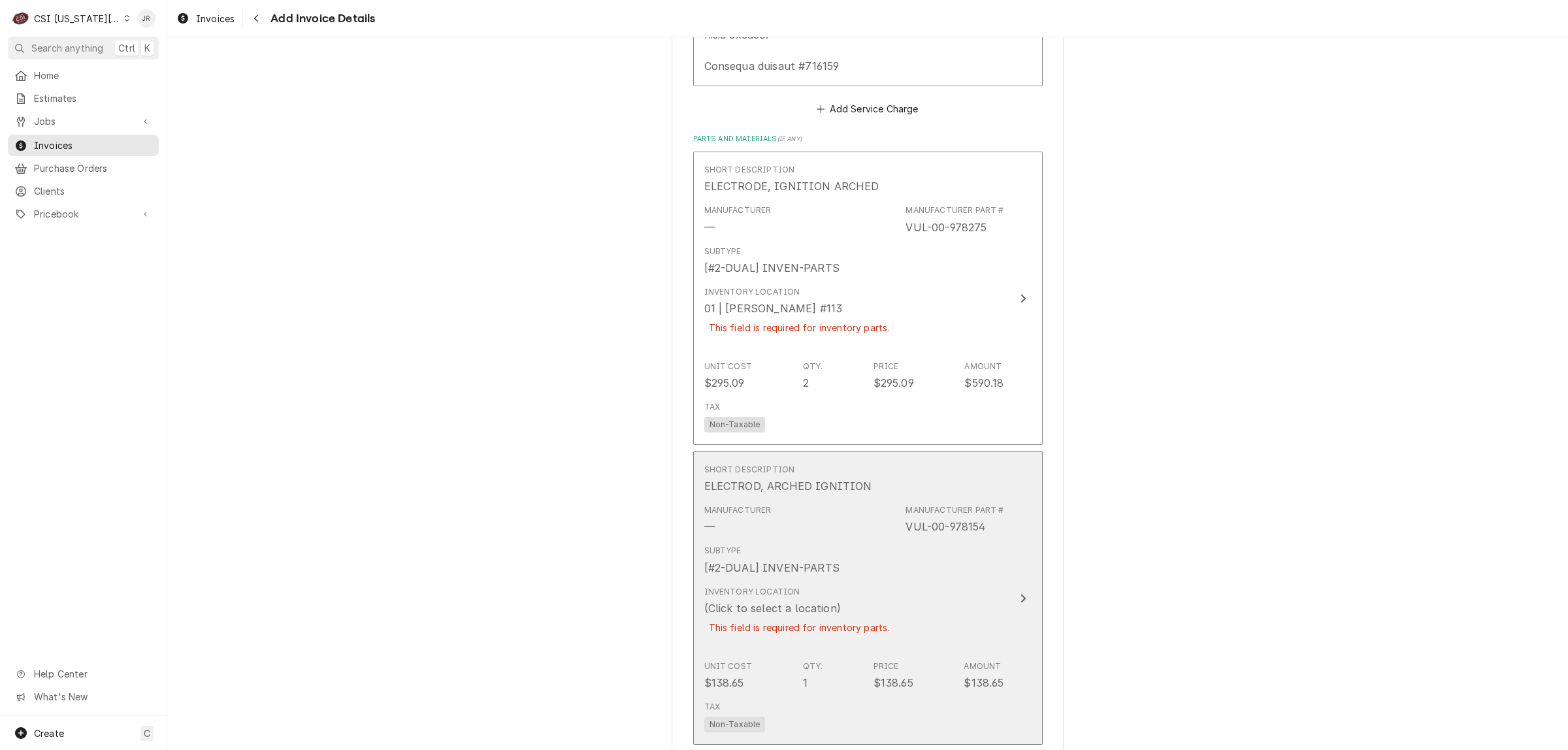
scroll to position [2007, 0]
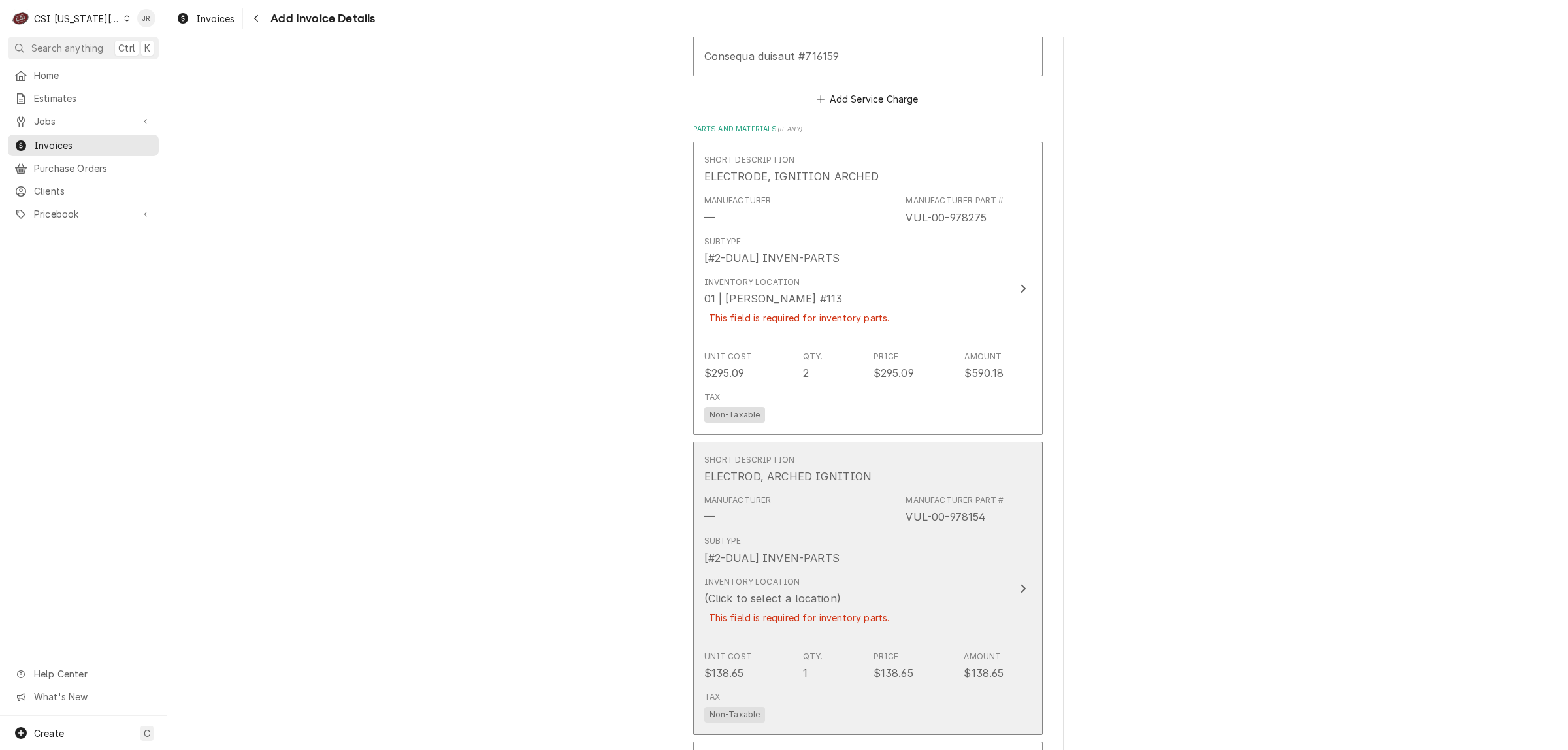
click at [824, 530] on div "Subtype [#2-DUAL] INVEN-PARTS" at bounding box center [854, 550] width 300 height 41
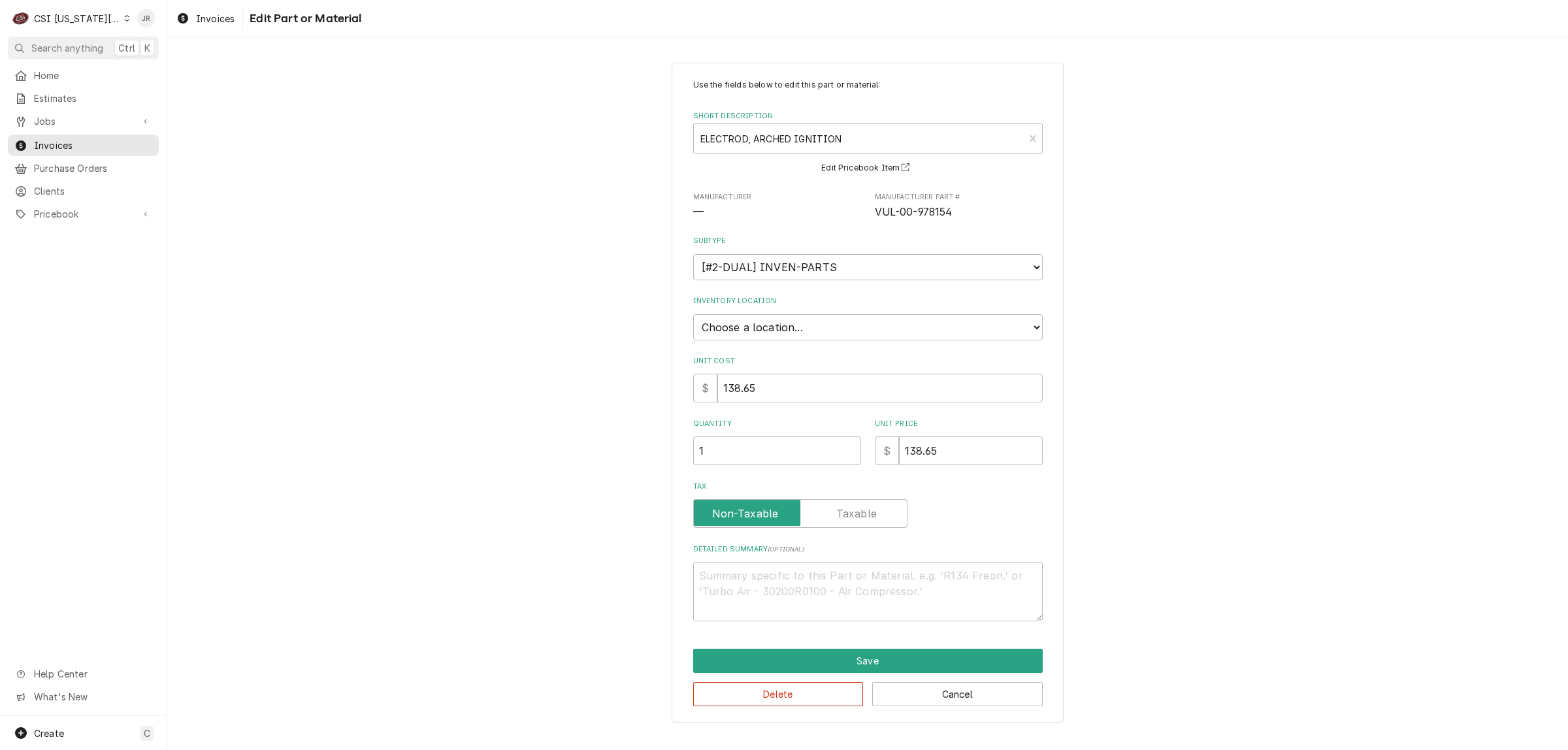
click at [772, 336] on div "Use the fields below to edit this part or material: Short Description ELECTROD,…" at bounding box center [868, 350] width 350 height 543
click at [766, 320] on select "Choose a location... 00 | KC WAREHOUSE 00 | MAIN WAREHOUSE 01 | BRIAN BREAZIER …" at bounding box center [868, 327] width 350 height 26
click at [694, 314] on select "Choose a location... 00 | KC WAREHOUSE 00 | MAIN WAREHOUSE 01 | BRIAN BREAZIER …" at bounding box center [868, 327] width 350 height 26
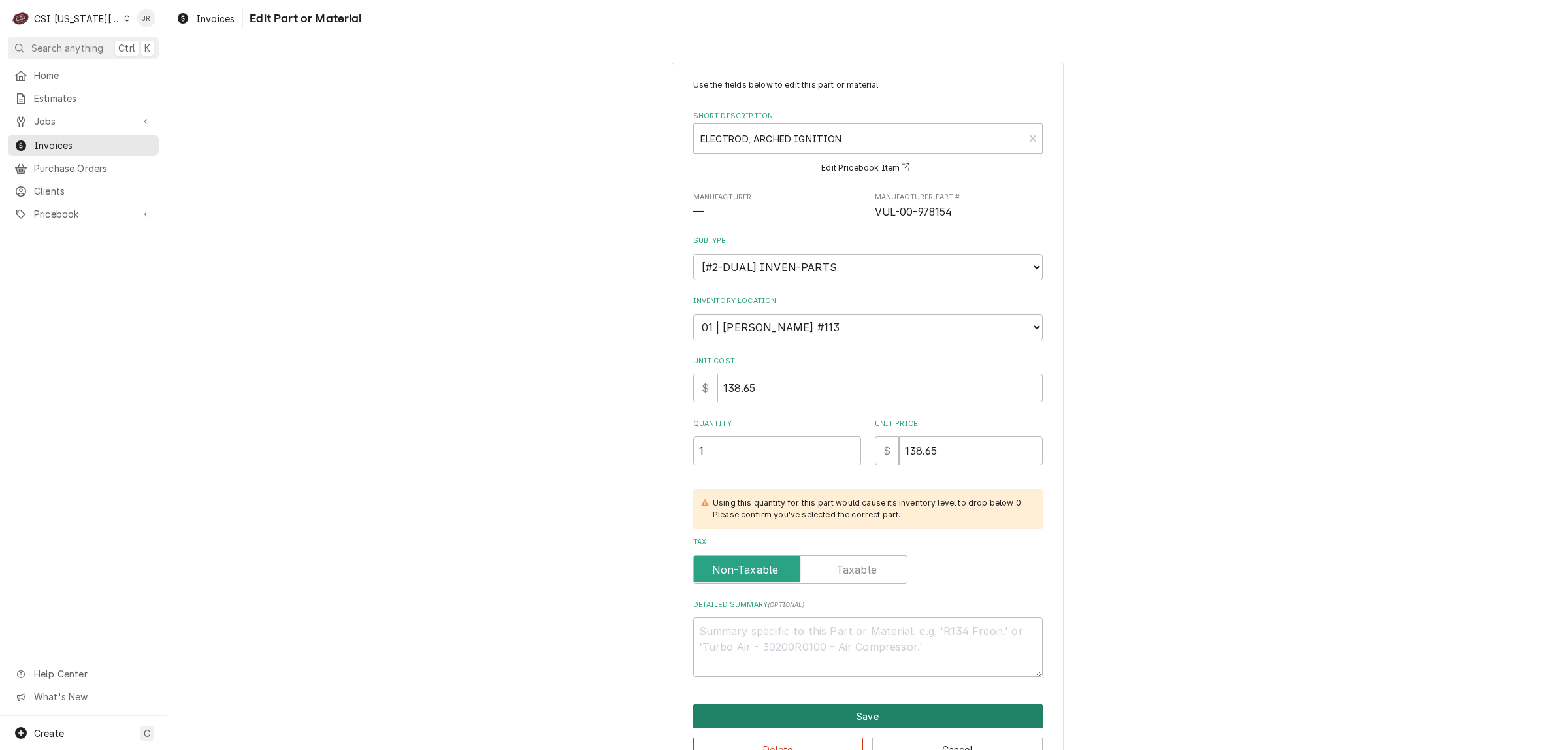
click at [907, 710] on button "Save" at bounding box center [868, 716] width 350 height 24
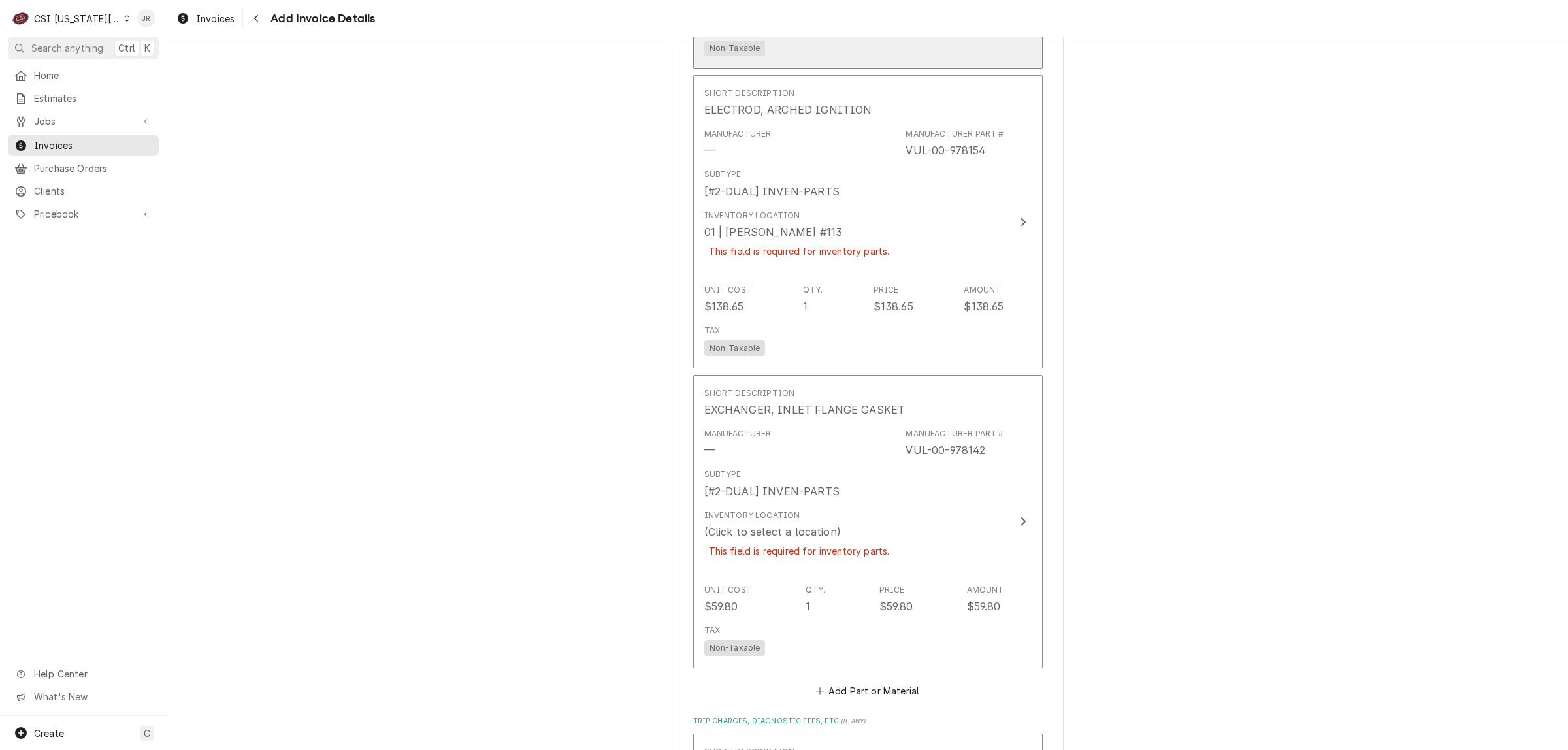
scroll to position [2375, 0]
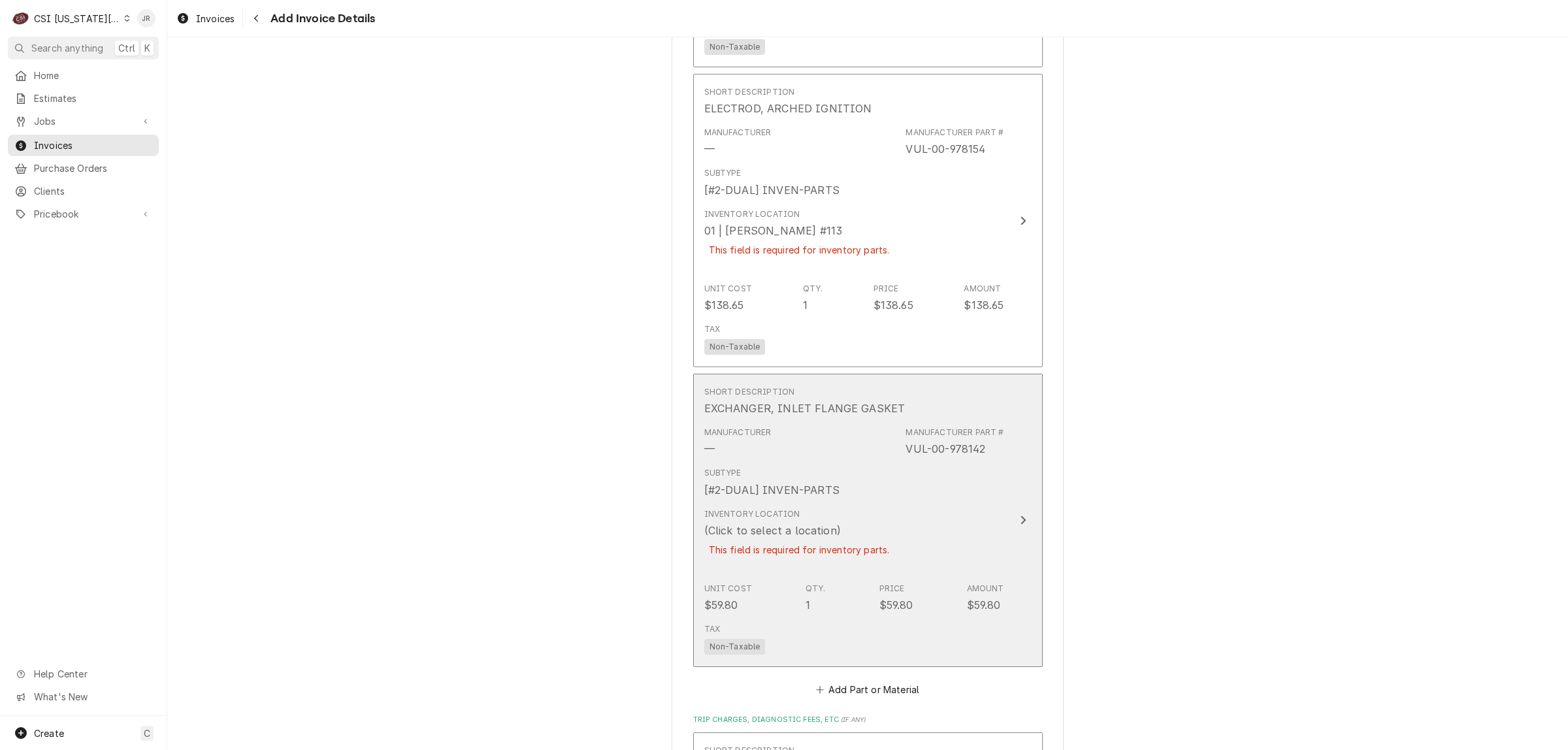
click at [953, 442] on div "Manufacturer — Manufacturer Part # VUL-00-978142" at bounding box center [854, 441] width 300 height 41
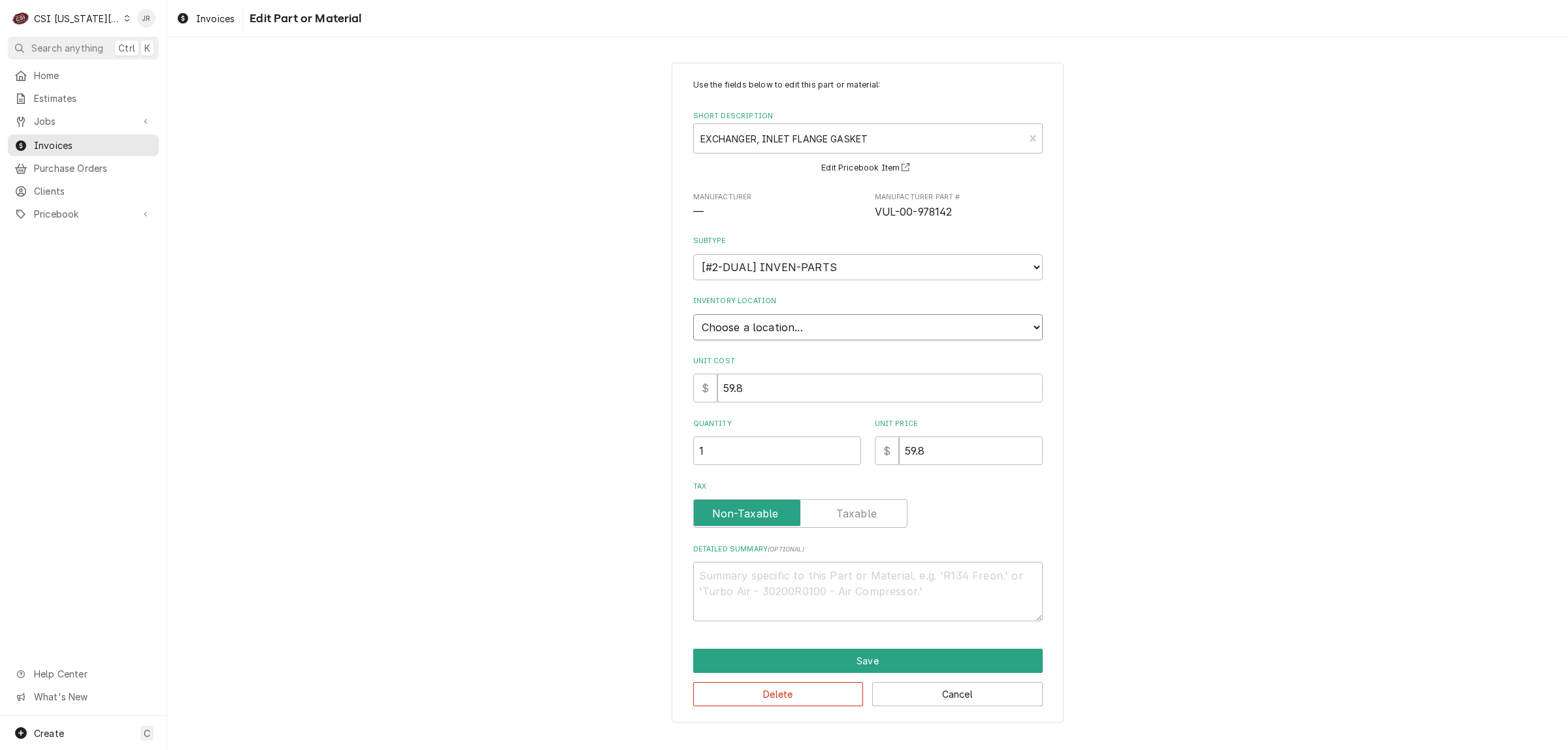
click at [726, 327] on select "Choose a location... 00 | KC WAREHOUSE 00 | MAIN WAREHOUSE 01 | BRIAN BREAZIER …" at bounding box center [868, 327] width 350 height 26
click at [694, 314] on select "Choose a location... 00 | KC WAREHOUSE 00 | MAIN WAREHOUSE 01 | BRIAN BREAZIER …" at bounding box center [868, 327] width 350 height 26
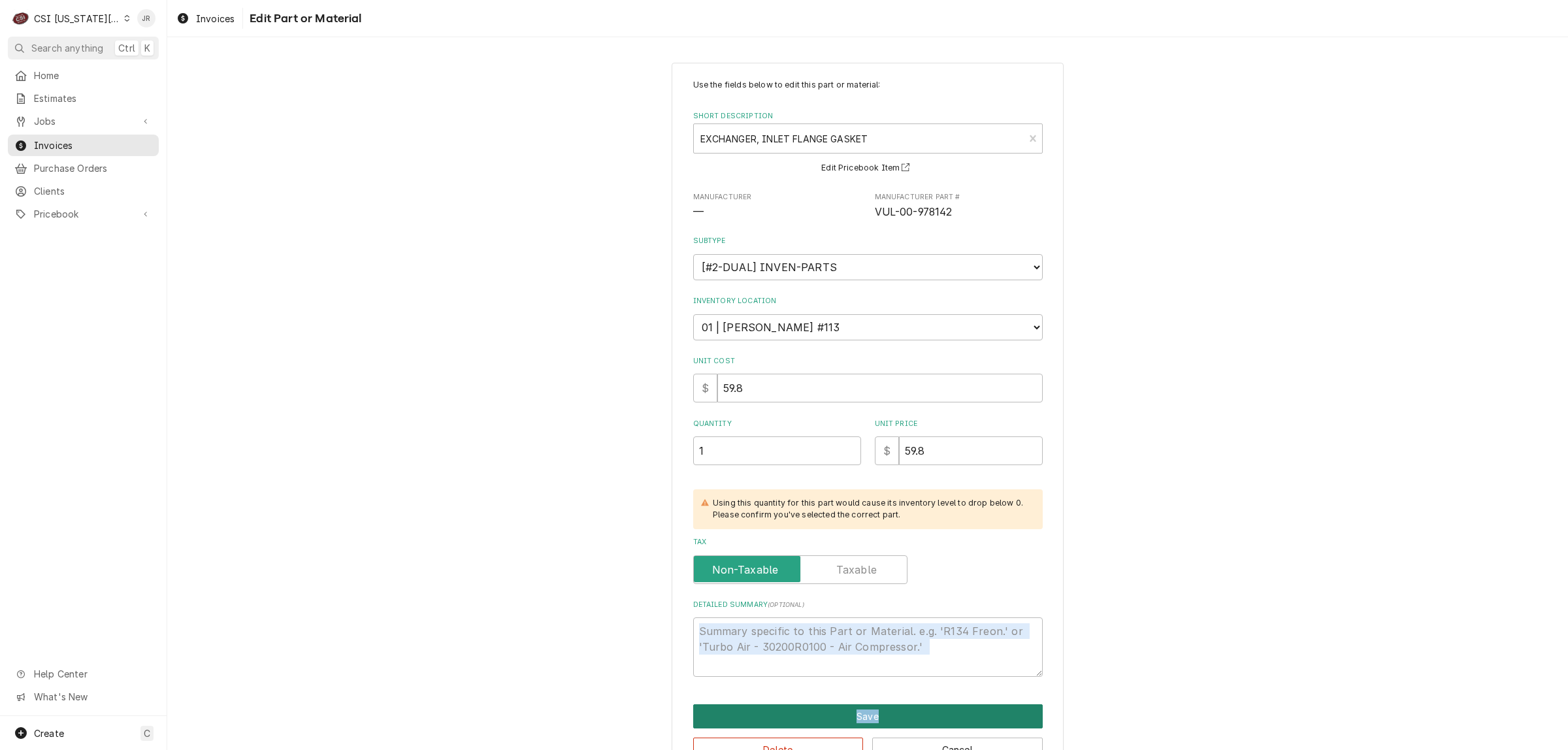
drag, startPoint x: 867, startPoint y: 683, endPoint x: 883, endPoint y: 713, distance: 34.0
click at [882, 709] on div "Use the fields below to edit this part or material: Short Description EXCHANGER…" at bounding box center [867, 420] width 392 height 716
click at [884, 713] on button "Save" at bounding box center [868, 716] width 350 height 24
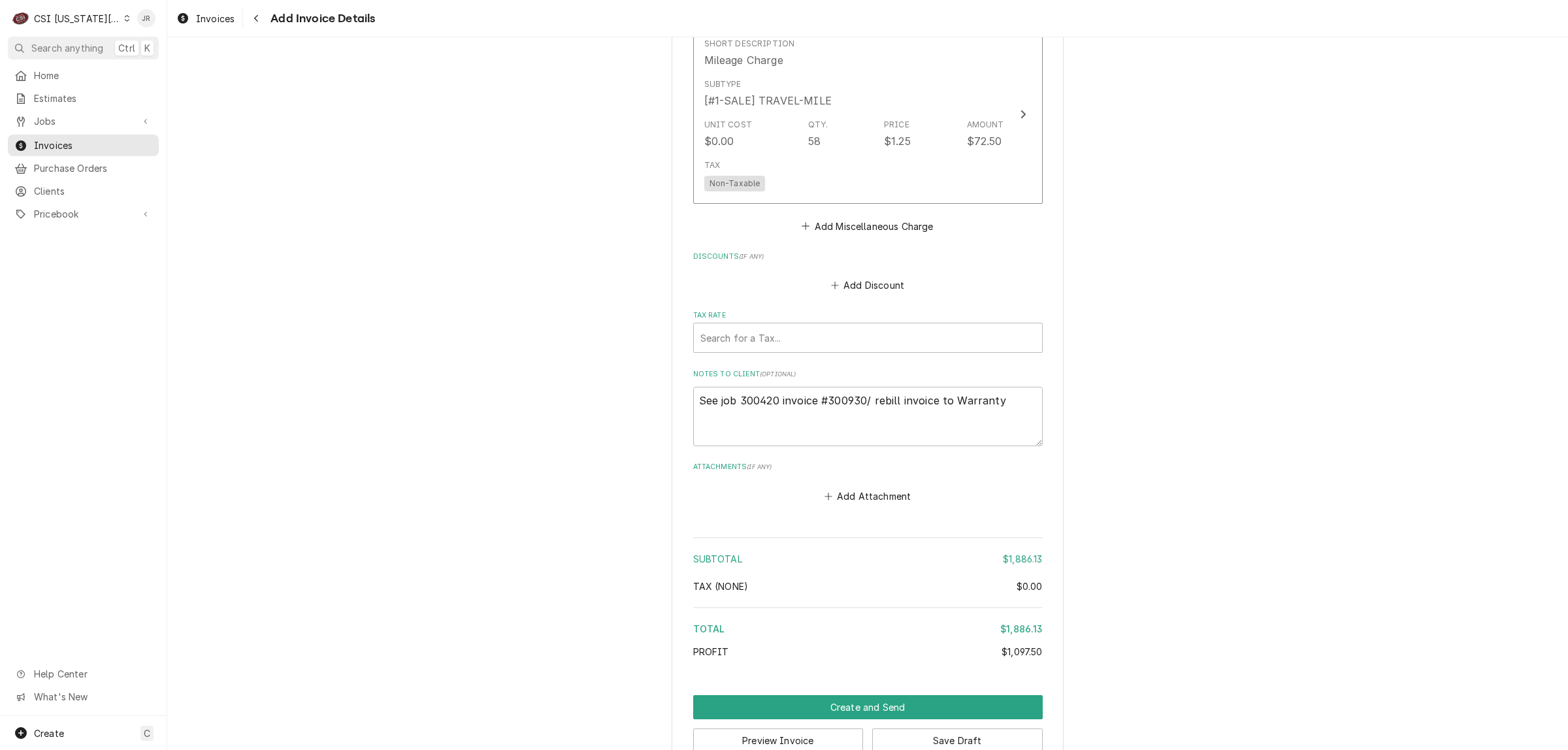
scroll to position [3467, 0]
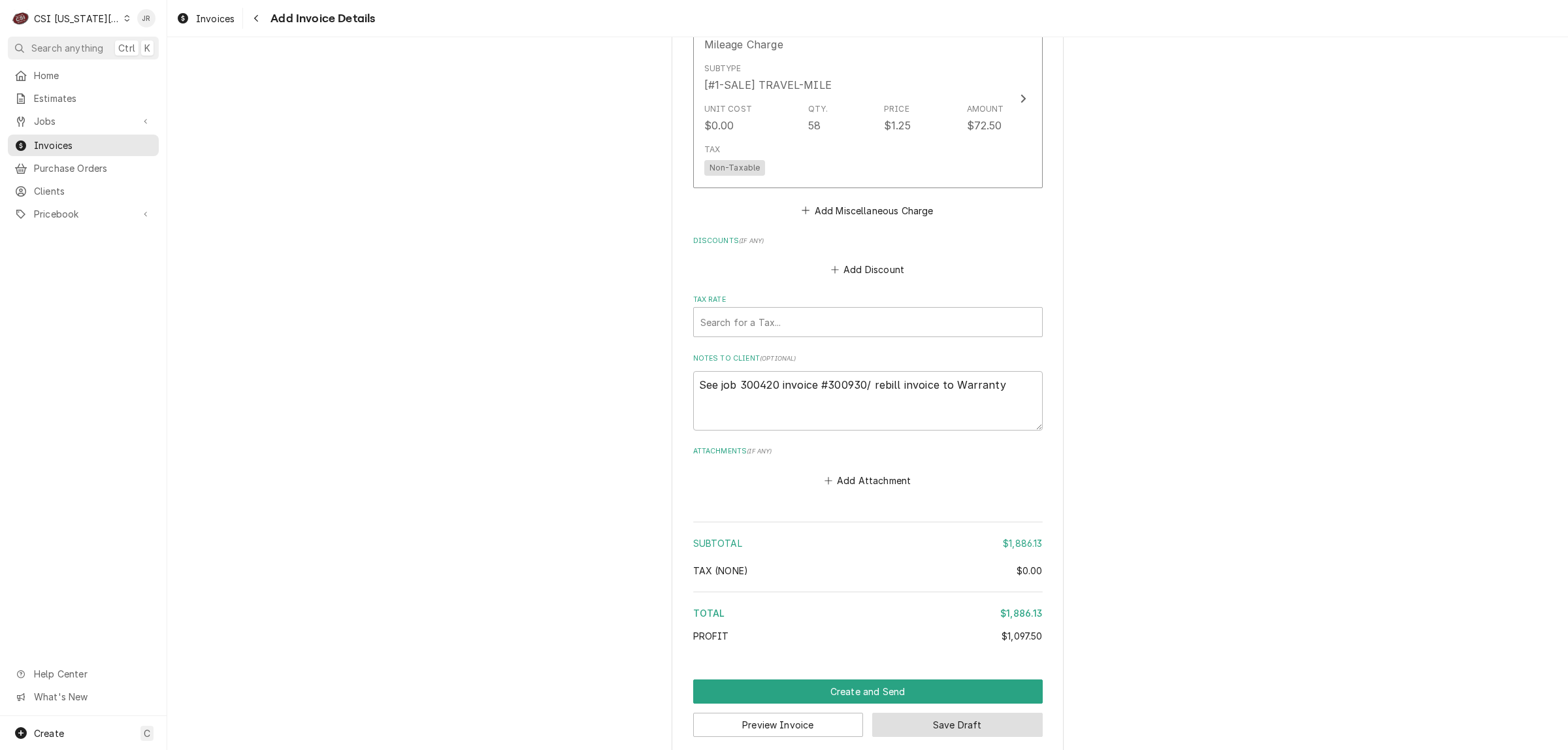
click at [922, 713] on button "Save Draft" at bounding box center [957, 724] width 170 height 24
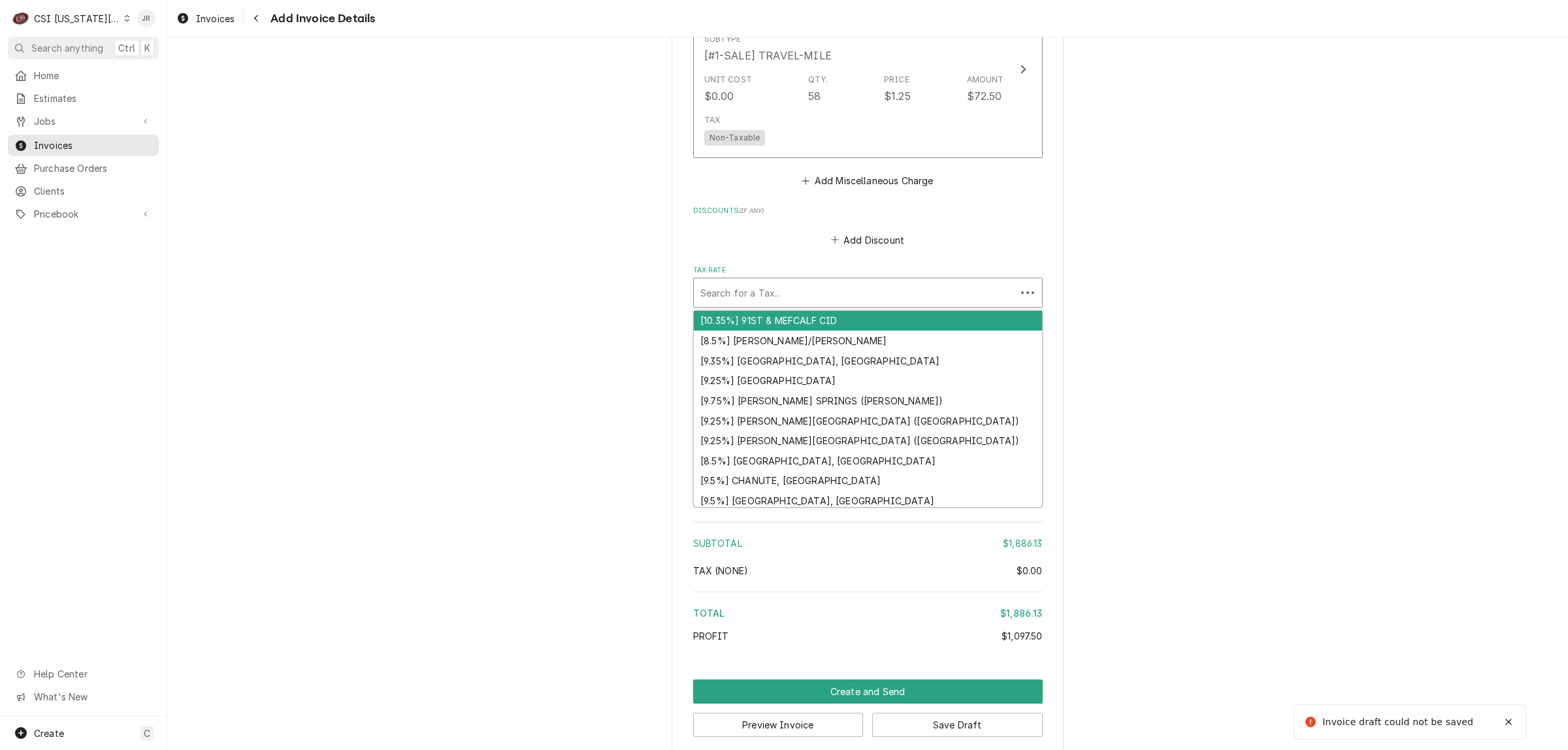
click at [845, 281] on div "Tax Rate" at bounding box center [855, 293] width 309 height 23
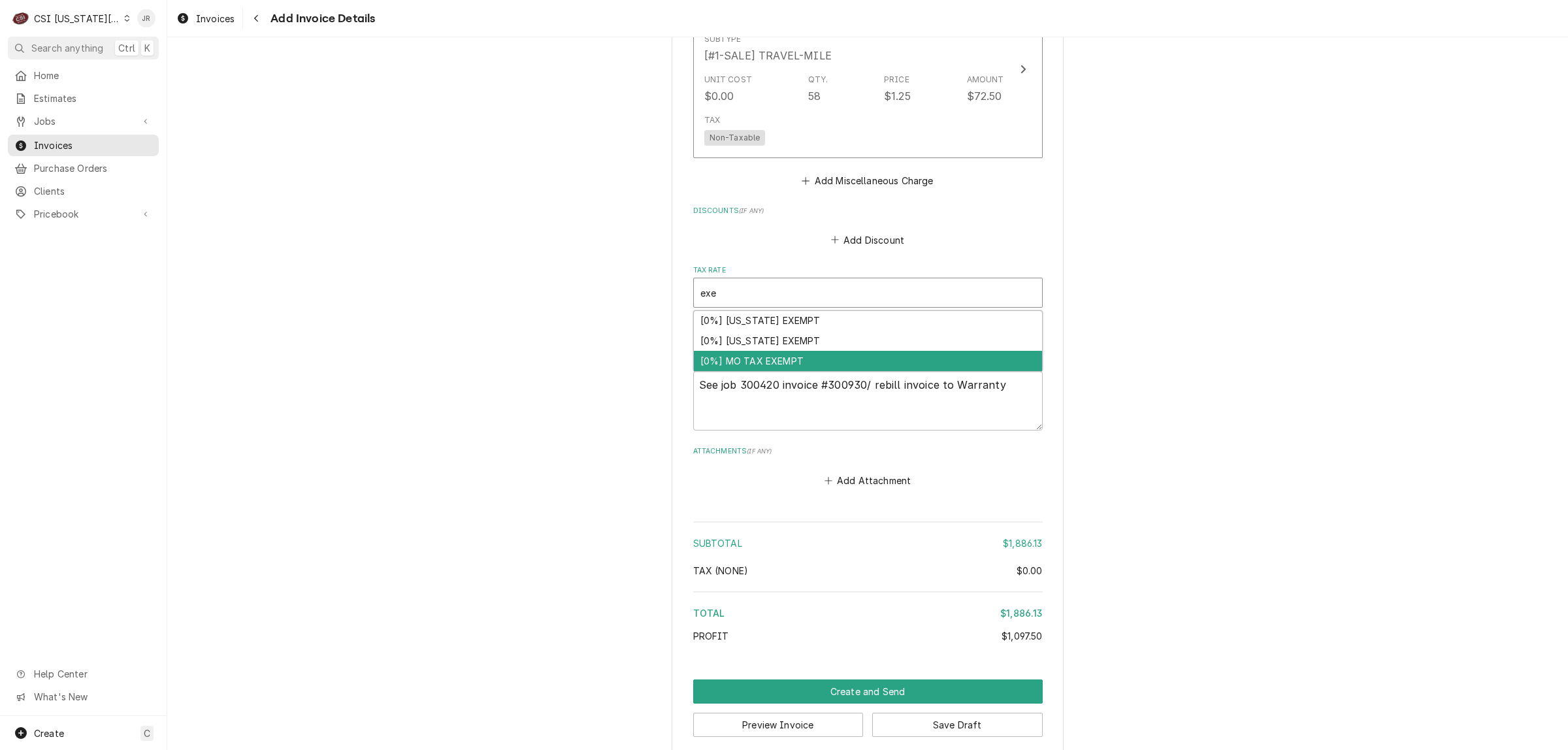
click at [806, 351] on div "[0%] MO TAX EXEMPT" at bounding box center [867, 361] width 348 height 20
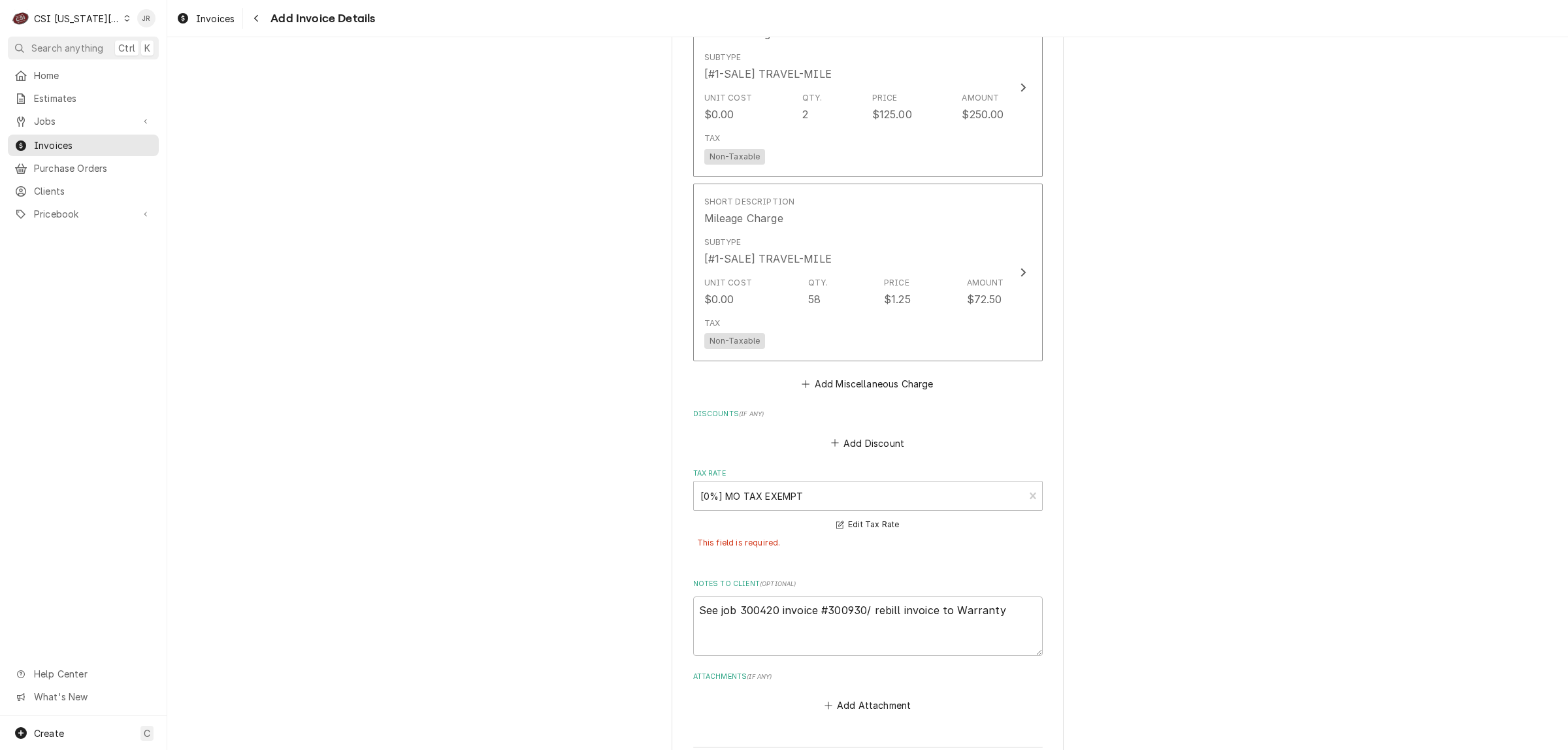
scroll to position [3489, 0]
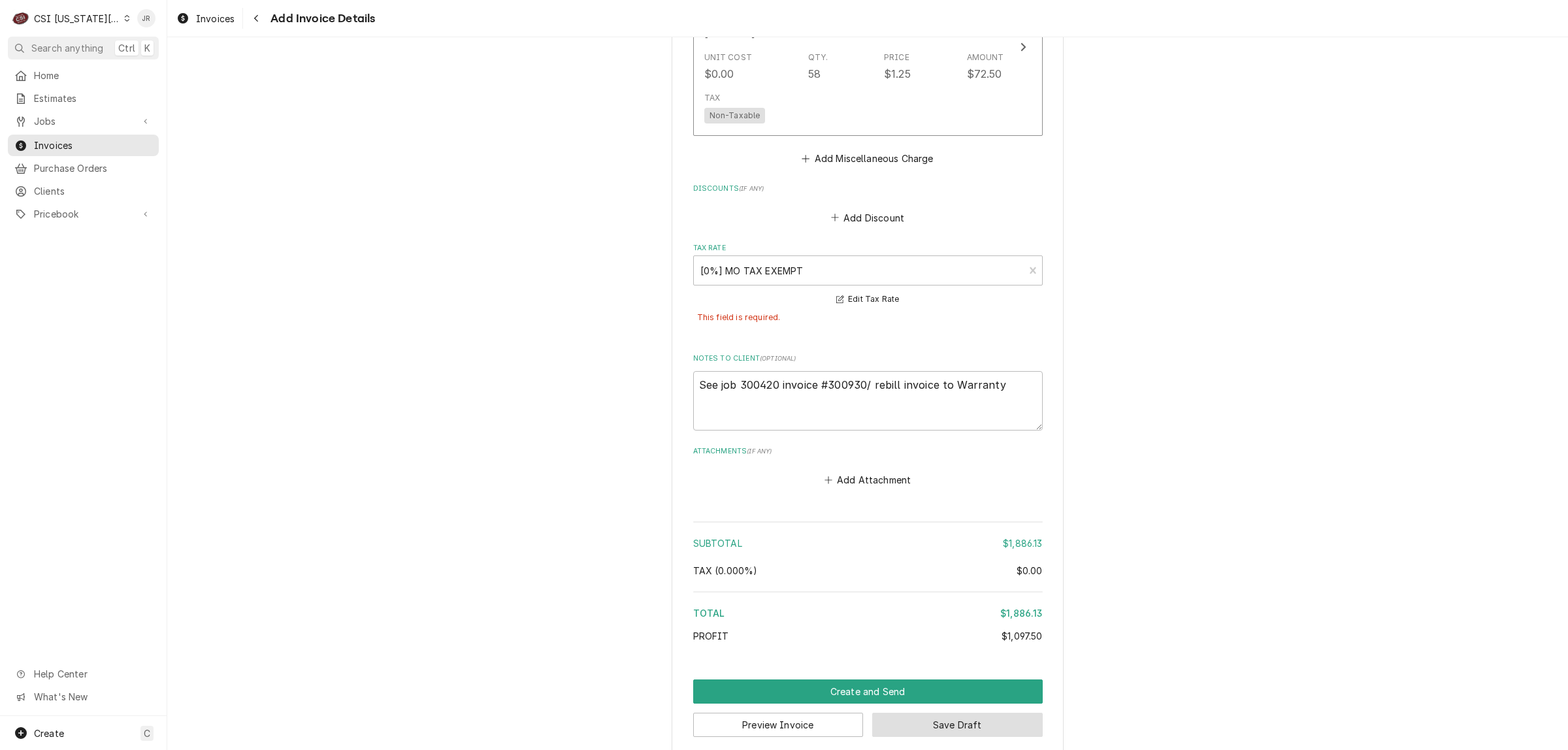
click at [965, 713] on button "Save Draft" at bounding box center [957, 724] width 170 height 24
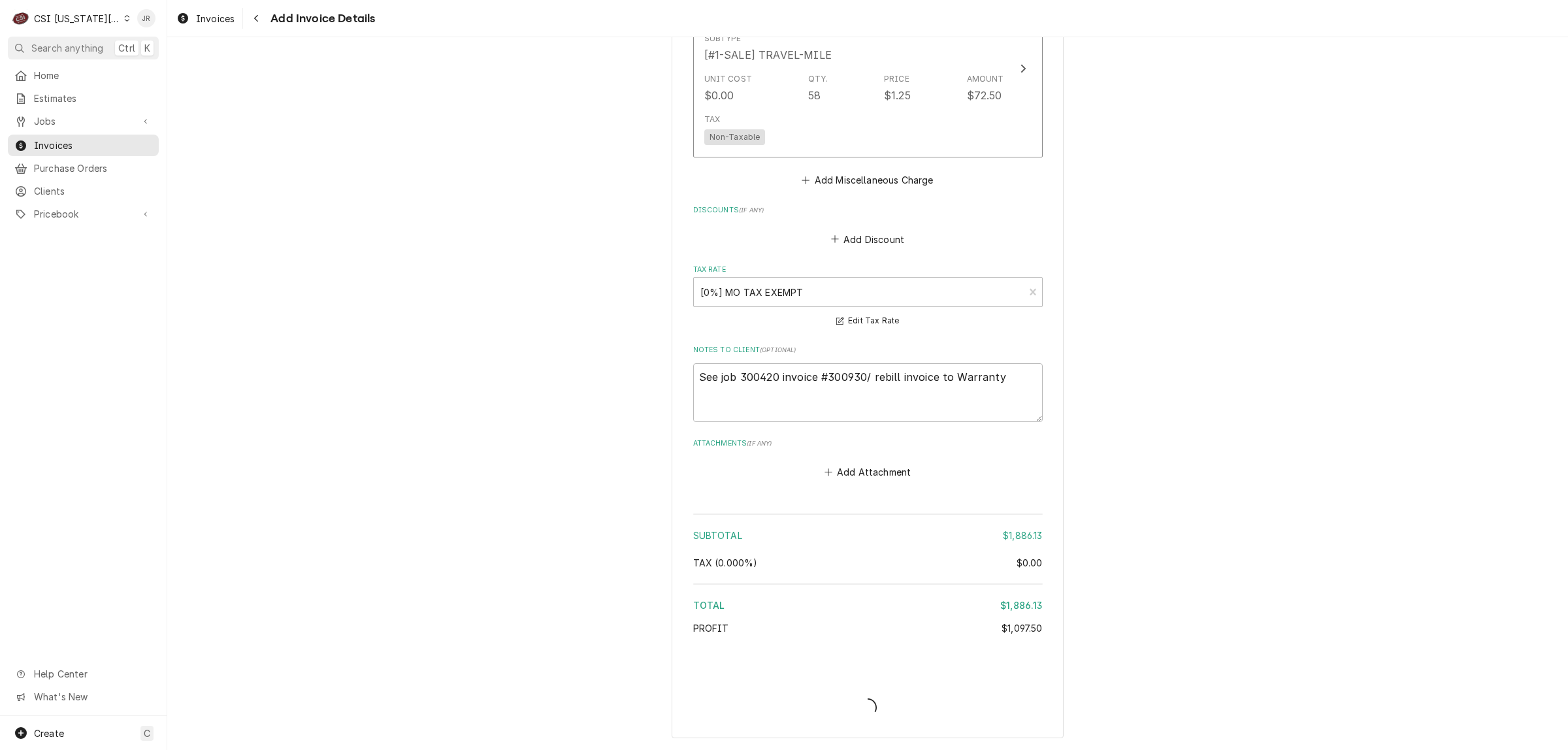
scroll to position [3452, 0]
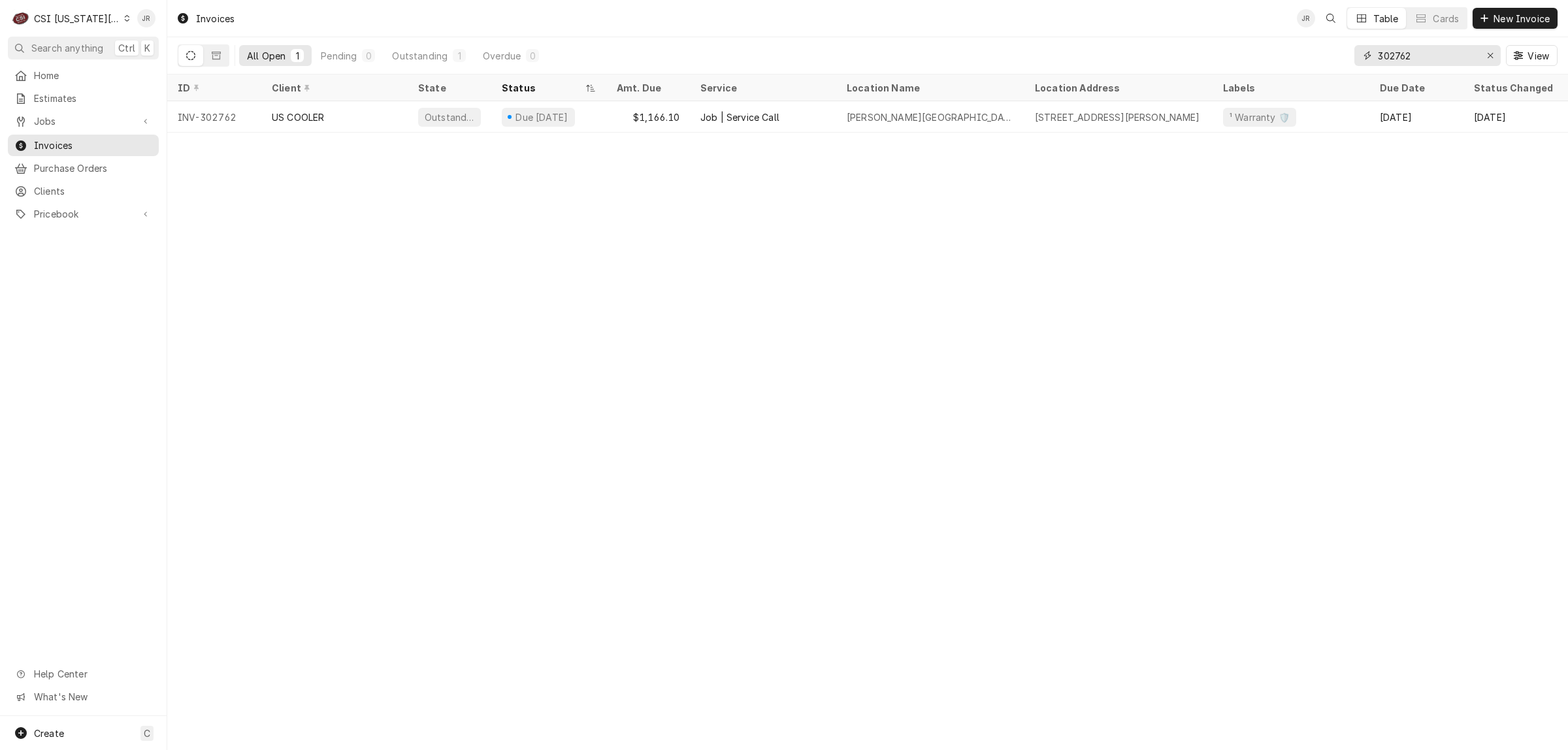
click at [1433, 51] on input "302762" at bounding box center [1427, 55] width 98 height 21
click at [1433, 50] on input "302762" at bounding box center [1427, 55] width 98 height 21
type input "300930"
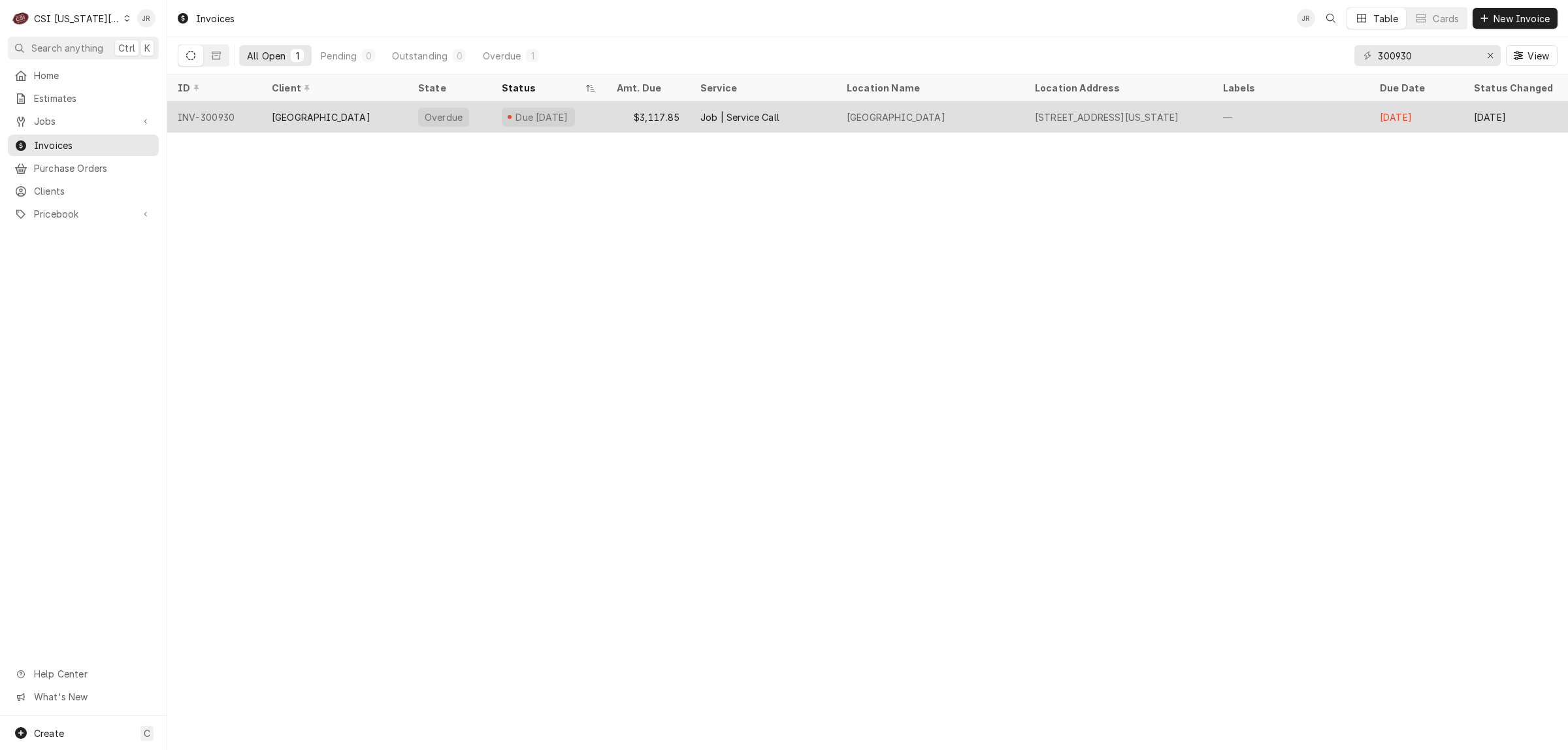
click at [370, 110] on div "LEES SUMMIT R7 SCHOOL DISTRICT" at bounding box center [321, 117] width 99 height 14
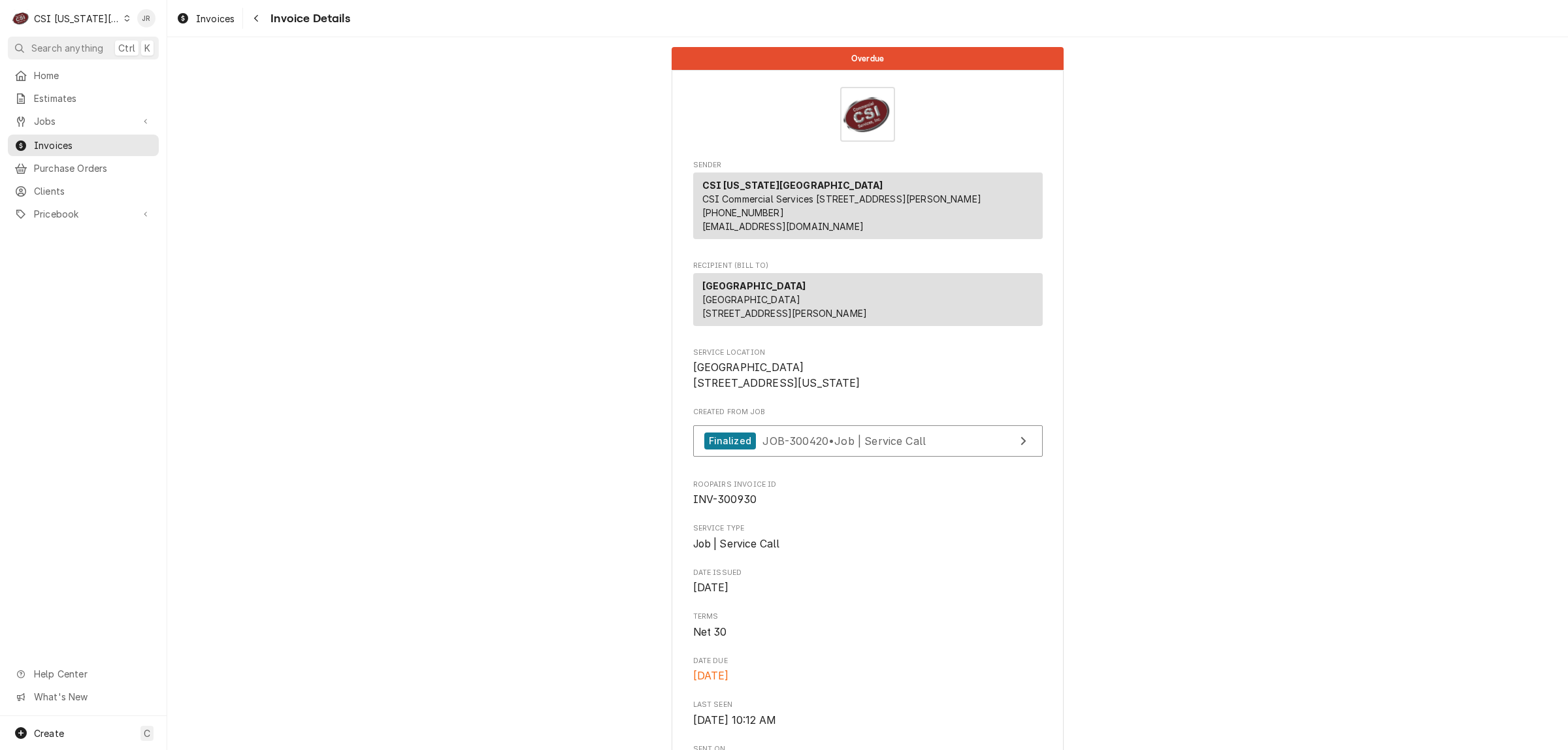
click at [929, 418] on span "Created From Job" at bounding box center [868, 412] width 350 height 10
click at [967, 457] on link "Finalized JOB-300420 • Job | Service Call" at bounding box center [868, 441] width 350 height 32
click at [145, 20] on div "Jessica Rentfro's Avatar" at bounding box center [146, 18] width 19 height 19
click at [193, 176] on div "Log Out" at bounding box center [199, 175] width 123 height 17
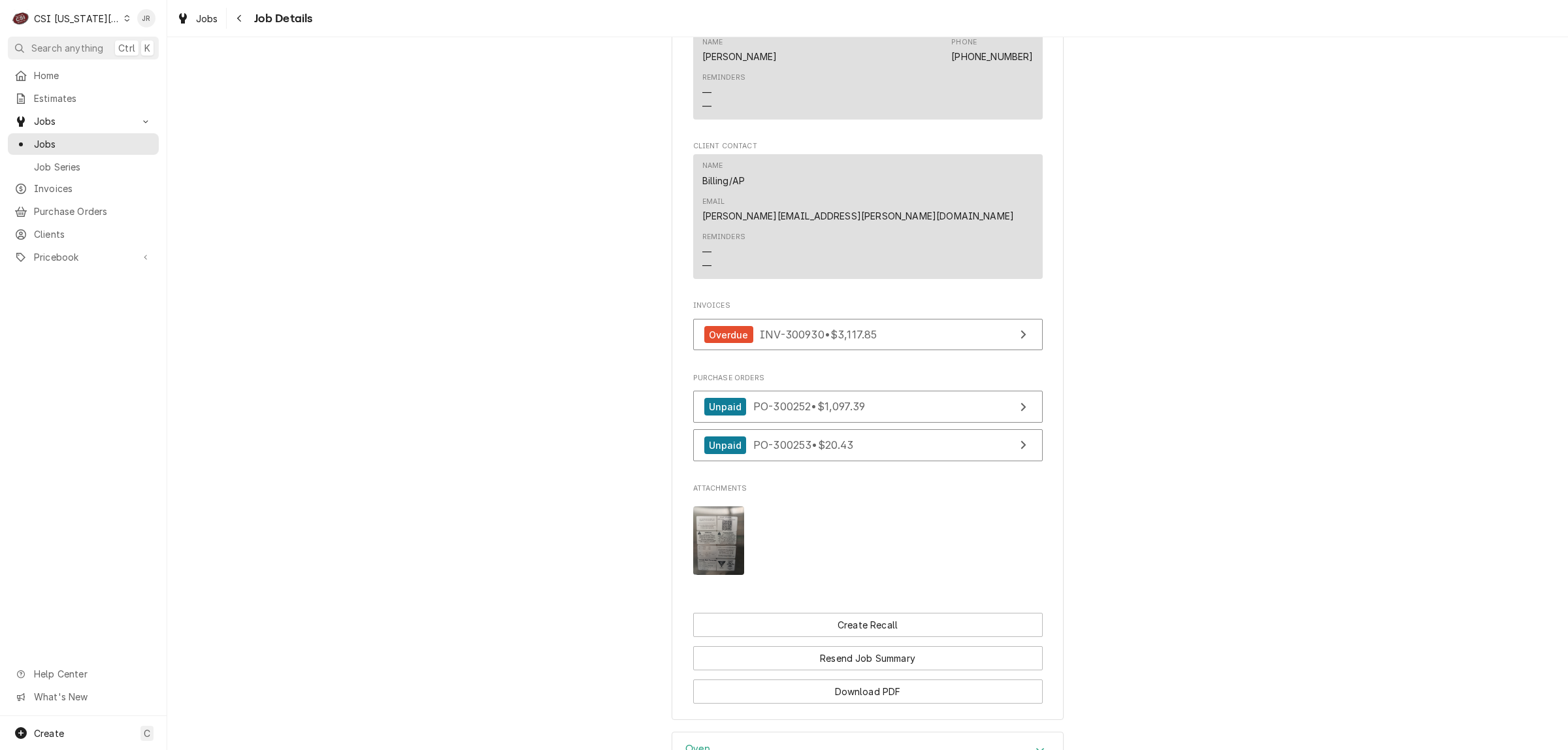
scroll to position [1155, 0]
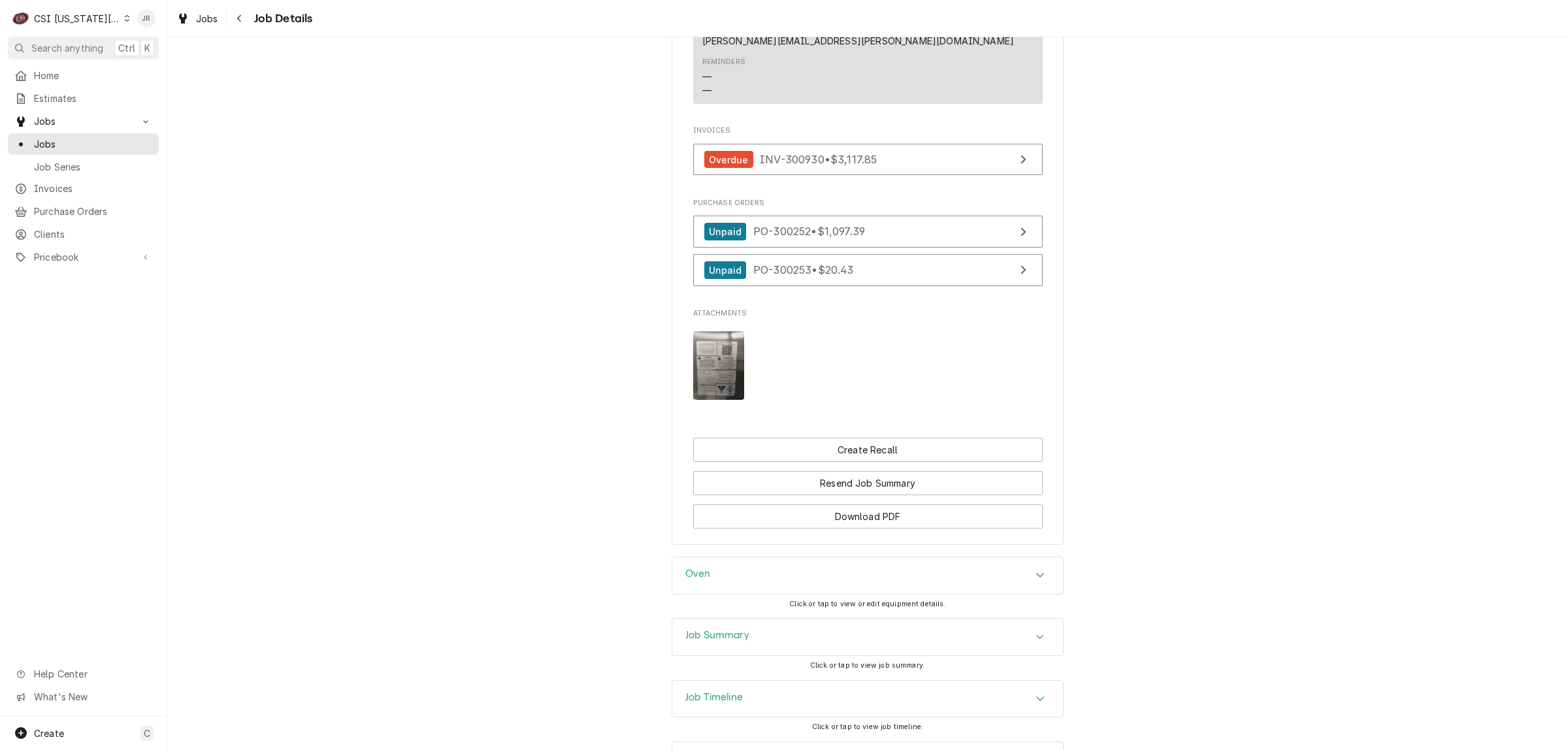
click at [767, 618] on div "Job Summary" at bounding box center [867, 636] width 391 height 37
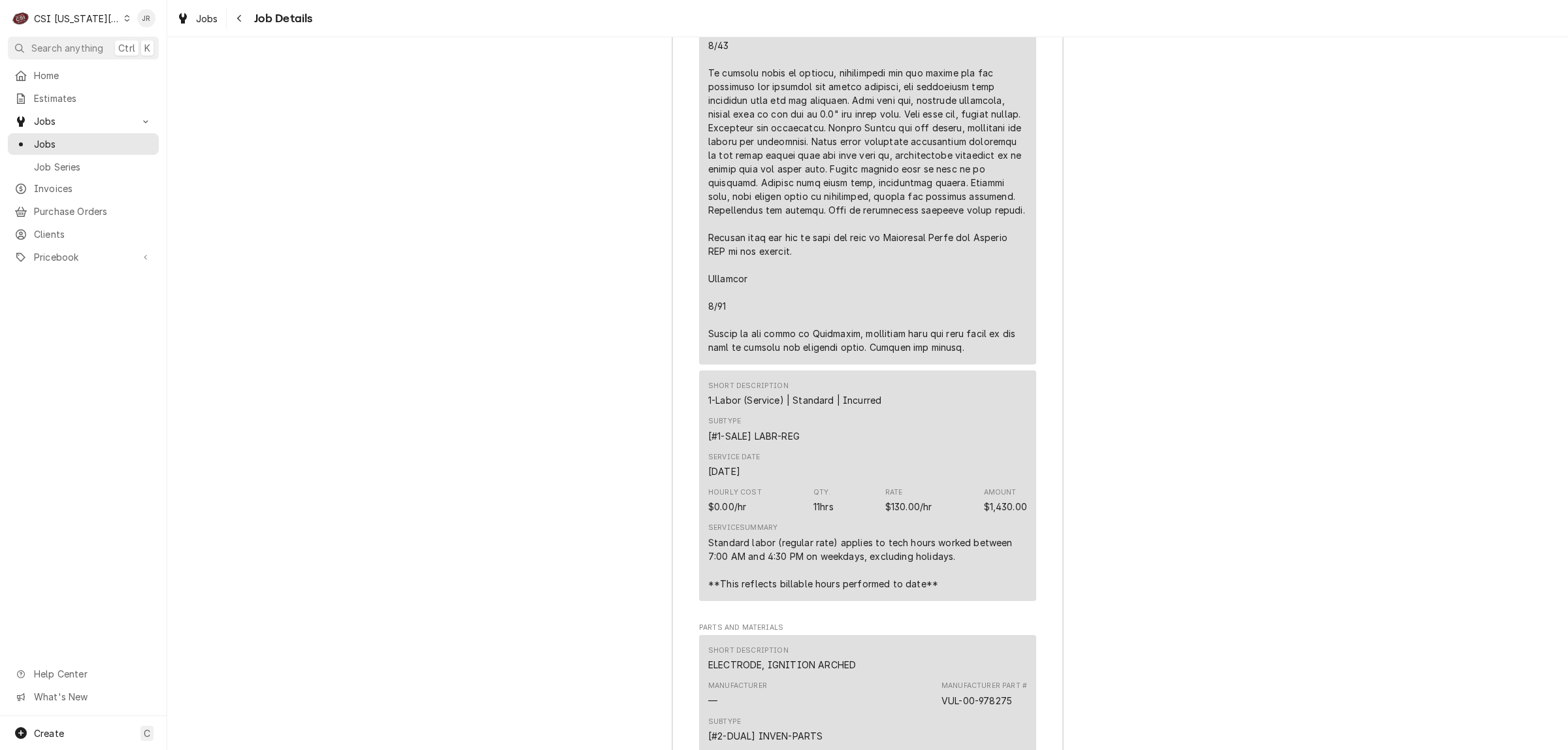
scroll to position [3360, 0]
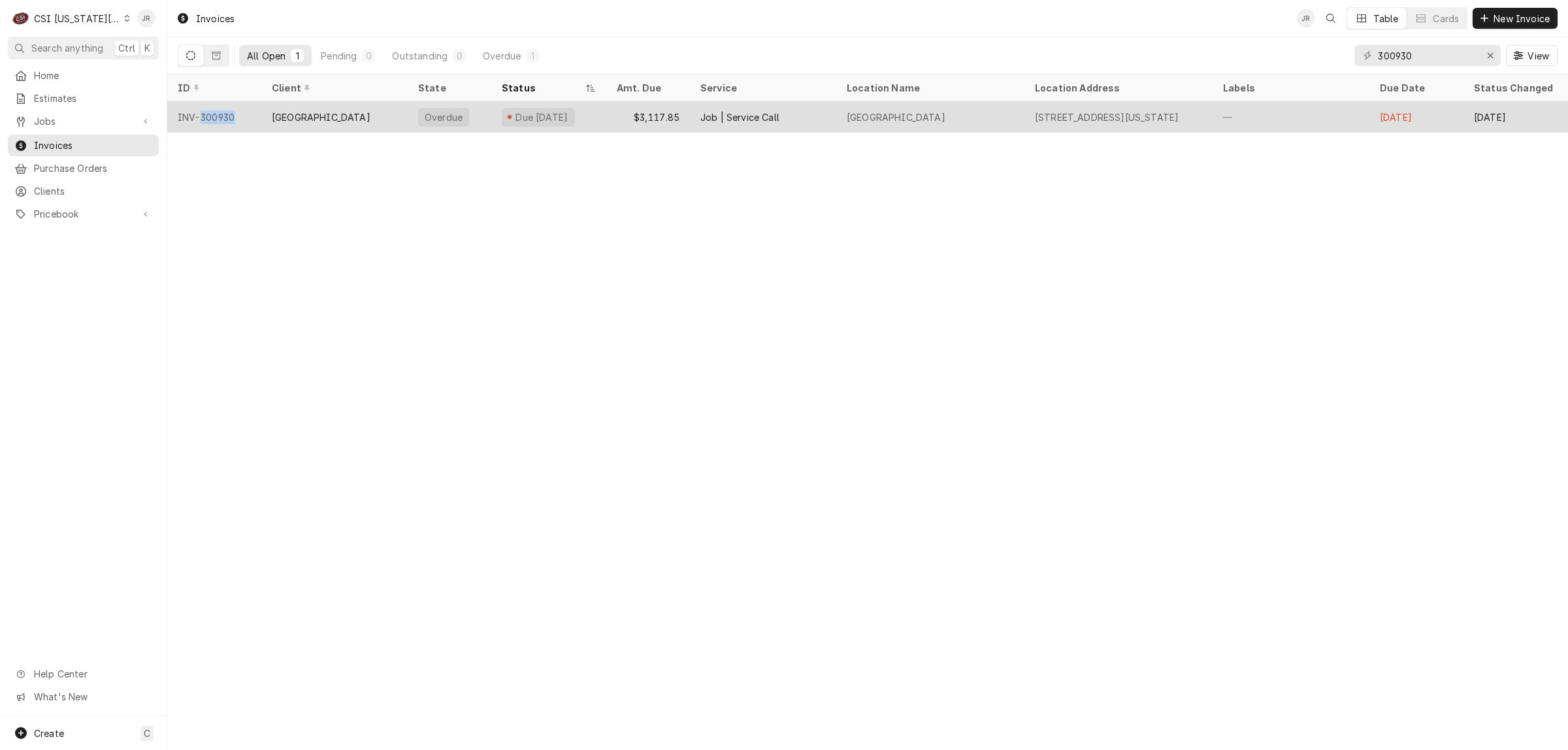
drag, startPoint x: 239, startPoint y: 119, endPoint x: 199, endPoint y: 119, distance: 40.0
click at [199, 119] on div "INV-300930" at bounding box center [214, 116] width 94 height 31
copy div "300930"
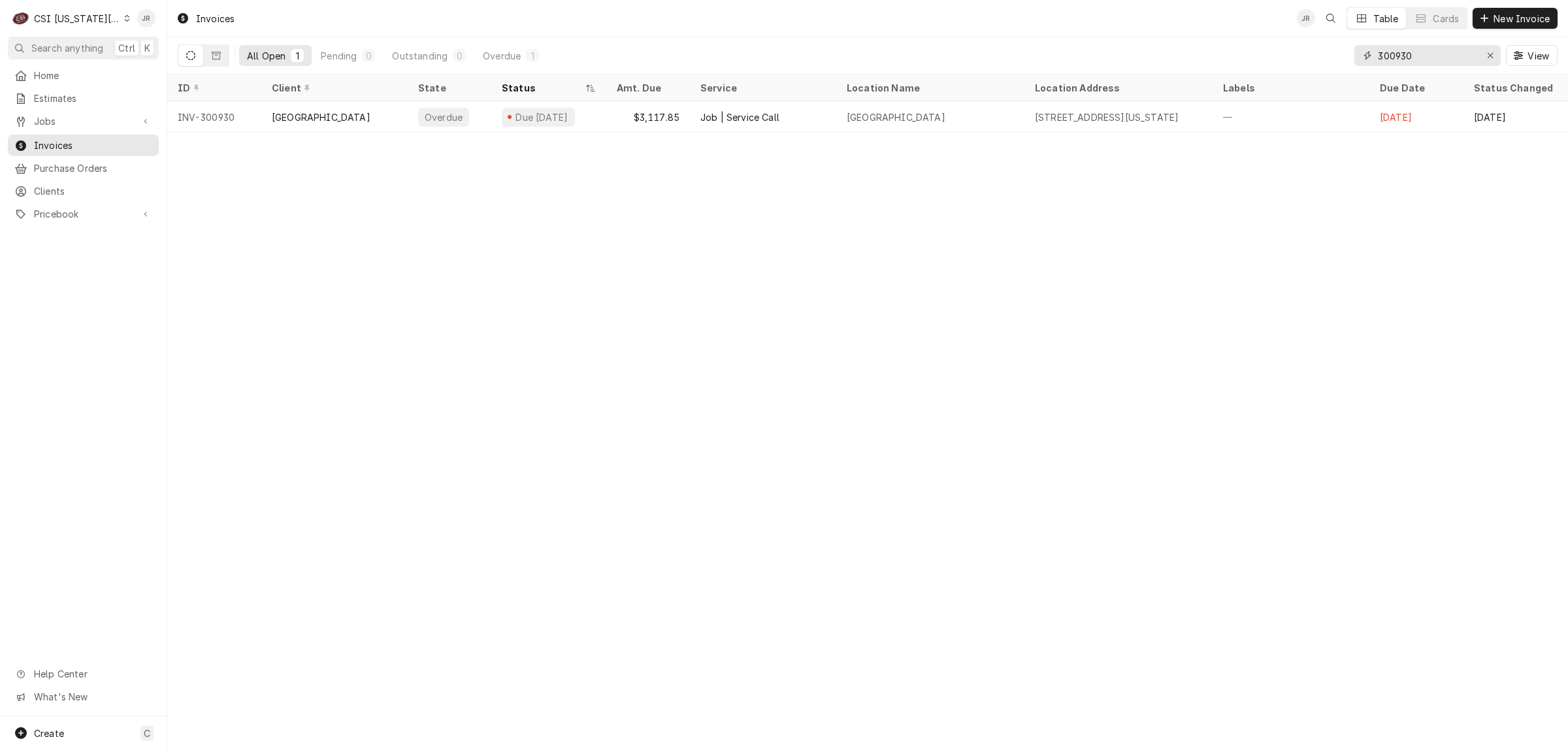
click at [1408, 51] on input "300930" at bounding box center [1427, 55] width 98 height 21
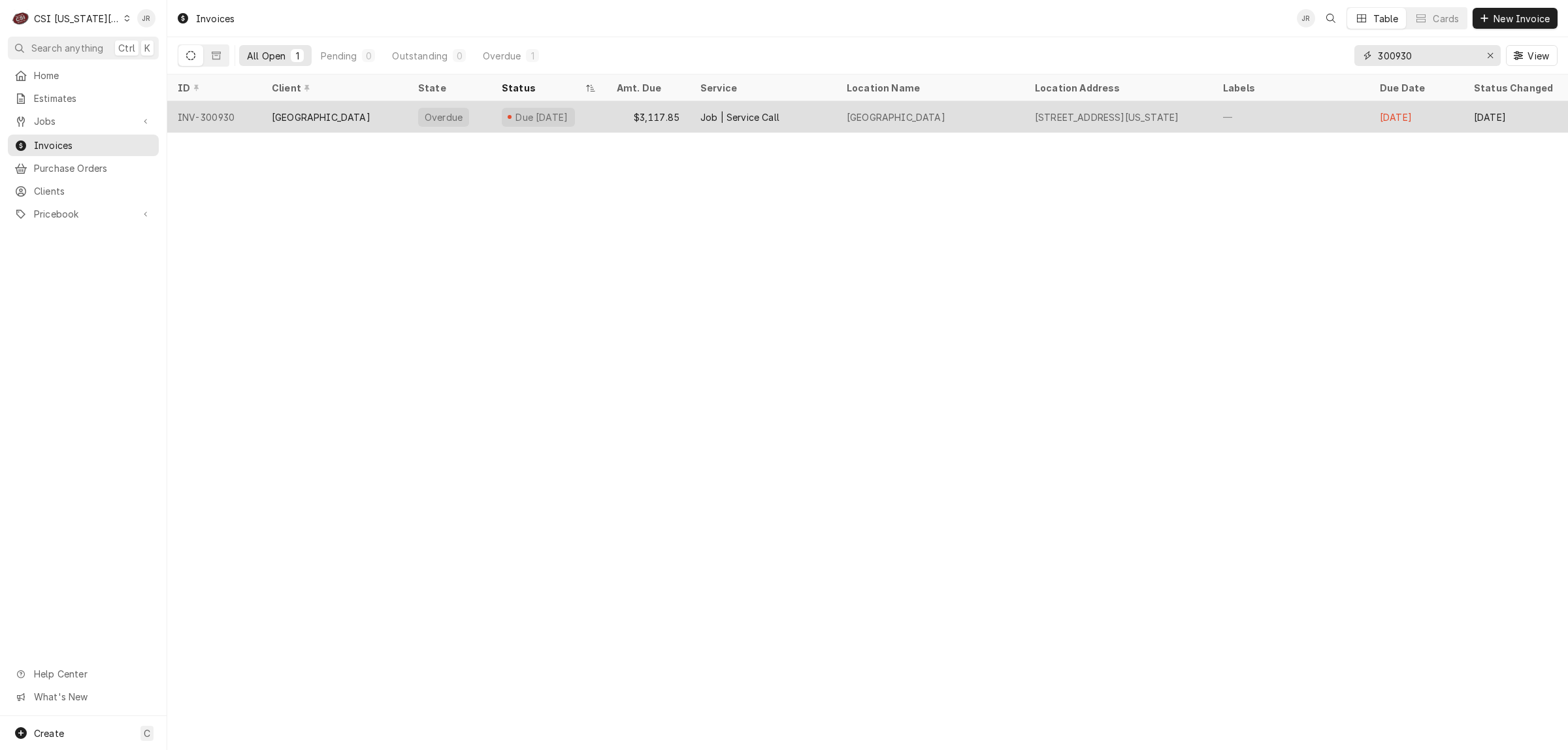
paste input "2112"
type input "302112"
click at [278, 125] on div "SHAMROCK TRADING CORPORATION" at bounding box center [334, 116] width 146 height 31
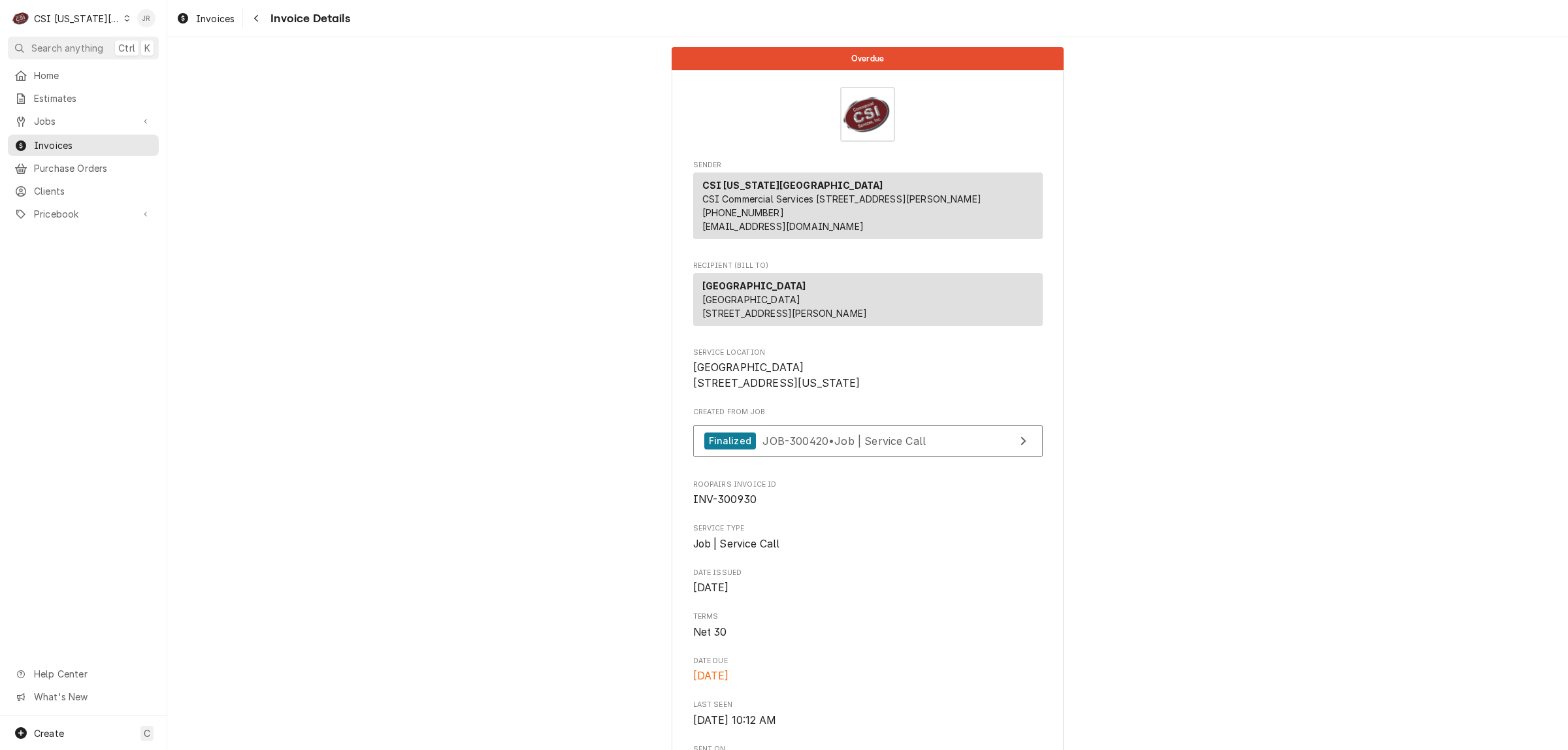
click at [141, 14] on div "Jessica Rentfro's Avatar" at bounding box center [146, 18] width 19 height 19
click at [188, 169] on div "Log Out" at bounding box center [209, 175] width 98 height 14
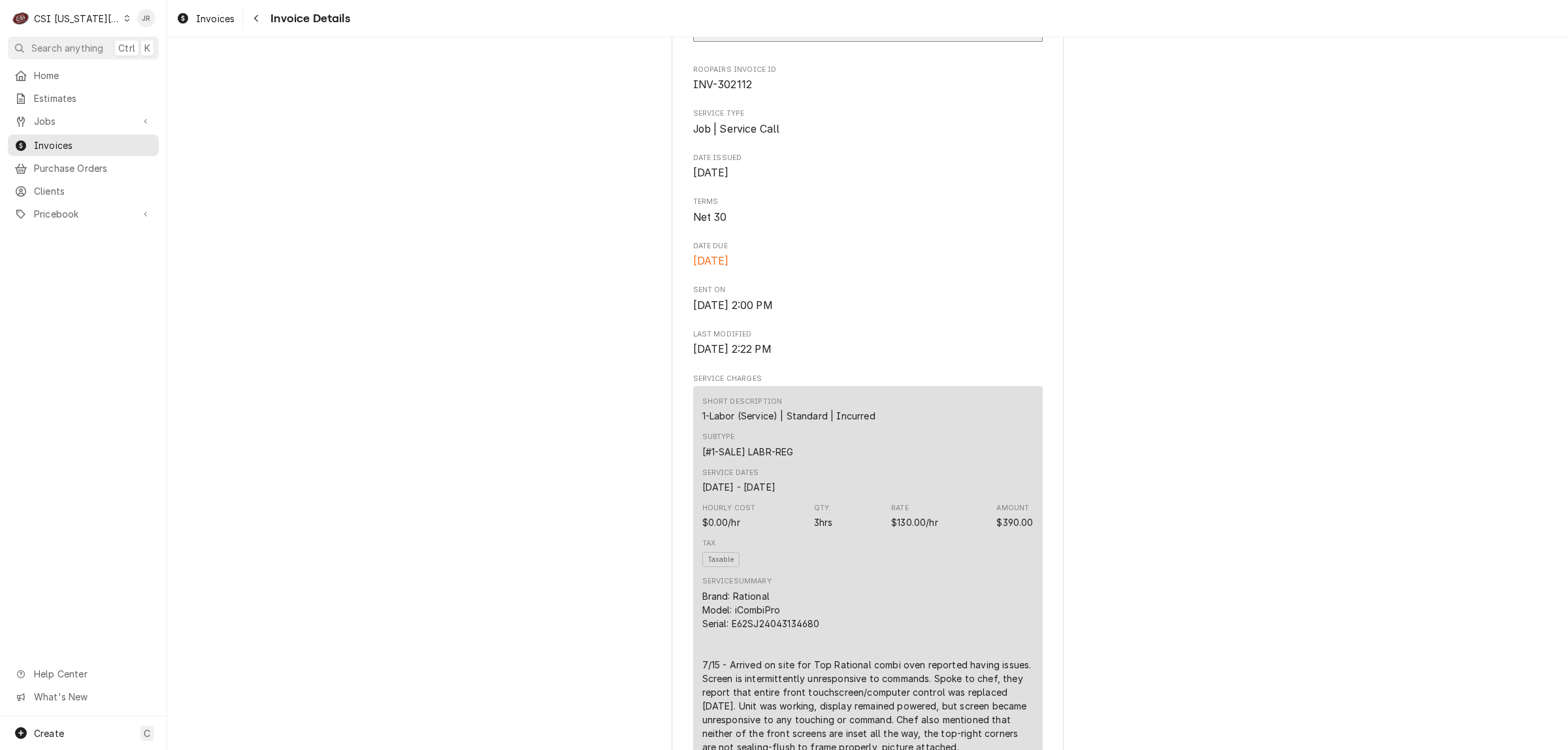
scroll to position [408, 0]
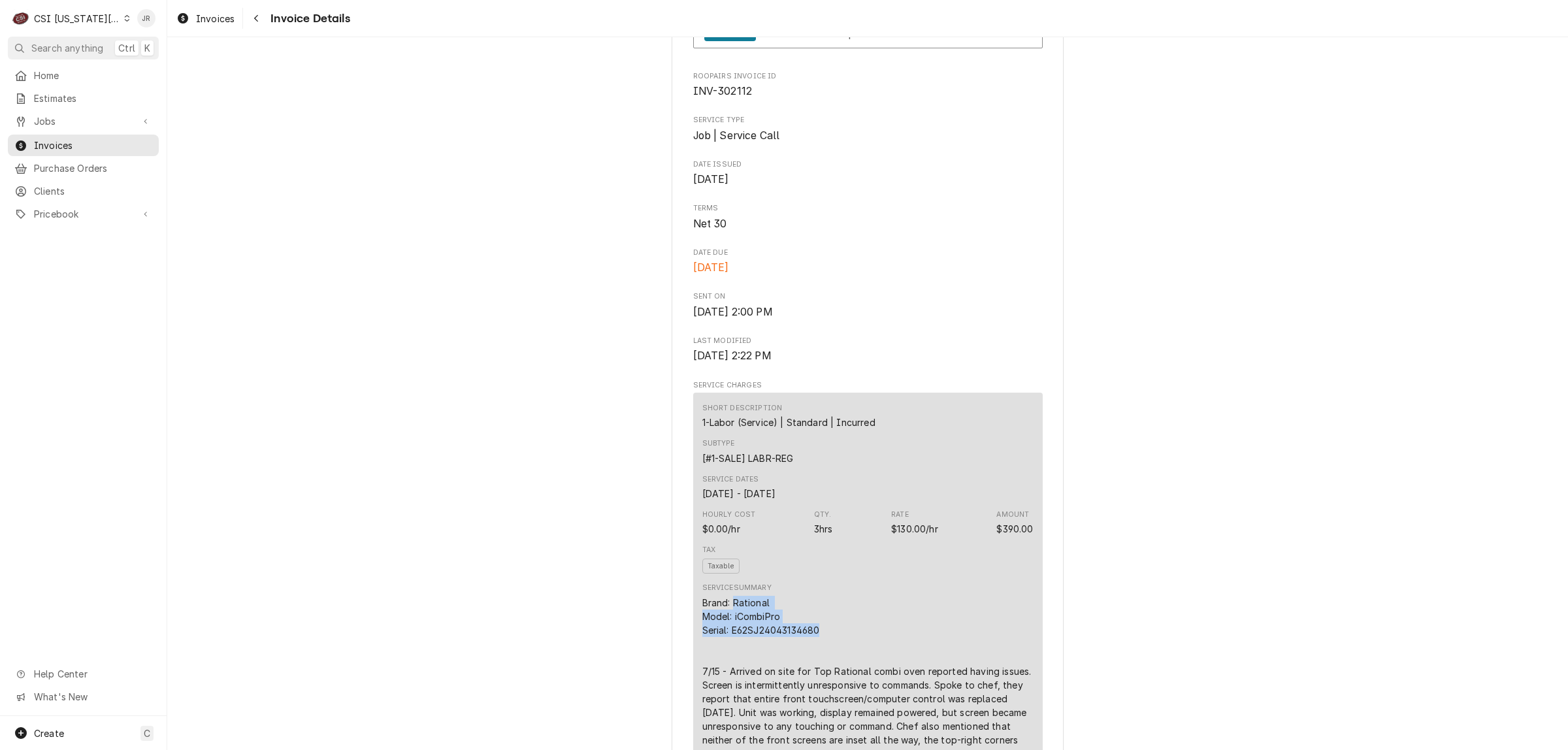
drag, startPoint x: 832, startPoint y: 675, endPoint x: 850, endPoint y: 598, distance: 79.1
click at [726, 640] on div "Brand: Rational Model: iCombiPro Serial: E62SJ24043134680 7/15 - Arrived on sit…" at bounding box center [868, 733] width 331 height 274
copy div "Rational Model: iCombiPro Serial: E62SJ24043134680"
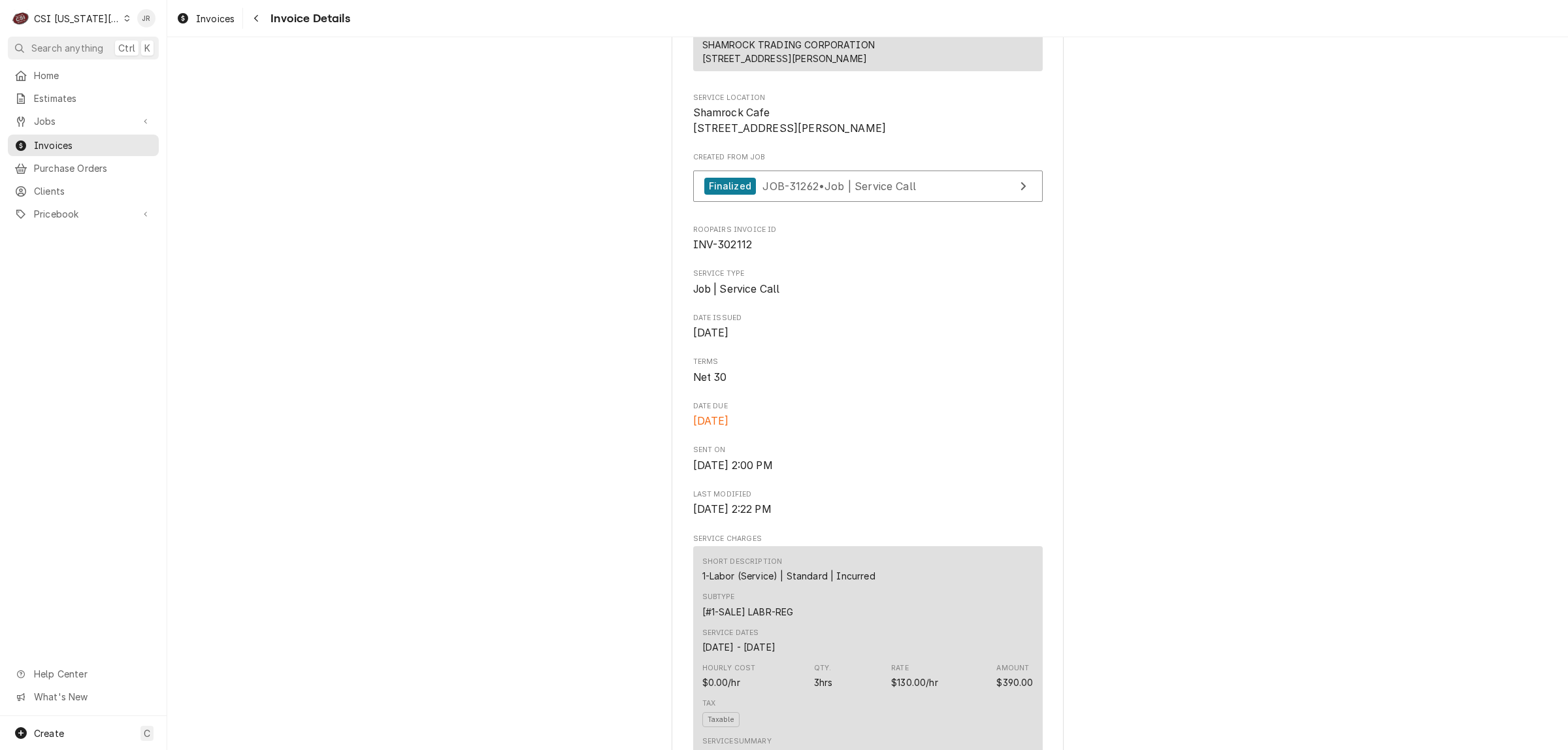
scroll to position [0, 0]
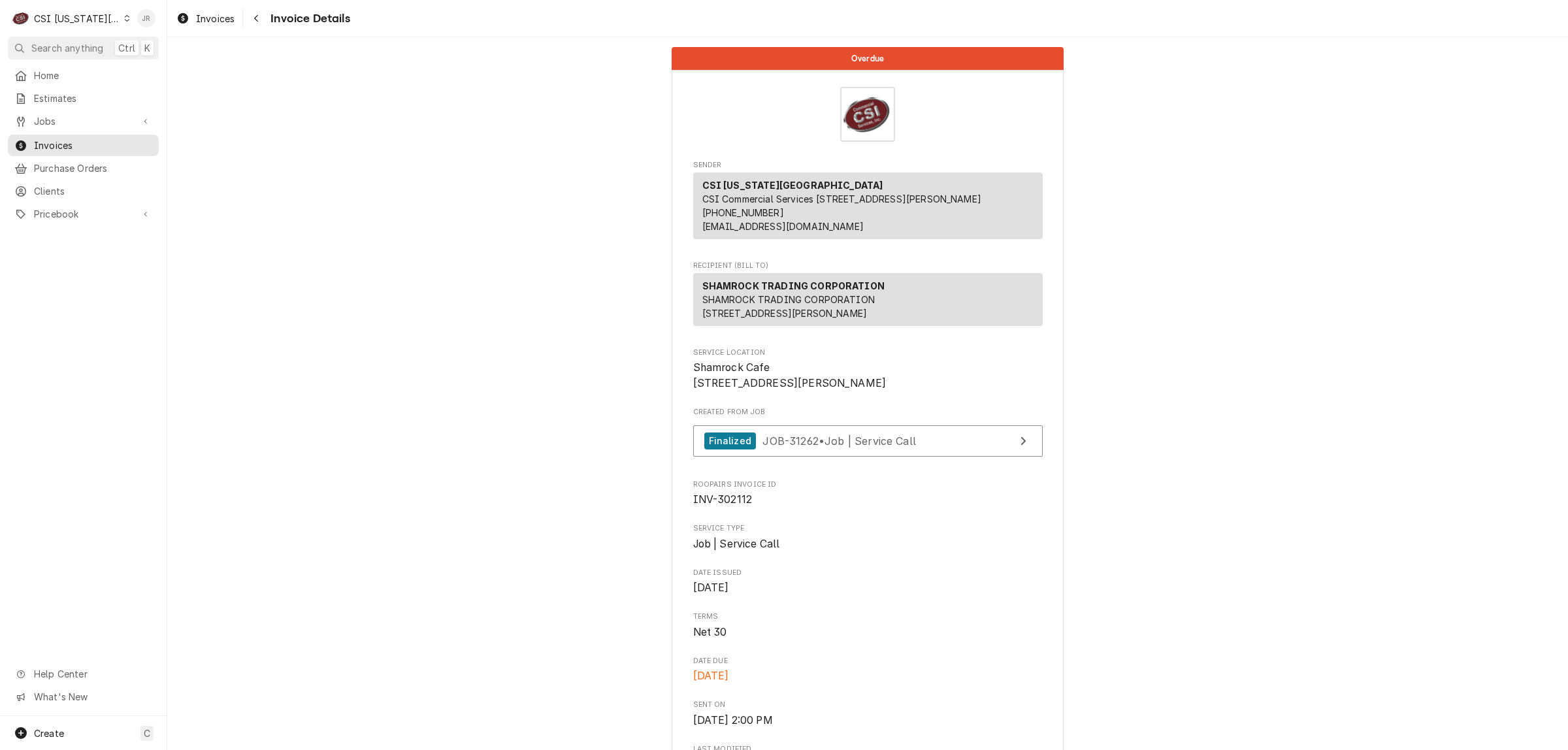
click at [147, 23] on div "Jessica Rentfro's Avatar" at bounding box center [146, 18] width 19 height 19
click at [159, 167] on div "Log Out" at bounding box center [199, 175] width 123 height 17
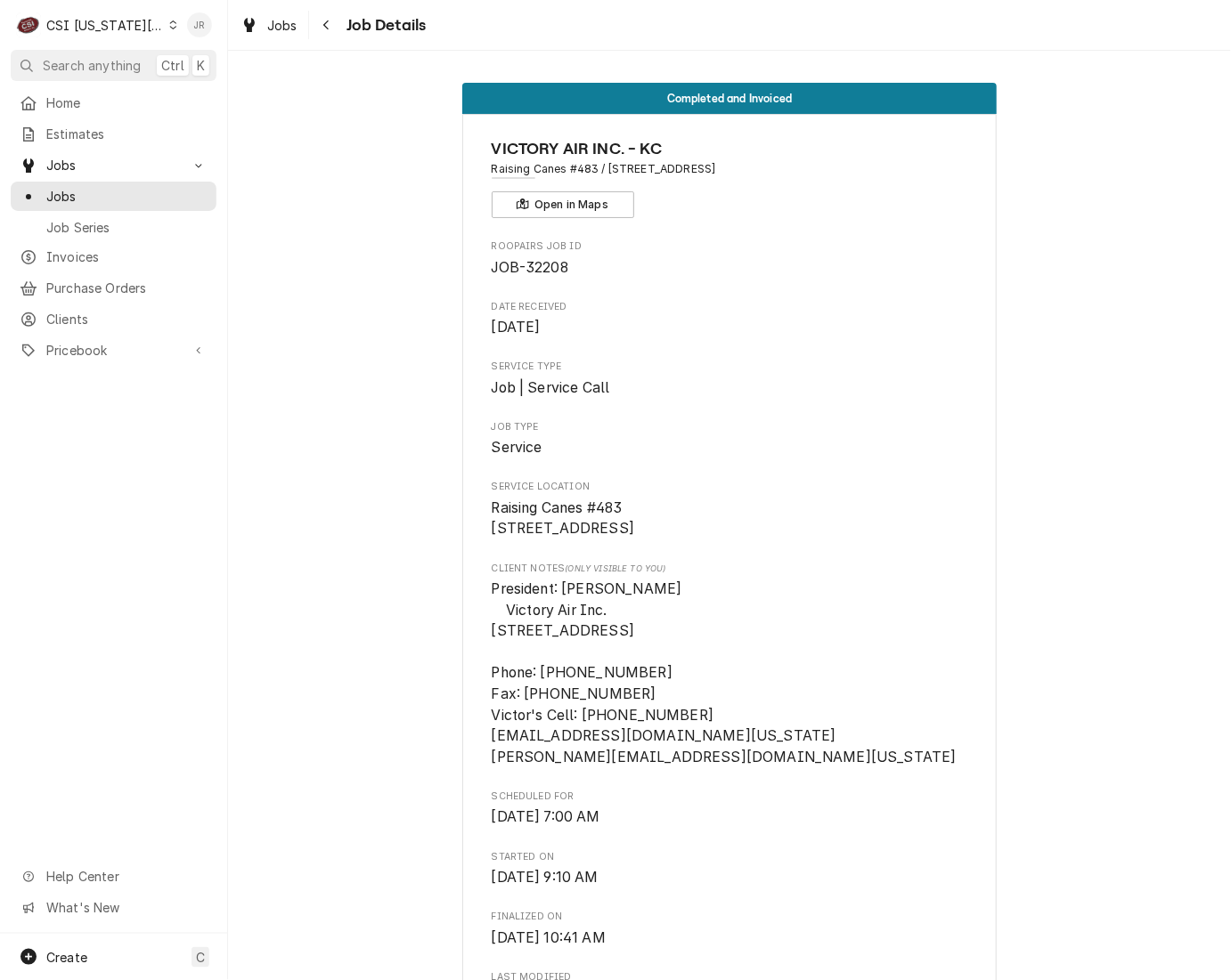
click at [201, 20] on div "Jessica Rentfro's Avatar" at bounding box center [199, 24] width 25 height 25
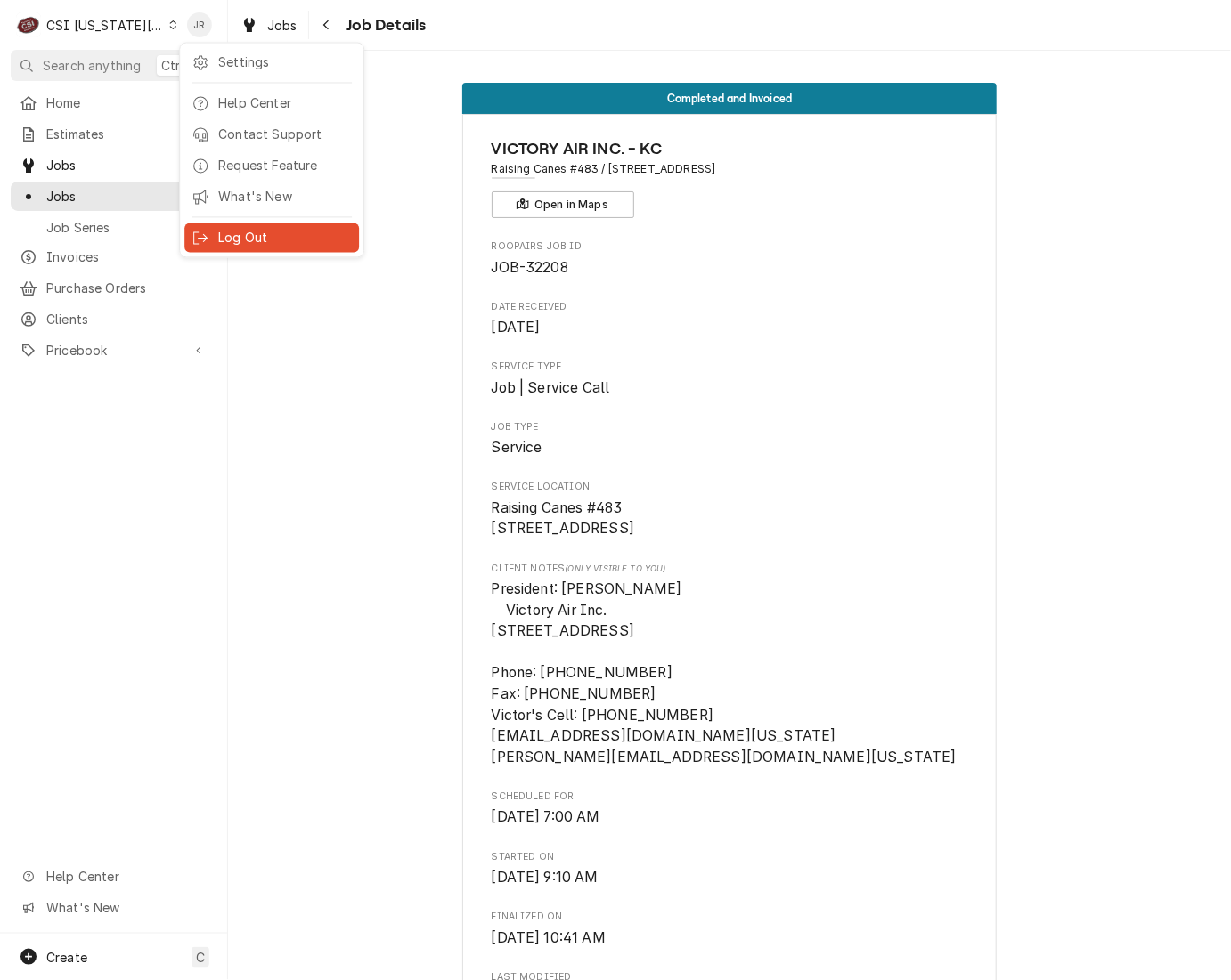
click at [205, 230] on icon at bounding box center [200, 237] width 14 height 14
